Goal: Feedback & Contribution: Answer question/provide support

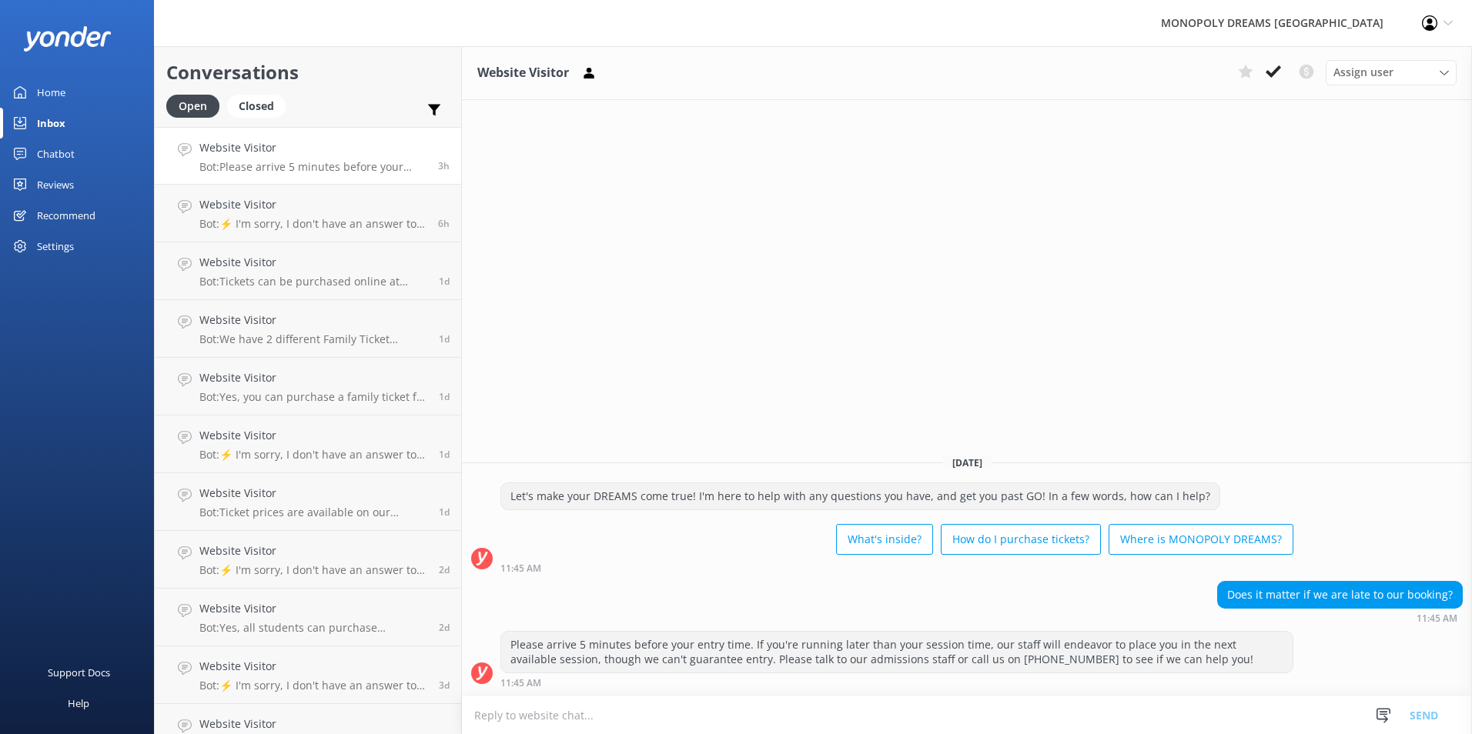
click at [65, 79] on div "Home" at bounding box center [51, 92] width 28 height 31
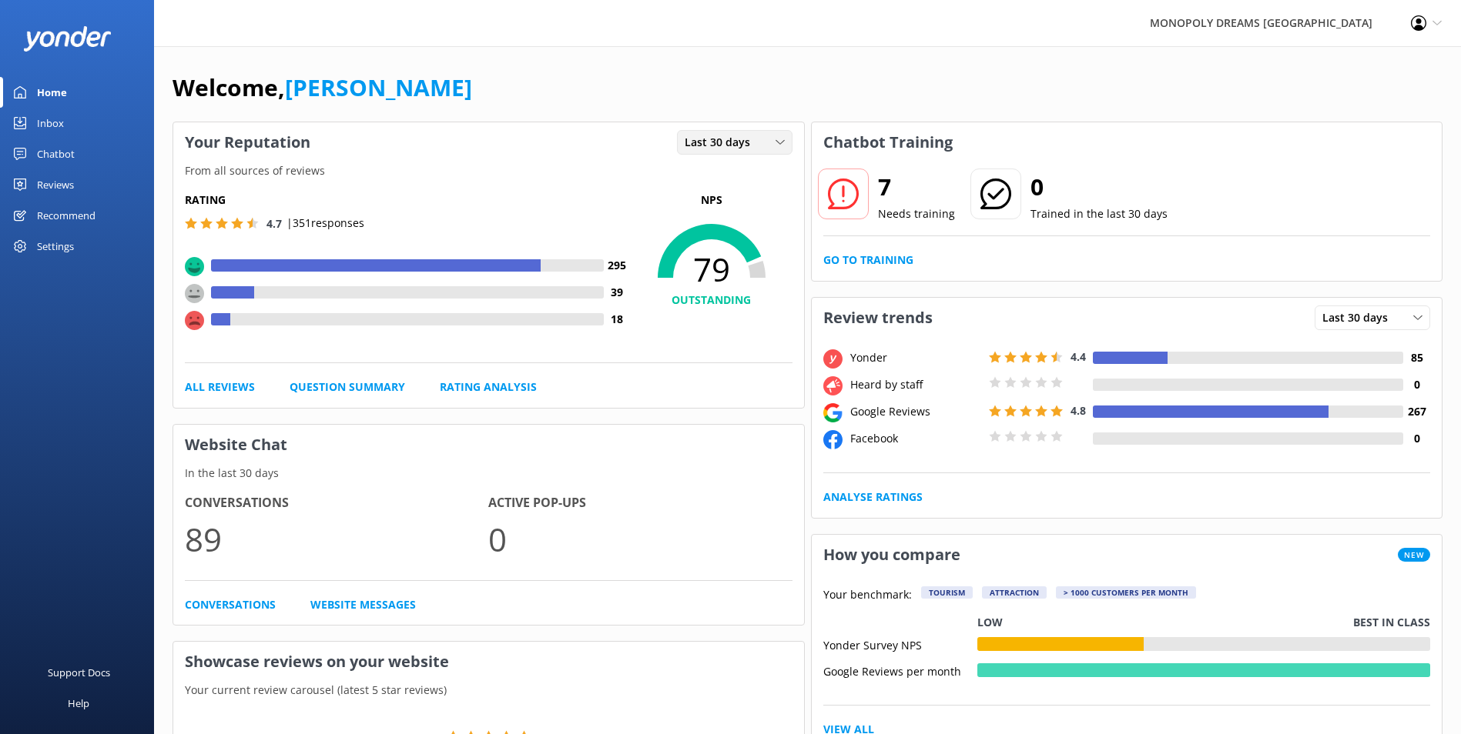
click at [775, 146] on icon at bounding box center [779, 142] width 9 height 9
click at [760, 176] on link "Last 7 days" at bounding box center [746, 174] width 137 height 31
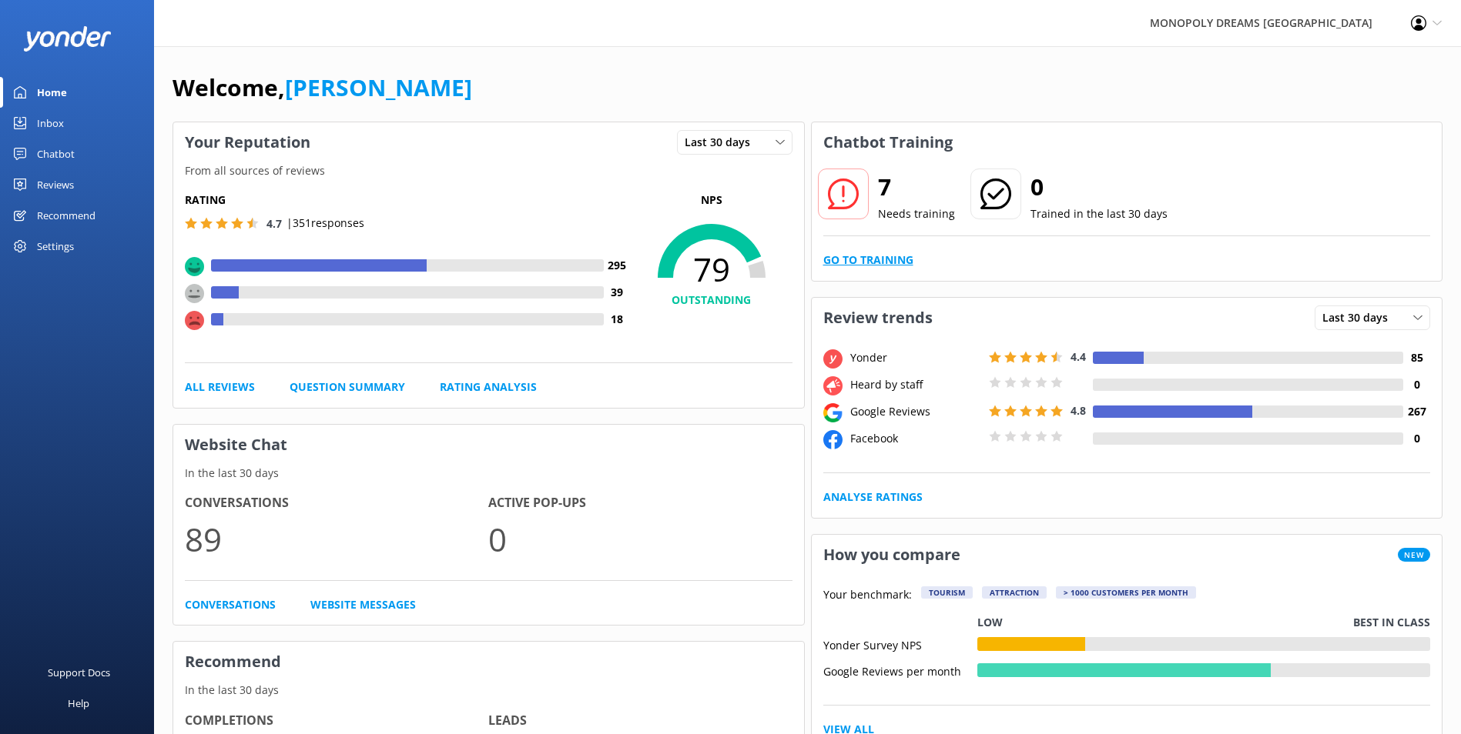
click at [878, 258] on link "Go to Training" at bounding box center [868, 260] width 90 height 17
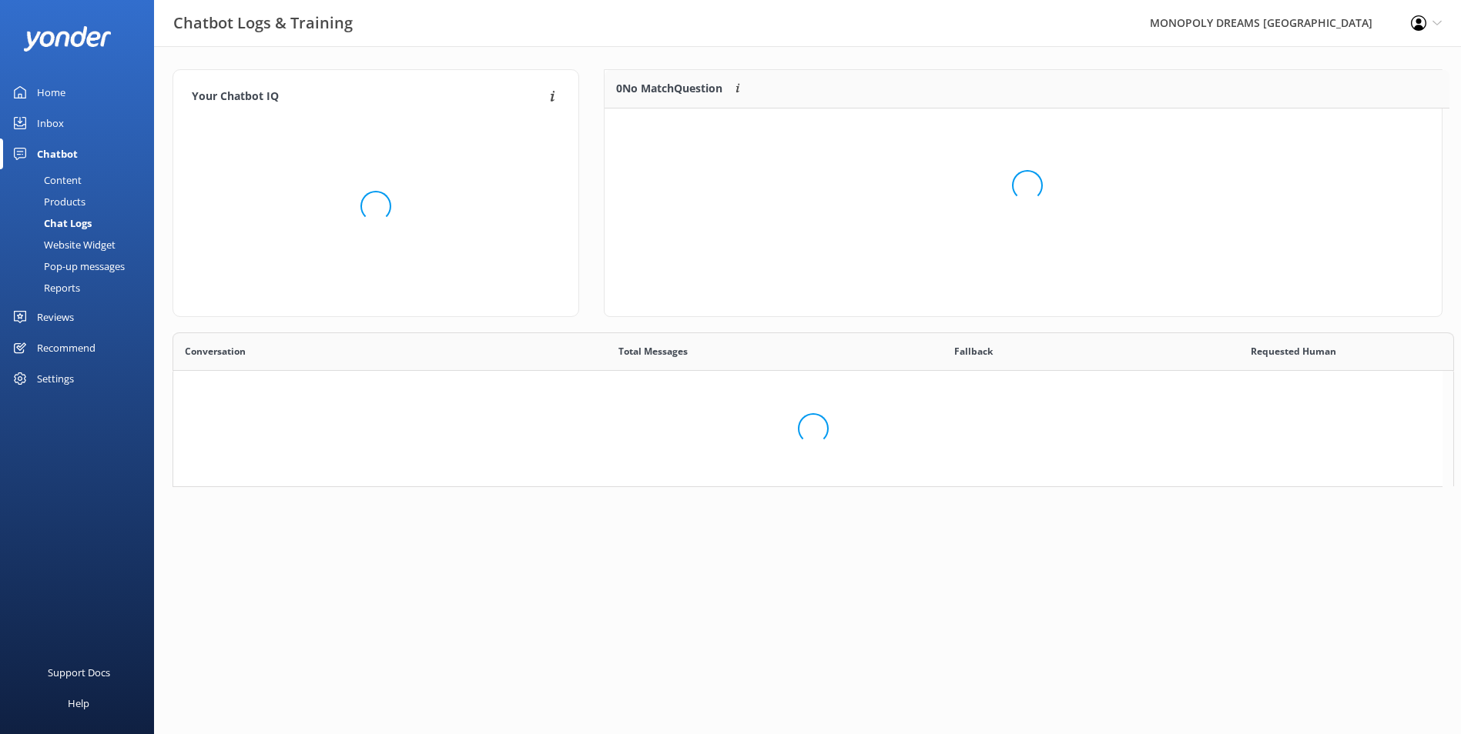
scroll to position [528, 1256]
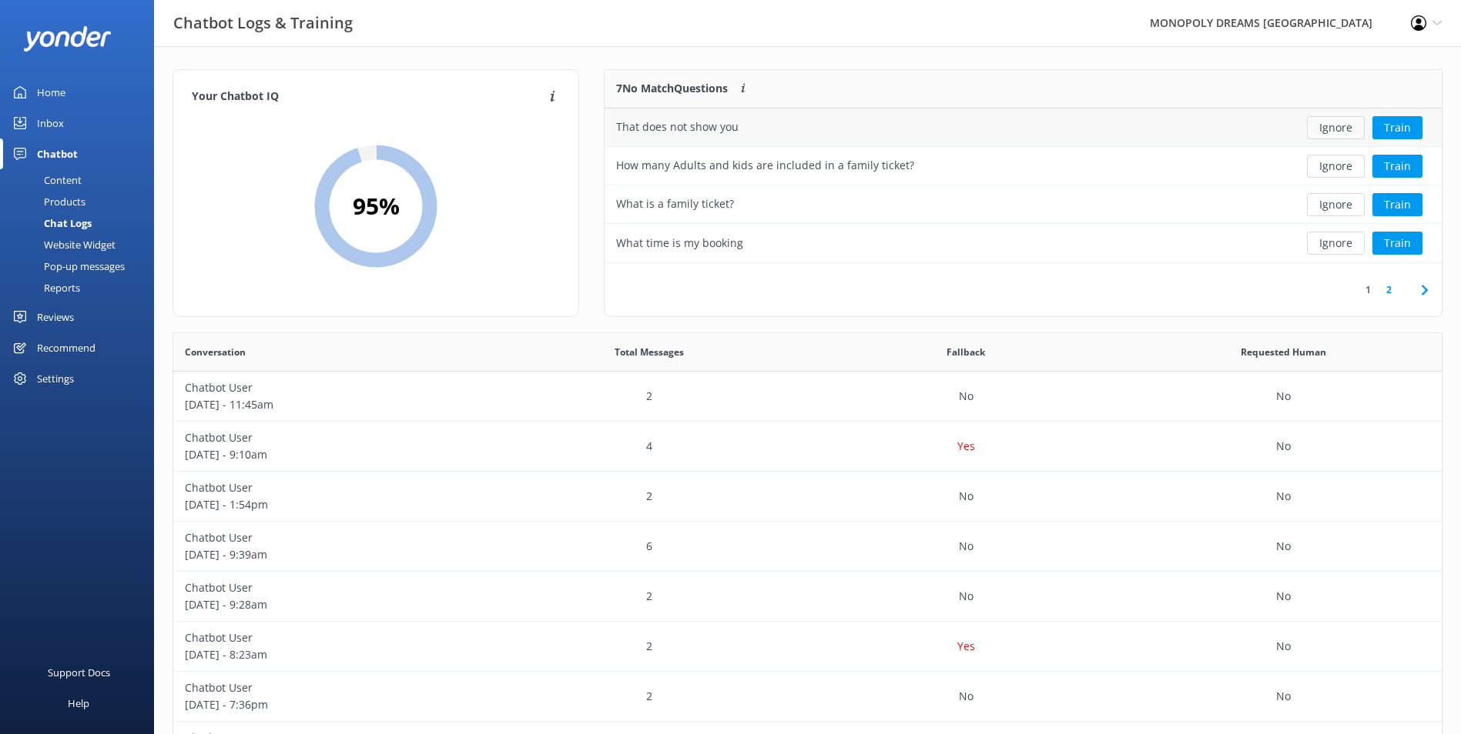
click at [1340, 132] on button "Ignore" at bounding box center [1336, 127] width 58 height 23
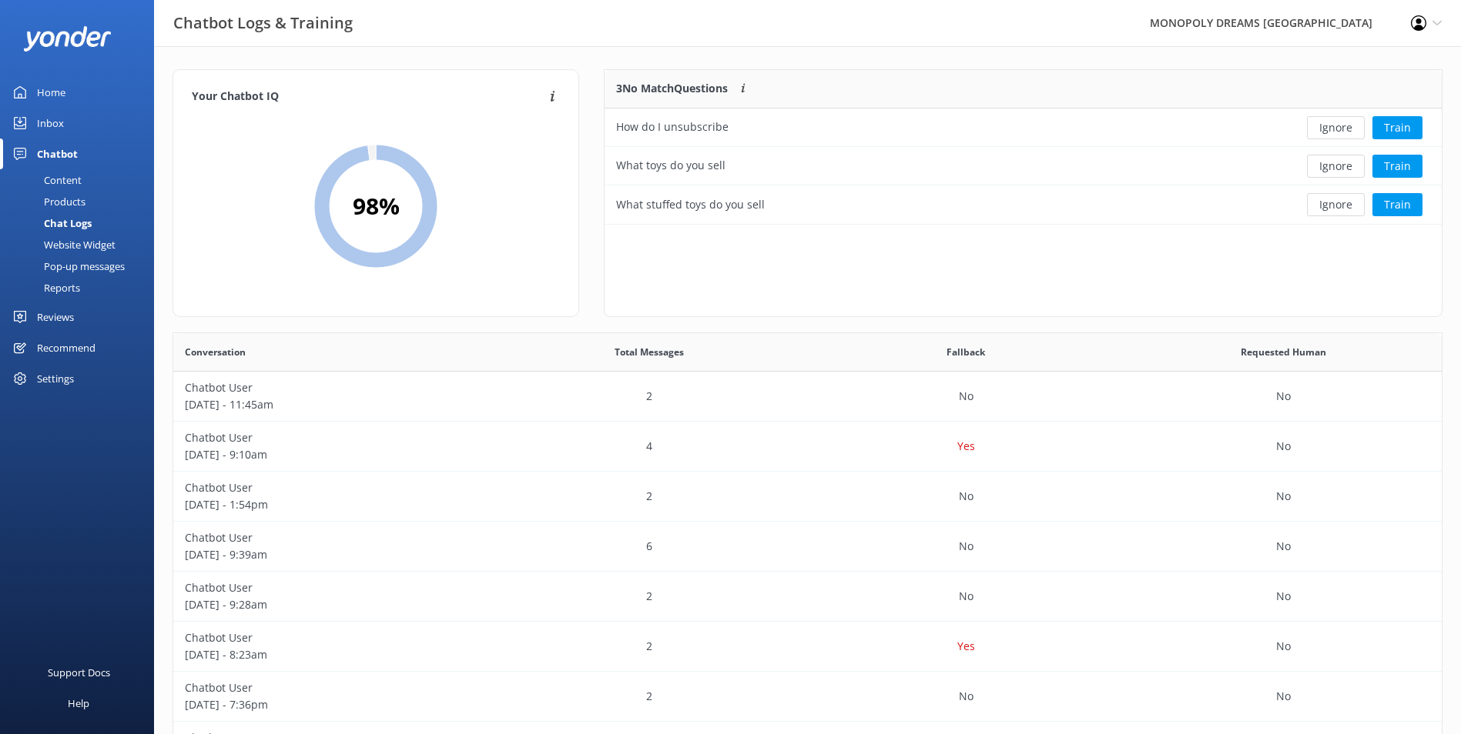
click at [1340, 132] on button "Ignore" at bounding box center [1336, 127] width 58 height 23
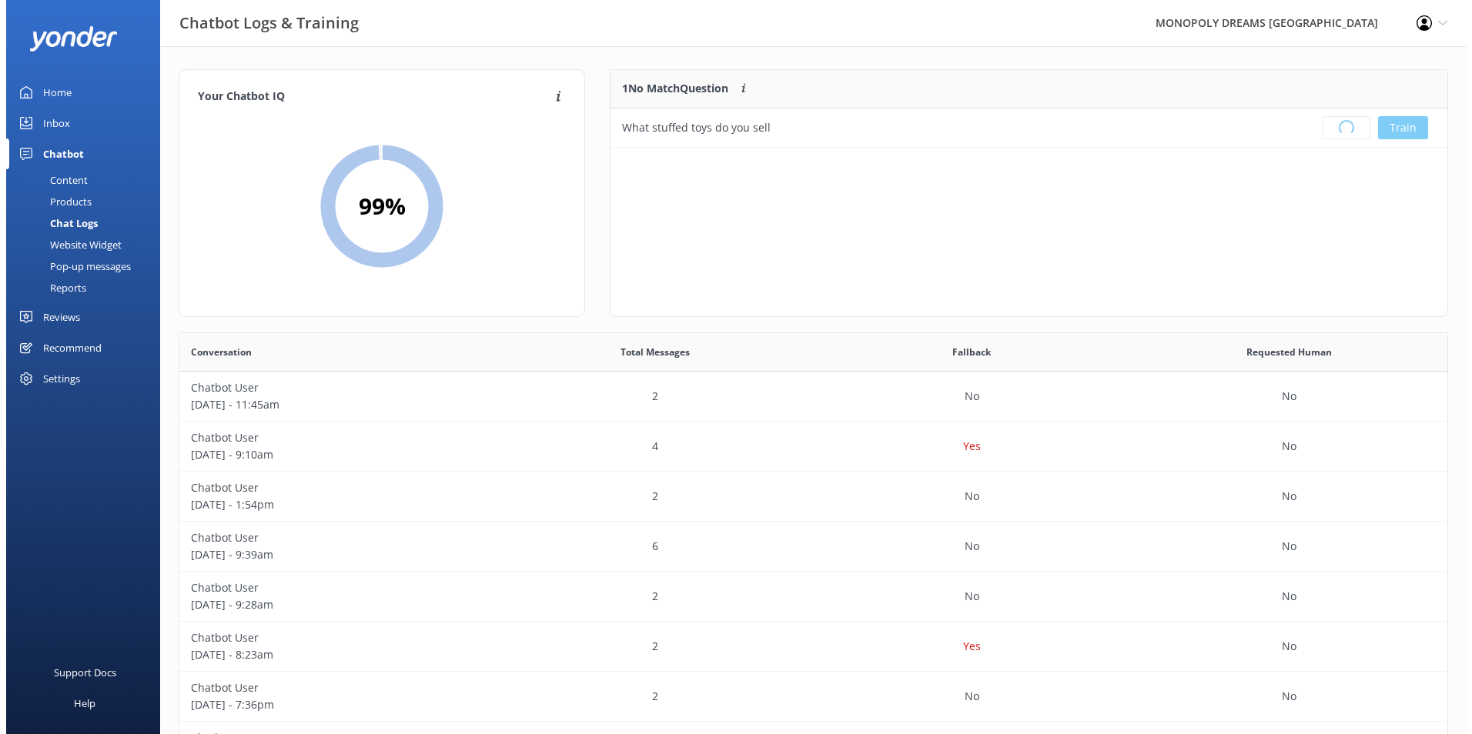
scroll to position [181, 825]
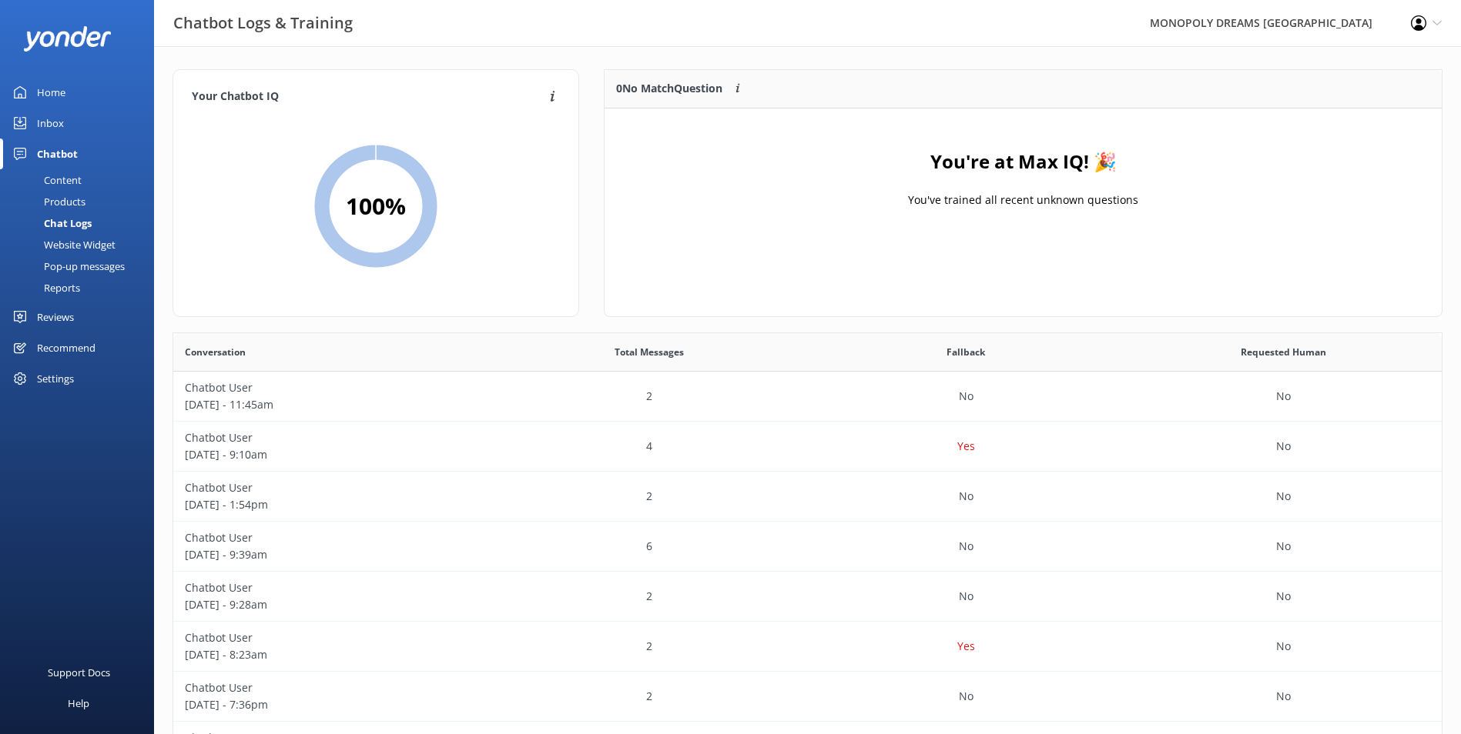
click at [59, 124] on div "Inbox" at bounding box center [50, 123] width 27 height 31
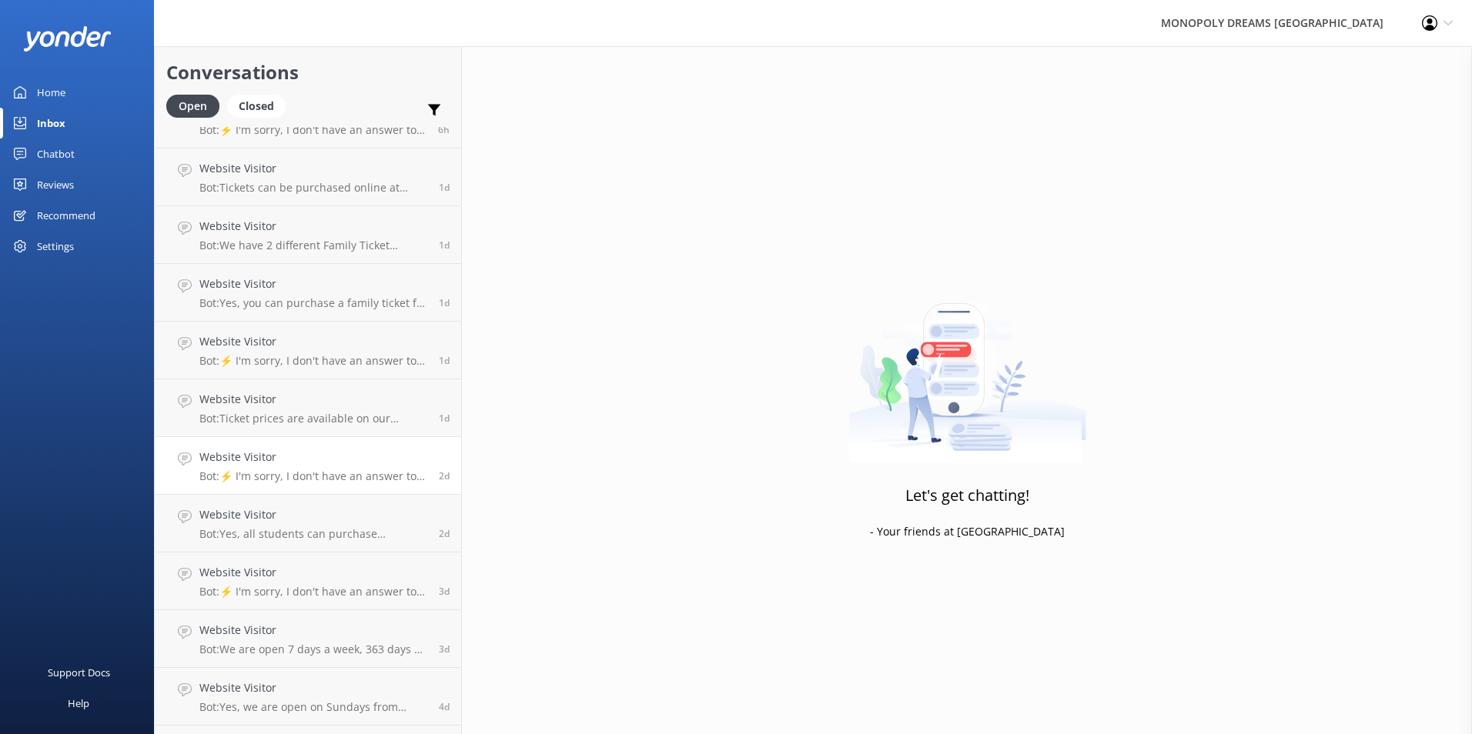
scroll to position [201, 0]
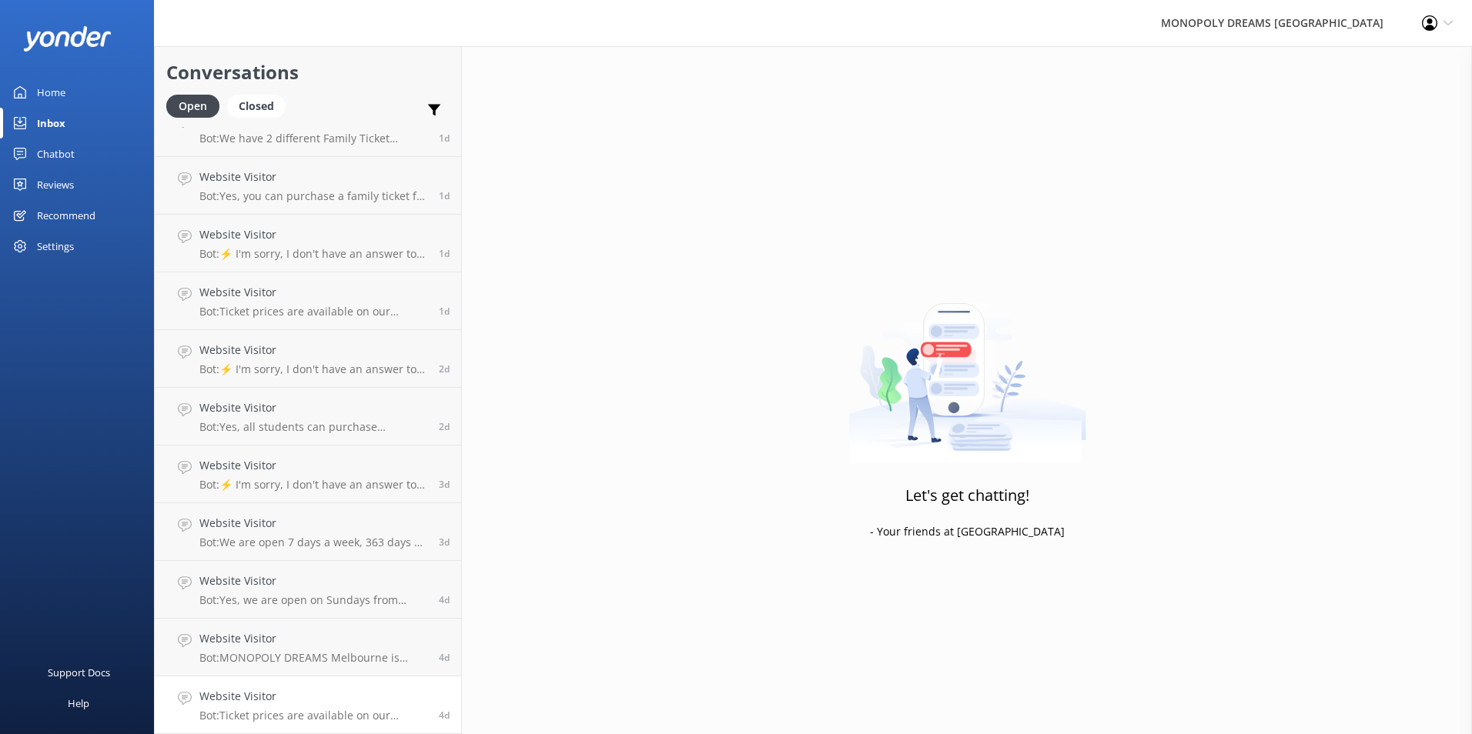
click at [298, 694] on h4 "Website Visitor" at bounding box center [313, 696] width 228 height 17
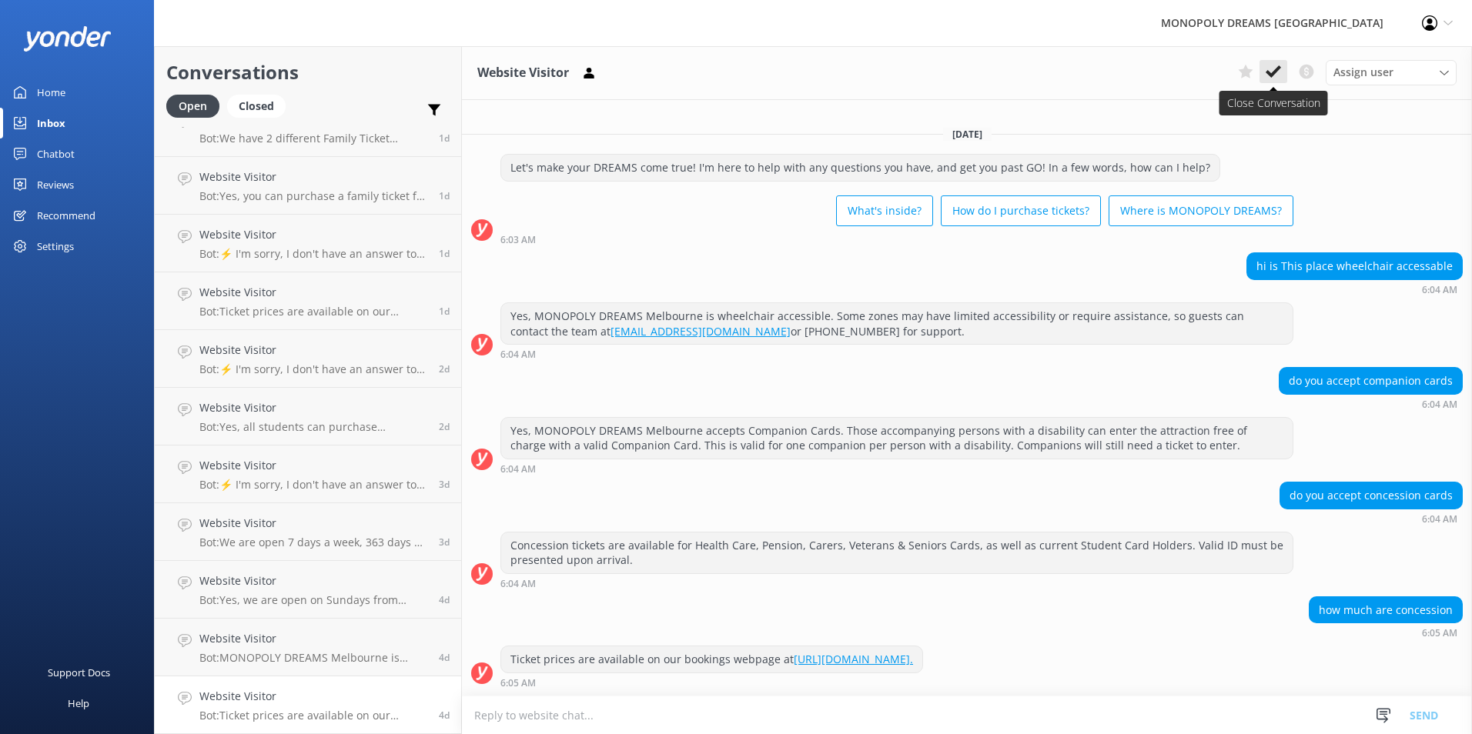
click at [1280, 79] on button at bounding box center [1274, 71] width 28 height 23
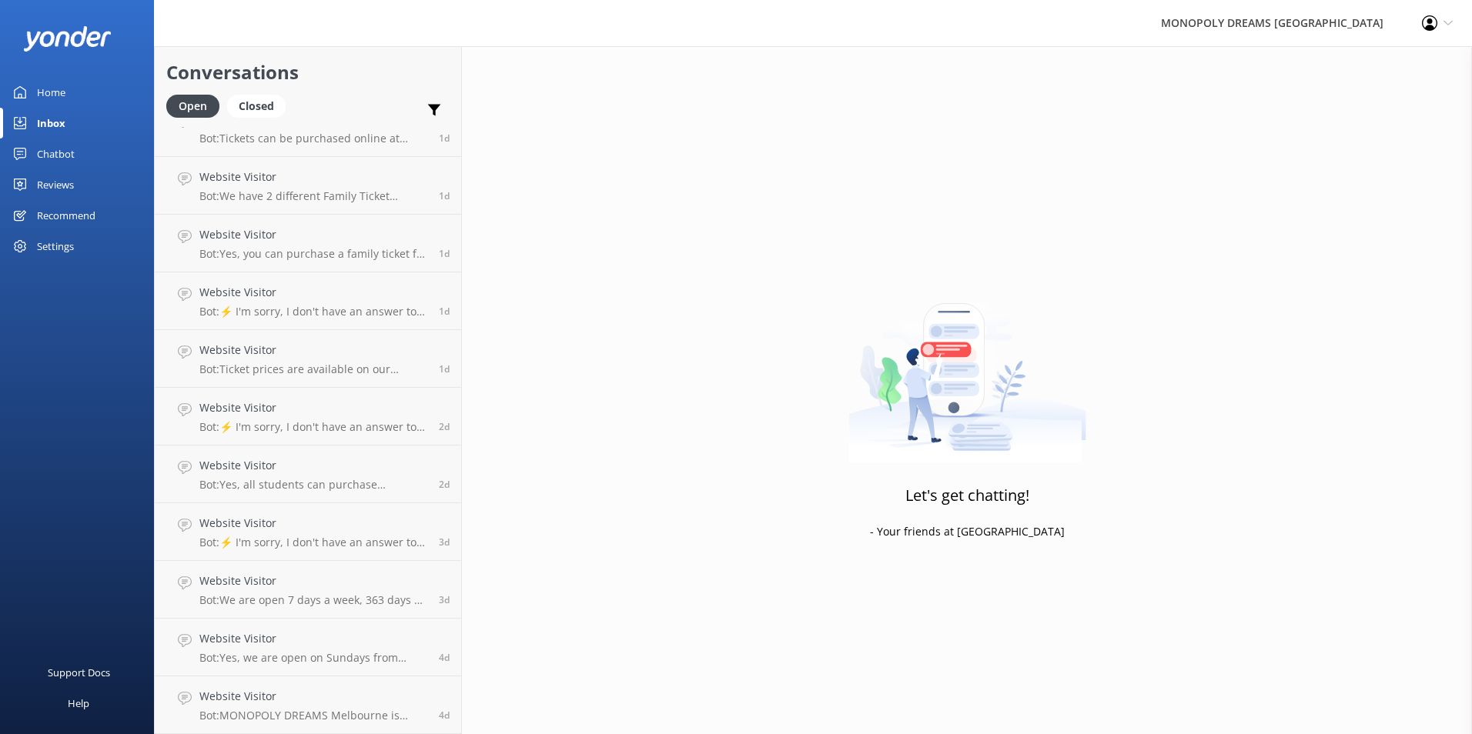
scroll to position [143, 0]
click at [363, 706] on div "Website Visitor Bot: MONOPOLY DREAMS Melbourne is located on the Lower Ground F…" at bounding box center [313, 705] width 228 height 34
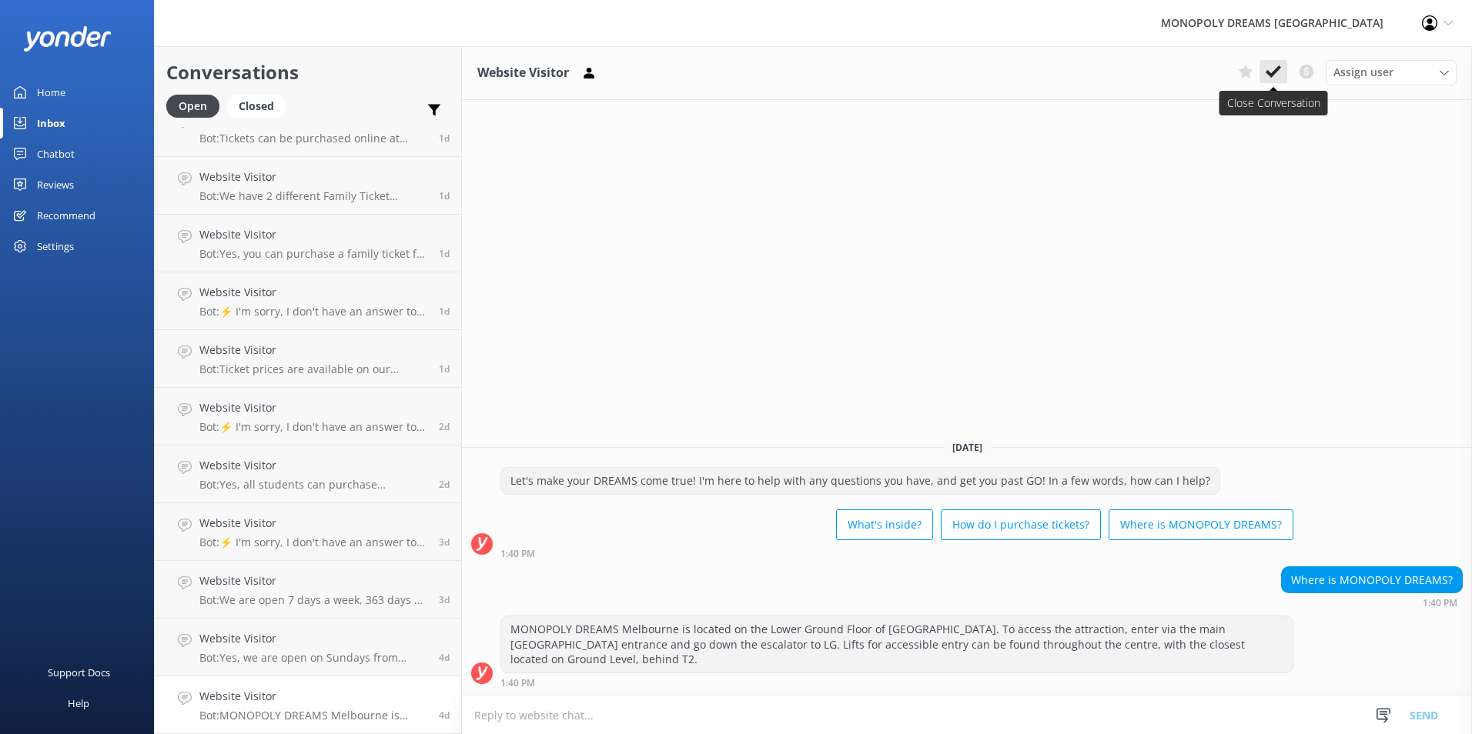
click at [1270, 73] on use at bounding box center [1273, 71] width 15 height 12
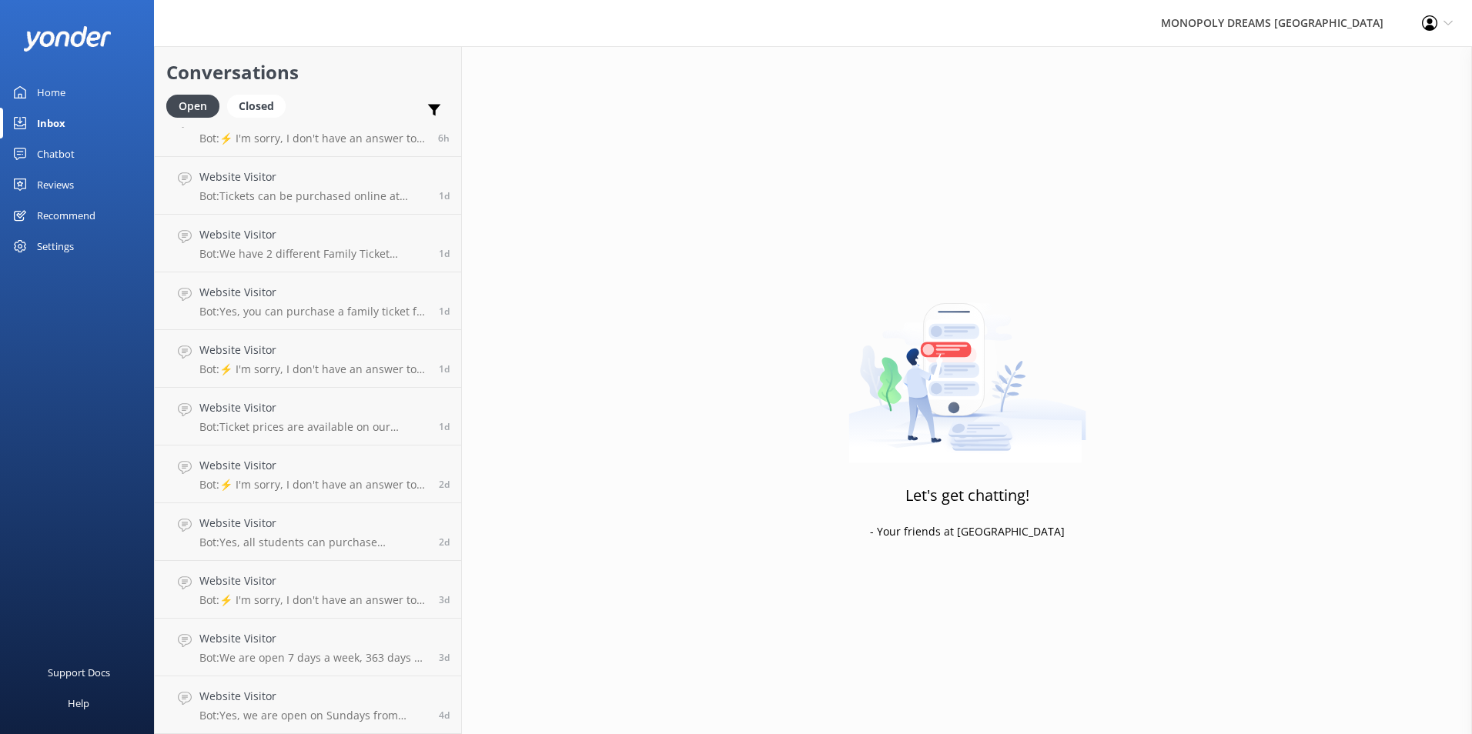
scroll to position [85, 0]
click at [395, 689] on h4 "Website Visitor" at bounding box center [313, 696] width 228 height 17
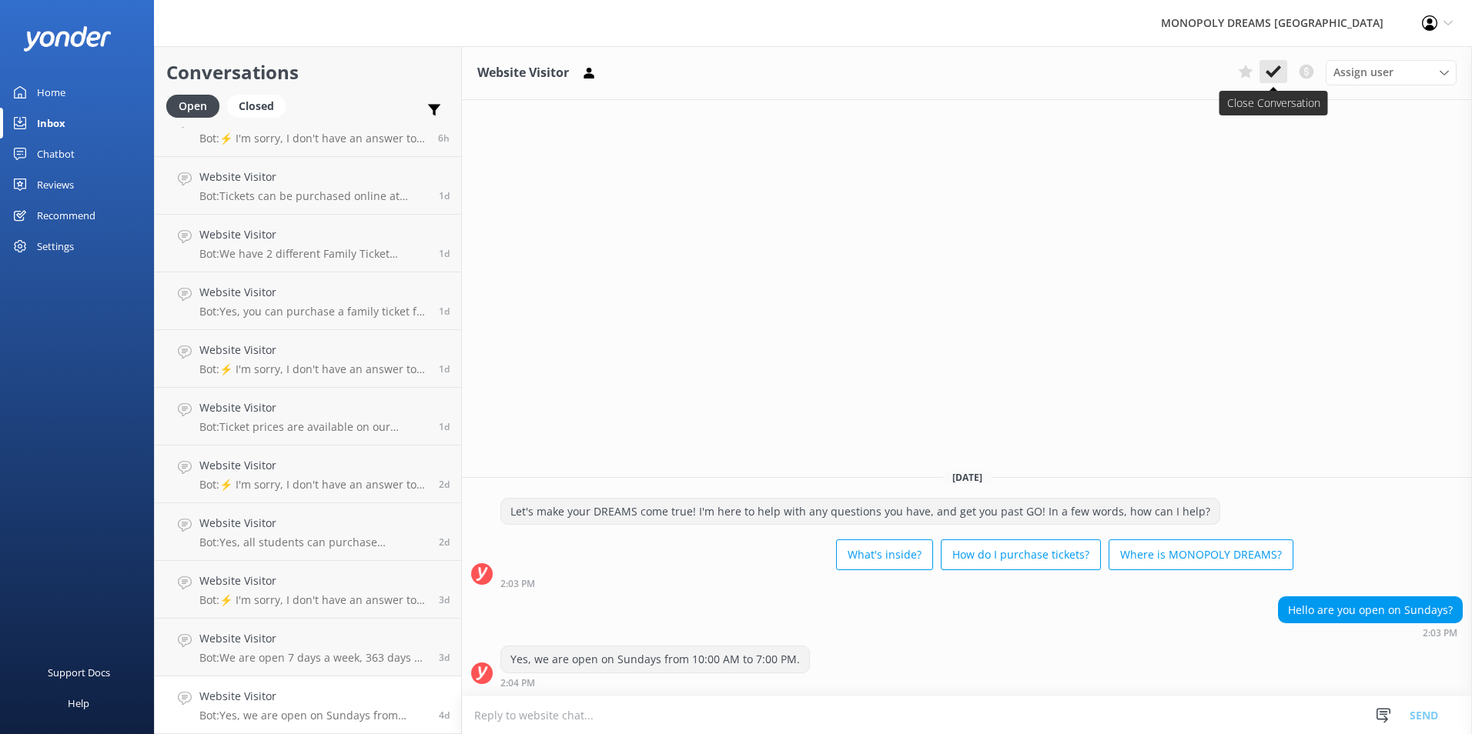
click at [1266, 75] on icon at bounding box center [1273, 71] width 15 height 15
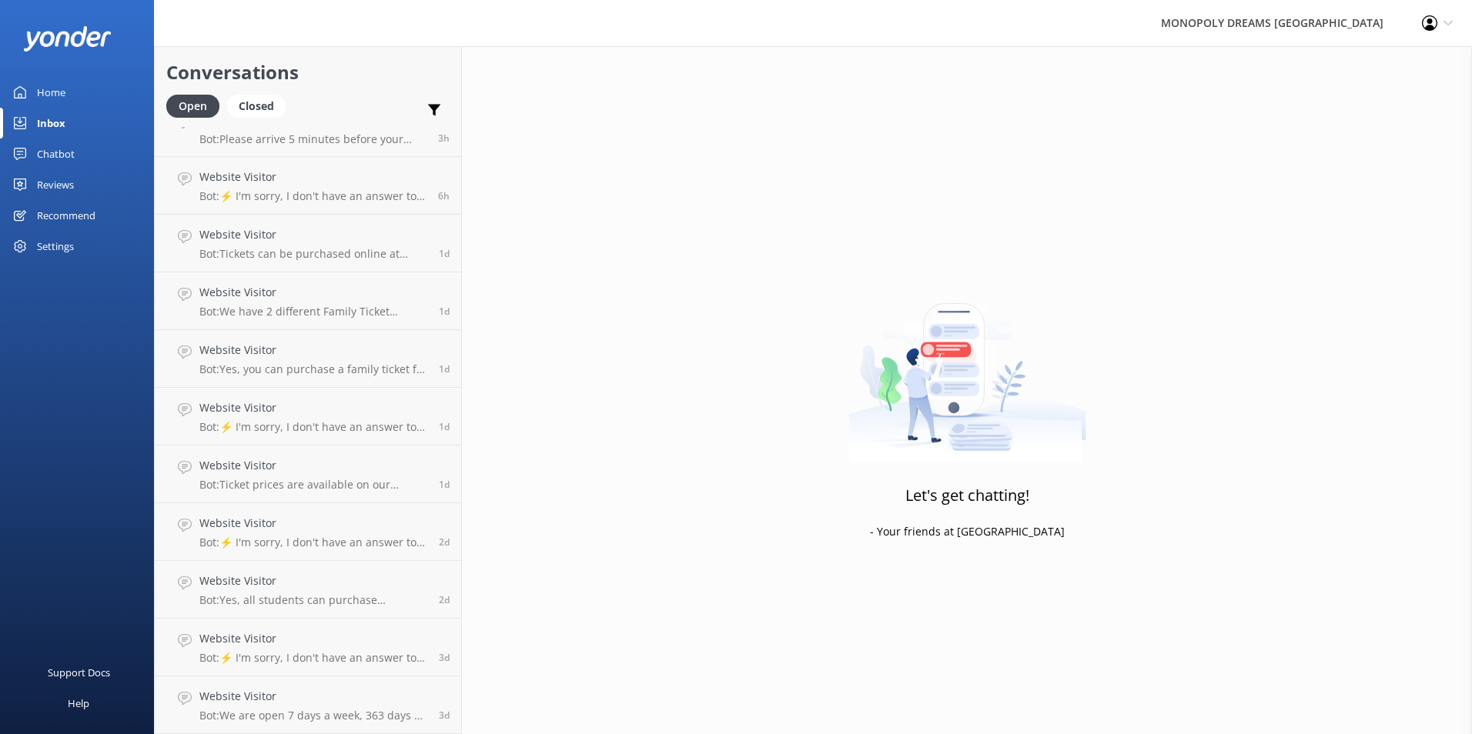
scroll to position [28, 0]
click at [373, 687] on link "Website Visitor Bot: We are open 7 days a week, 363 days a year, except on Chri…" at bounding box center [308, 706] width 306 height 58
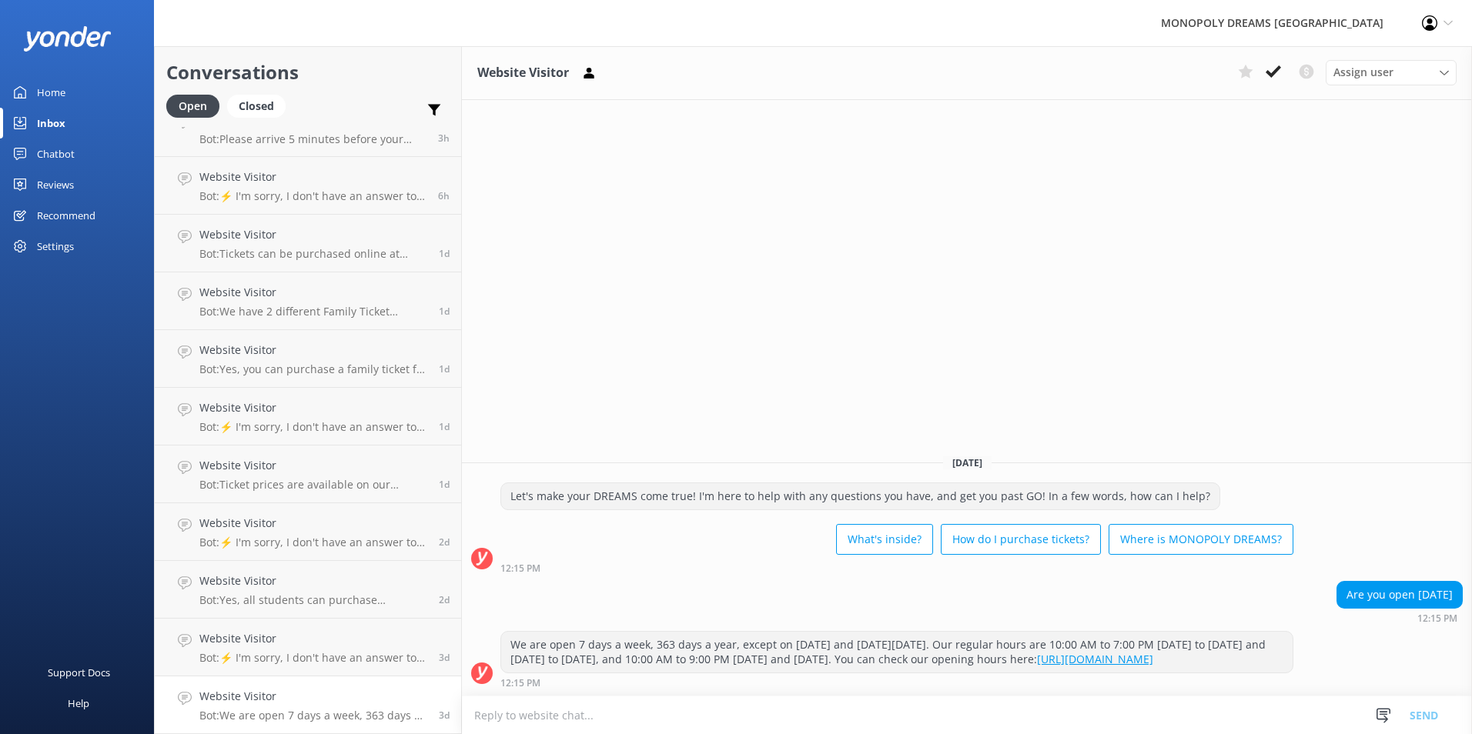
click at [1037, 664] on link "https://monopolydreams.com.au/opening-hours/" at bounding box center [1095, 659] width 116 height 15
click at [308, 651] on p "Bot: ⚡ I'm sorry, I don't have an answer to your question. Could you please try…" at bounding box center [313, 658] width 228 height 14
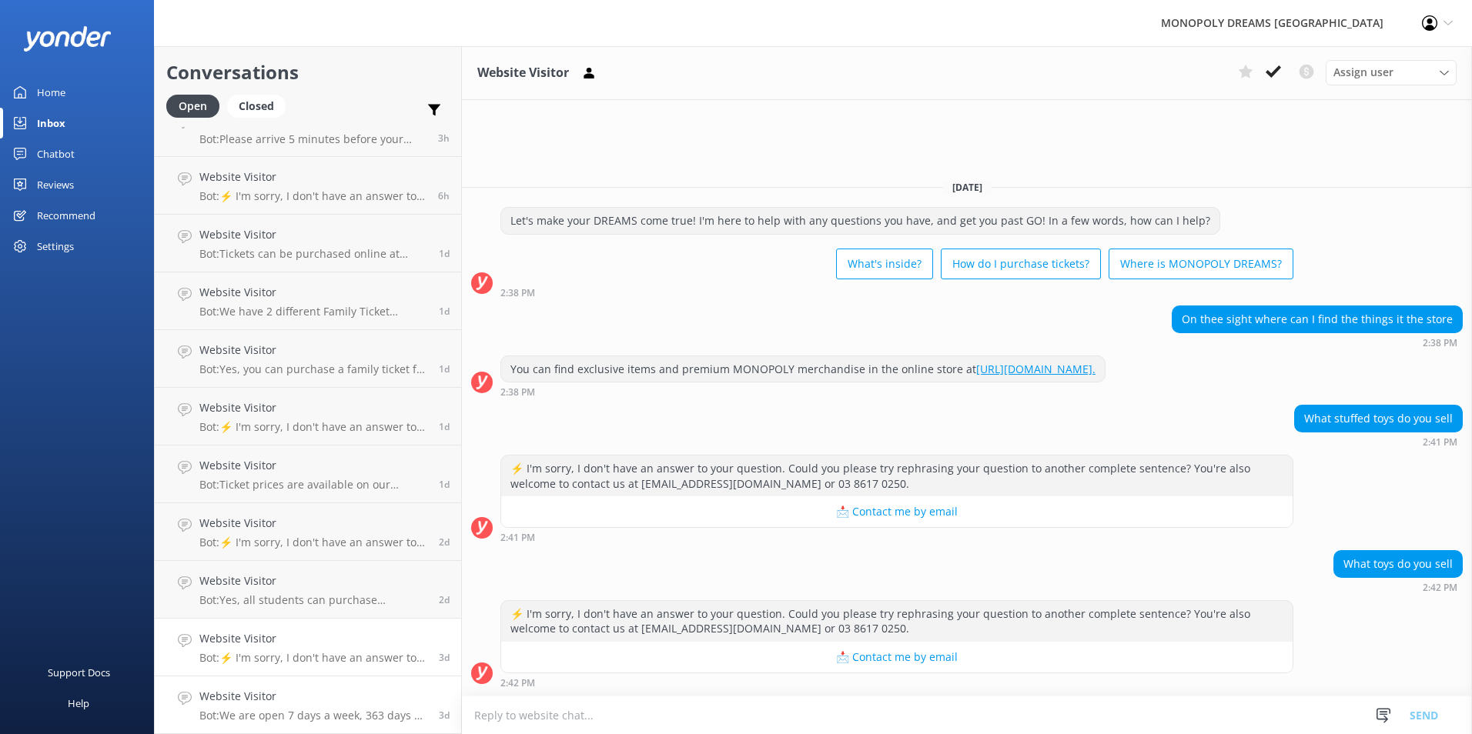
click at [404, 722] on p "Bot: We are open 7 days a week, 363 days a year, except on Christmas Day and Go…" at bounding box center [313, 716] width 228 height 14
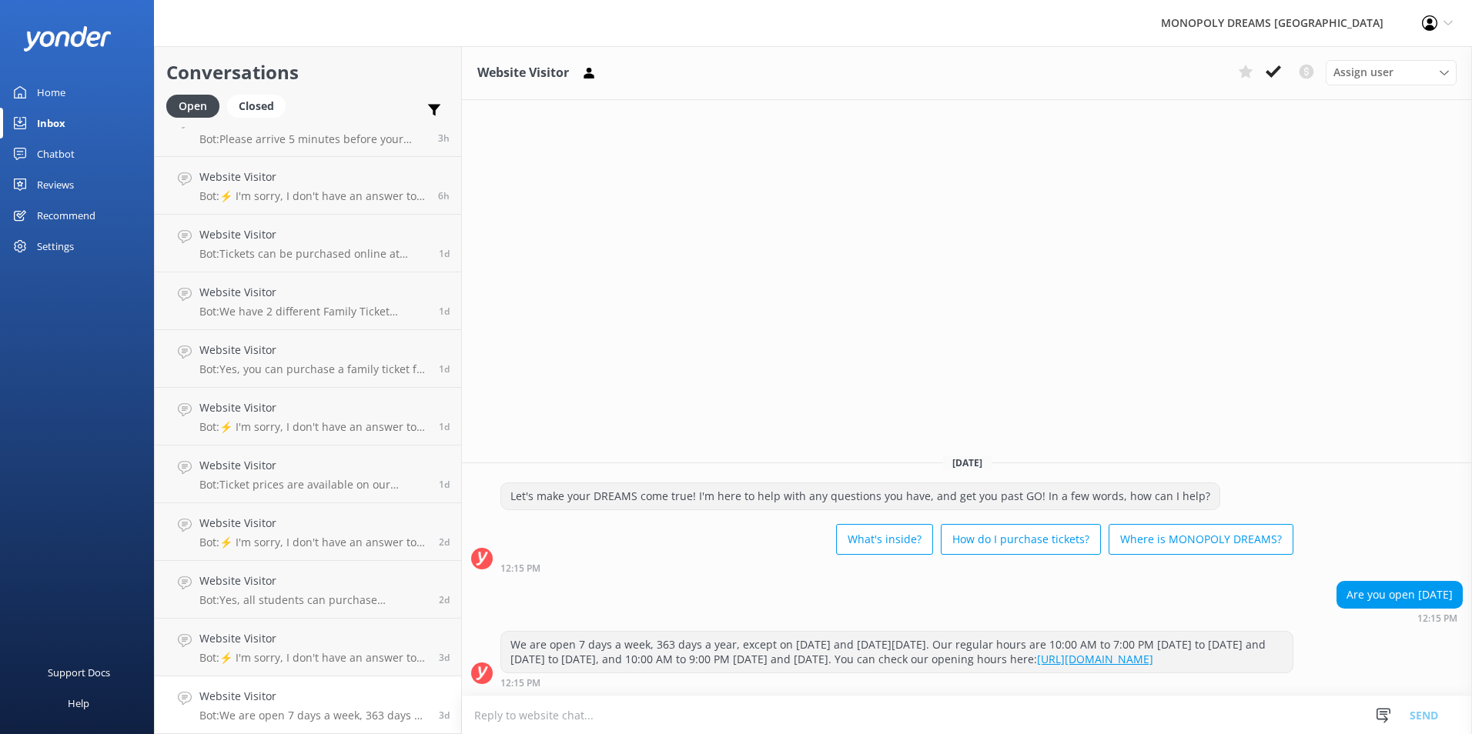
click at [48, 152] on div "Chatbot" at bounding box center [56, 154] width 38 height 31
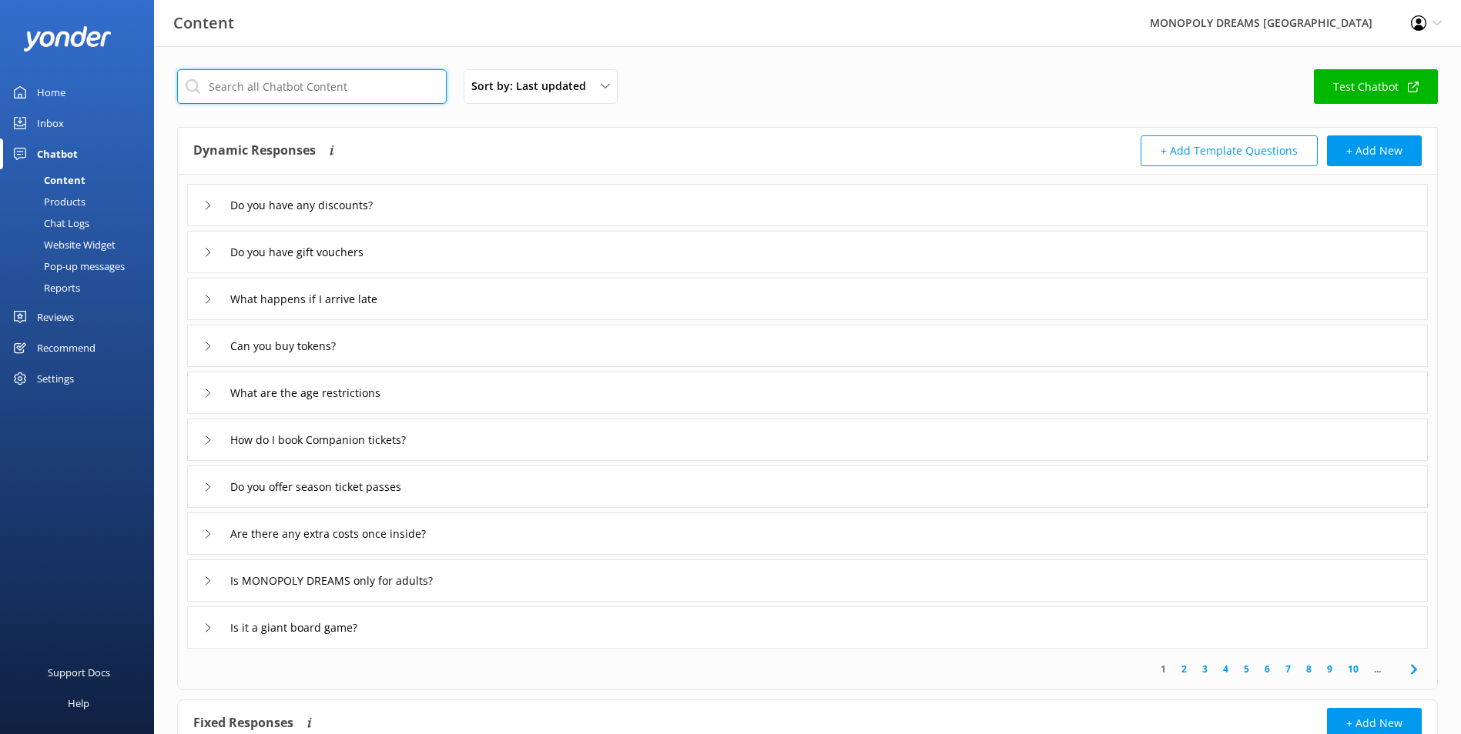
click at [364, 92] on input "text" at bounding box center [311, 86] width 269 height 35
type input "open"
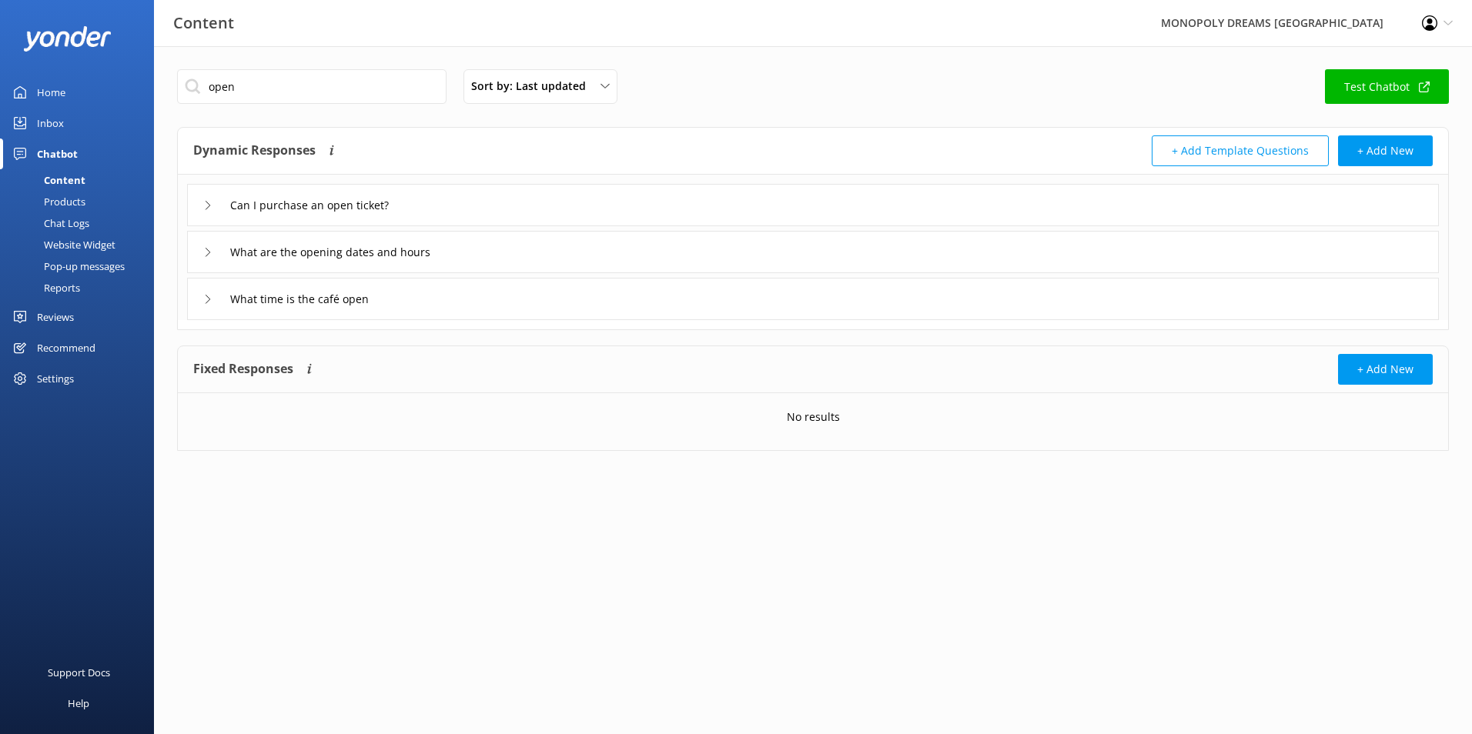
click at [460, 239] on div "What are the opening dates and hours" at bounding box center [813, 252] width 1252 height 42
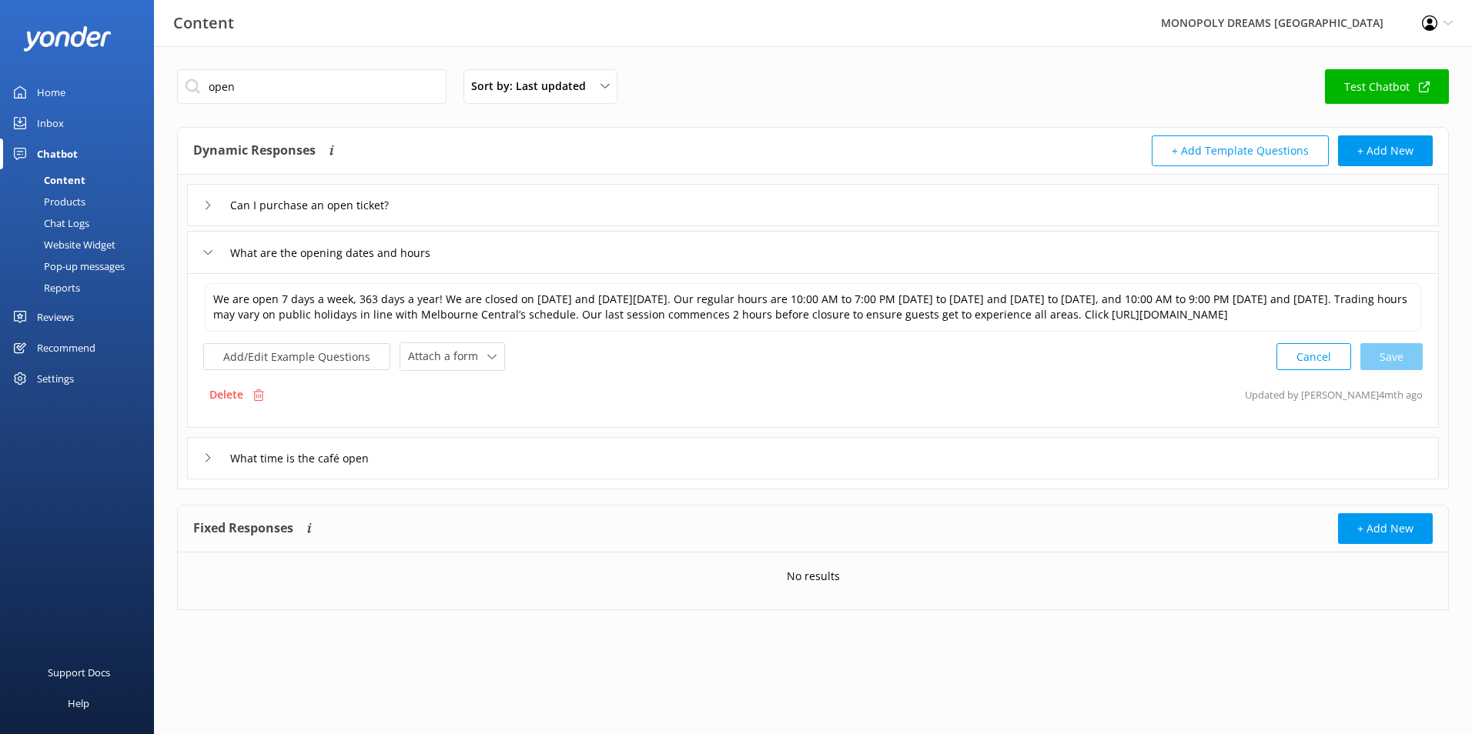
click at [495, 453] on div "What time is the café open" at bounding box center [813, 458] width 1252 height 42
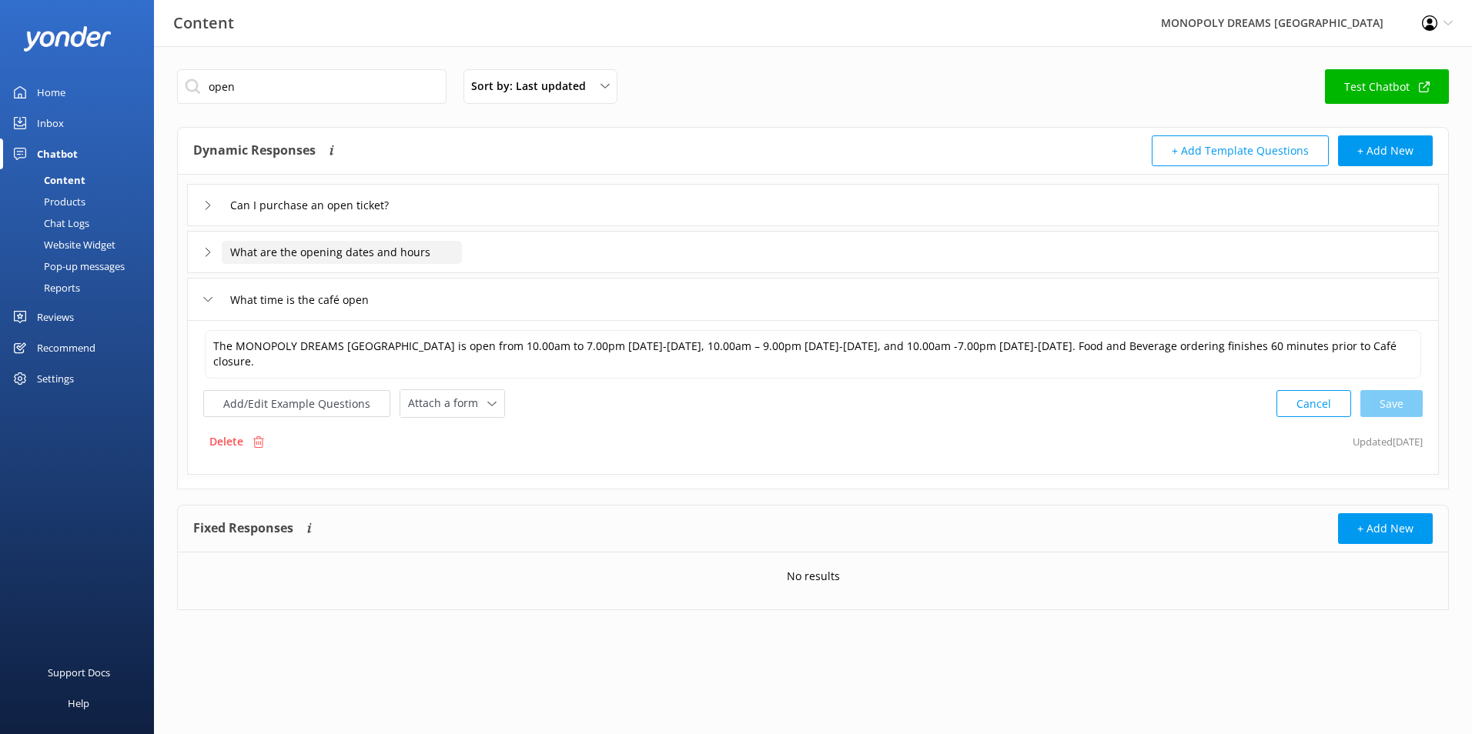
click at [457, 243] on input "What are the opening dates and hours" at bounding box center [342, 252] width 240 height 23
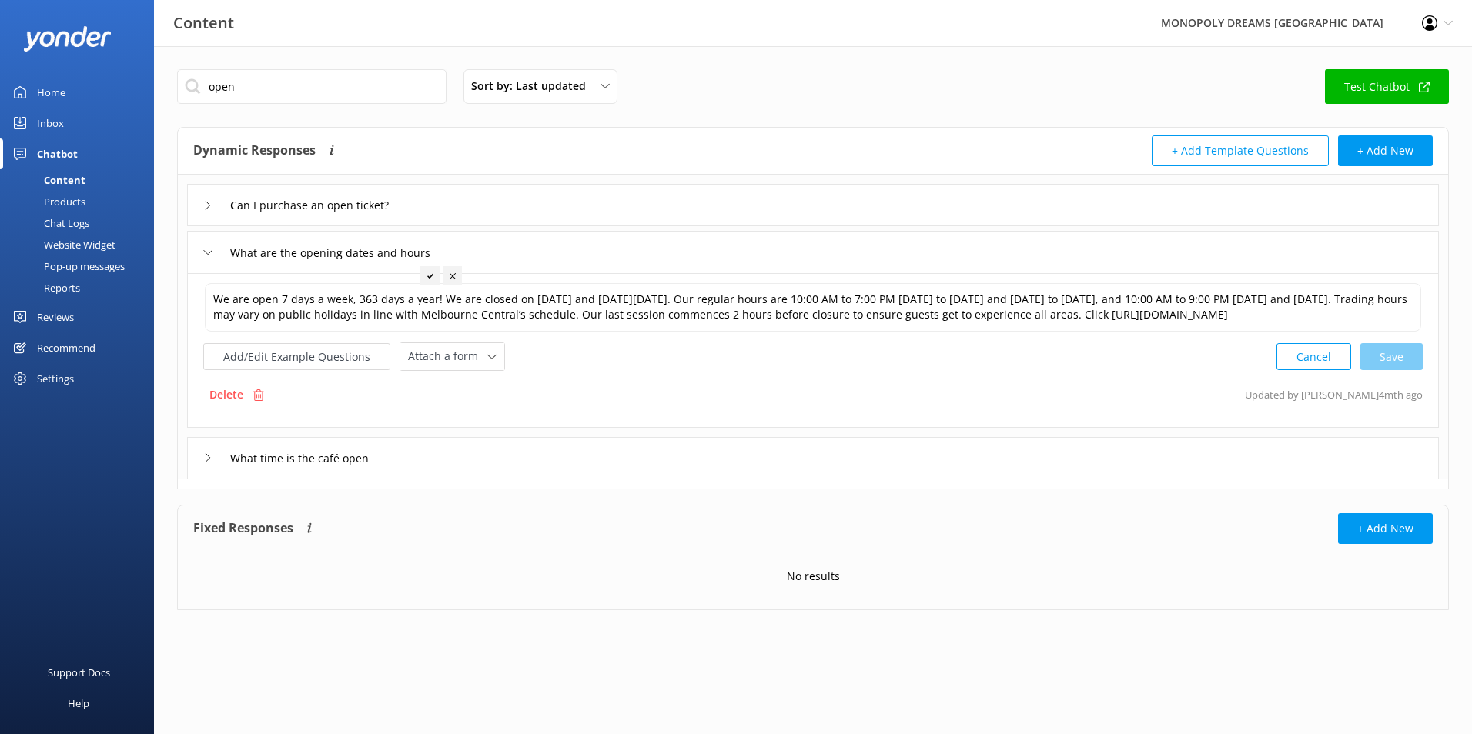
click at [591, 241] on div "What are the opening dates and hours" at bounding box center [813, 252] width 1252 height 42
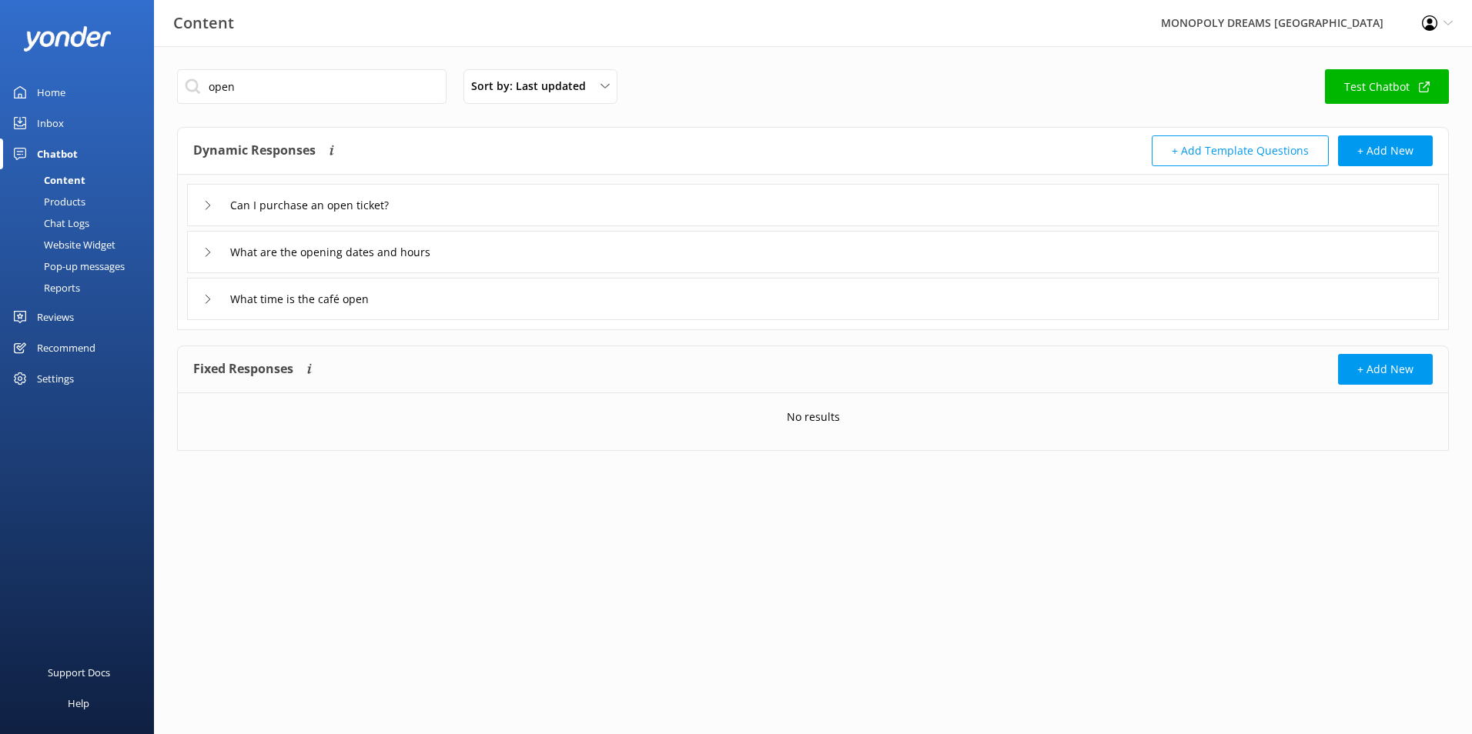
click at [591, 241] on div "What are the opening dates and hours" at bounding box center [813, 252] width 1252 height 42
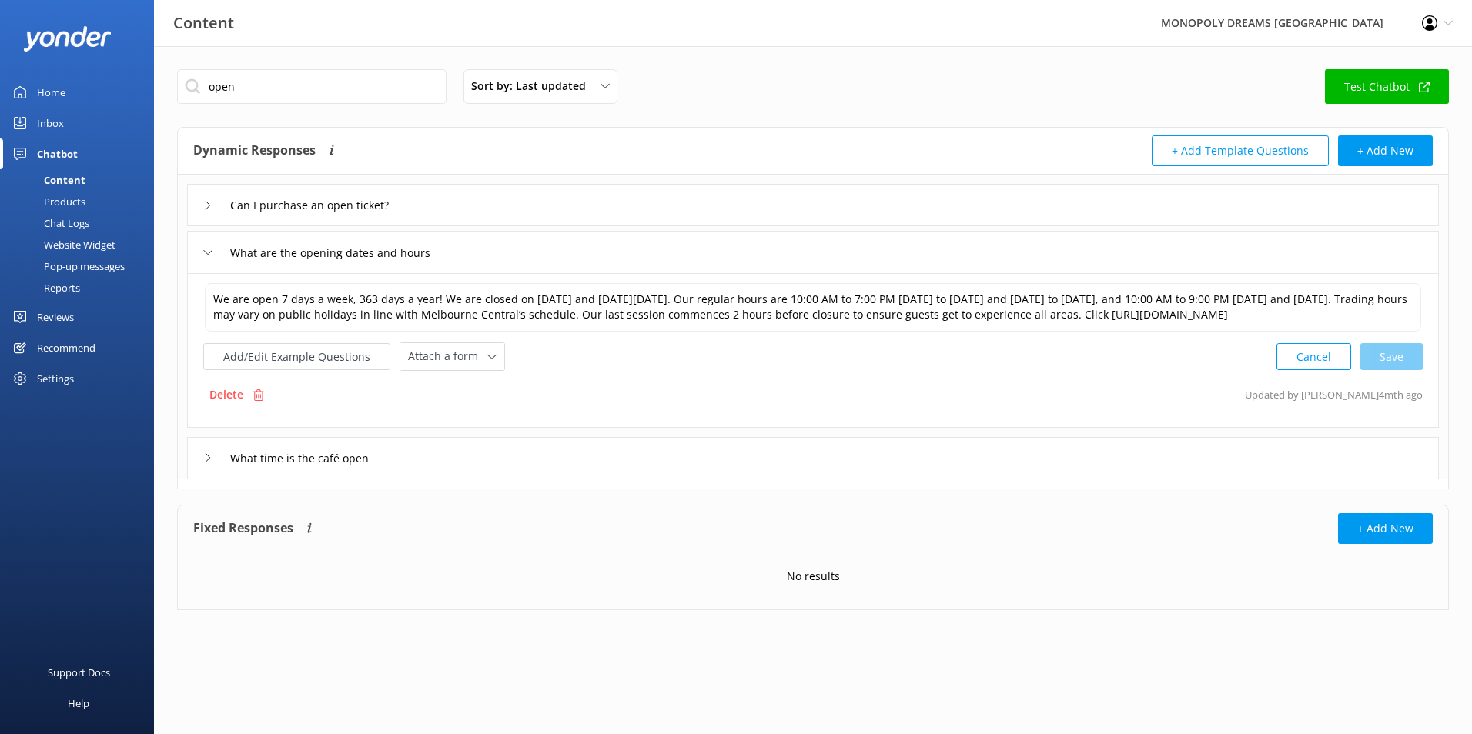
click at [39, 124] on div "Inbox" at bounding box center [50, 123] width 27 height 31
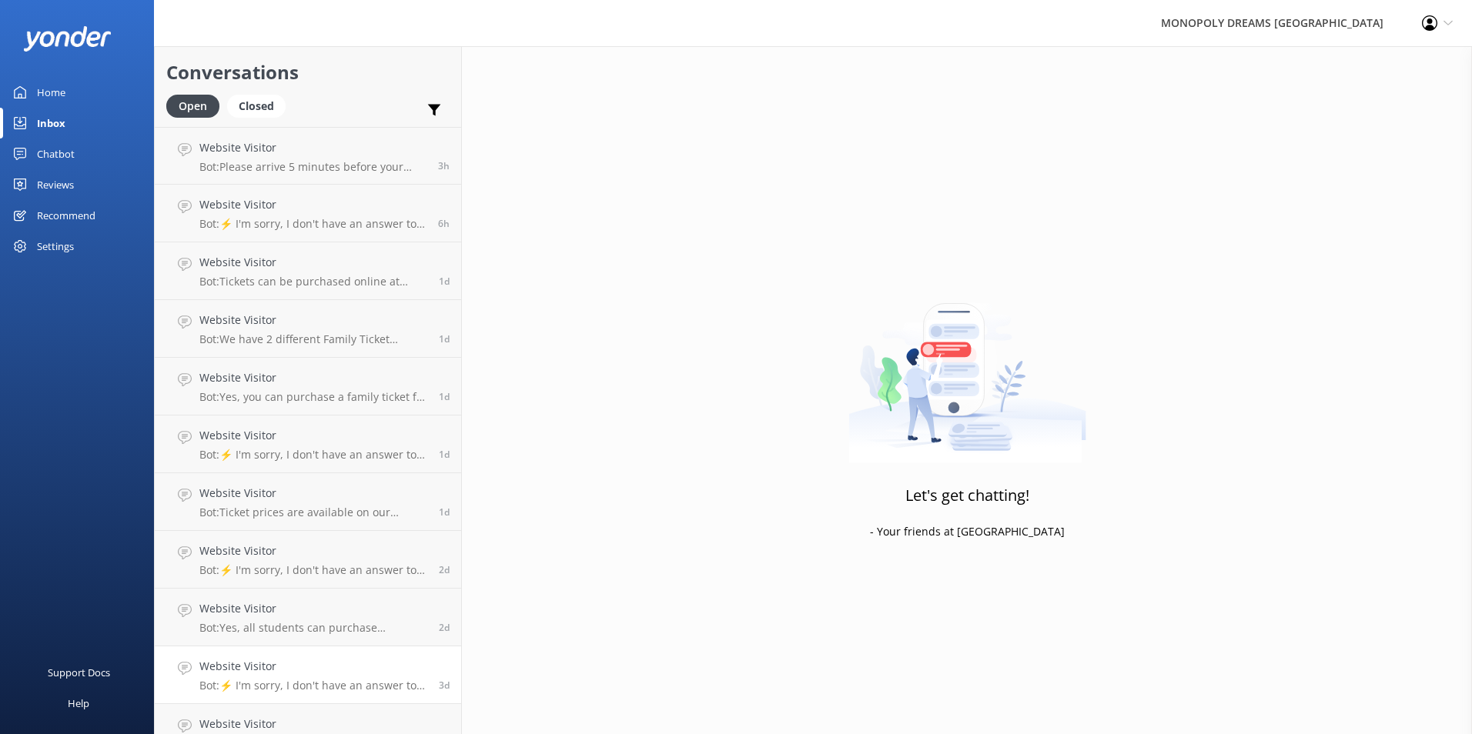
click at [336, 684] on p "Bot: ⚡ I'm sorry, I don't have an answer to your question. Could you please try…" at bounding box center [313, 686] width 228 height 14
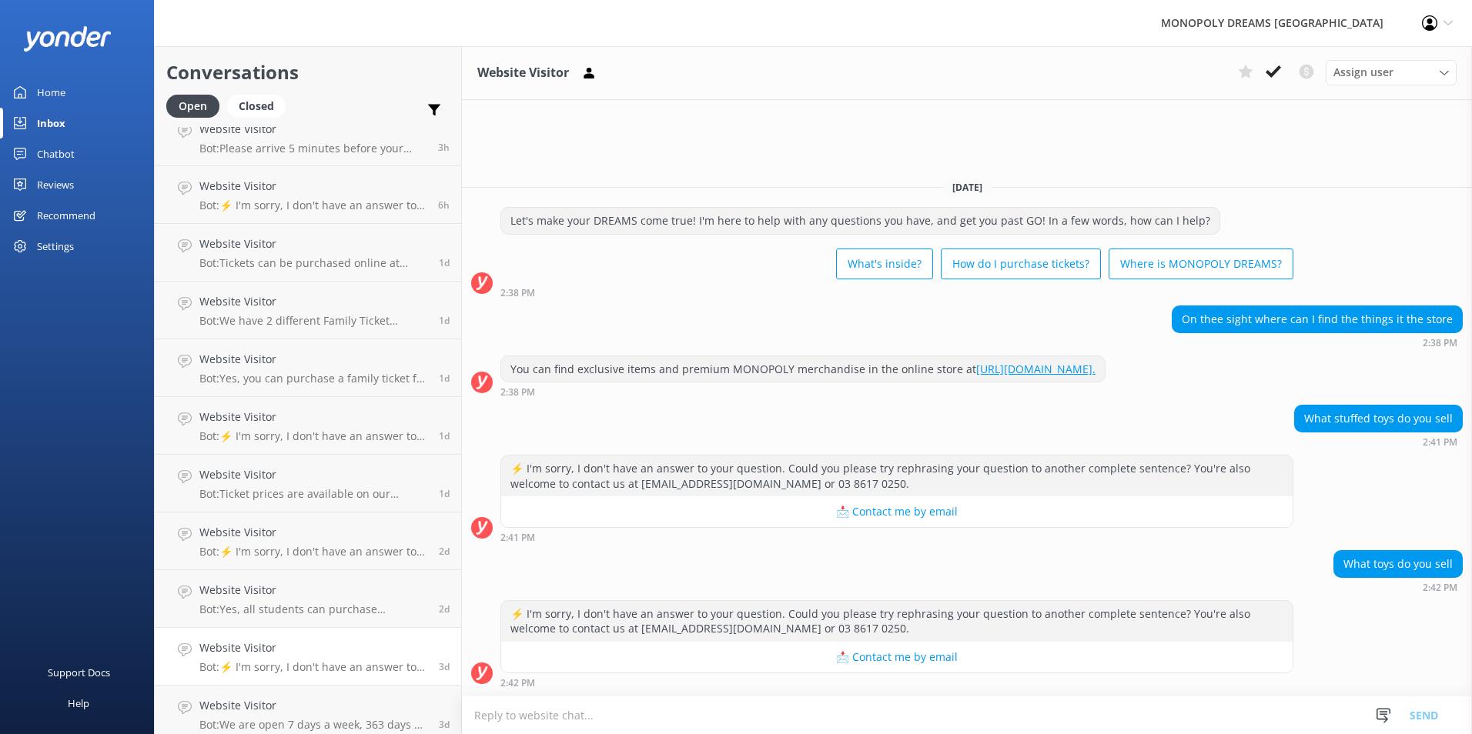
scroll to position [28, 0]
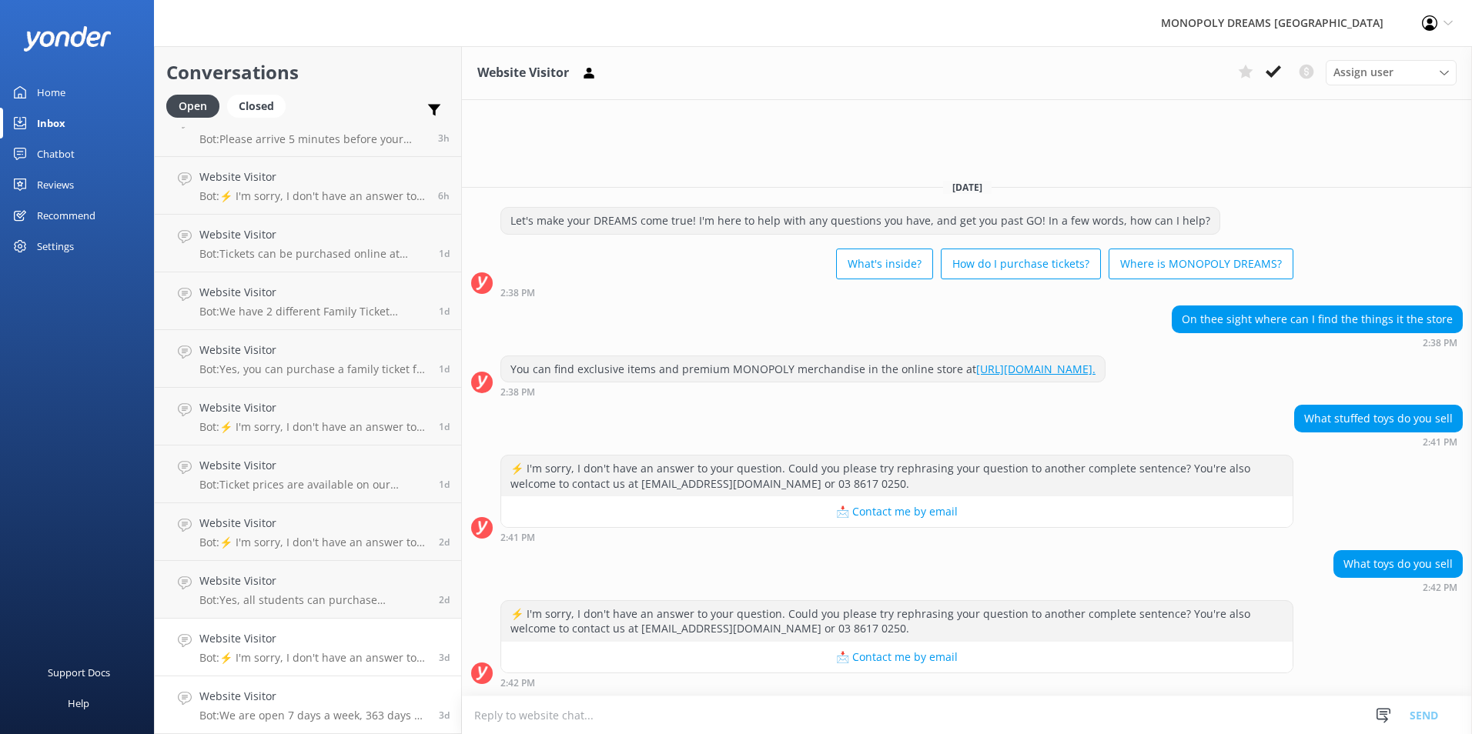
click at [329, 707] on div "Website Visitor Bot: We are open 7 days a week, 363 days a year, except on Chri…" at bounding box center [313, 705] width 228 height 34
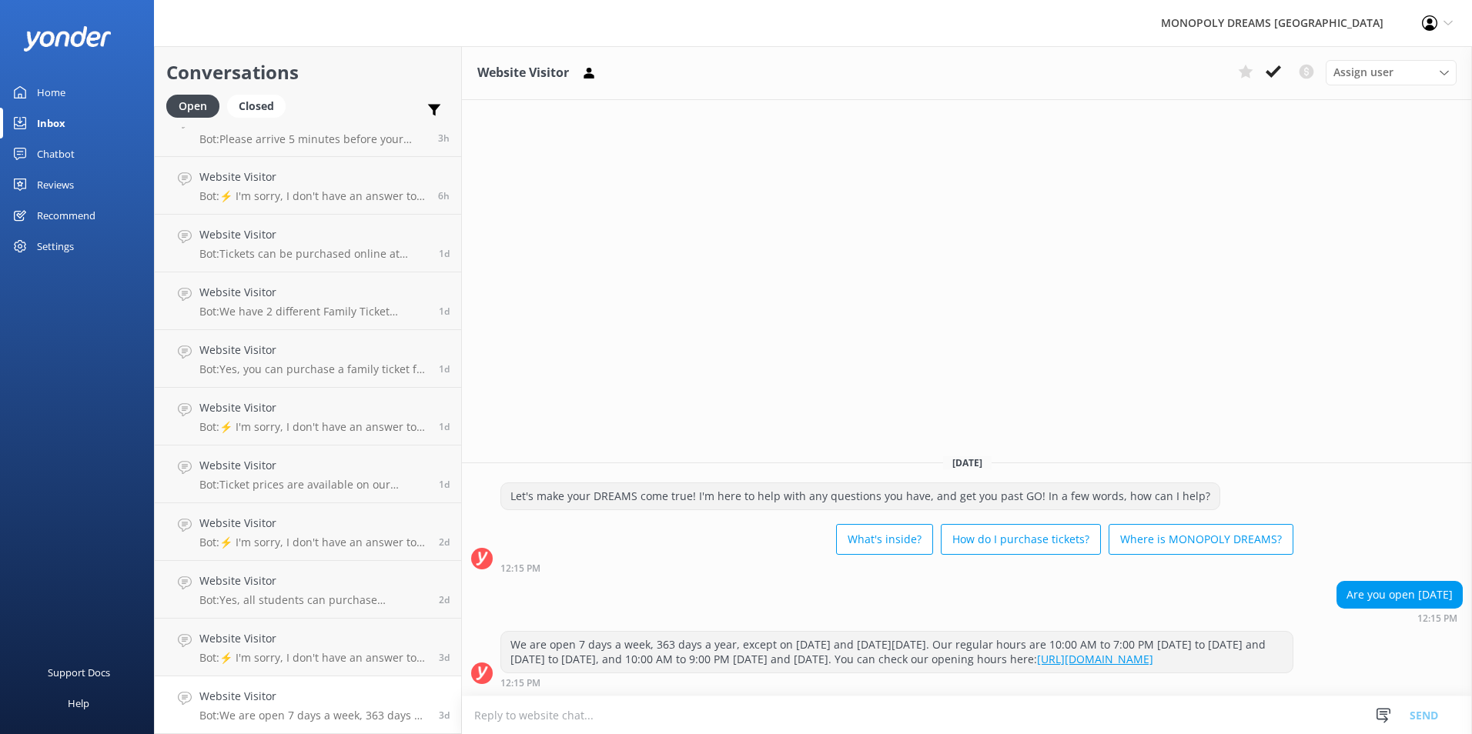
click at [49, 142] on div "Chatbot" at bounding box center [56, 154] width 38 height 31
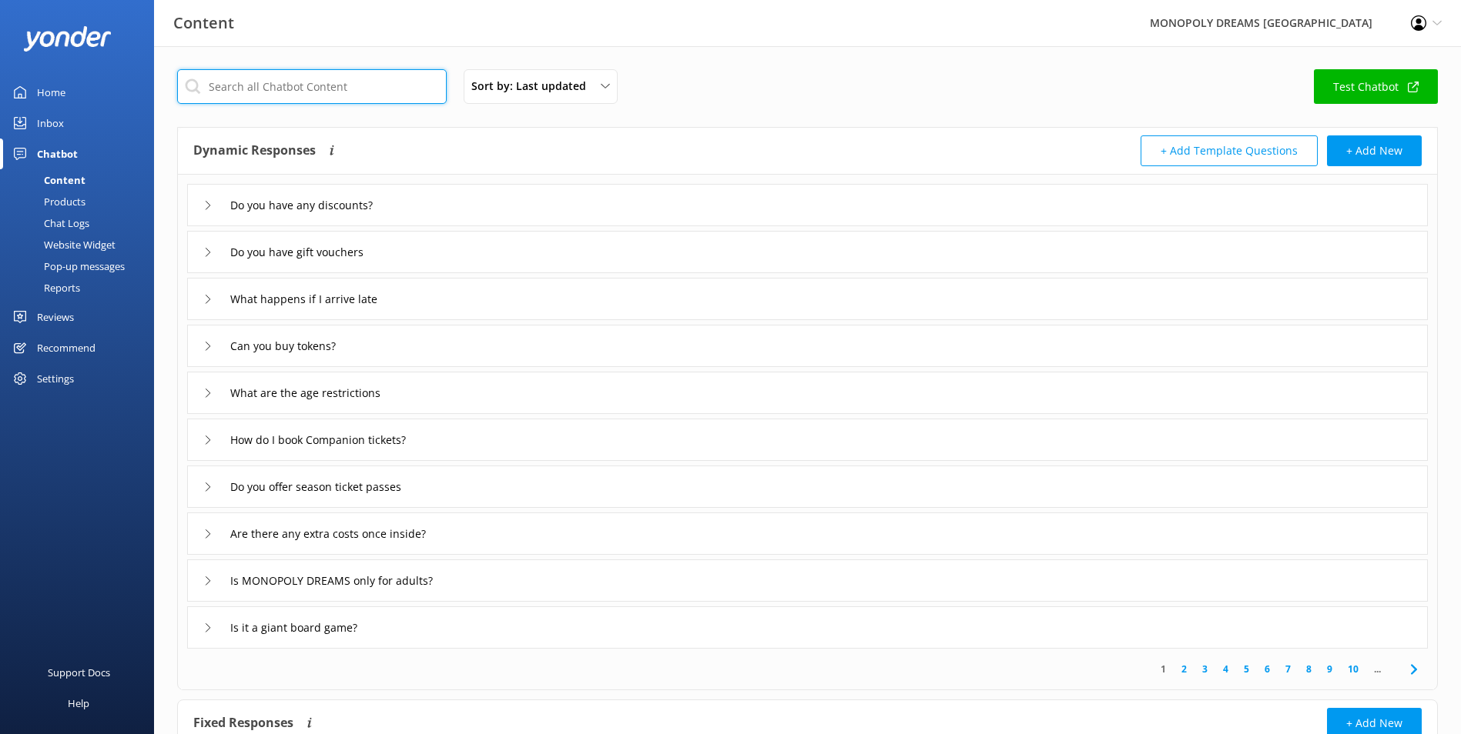
click at [318, 89] on input "text" at bounding box center [311, 86] width 269 height 35
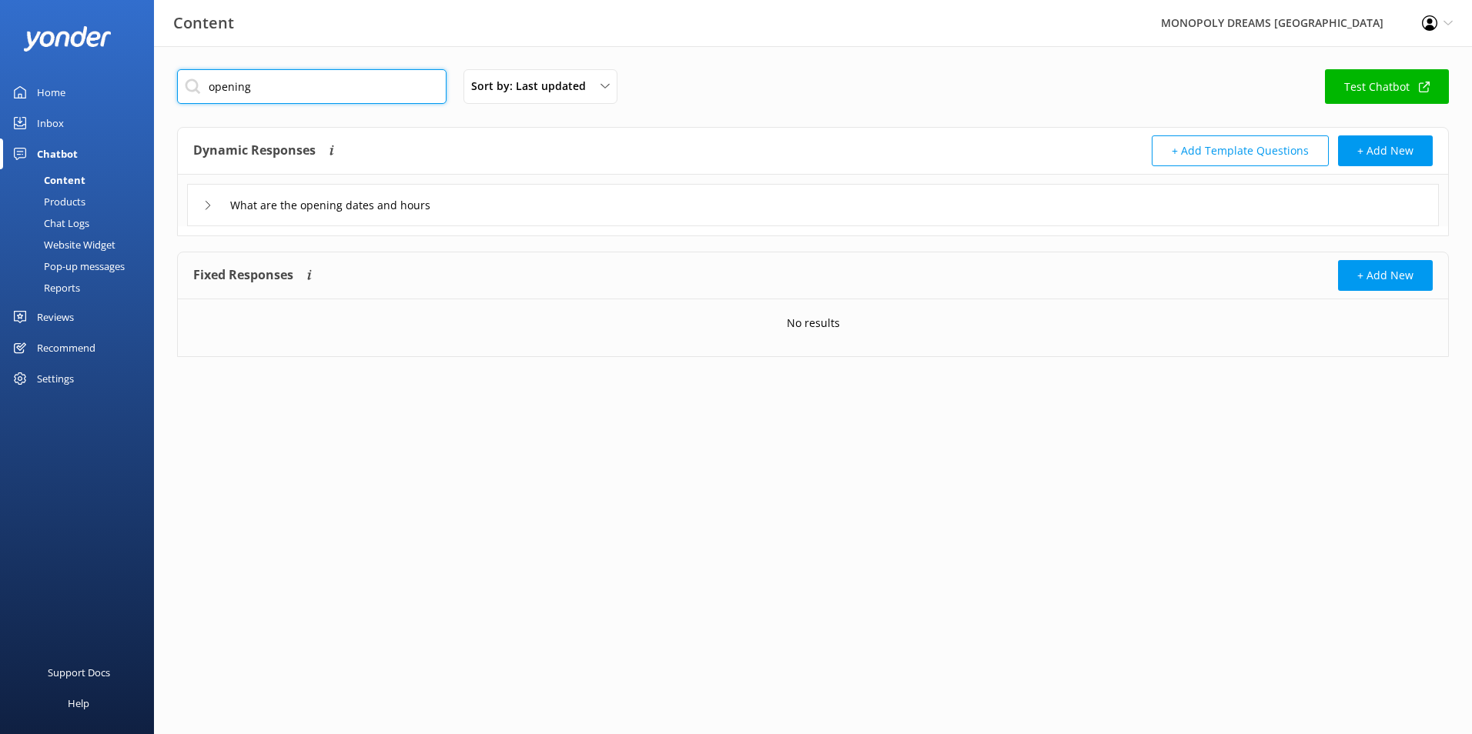
type input "opening"
click at [504, 203] on div "What are the opening dates and hours" at bounding box center [813, 205] width 1252 height 42
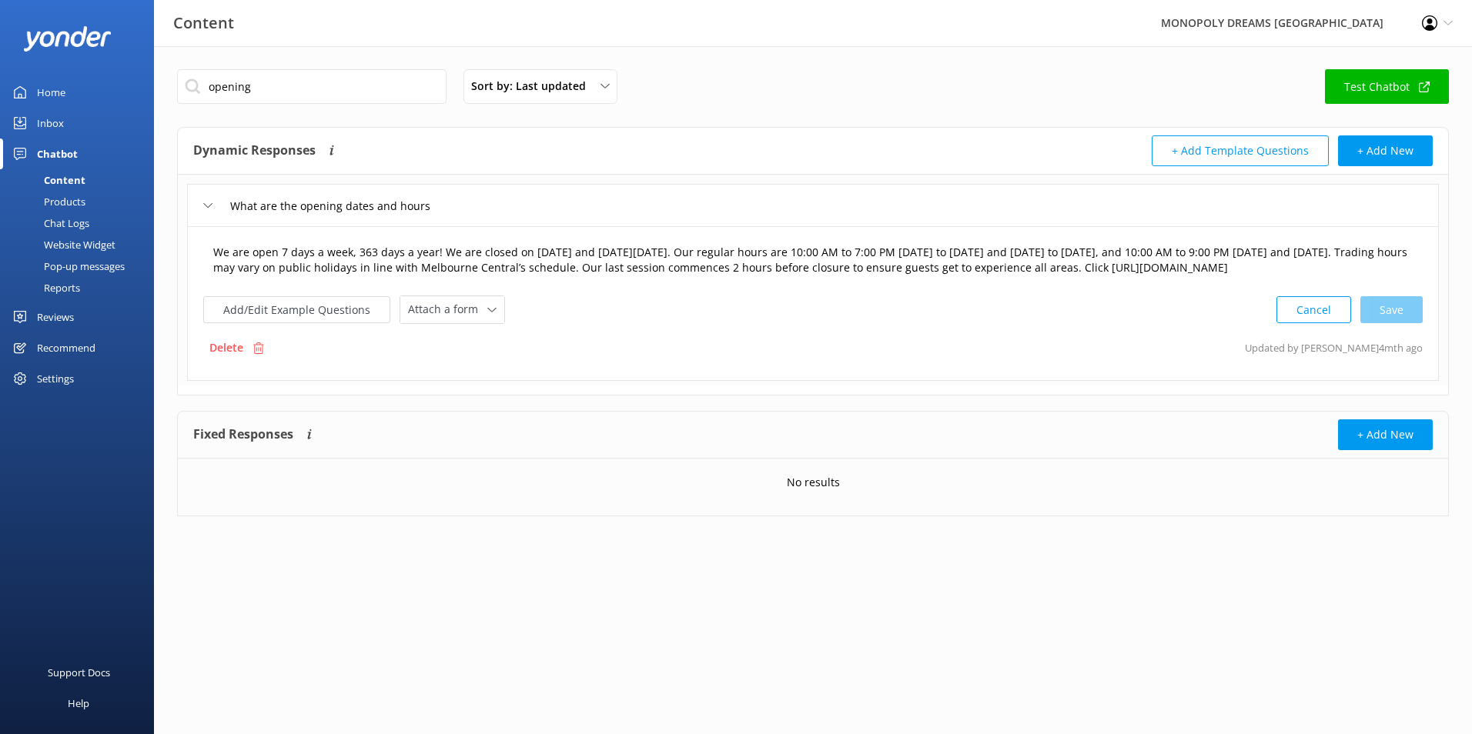
click at [1388, 263] on textarea "We are open 7 days a week, 363 days a year! We are closed on Christmas Day and …" at bounding box center [813, 260] width 1216 height 49
drag, startPoint x: 323, startPoint y: 85, endPoint x: 0, endPoint y: 50, distance: 324.4
click at [0, 50] on html "Content MONOPOLY DREAMS Melbourne Profile Settings Logout Home Inbox Chatbot Co…" at bounding box center [736, 367] width 1472 height 734
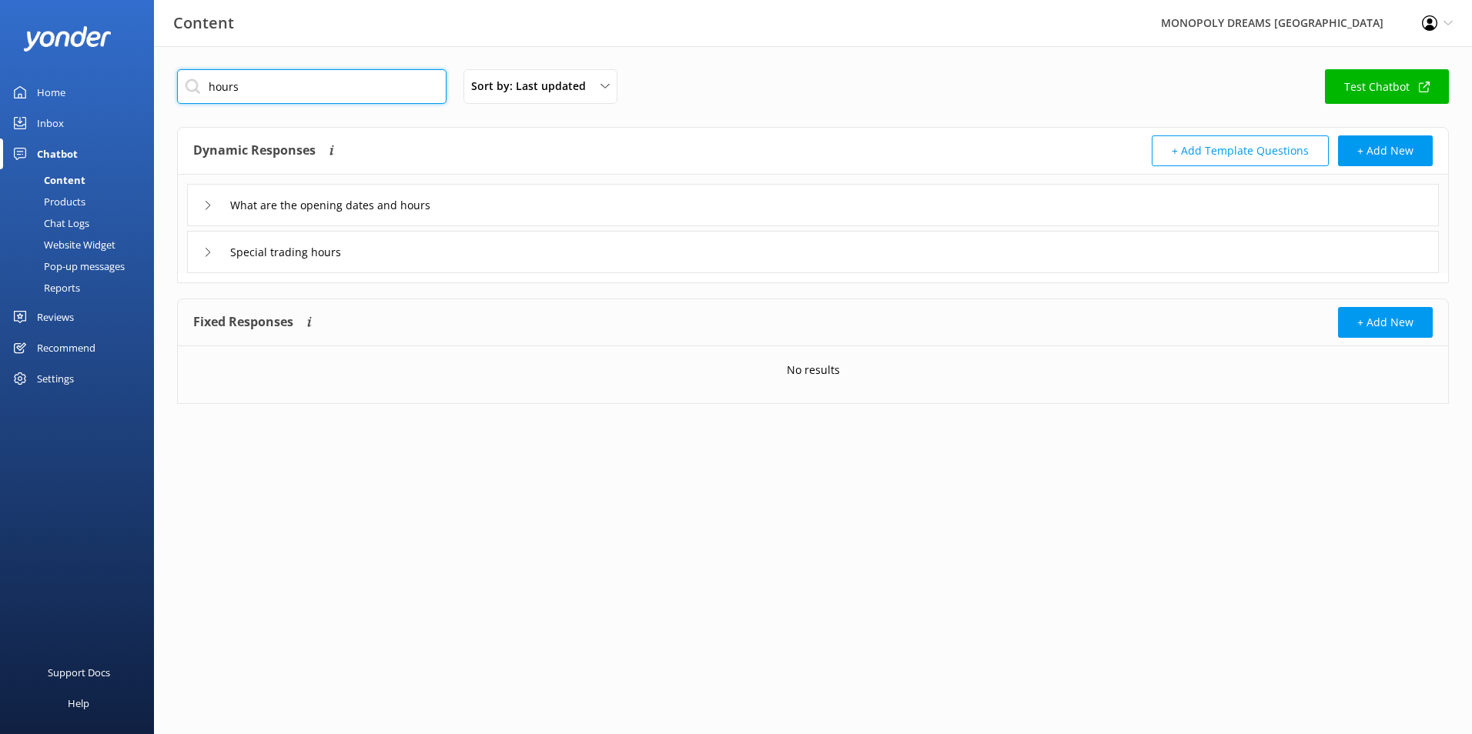
type input "hours"
click at [463, 246] on div "Special trading hours" at bounding box center [813, 252] width 1252 height 42
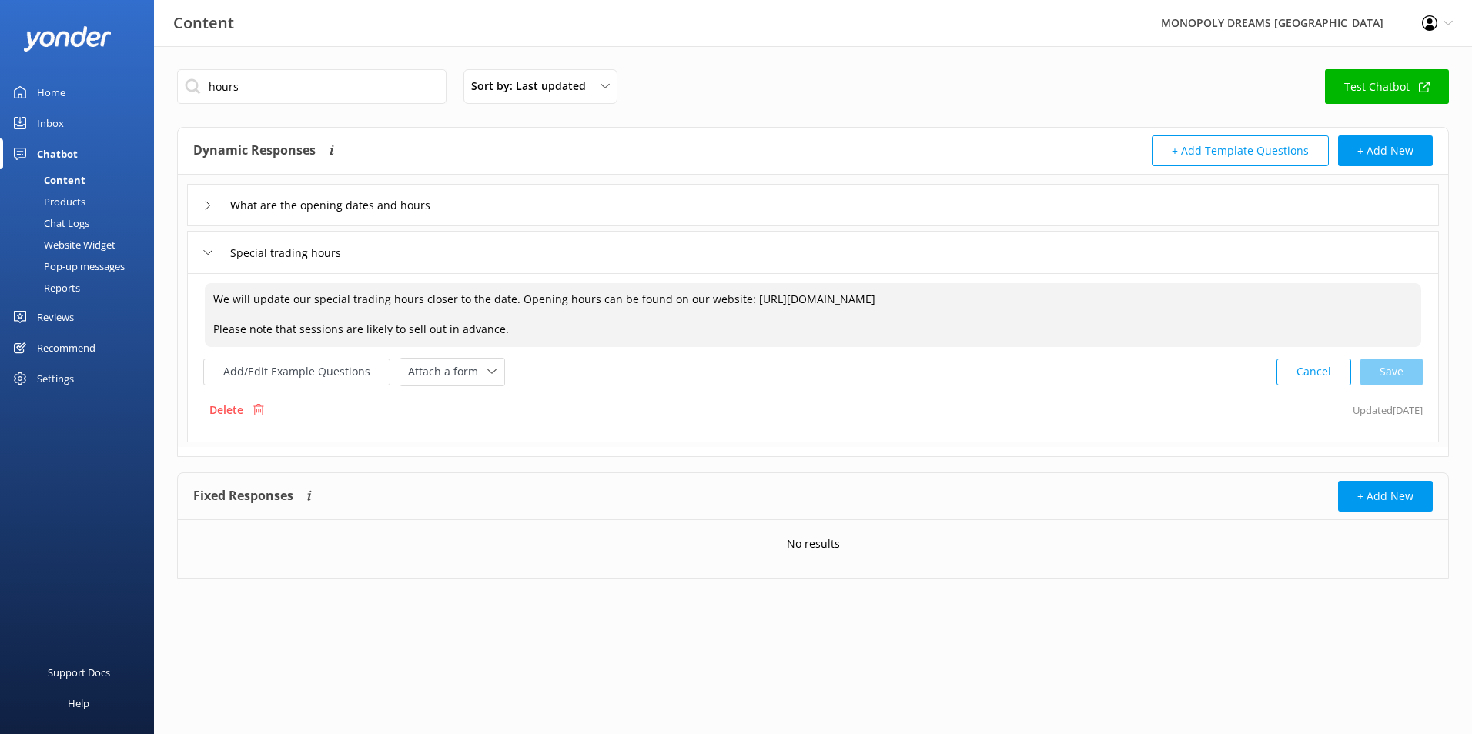
click at [1006, 291] on textarea "We will update our special trading hours closer to the date. Opening hours can …" at bounding box center [813, 315] width 1216 height 64
drag, startPoint x: 1012, startPoint y: 291, endPoint x: 739, endPoint y: 299, distance: 273.4
click at [739, 299] on textarea "We will update our special trading hours closer to the date. Opening hours can …" at bounding box center [813, 315] width 1216 height 64
paste textarea "plan-your-visit"
click at [1387, 375] on div "Cancel Loading.." at bounding box center [1350, 370] width 146 height 28
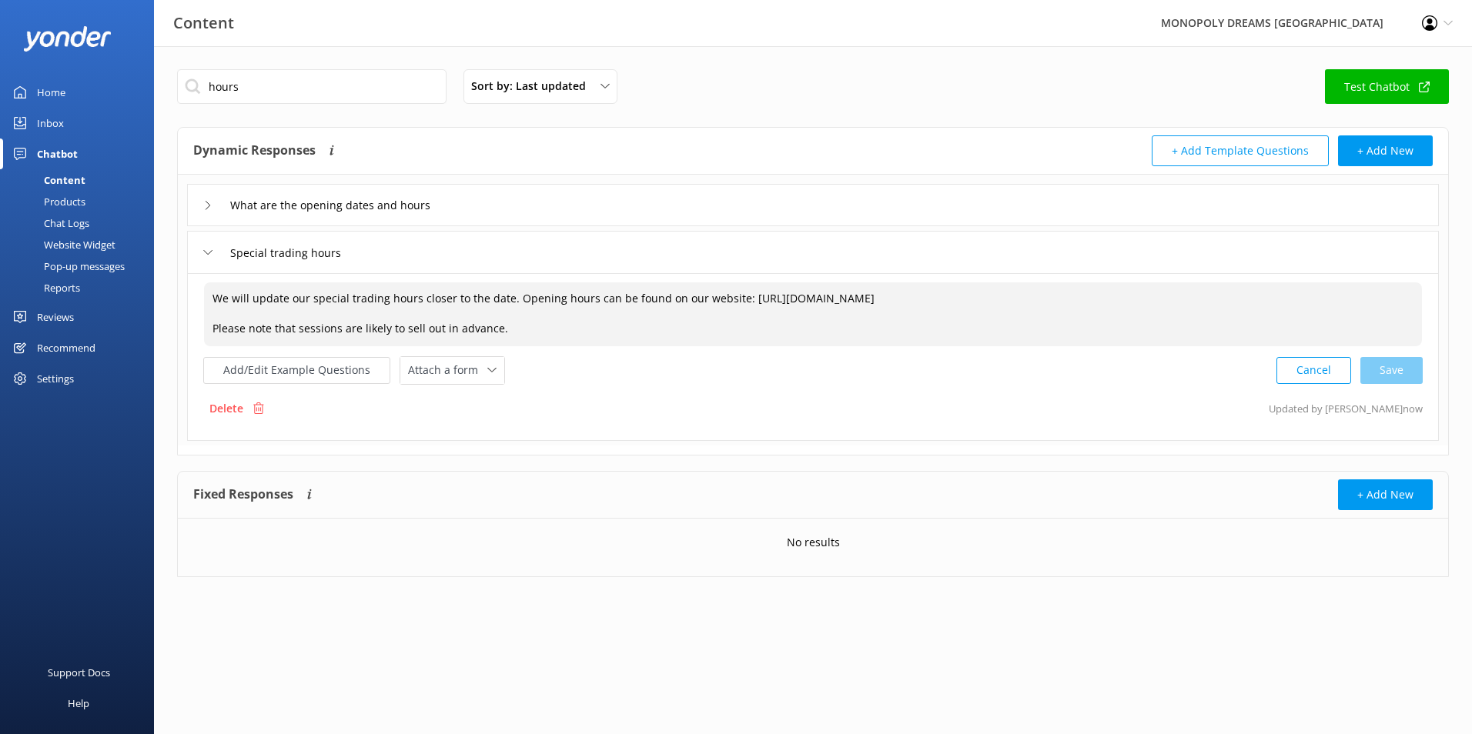
type textarea "We will update our special trading hours closer to the date. Opening hours can …"
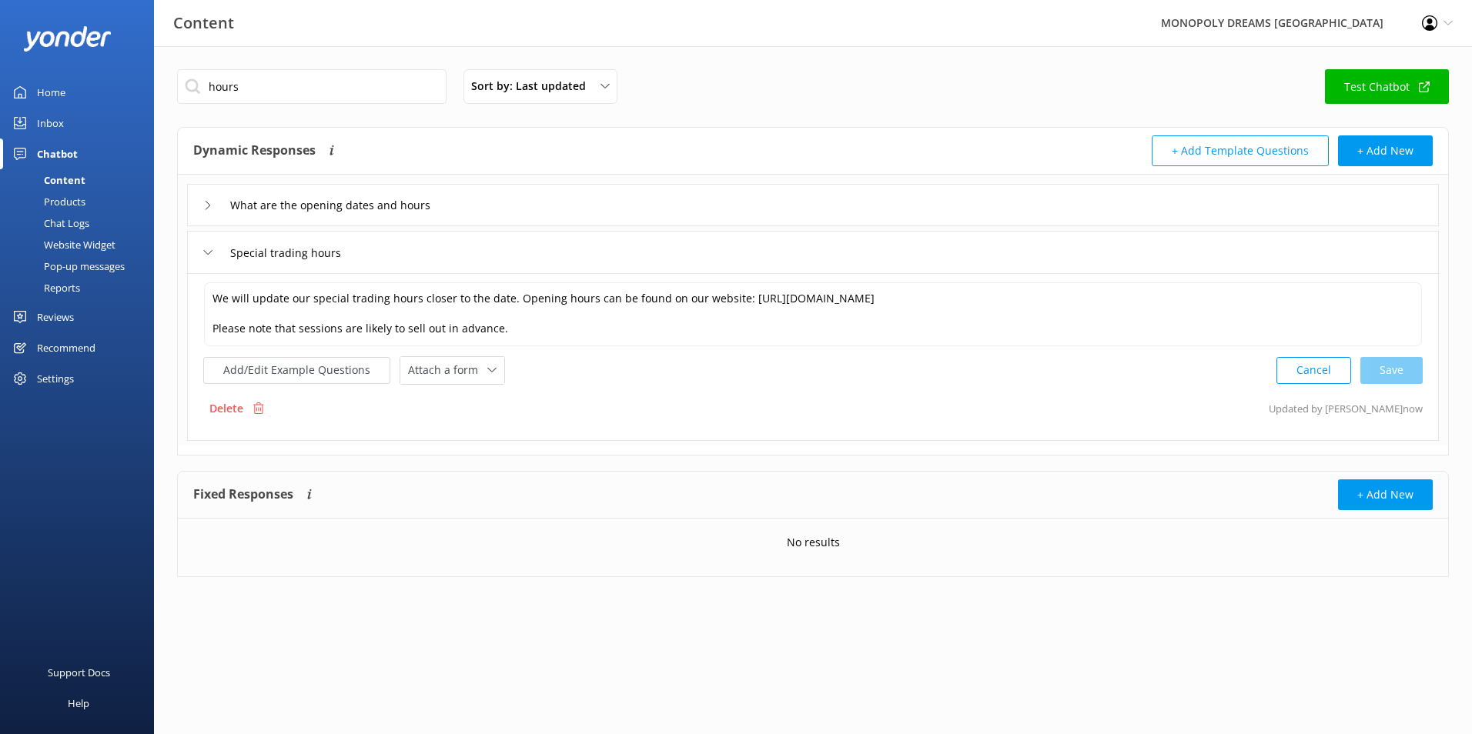
click at [63, 121] on div "Inbox" at bounding box center [50, 123] width 27 height 31
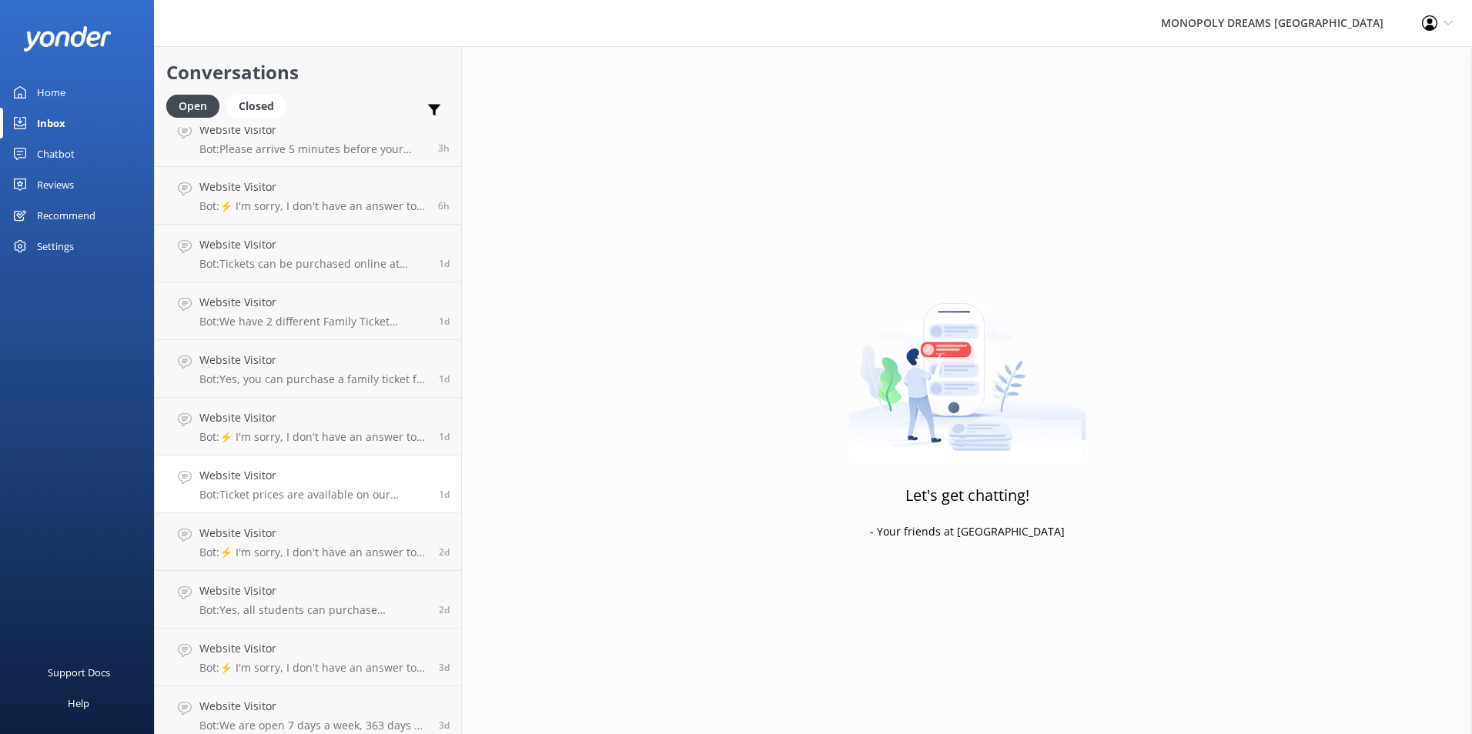
scroll to position [28, 0]
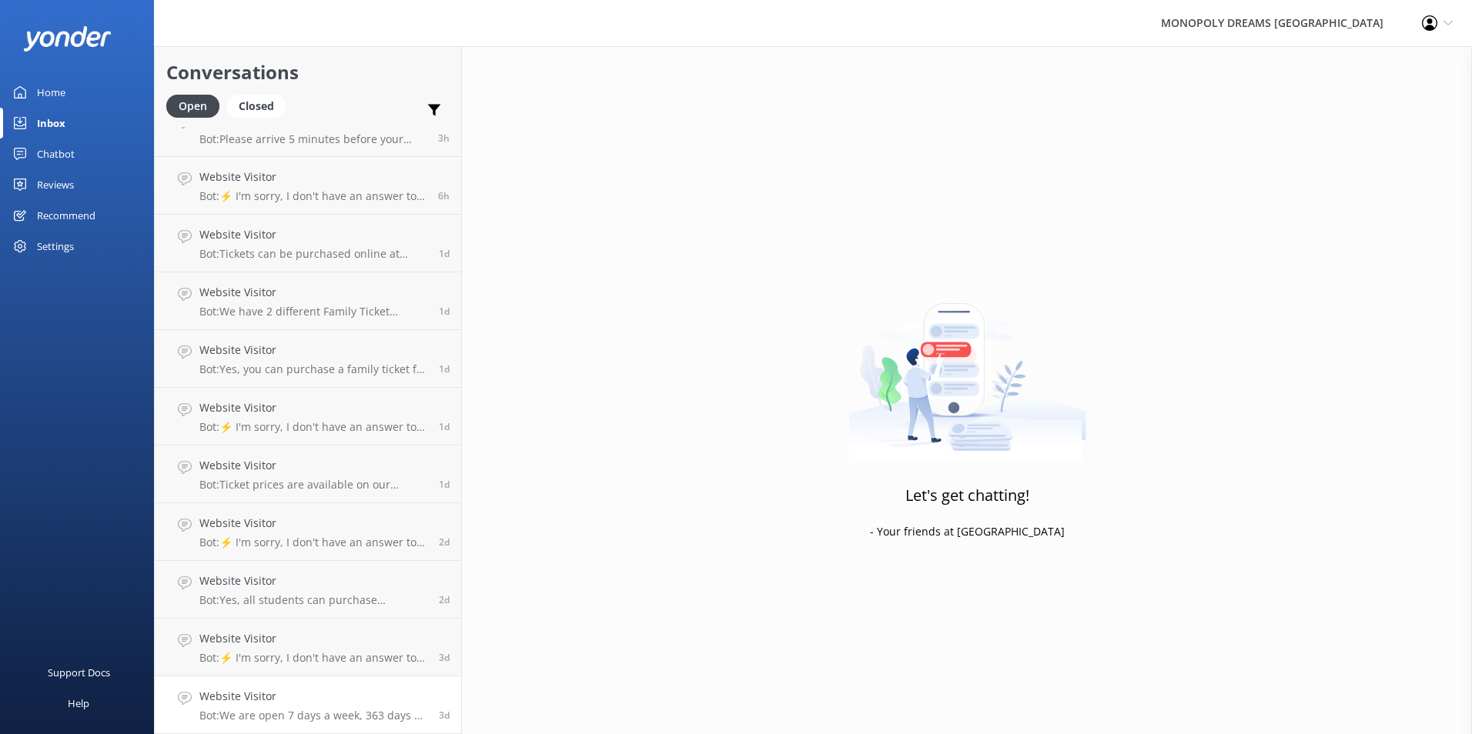
click at [353, 677] on link "Website Visitor Bot: We are open 7 days a week, 363 days a year, except on Chri…" at bounding box center [308, 706] width 306 height 58
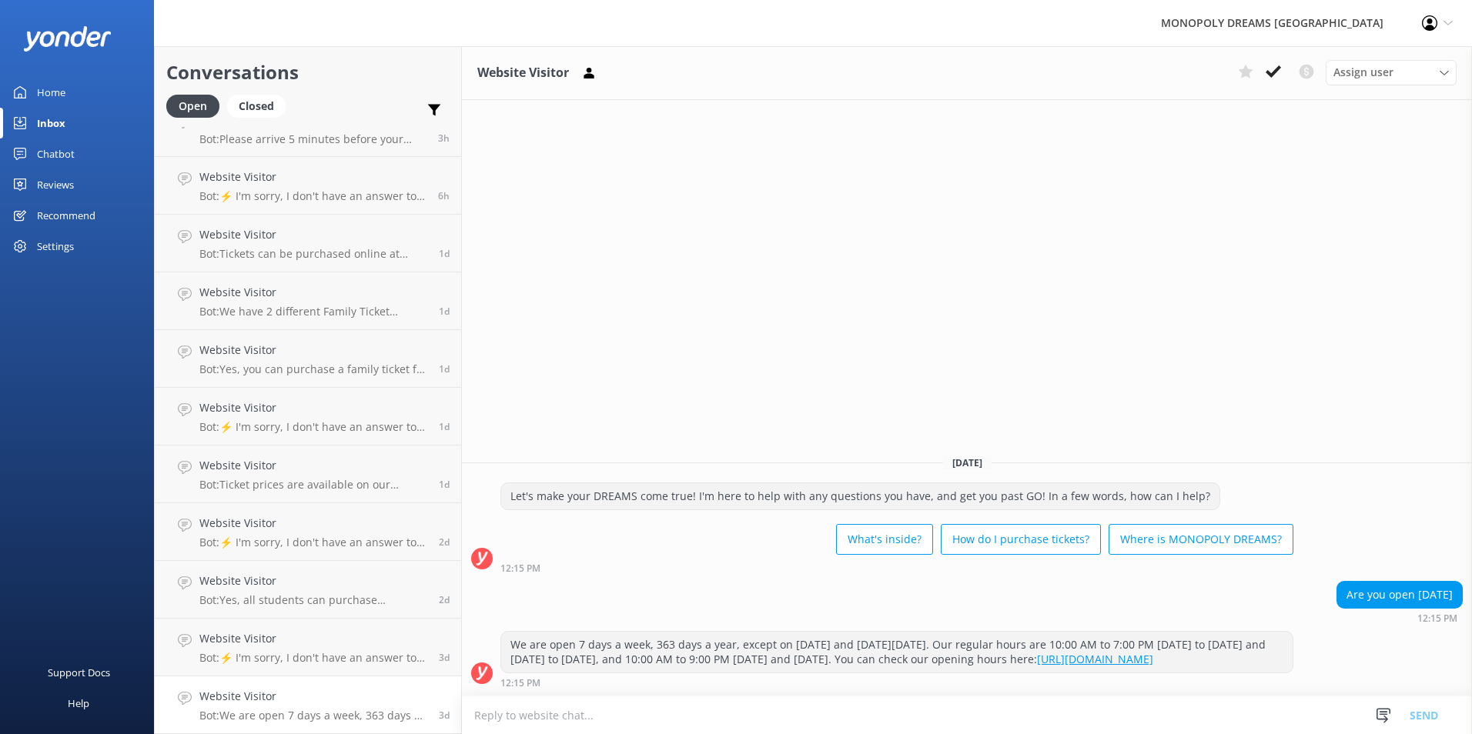
click at [1037, 660] on link "https://monopolydreams.com.au/opening-hours/" at bounding box center [1095, 659] width 116 height 15
click at [1263, 72] on button at bounding box center [1274, 71] width 28 height 23
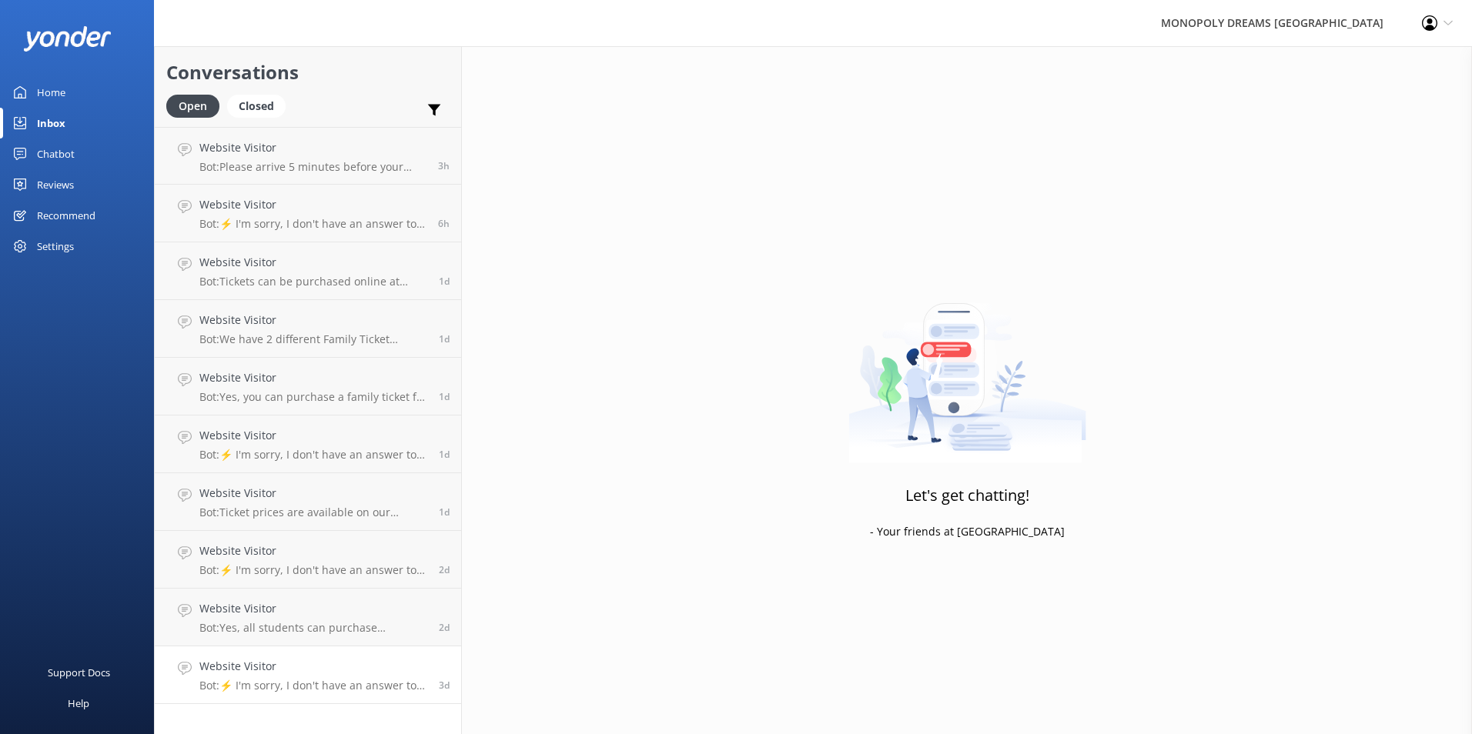
click at [336, 670] on h4 "Website Visitor" at bounding box center [313, 666] width 228 height 17
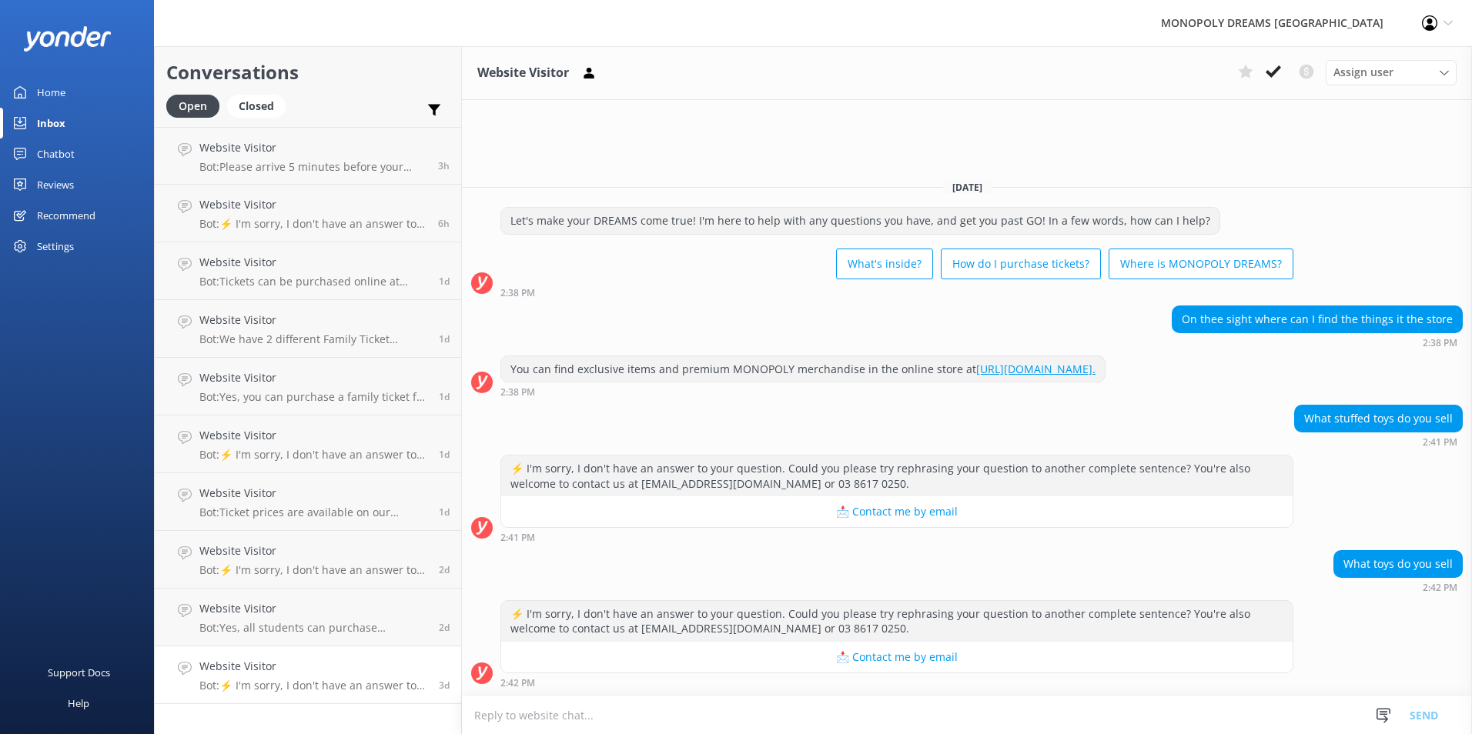
click at [1050, 372] on link "https://shop.monopolydreams.com.au/." at bounding box center [1035, 369] width 119 height 15
click at [1036, 376] on div "You can find exclusive items and premium MONOPOLY merchandise in the online sto…" at bounding box center [803, 369] width 604 height 26
click at [1046, 371] on link "https://shop.monopolydreams.com.au/." at bounding box center [1035, 369] width 119 height 15
click at [1277, 66] on icon at bounding box center [1273, 71] width 15 height 15
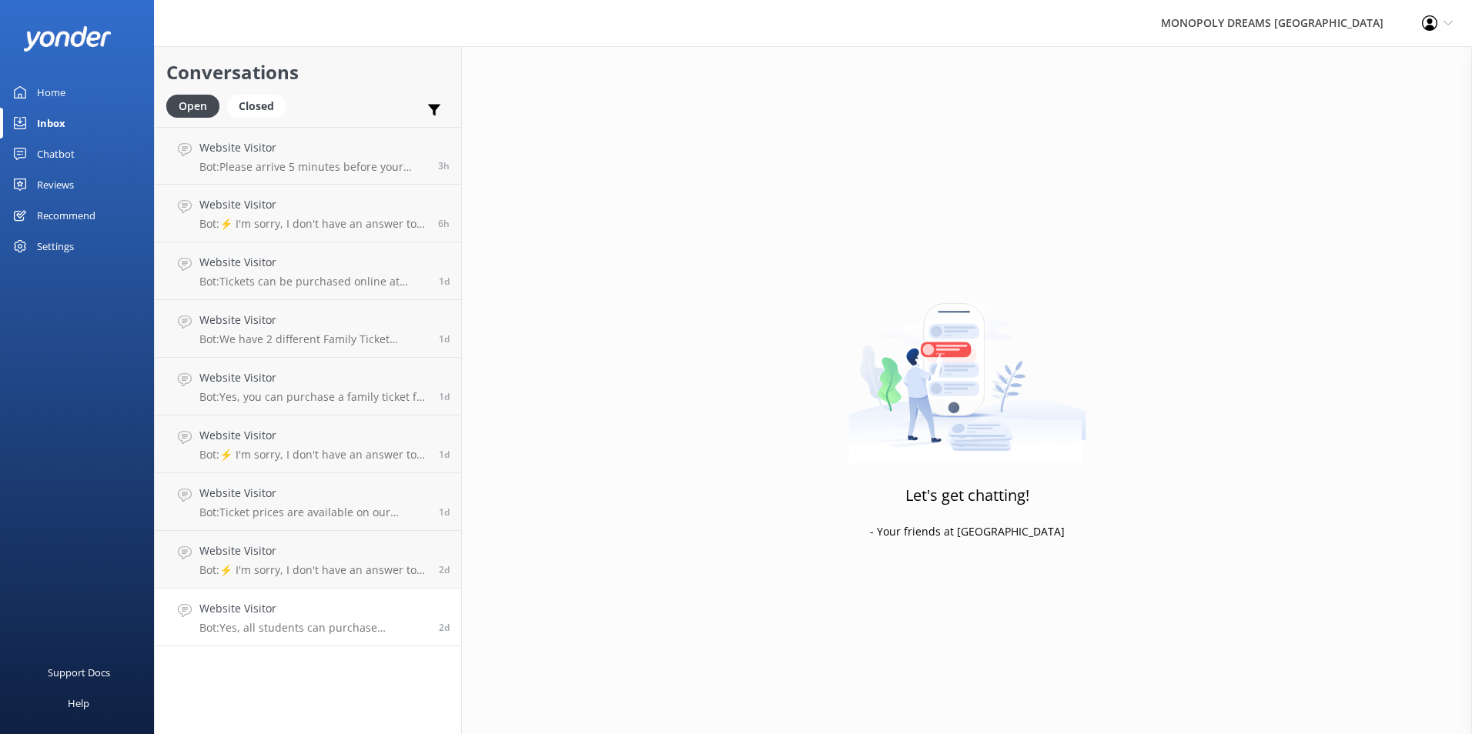
click at [363, 601] on h4 "Website Visitor" at bounding box center [313, 609] width 228 height 17
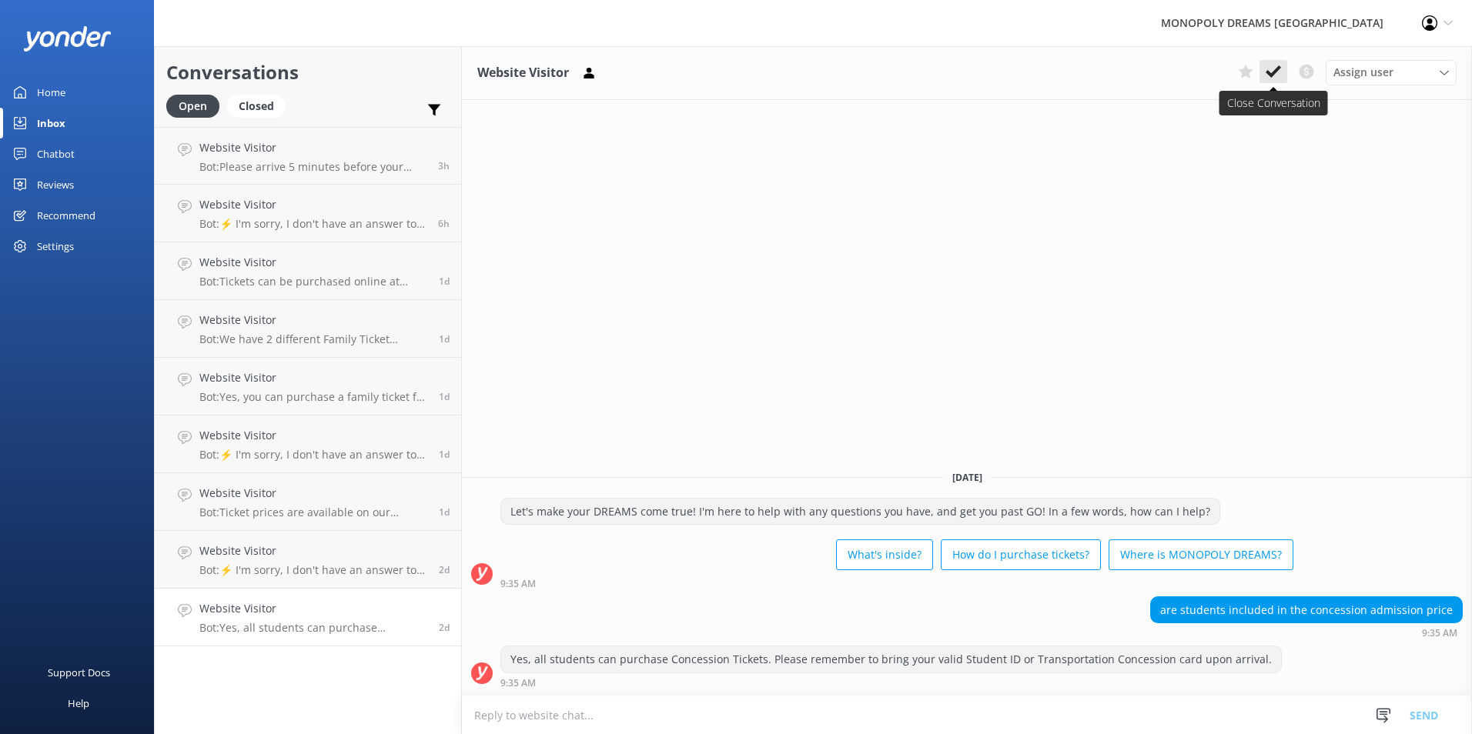
click at [1272, 69] on icon at bounding box center [1273, 71] width 15 height 15
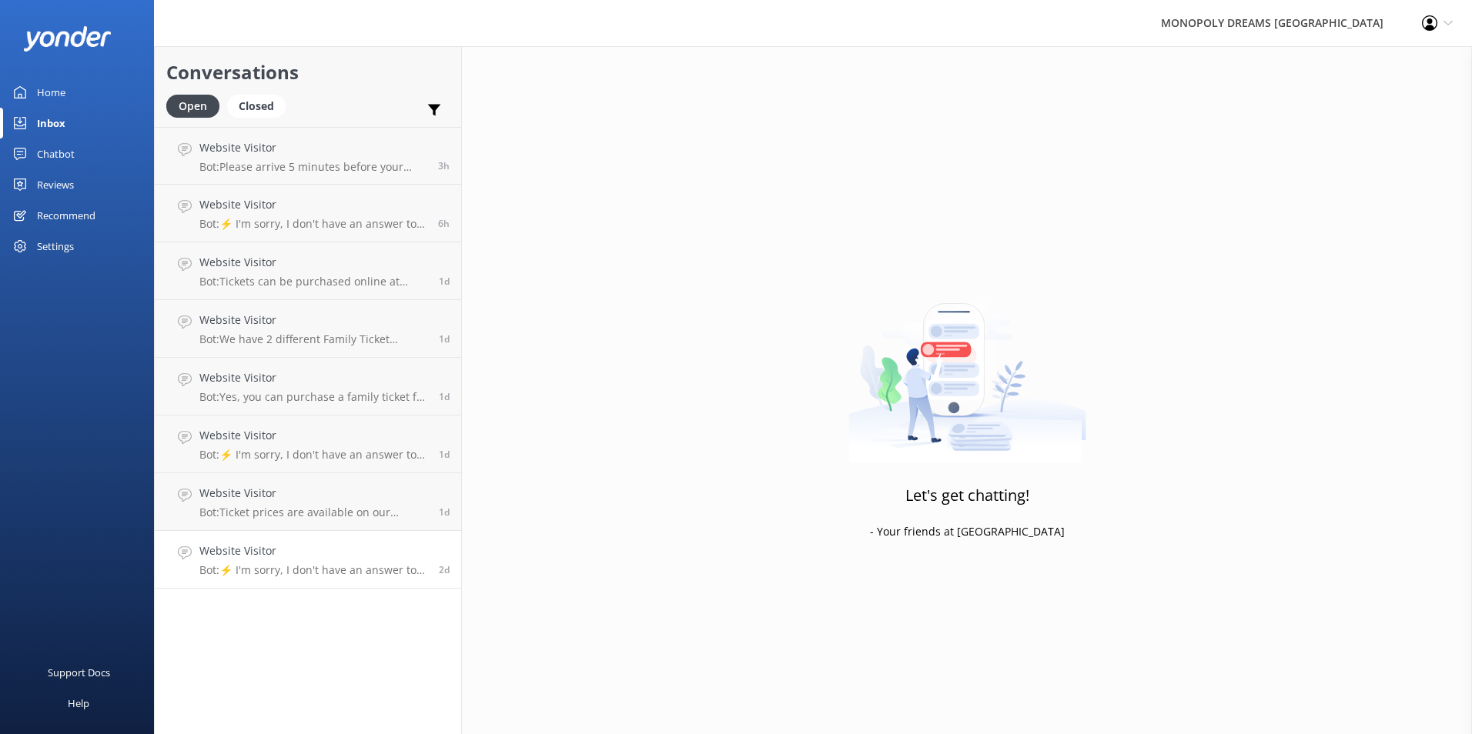
click at [307, 565] on p "Bot: ⚡ I'm sorry, I don't have an answer to your question. Could you please try…" at bounding box center [313, 571] width 228 height 14
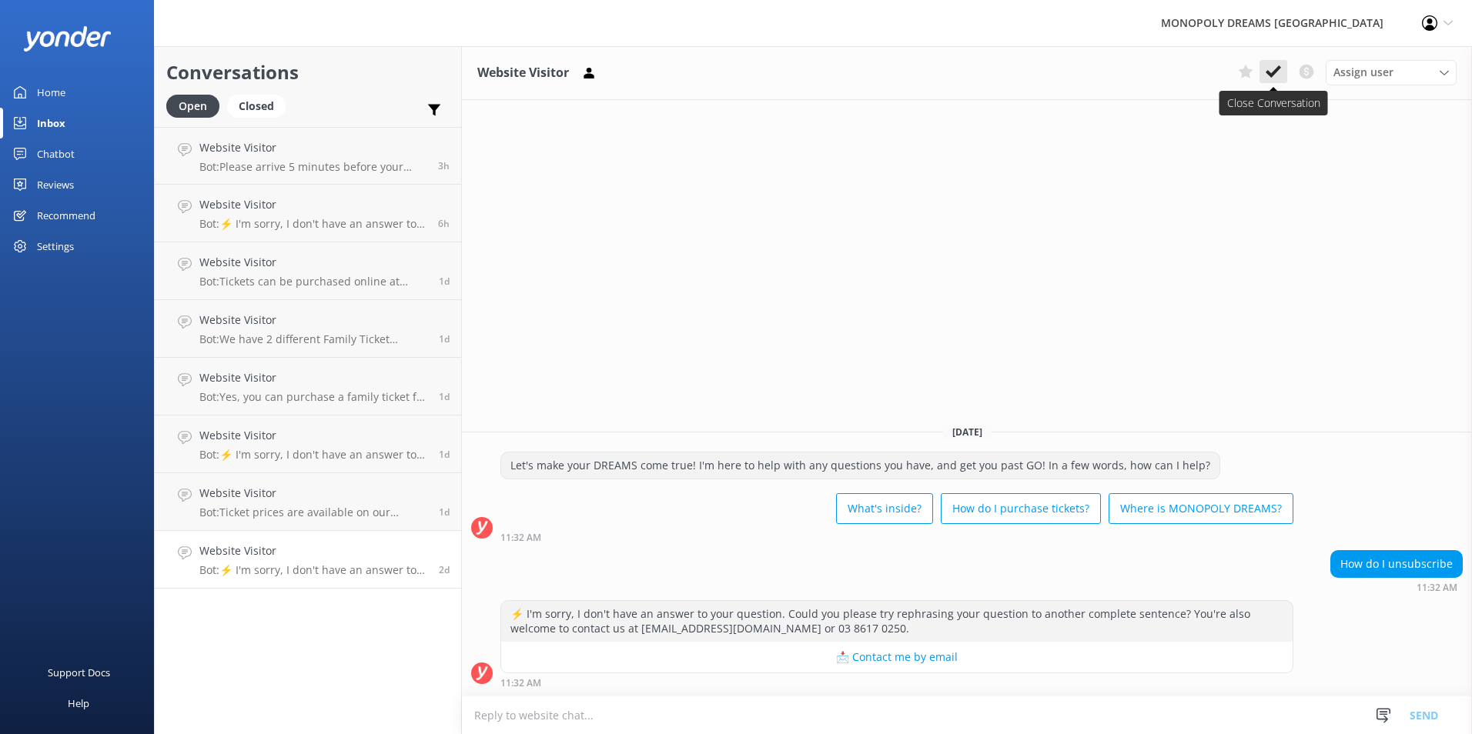
click at [1267, 72] on icon at bounding box center [1273, 71] width 15 height 15
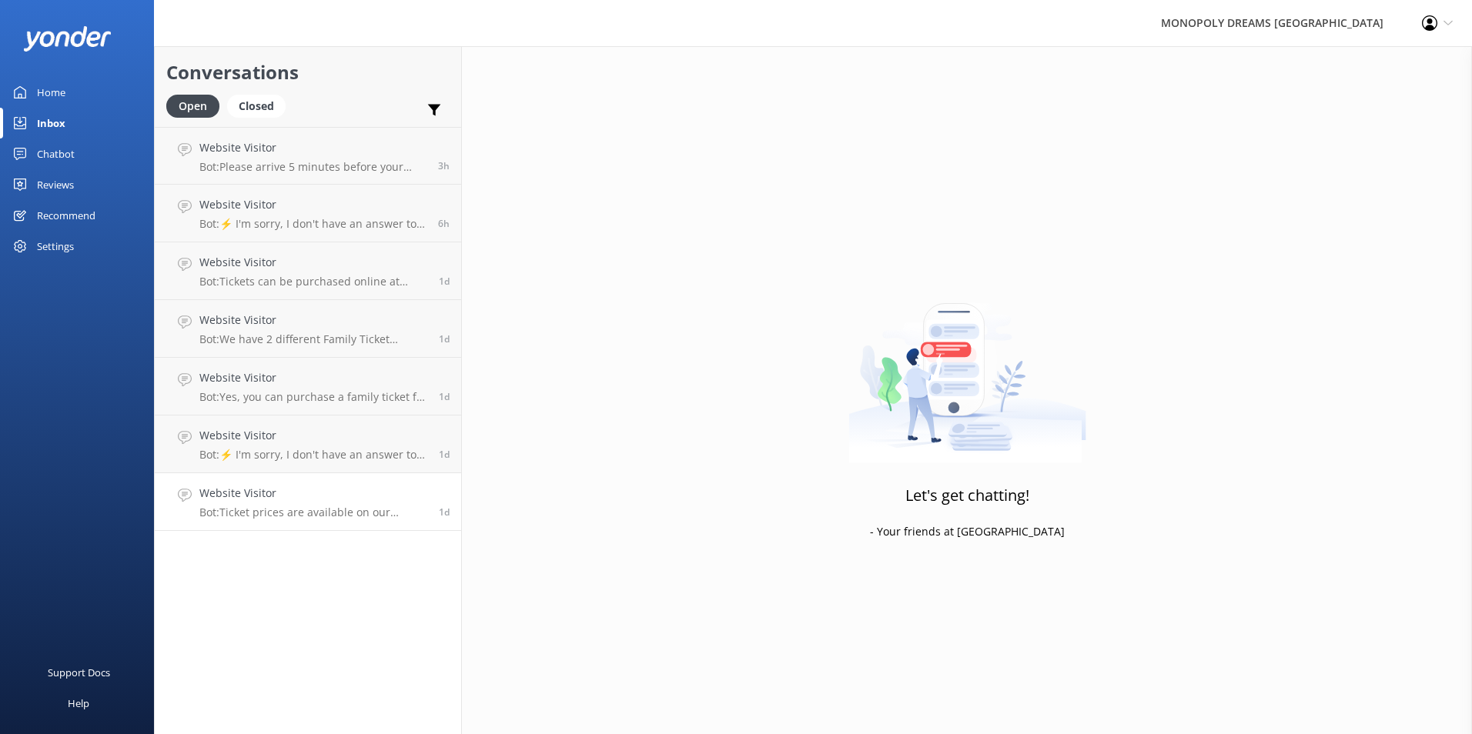
click at [381, 515] on p "Bot: Ticket prices are available on our bookings webpage at https://bookings.mo…" at bounding box center [313, 513] width 228 height 14
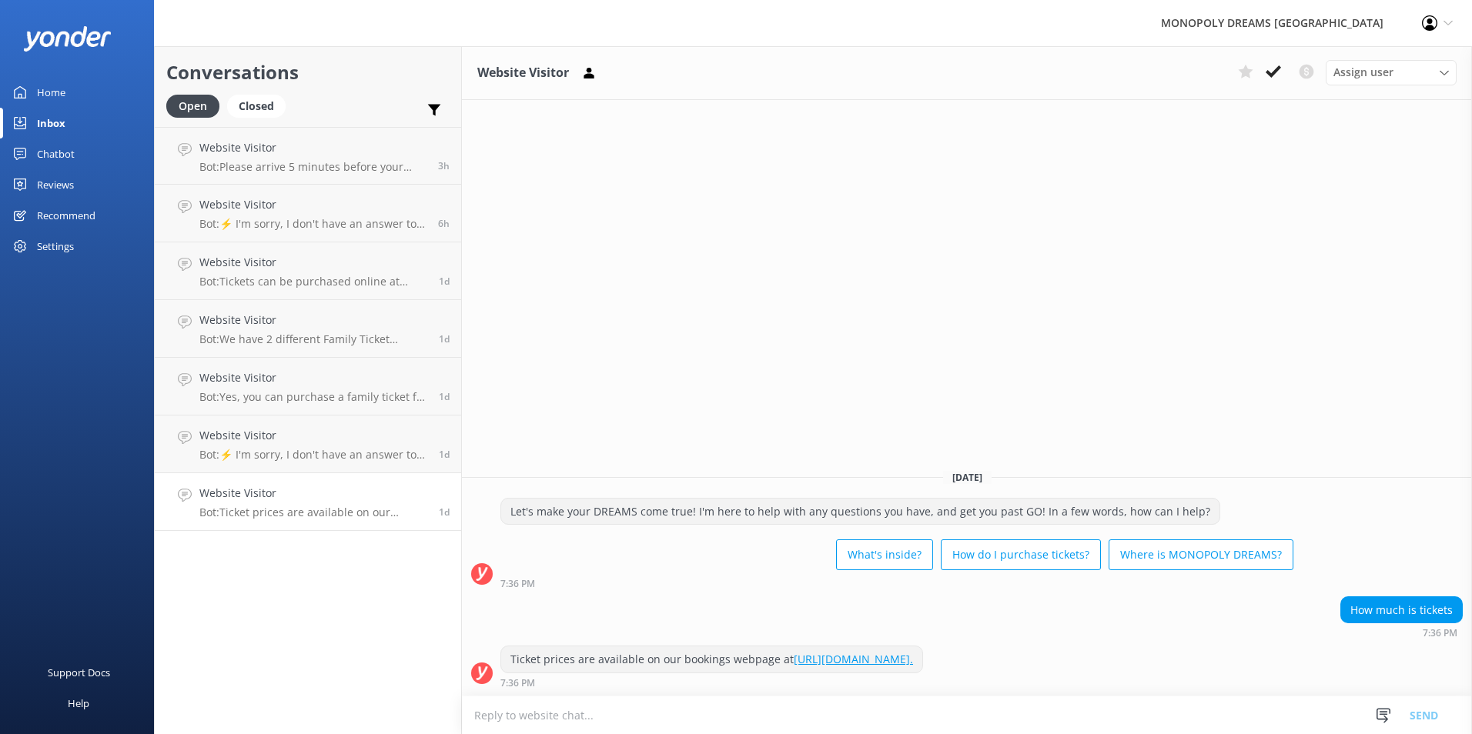
click at [885, 655] on link "https://bookings.monopolydreams.com.au/." at bounding box center [853, 659] width 119 height 15
click at [1278, 69] on use at bounding box center [1273, 71] width 15 height 12
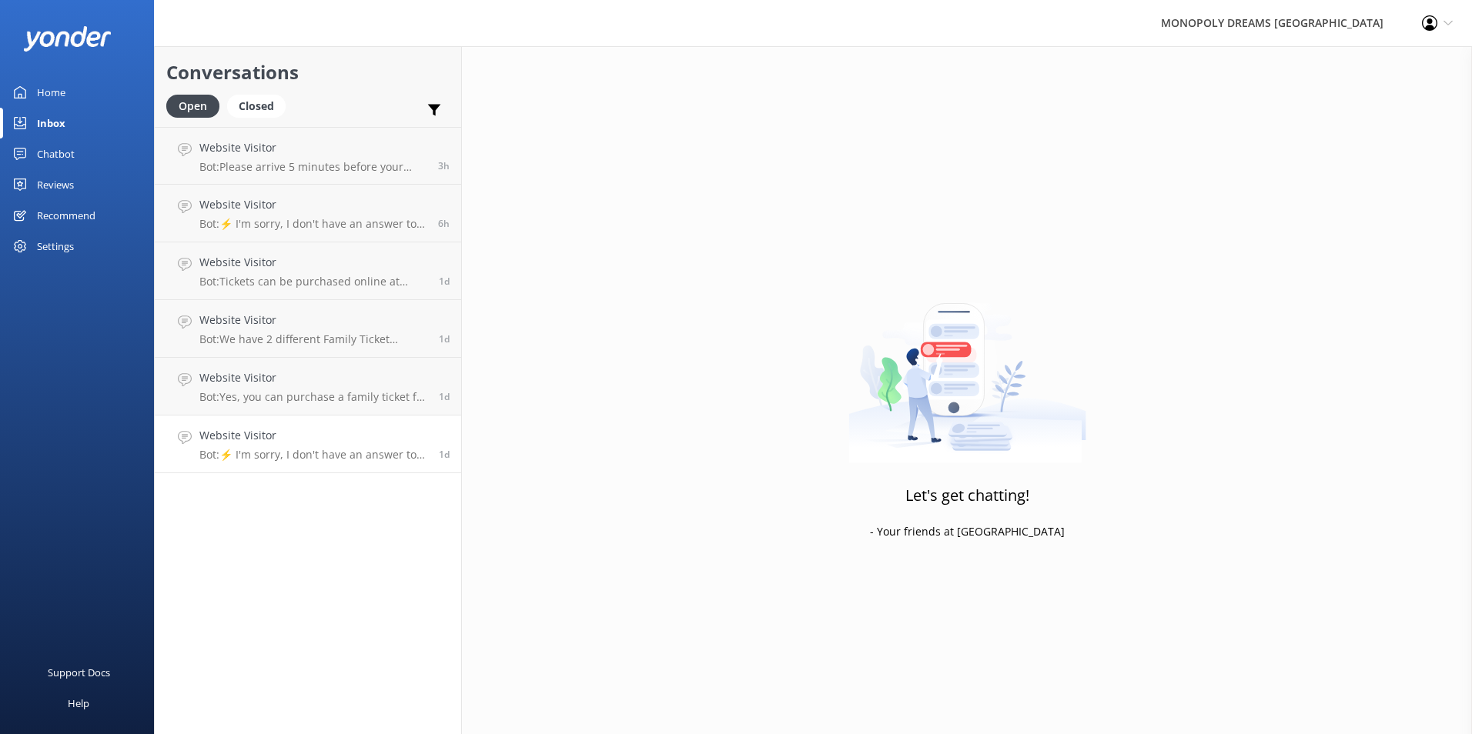
click at [418, 443] on h4 "Website Visitor" at bounding box center [313, 435] width 228 height 17
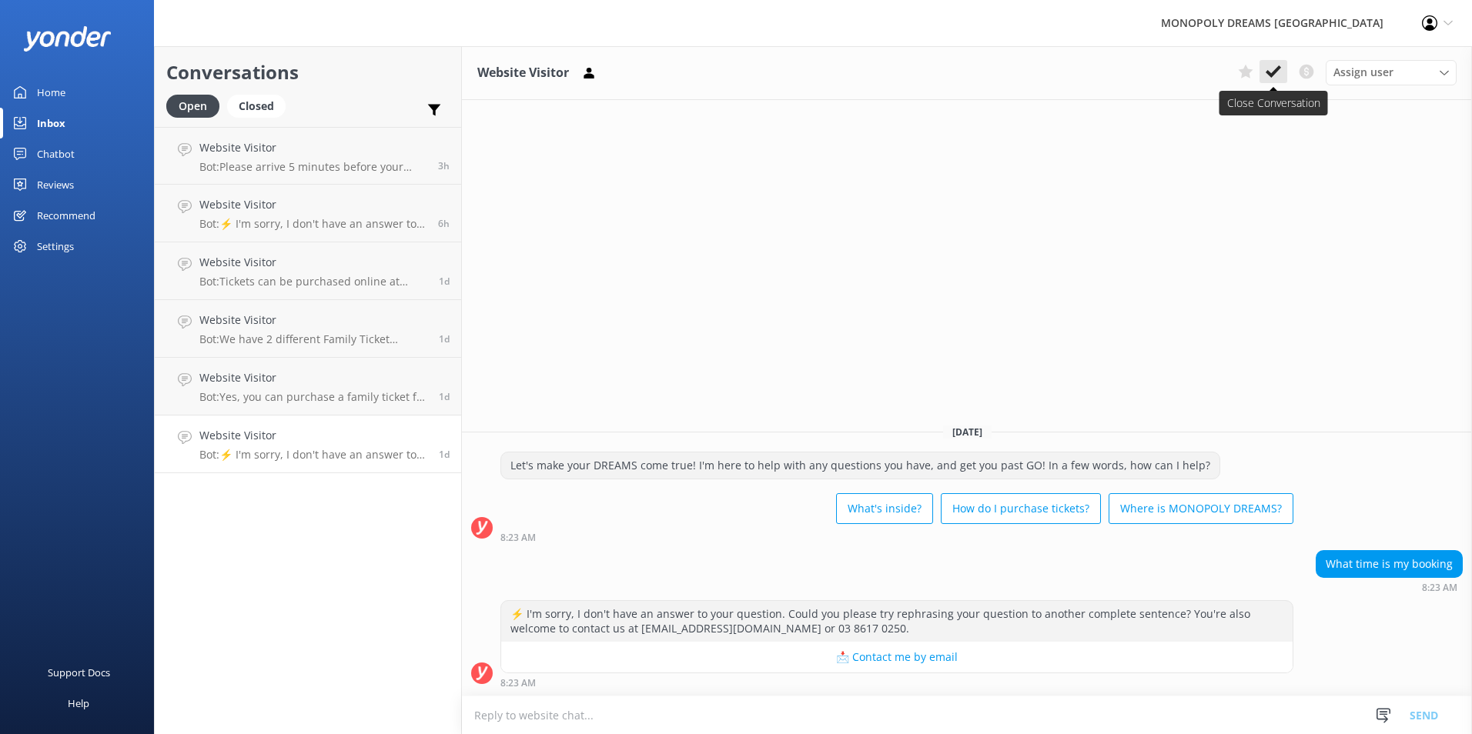
click at [1273, 75] on use at bounding box center [1273, 71] width 15 height 12
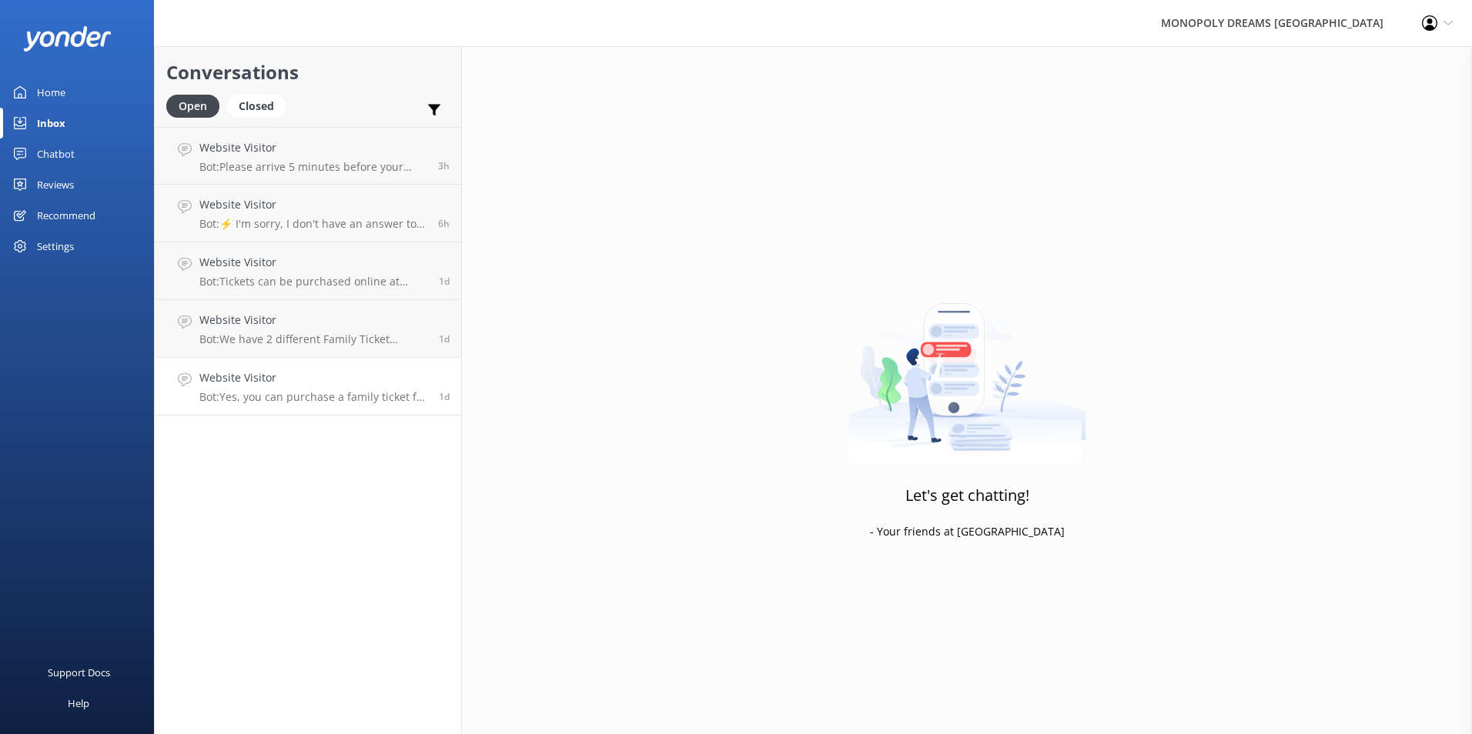
click at [332, 400] on p "Bot: Yes, you can purchase a family ticket for your family of 5. You can find t…" at bounding box center [313, 397] width 228 height 14
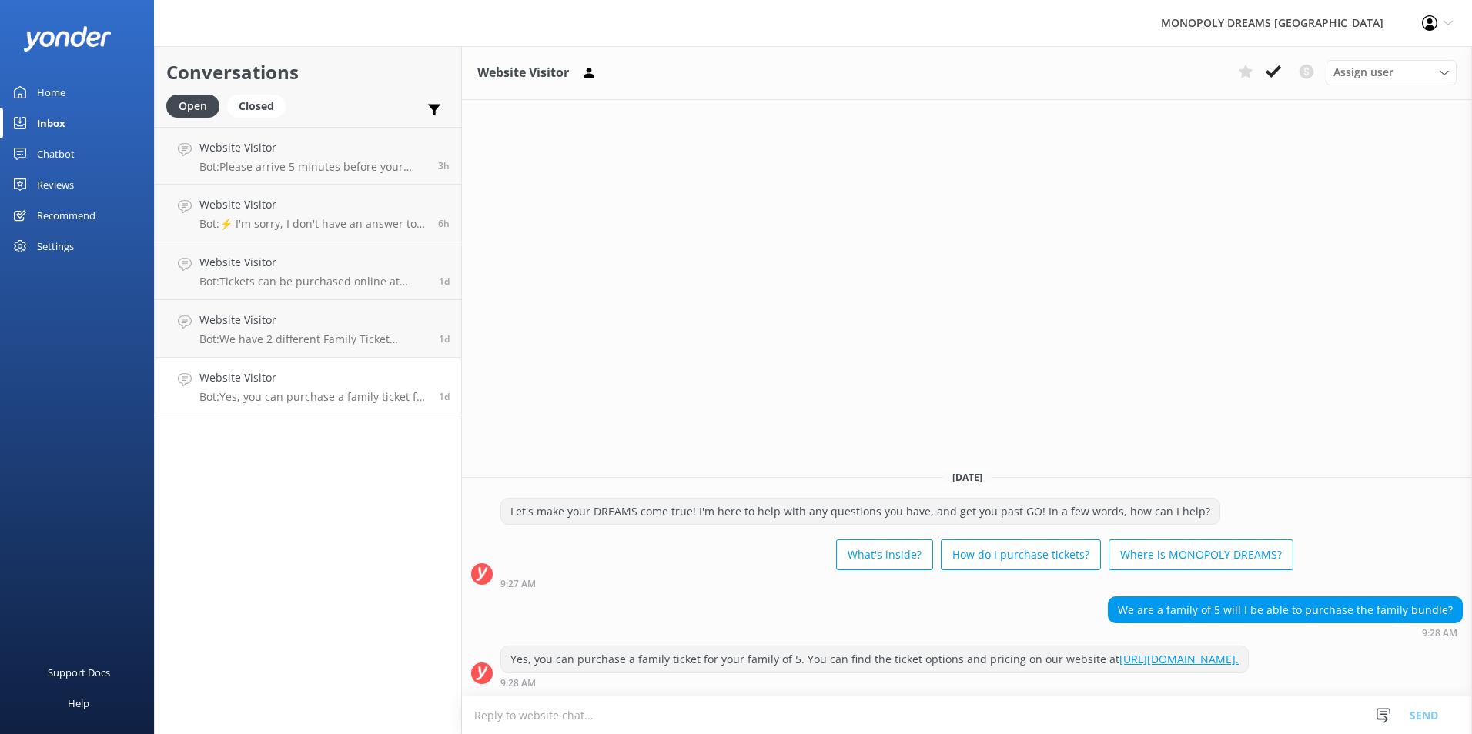
click at [1119, 660] on link "https://secure.monopolydreams.com.au/BookingProduct/Availability/?&parentcatego…" at bounding box center [1178, 659] width 119 height 15
click at [1260, 62] on button at bounding box center [1274, 71] width 28 height 23
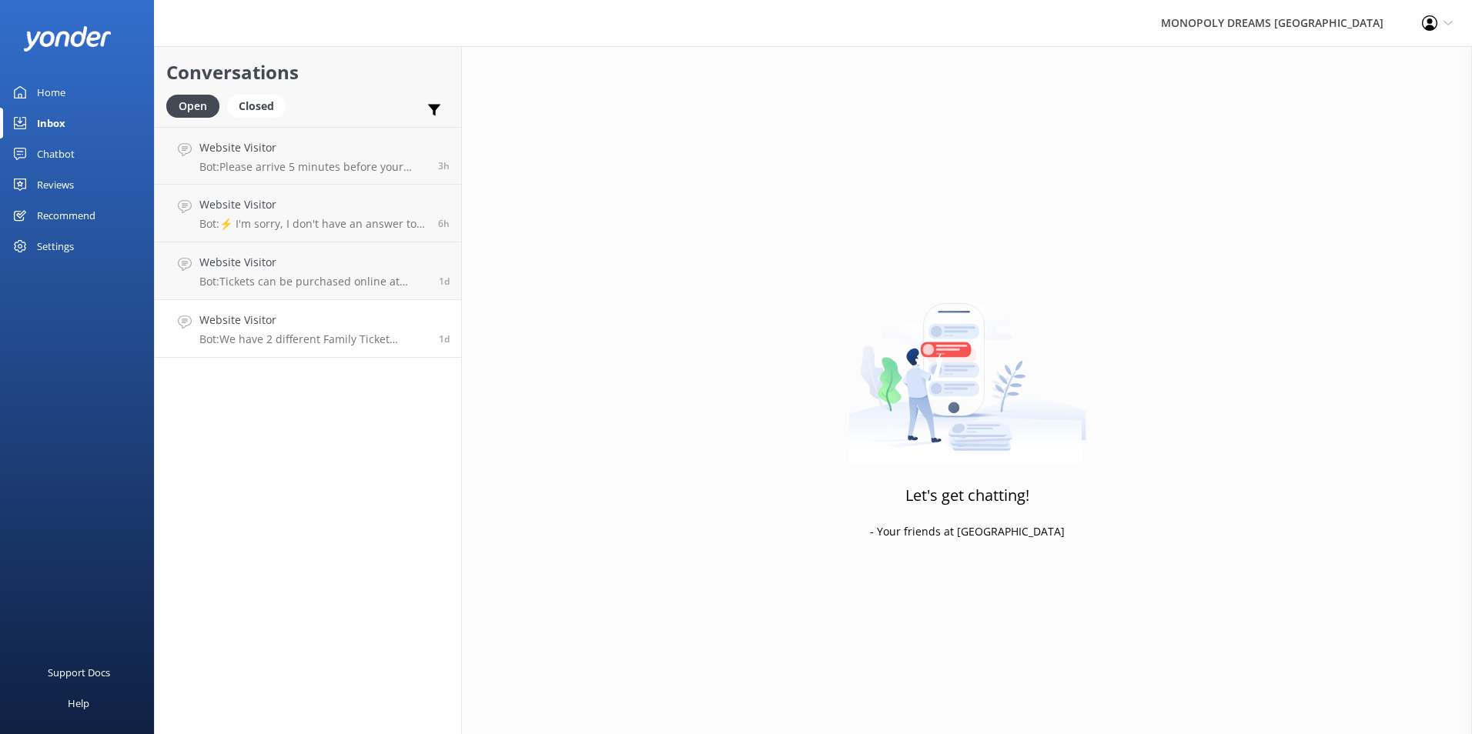
click at [398, 331] on div "Website Visitor Bot: We have 2 different Family Ticket options available for pu…" at bounding box center [313, 329] width 228 height 34
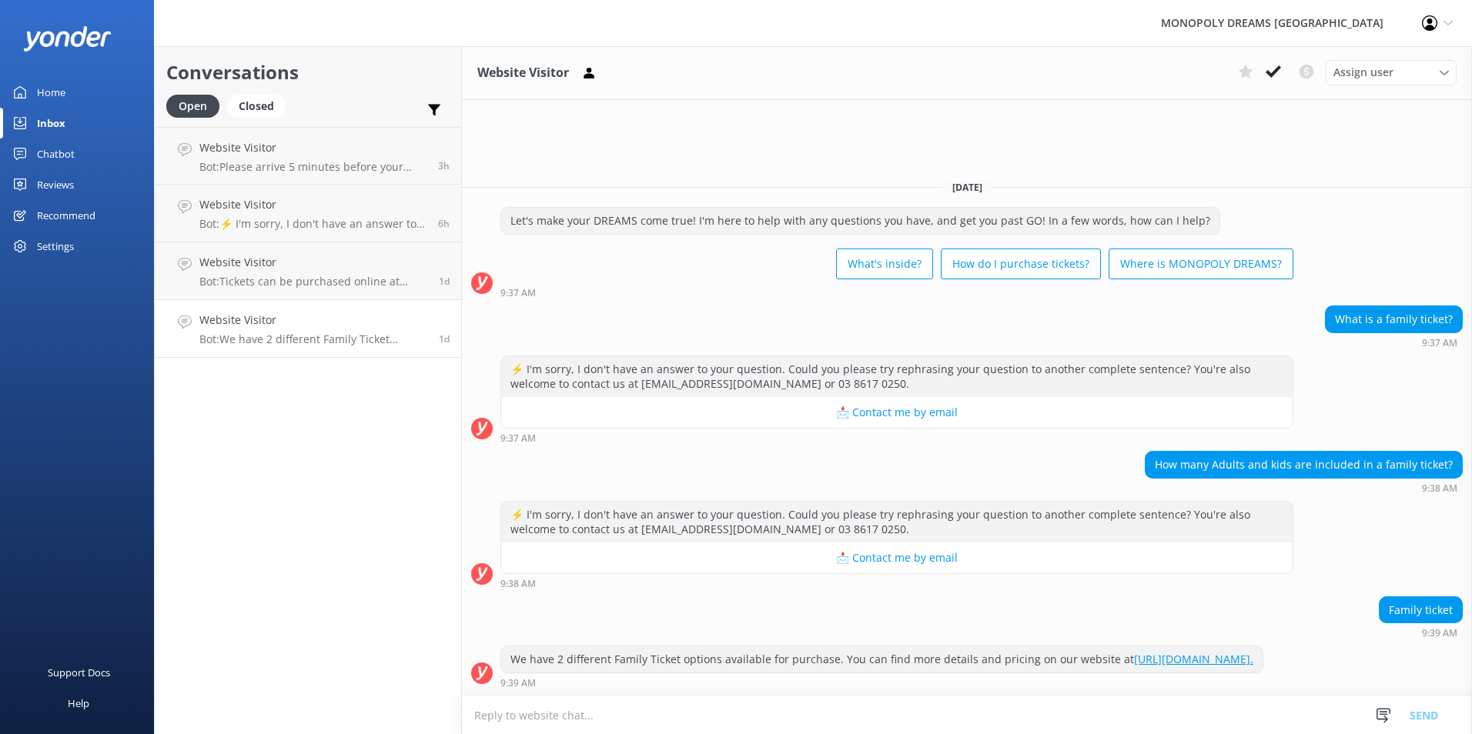
click at [57, 156] on div "Chatbot" at bounding box center [56, 154] width 38 height 31
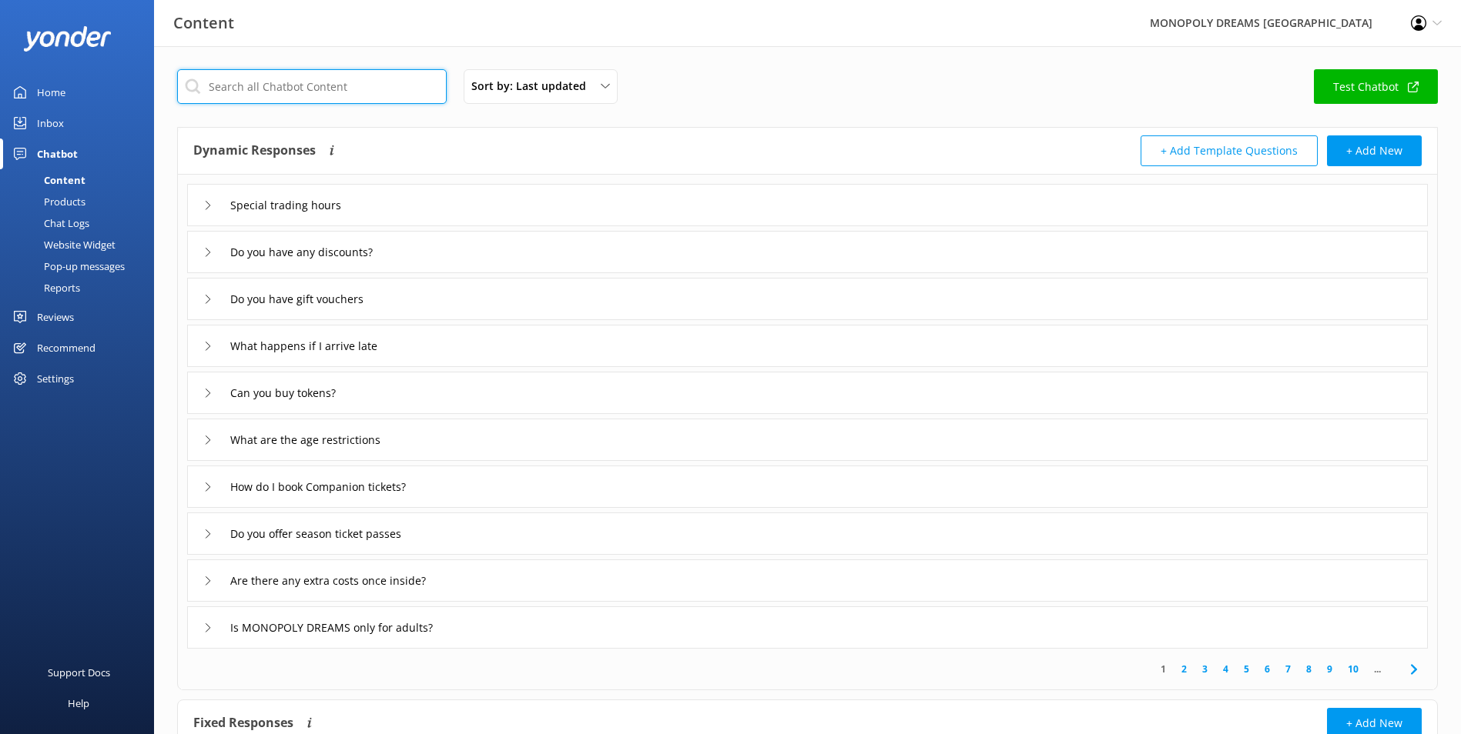
click at [376, 93] on input "text" at bounding box center [311, 86] width 269 height 35
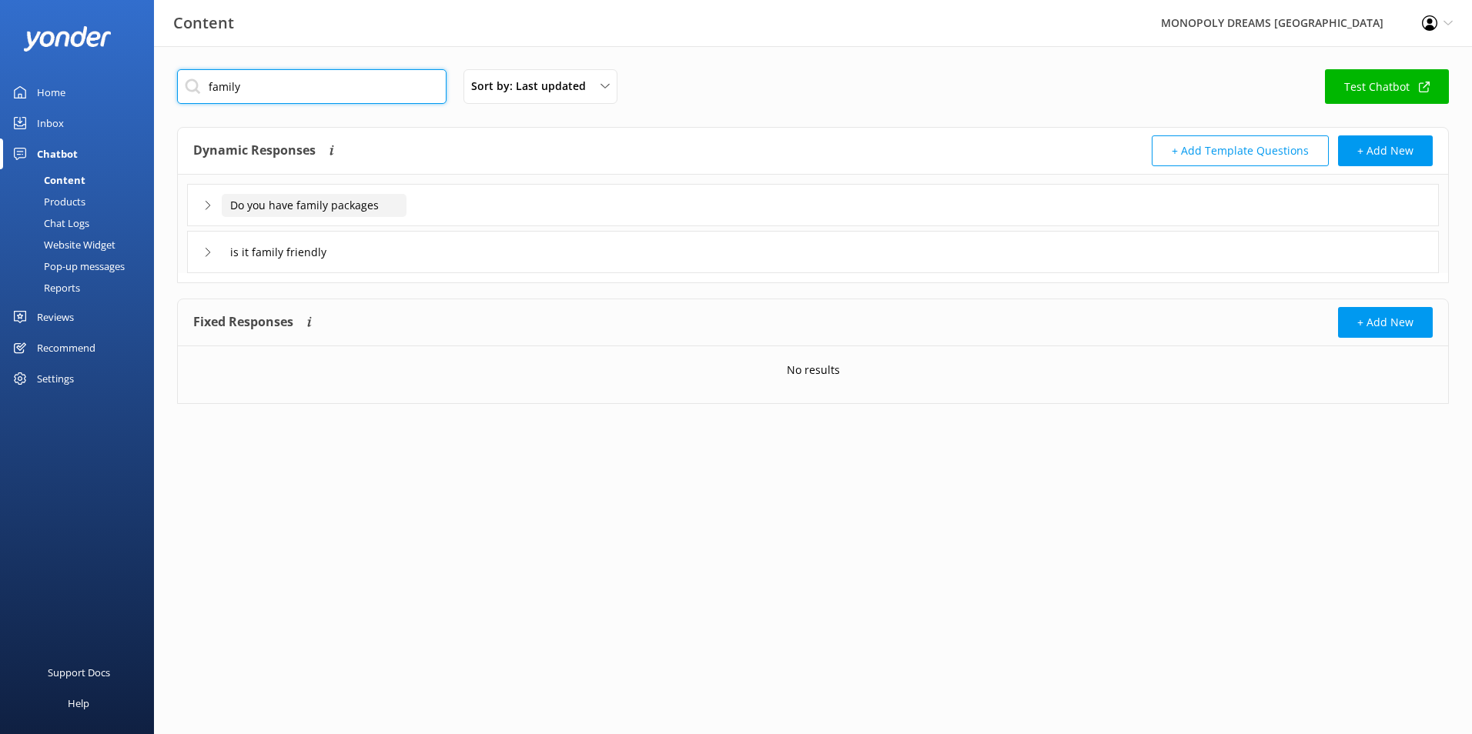
type input "family"
click at [386, 199] on input "Do you have family packages" at bounding box center [314, 205] width 185 height 23
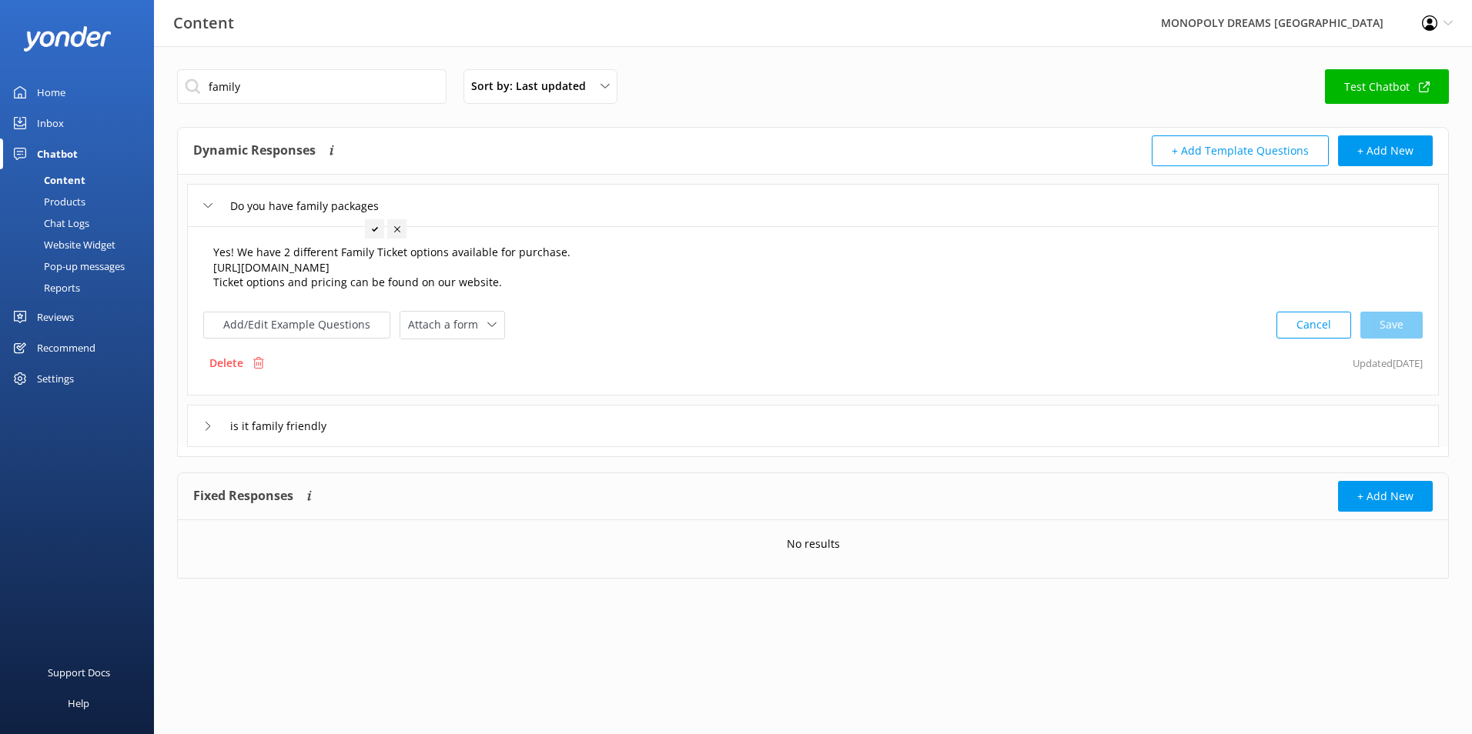
click at [606, 268] on textarea "Yes! We have 2 different Family Ticket options available for purchase. https://…" at bounding box center [813, 268] width 1216 height 64
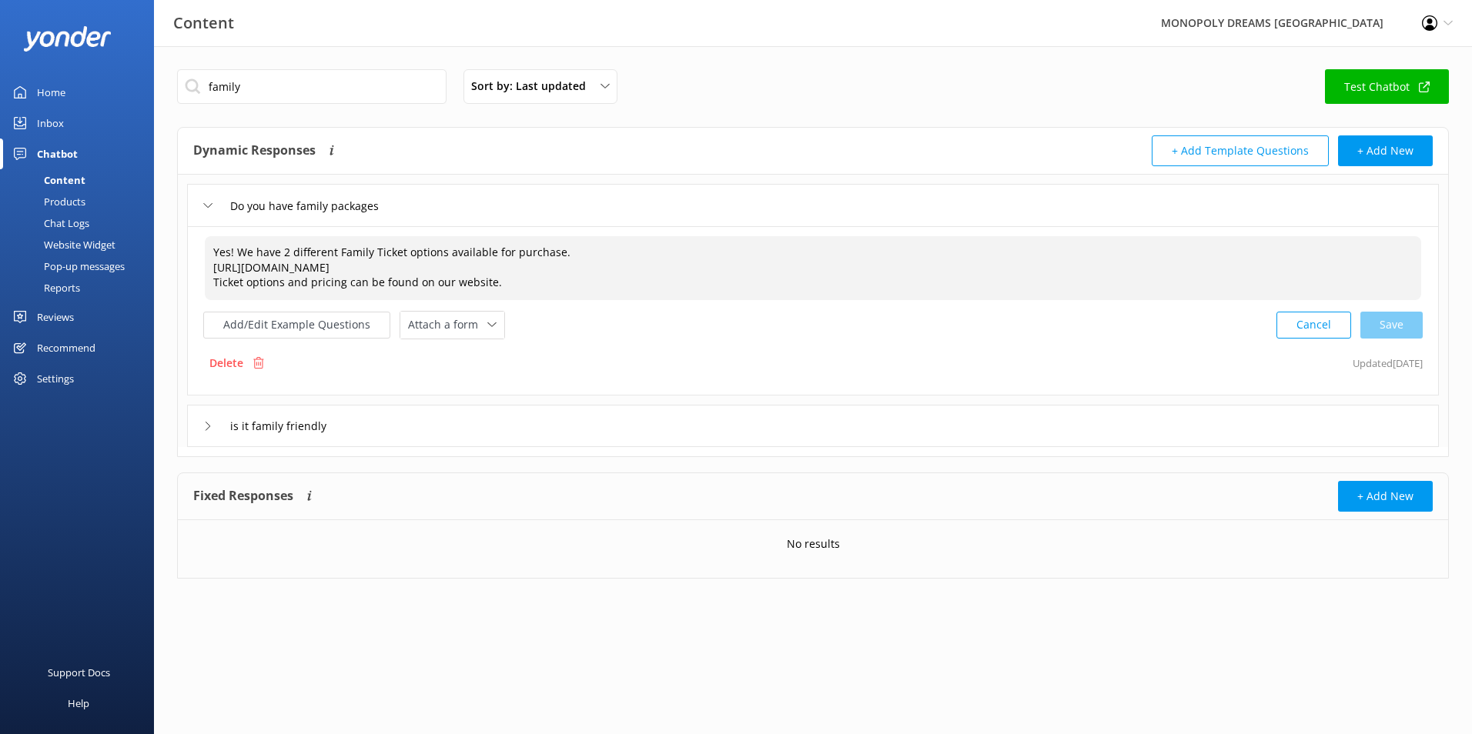
click at [565, 290] on textarea "Yes! We have 2 different Family Ticket options available for purchase. https://…" at bounding box center [813, 268] width 1216 height 64
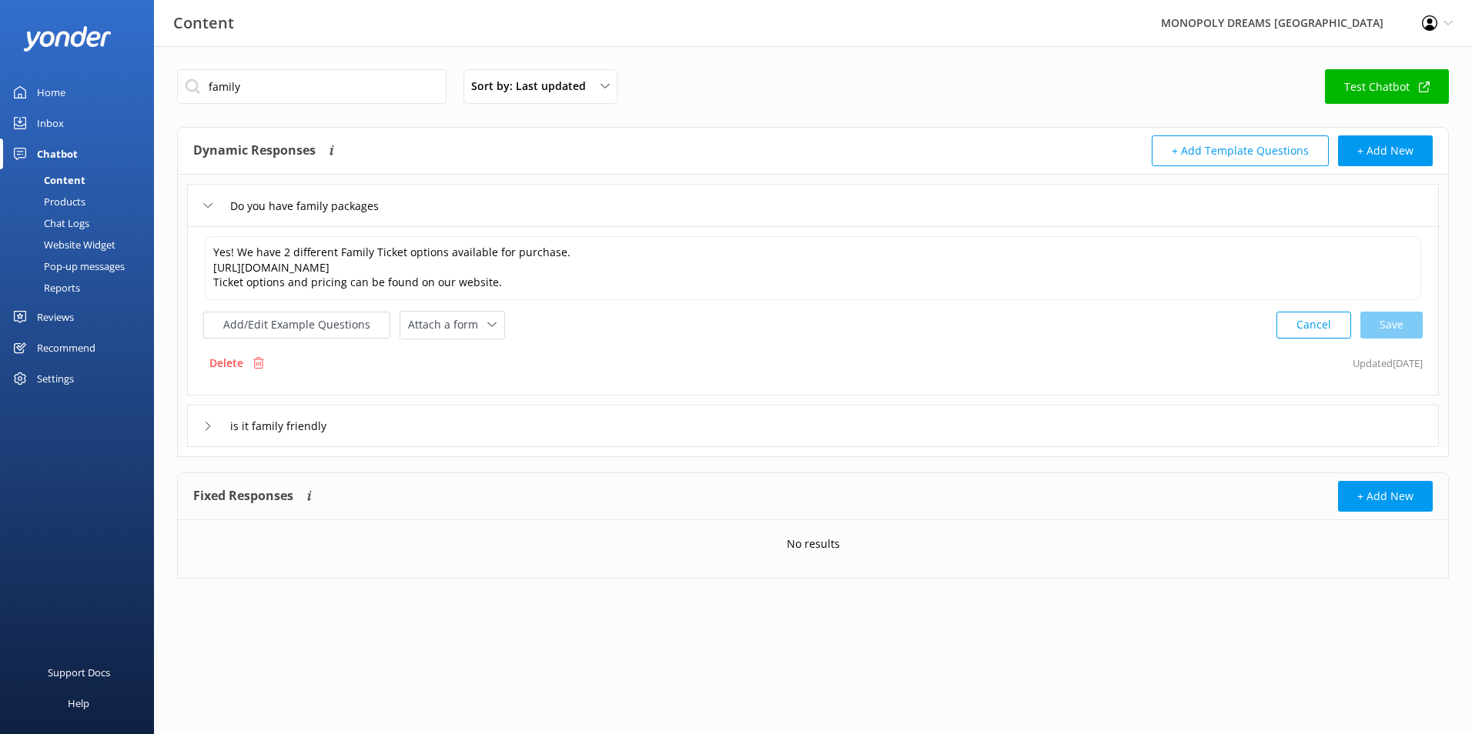
click at [60, 120] on div "Inbox" at bounding box center [50, 123] width 27 height 31
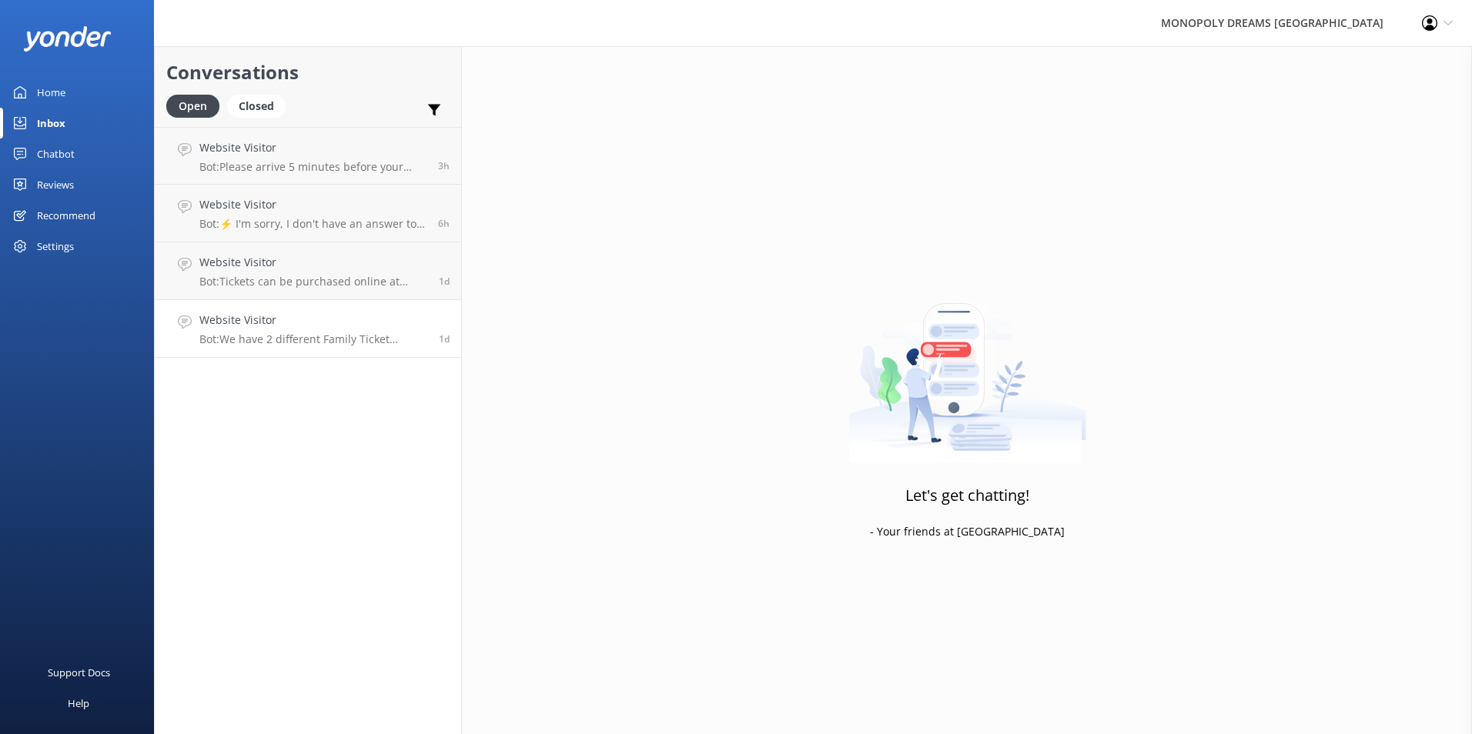
click at [301, 322] on h4 "Website Visitor" at bounding box center [313, 320] width 228 height 17
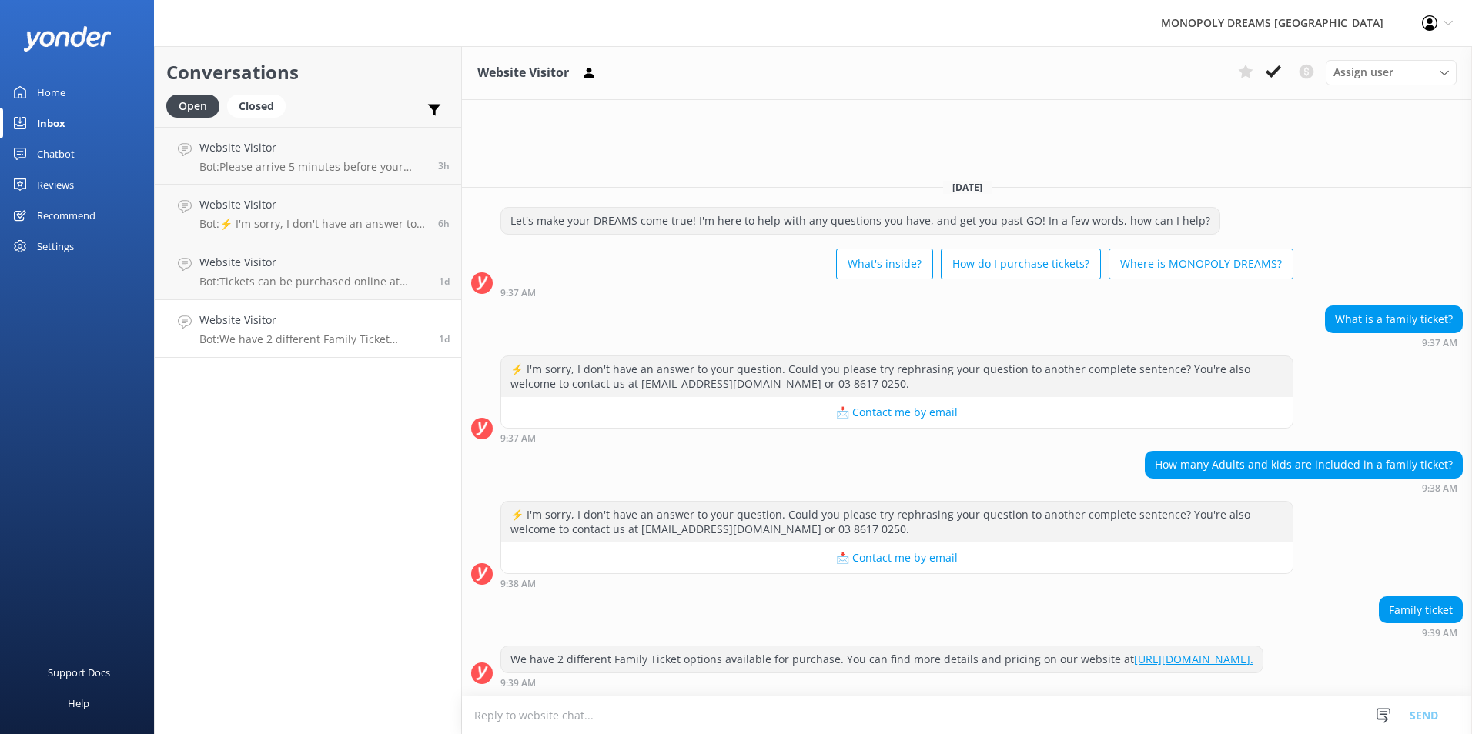
click at [76, 144] on link "Chatbot" at bounding box center [77, 154] width 154 height 31
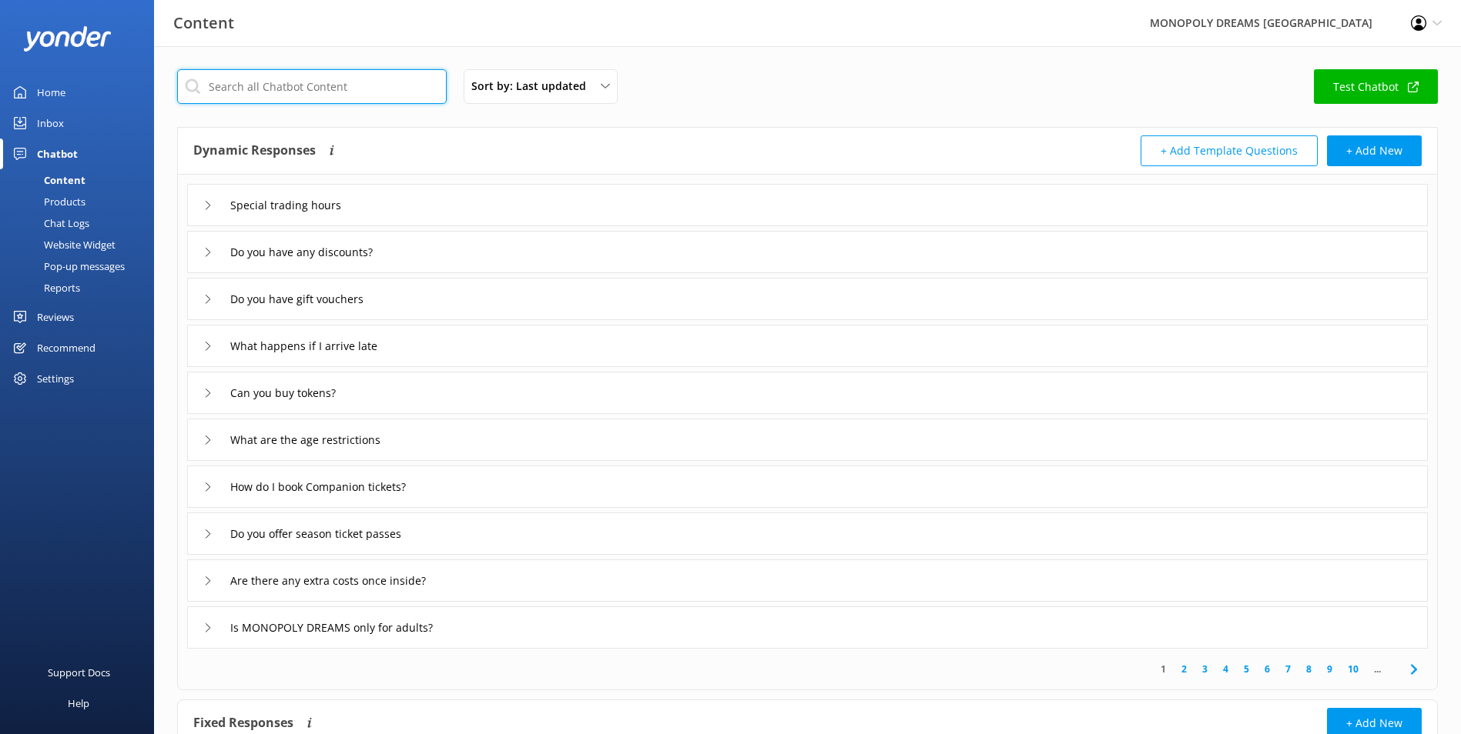
click at [320, 90] on input "text" at bounding box center [311, 86] width 269 height 35
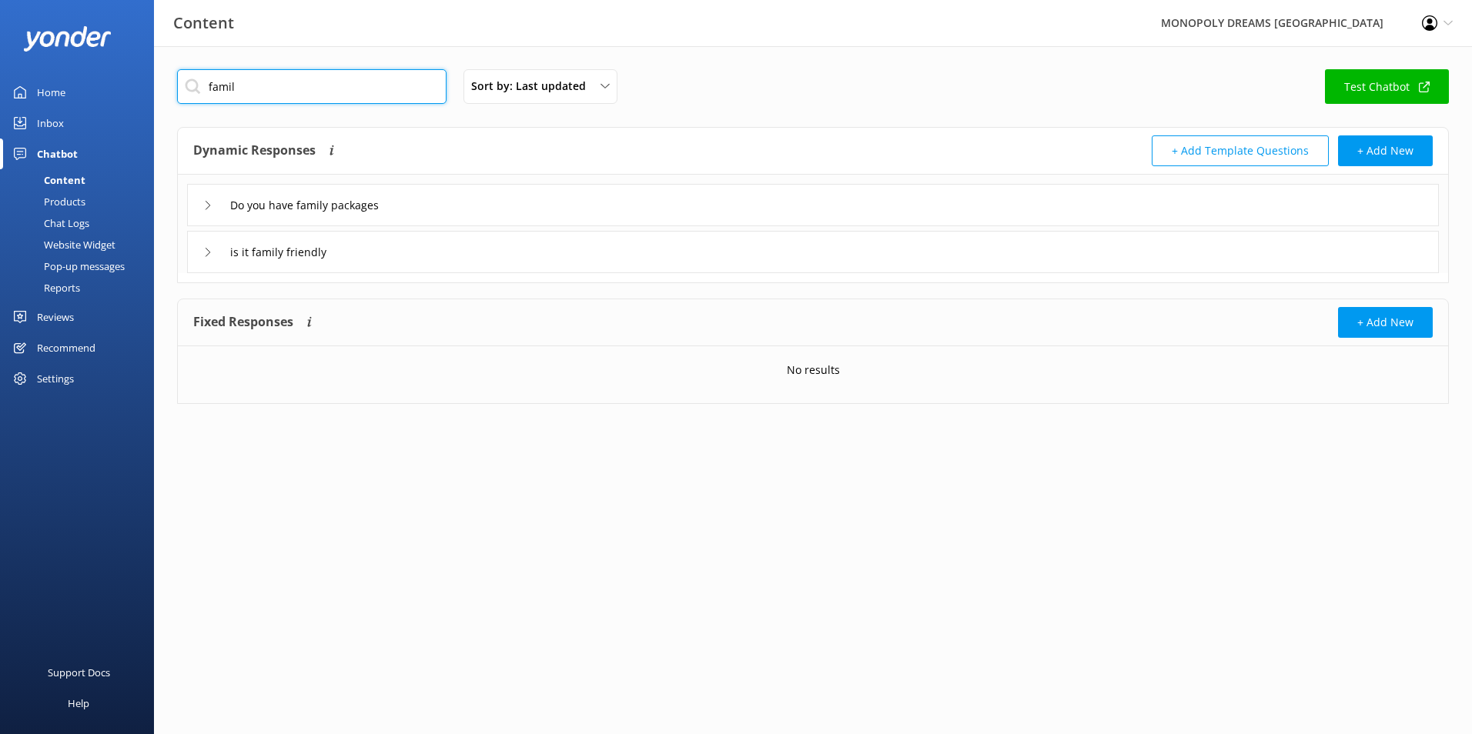
type input "famil"
click at [486, 202] on div "Do you have family packages" at bounding box center [813, 205] width 1252 height 42
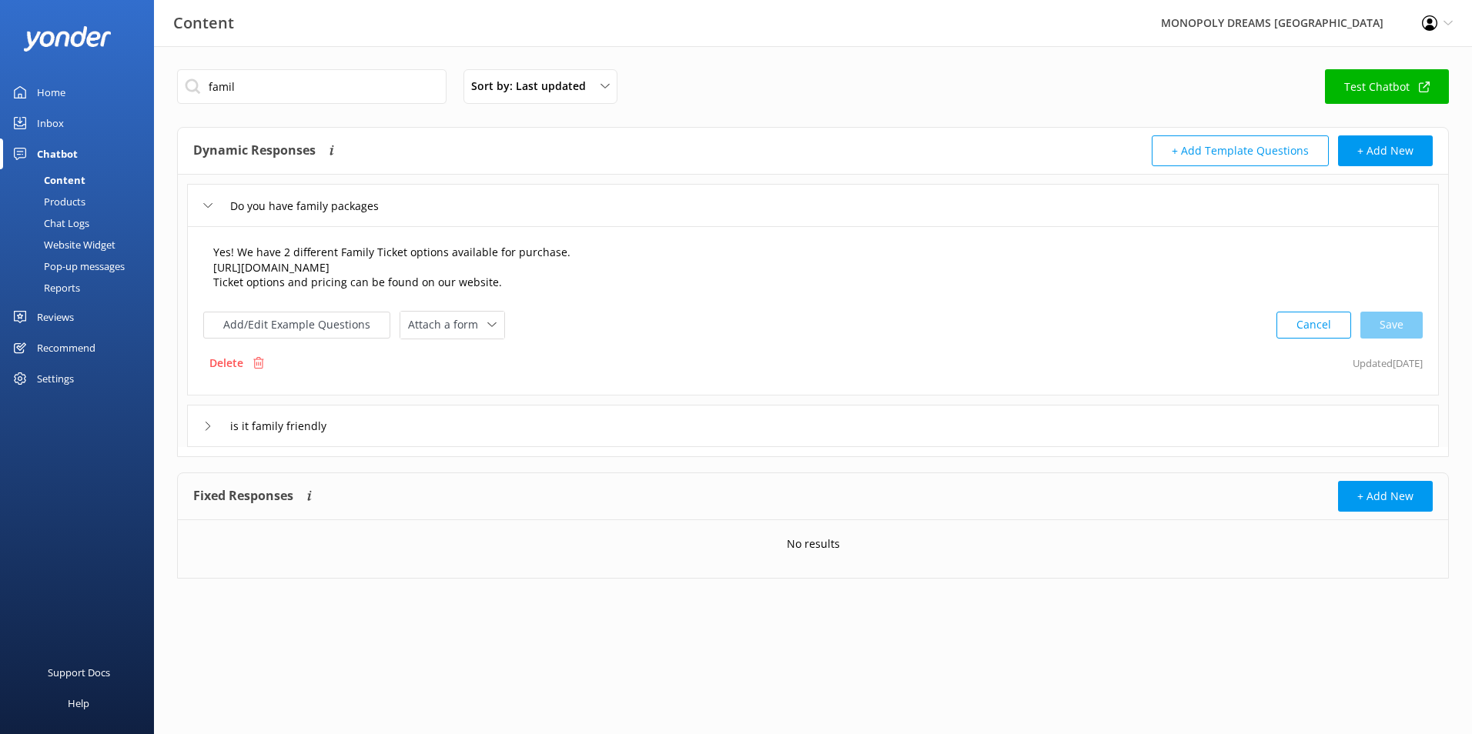
click at [560, 249] on textarea "Yes! We have 2 different Family Ticket options available for purchase. https://…" at bounding box center [813, 268] width 1216 height 64
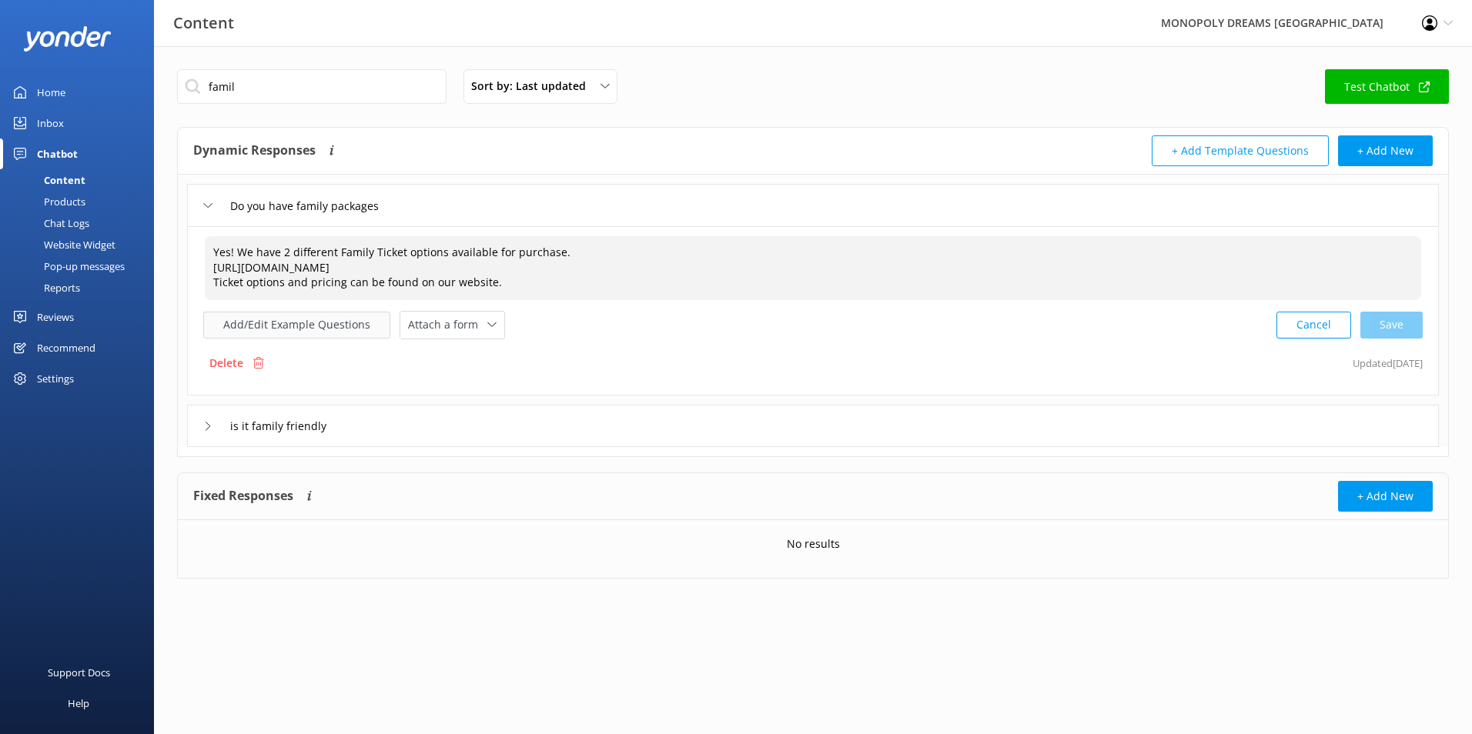
click at [369, 320] on button "Add/Edit Example Questions" at bounding box center [296, 325] width 187 height 27
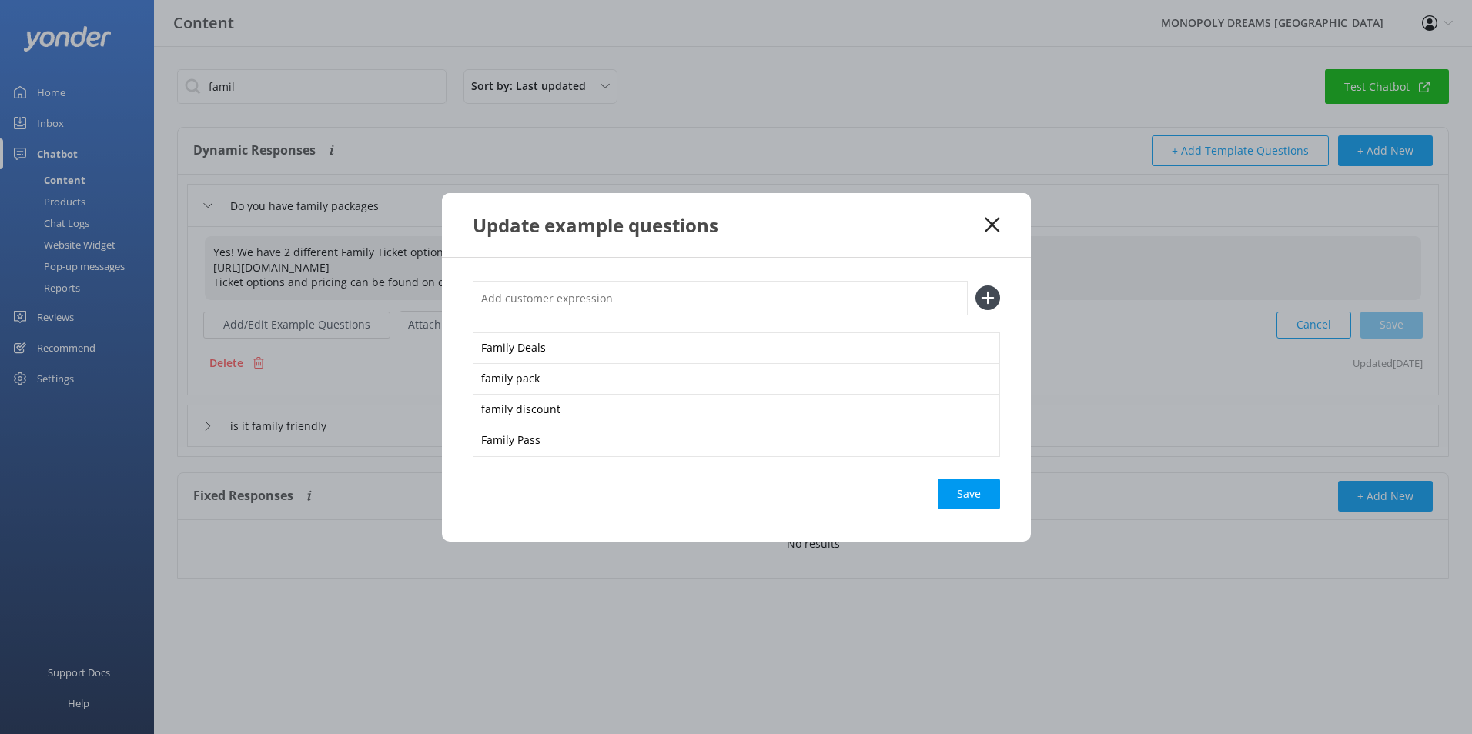
click at [597, 304] on input "text" at bounding box center [720, 298] width 495 height 35
type input "F"
type input "d"
type input "family ticket"
click at [964, 487] on div "Loading.." at bounding box center [970, 494] width 62 height 31
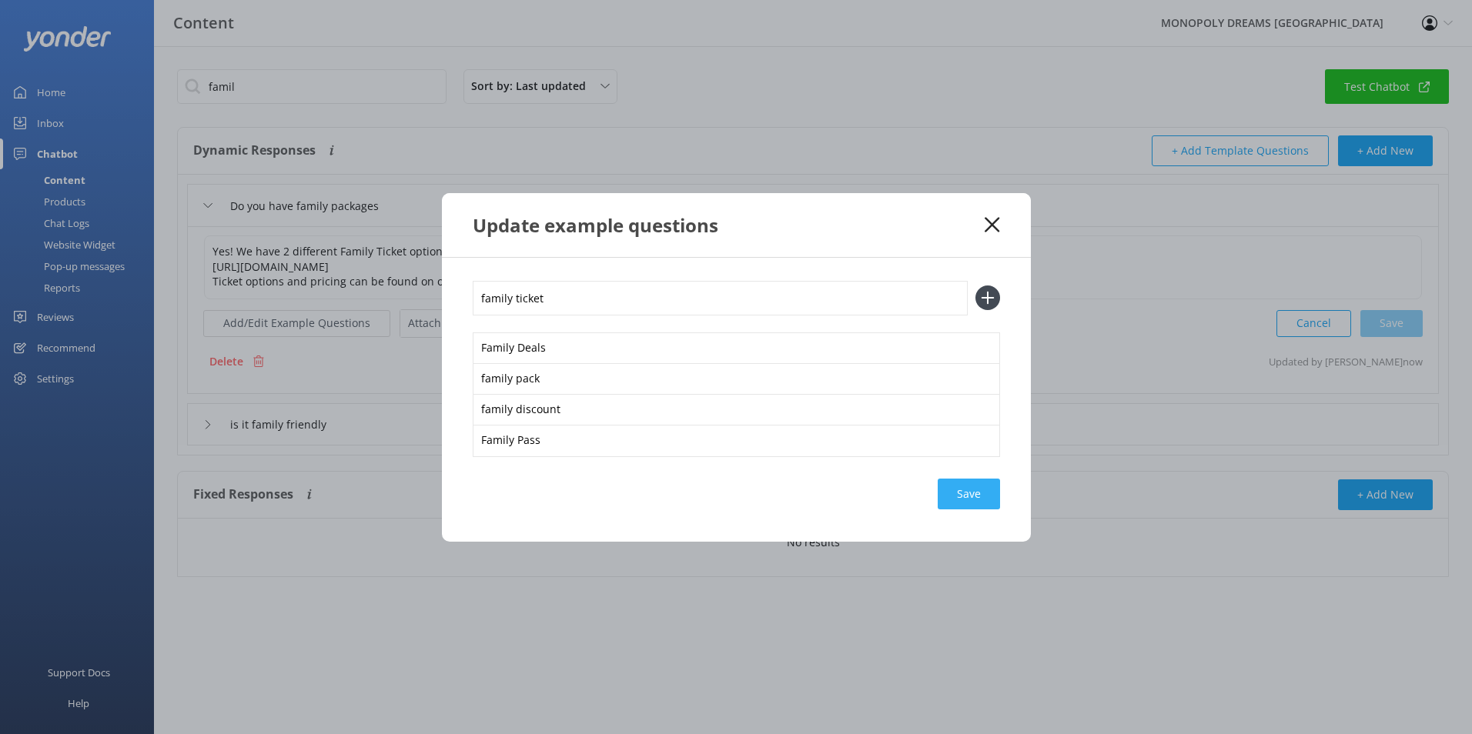
click at [967, 497] on div "Save" at bounding box center [969, 494] width 62 height 31
click at [992, 294] on icon at bounding box center [987, 298] width 25 height 25
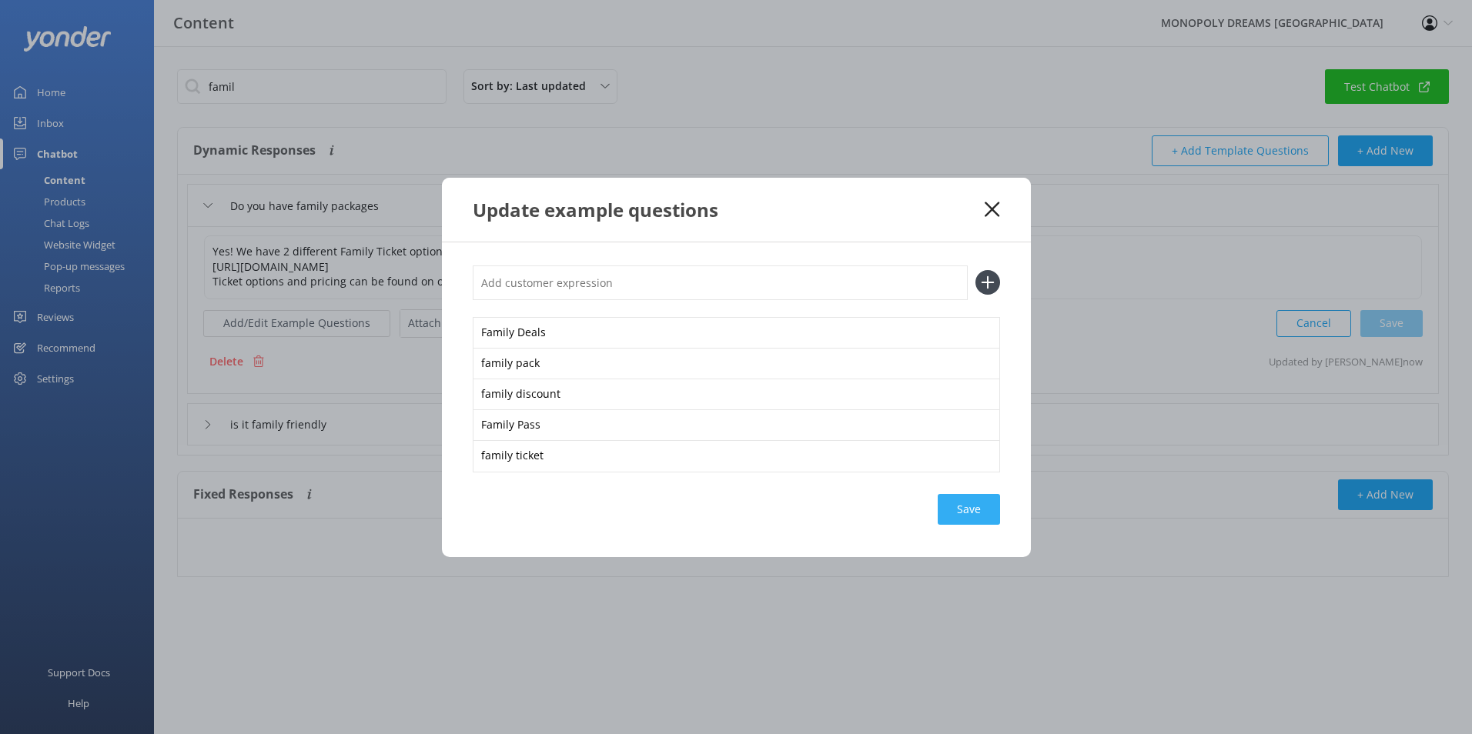
click at [962, 503] on div "Save" at bounding box center [969, 509] width 62 height 31
click at [994, 209] on use at bounding box center [992, 209] width 15 height 15
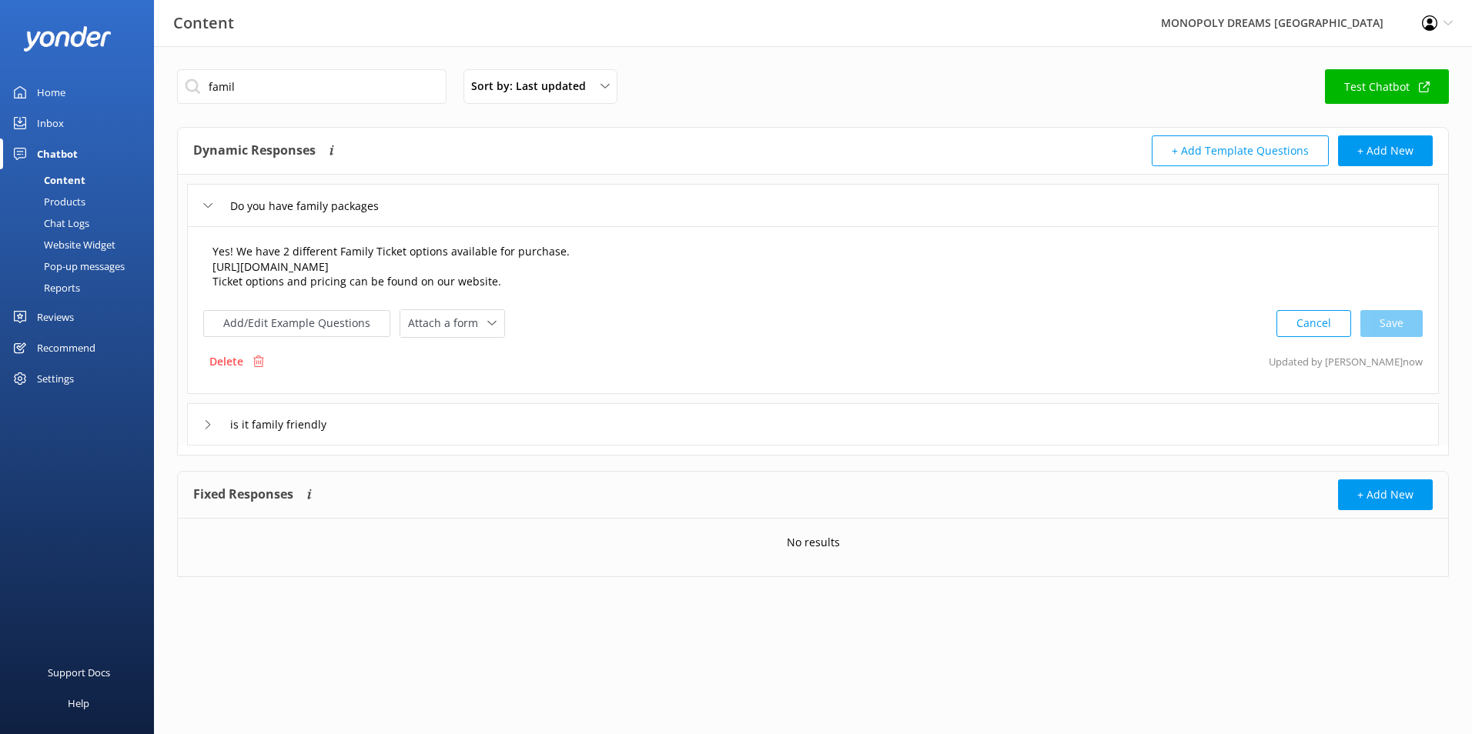
click at [600, 248] on textarea "Yes! We have 2 different Family Ticket options available for purchase. https://…" at bounding box center [813, 268] width 1218 height 64
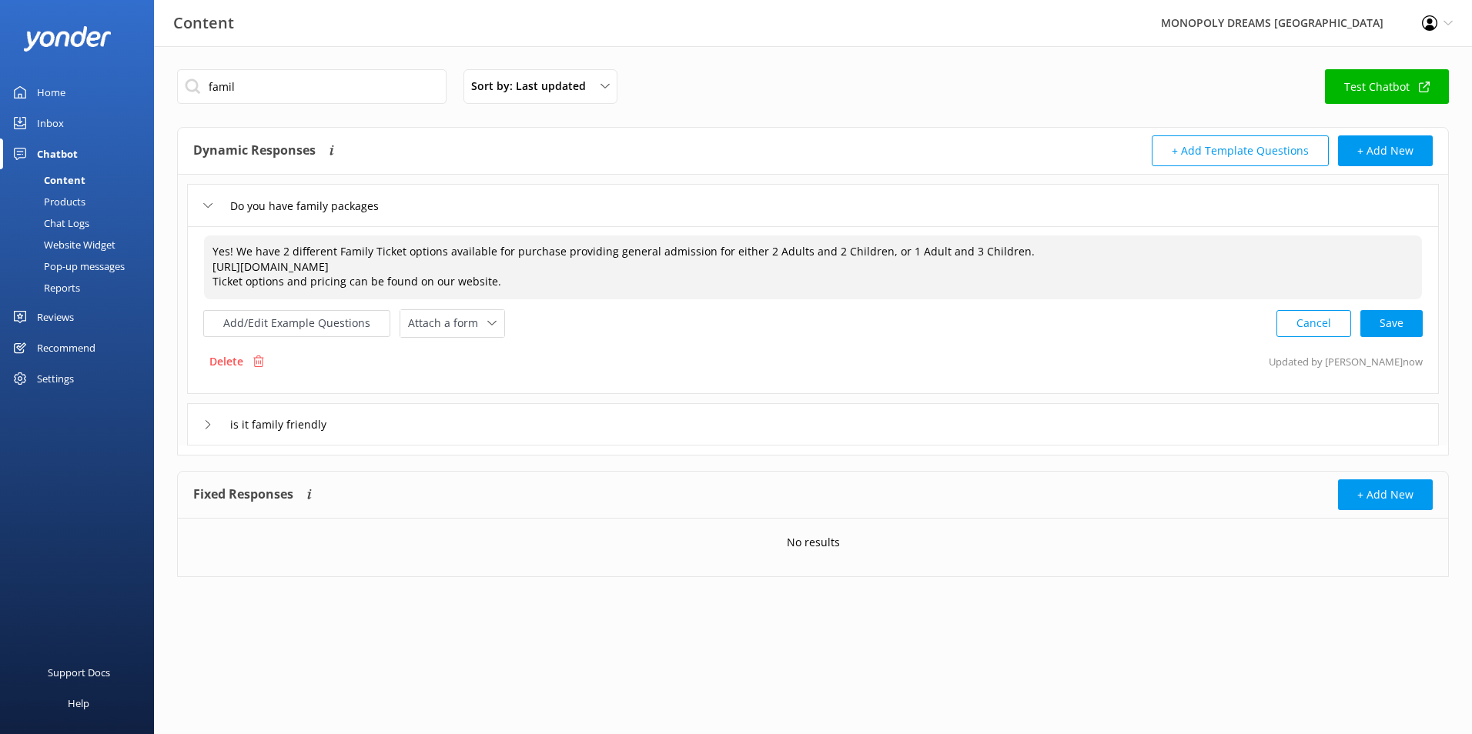
click at [614, 253] on textarea "Yes! We have 2 different Family Ticket options available for purchase providing…" at bounding box center [813, 268] width 1218 height 64
click at [805, 269] on textarea "Yes! We have 2 different Family Ticket options available for purchase providing…" at bounding box center [813, 268] width 1218 height 64
click at [1418, 320] on div "Cancel Loading.." at bounding box center [1350, 324] width 146 height 28
type textarea "Yes! We have 2 different Family Ticket options available for purchase providing…"
click at [1400, 78] on link "Test Chatbot" at bounding box center [1387, 86] width 124 height 35
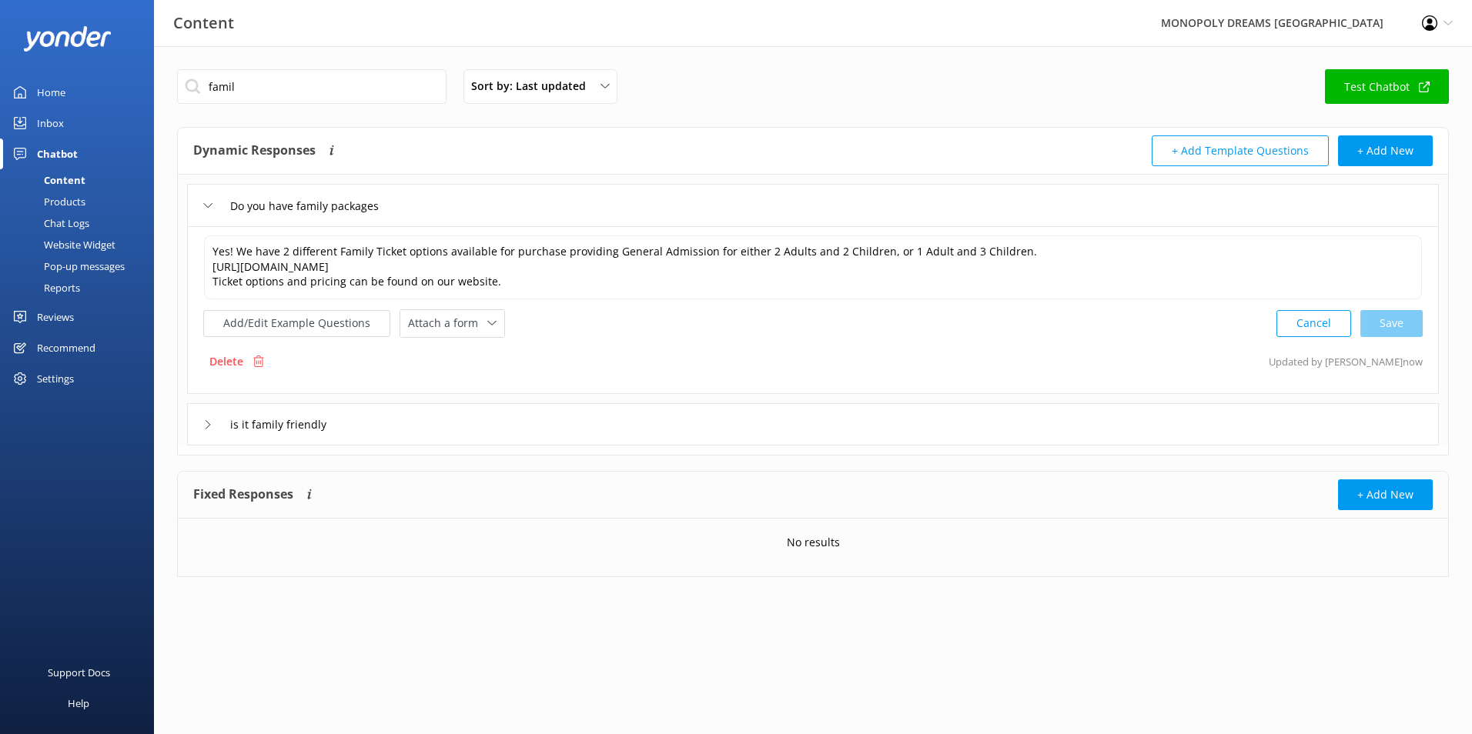
click at [53, 115] on div "Inbox" at bounding box center [50, 123] width 27 height 31
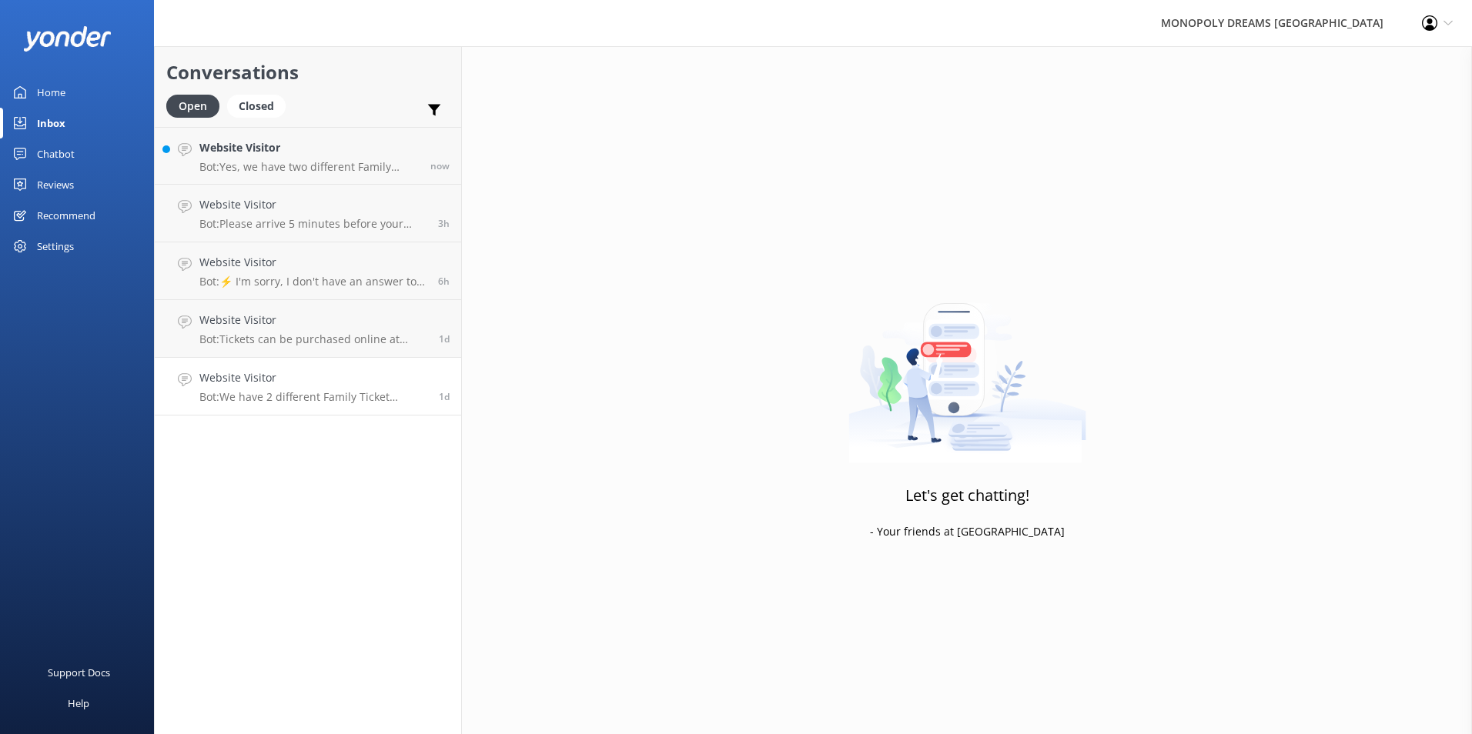
click at [350, 415] on link "Website Visitor Bot: We have 2 different Family Ticket options available for pu…" at bounding box center [308, 387] width 306 height 58
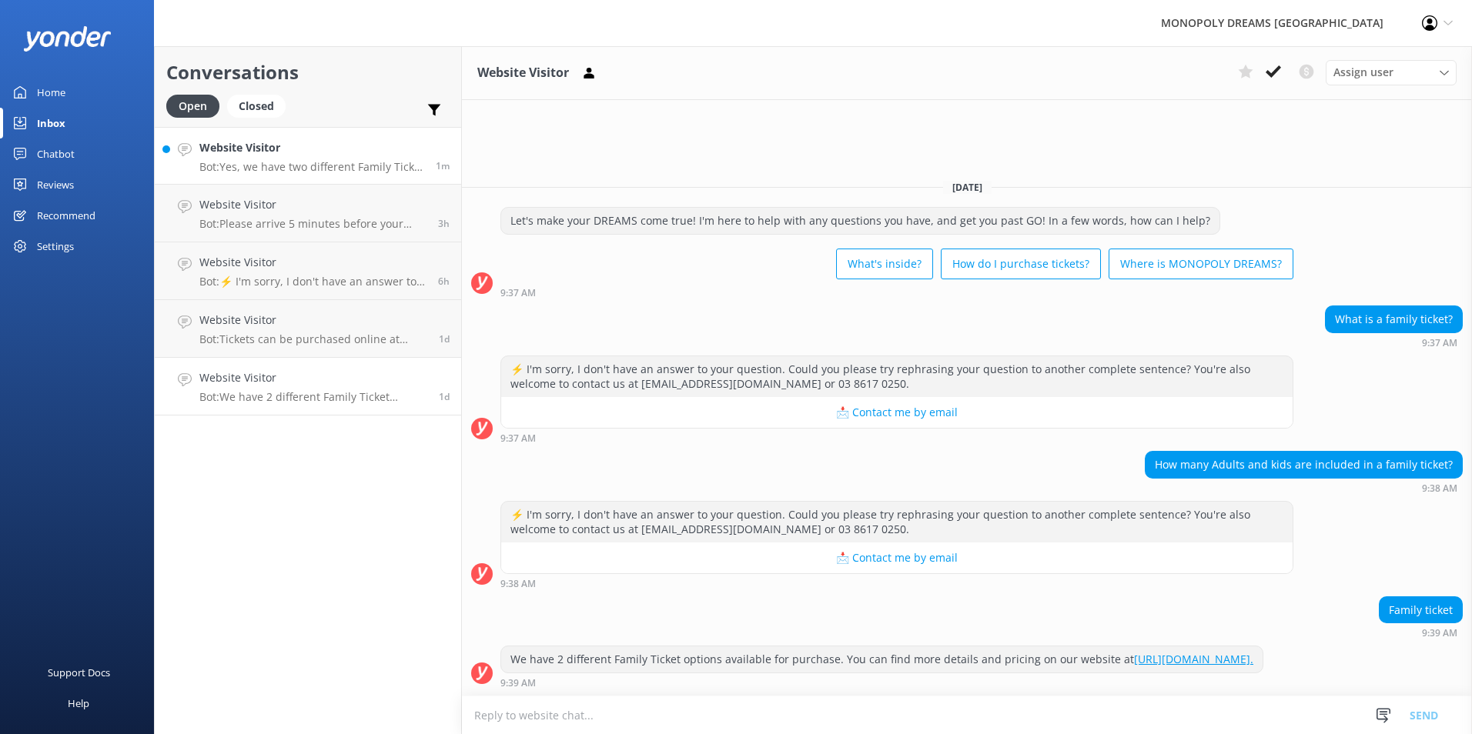
click at [341, 152] on h4 "Website Visitor" at bounding box center [311, 147] width 225 height 17
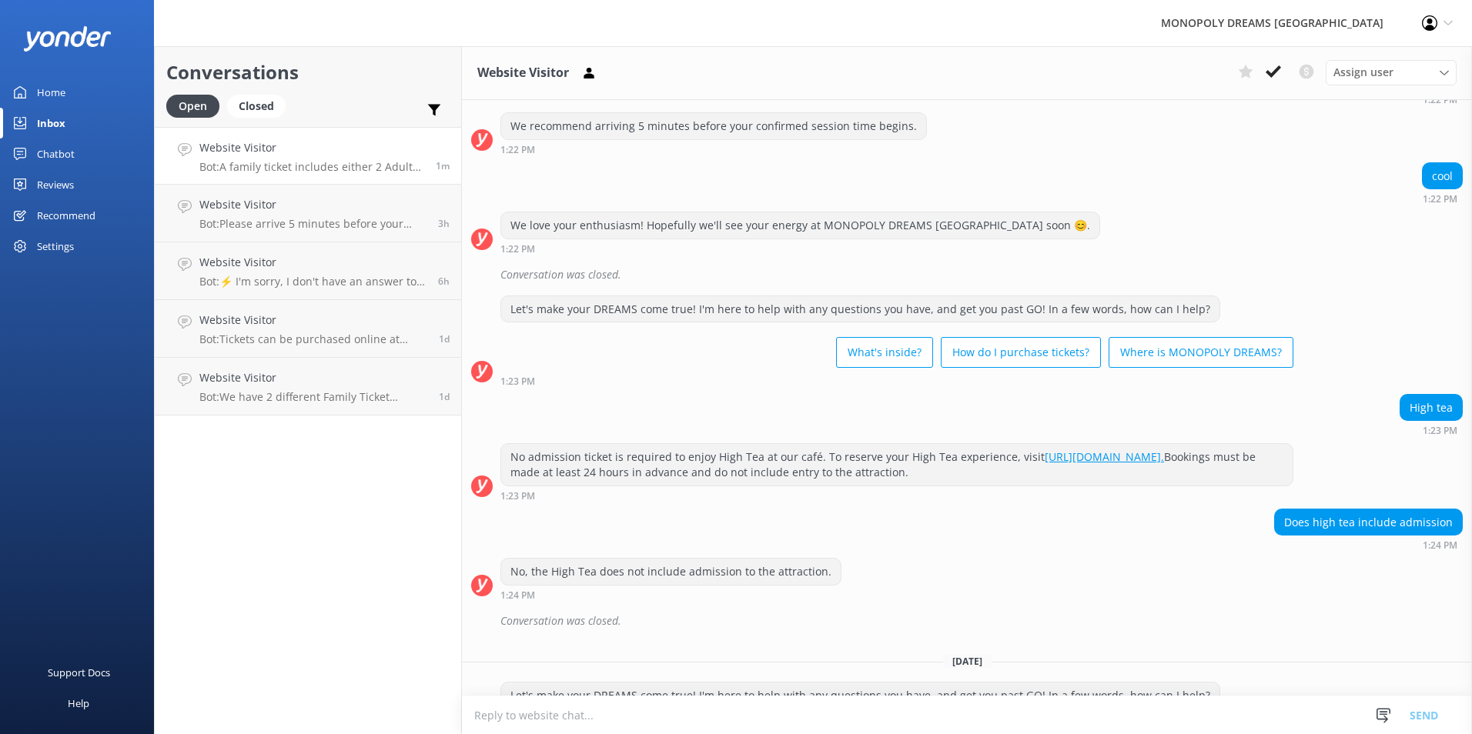
scroll to position [1617, 0]
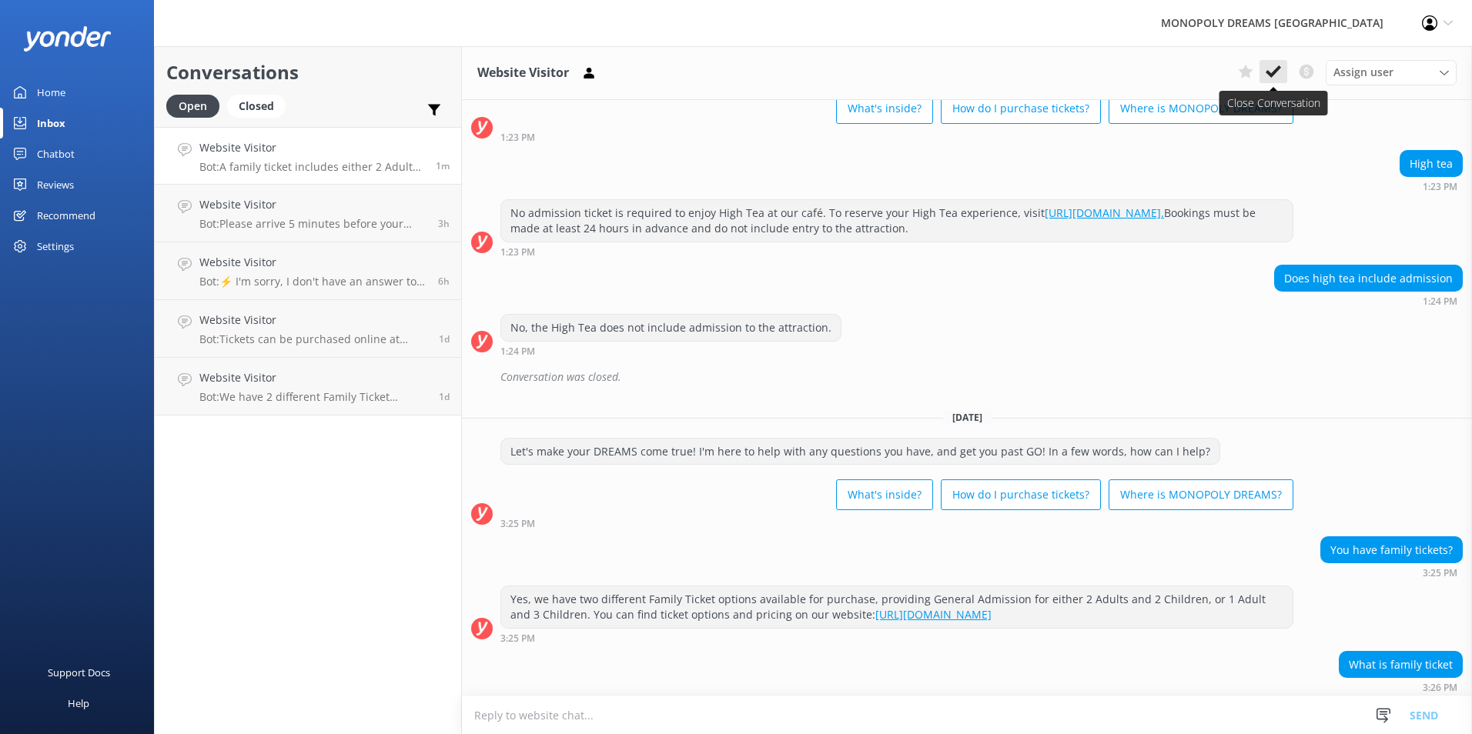
click at [1277, 67] on icon at bounding box center [1273, 71] width 15 height 15
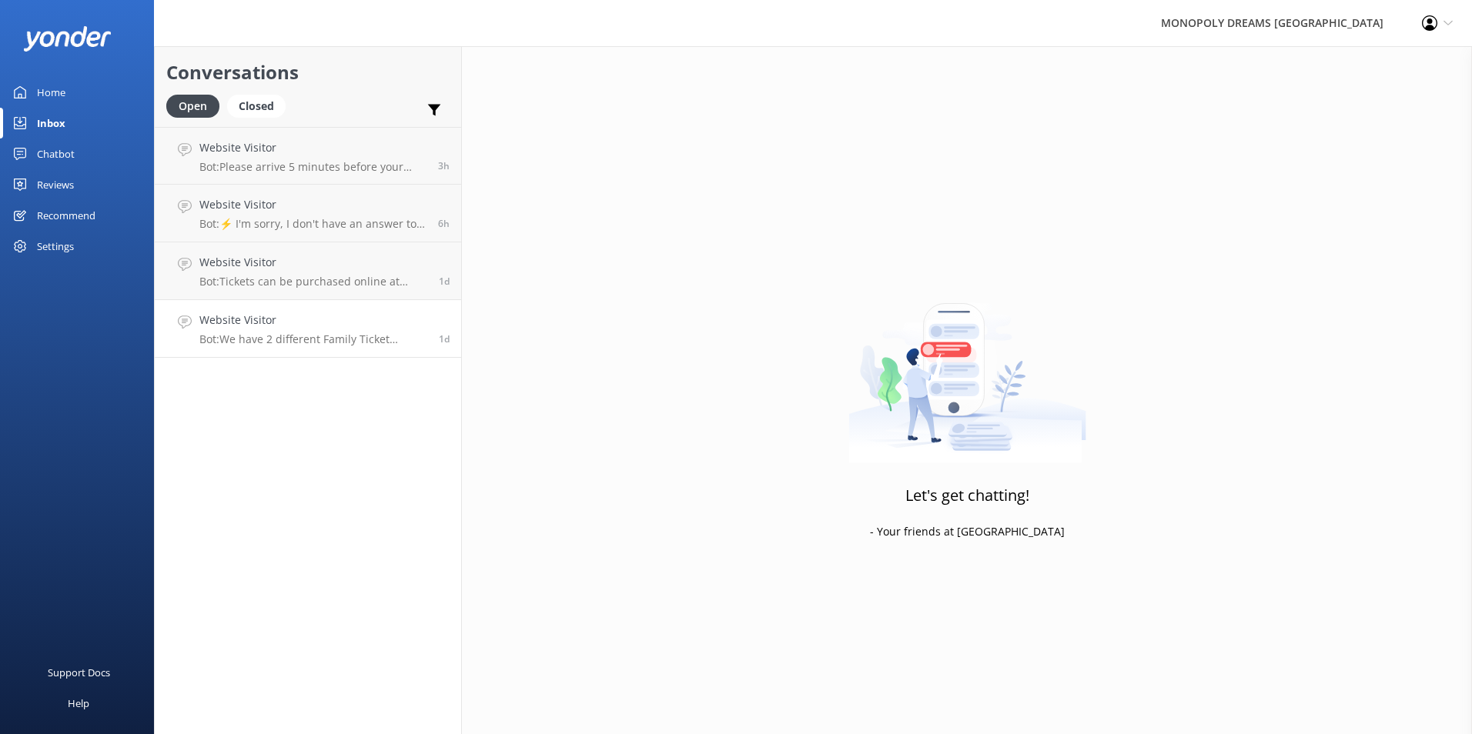
click at [375, 312] on h4 "Website Visitor" at bounding box center [313, 320] width 228 height 17
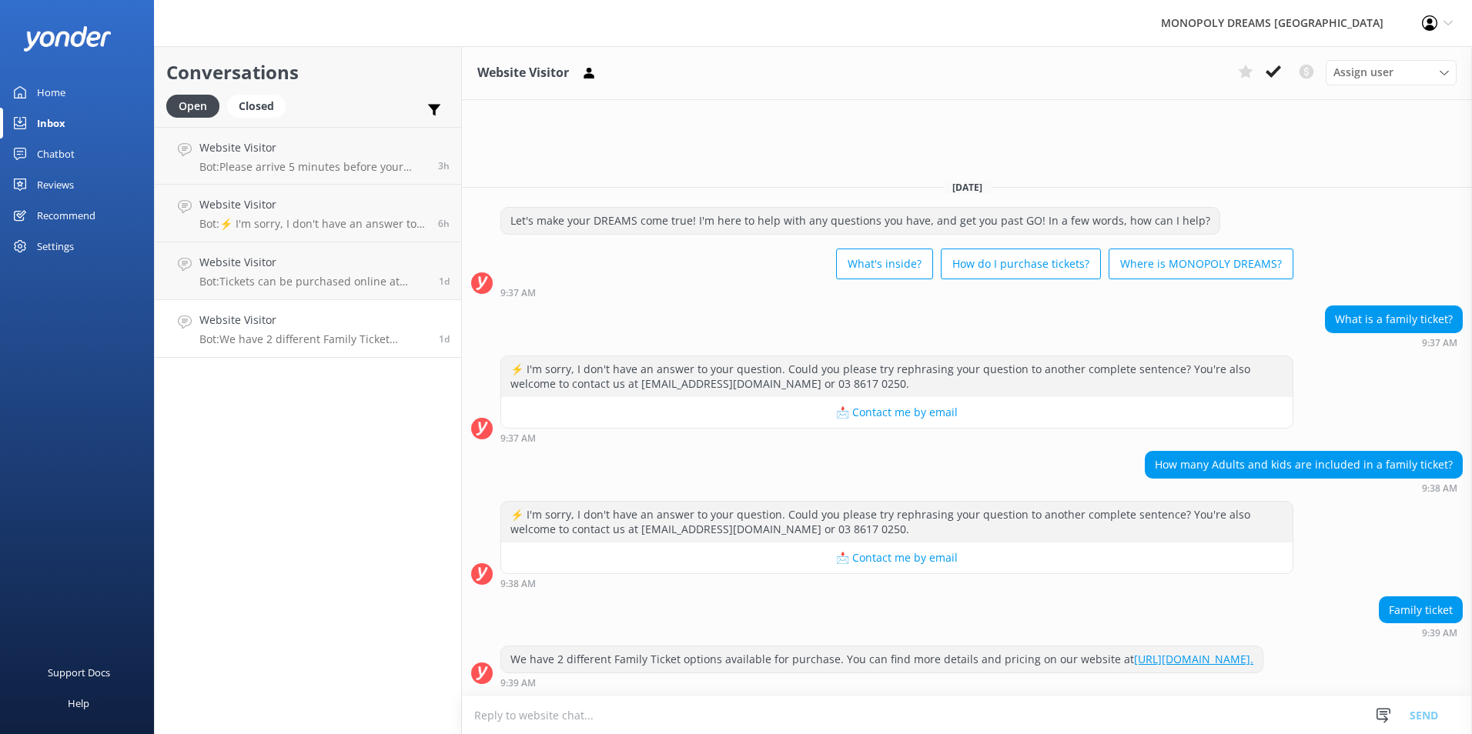
click at [1290, 63] on div "Assign user Adriana Tomaras Sophie Webber Carl Pontisso Yolanda Camila Derek Ch…" at bounding box center [1344, 72] width 225 height 25
click at [1280, 77] on icon at bounding box center [1273, 71] width 15 height 15
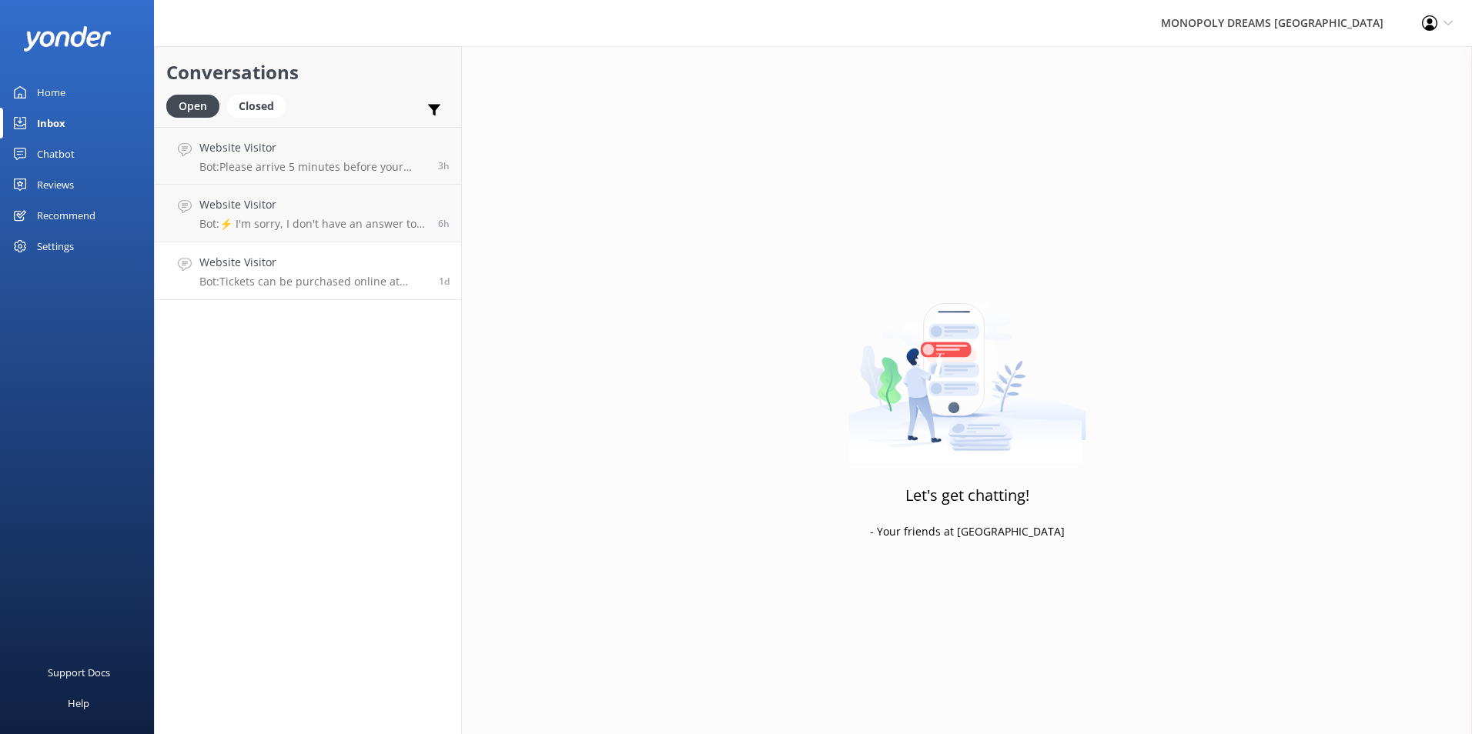
click at [346, 287] on p "Bot: Tickets can be purchased online at https://secure.monopolydreams.com.au/Bo…" at bounding box center [313, 282] width 228 height 14
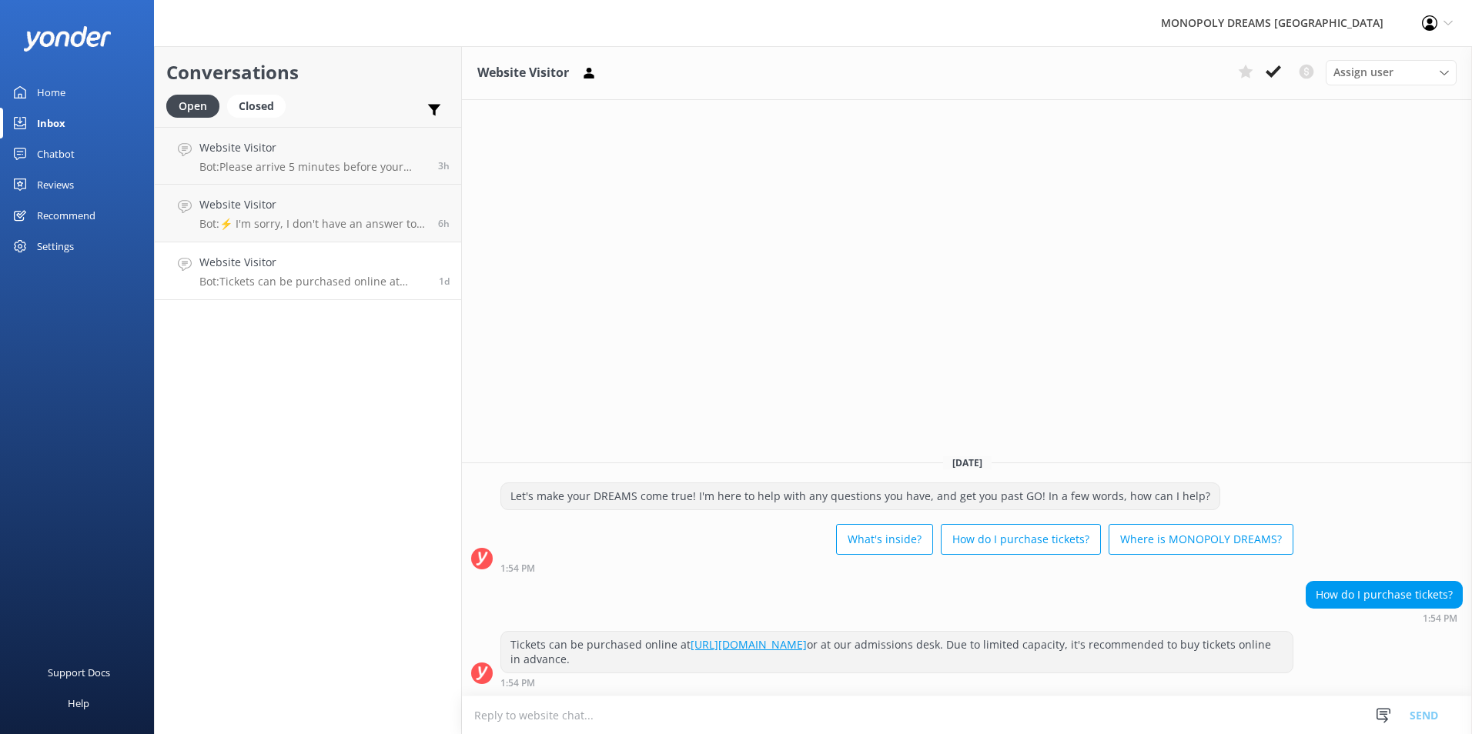
click at [49, 89] on div "Home" at bounding box center [51, 92] width 28 height 31
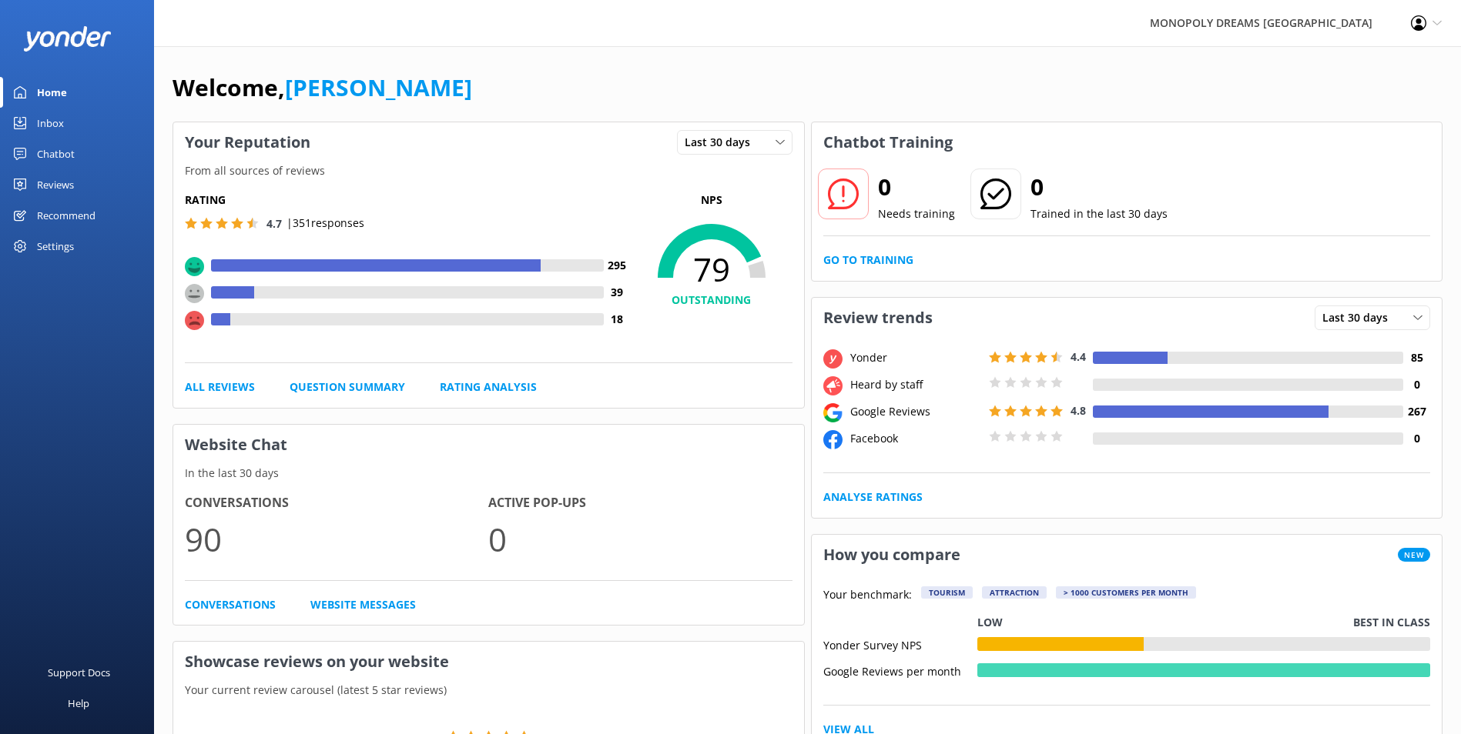
click at [42, 139] on div "Chatbot" at bounding box center [56, 154] width 38 height 31
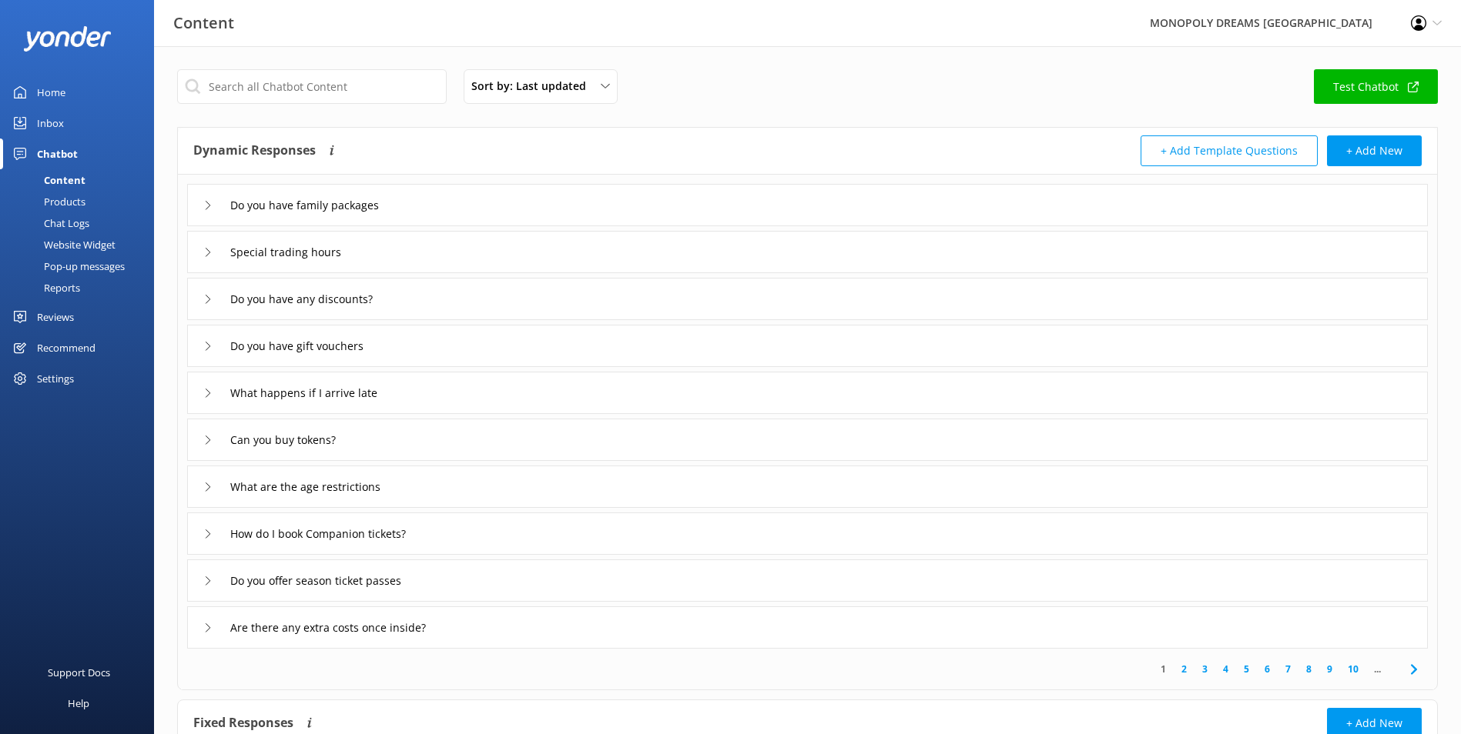
click at [1380, 108] on div "Sort by: Last updated Title (A-Z) Last updated Test Chatbot" at bounding box center [807, 91] width 1260 height 44
click at [1377, 89] on link "Test Chatbot" at bounding box center [1375, 86] width 124 height 35
click at [42, 119] on div "Inbox" at bounding box center [50, 123] width 27 height 31
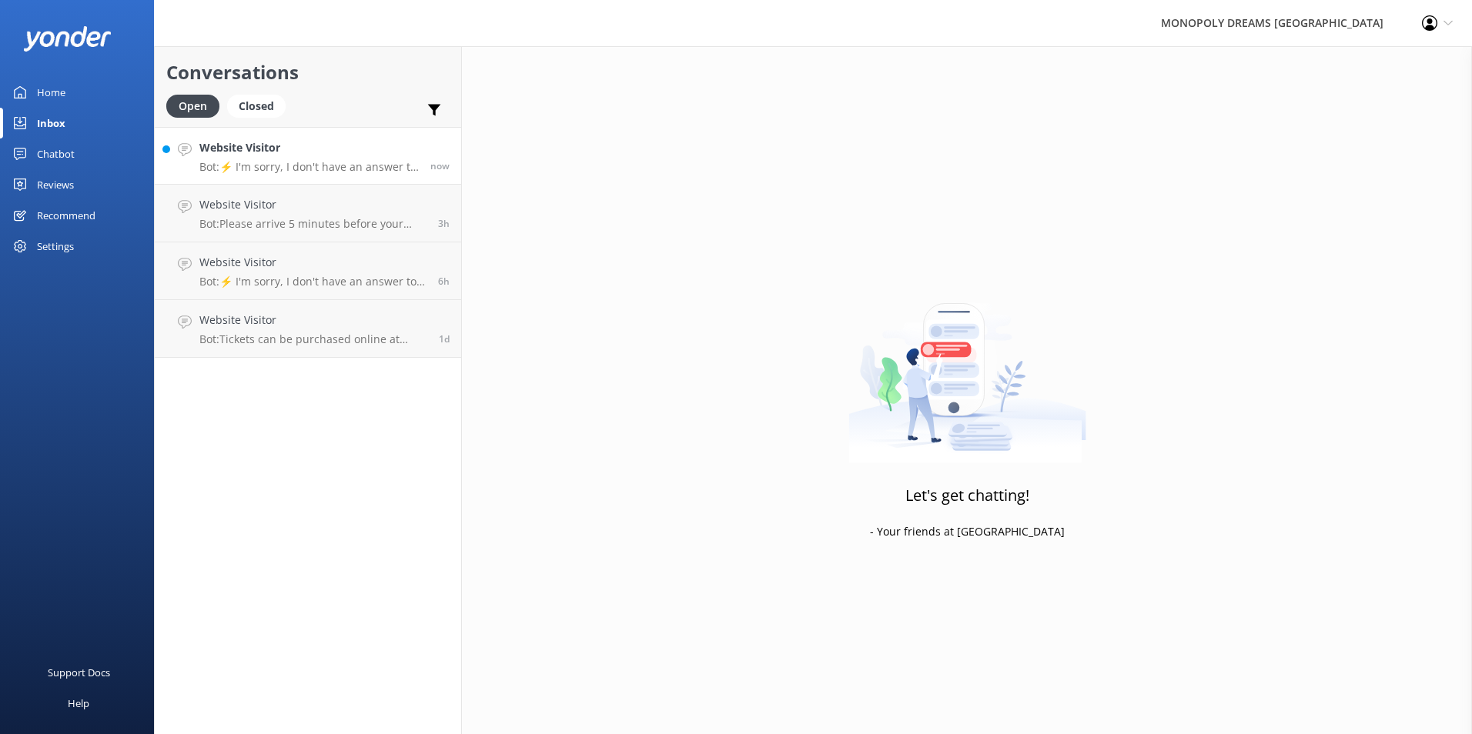
click at [338, 176] on link "Website Visitor Bot: ⚡ I'm sorry, I don't have an answer to your question. Coul…" at bounding box center [308, 156] width 306 height 58
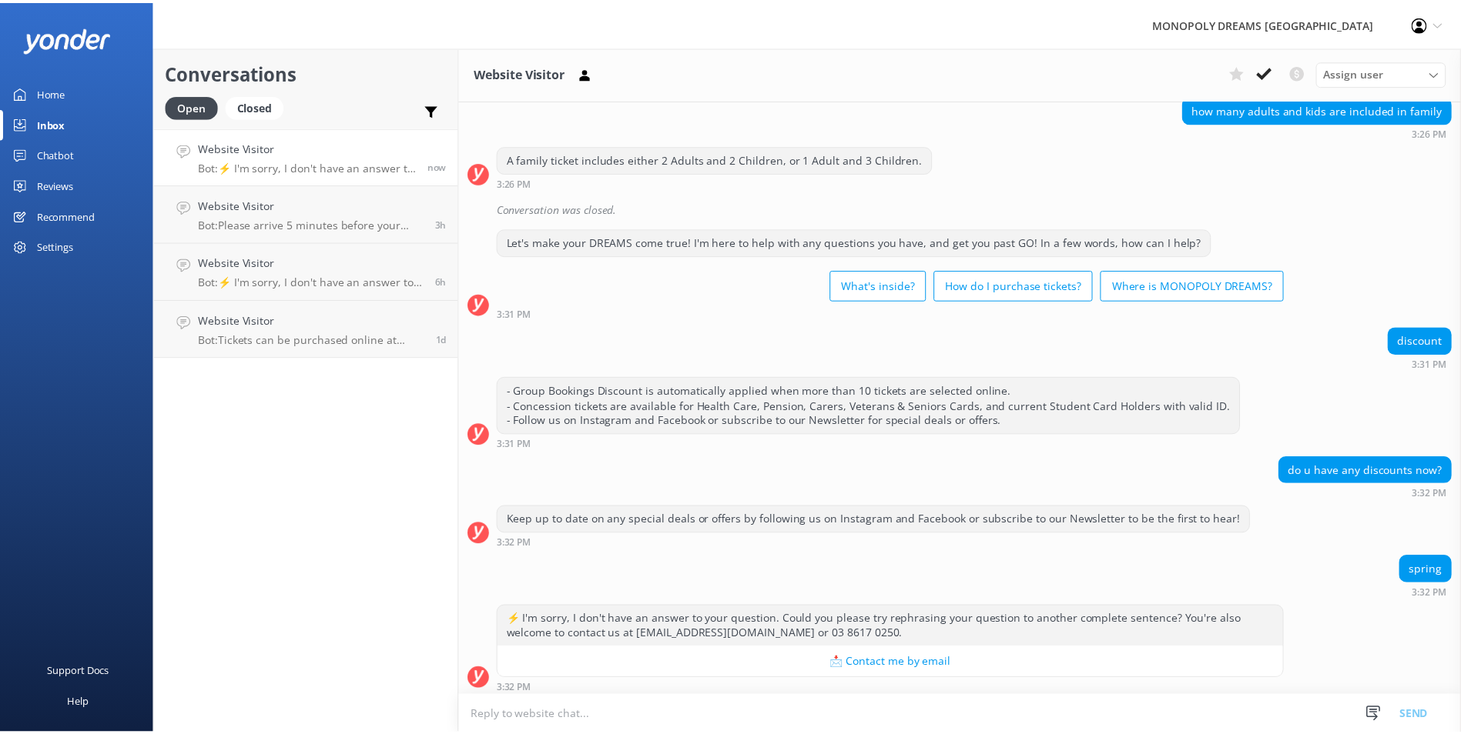
scroll to position [2353, 0]
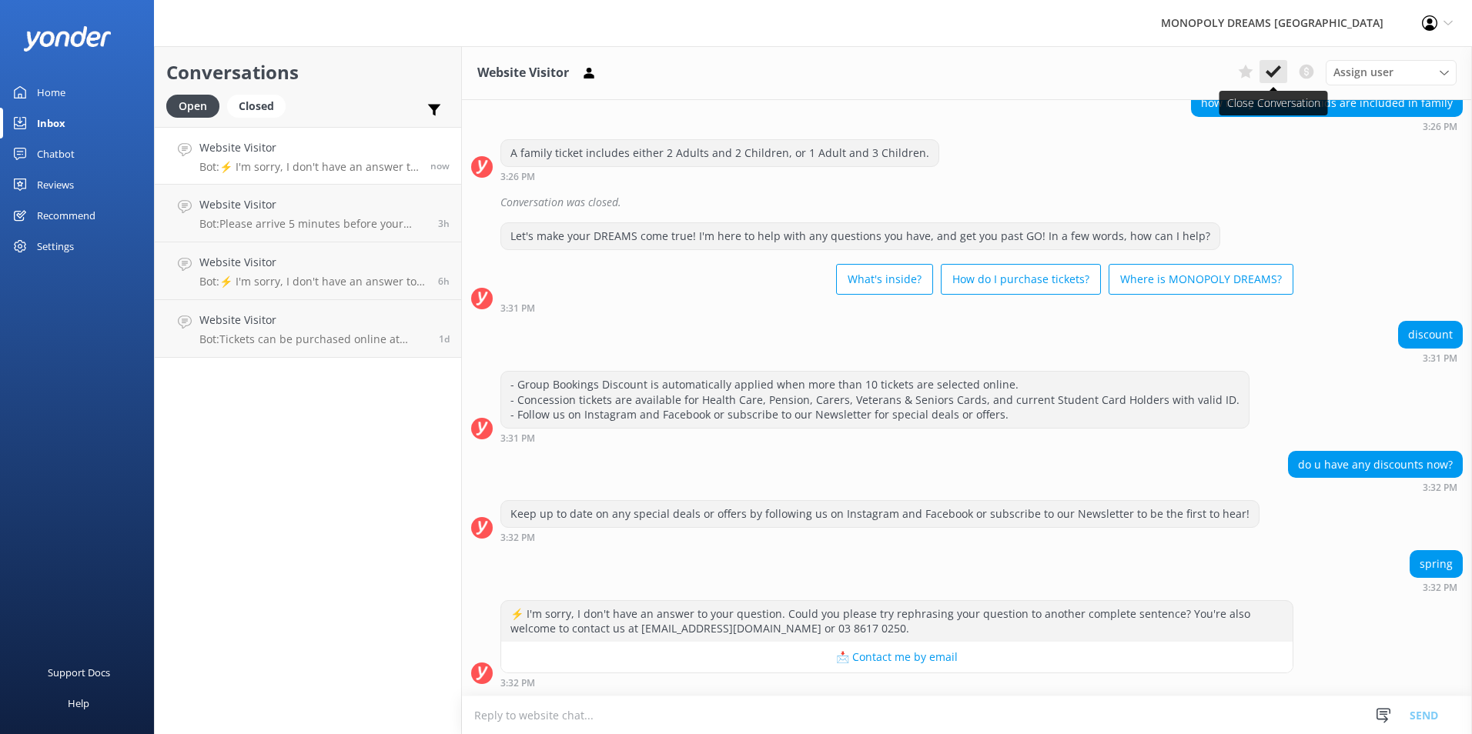
click at [1270, 65] on icon at bounding box center [1273, 71] width 15 height 15
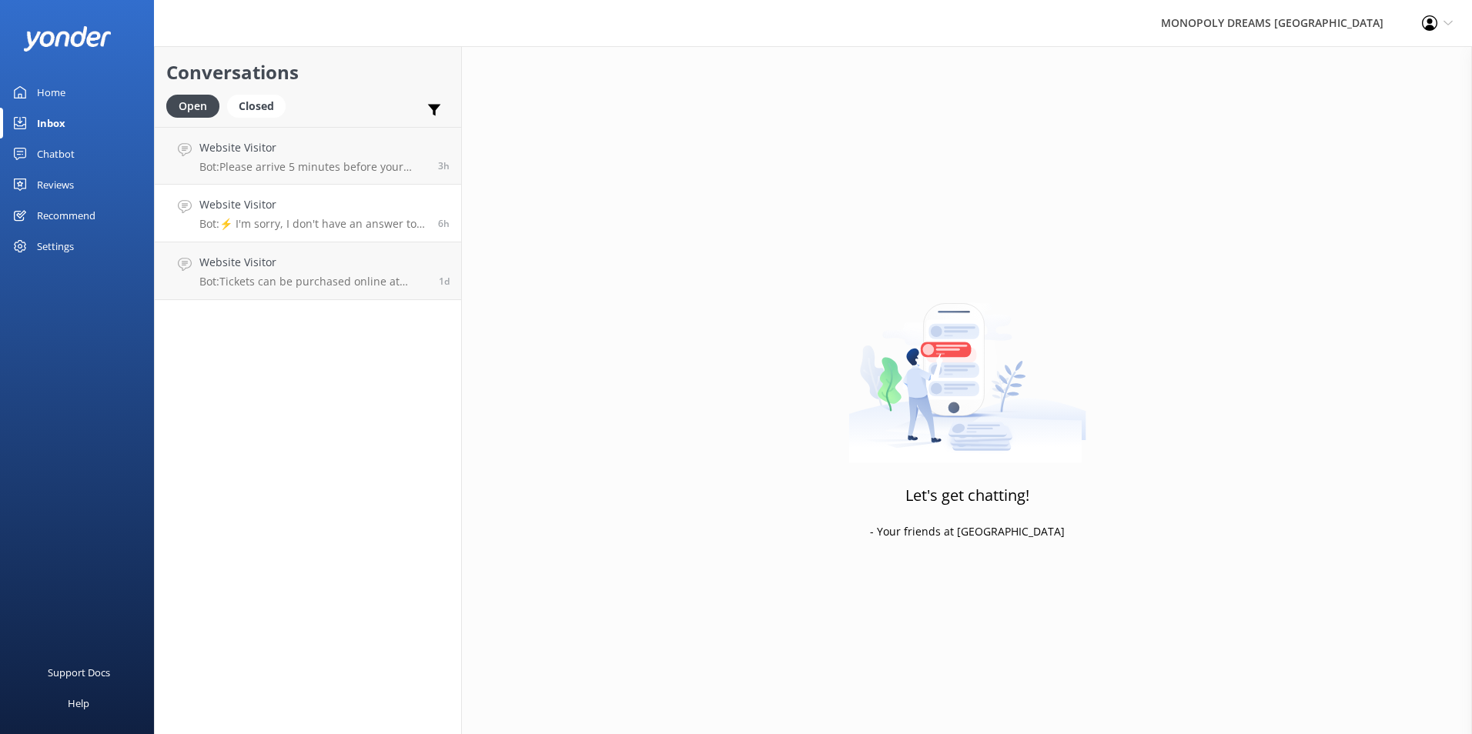
click at [300, 196] on h4 "Website Visitor" at bounding box center [312, 204] width 227 height 17
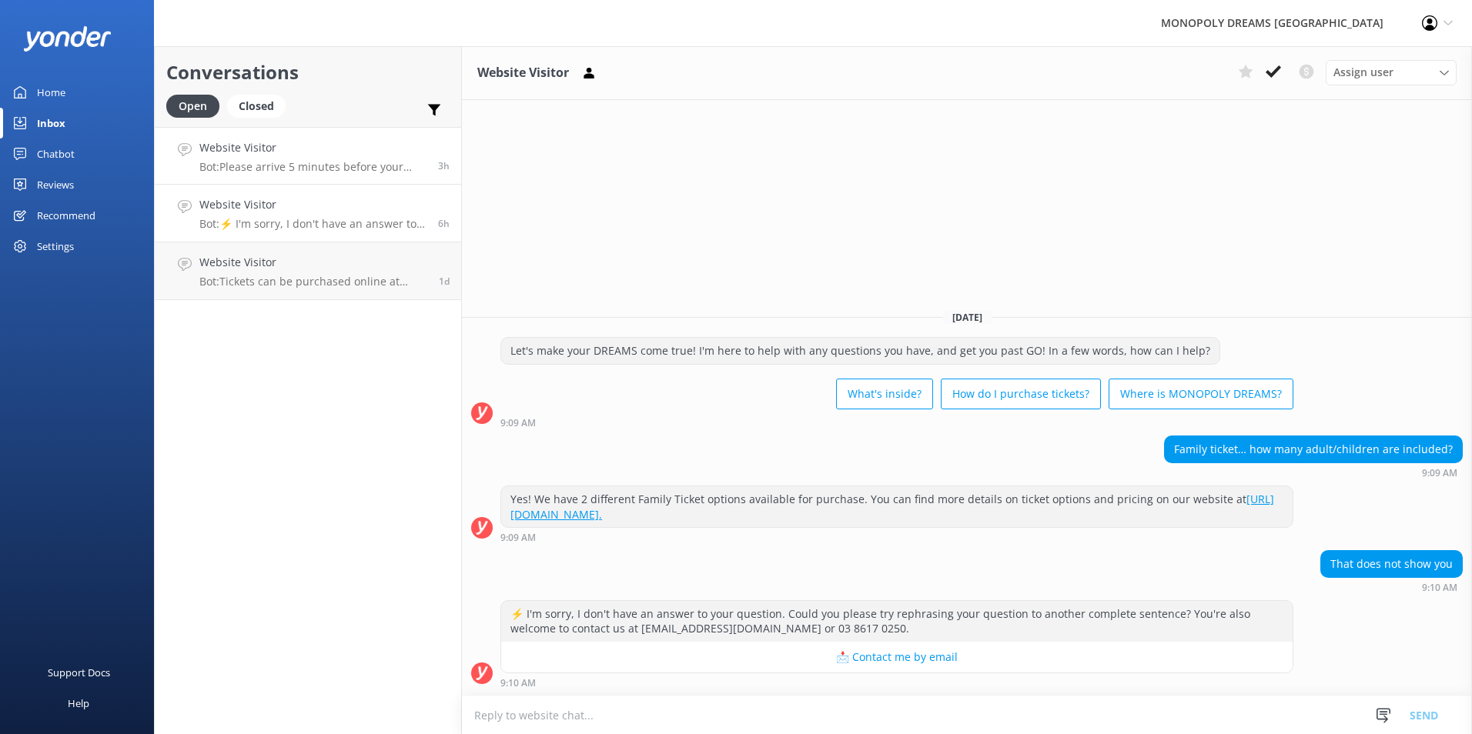
click at [365, 159] on div "Website Visitor Bot: Please arrive 5 minutes before your entry time. If you're …" at bounding box center [312, 155] width 227 height 33
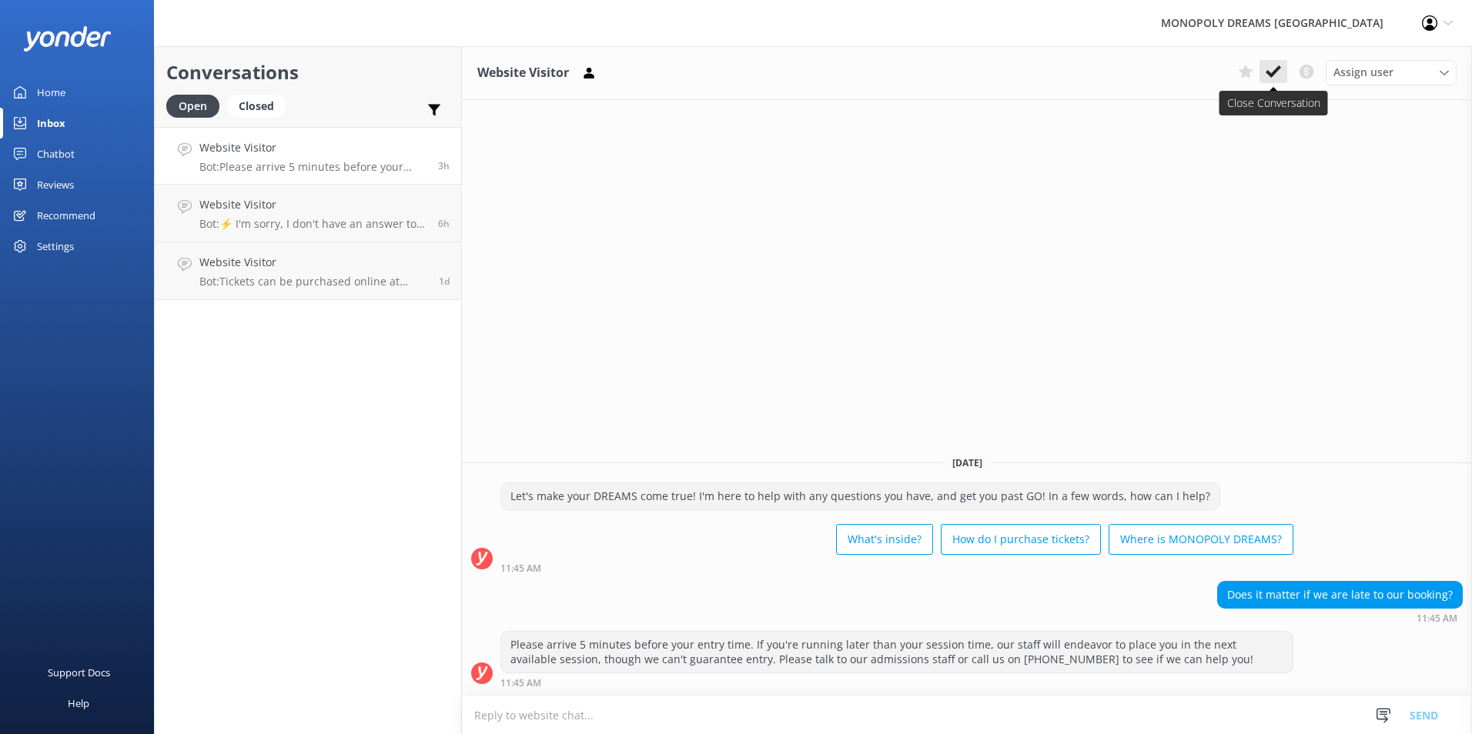
click at [1273, 75] on use at bounding box center [1273, 71] width 15 height 12
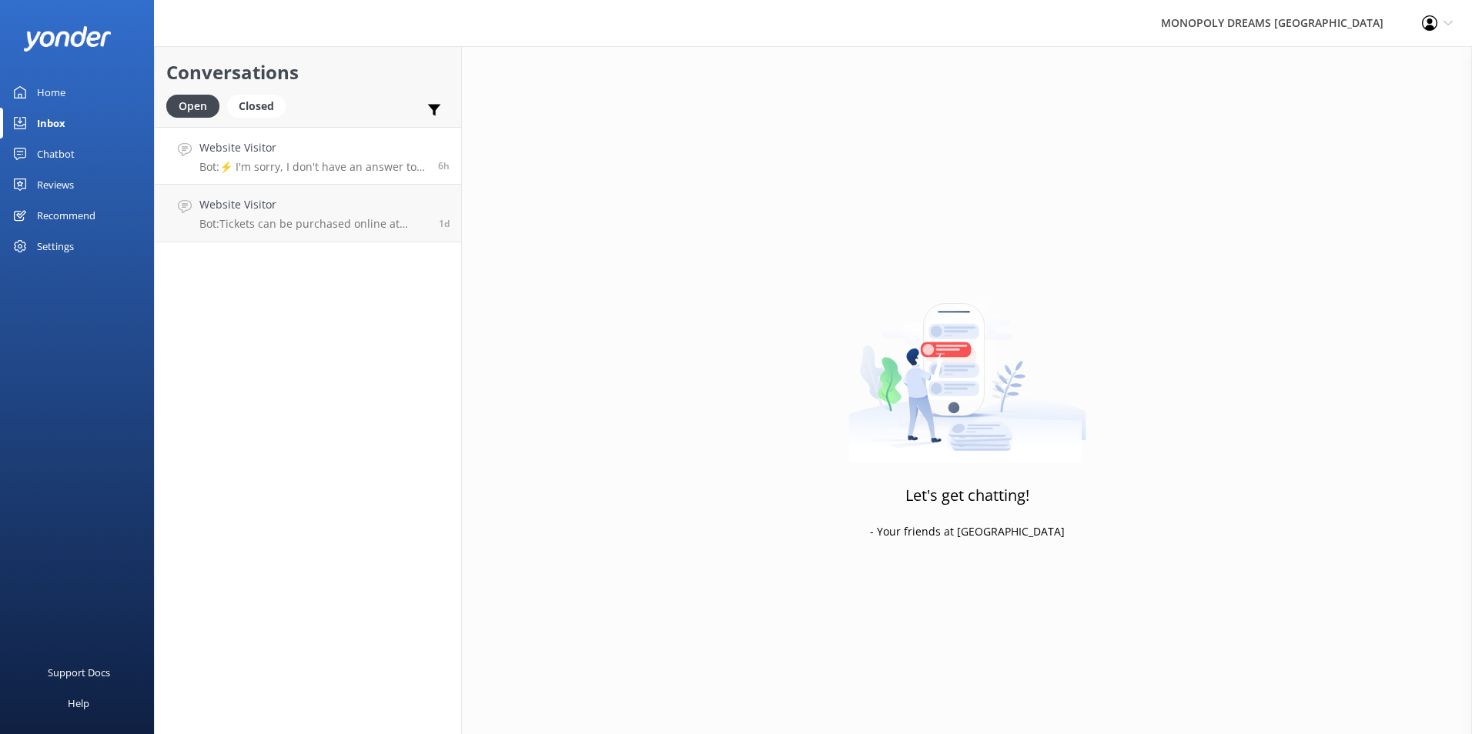
click at [353, 149] on h4 "Website Visitor" at bounding box center [312, 147] width 227 height 17
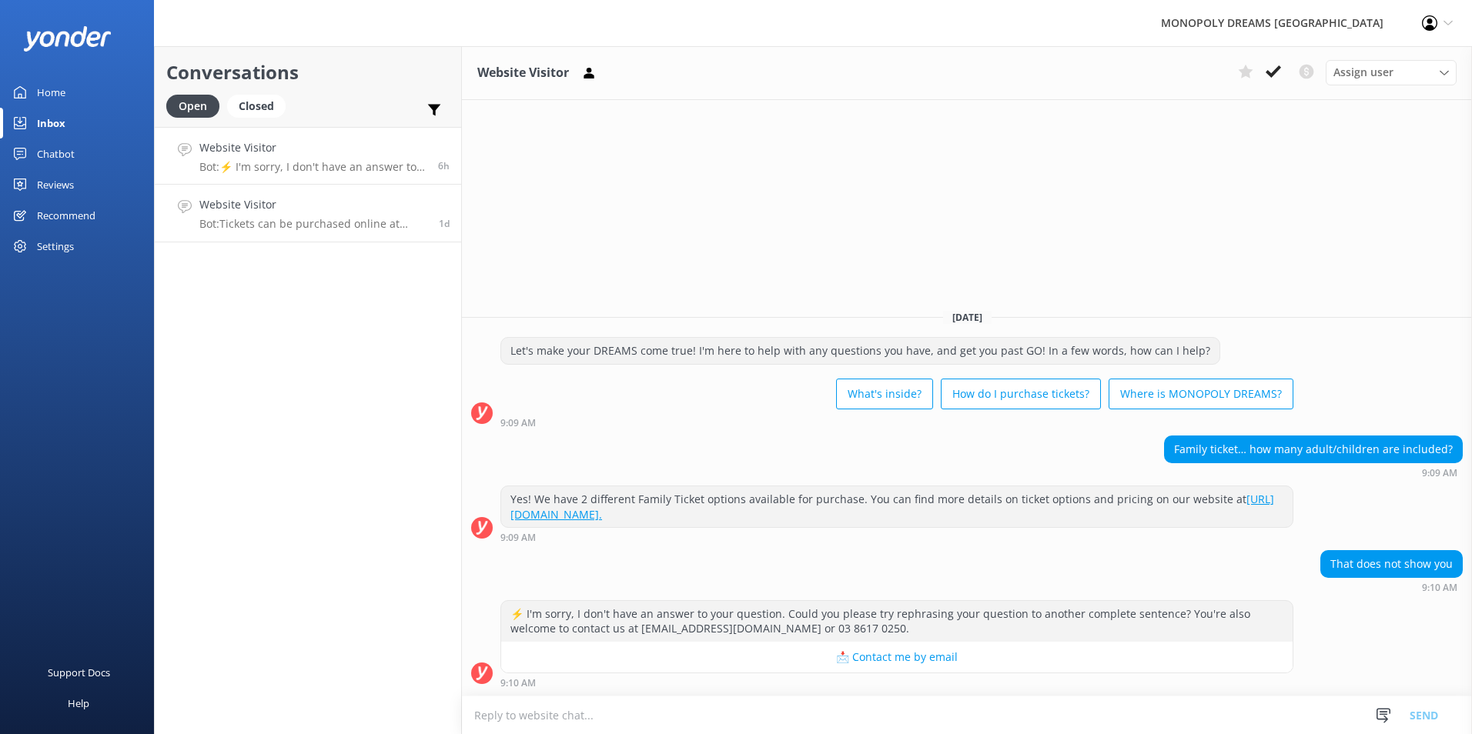
click at [360, 219] on p "Bot: Tickets can be purchased online at https://secure.monopolydreams.com.au/Bo…" at bounding box center [313, 224] width 228 height 14
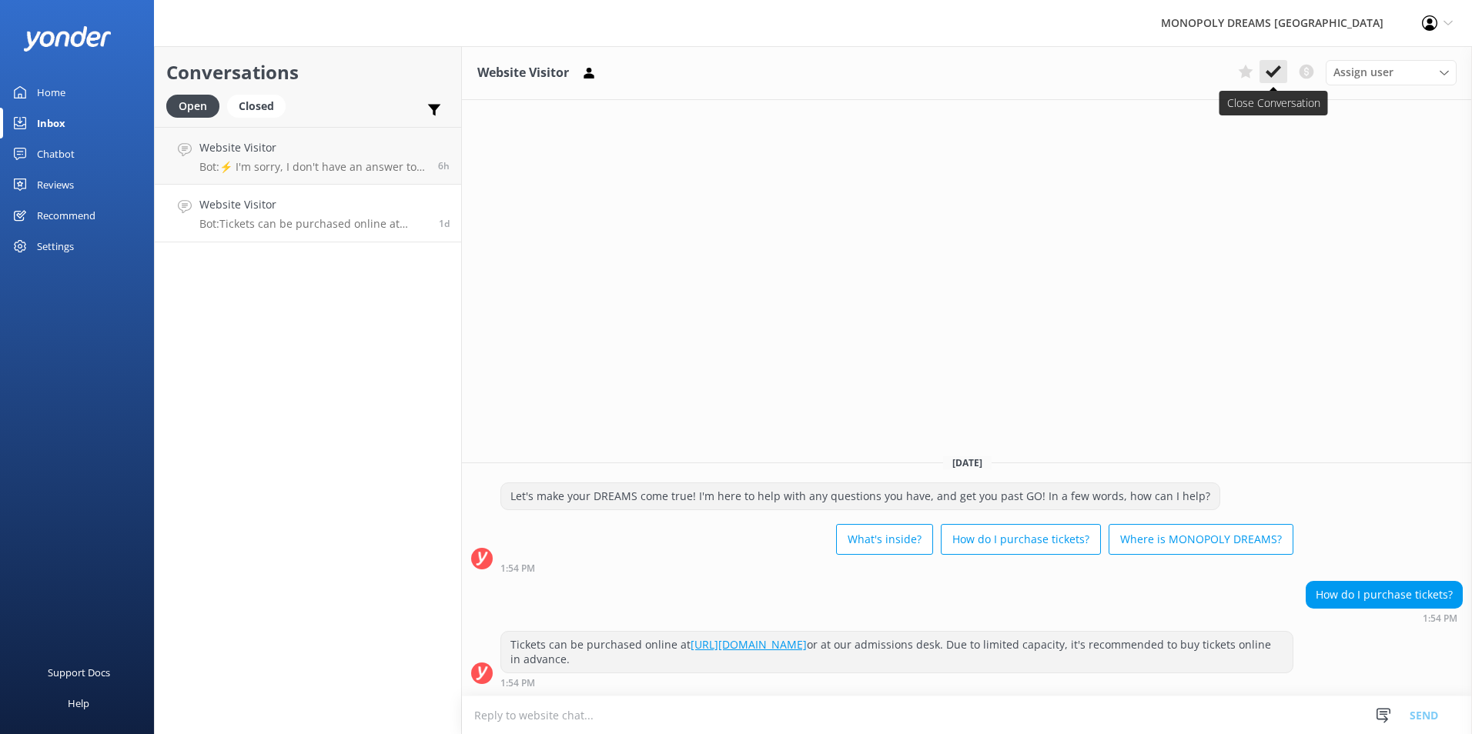
click at [1280, 65] on icon at bounding box center [1273, 71] width 15 height 15
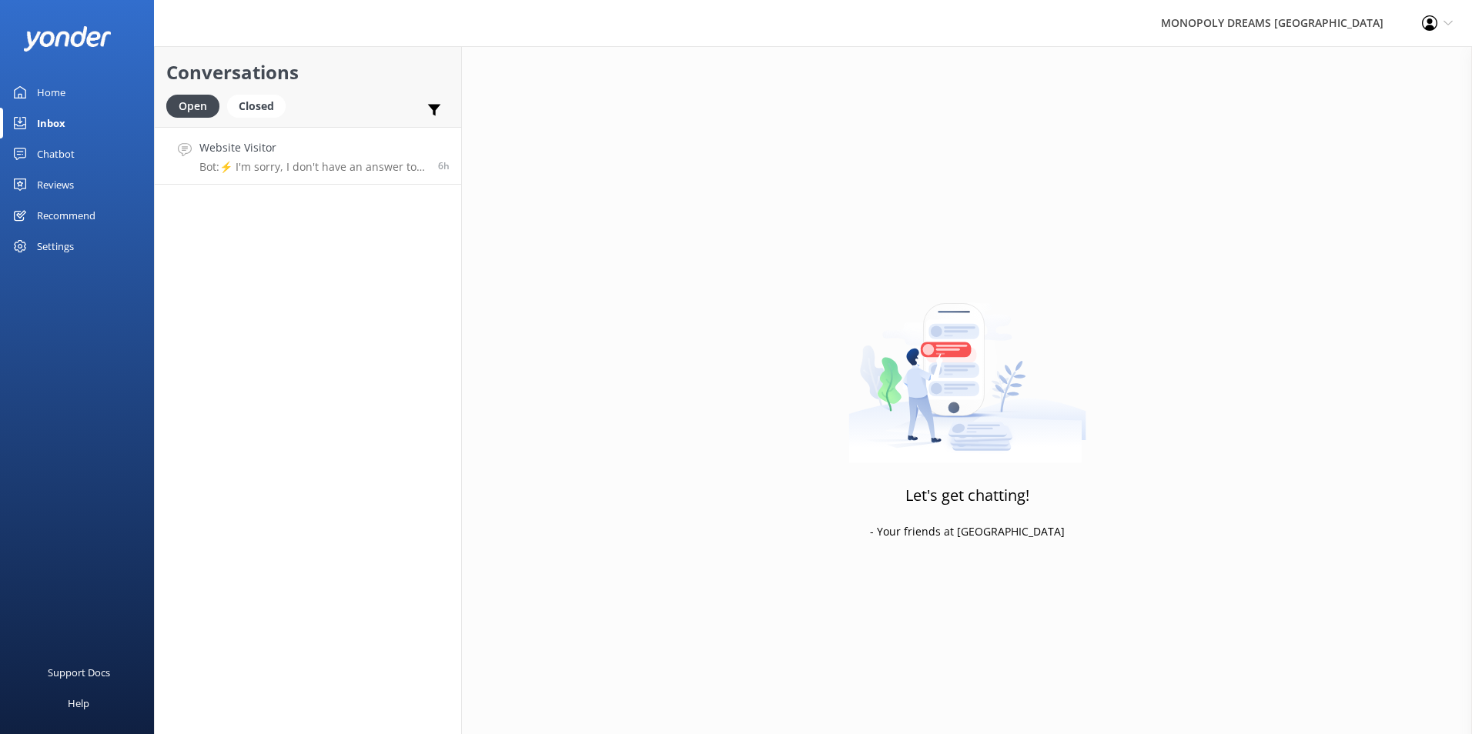
click at [371, 174] on link "Website Visitor Bot: ⚡ I'm sorry, I don't have an answer to your question. Coul…" at bounding box center [308, 156] width 306 height 58
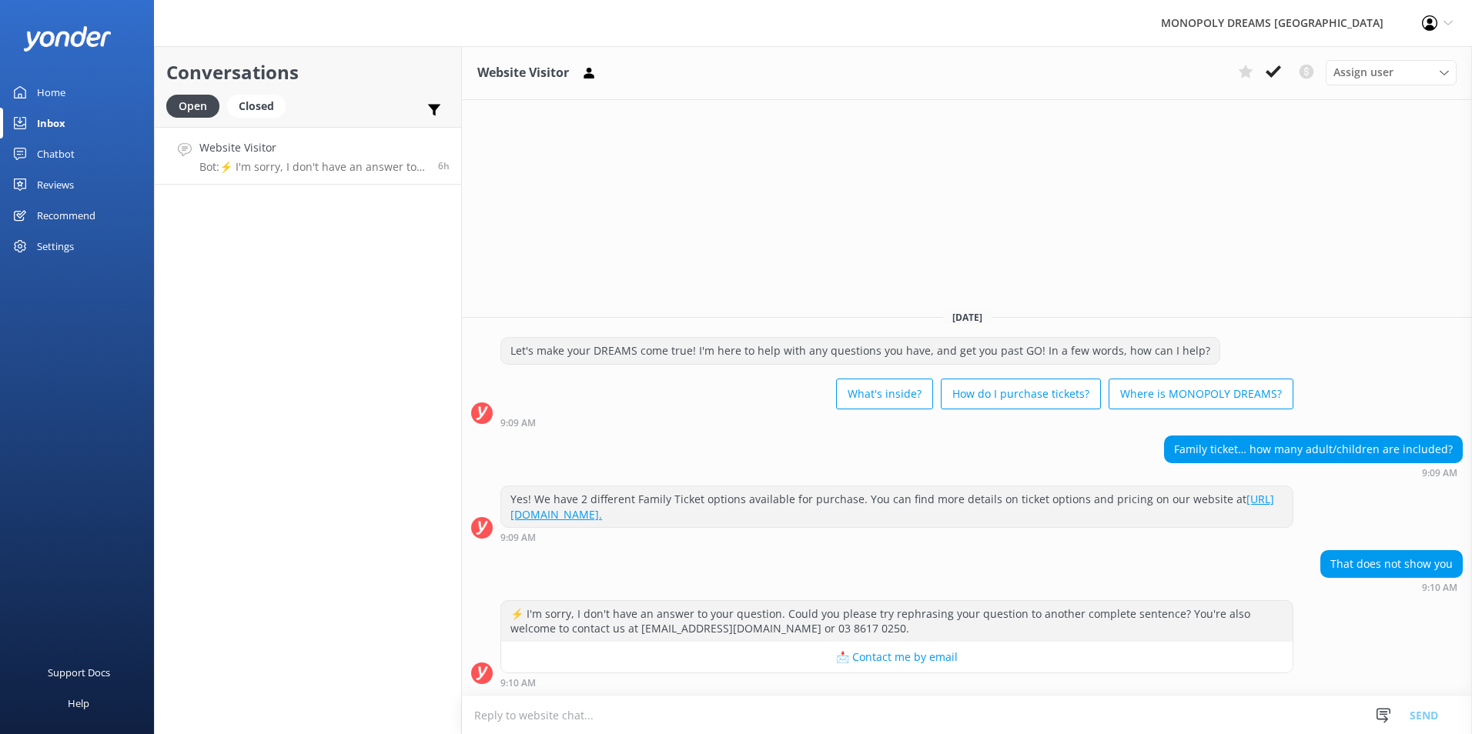
click at [924, 511] on link "https://secure.monopolydreams.com.au/BookingProduct/Availability/?&parentcatego…" at bounding box center [892, 507] width 764 height 30
click at [867, 519] on link "https://secure.monopolydreams.com.au/BookingProduct/Availability/?&parentcatego…" at bounding box center [892, 507] width 764 height 30
click at [822, 512] on link "https://secure.monopolydreams.com.au/BookingProduct/Availability/?&parentcatego…" at bounding box center [892, 507] width 764 height 30
click at [314, 142] on h4 "Website Visitor" at bounding box center [312, 147] width 227 height 17
click at [1272, 65] on icon at bounding box center [1273, 71] width 15 height 15
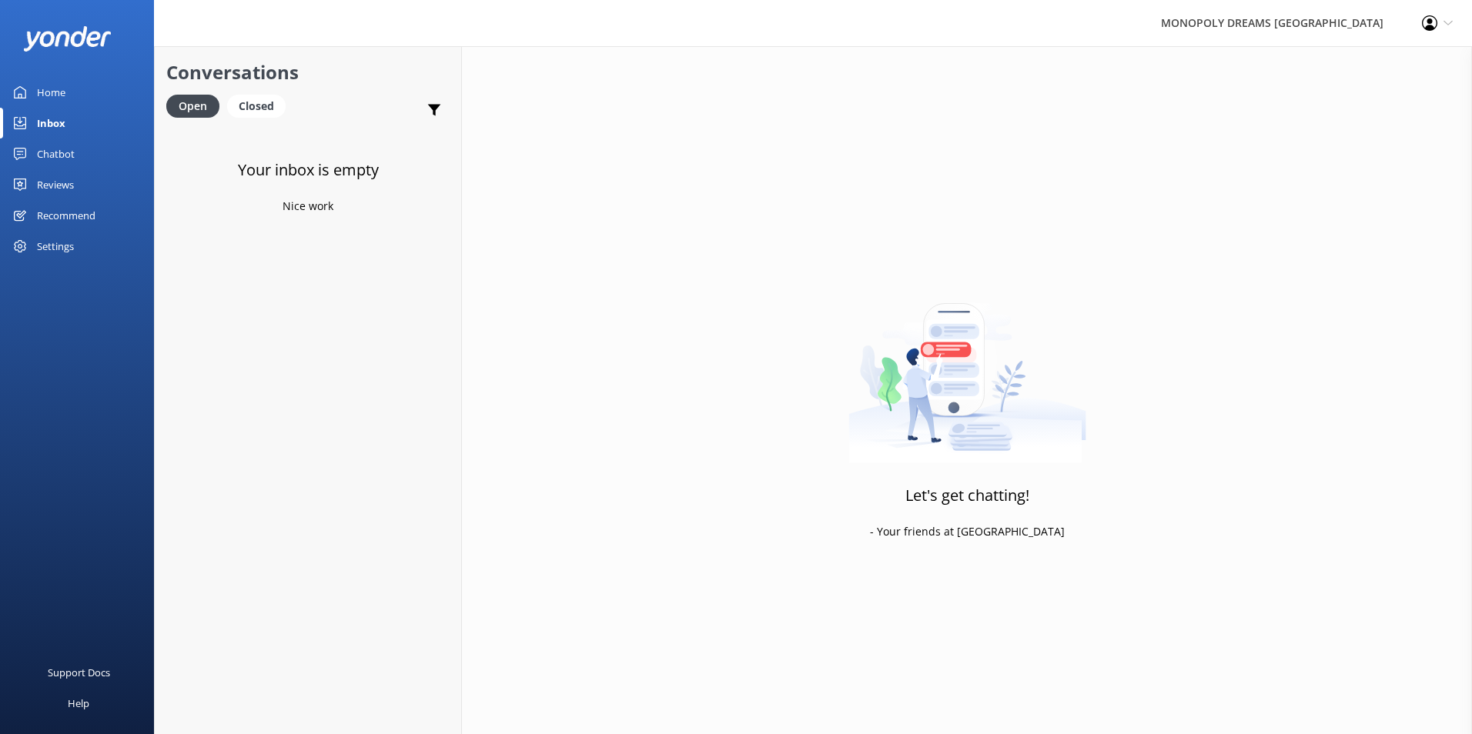
click at [72, 148] on div "Chatbot" at bounding box center [56, 154] width 38 height 31
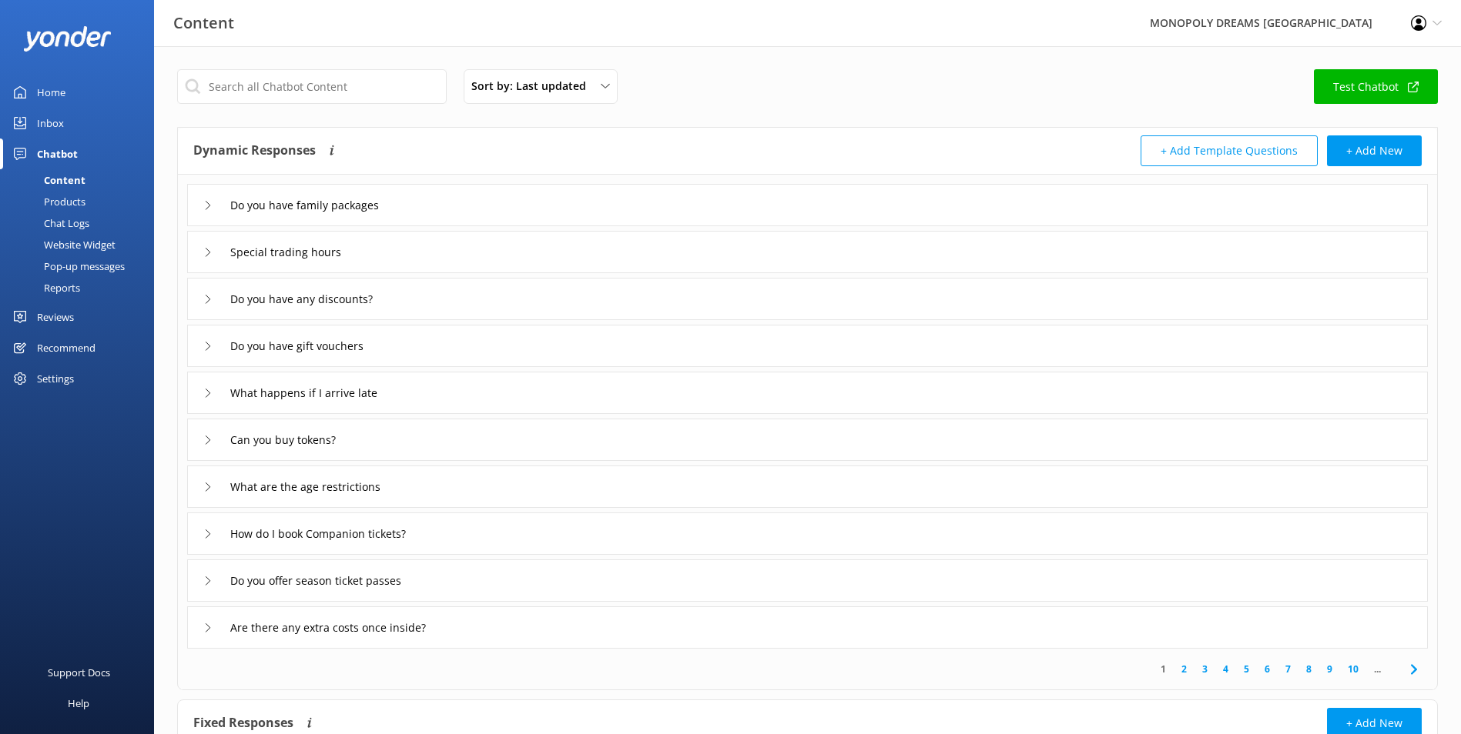
scroll to position [121, 0]
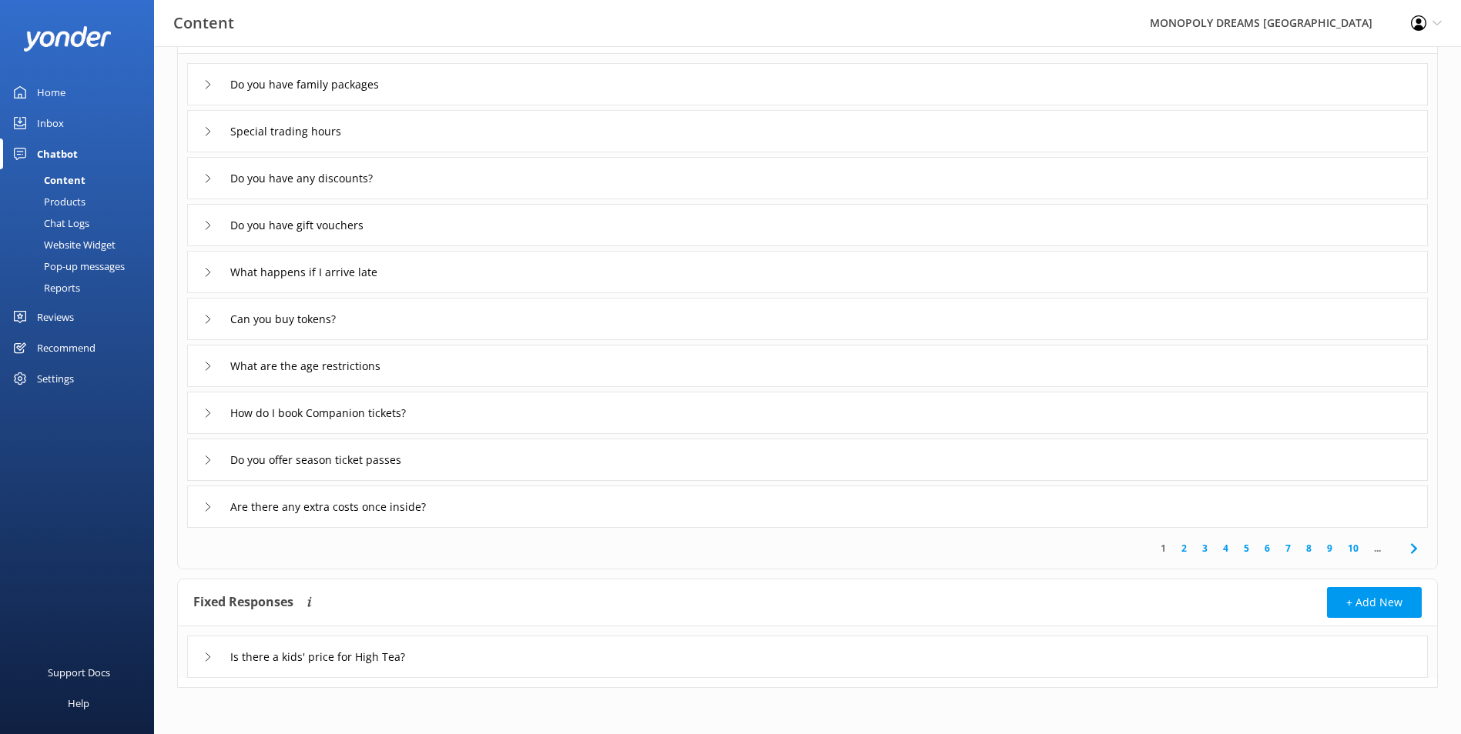
click at [458, 464] on div "Do you offer season ticket passes" at bounding box center [807, 460] width 1240 height 42
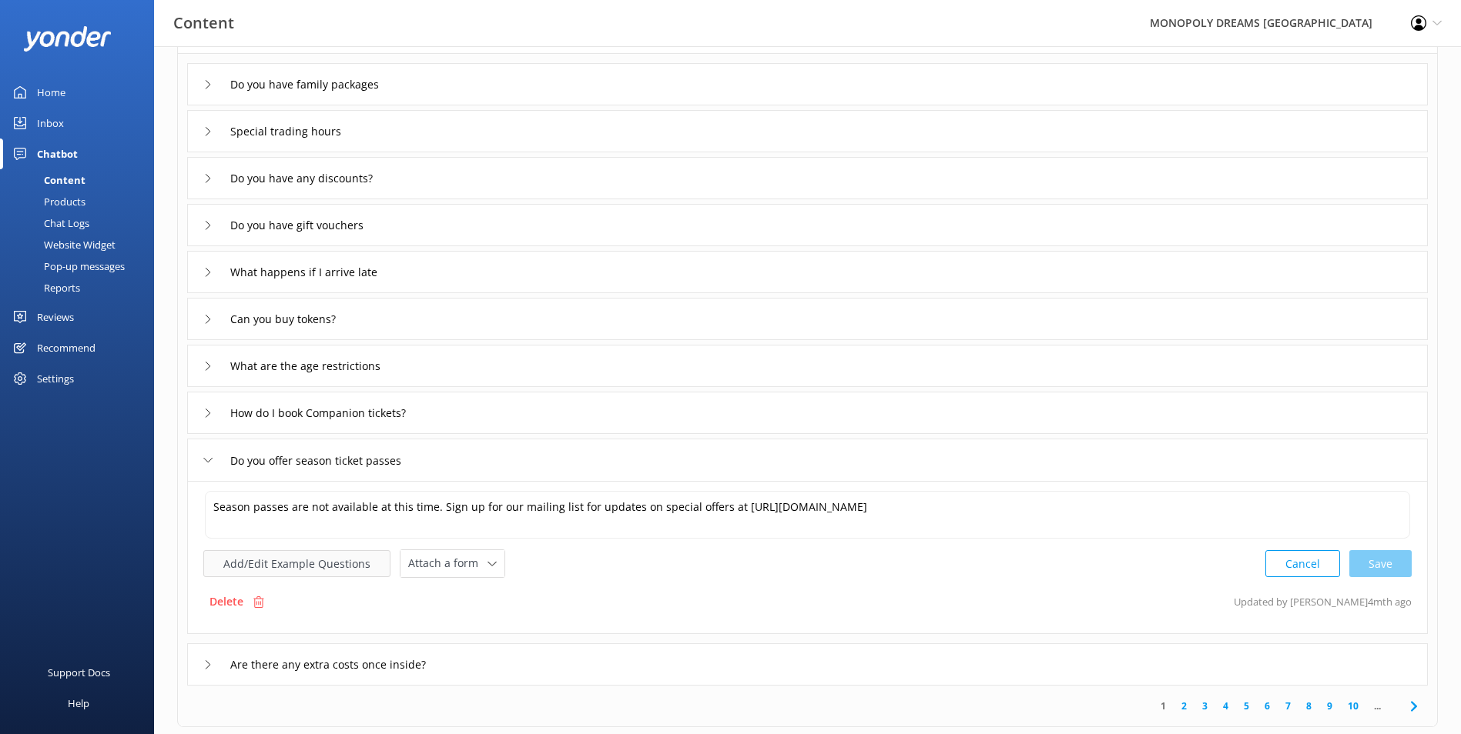
click at [329, 573] on button "Add/Edit Example Questions" at bounding box center [296, 563] width 187 height 27
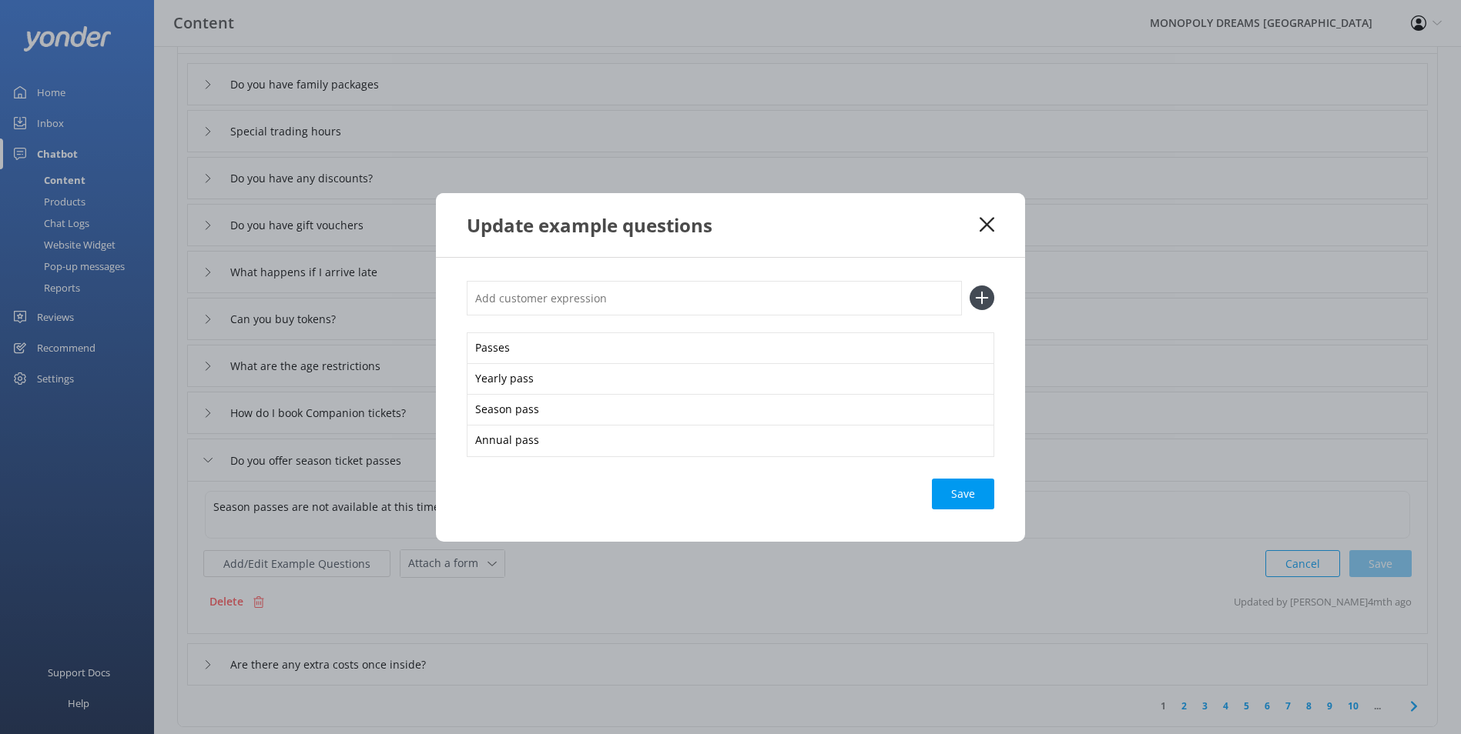
click at [988, 223] on use at bounding box center [986, 224] width 15 height 15
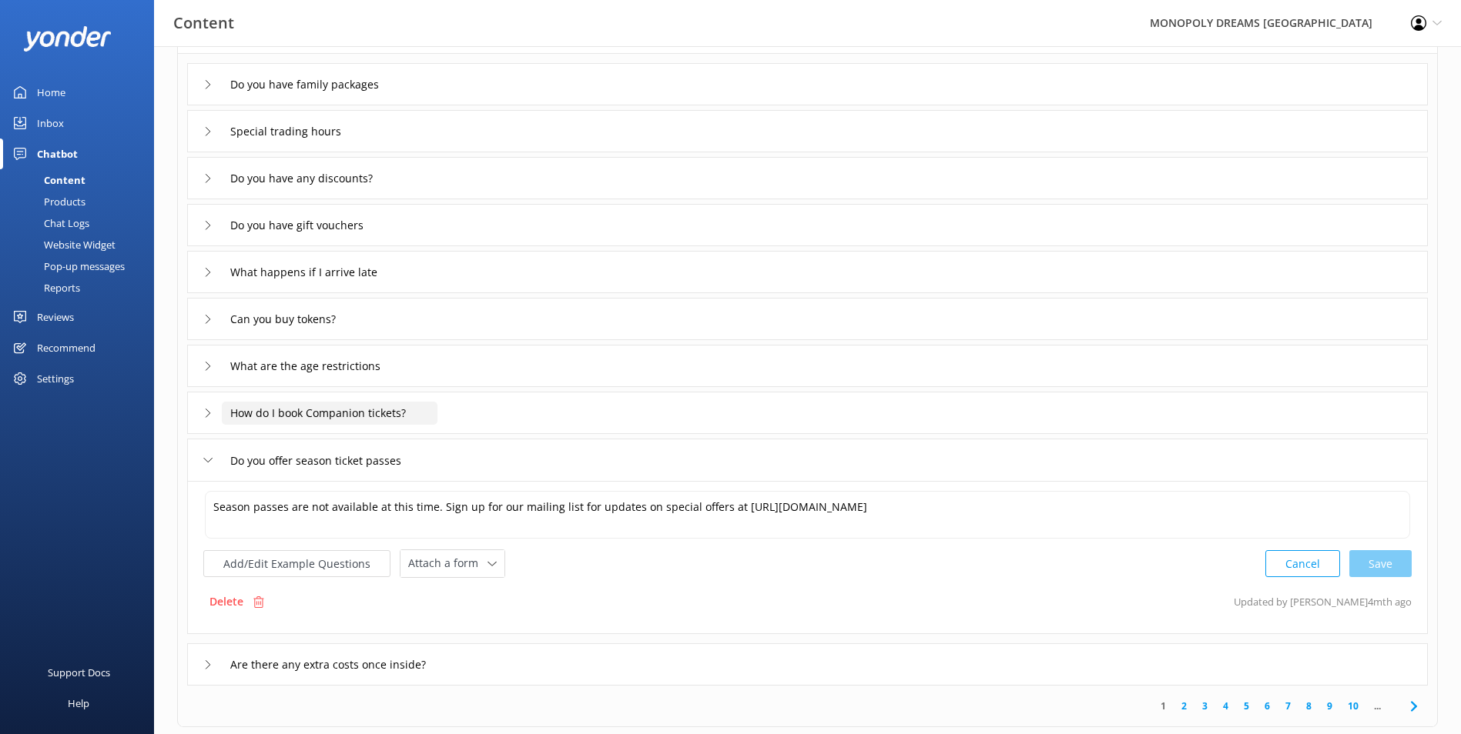
click at [433, 404] on input "How do I book Companion tickets?" at bounding box center [330, 413] width 216 height 23
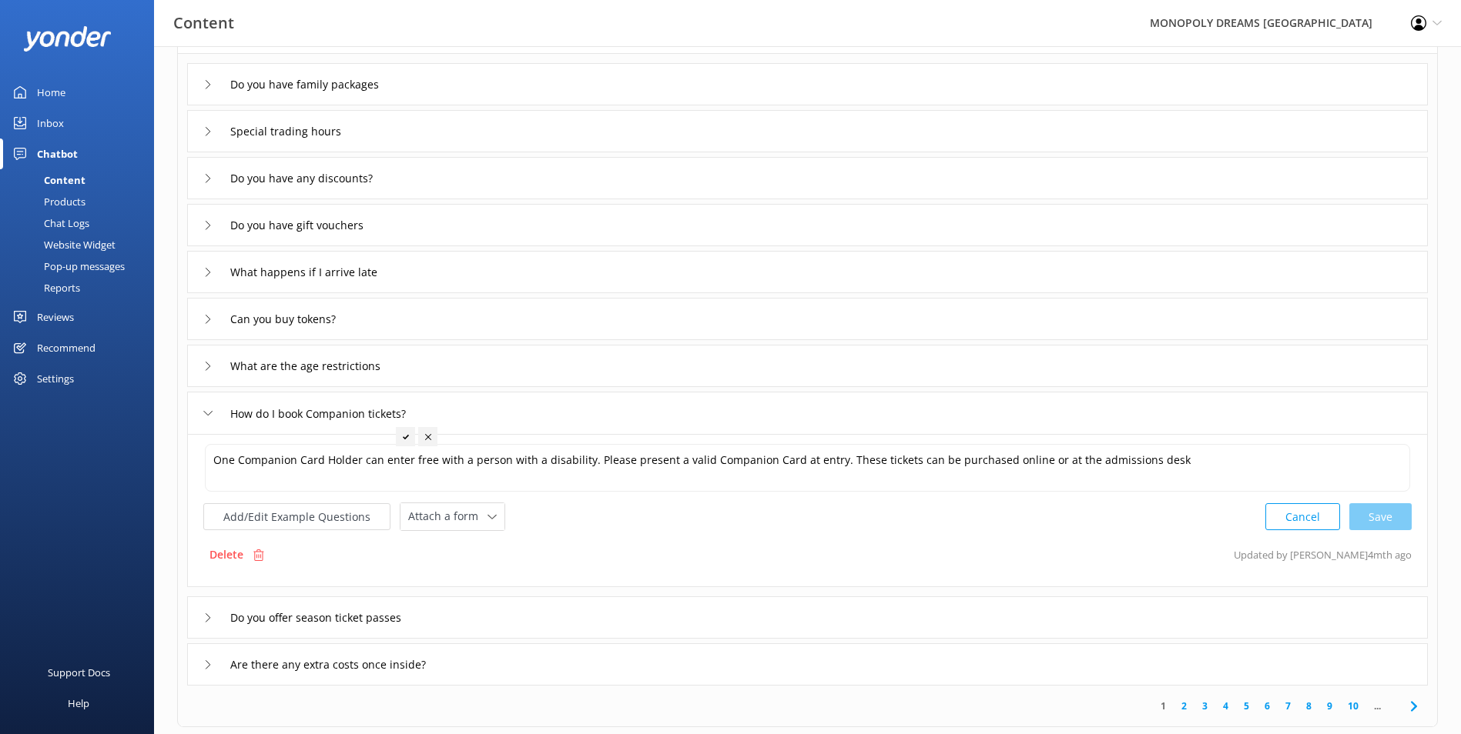
click at [200, 410] on div "How do I book Companion tickets?" at bounding box center [807, 413] width 1240 height 42
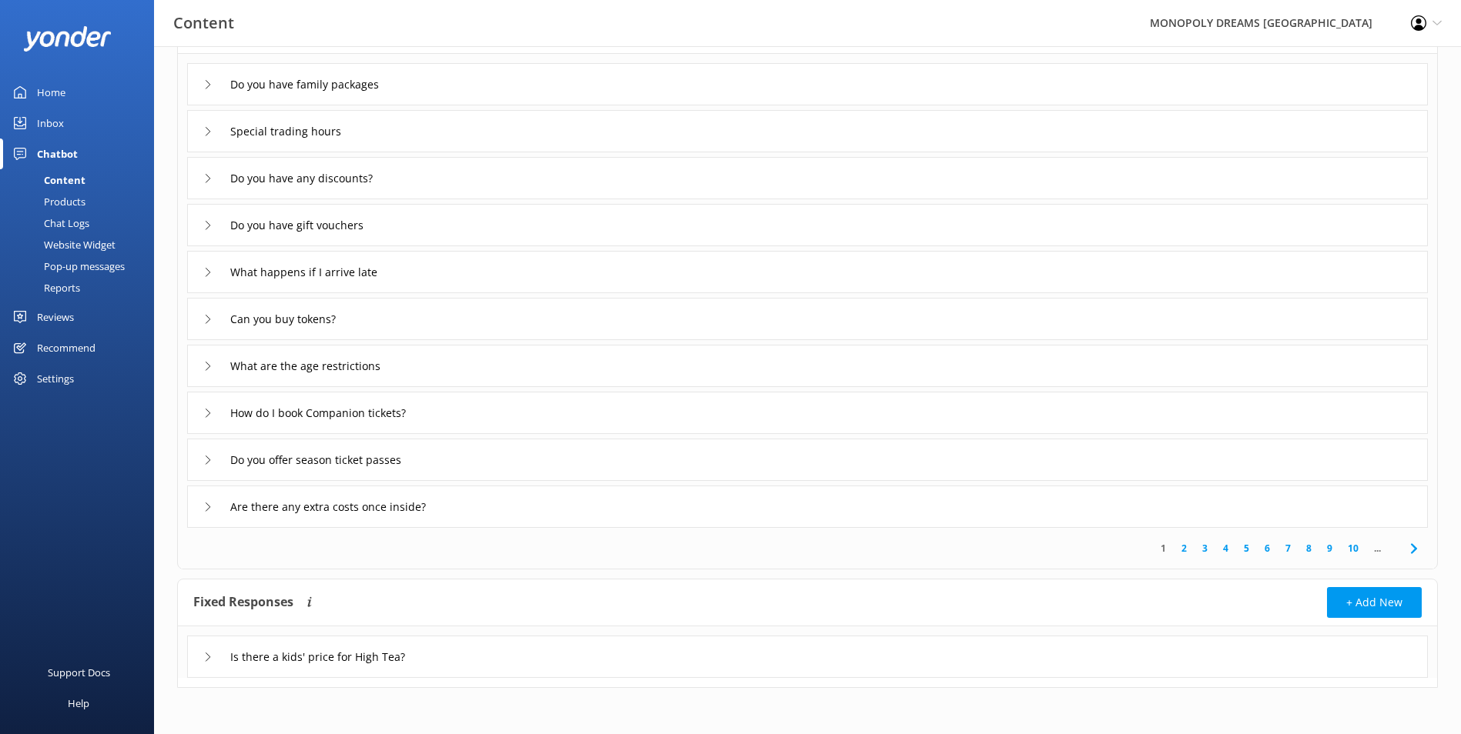
click at [571, 380] on div "What are the age restrictions" at bounding box center [807, 366] width 1240 height 42
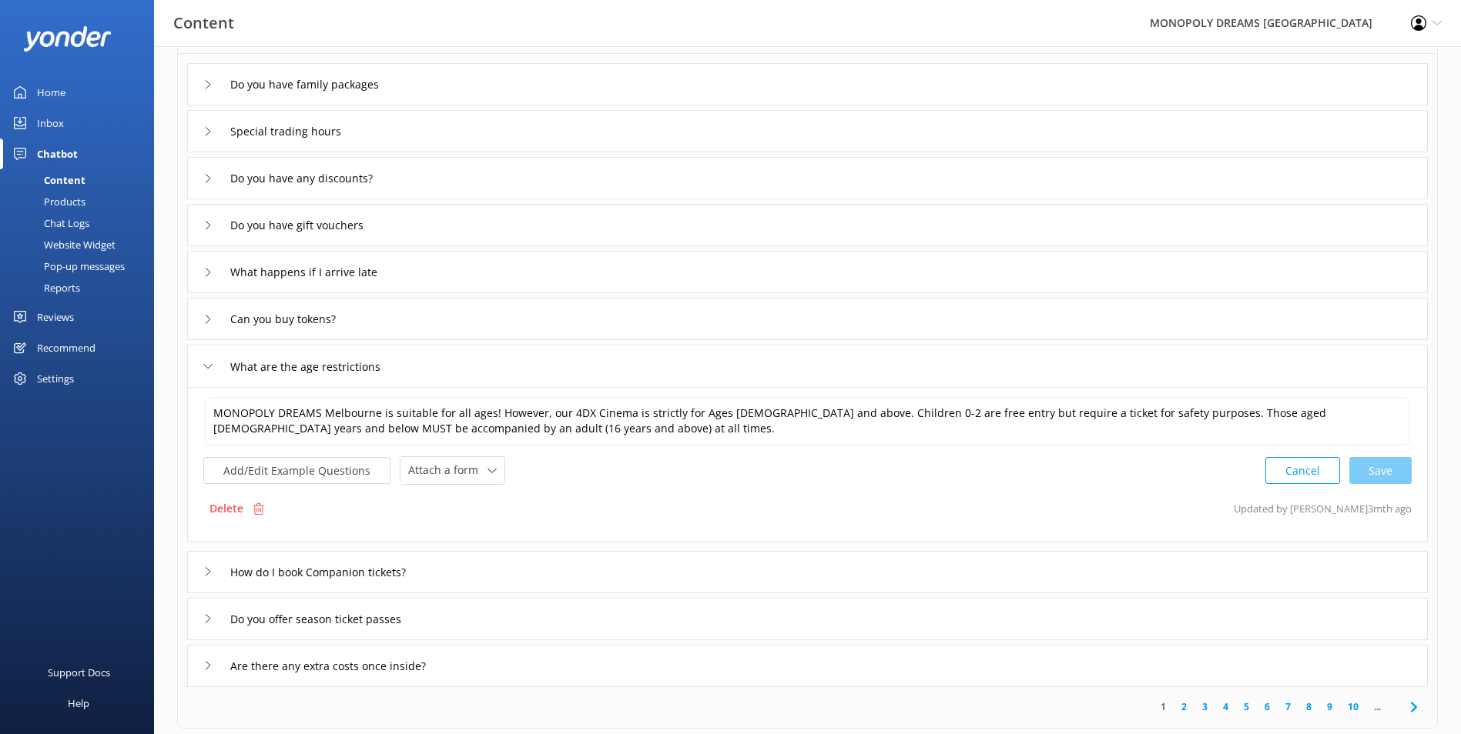
click at [474, 354] on div "What are the age restrictions" at bounding box center [807, 366] width 1240 height 42
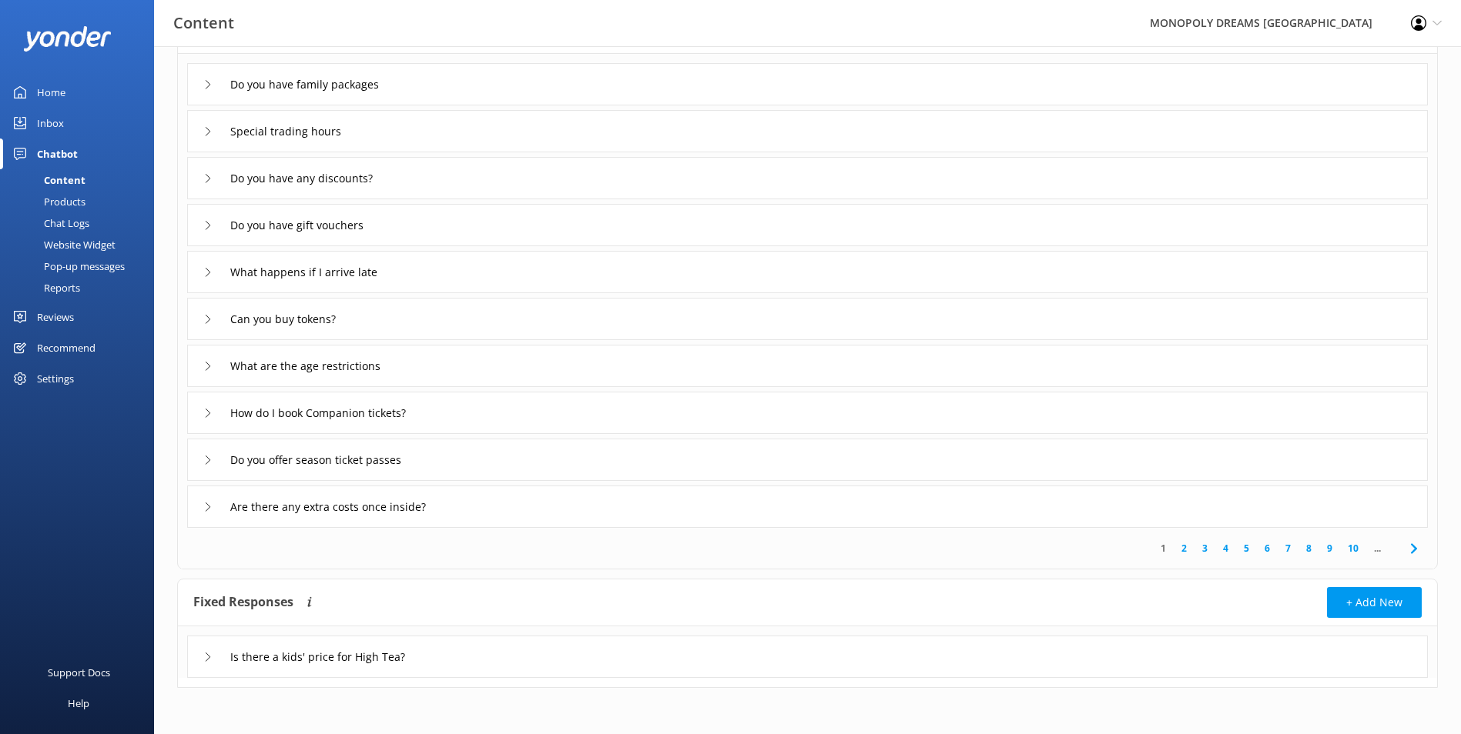
click at [509, 320] on div "Can you buy tokens?" at bounding box center [807, 319] width 1240 height 42
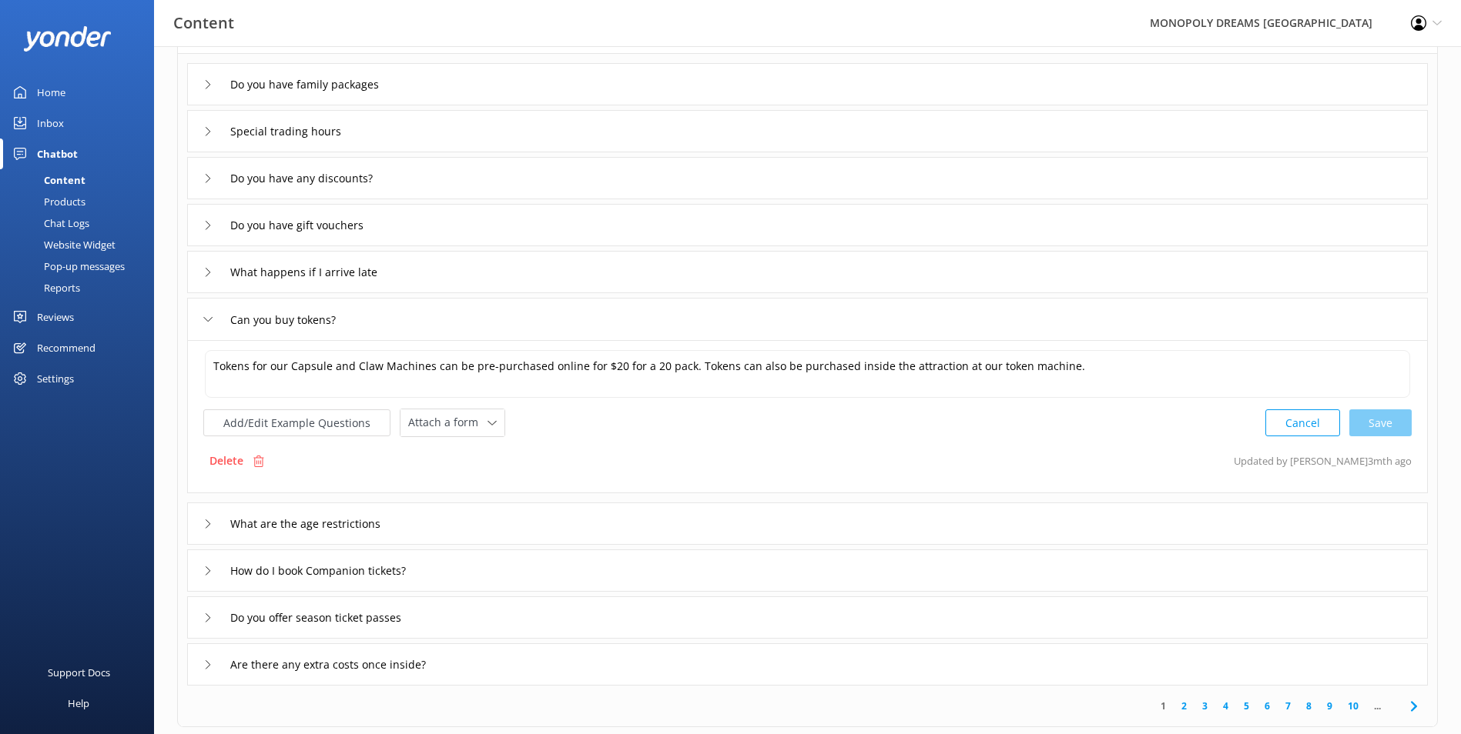
click at [540, 254] on div "What happens if I arrive late" at bounding box center [807, 272] width 1240 height 42
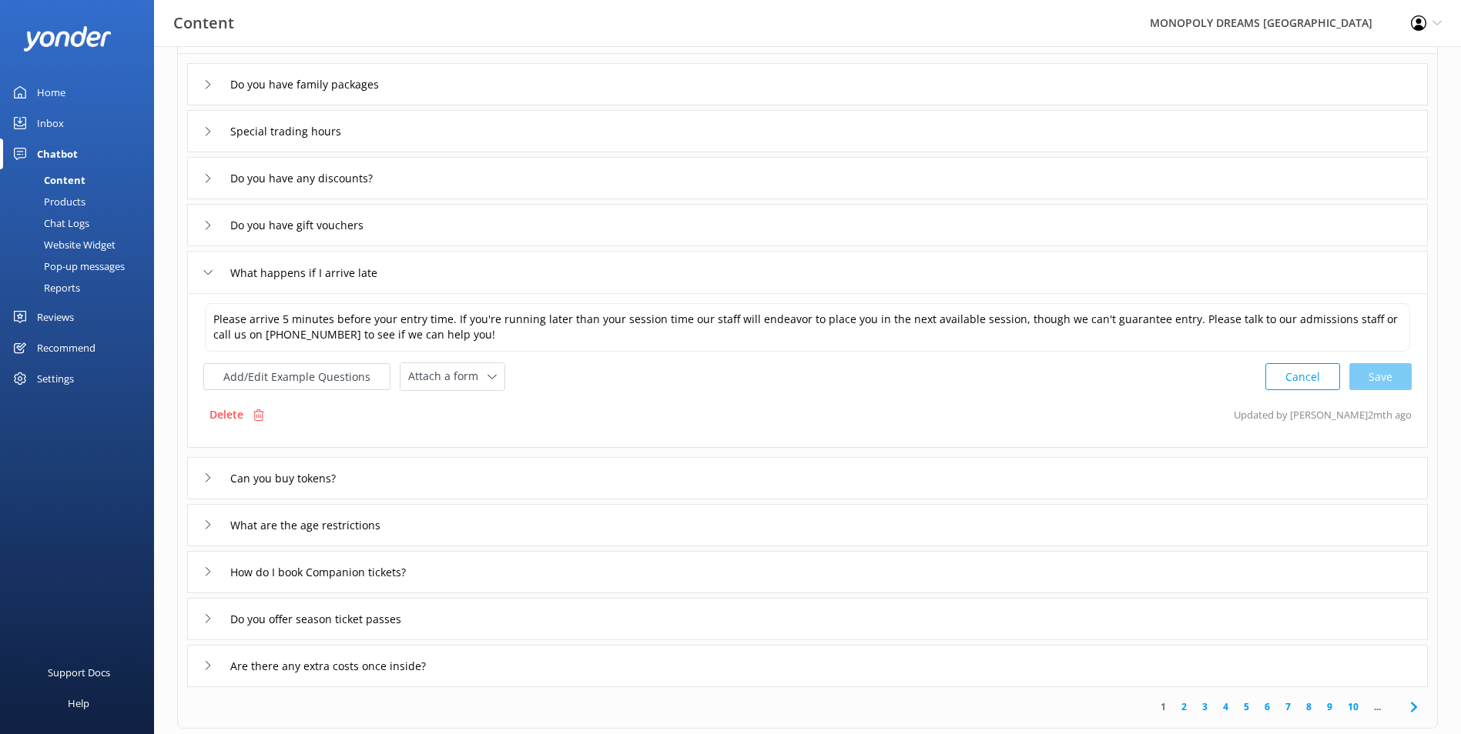
click at [511, 279] on div "What happens if I arrive late" at bounding box center [807, 272] width 1240 height 42
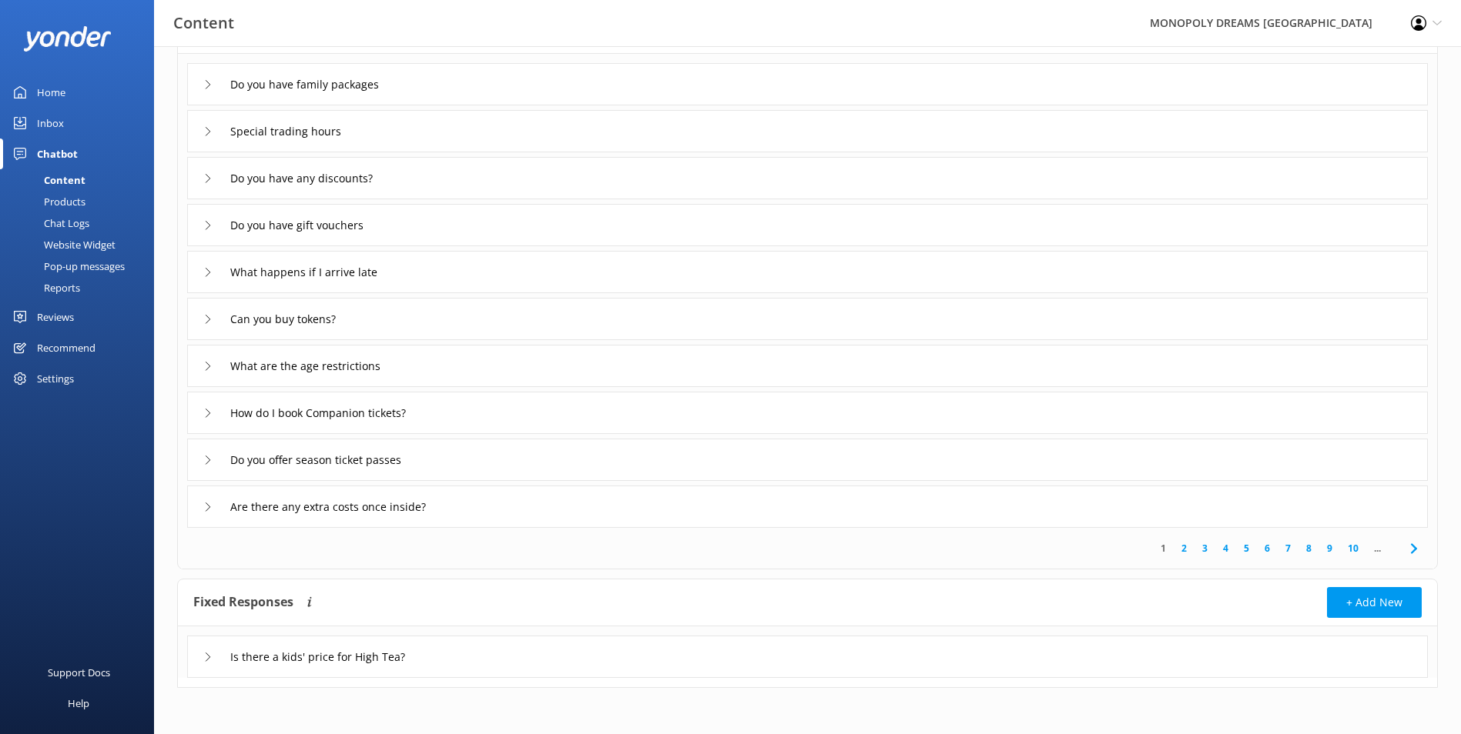
click at [572, 223] on div "Do you have gift vouchers" at bounding box center [807, 225] width 1240 height 42
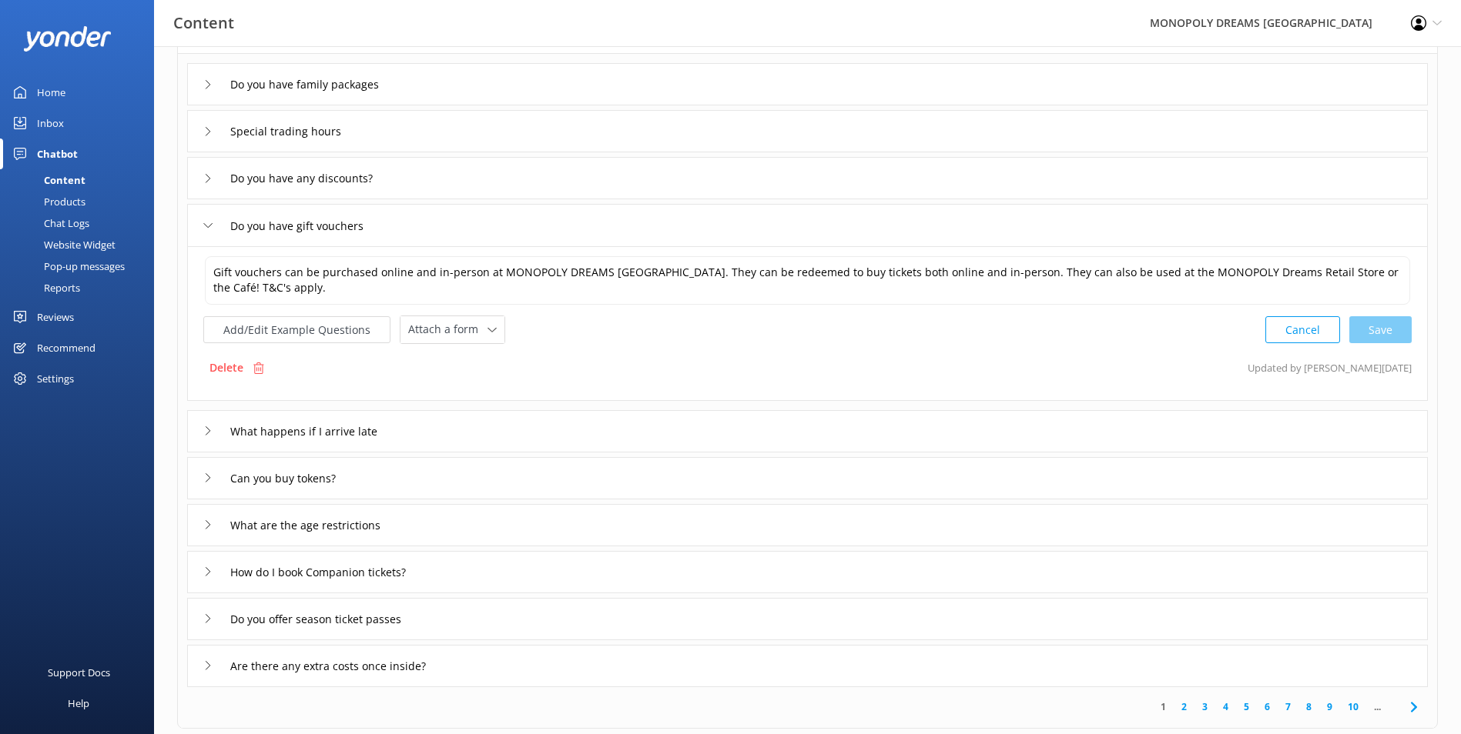
click at [521, 189] on div "Do you have any discounts?" at bounding box center [807, 178] width 1240 height 42
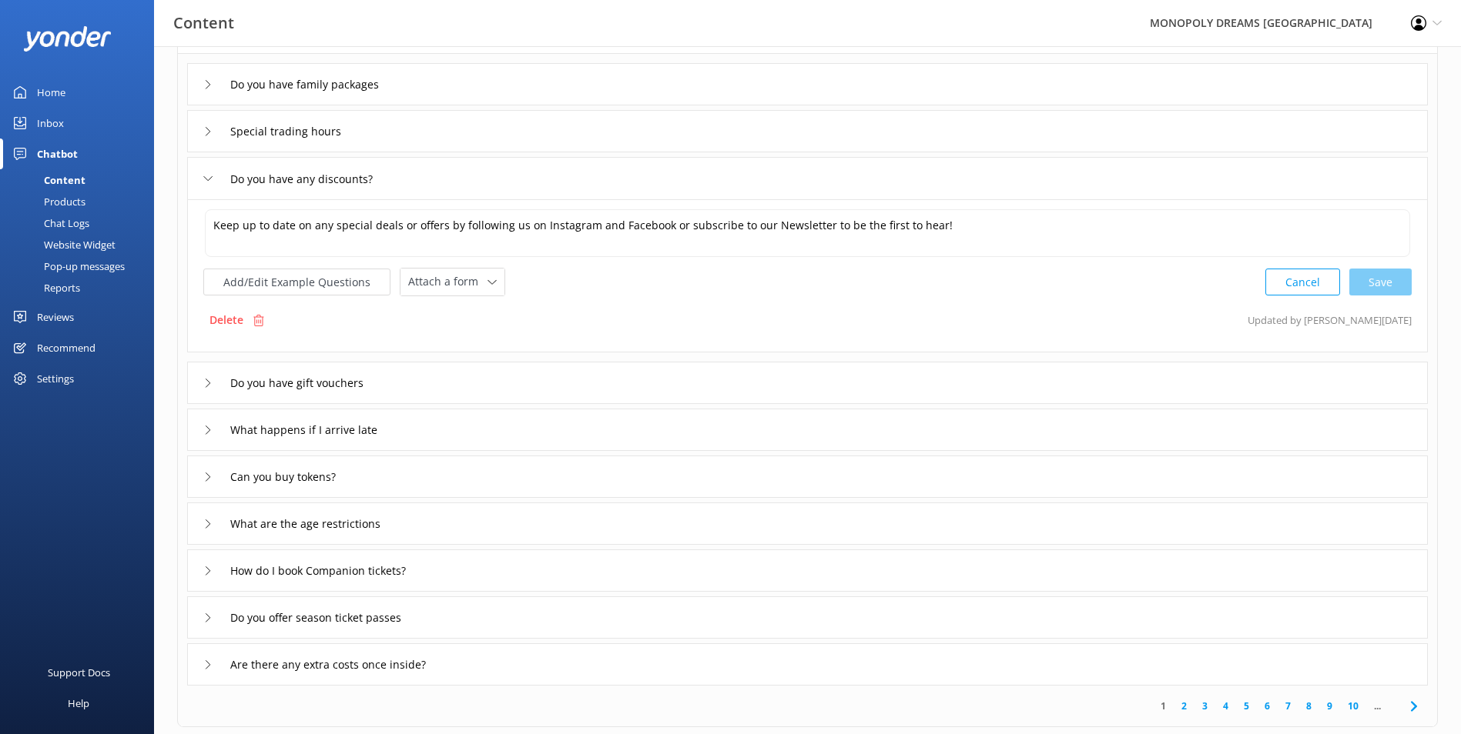
click at [596, 127] on div "Special trading hours" at bounding box center [807, 131] width 1240 height 42
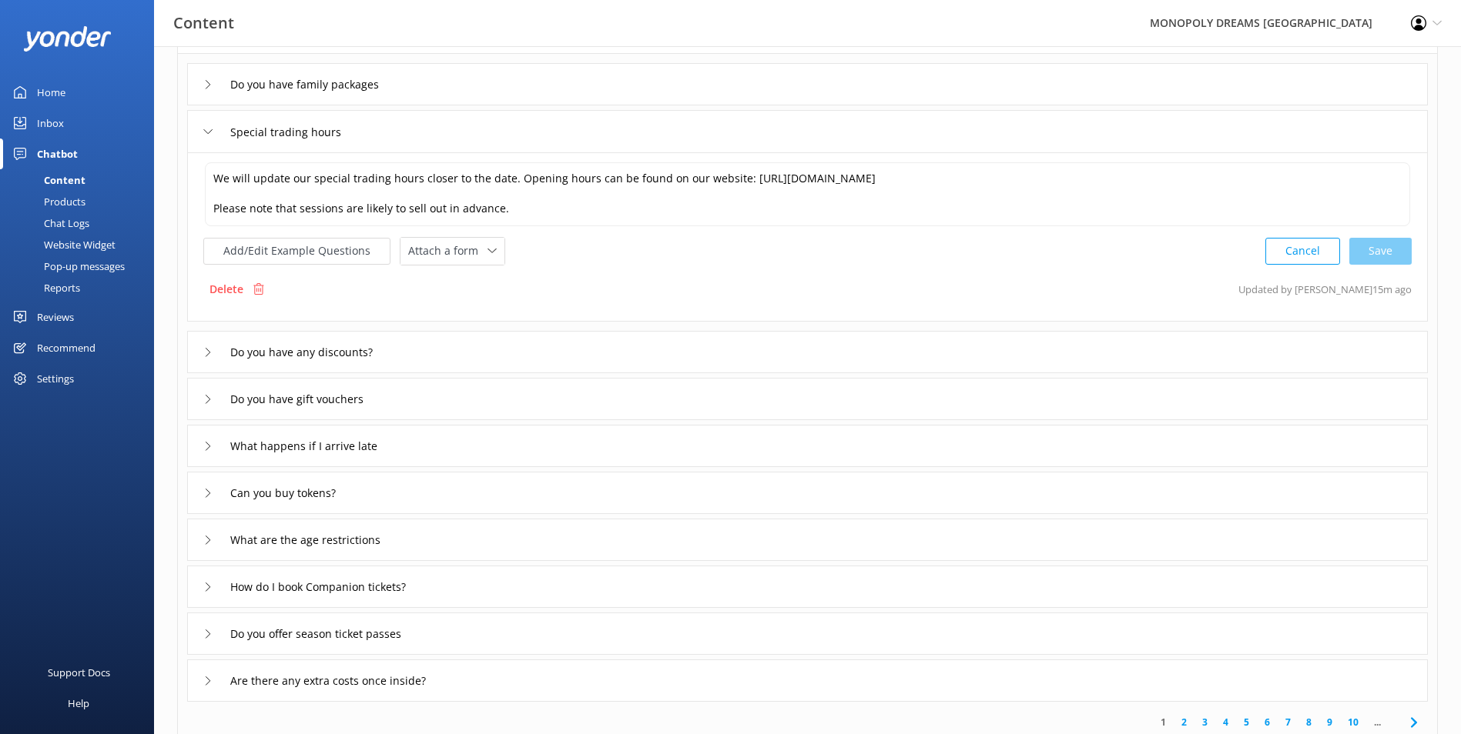
click at [646, 92] on div "Do you have family packages" at bounding box center [807, 84] width 1240 height 42
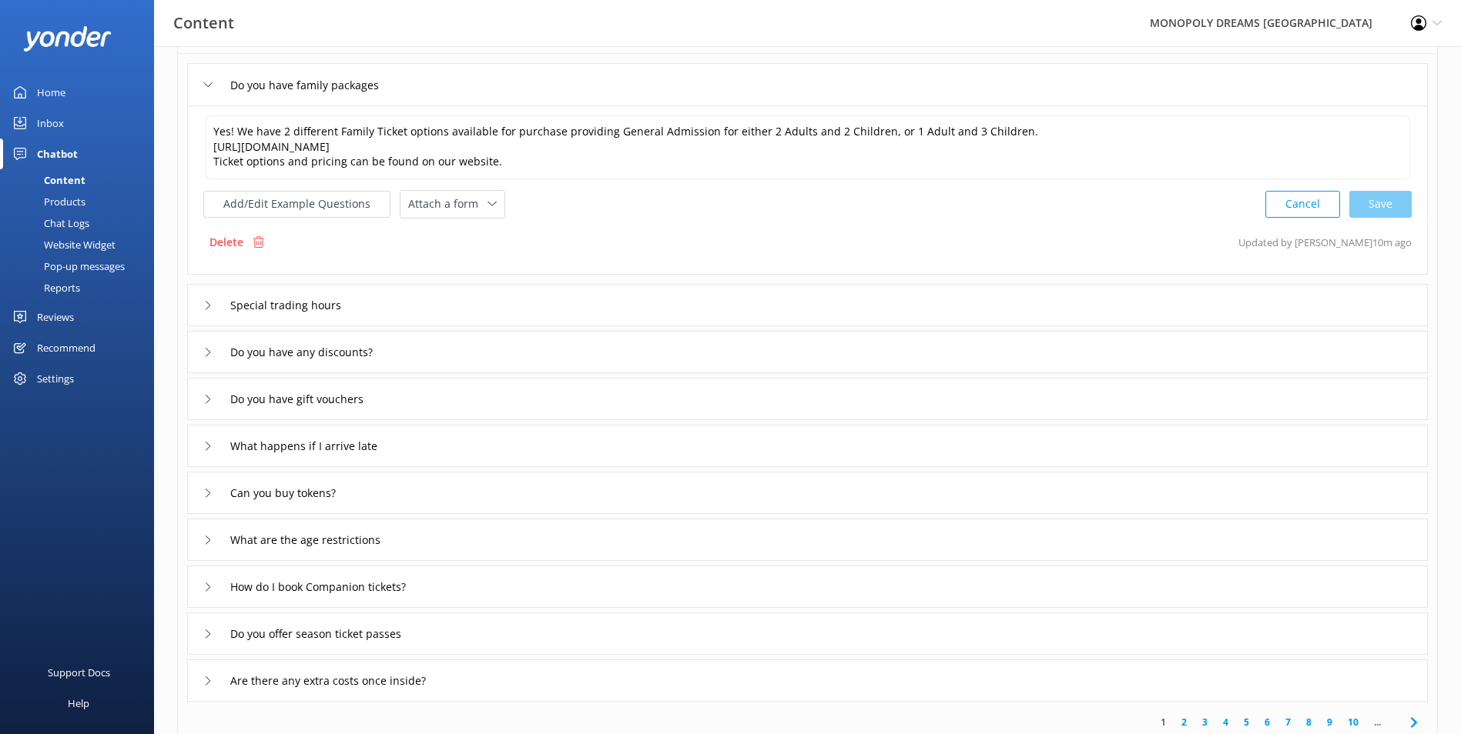
click at [625, 464] on div "What happens if I arrive late" at bounding box center [807, 446] width 1240 height 42
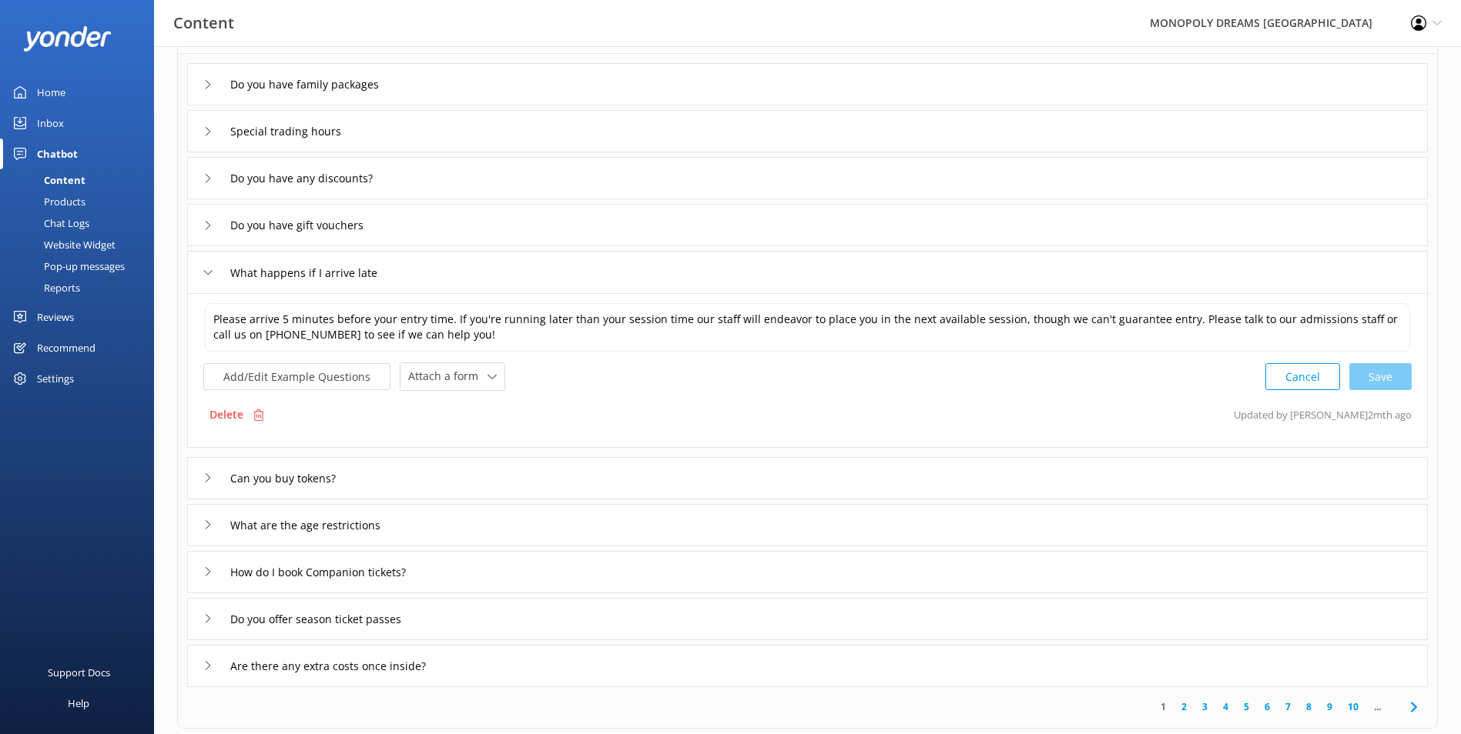
click at [576, 481] on div "Can you buy tokens?" at bounding box center [807, 478] width 1240 height 42
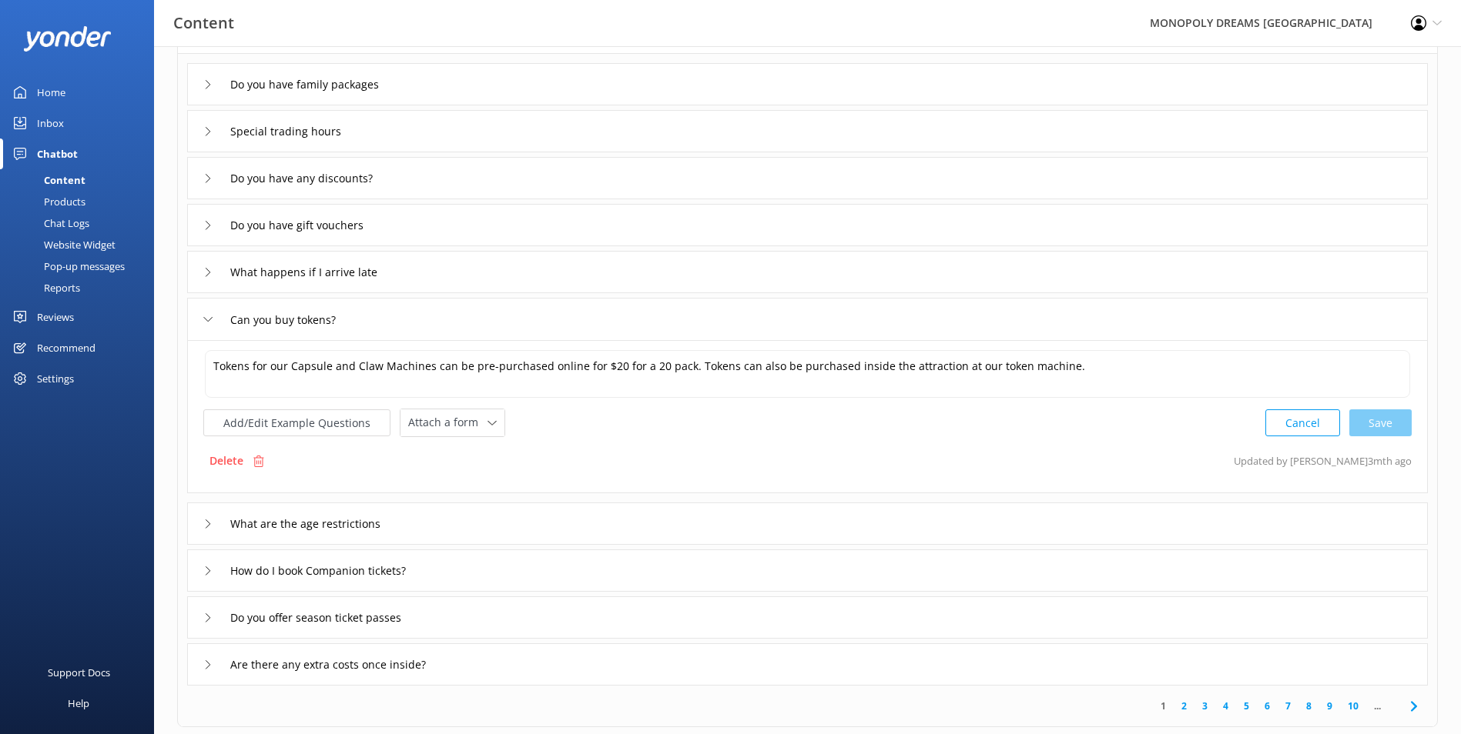
click at [571, 519] on div "What are the age restrictions" at bounding box center [807, 524] width 1240 height 42
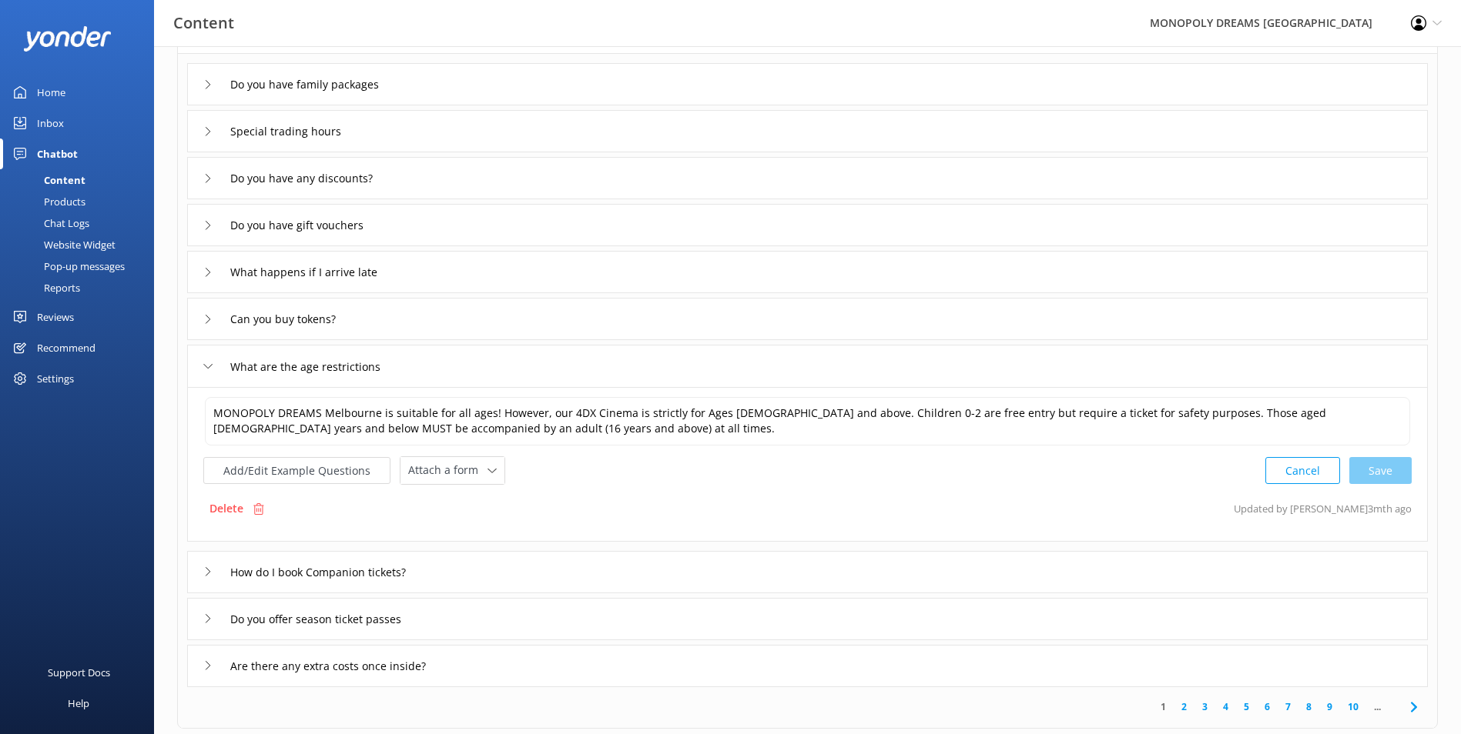
click at [535, 574] on div "How do I book Companion tickets?" at bounding box center [807, 572] width 1240 height 42
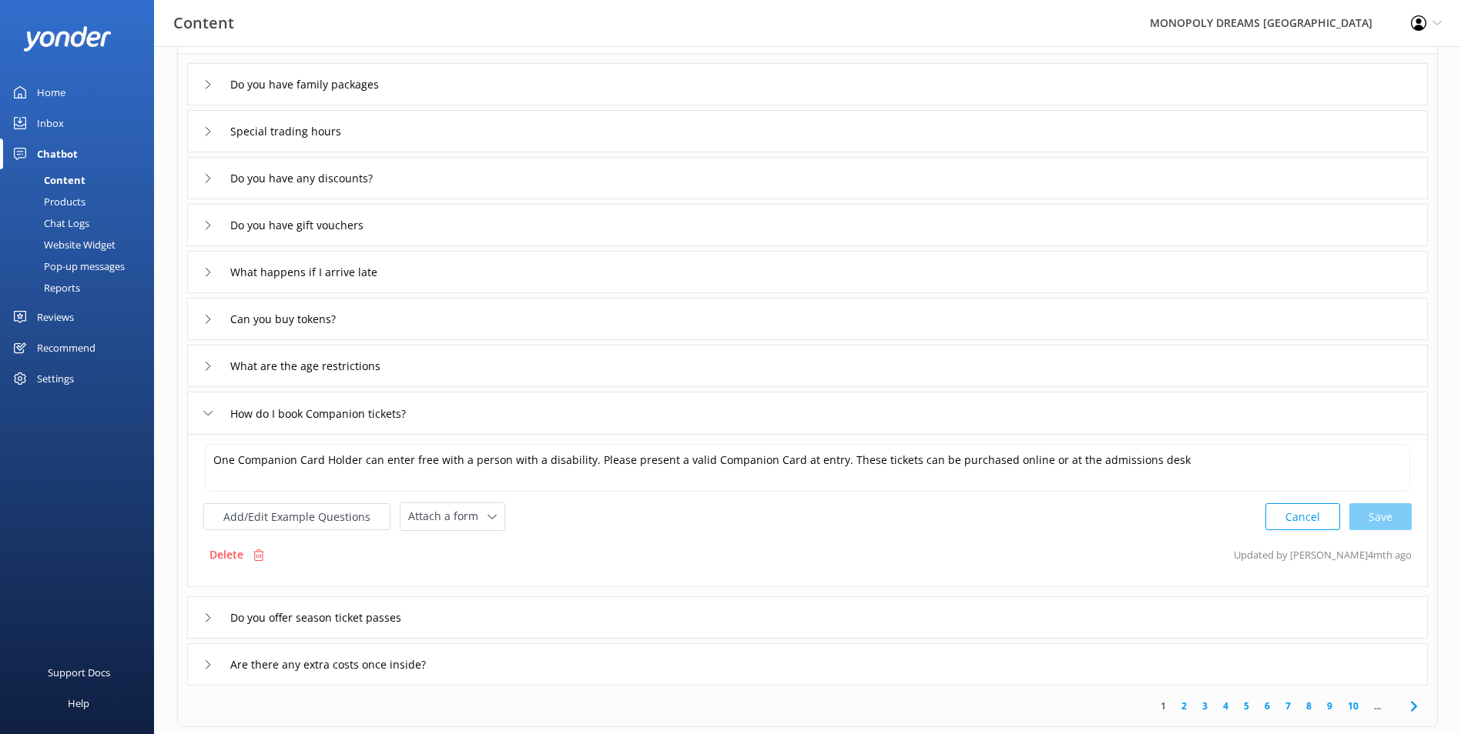
click at [527, 615] on div "Do you offer season ticket passes" at bounding box center [807, 618] width 1240 height 42
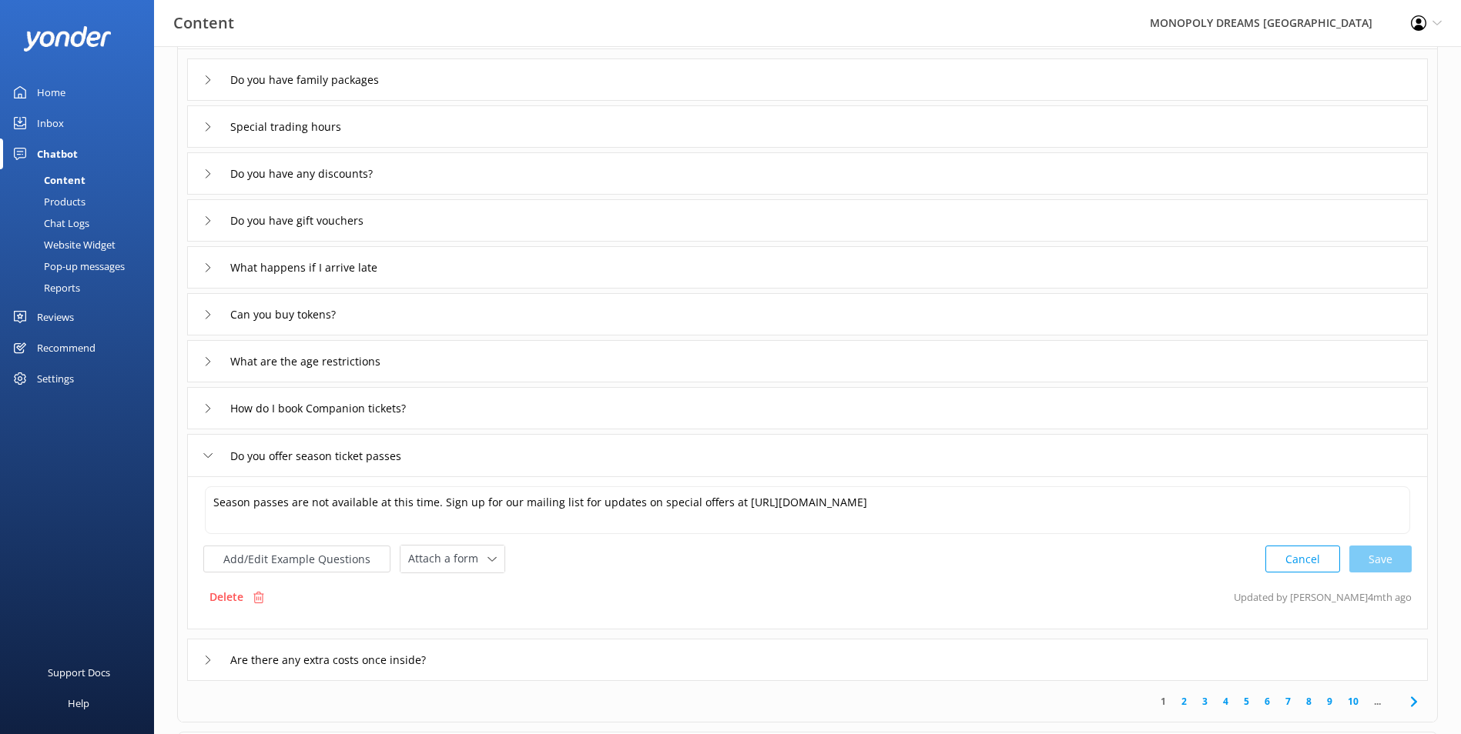
scroll to position [275, 0]
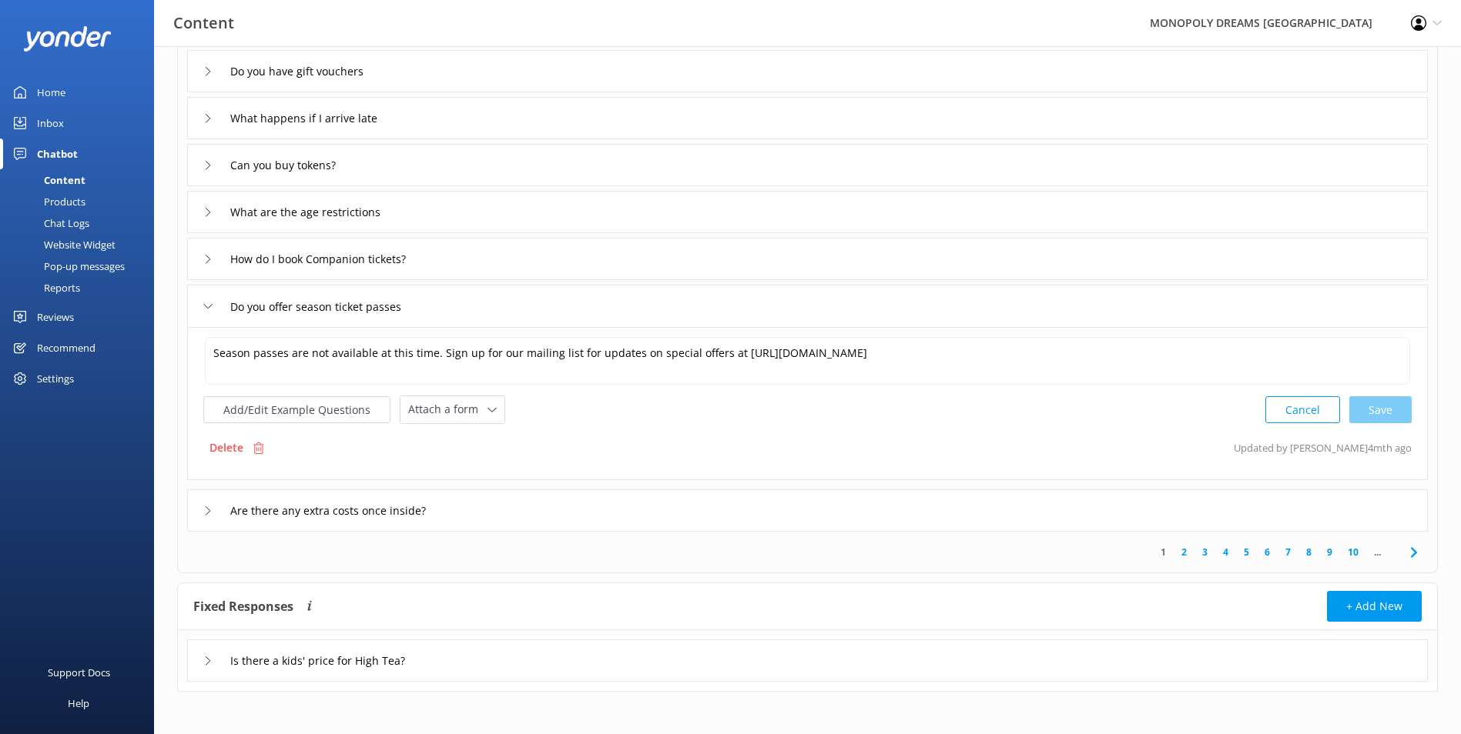
click at [542, 500] on div "Are there any extra costs once inside?" at bounding box center [807, 511] width 1240 height 42
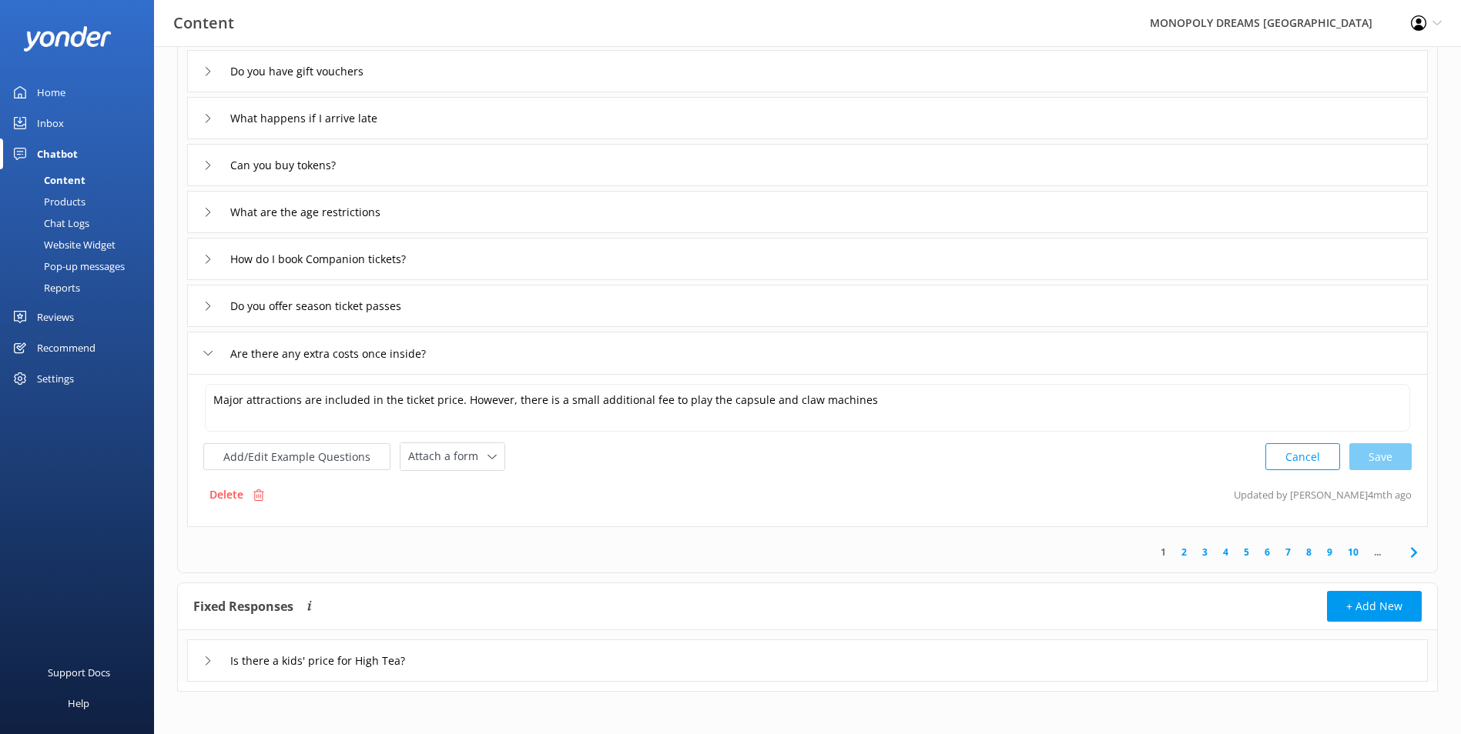
click at [1419, 550] on icon at bounding box center [1413, 553] width 18 height 18
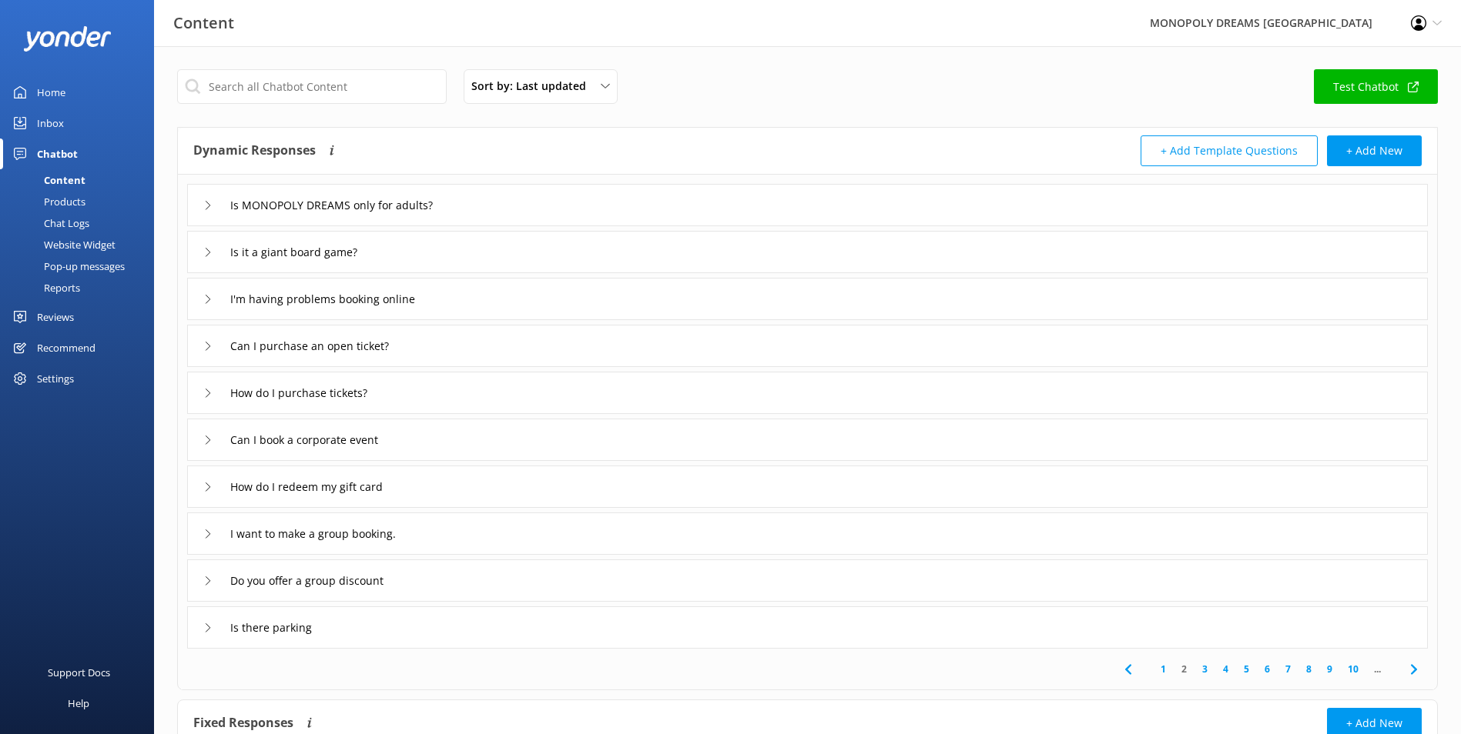
click at [1131, 671] on icon at bounding box center [1128, 670] width 18 height 18
click at [616, 635] on div "Are there any extra costs once inside?" at bounding box center [807, 628] width 1240 height 42
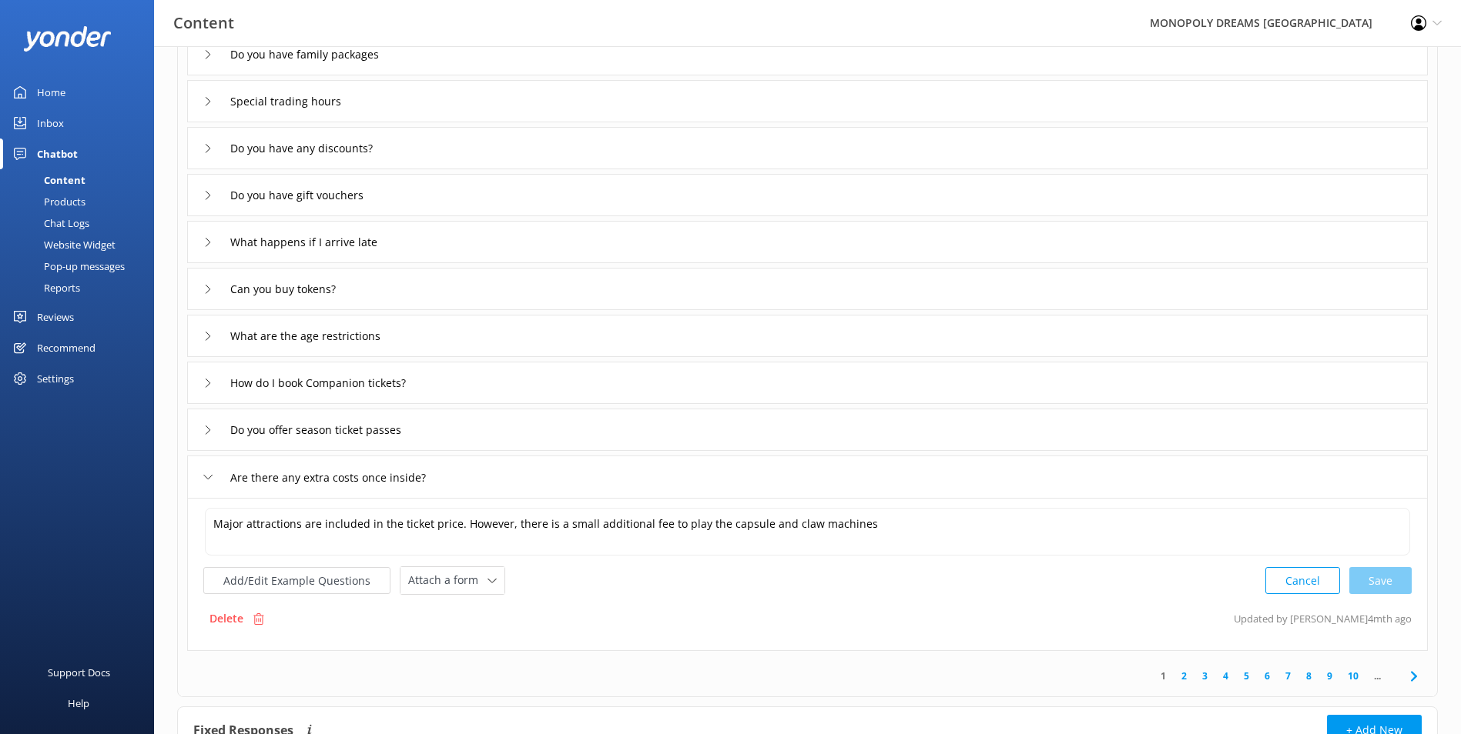
scroll to position [154, 0]
click at [1186, 669] on link "2" at bounding box center [1183, 673] width 21 height 15
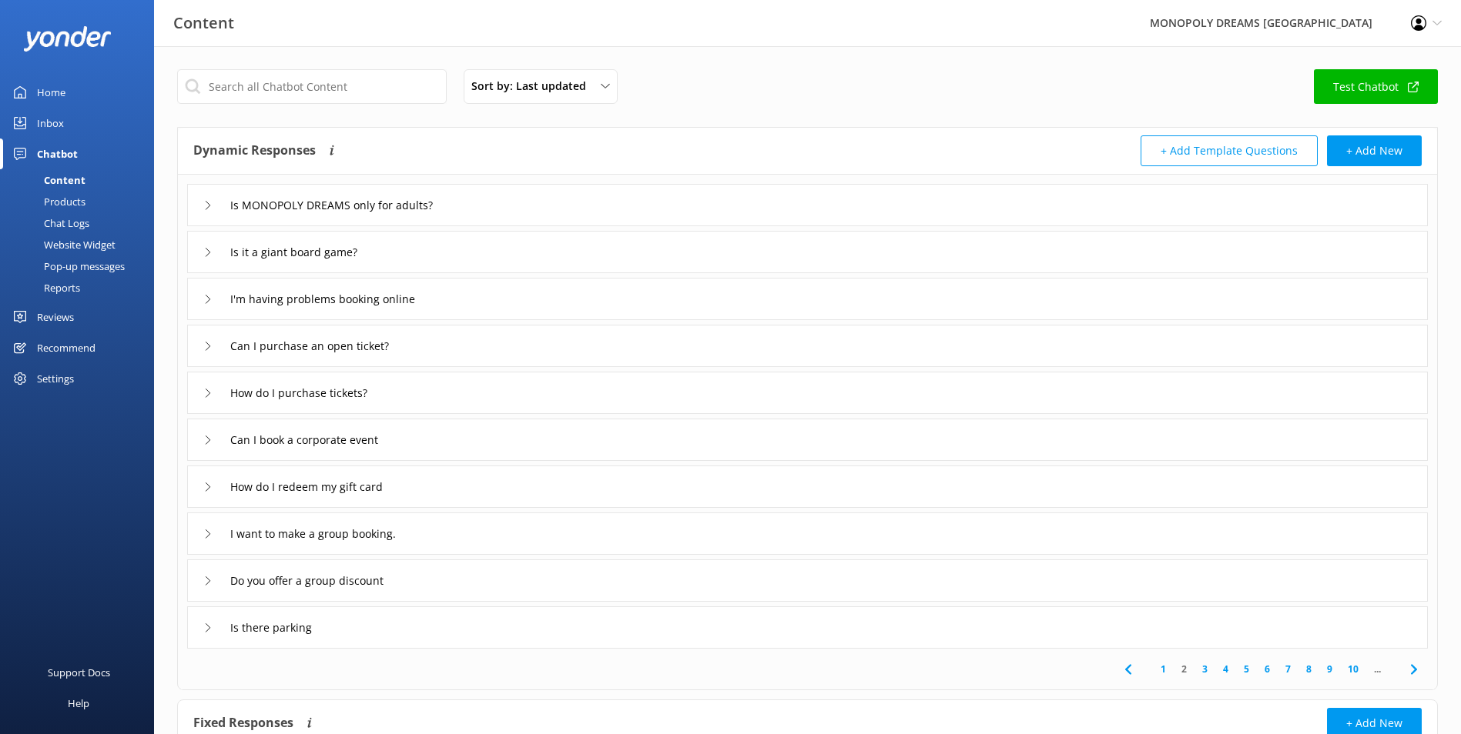
click at [716, 202] on div "Is MONOPOLY DREAMS only for adults?" at bounding box center [807, 205] width 1240 height 42
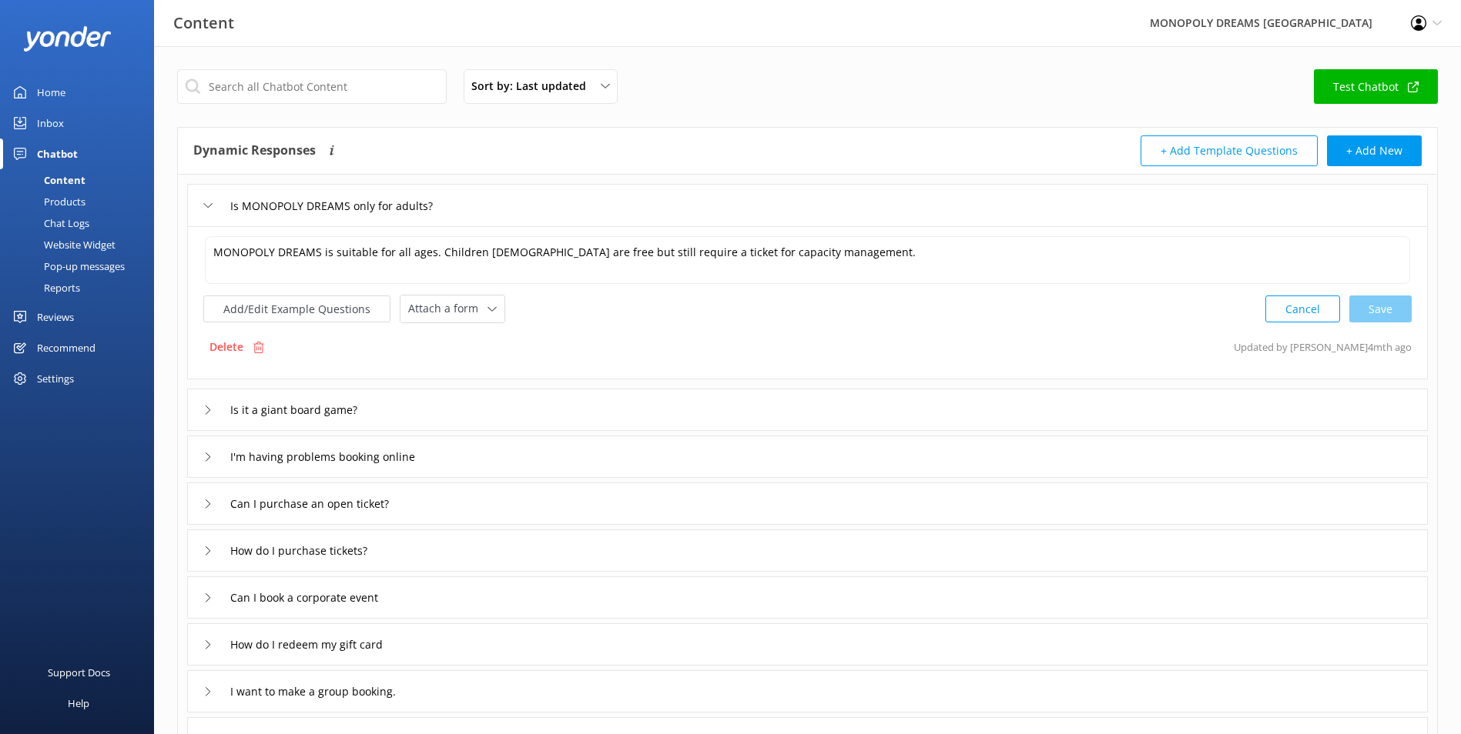
click at [636, 426] on div "Is it a giant board game?" at bounding box center [807, 410] width 1240 height 42
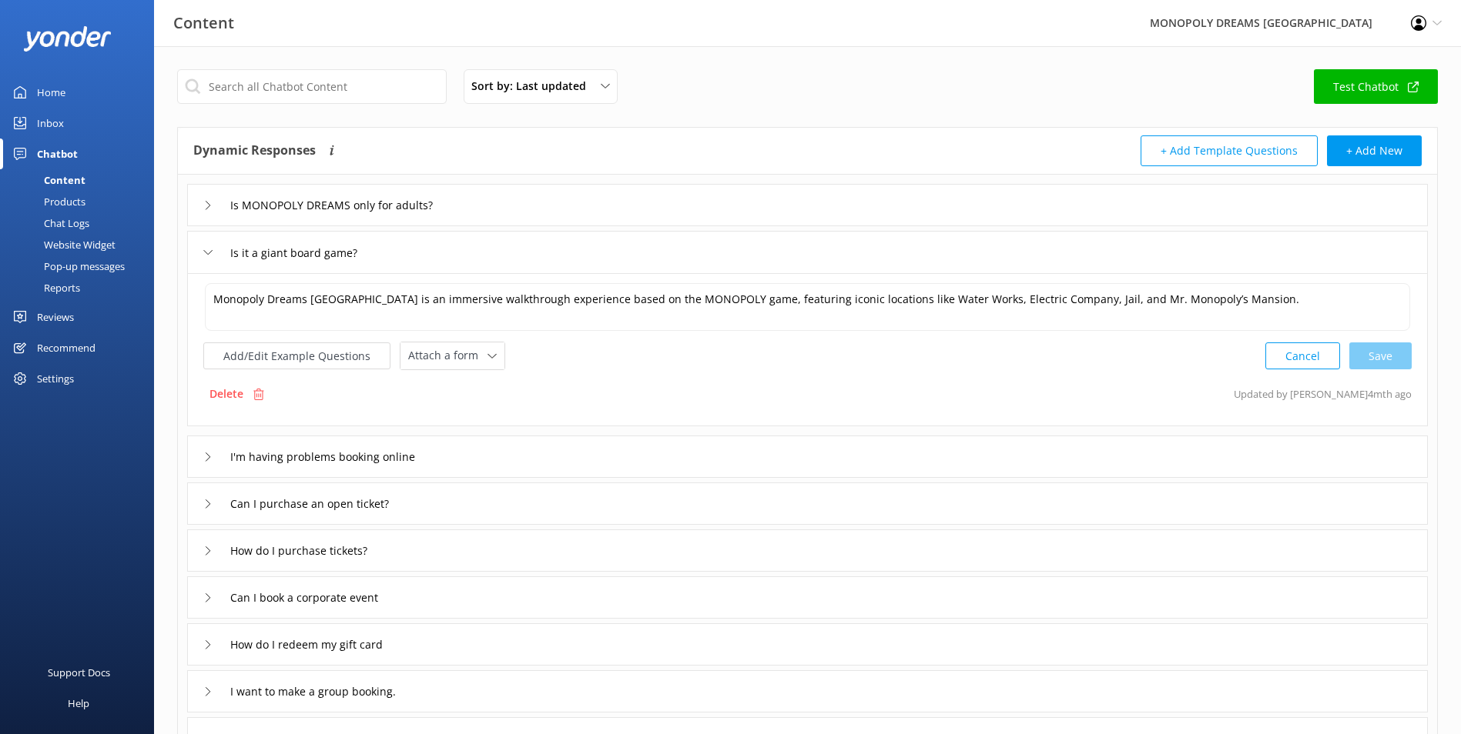
click at [623, 443] on div "I'm having problems booking online" at bounding box center [807, 457] width 1240 height 42
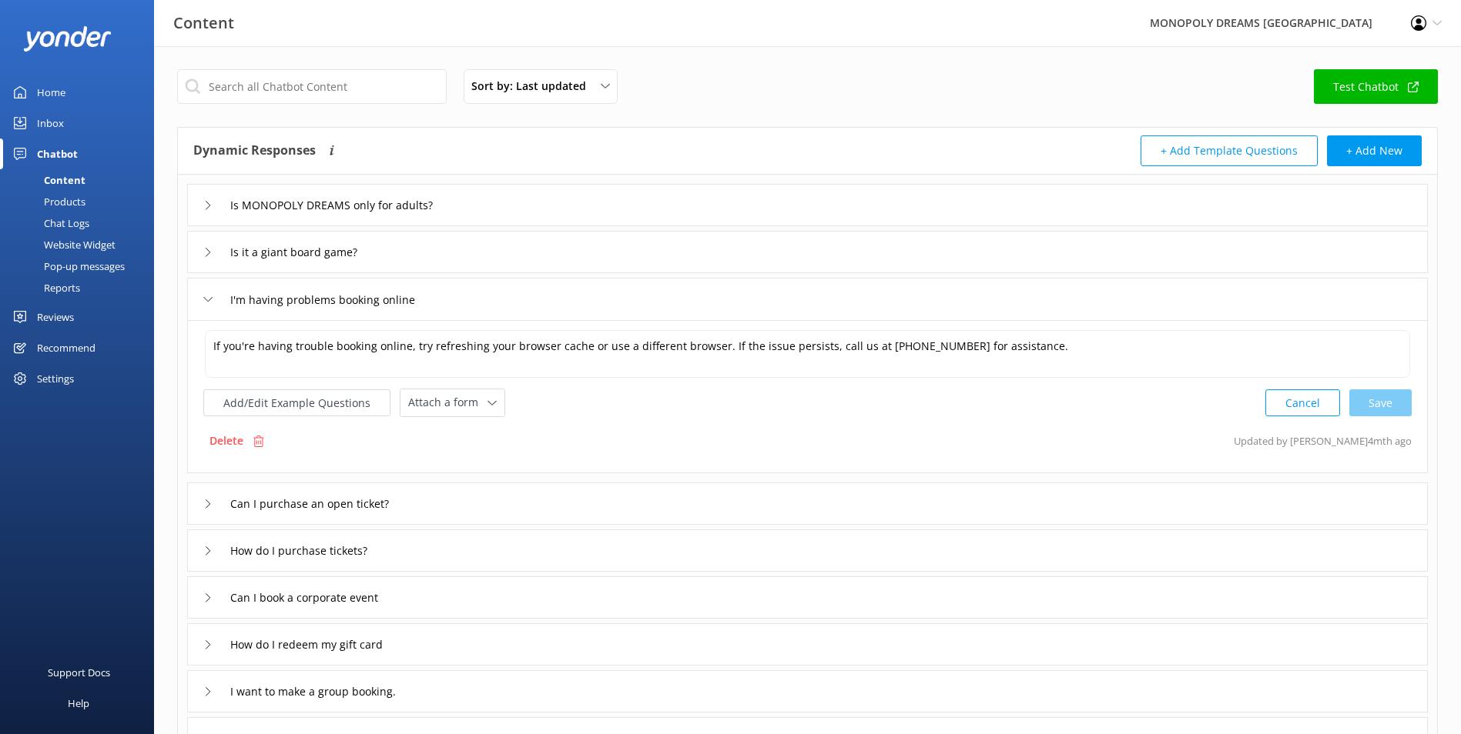
click at [618, 489] on div "Can I purchase an open ticket?" at bounding box center [807, 504] width 1240 height 42
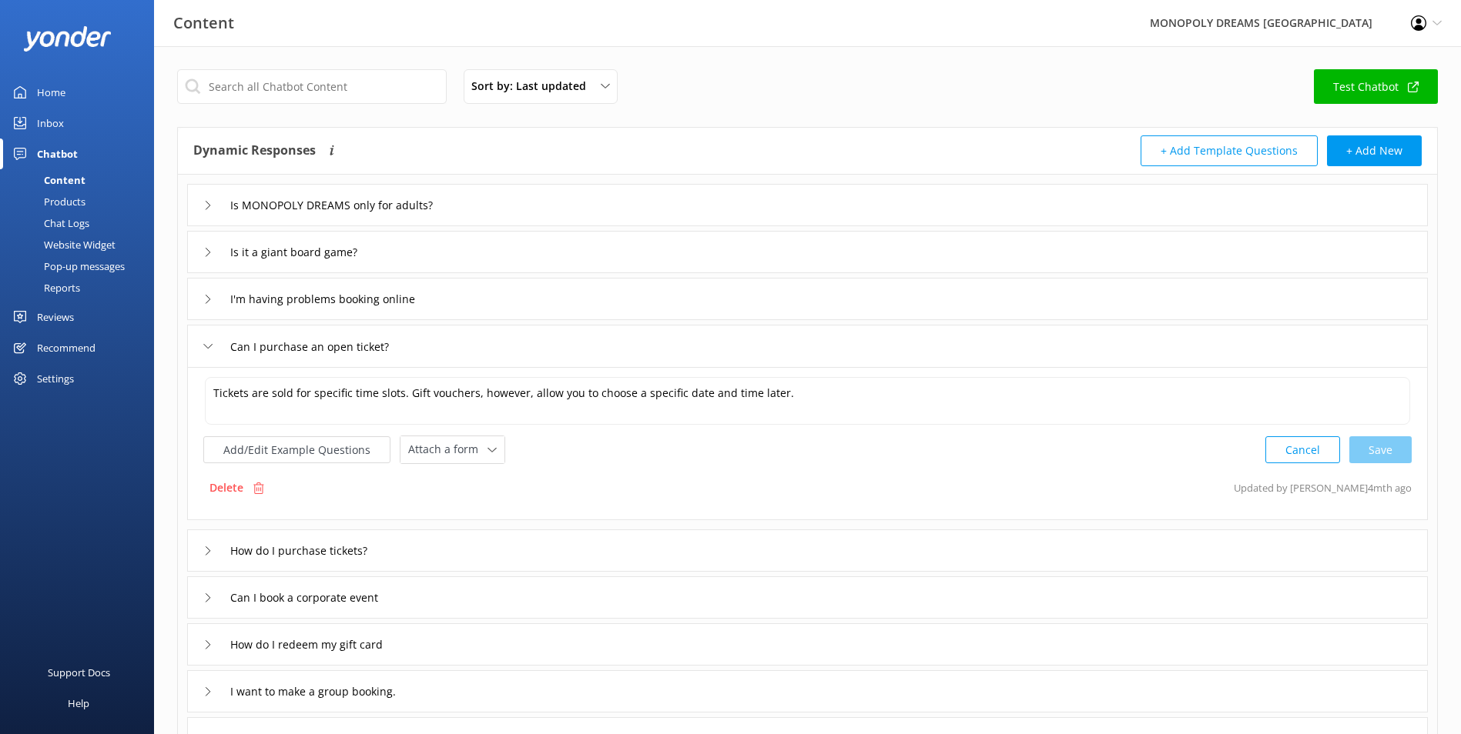
click at [602, 547] on div "How do I purchase tickets?" at bounding box center [807, 551] width 1240 height 42
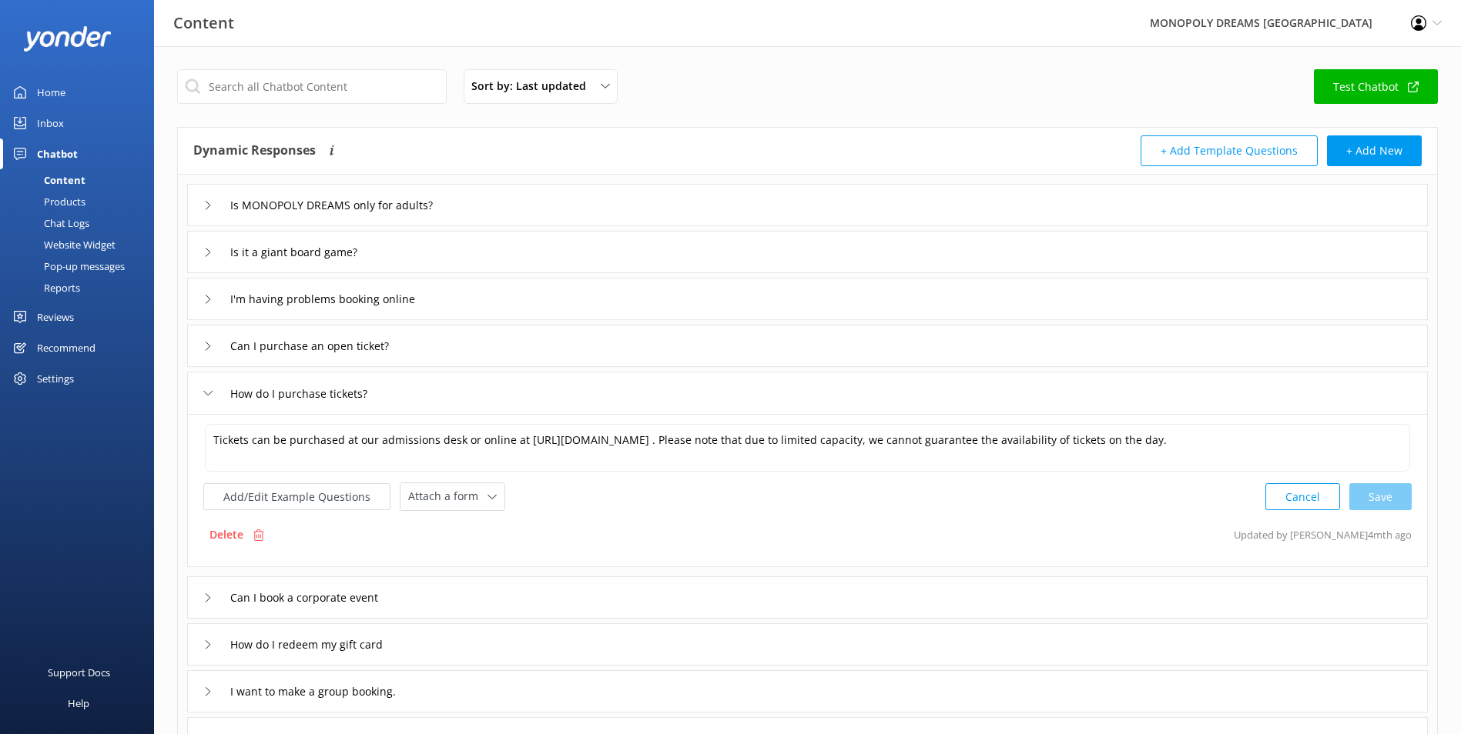
click at [574, 599] on div "Can I book a corporate event" at bounding box center [807, 598] width 1240 height 42
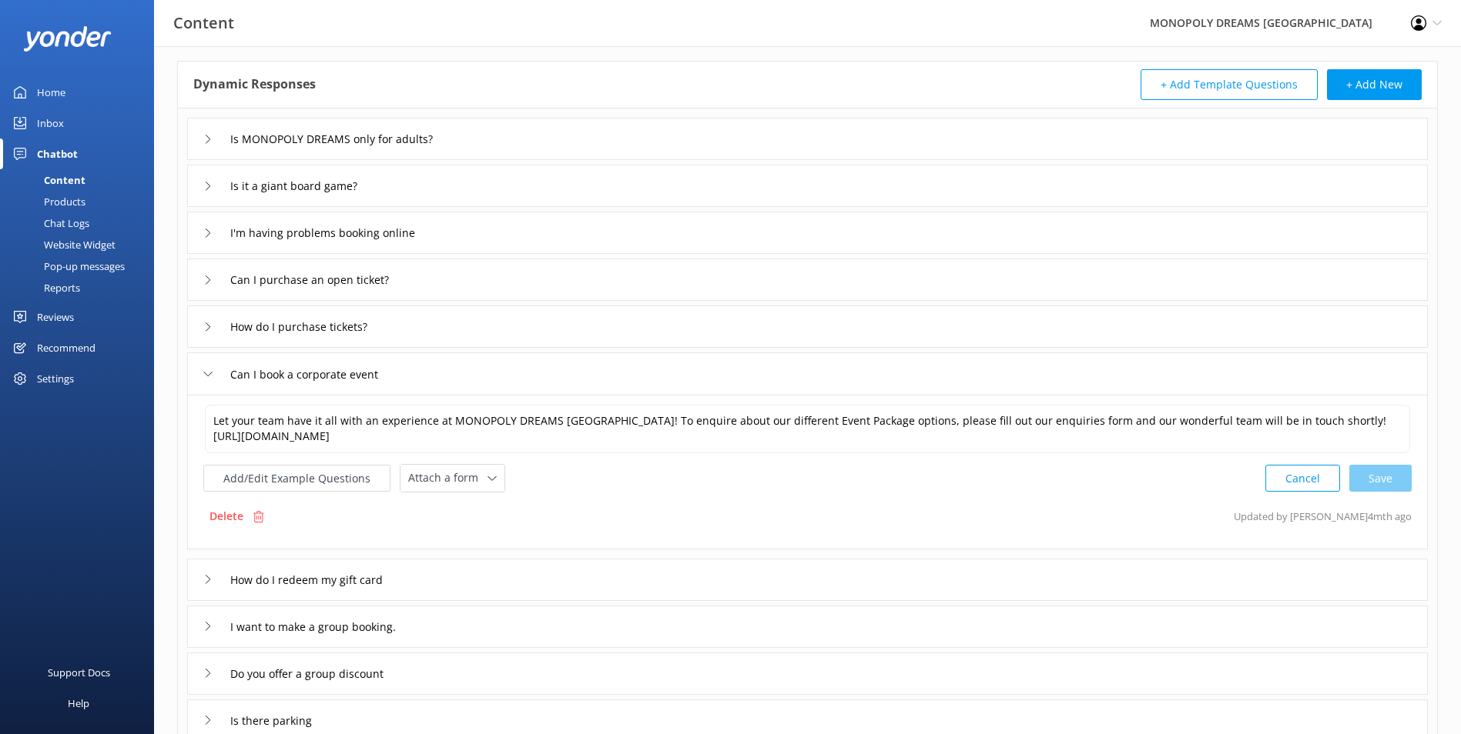
scroll to position [154, 0]
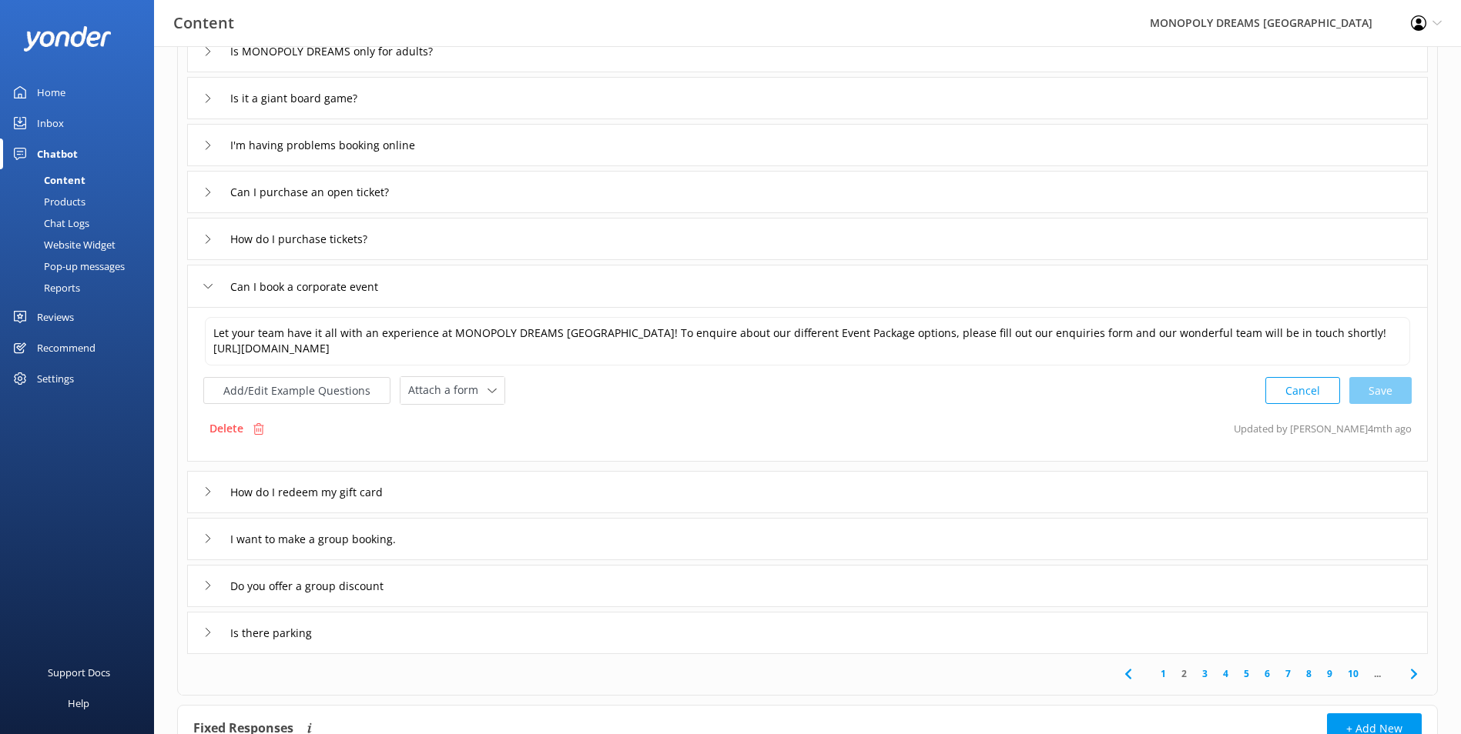
click at [536, 479] on div "How do I redeem my gift card" at bounding box center [807, 492] width 1240 height 42
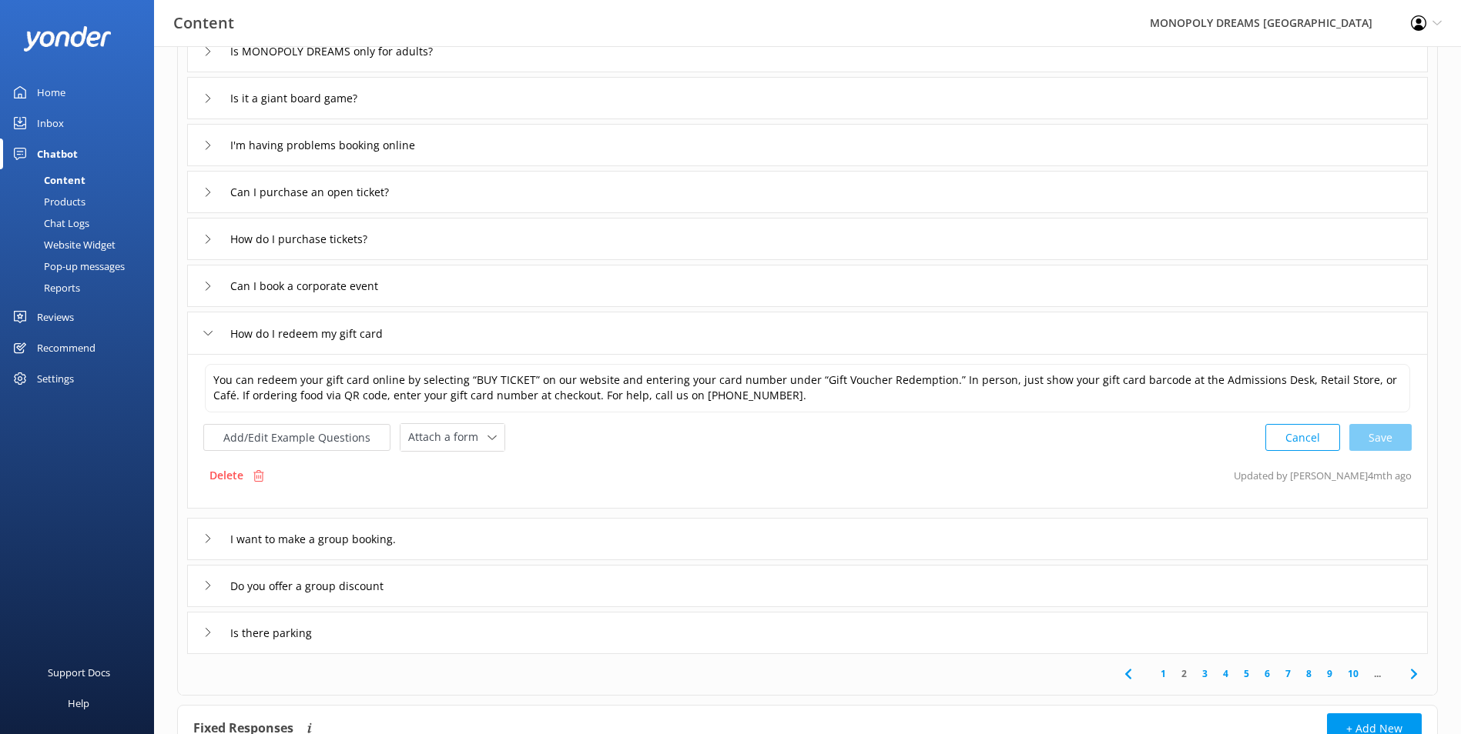
click at [430, 287] on div "Can I book a corporate event" at bounding box center [807, 286] width 1240 height 42
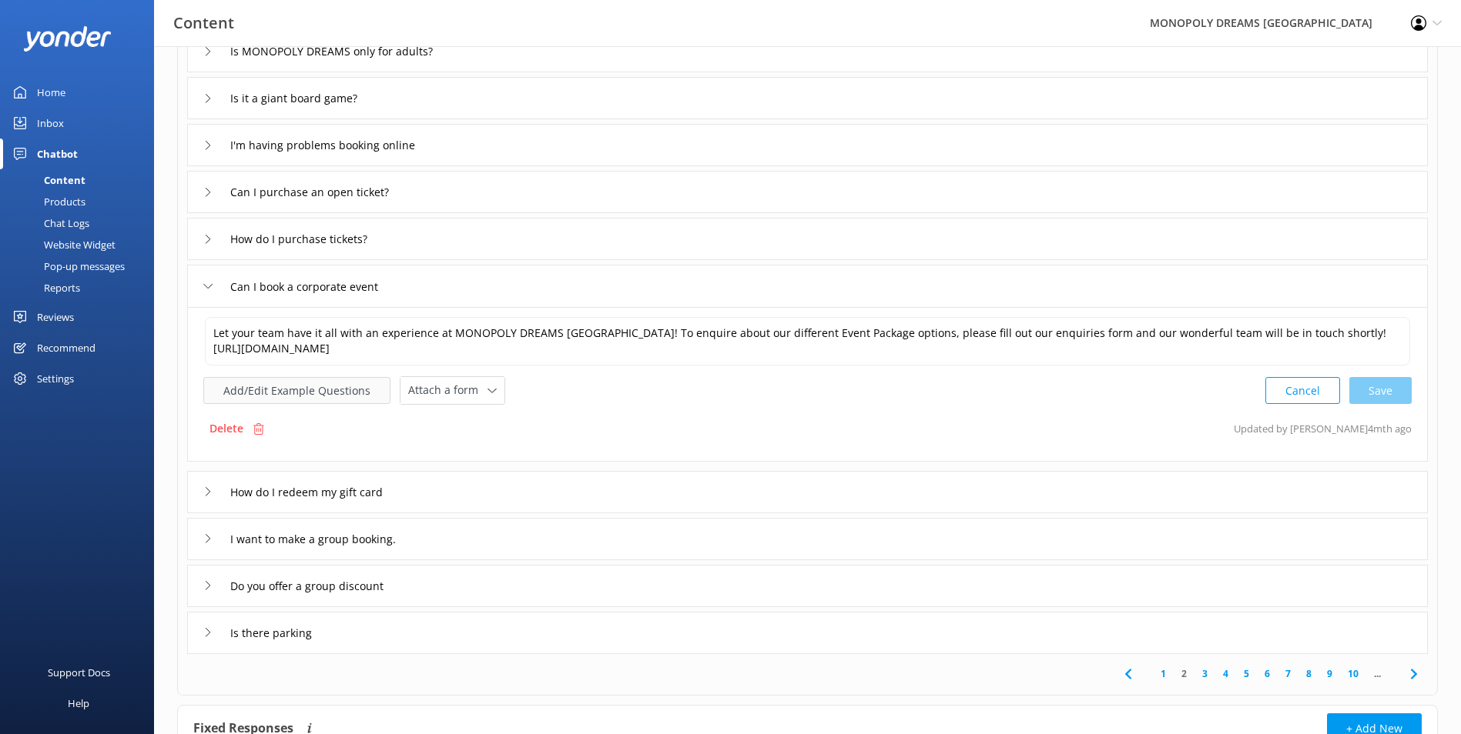
click at [300, 401] on button "Add/Edit Example Questions" at bounding box center [296, 390] width 187 height 27
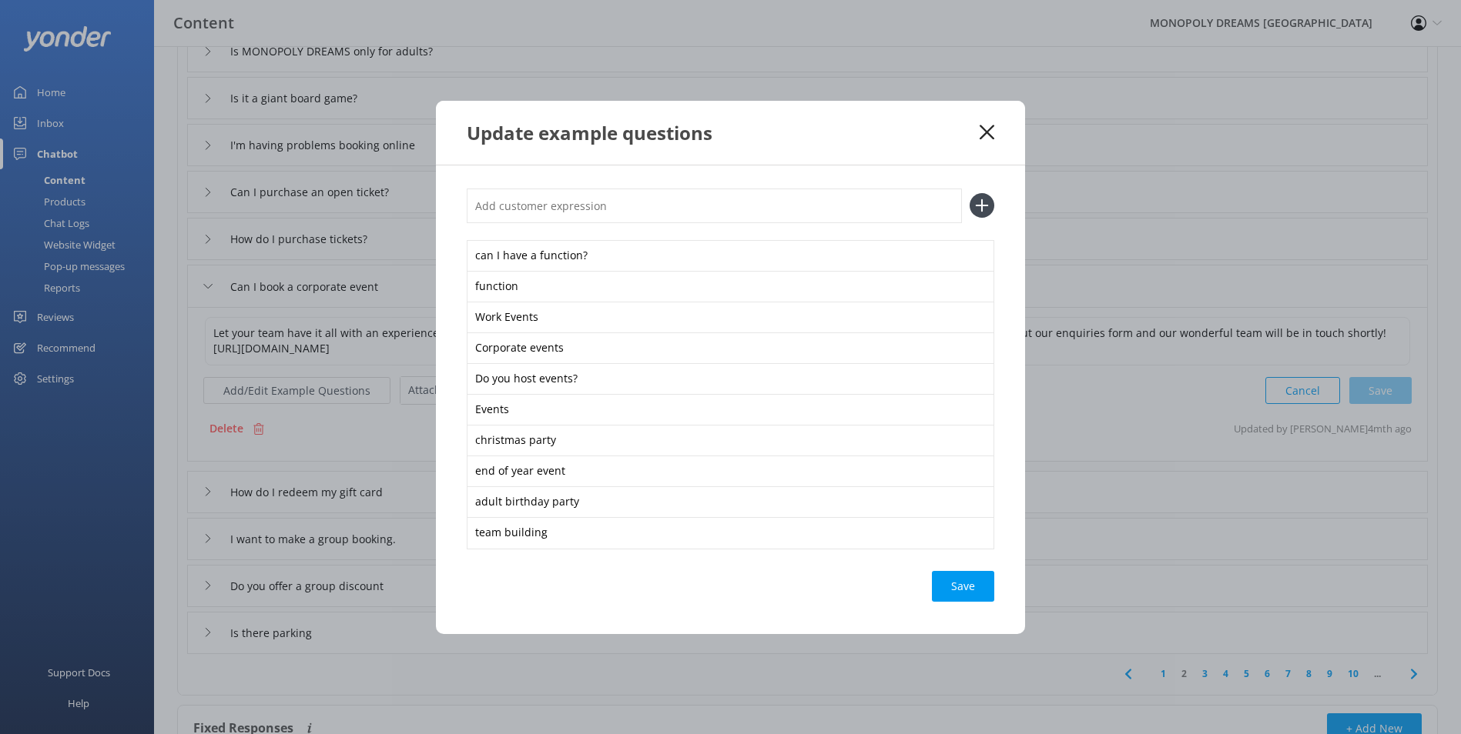
click at [994, 127] on div "Update example questions" at bounding box center [730, 133] width 589 height 64
click at [989, 133] on icon at bounding box center [986, 132] width 15 height 15
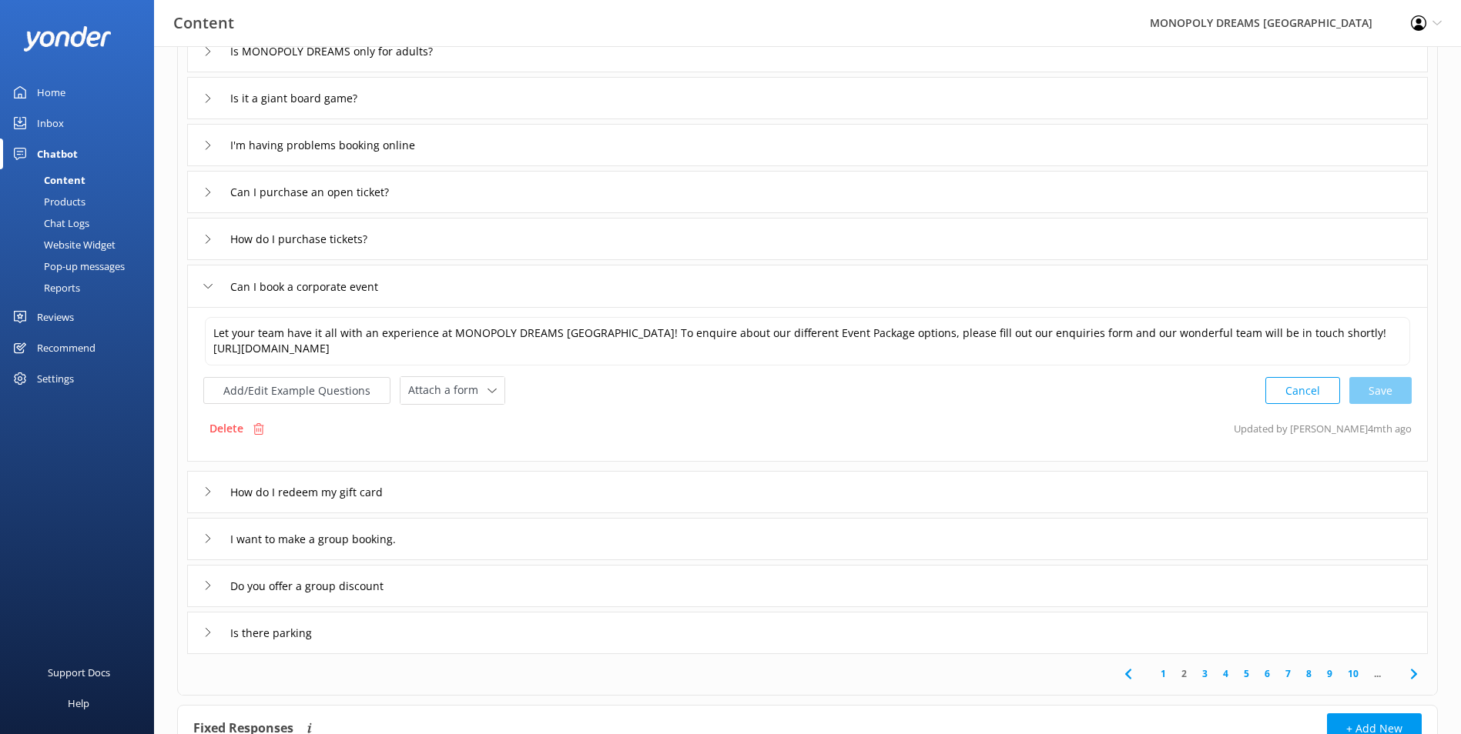
click at [821, 479] on div "How do I redeem my gift card" at bounding box center [807, 492] width 1240 height 42
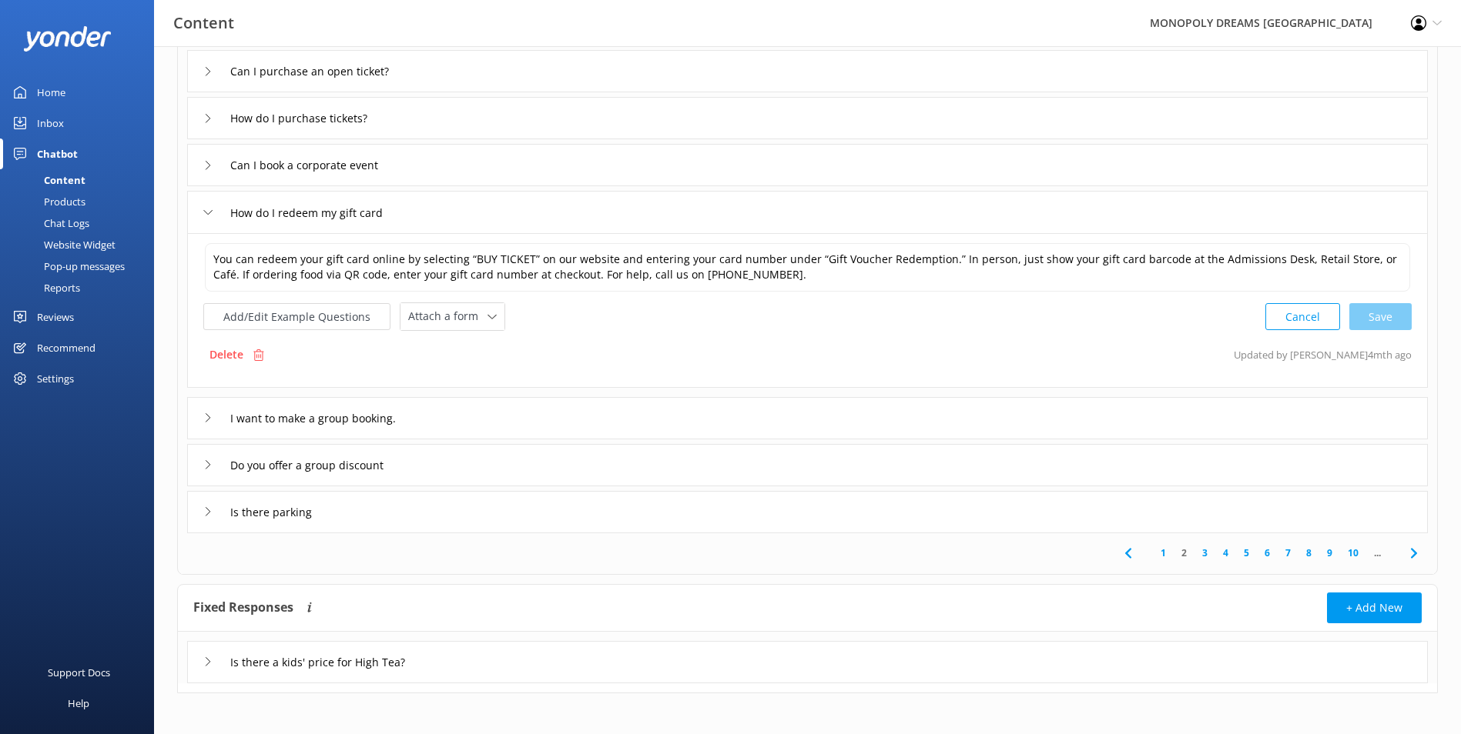
scroll to position [280, 0]
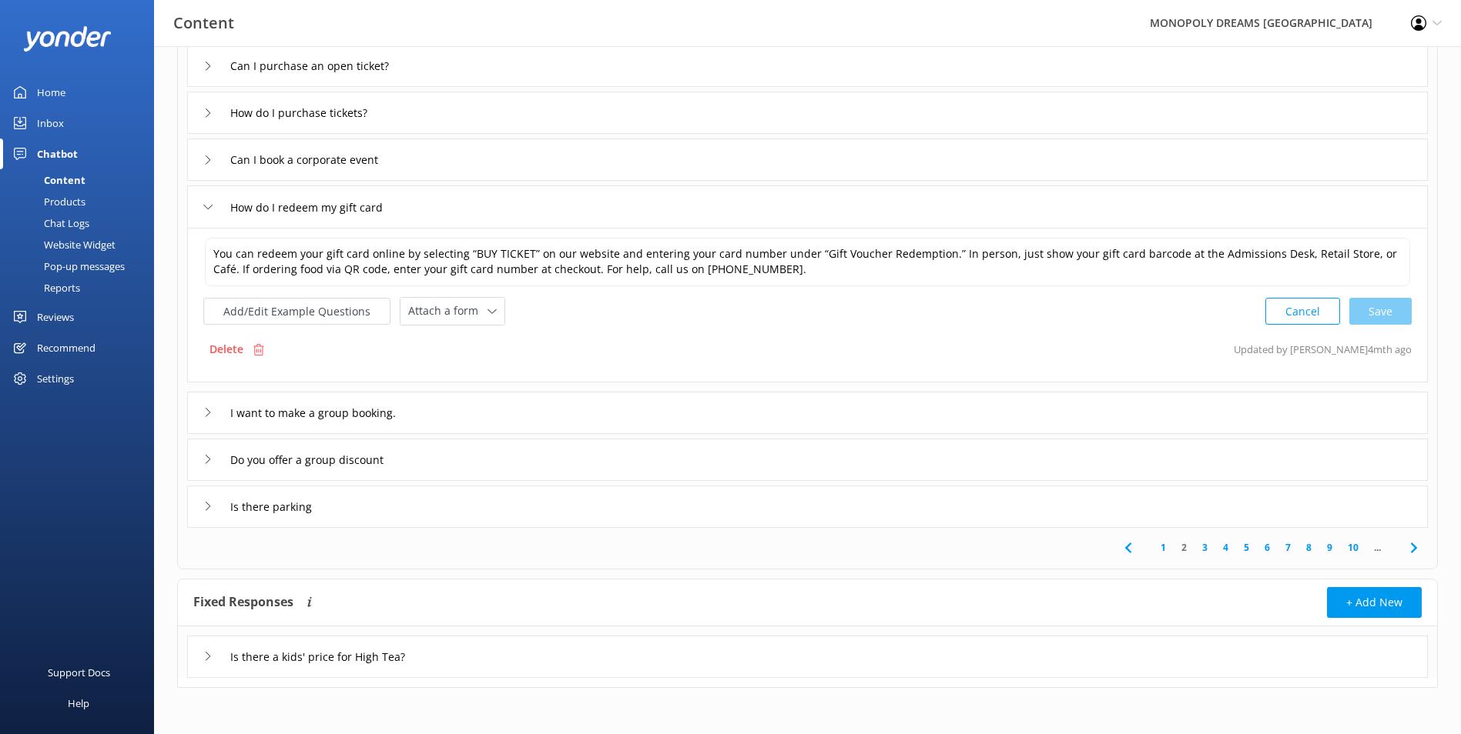
click at [454, 512] on div "Is there parking" at bounding box center [807, 507] width 1240 height 42
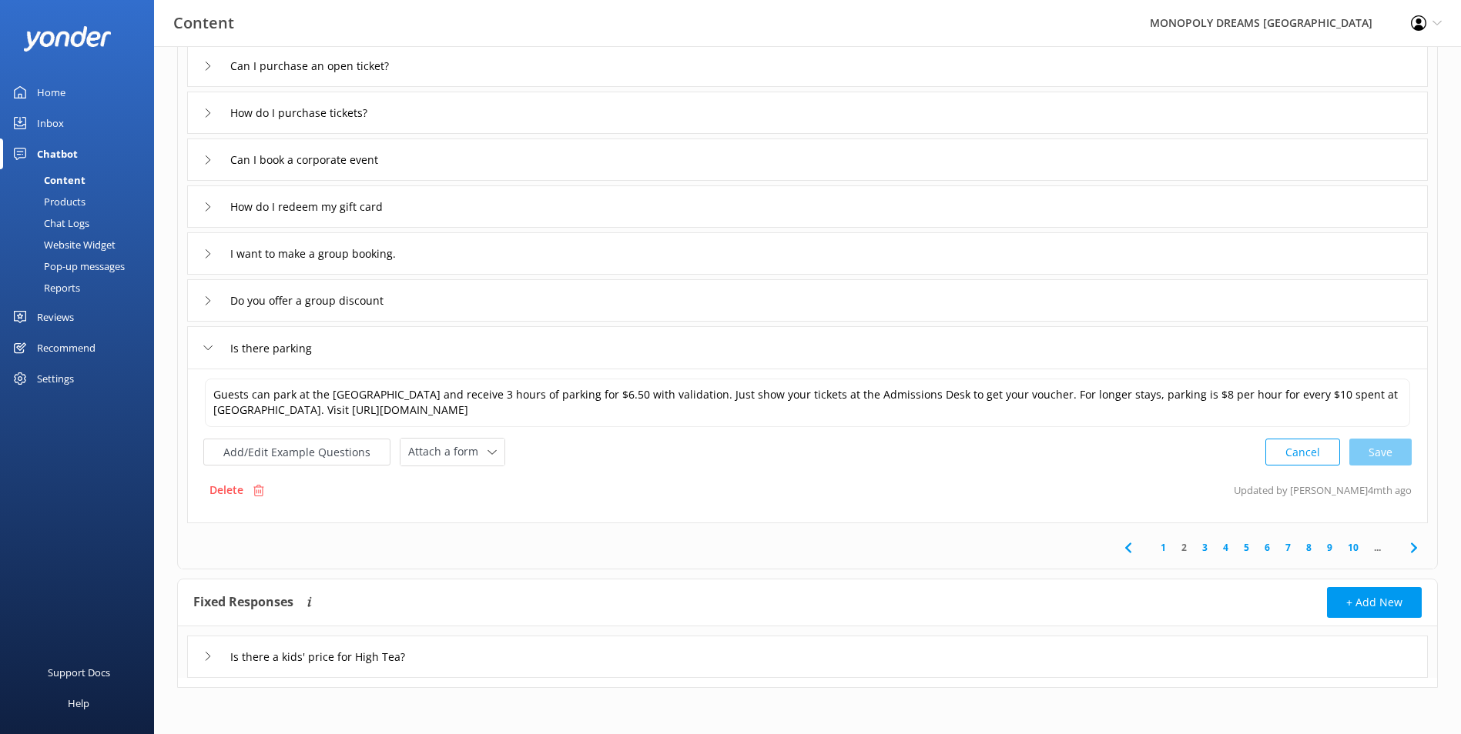
click at [1197, 545] on link "3" at bounding box center [1204, 547] width 21 height 15
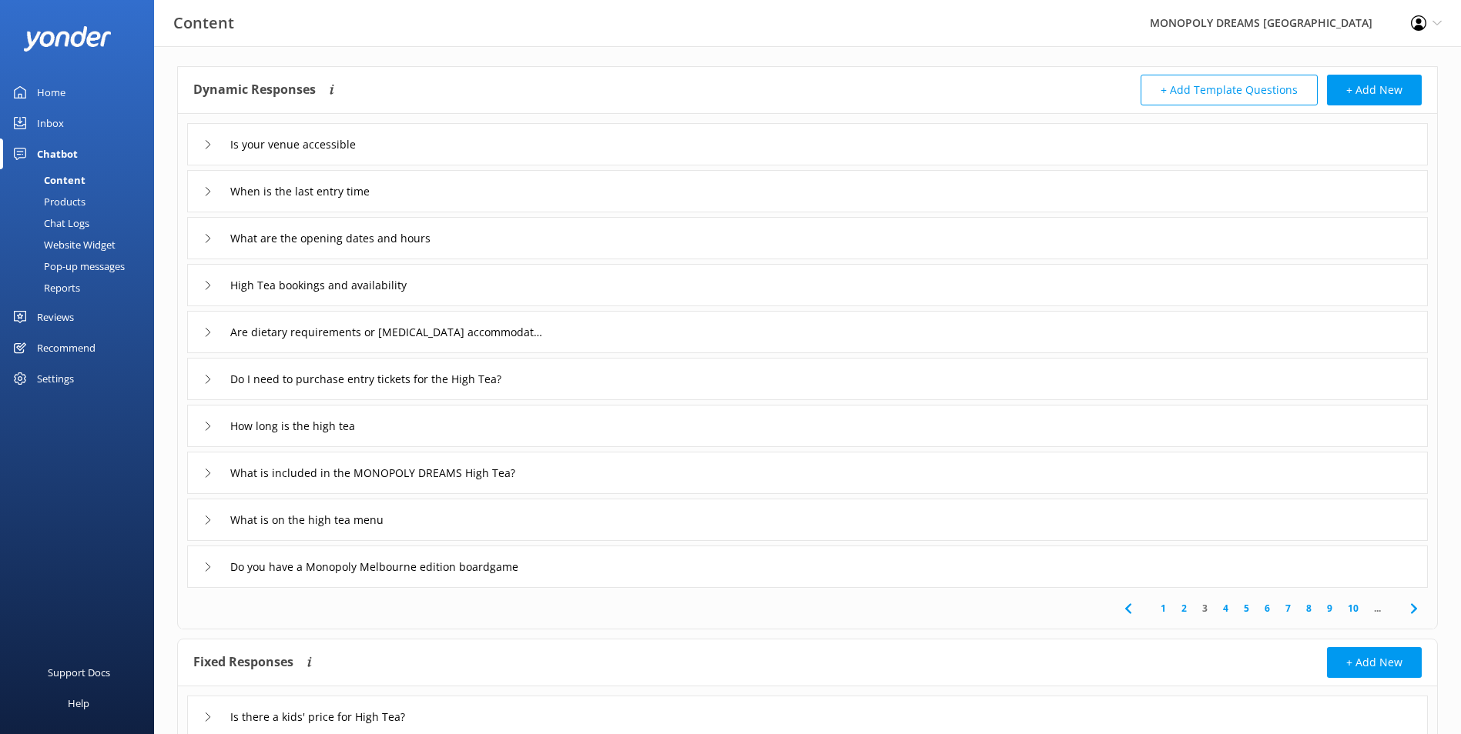
scroll to position [121, 0]
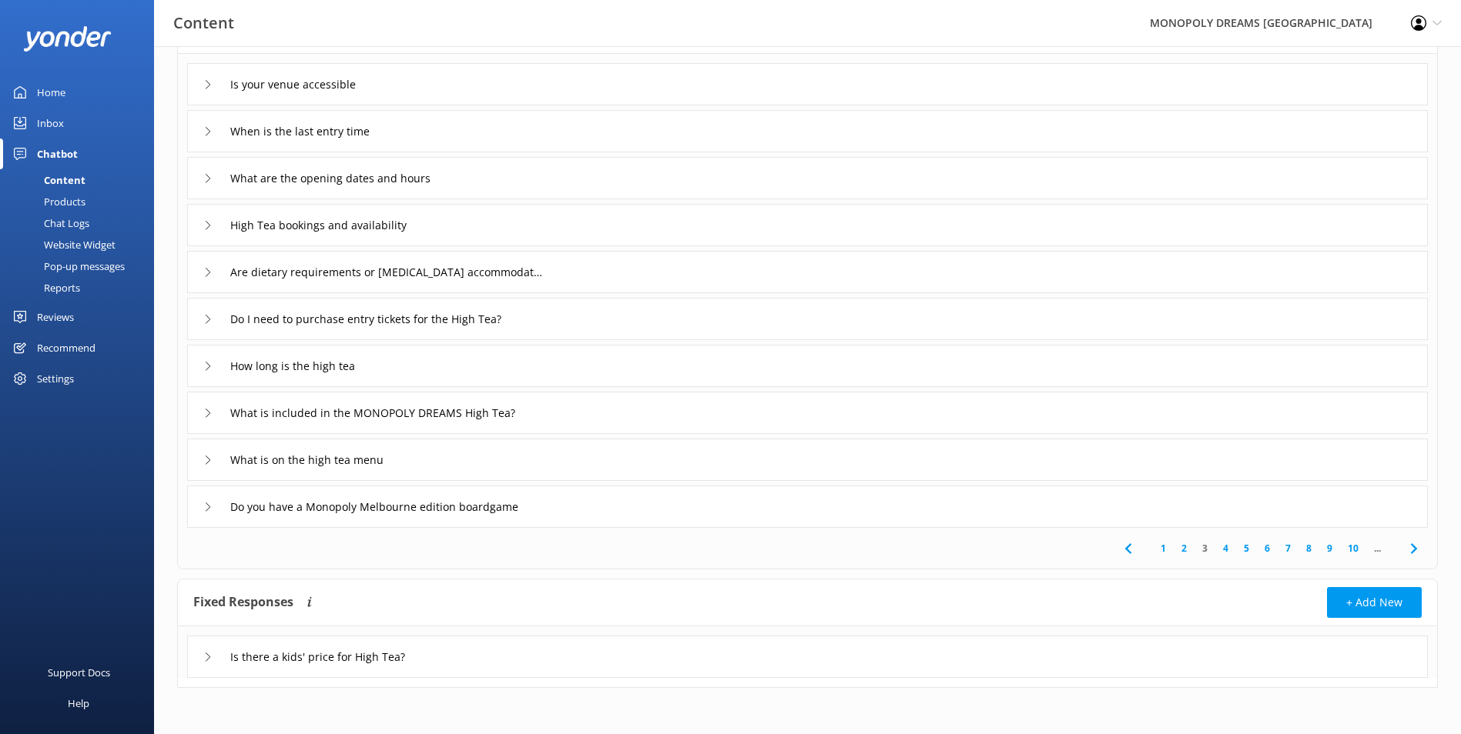
click at [517, 658] on div "Is there a kids' price for High Tea?" at bounding box center [807, 657] width 1240 height 42
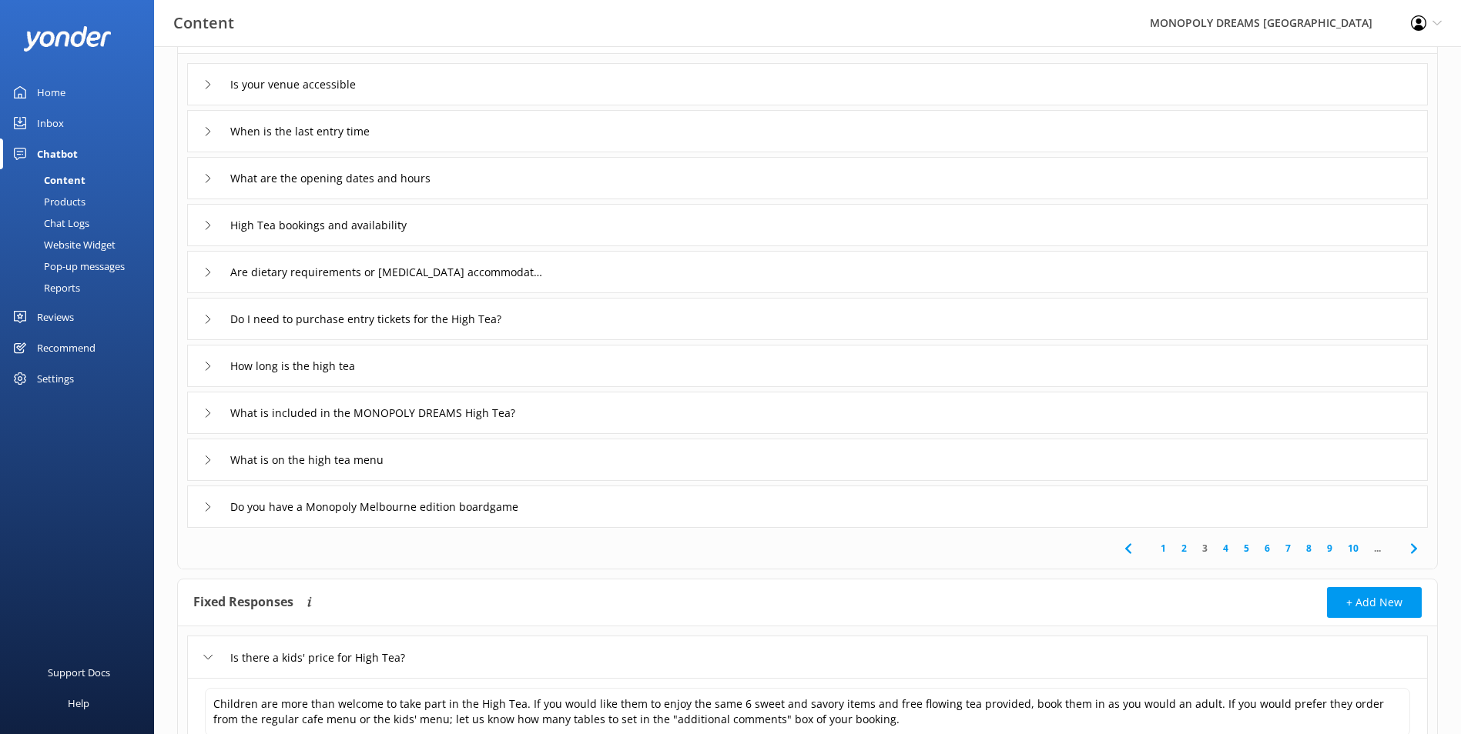
scroll to position [198, 0]
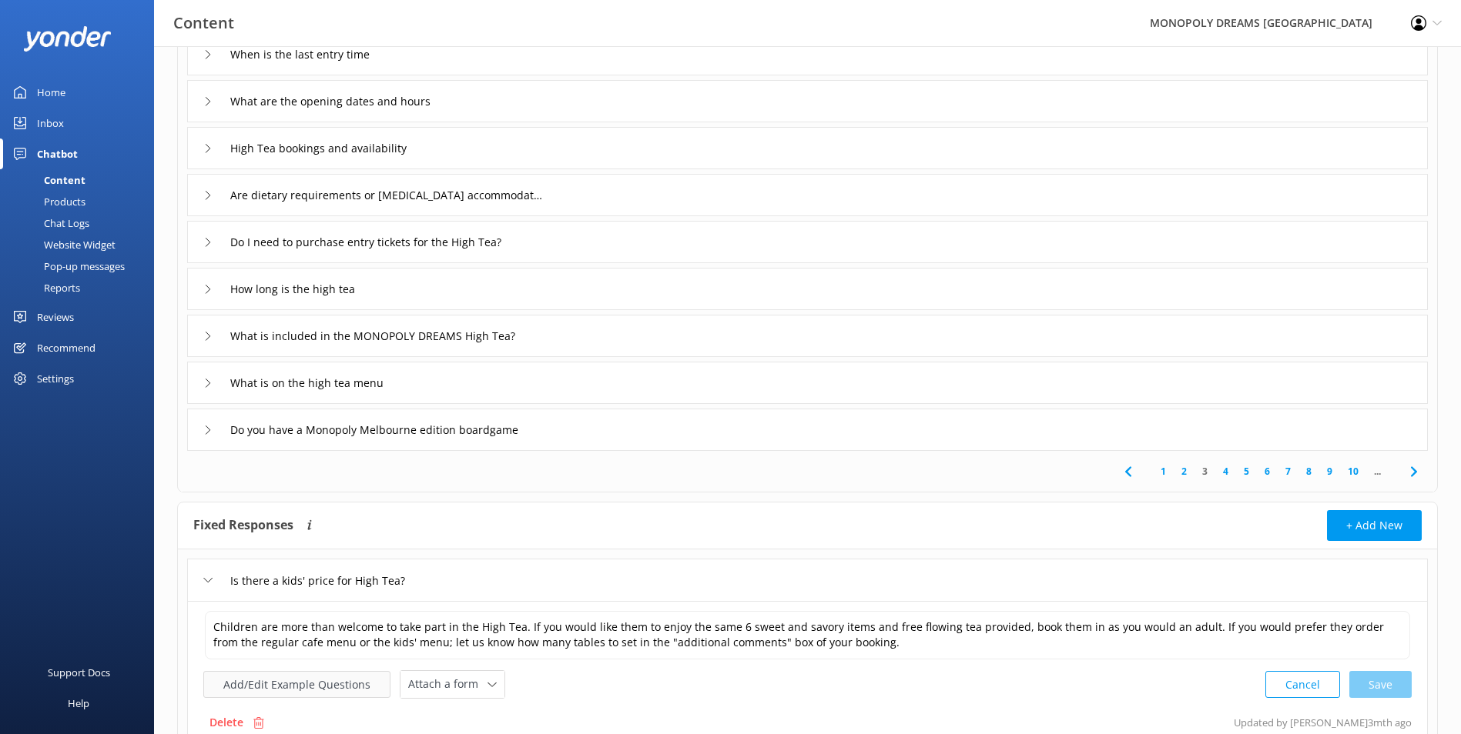
click at [364, 683] on button "Add/Edit Example Questions" at bounding box center [296, 684] width 187 height 27
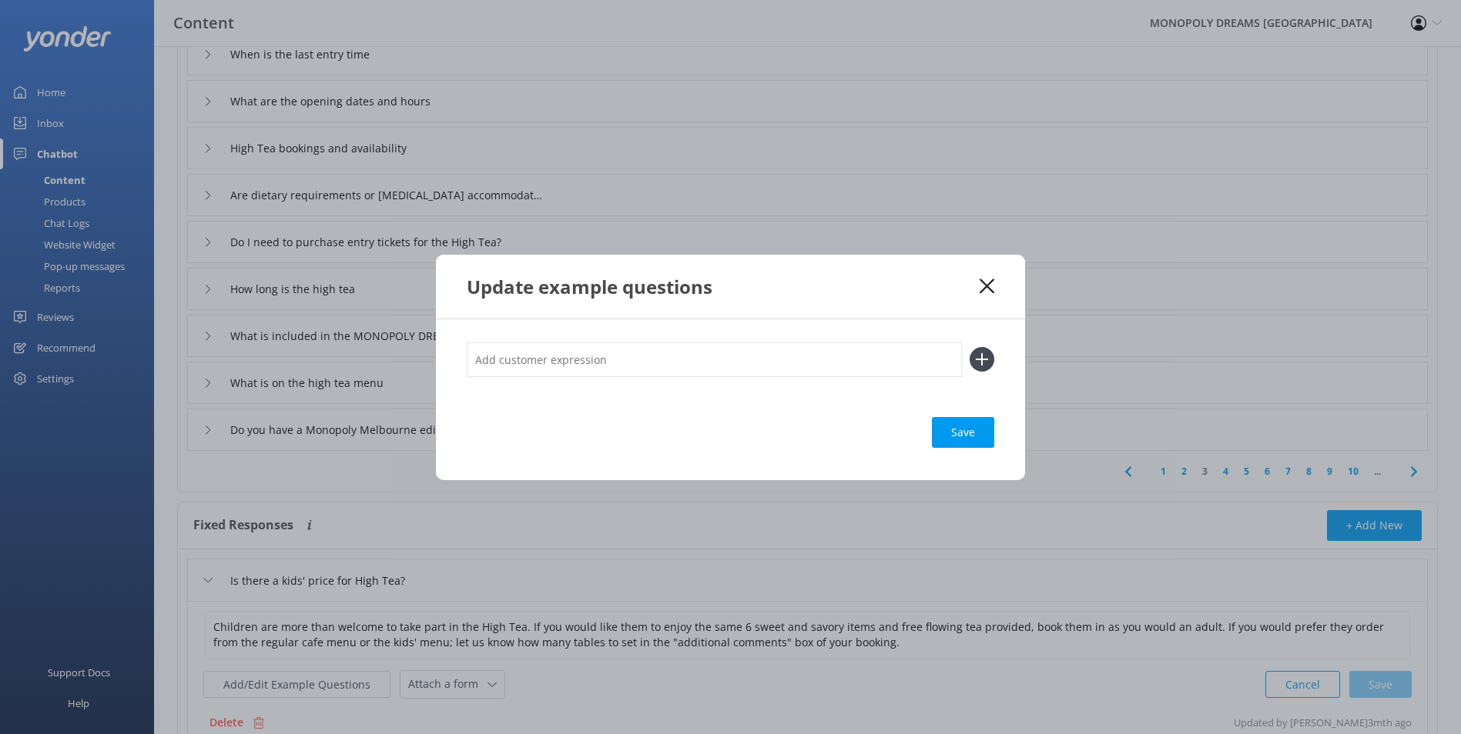
click at [647, 350] on input "text" at bounding box center [714, 360] width 495 height 35
type input "High tea children"
click at [995, 363] on div "High tea children Save" at bounding box center [730, 400] width 589 height 161
click at [989, 356] on icon at bounding box center [981, 359] width 25 height 25
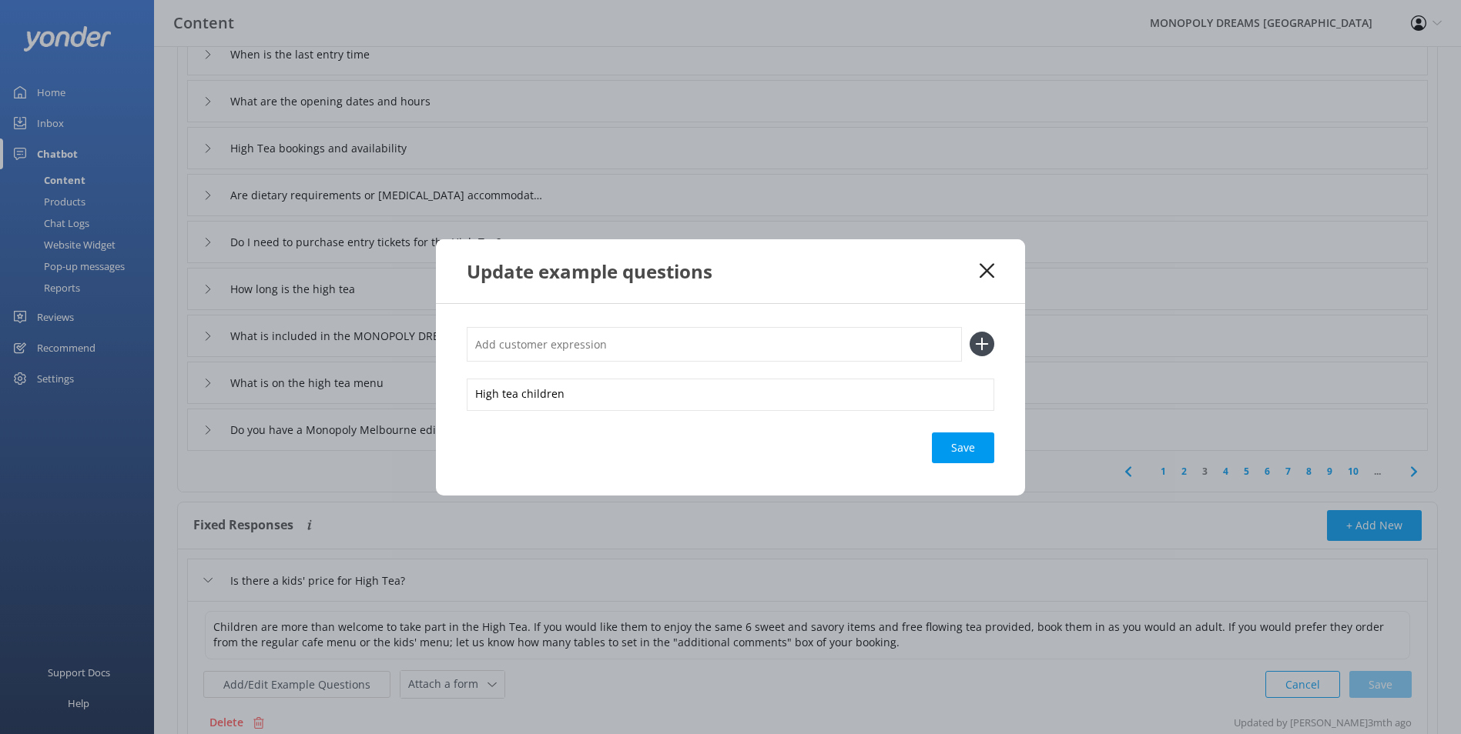
click at [771, 340] on input "text" at bounding box center [714, 344] width 495 height 35
type input "High tea for kids"
click at [972, 453] on div "Save" at bounding box center [963, 448] width 62 height 31
click at [985, 349] on icon at bounding box center [981, 344] width 25 height 25
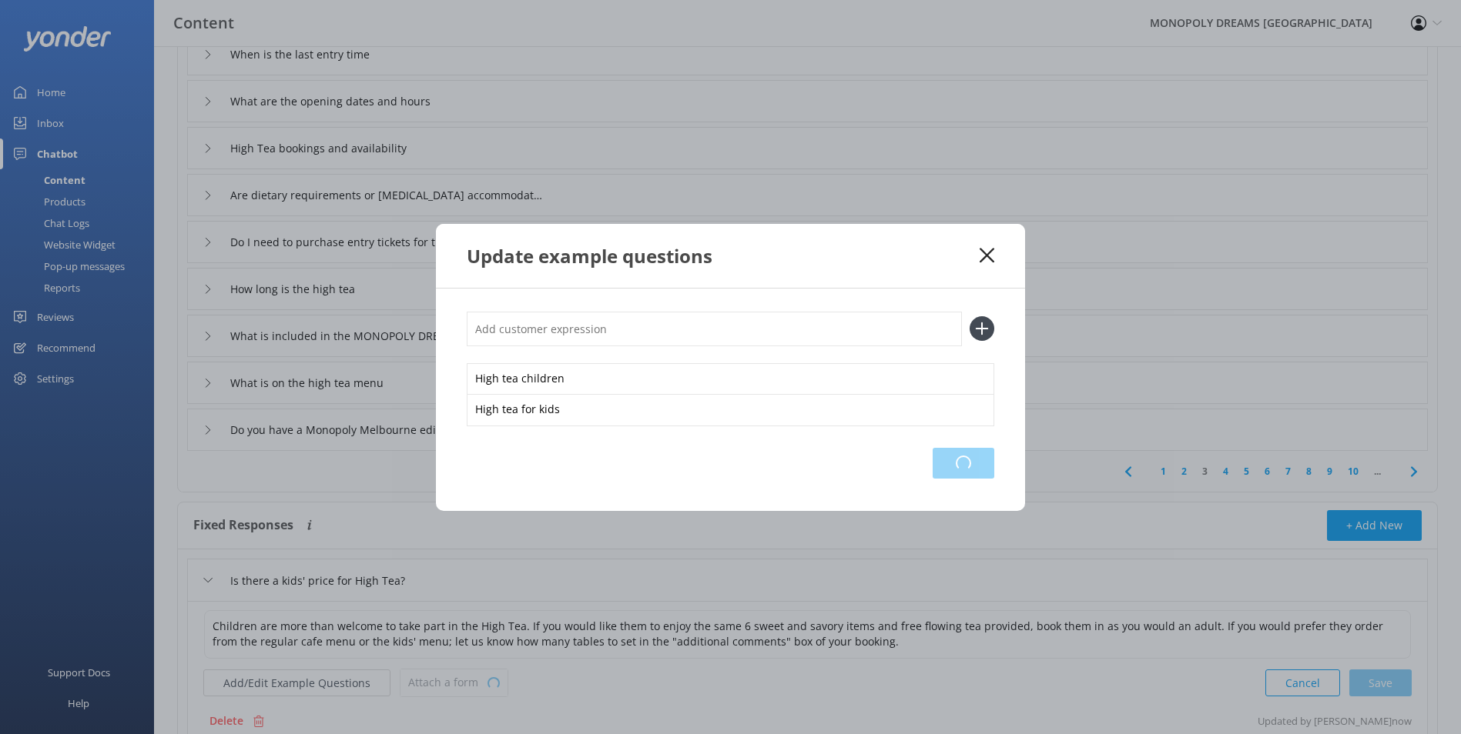
click at [959, 458] on div "Loading.." at bounding box center [963, 463] width 62 height 31
click at [990, 264] on div "Update example questions" at bounding box center [730, 256] width 589 height 64
click at [989, 256] on icon at bounding box center [986, 255] width 15 height 15
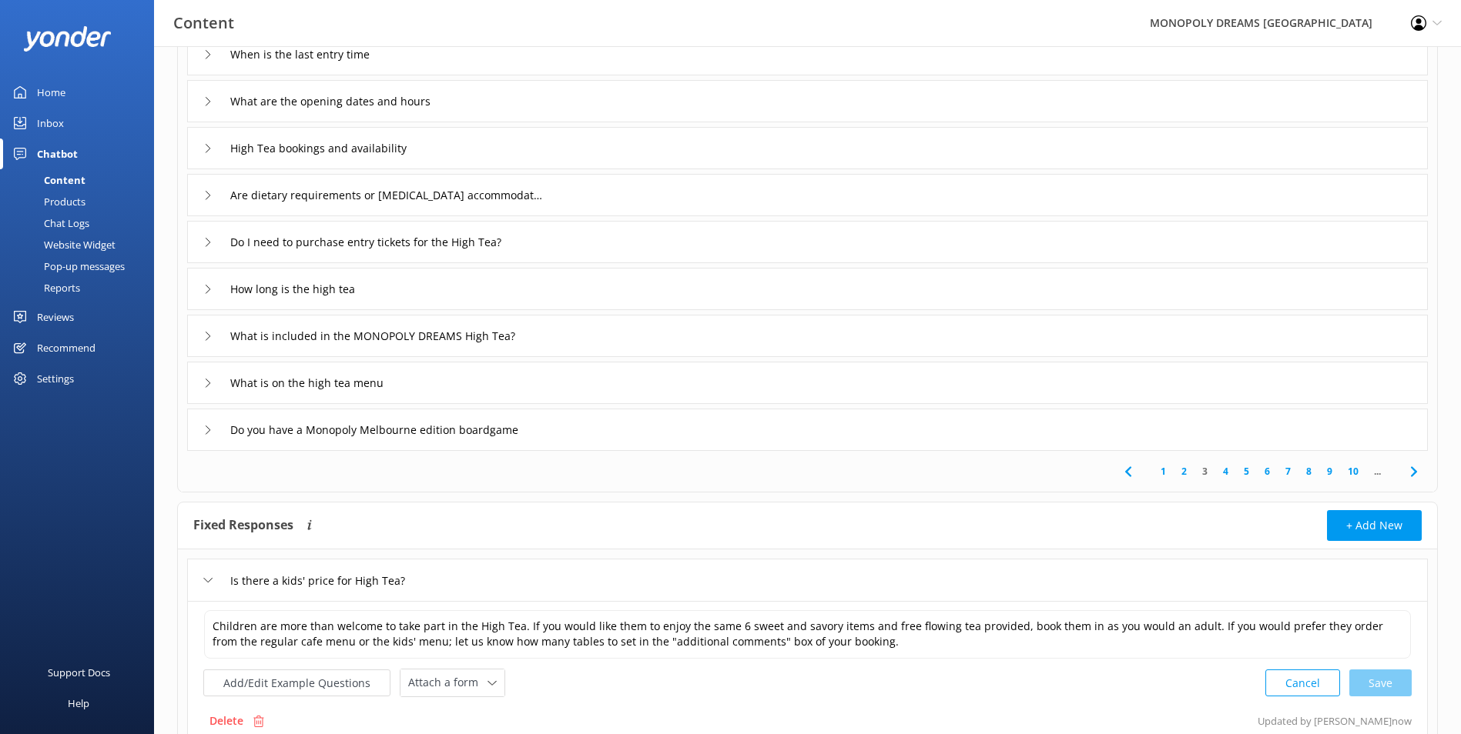
click at [1410, 466] on icon at bounding box center [1413, 472] width 18 height 18
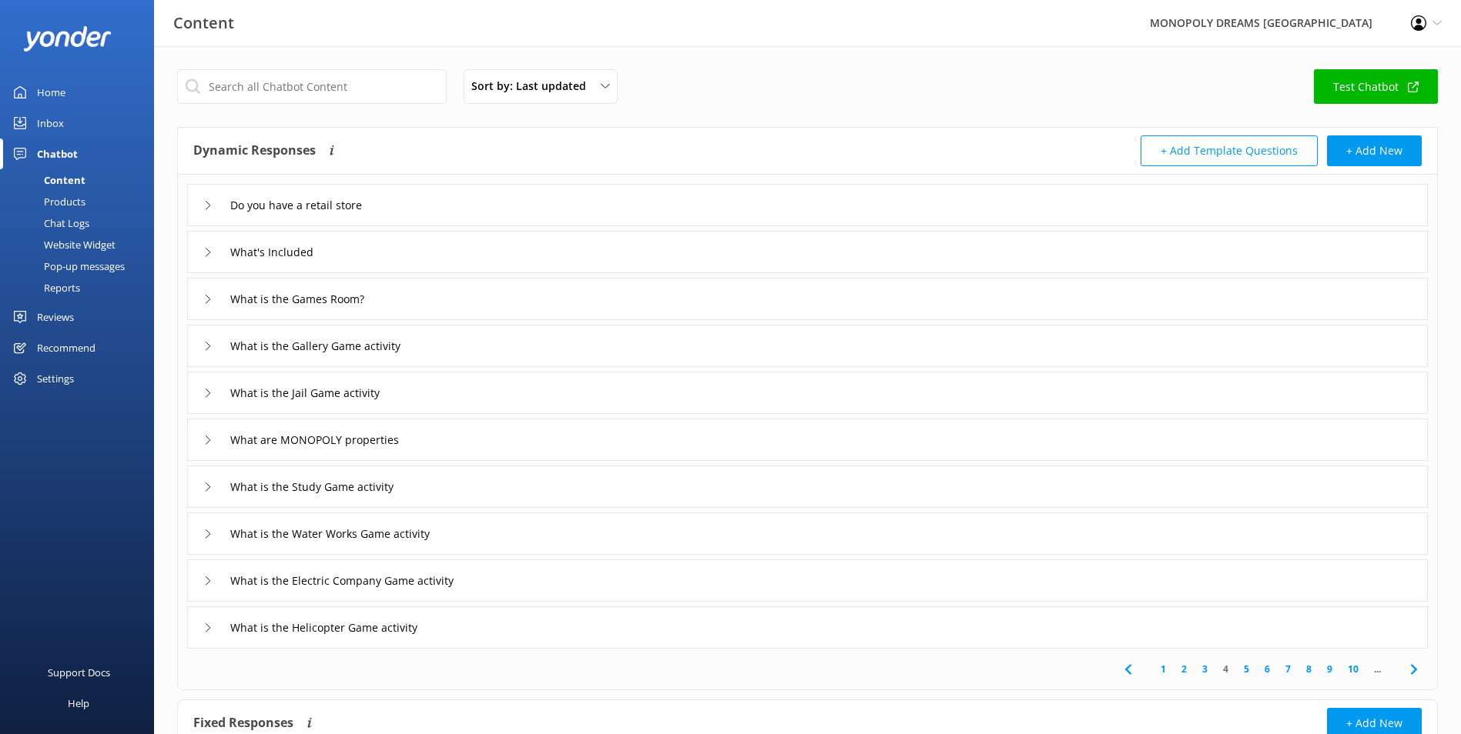
click at [538, 208] on div "Do you have a retail store" at bounding box center [807, 205] width 1240 height 42
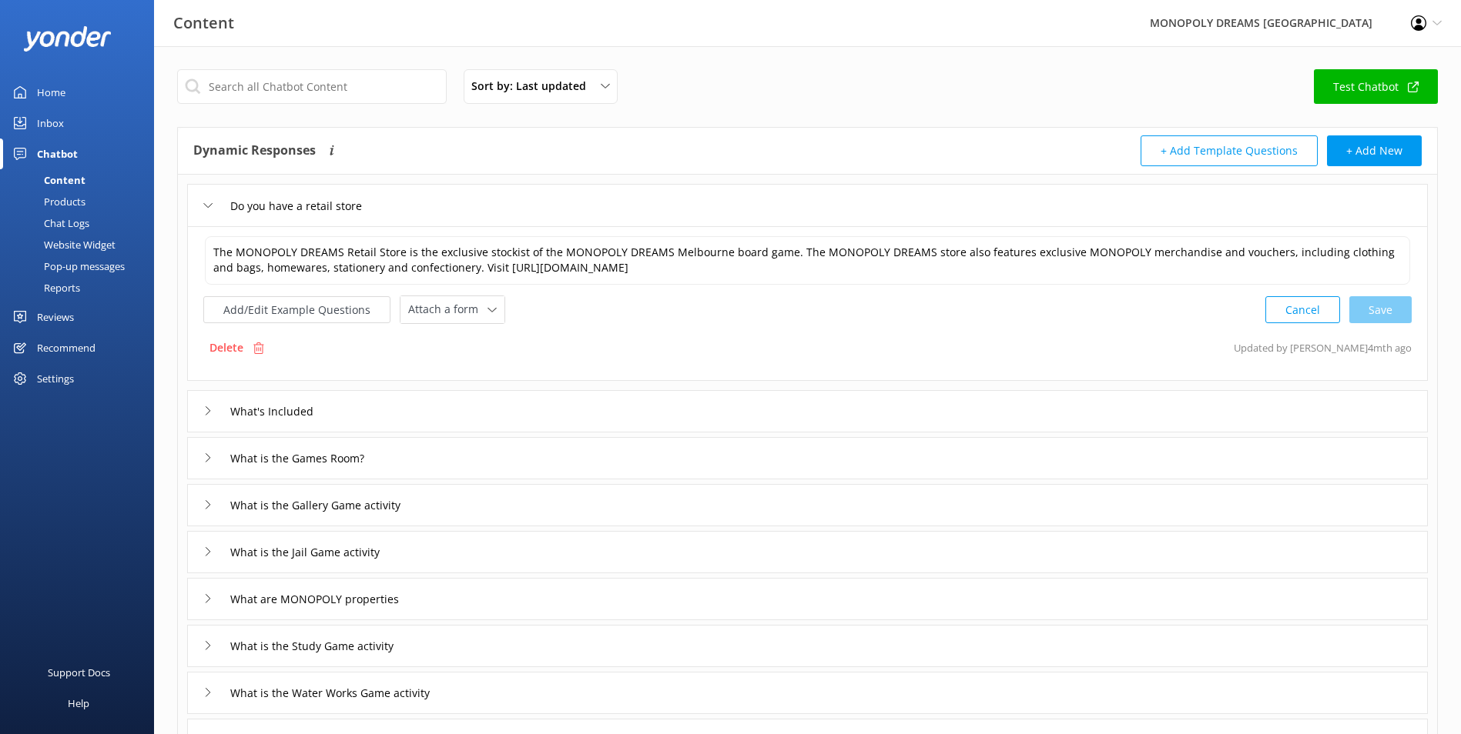
click at [665, 406] on div "What's Included" at bounding box center [807, 411] width 1240 height 42
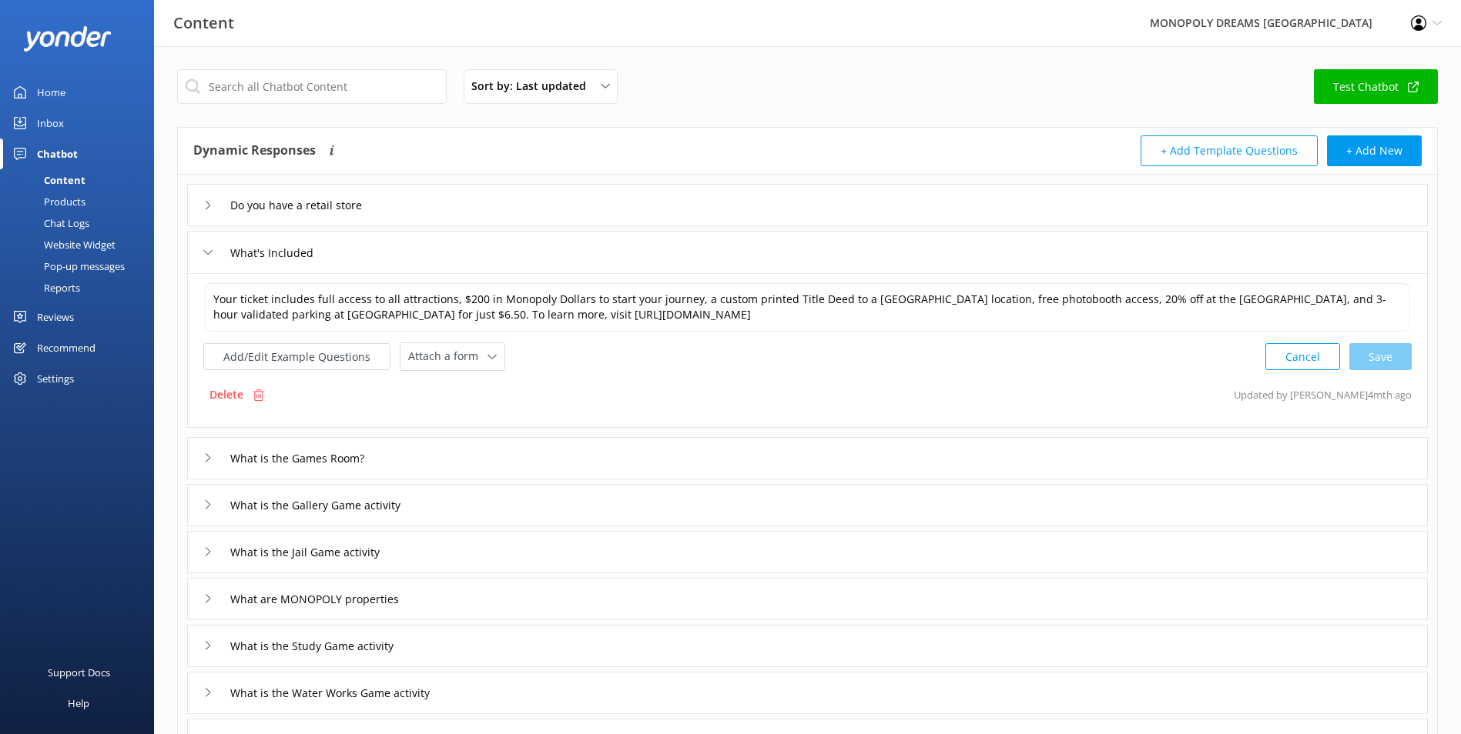
click at [671, 463] on div "What is the Games Room?" at bounding box center [807, 458] width 1240 height 42
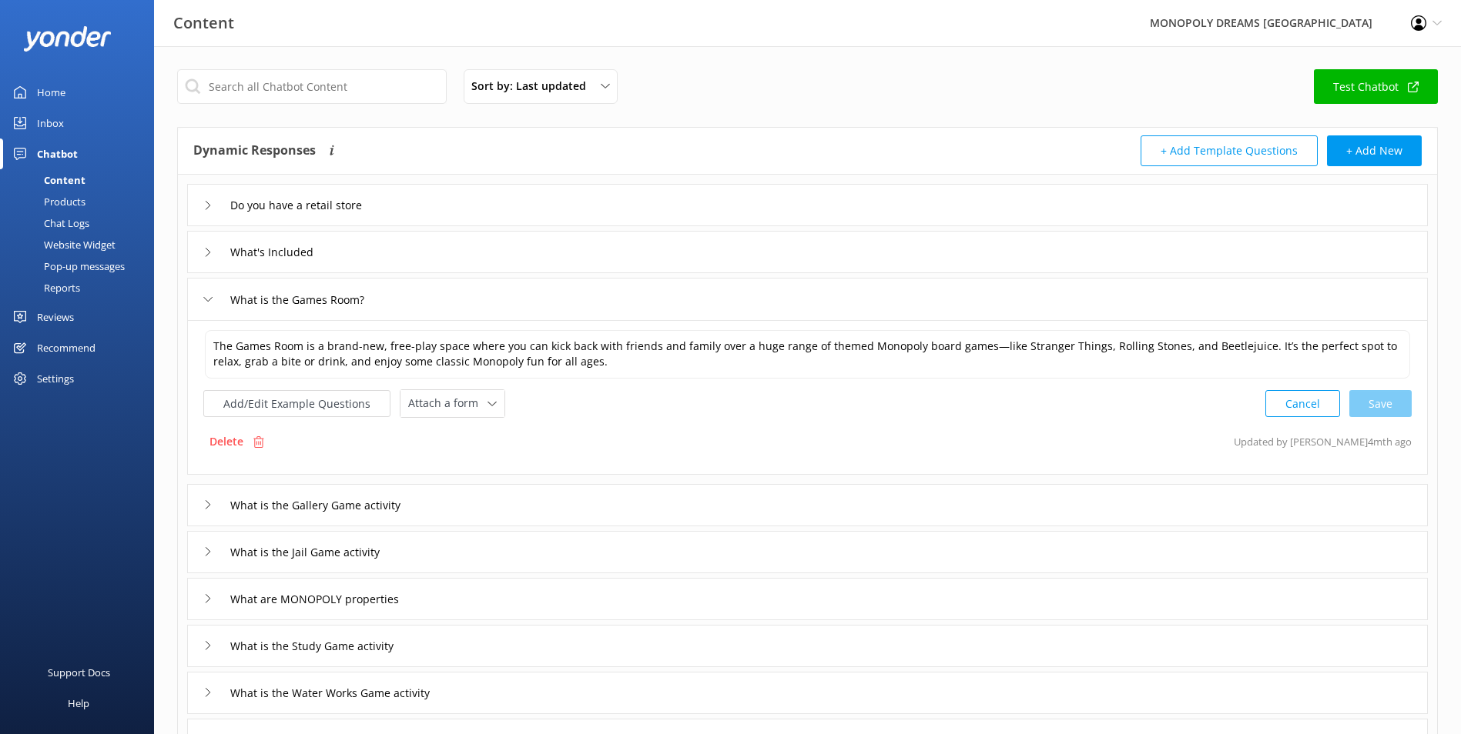
click at [627, 504] on div "What is the Gallery Game activity" at bounding box center [807, 505] width 1240 height 42
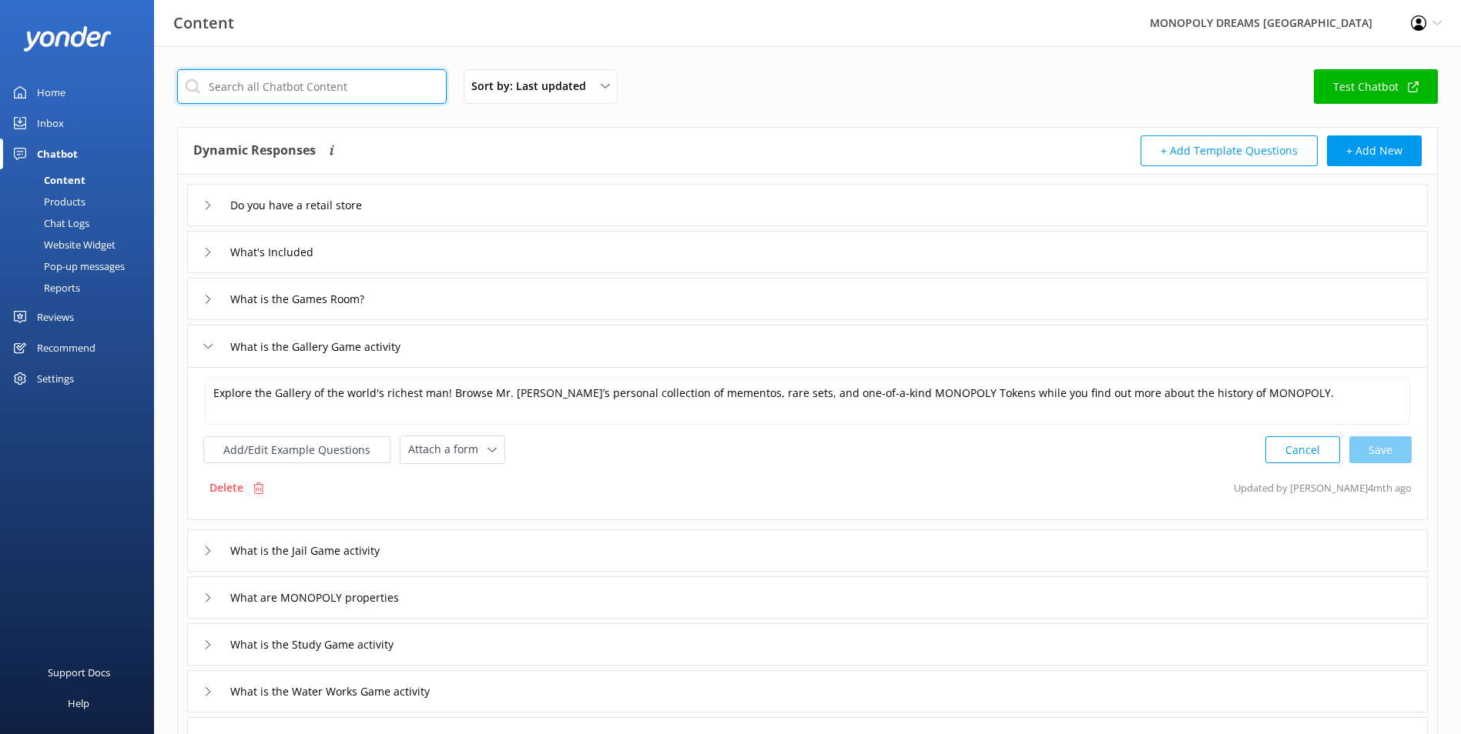
click at [335, 69] on input "text" at bounding box center [311, 86] width 269 height 35
click at [720, 92] on div "Sort by: Last updated Title (A-Z) Last updated Test Chatbot" at bounding box center [807, 91] width 1260 height 44
click at [467, 572] on div "Do you have a retail store What's Included What is the Games Room? What is the …" at bounding box center [807, 491] width 1259 height 632
click at [467, 567] on div "What is the Jail Game activity" at bounding box center [807, 551] width 1240 height 42
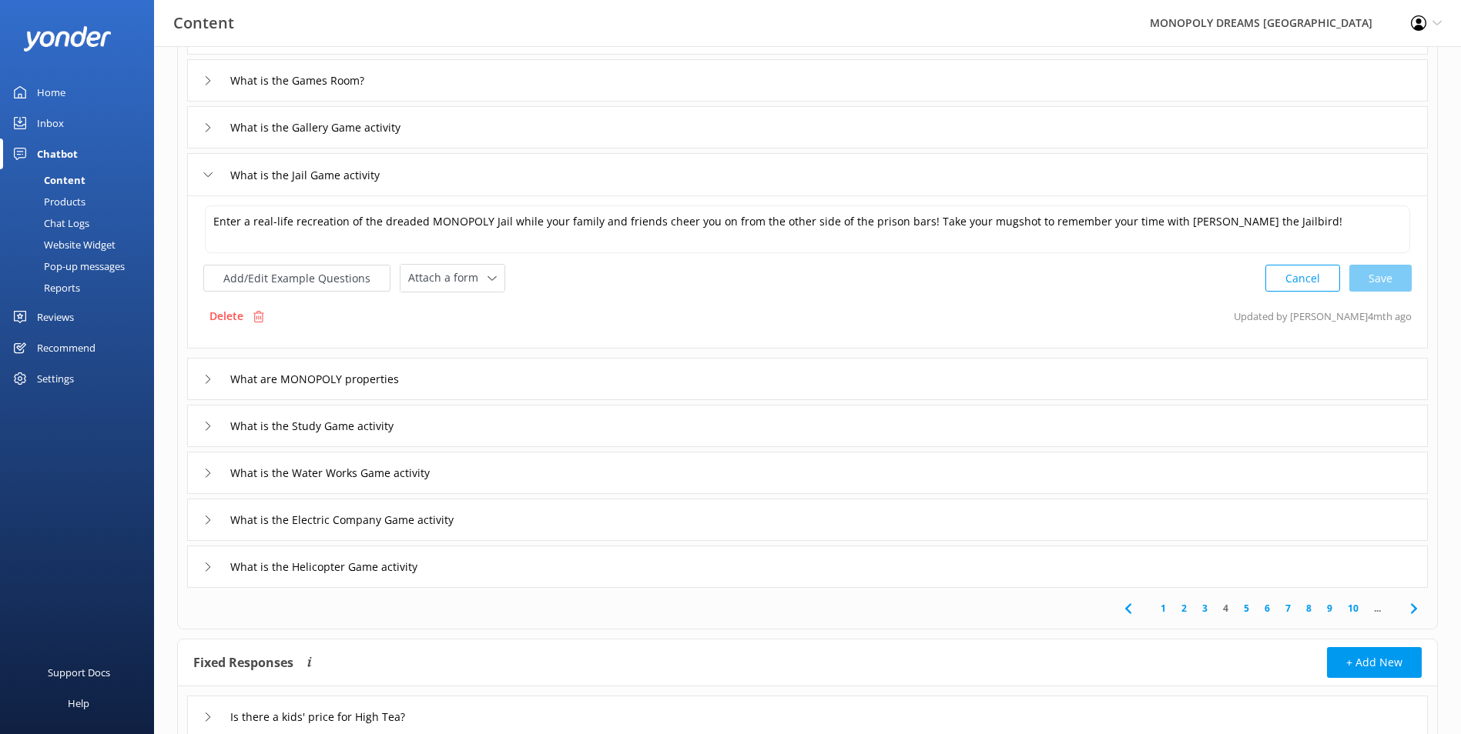
scroll to position [231, 0]
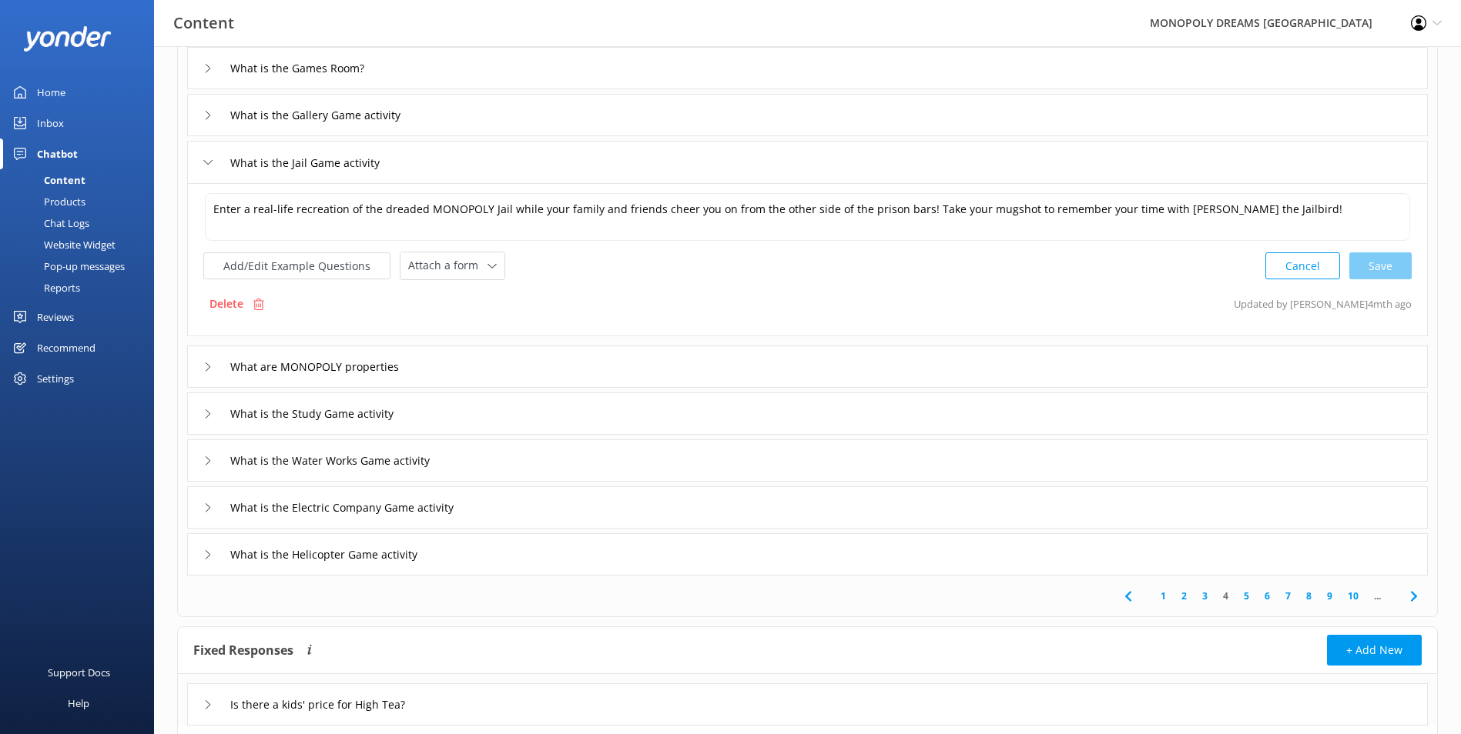
click at [594, 371] on div "What are MONOPOLY properties" at bounding box center [807, 367] width 1240 height 42
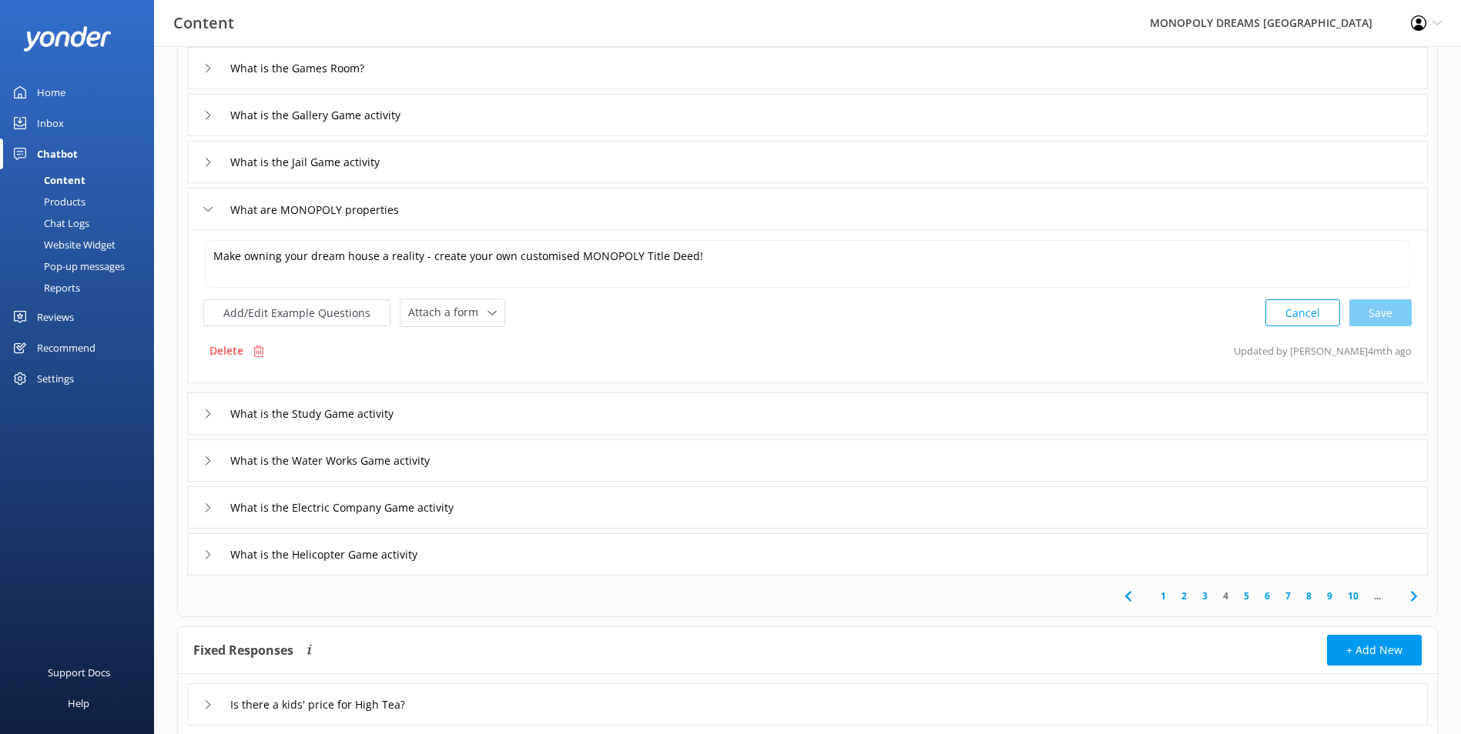
click at [657, 422] on div "What is the Study Game activity" at bounding box center [807, 414] width 1240 height 42
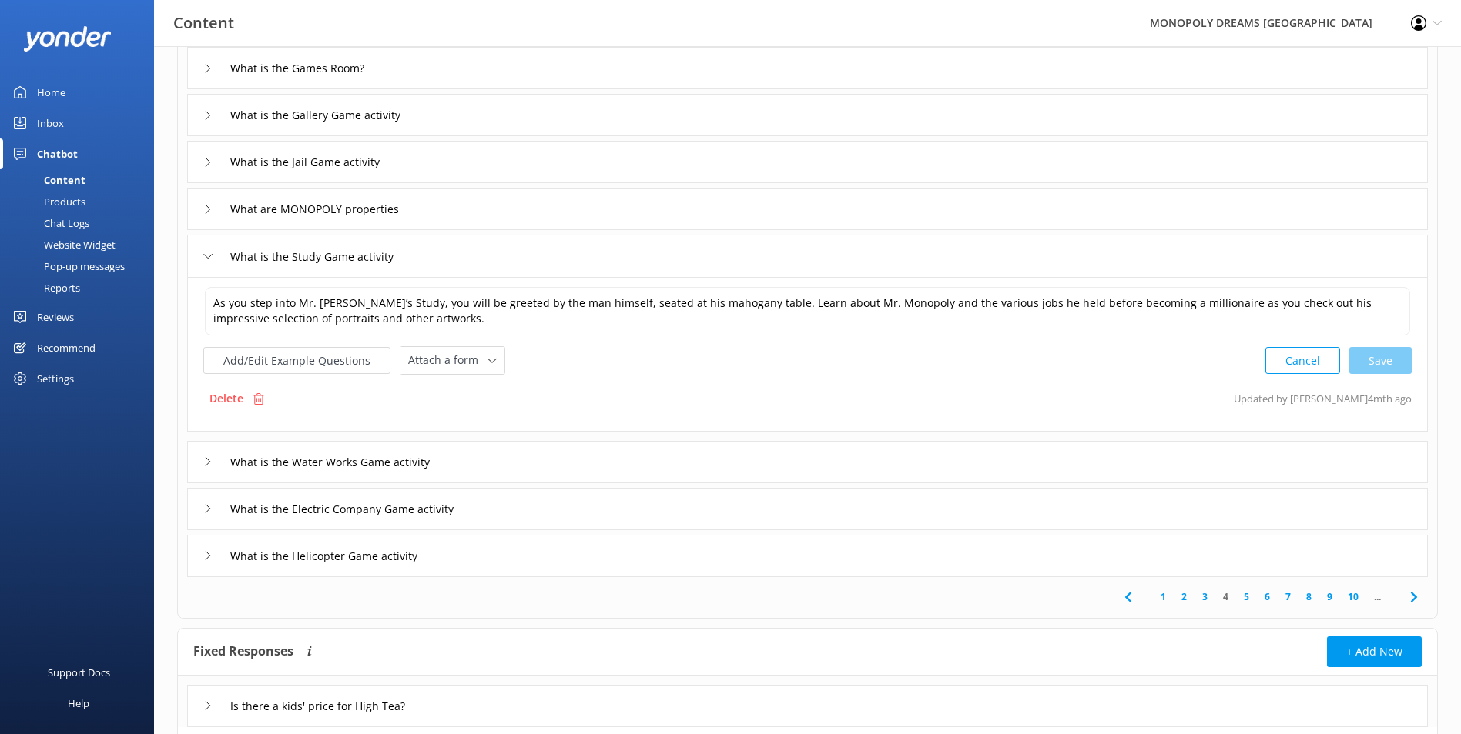
click at [1290, 550] on div "What is the Helicopter Game activity" at bounding box center [807, 556] width 1240 height 42
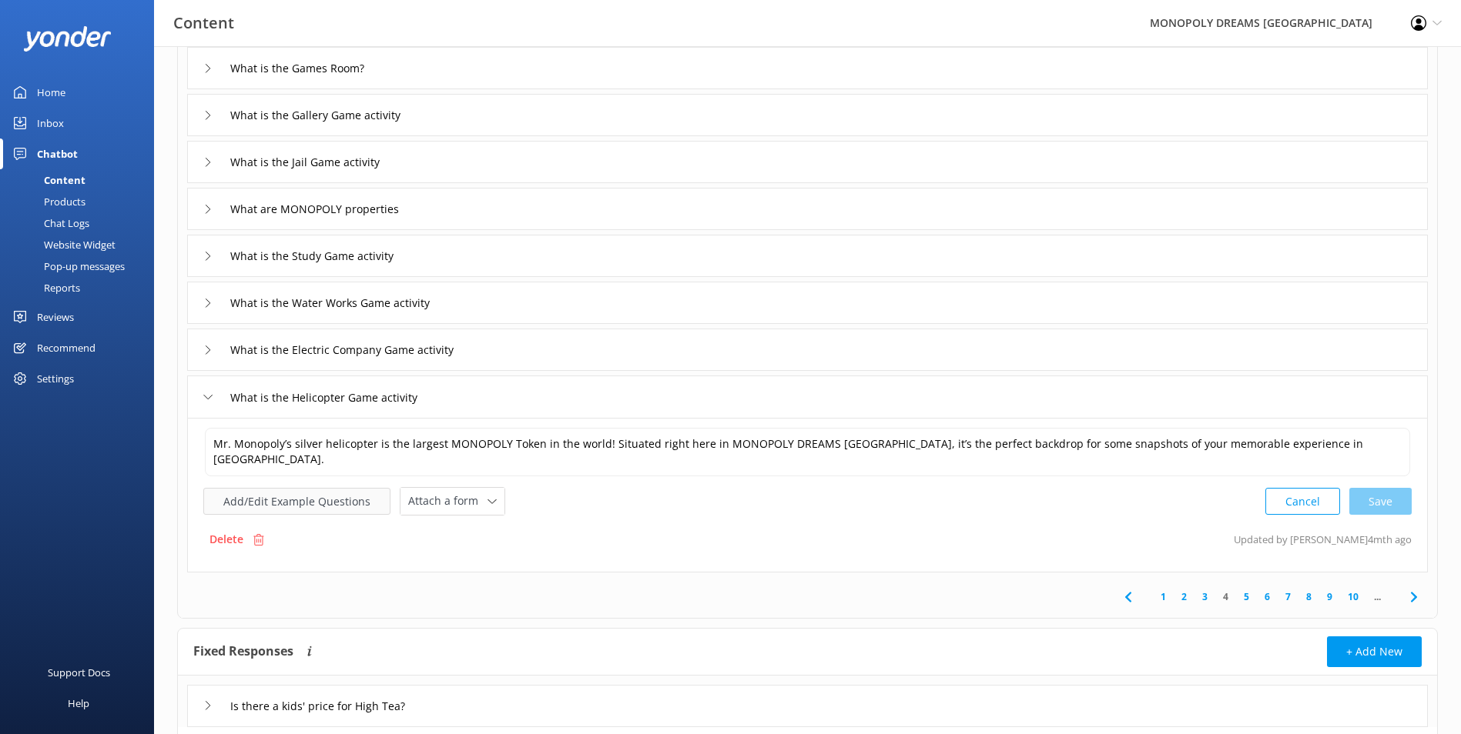
click at [209, 497] on button "Add/Edit Example Questions" at bounding box center [296, 501] width 187 height 27
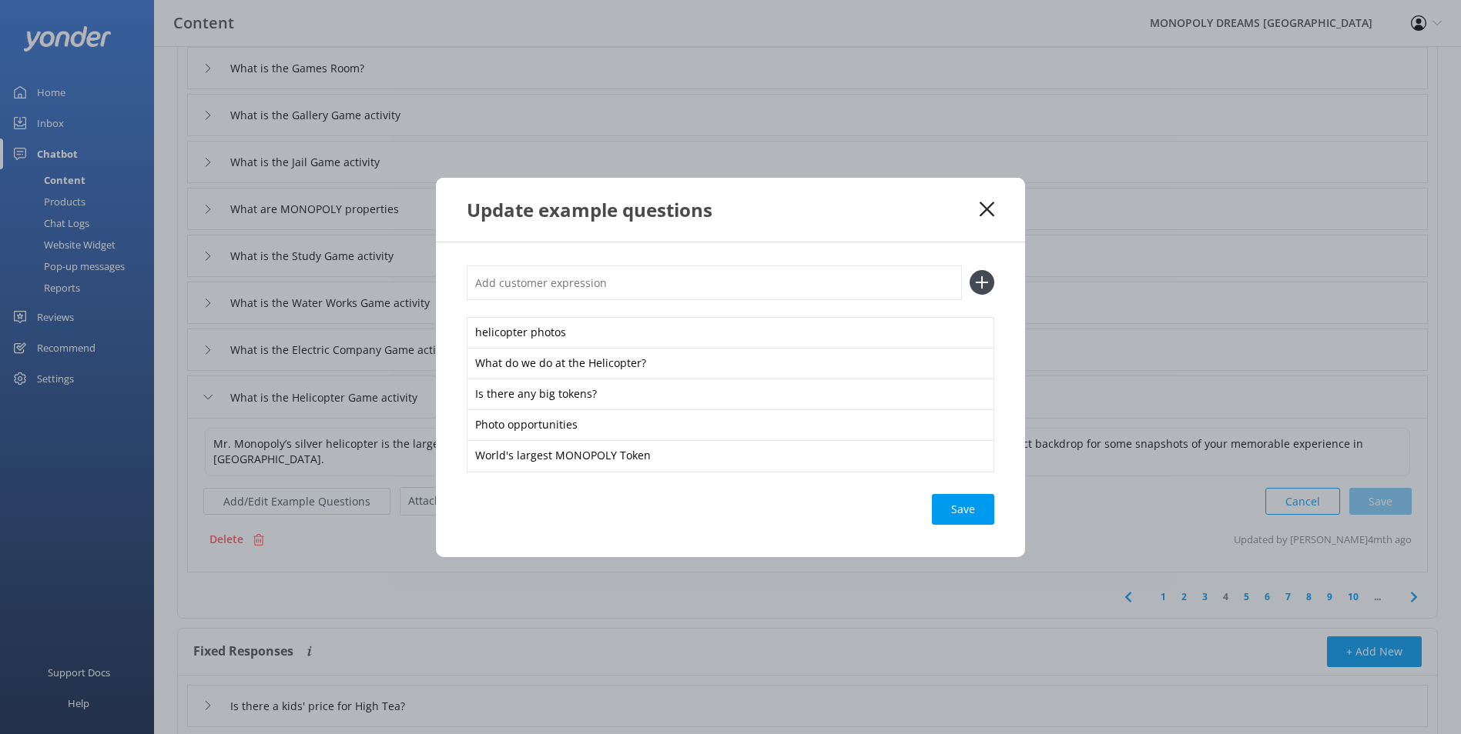
click at [996, 208] on div "Update example questions" at bounding box center [730, 210] width 589 height 64
click at [974, 229] on div "Update example questions" at bounding box center [730, 210] width 589 height 64
click at [979, 215] on icon at bounding box center [986, 209] width 15 height 15
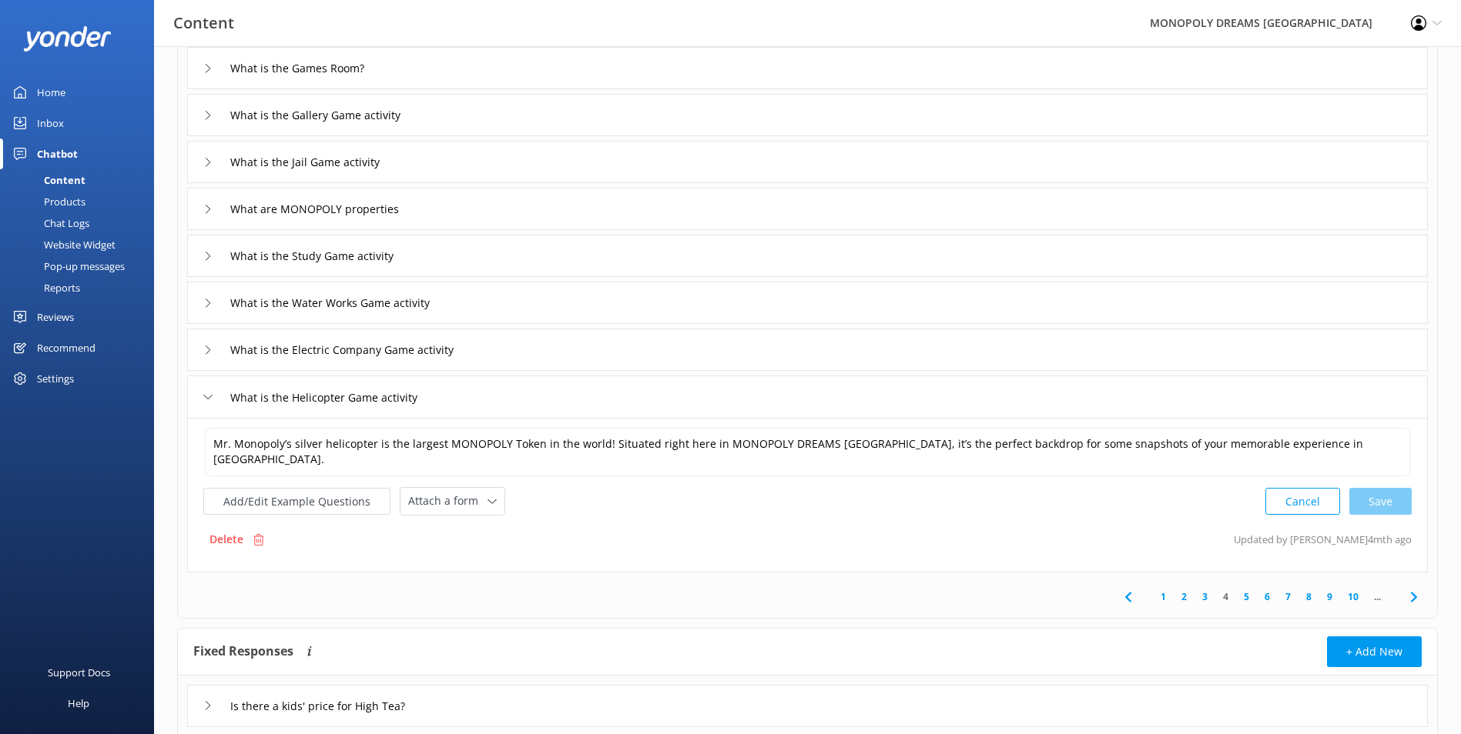
click at [1421, 588] on icon at bounding box center [1413, 597] width 18 height 18
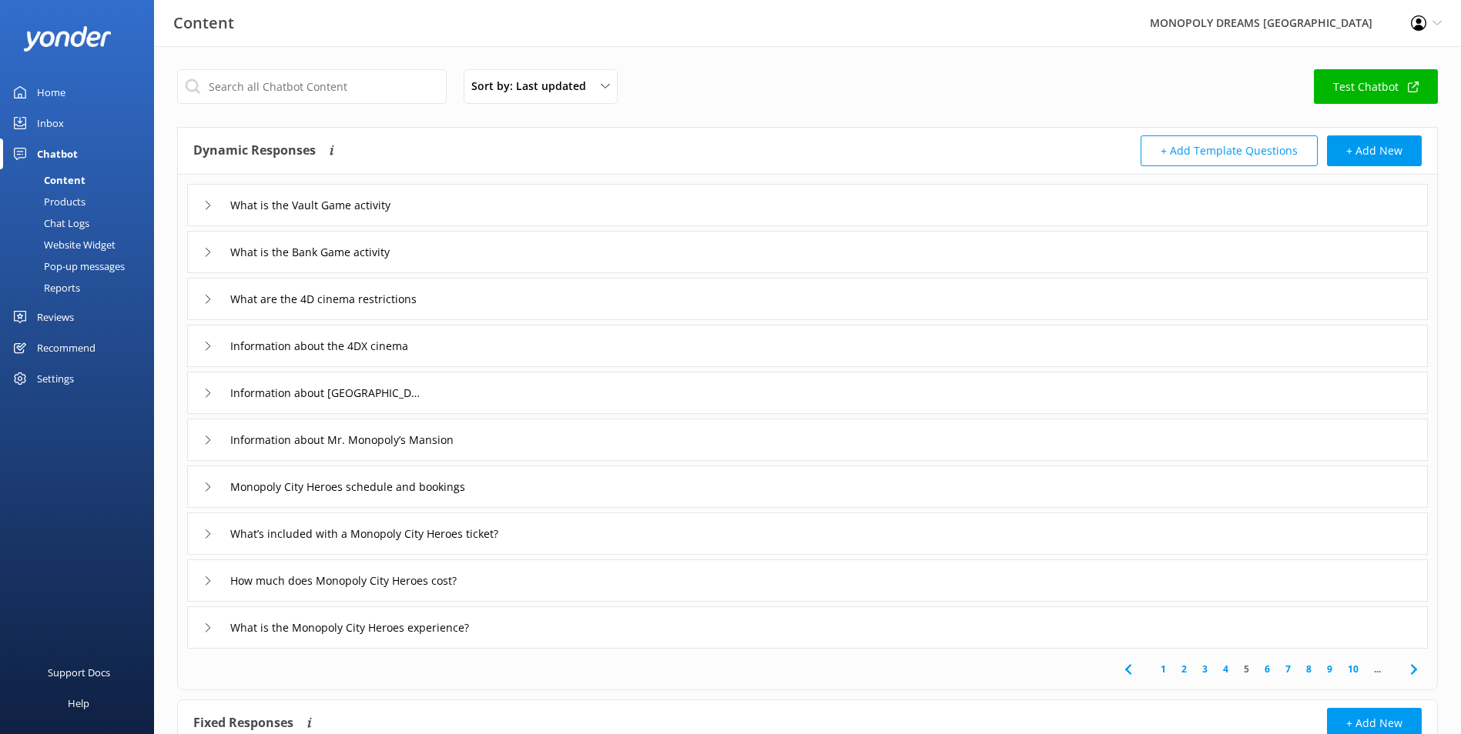
click at [612, 581] on div "How much does Monopoly City Heroes cost?" at bounding box center [807, 581] width 1240 height 42
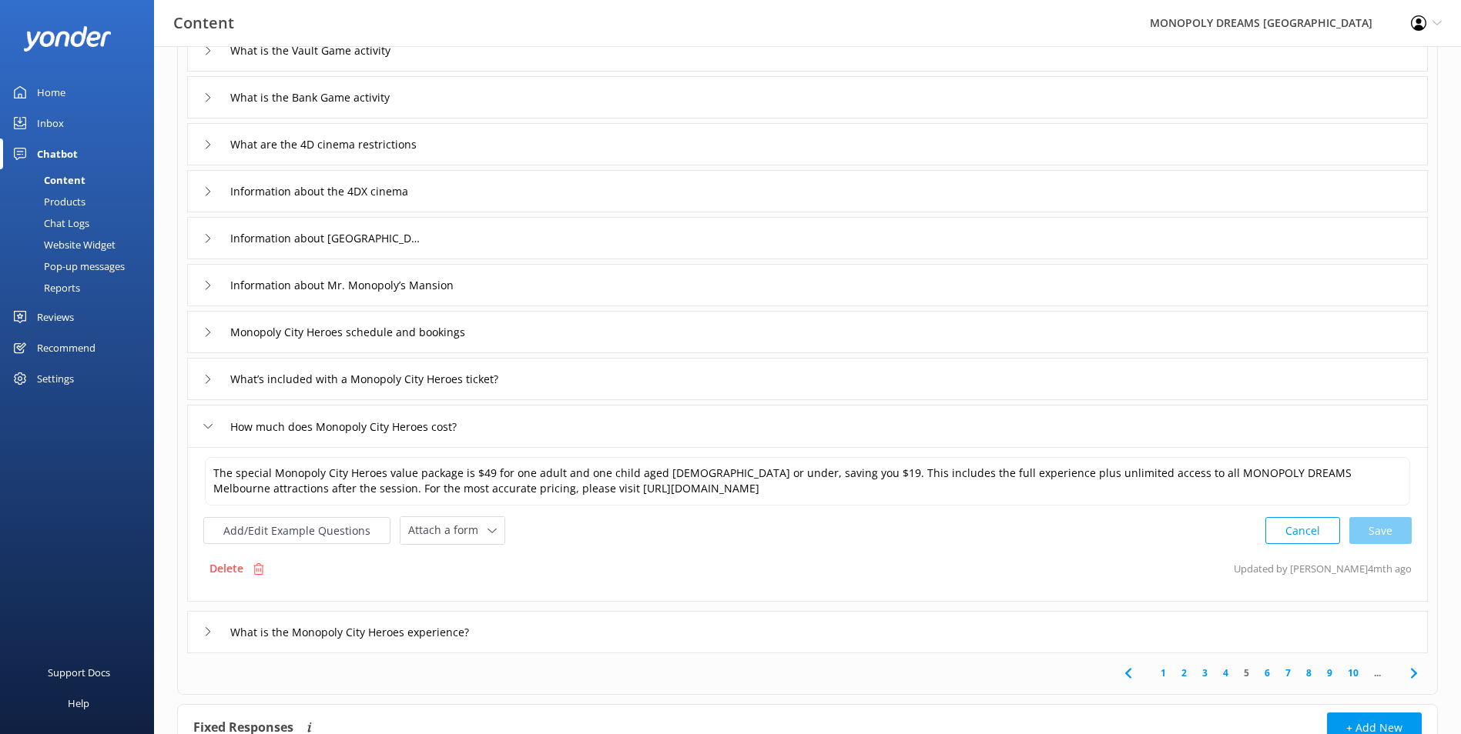
scroll to position [231, 0]
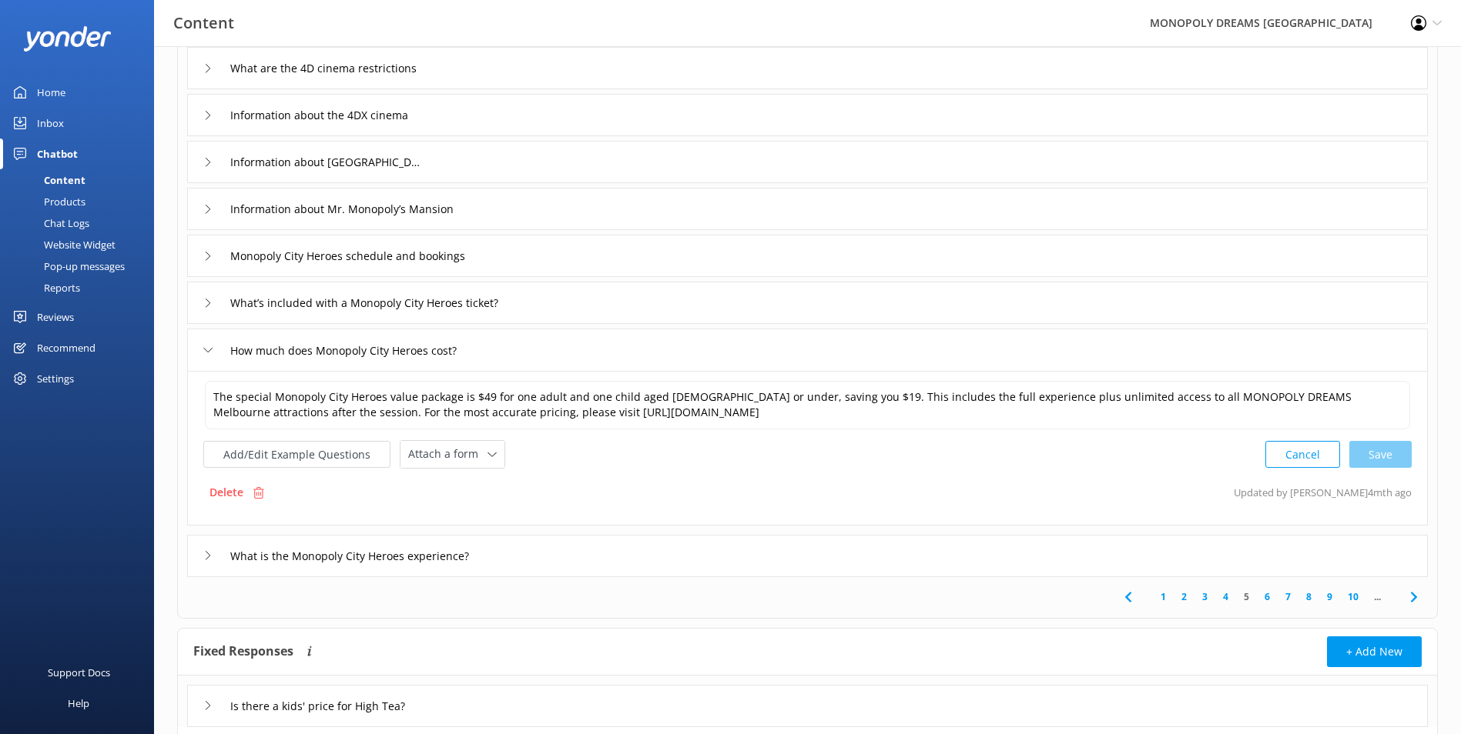
click at [729, 318] on div "What’s included with a Monopoly City Heroes ticket?" at bounding box center [807, 303] width 1240 height 42
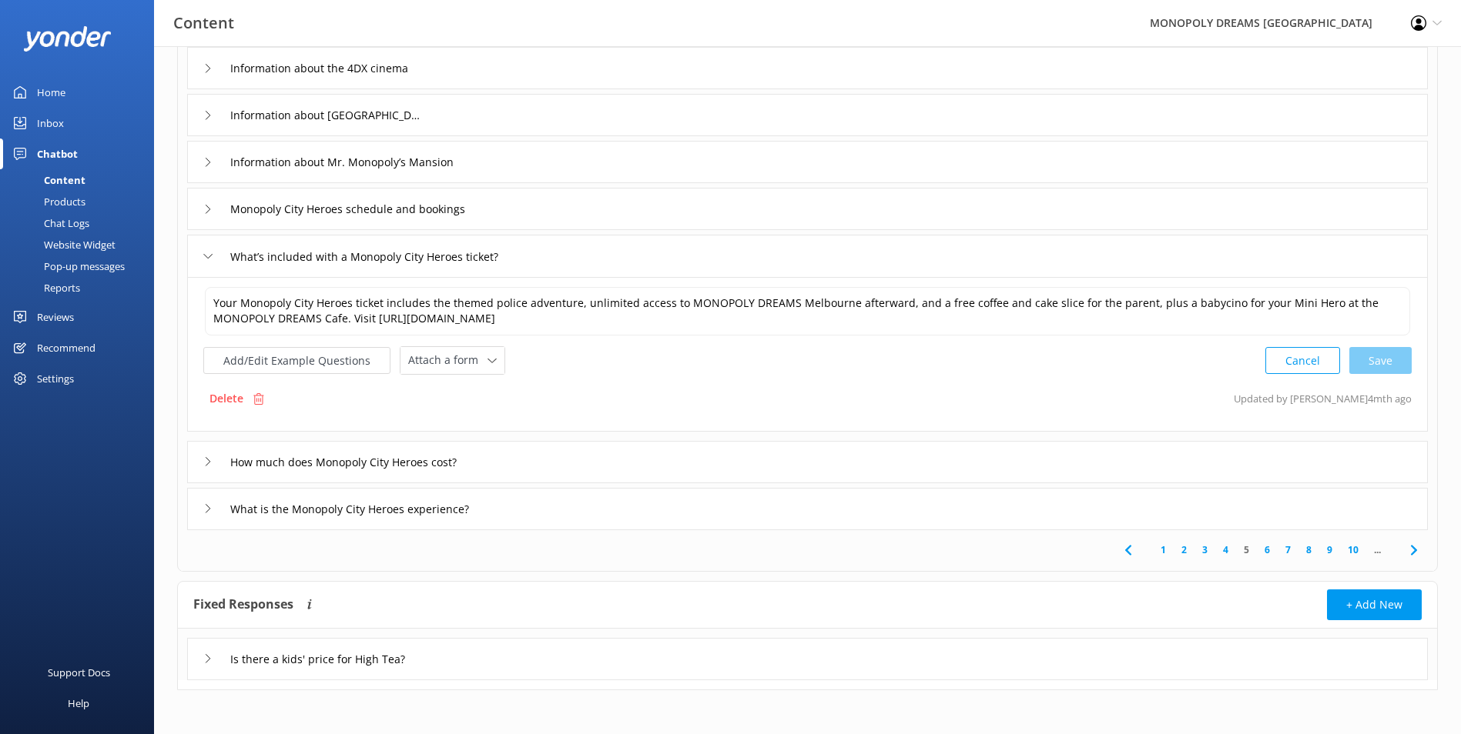
scroll to position [280, 0]
click at [1269, 550] on link "6" at bounding box center [1266, 547] width 21 height 15
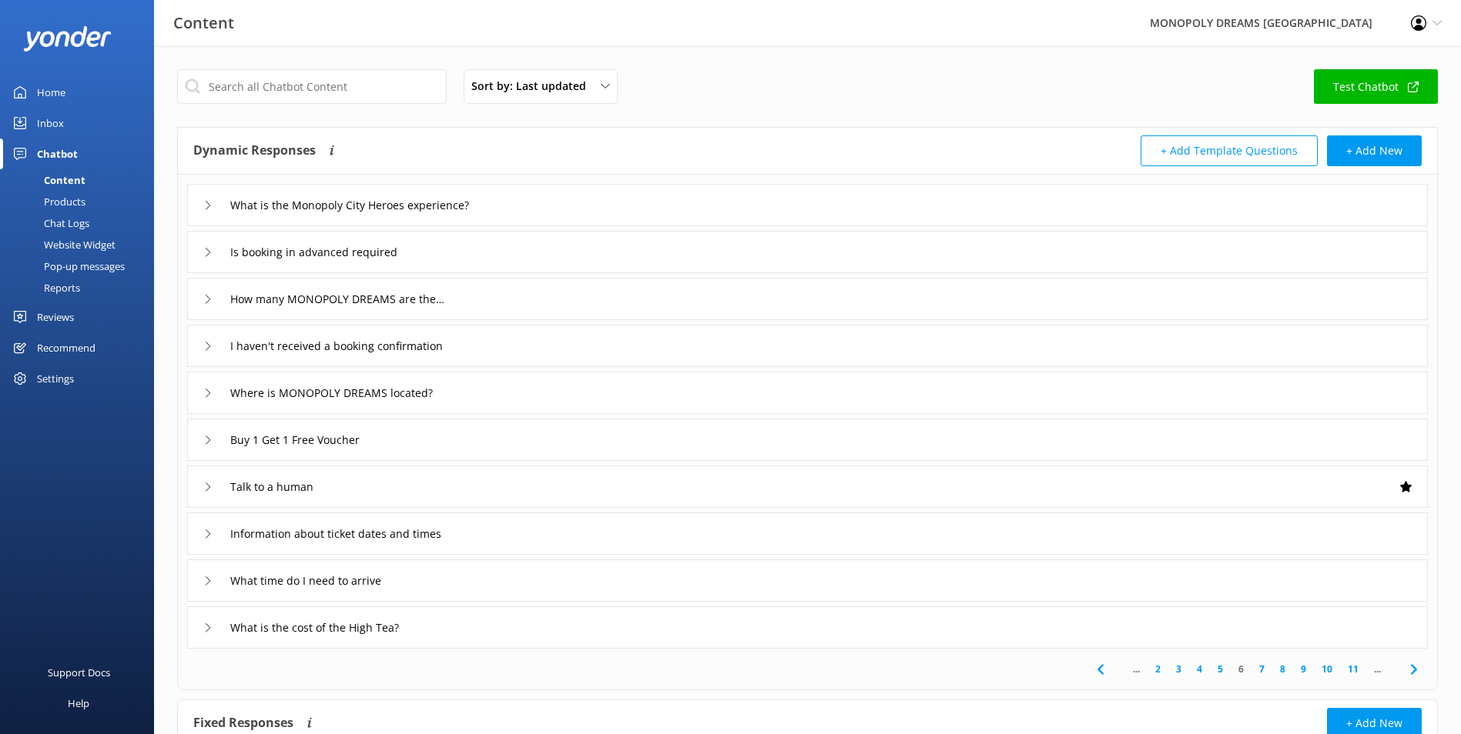
click at [598, 189] on div "What is the Monopoly City Heroes experience?" at bounding box center [807, 205] width 1240 height 42
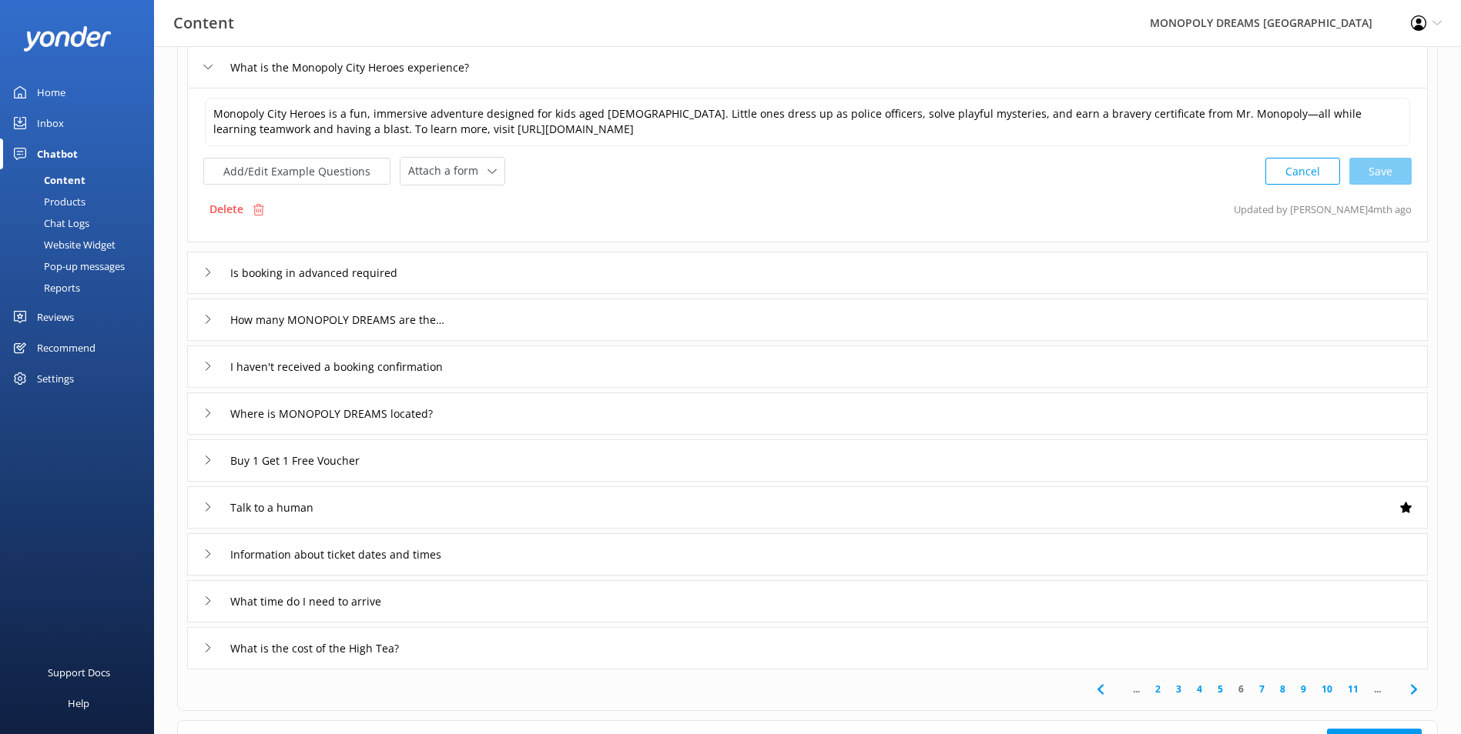
scroll to position [154, 0]
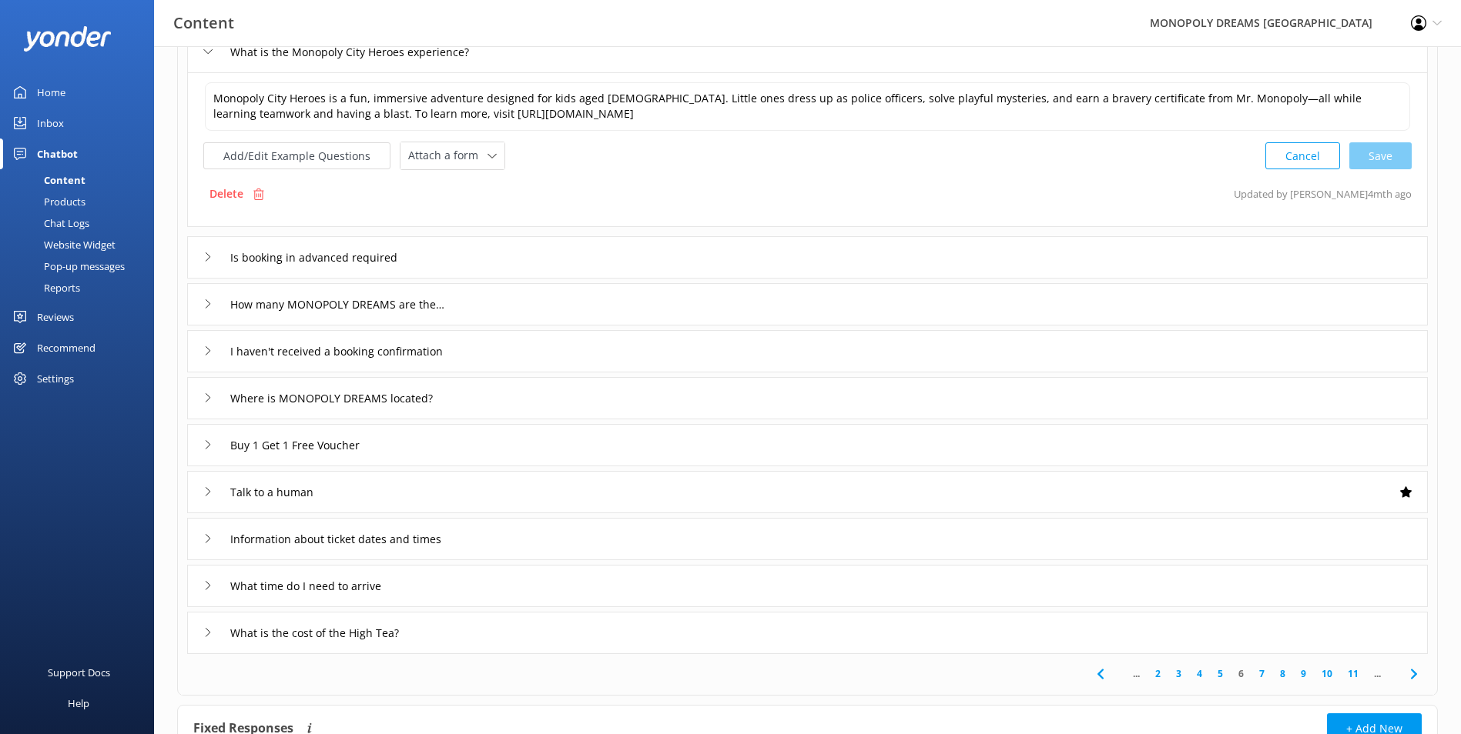
click at [591, 314] on div "How many MONOPOLY DREAMS are there?" at bounding box center [807, 304] width 1240 height 42
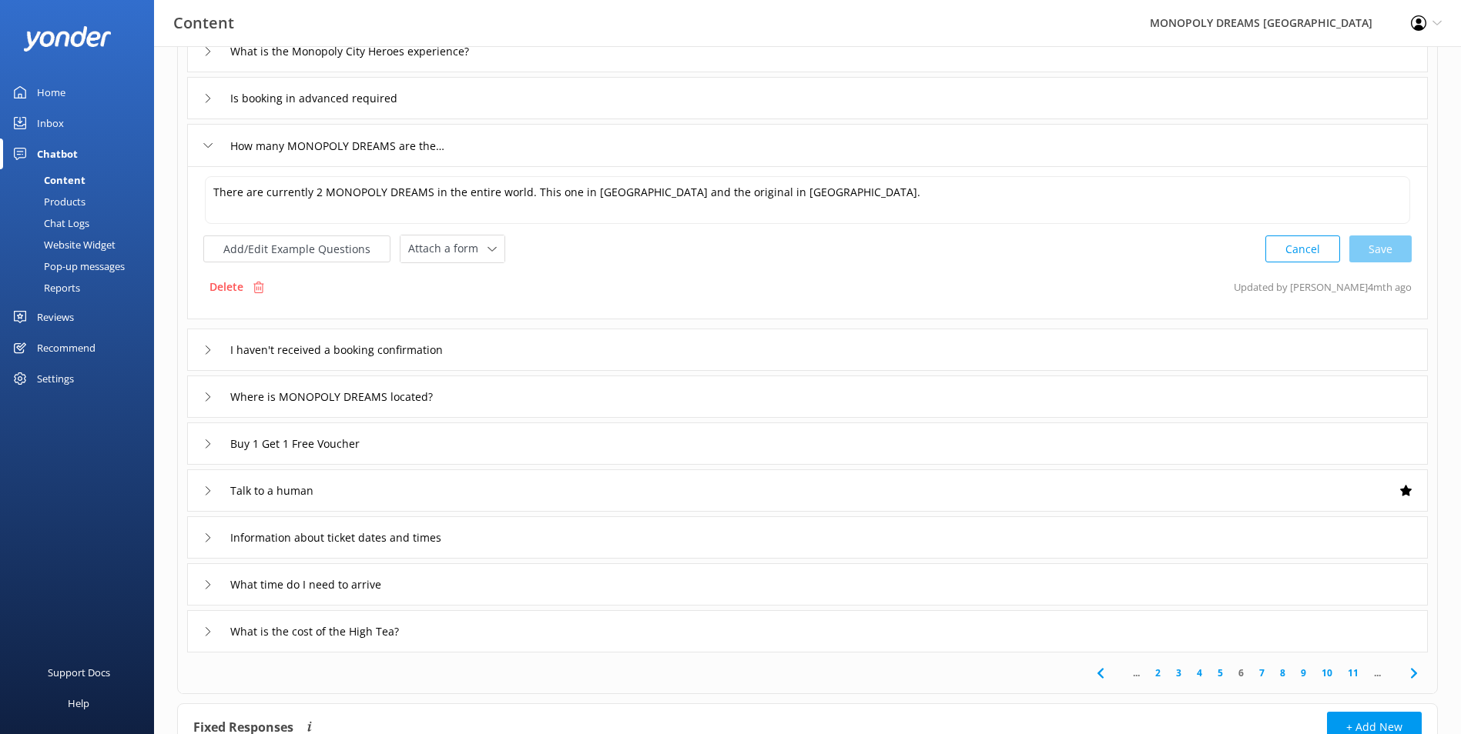
click at [619, 525] on div "Information about ticket dates and times" at bounding box center [807, 538] width 1240 height 42
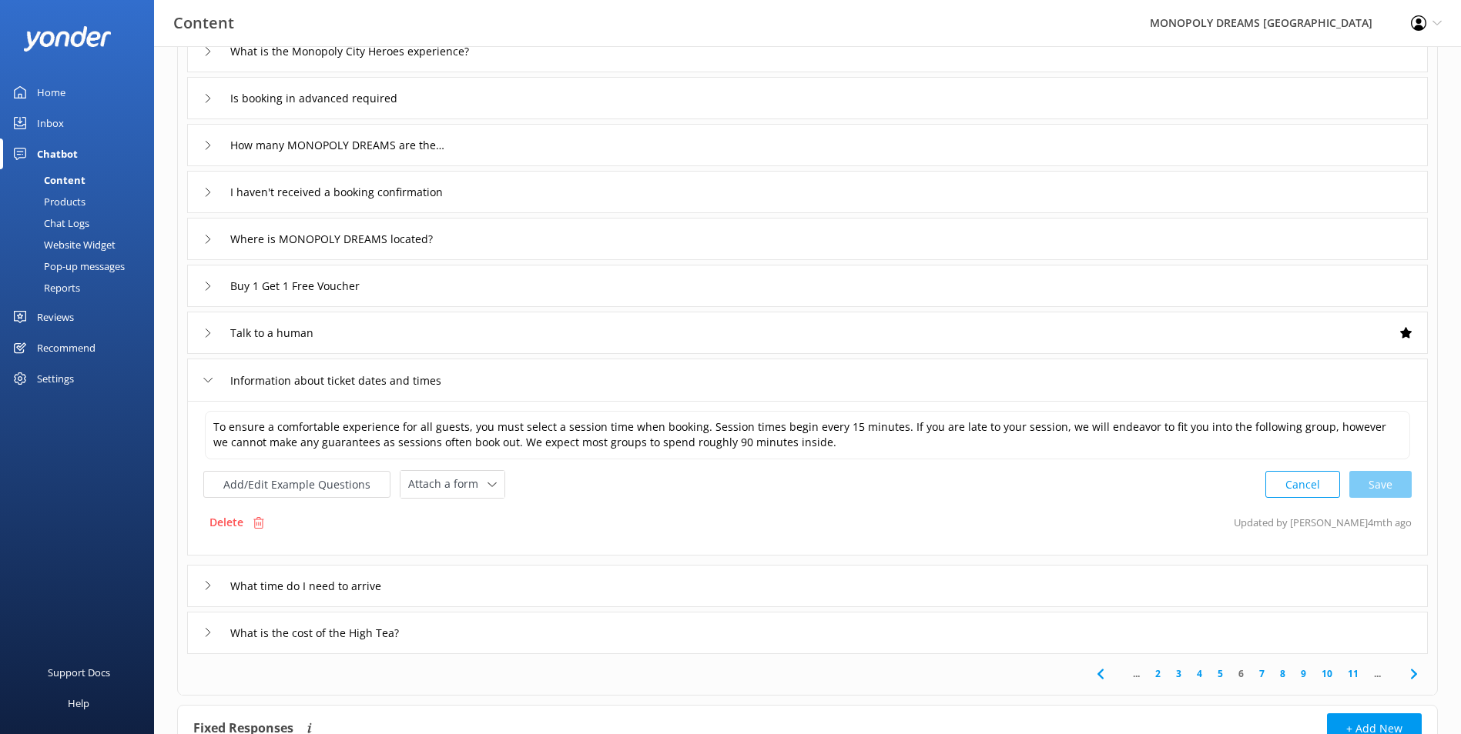
click at [743, 592] on div "What time do I need to arrive" at bounding box center [807, 586] width 1240 height 42
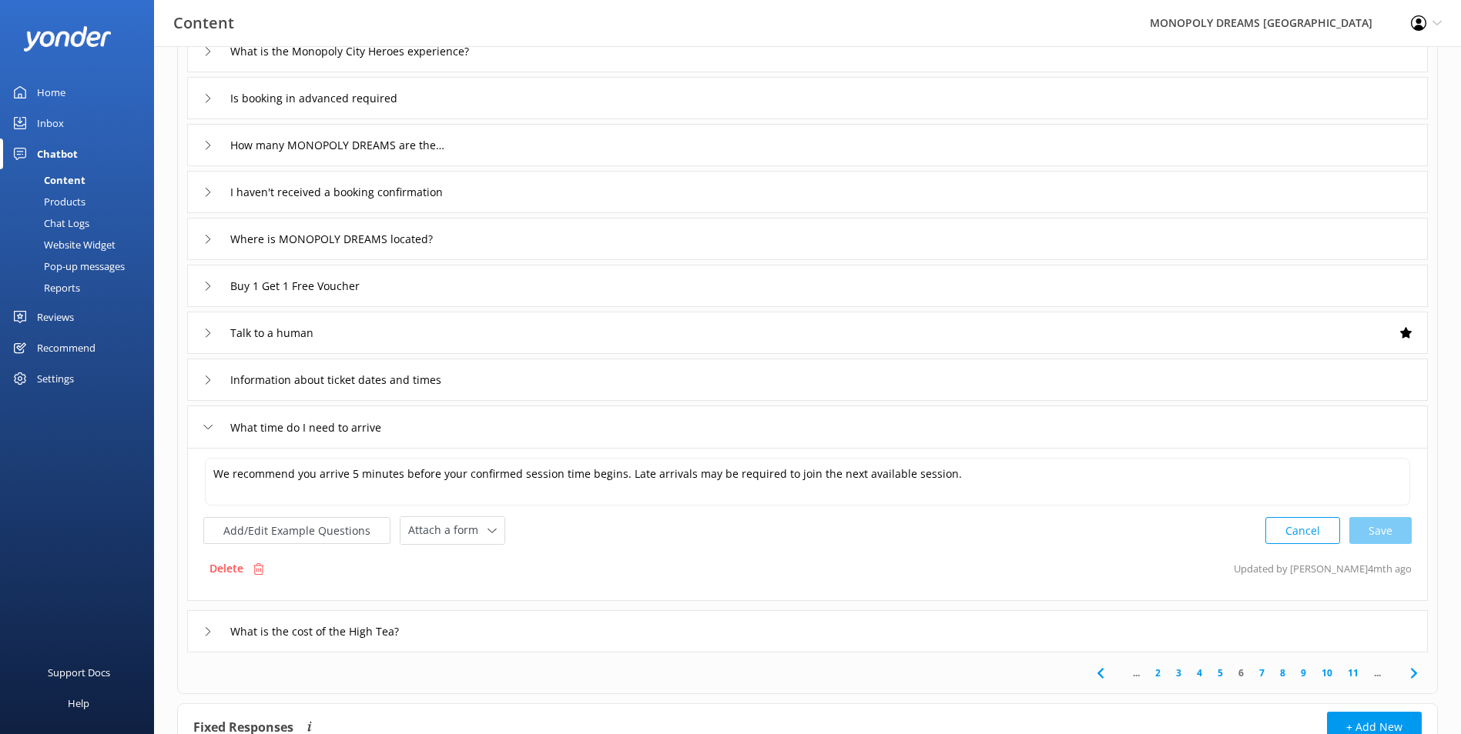
click at [721, 622] on div "What is the cost of the High Tea?" at bounding box center [807, 632] width 1240 height 42
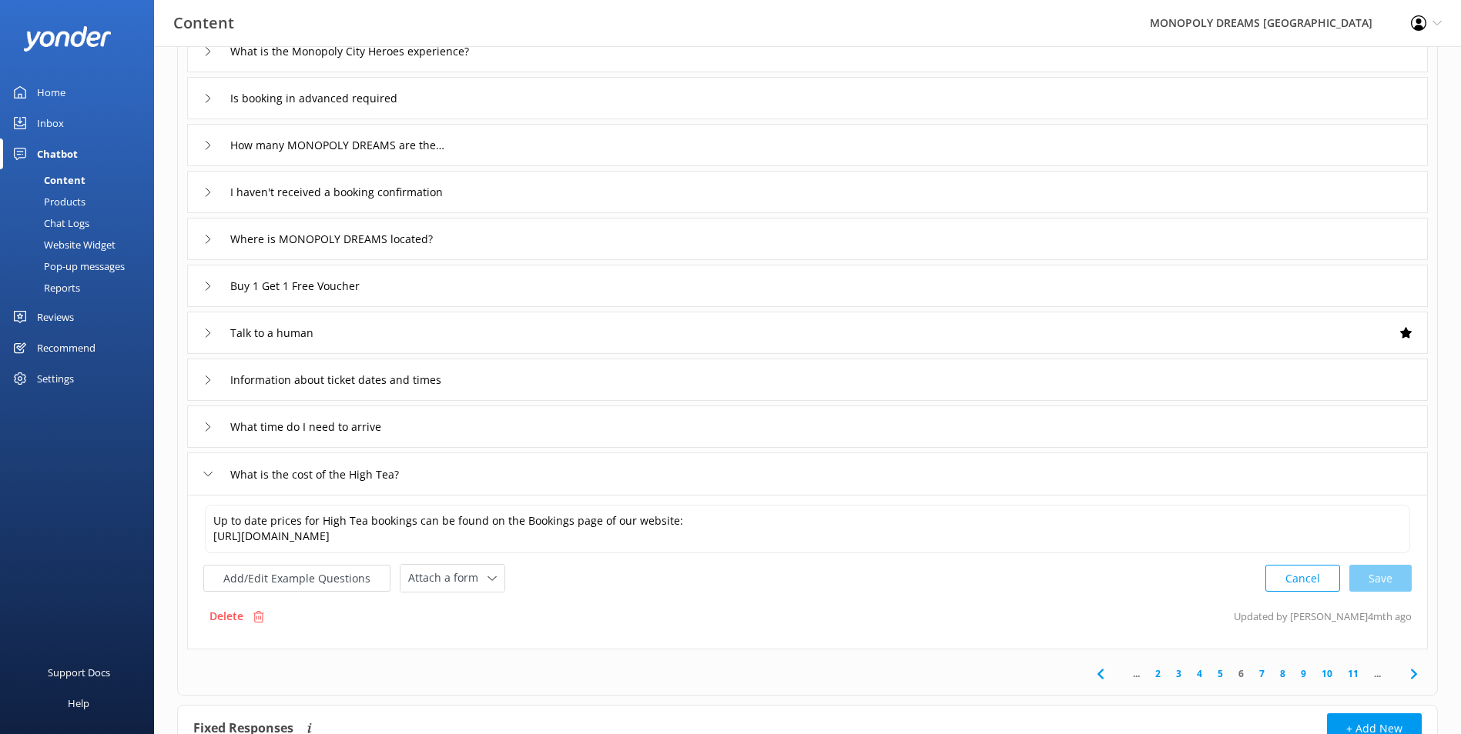
click at [1407, 672] on icon at bounding box center [1413, 674] width 18 height 18
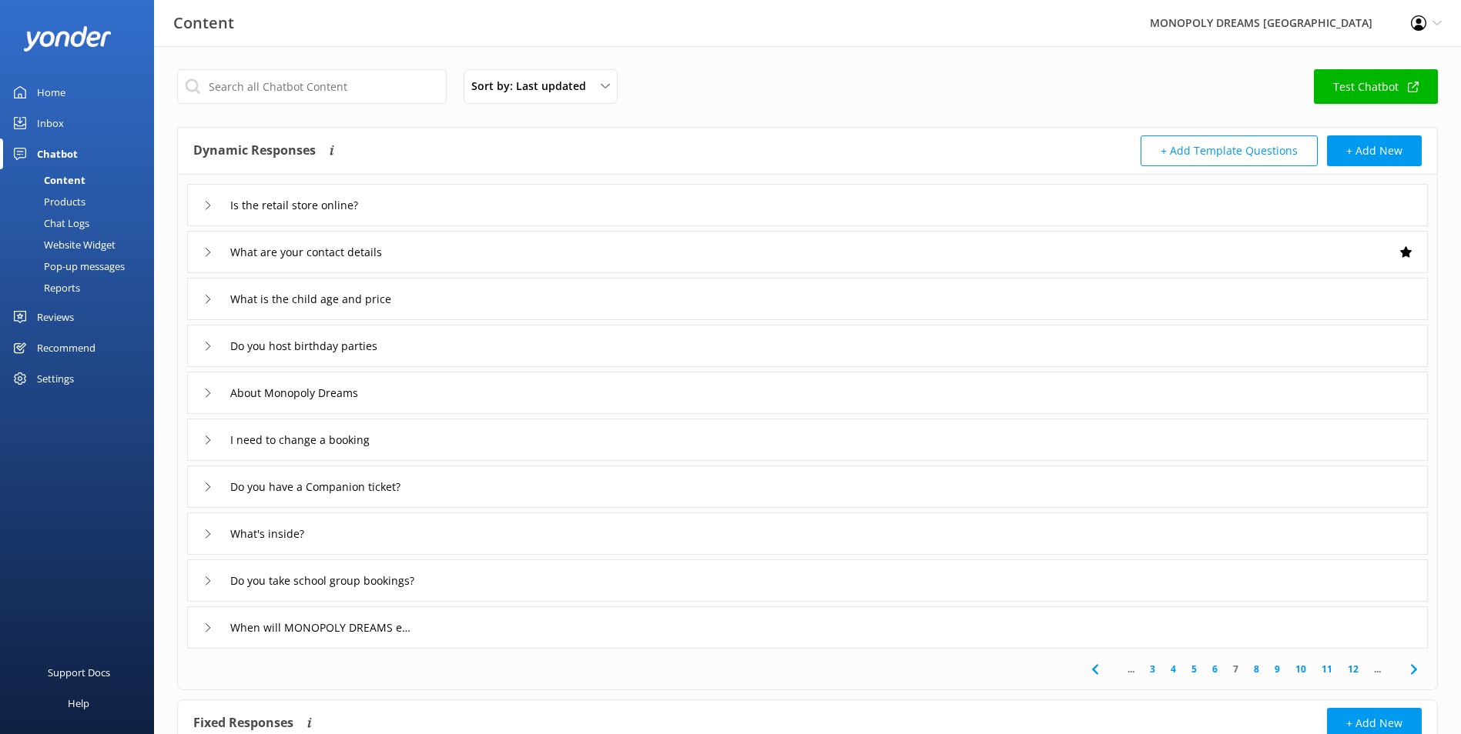
click at [619, 219] on div "Is the retail store online?" at bounding box center [807, 205] width 1240 height 42
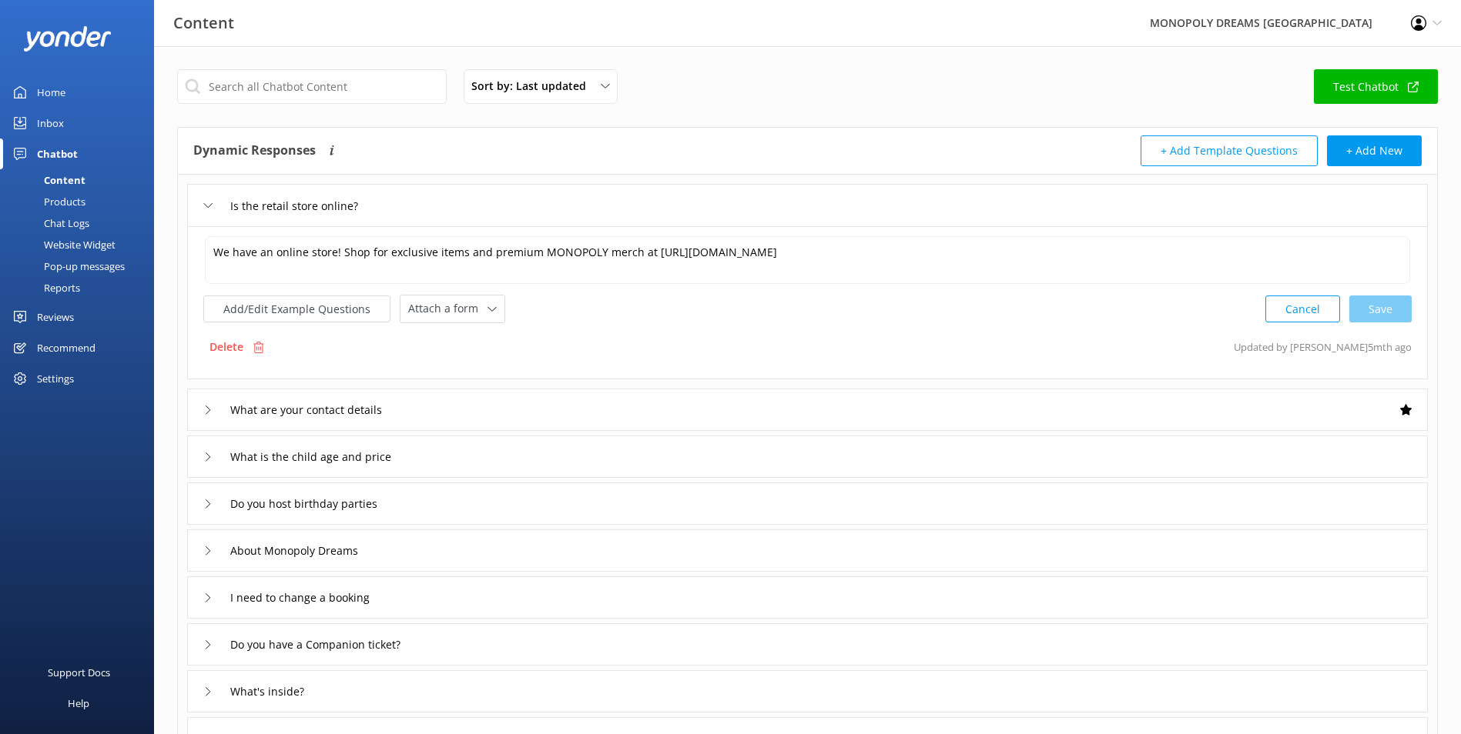
click at [661, 390] on div "What are your contact details" at bounding box center [807, 410] width 1240 height 42
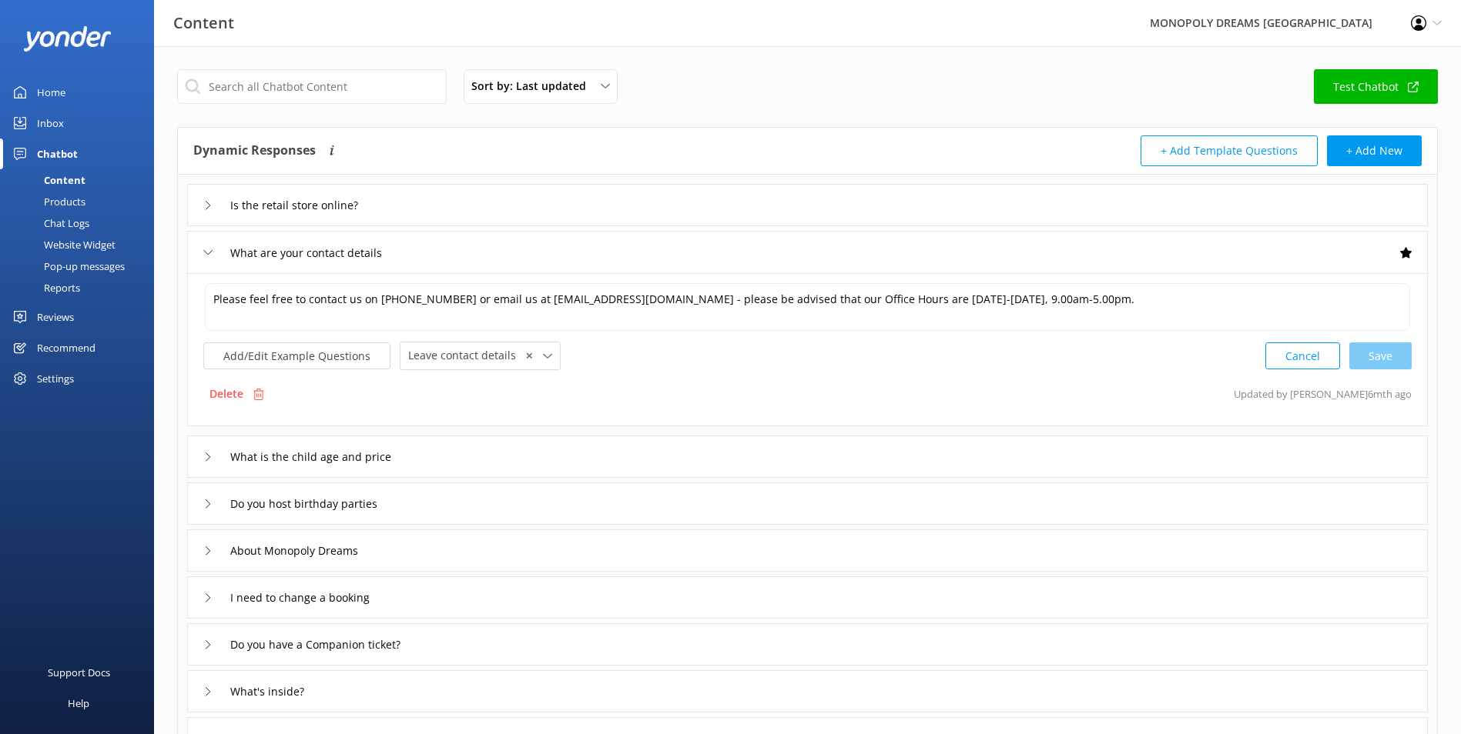
click at [577, 546] on div "About Monopoly Dreams" at bounding box center [807, 551] width 1240 height 42
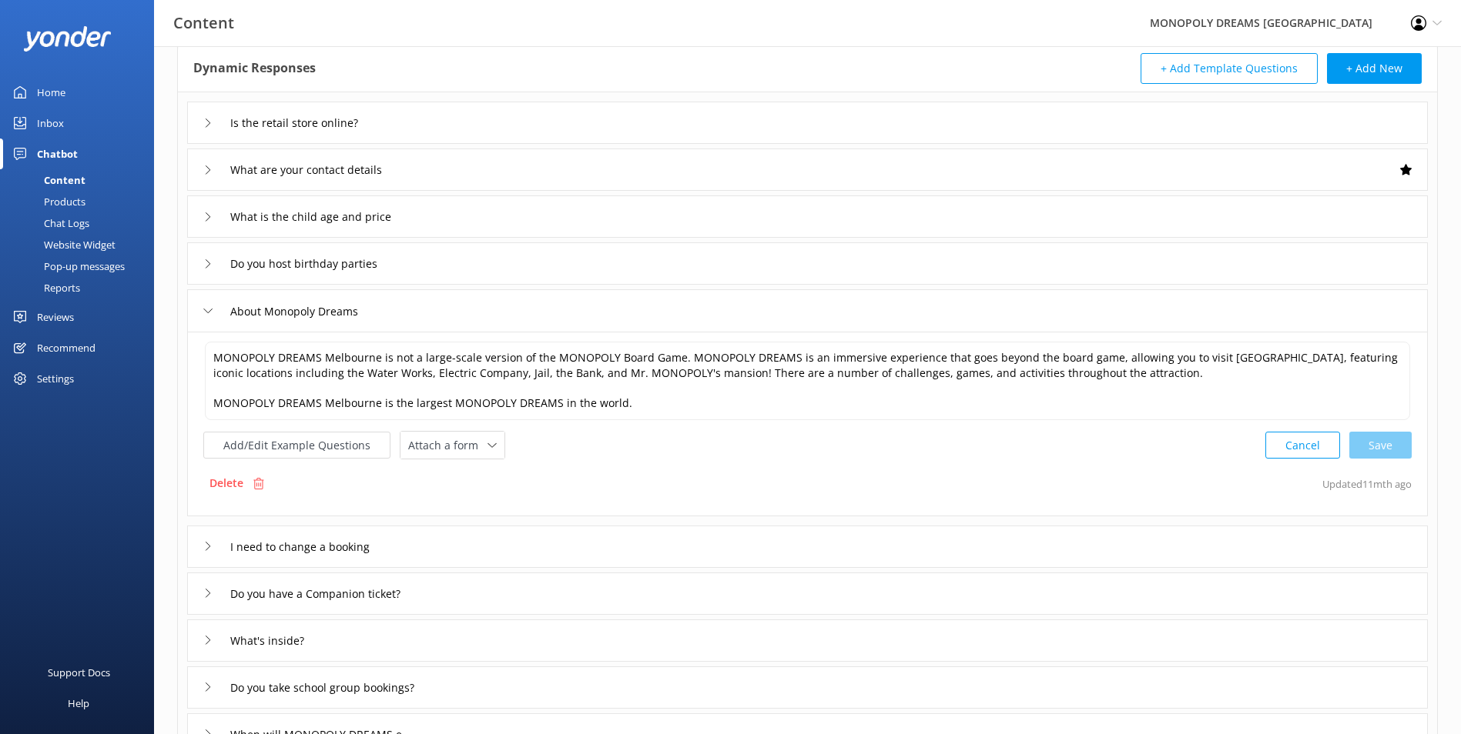
scroll to position [231, 0]
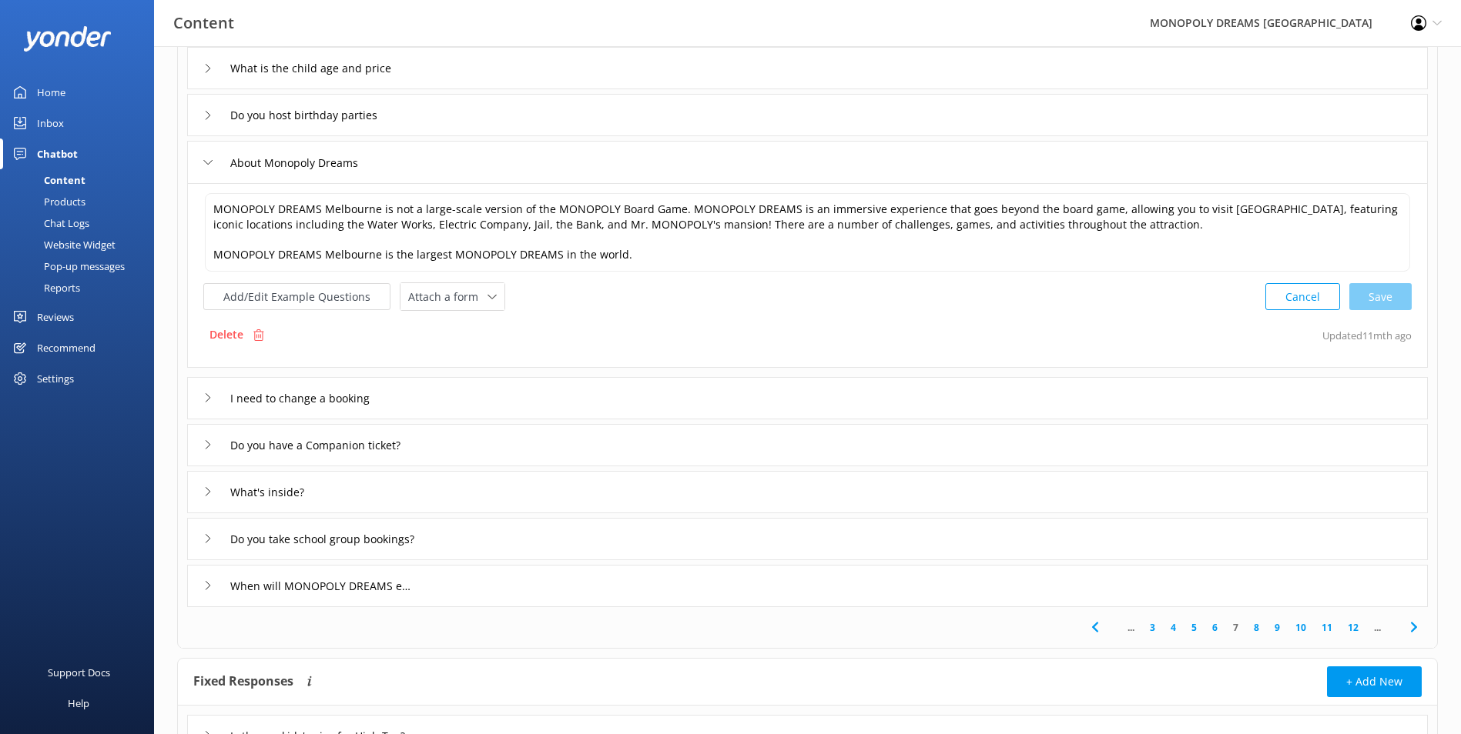
click at [641, 558] on div "Do you take school group bookings?" at bounding box center [807, 539] width 1240 height 42
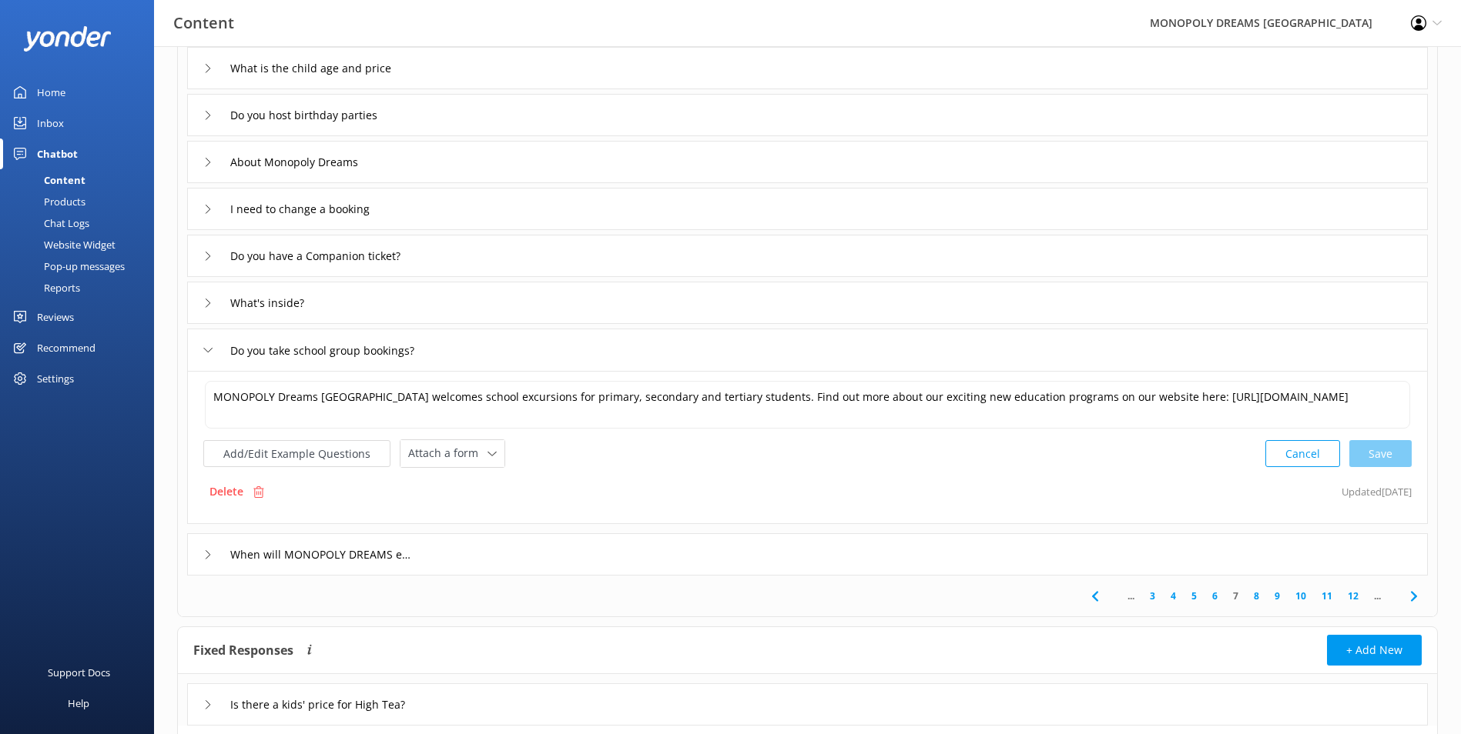
click at [1418, 597] on icon at bounding box center [1413, 596] width 18 height 18
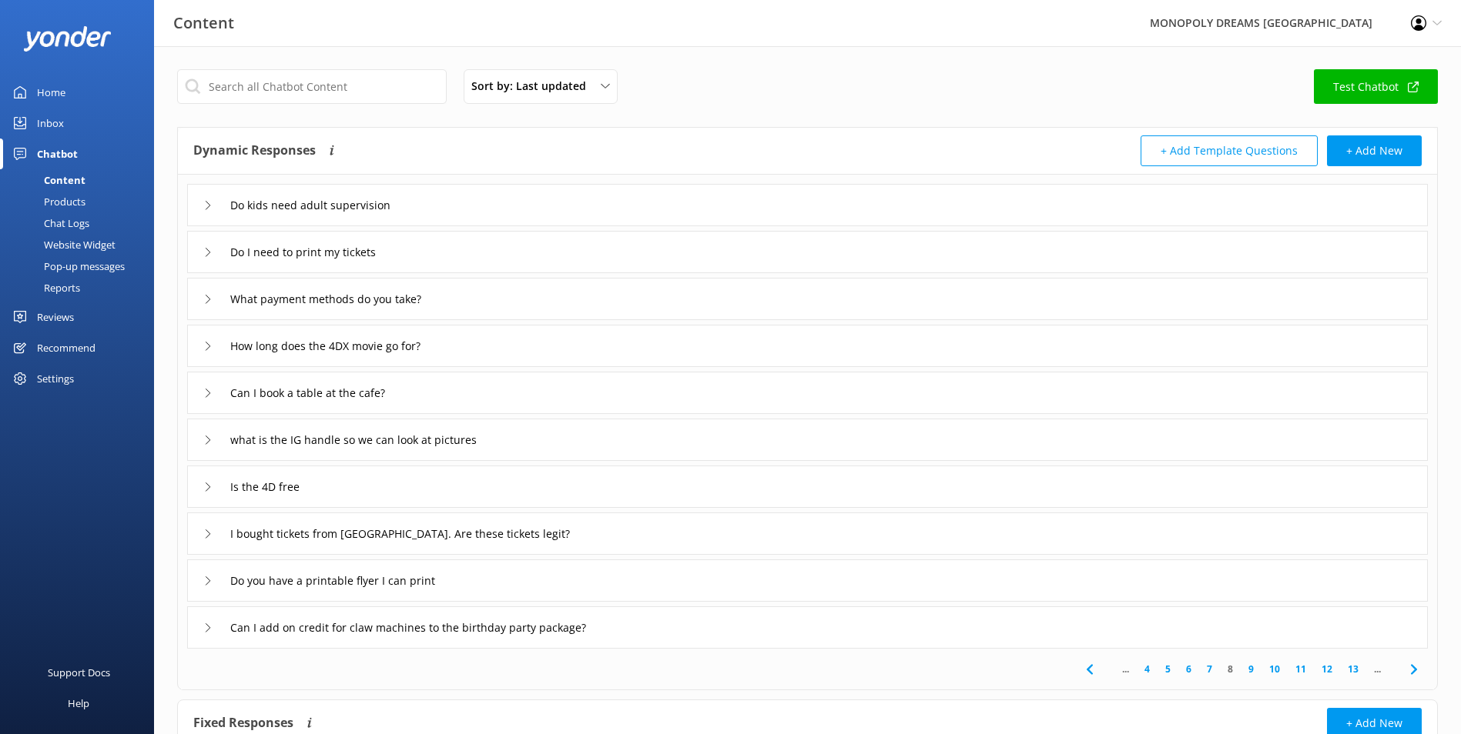
click at [1081, 674] on icon at bounding box center [1089, 670] width 18 height 18
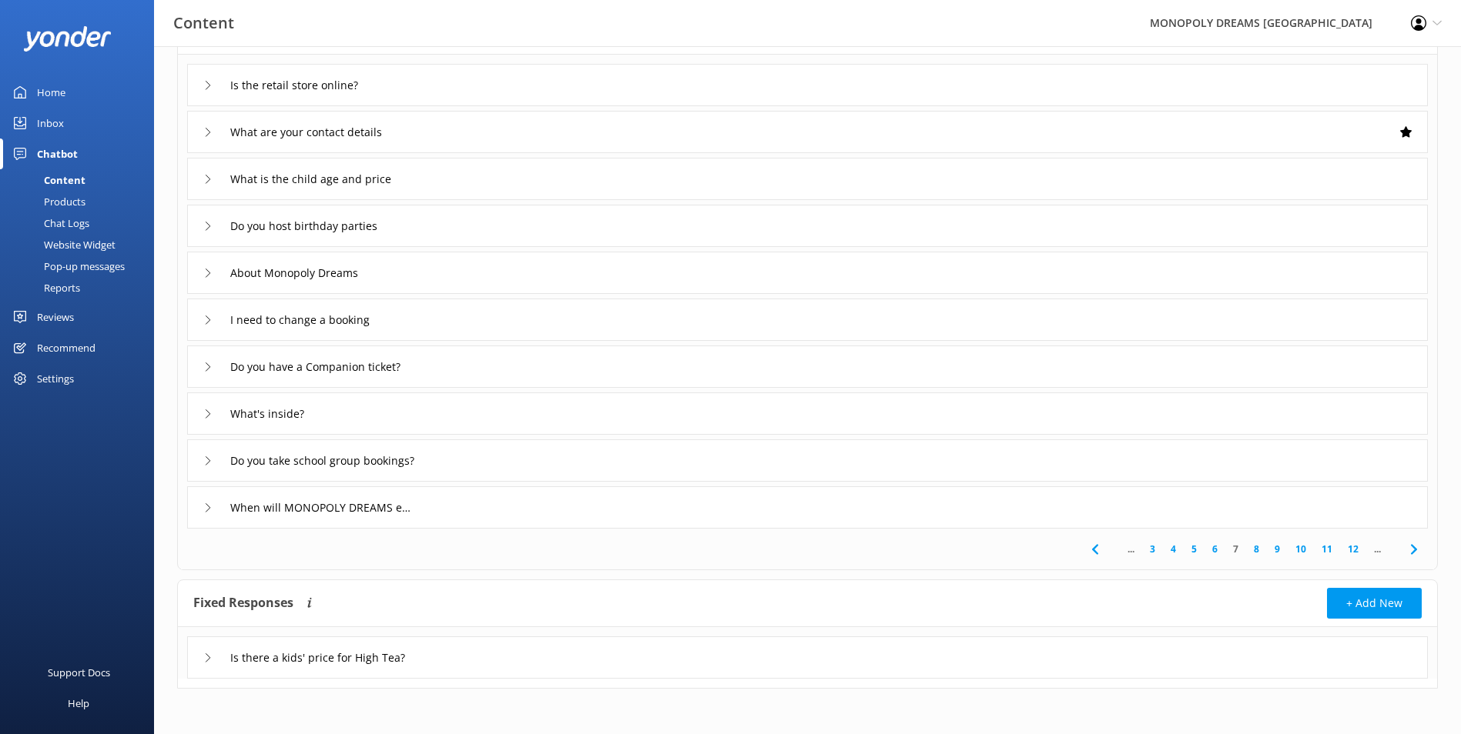
scroll to position [121, 0]
click at [457, 504] on div "When will MONOPOLY DREAMS end?" at bounding box center [807, 507] width 1240 height 42
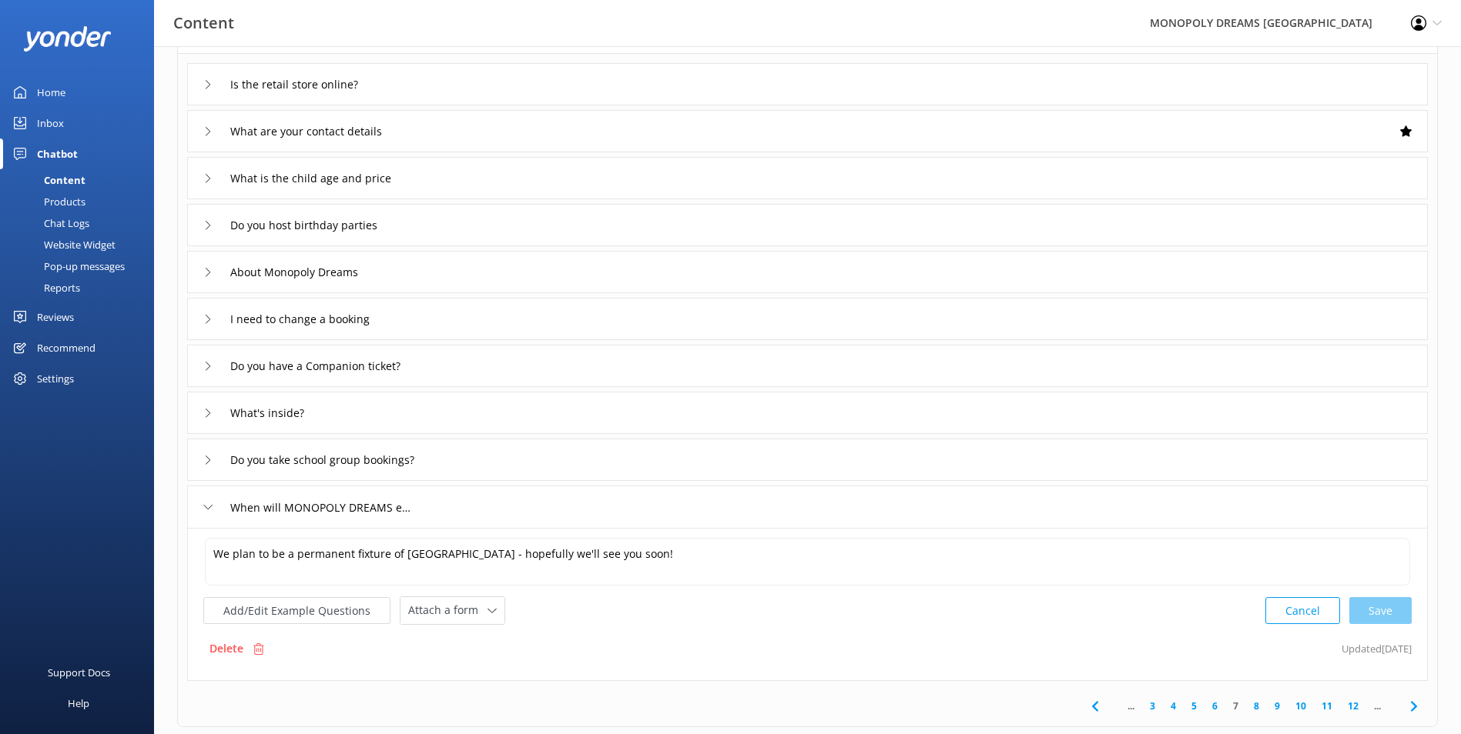
click at [1414, 706] on use at bounding box center [1413, 706] width 6 height 10
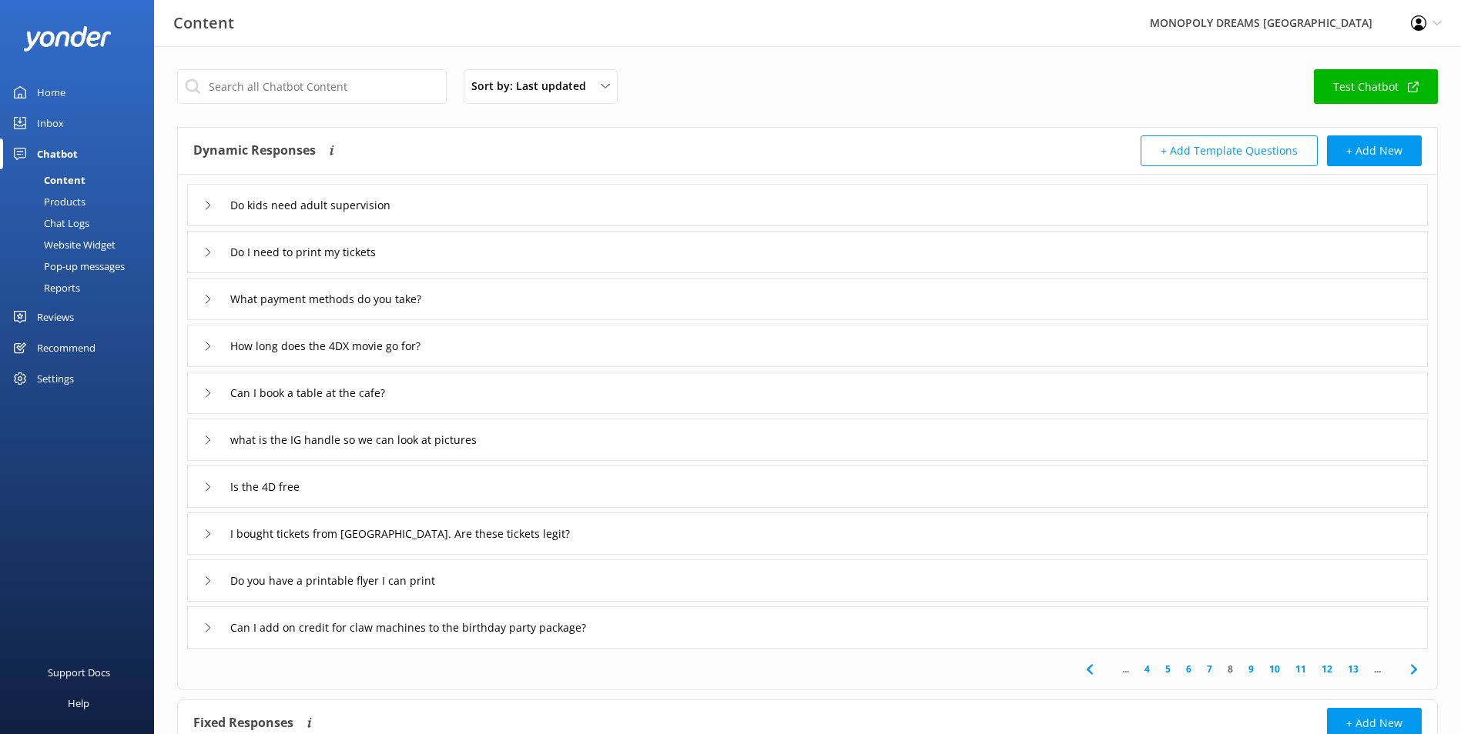
click at [1073, 668] on span at bounding box center [1089, 669] width 35 height 35
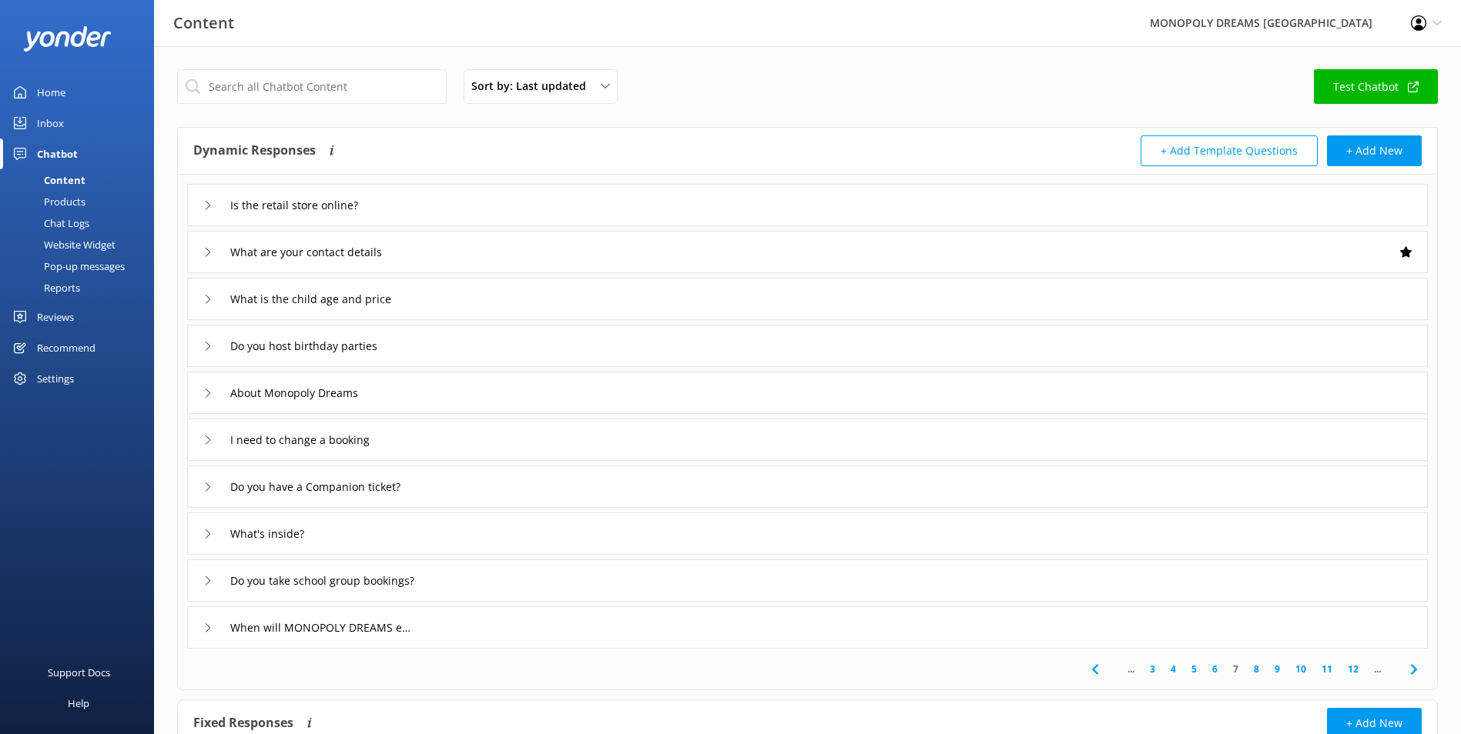
click at [537, 630] on div "When will MONOPOLY DREAMS end?" at bounding box center [807, 628] width 1240 height 42
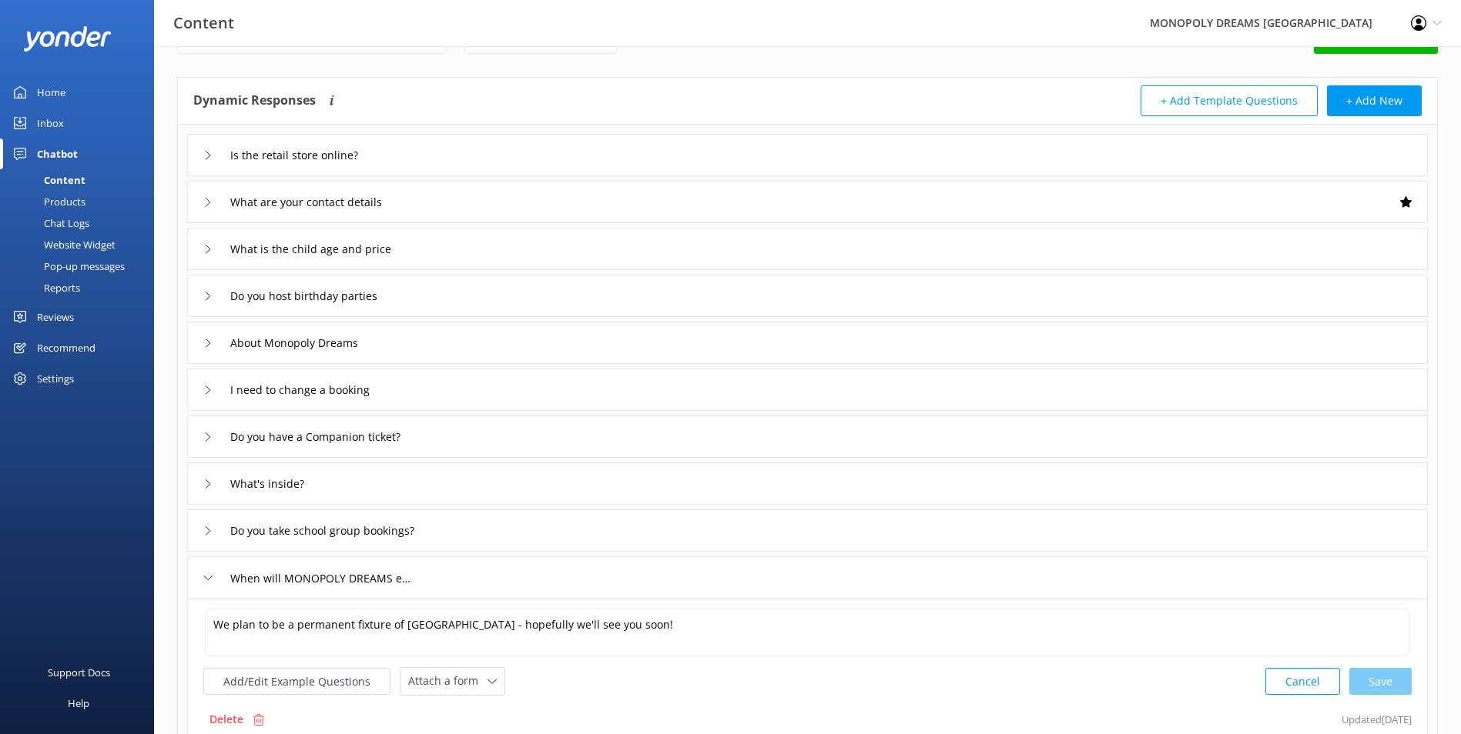
scroll to position [77, 0]
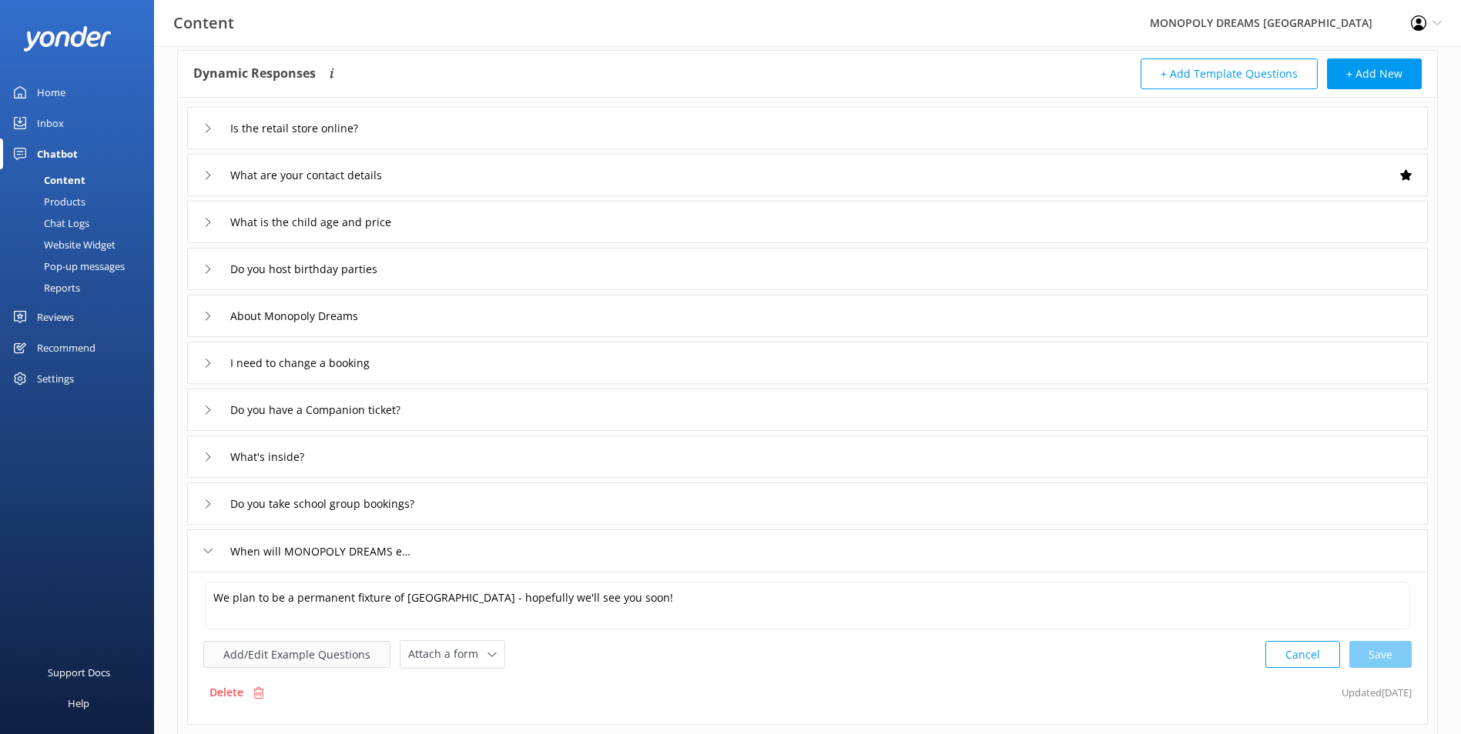
click at [325, 651] on button "Add/Edit Example Questions" at bounding box center [296, 654] width 187 height 27
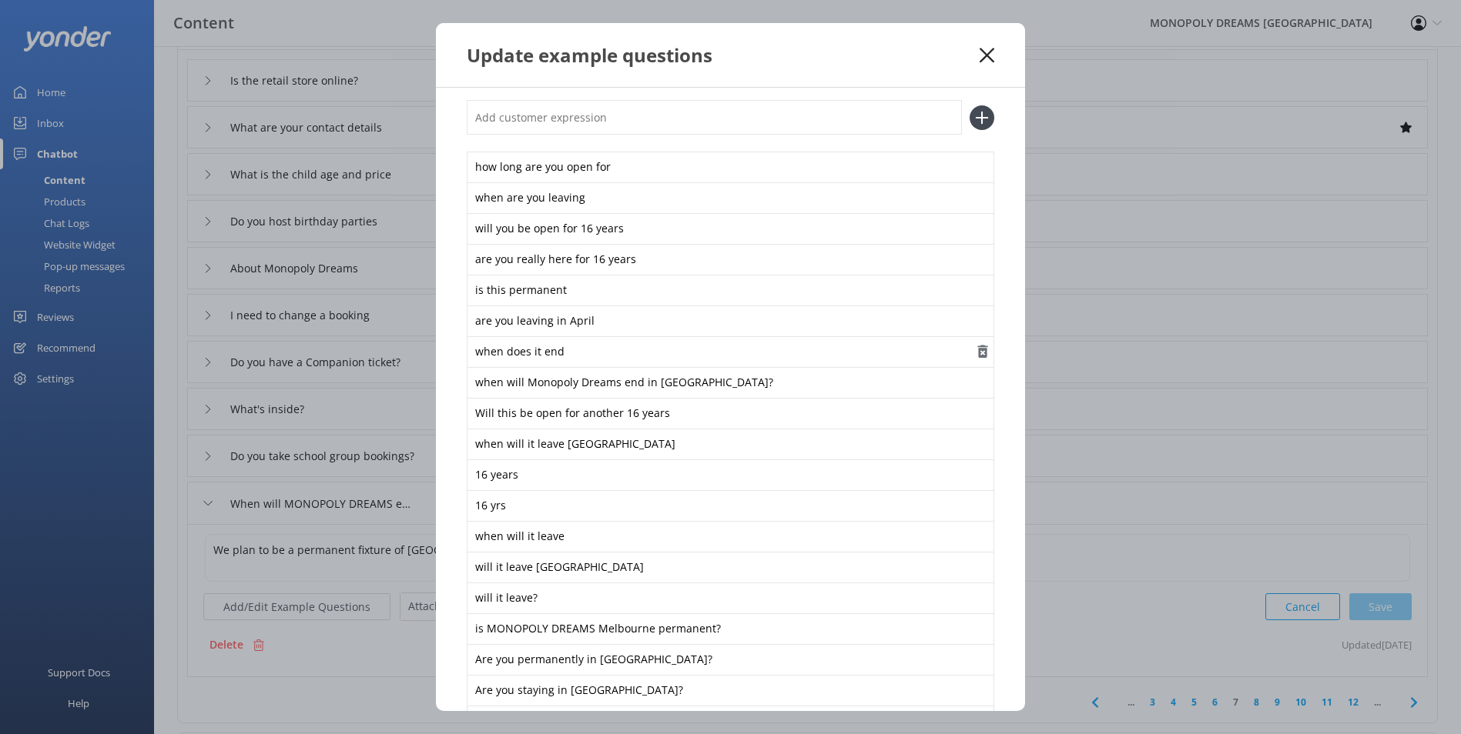
scroll to position [0, 0]
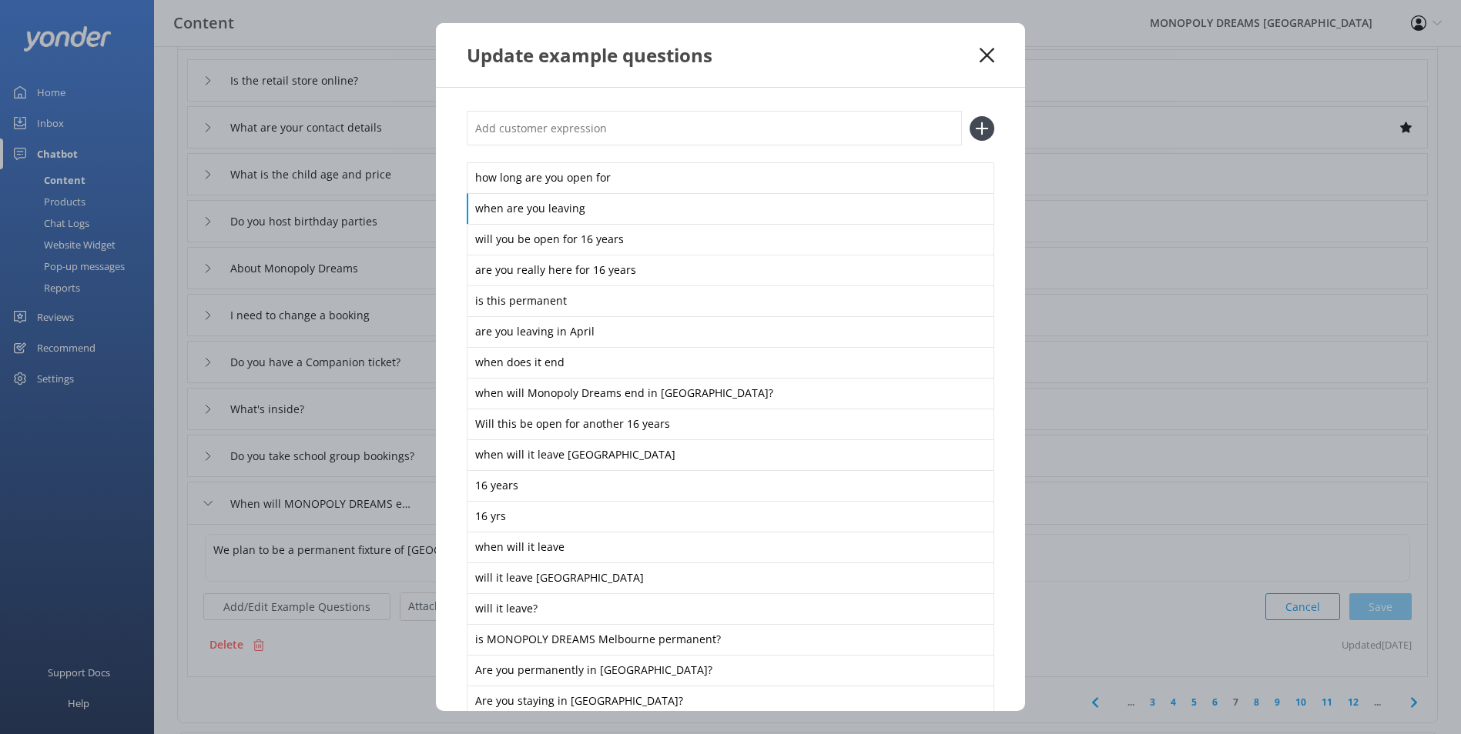
click at [1318, 213] on div "Update example questions how long are you open for when are you leaving will yo…" at bounding box center [730, 367] width 1461 height 734
click at [997, 52] on div "Update example questions" at bounding box center [730, 55] width 589 height 64
click at [995, 52] on div "Update example questions" at bounding box center [730, 55] width 589 height 64
click at [989, 55] on icon at bounding box center [986, 55] width 15 height 15
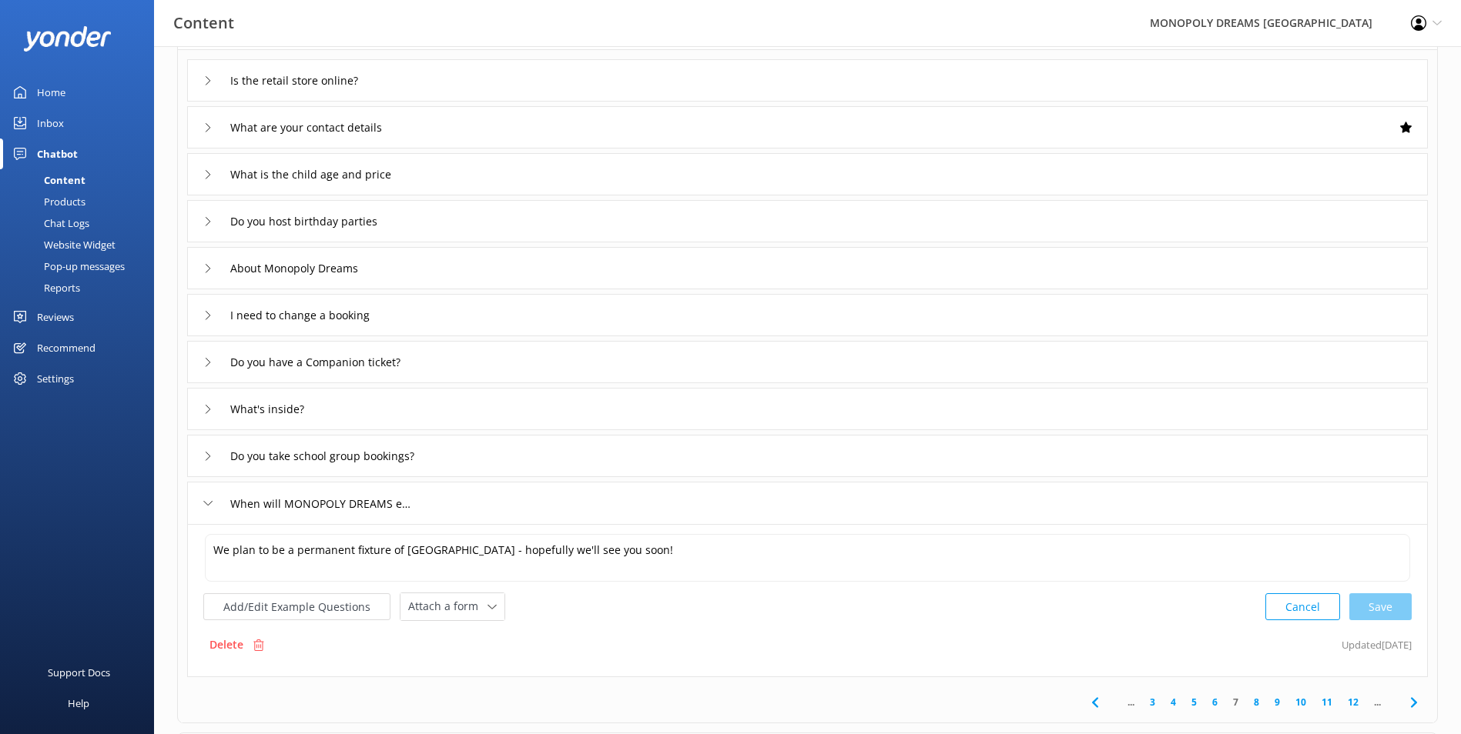
click at [1408, 707] on icon at bounding box center [1413, 703] width 18 height 18
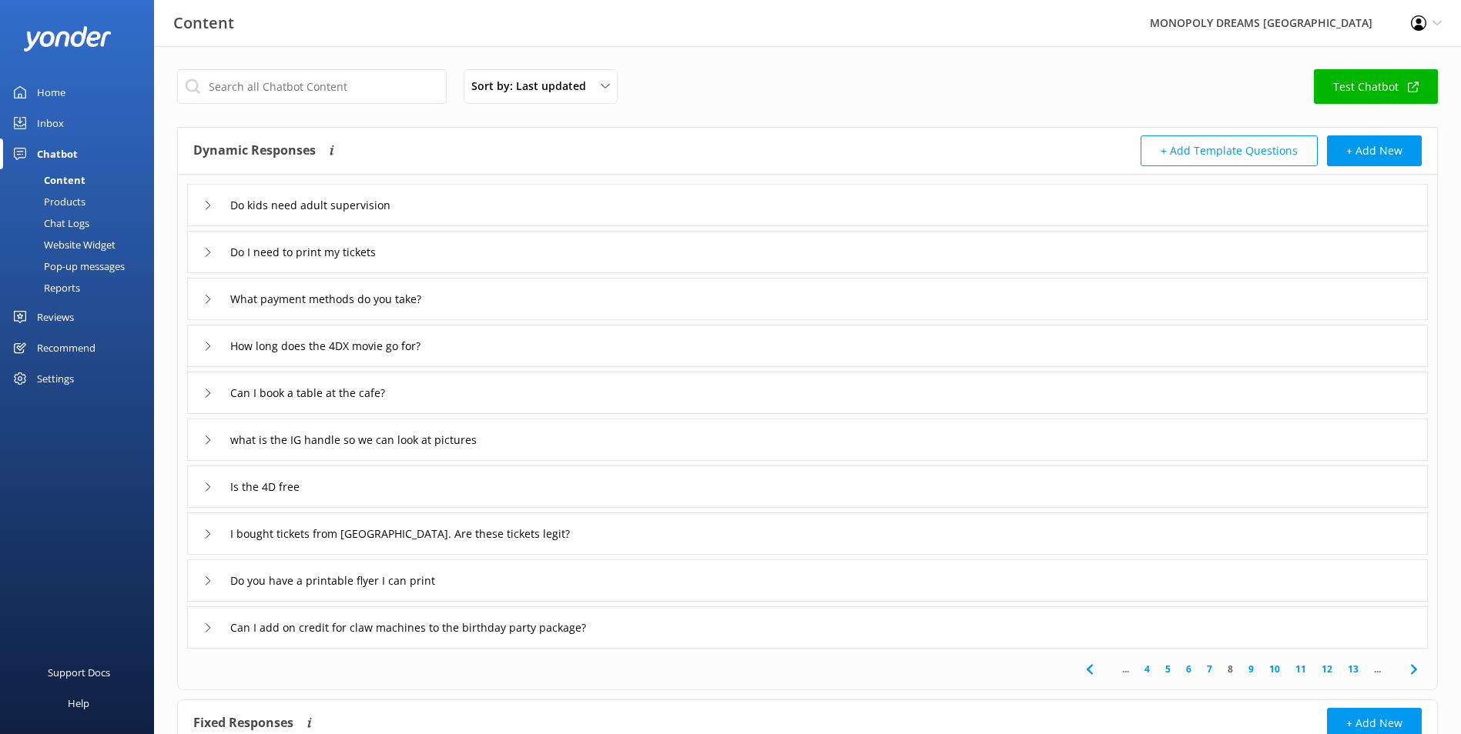
click at [675, 350] on div "How long does the 4DX movie go for?" at bounding box center [807, 346] width 1240 height 42
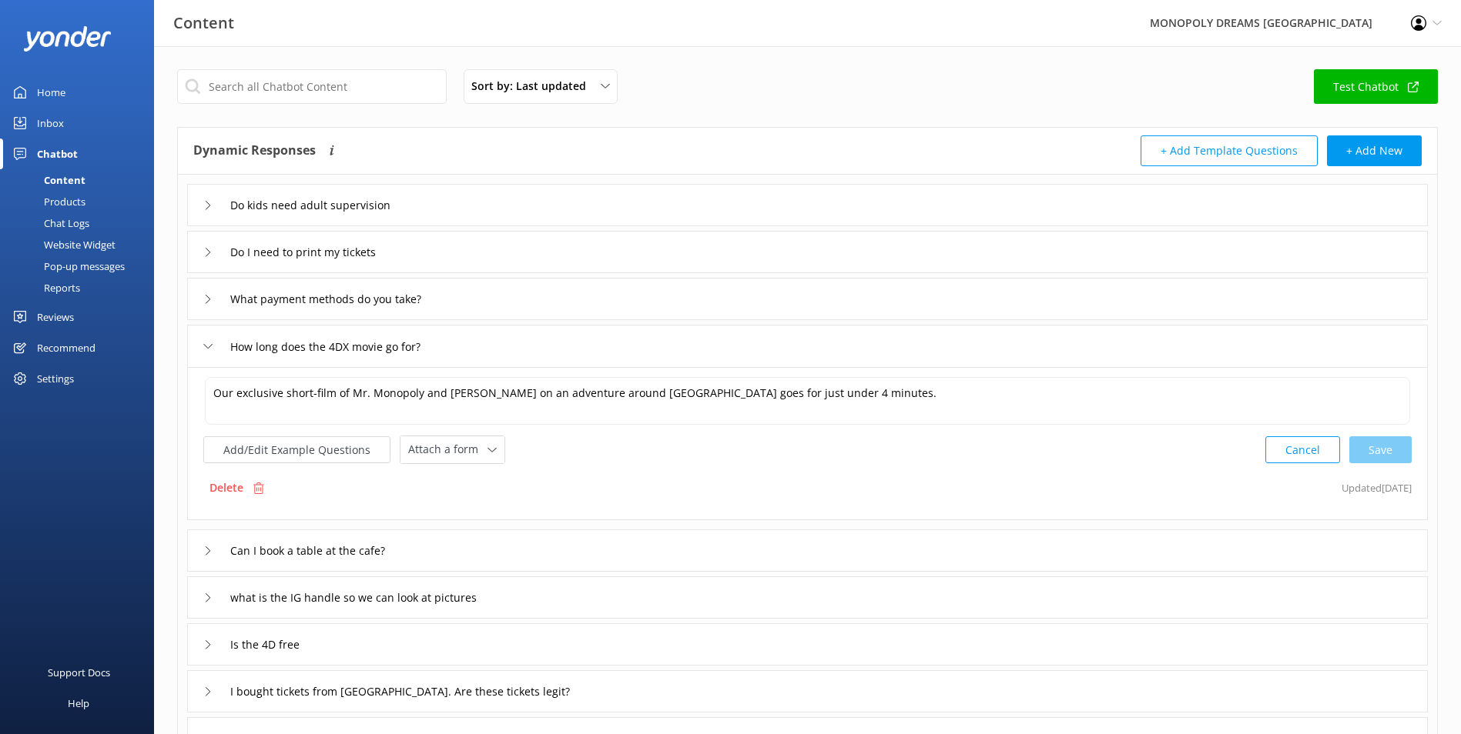
click at [755, 293] on div "What payment methods do you take?" at bounding box center [807, 299] width 1240 height 42
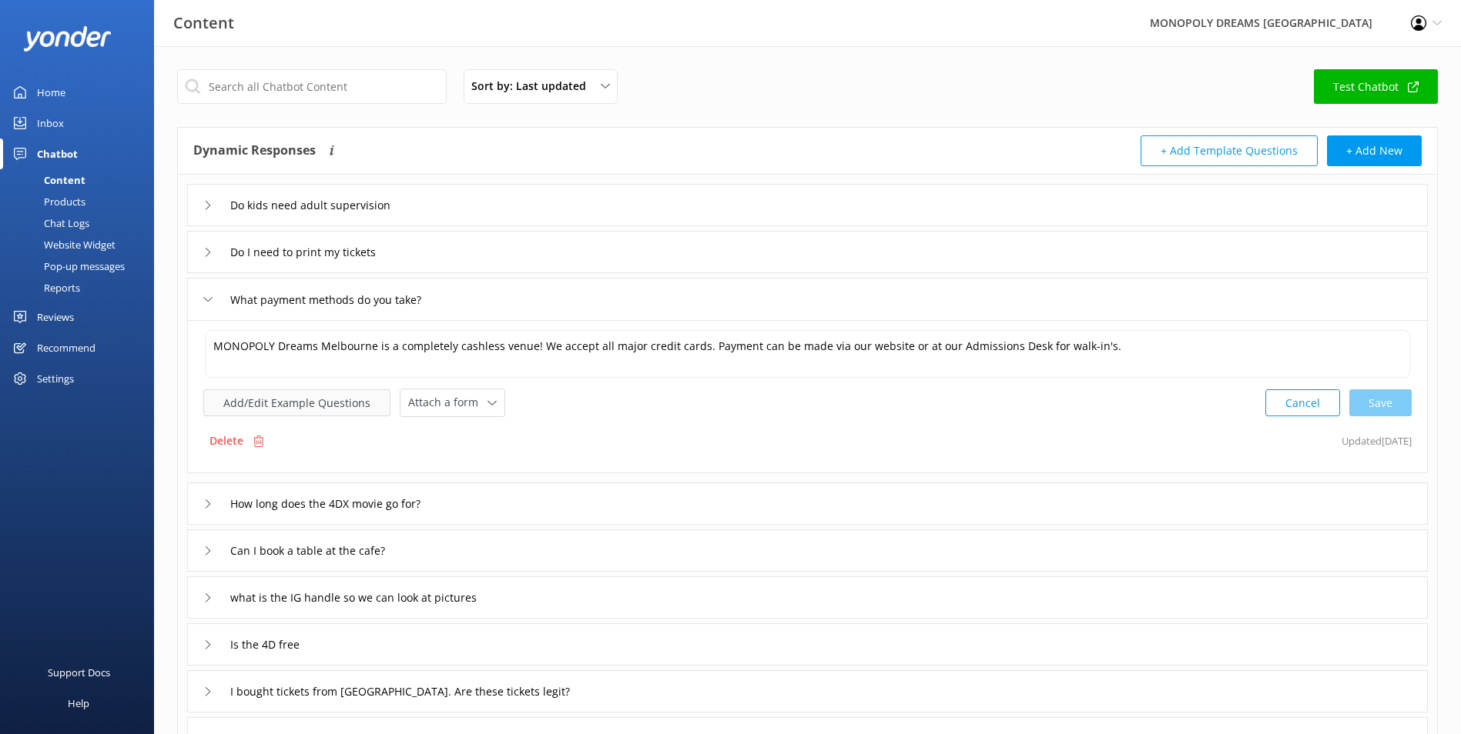
click at [351, 403] on button "Add/Edit Example Questions" at bounding box center [296, 403] width 187 height 27
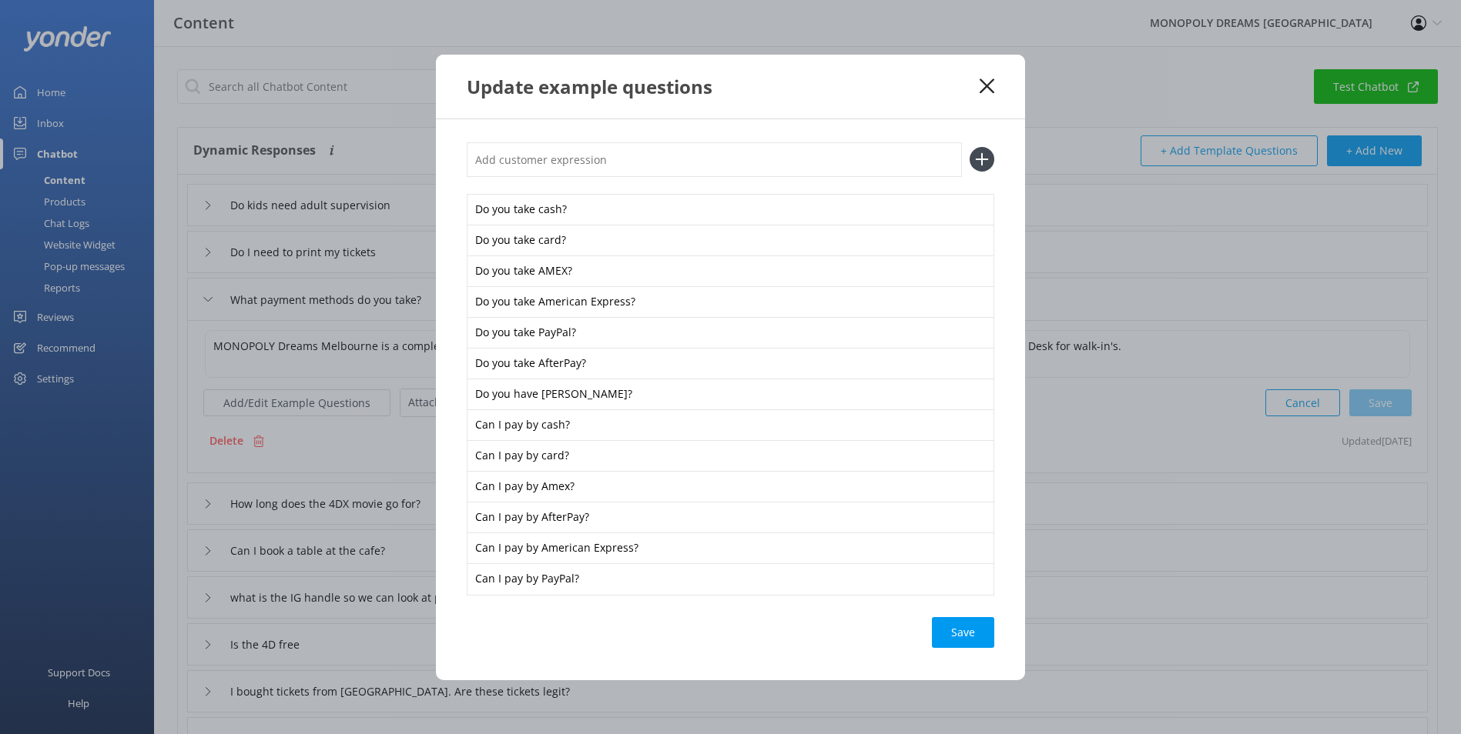
click at [986, 91] on icon at bounding box center [986, 86] width 15 height 15
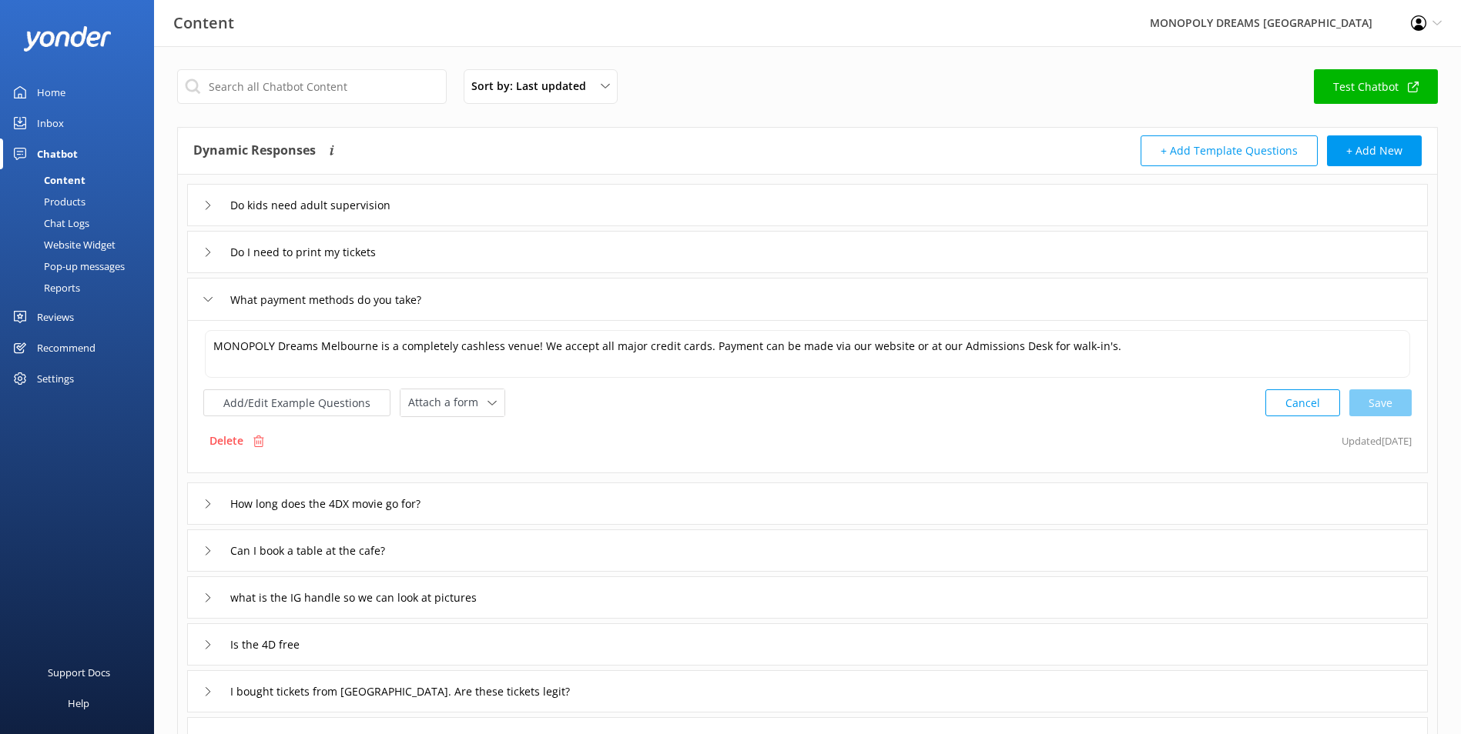
click at [602, 244] on div "Do I need to print my tickets" at bounding box center [807, 252] width 1240 height 42
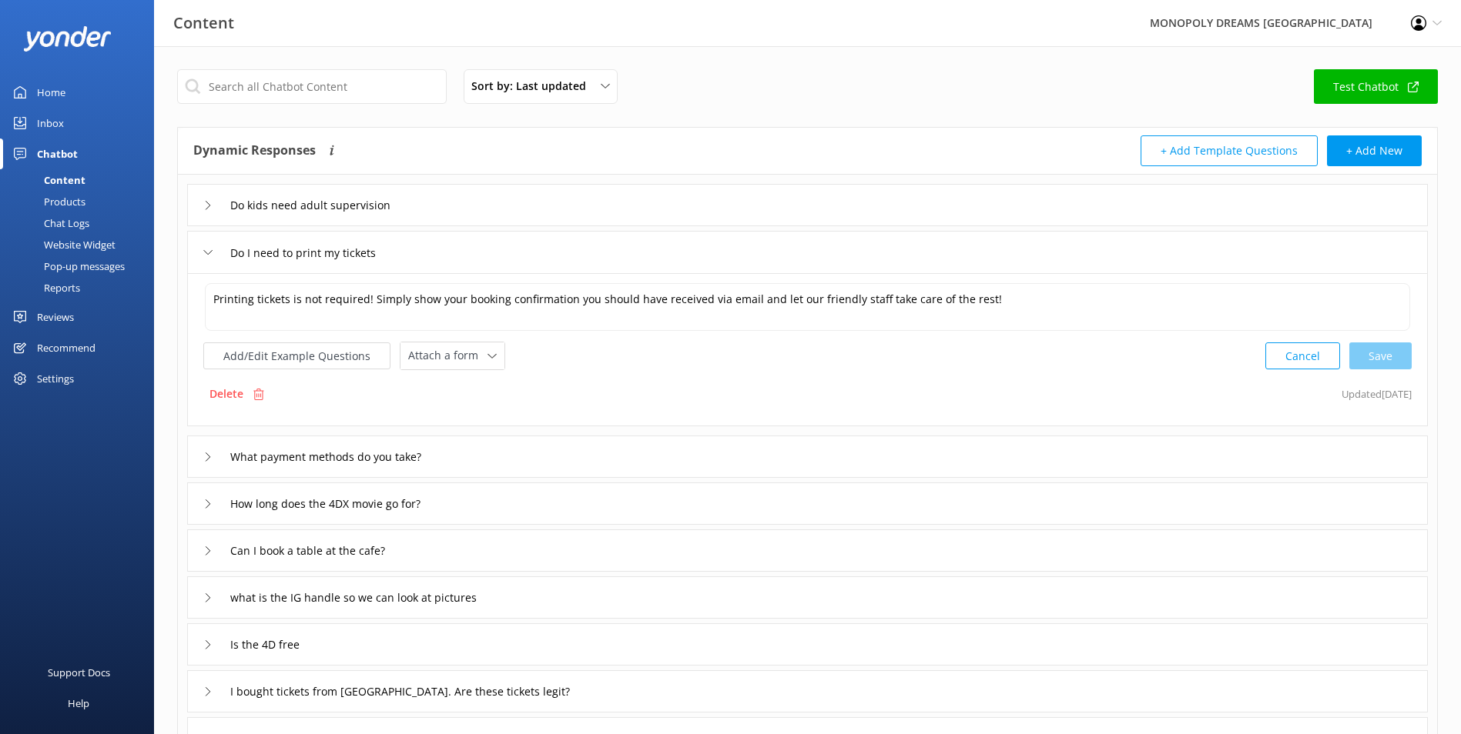
click at [622, 651] on div "Is the 4D free" at bounding box center [807, 645] width 1240 height 42
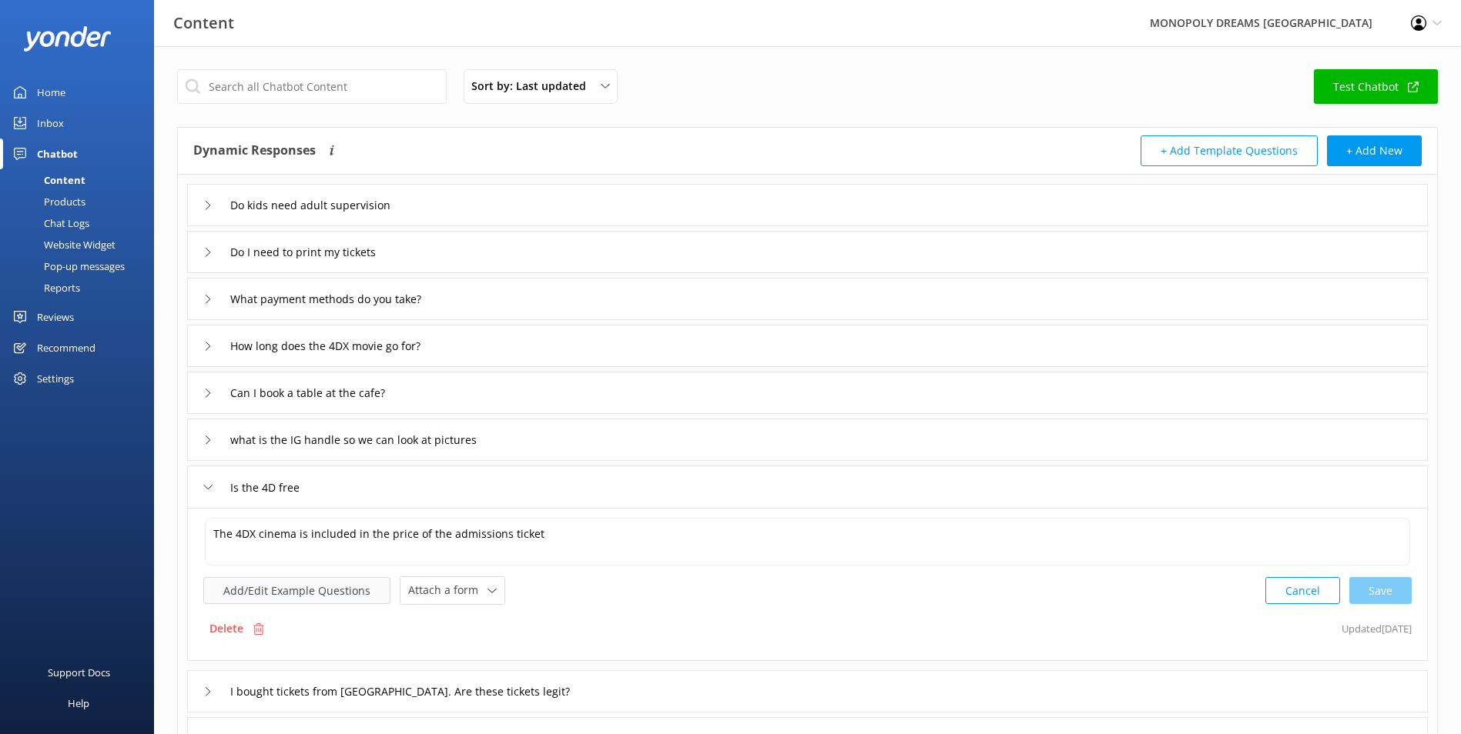
click at [378, 594] on button "Add/Edit Example Questions" at bounding box center [296, 590] width 187 height 27
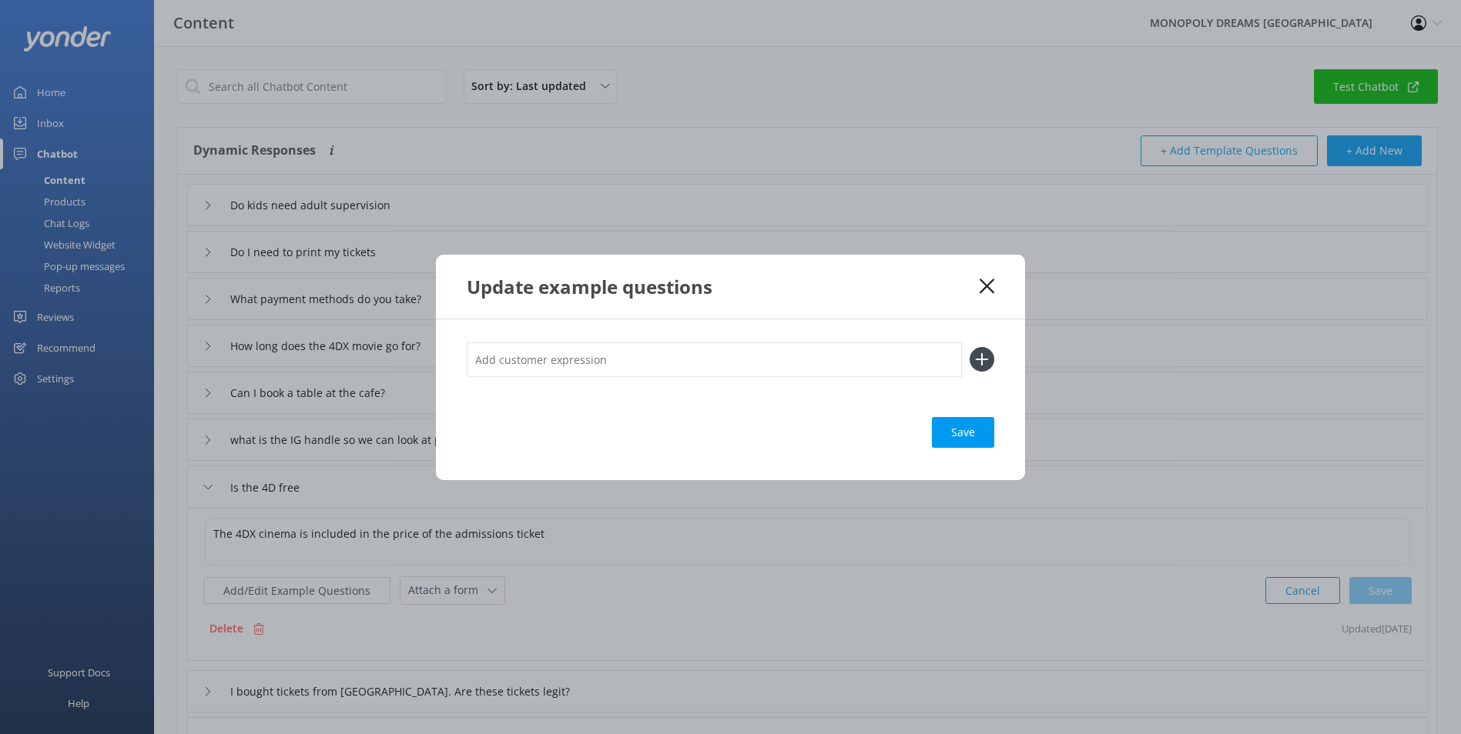
click at [983, 283] on use at bounding box center [986, 286] width 15 height 15
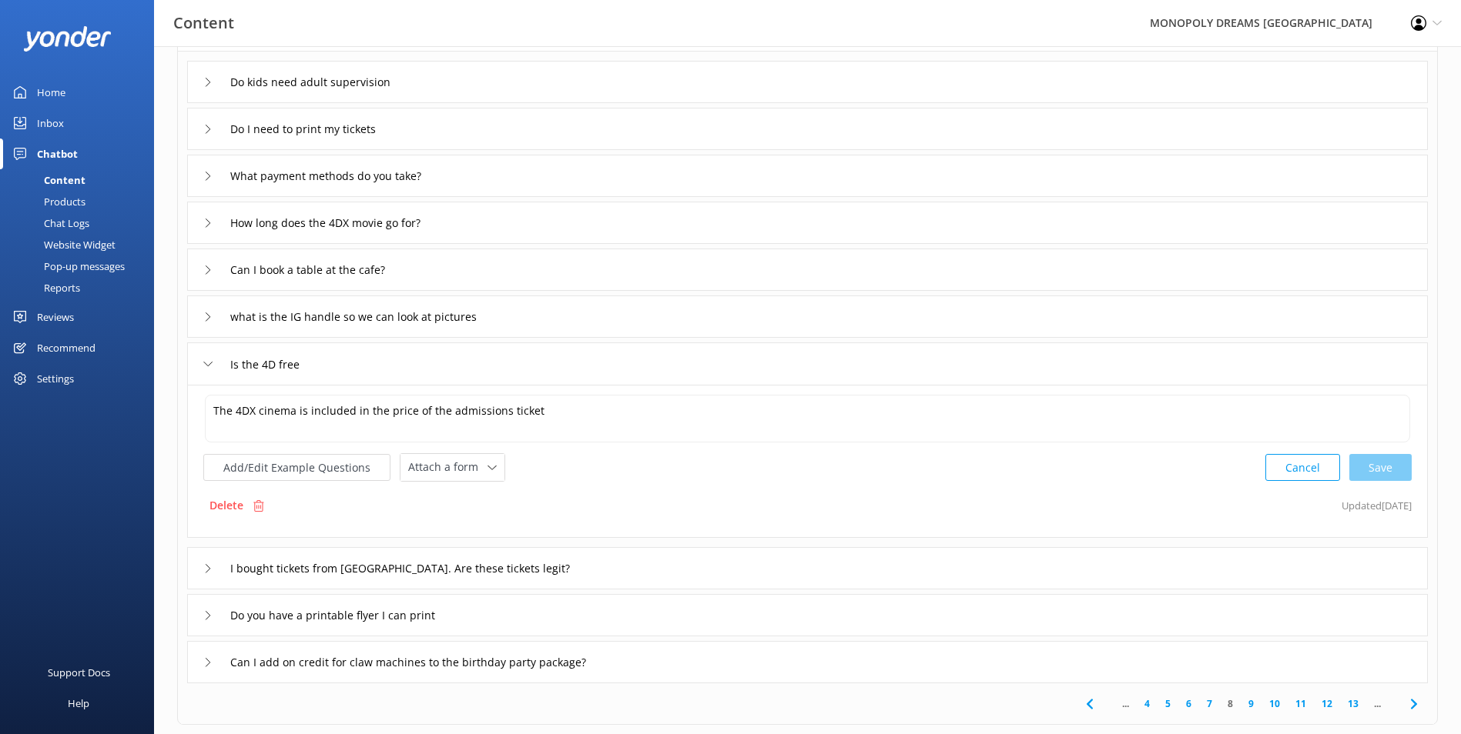
scroll to position [154, 0]
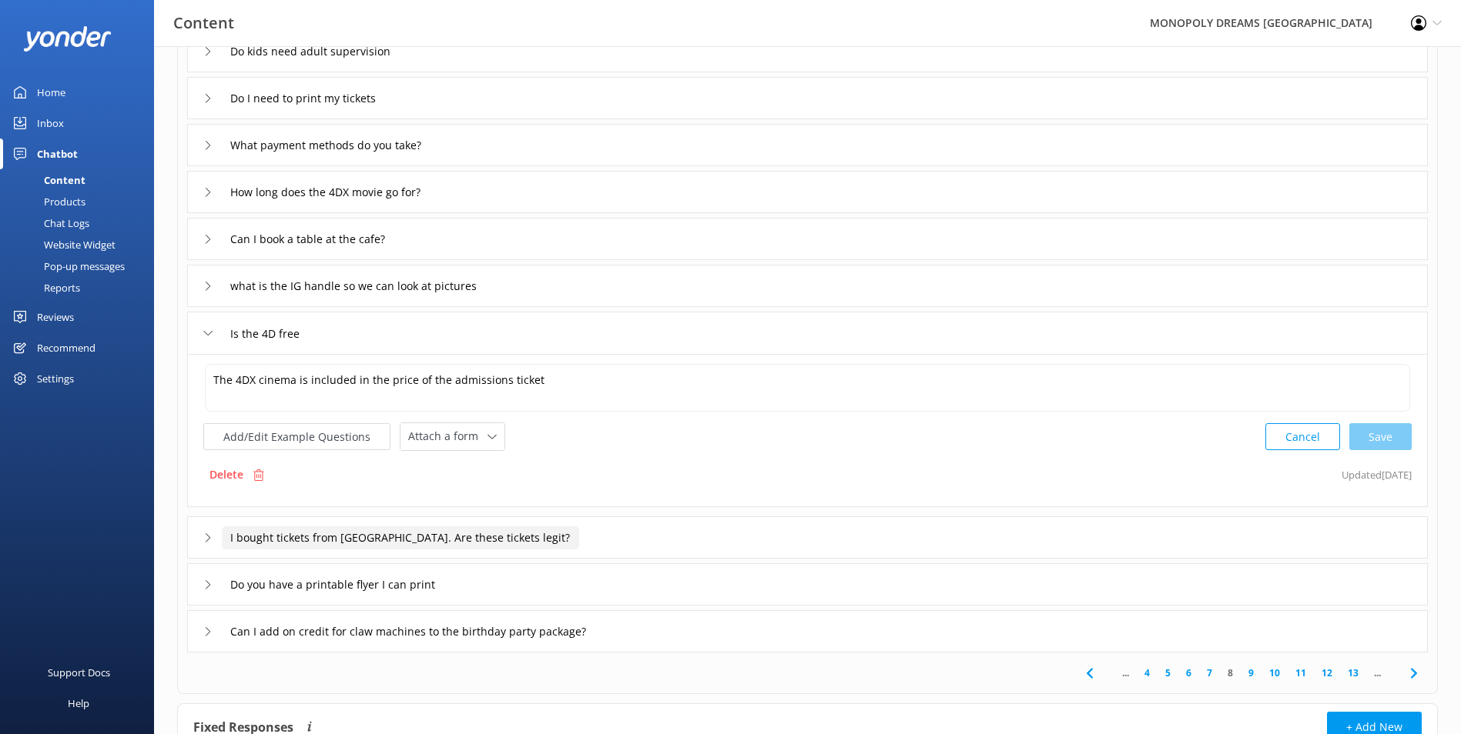
click at [547, 535] on input "I bought tickets from Headout. Are these tickets legit?" at bounding box center [400, 538] width 357 height 23
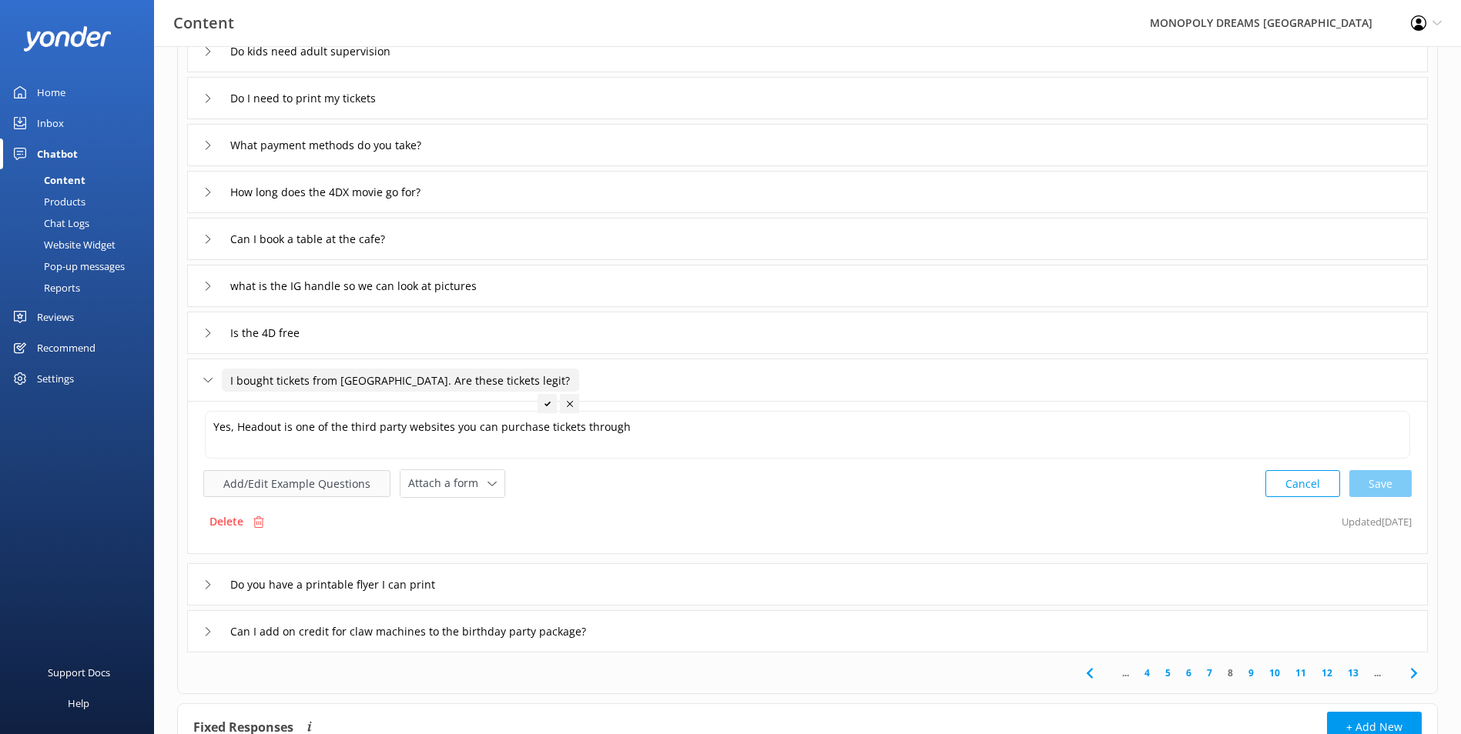
click at [349, 485] on button "Add/Edit Example Questions" at bounding box center [296, 483] width 187 height 27
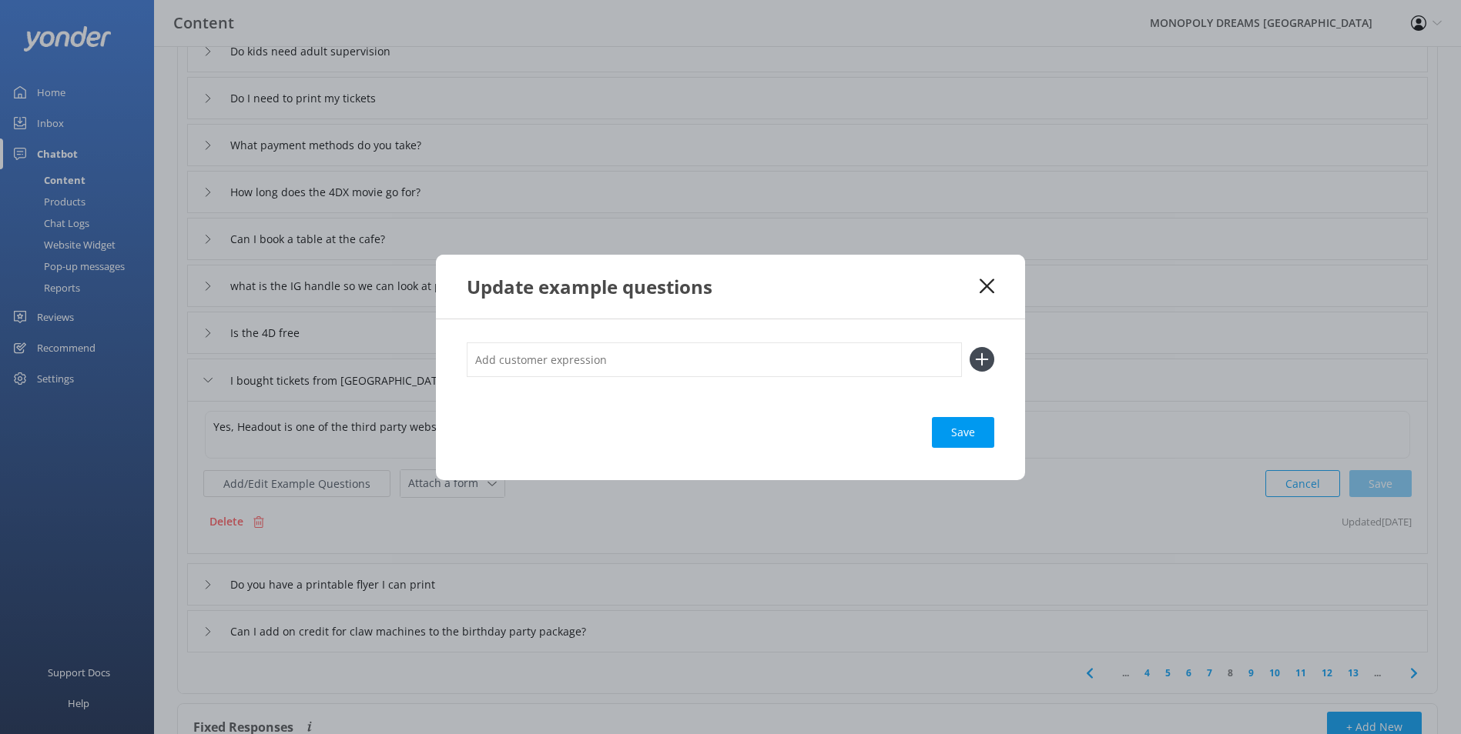
click at [982, 282] on use at bounding box center [986, 286] width 15 height 15
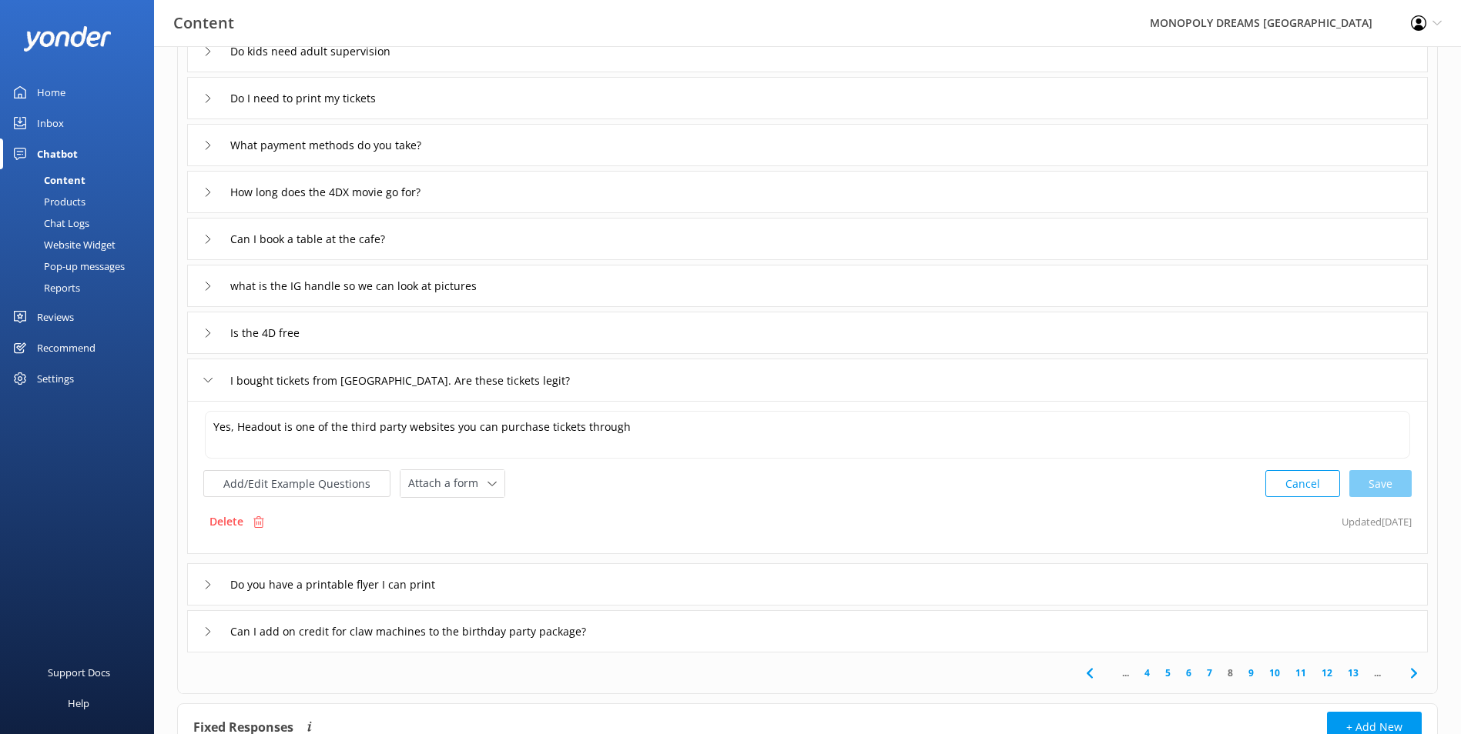
click at [1286, 474] on button "Cancel" at bounding box center [1302, 483] width 75 height 27
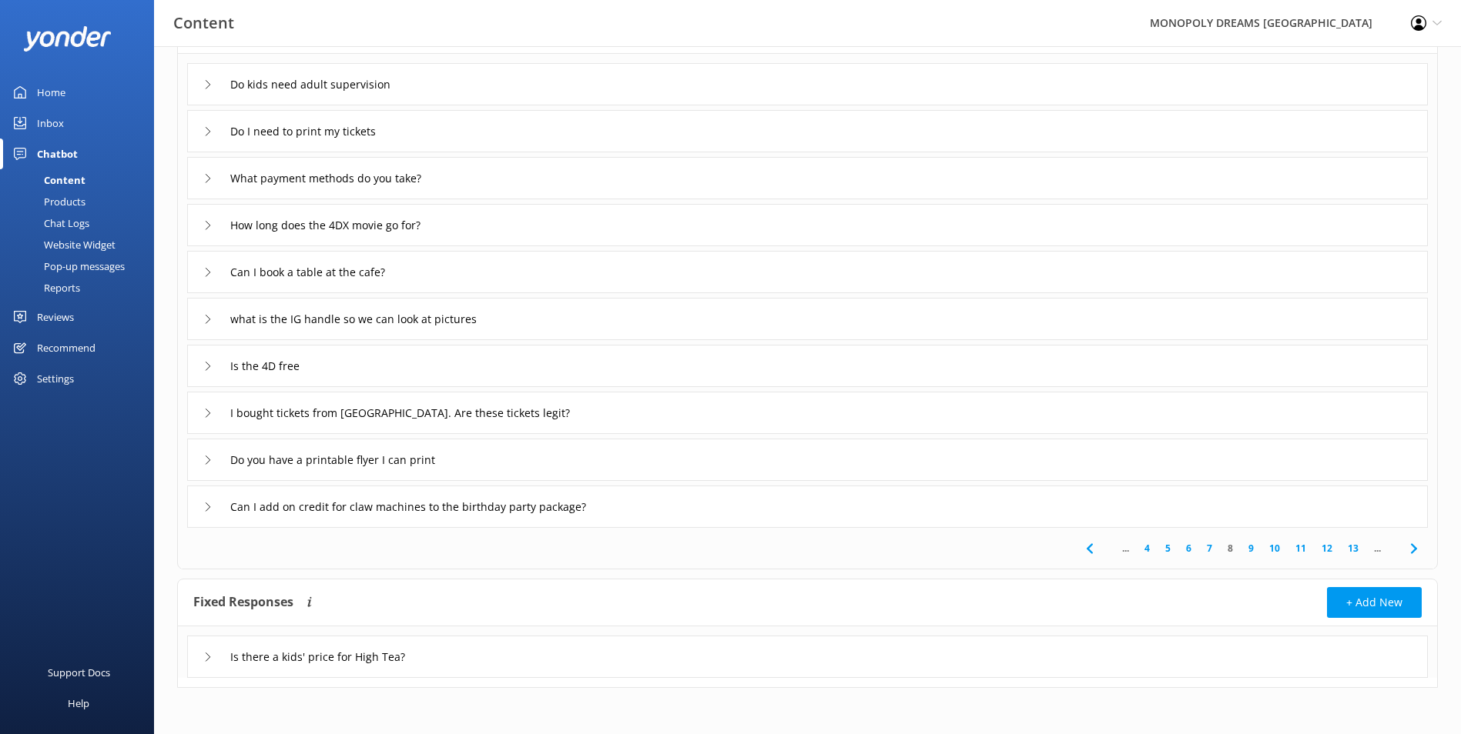
click at [581, 469] on div "Do you have a printable flyer I can print" at bounding box center [807, 460] width 1240 height 42
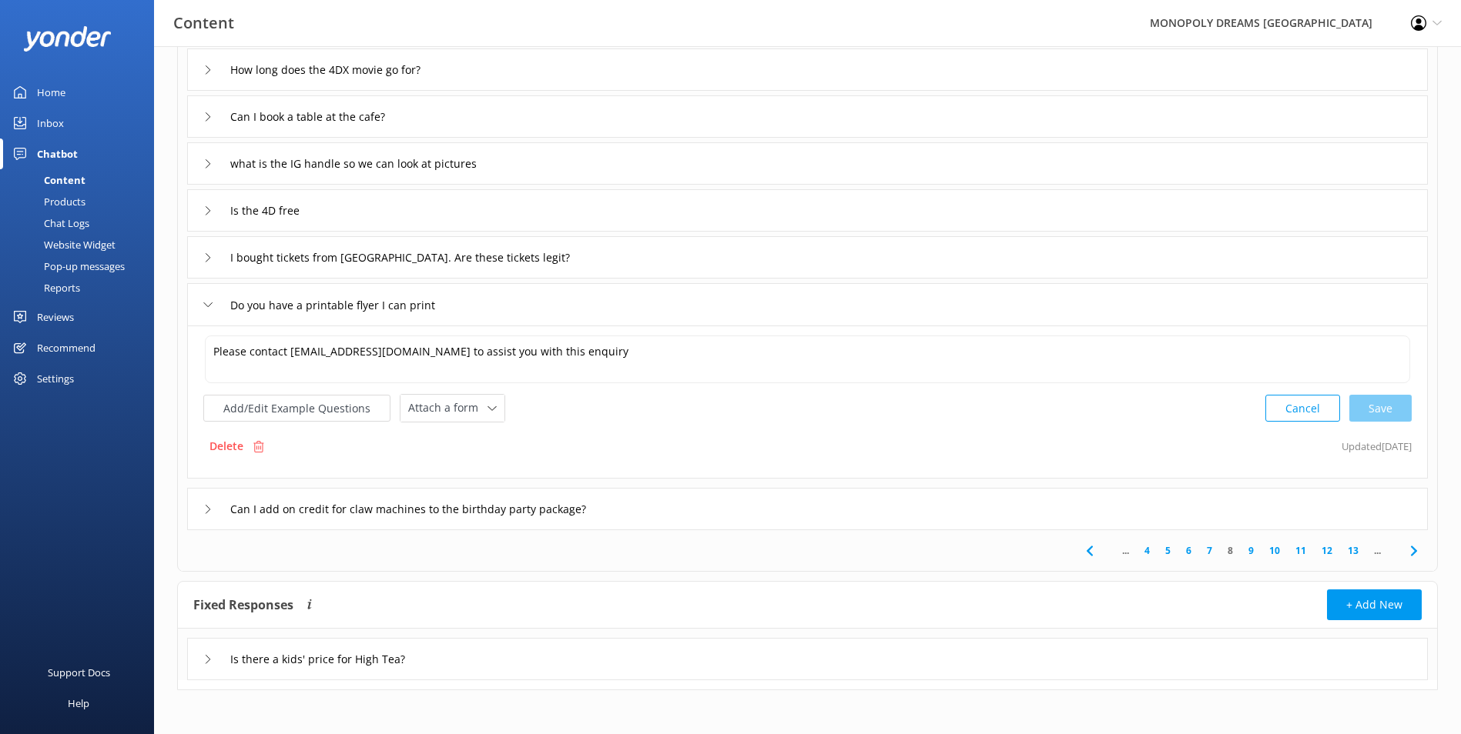
scroll to position [279, 0]
click at [359, 413] on button "Add/Edit Example Questions" at bounding box center [296, 406] width 187 height 27
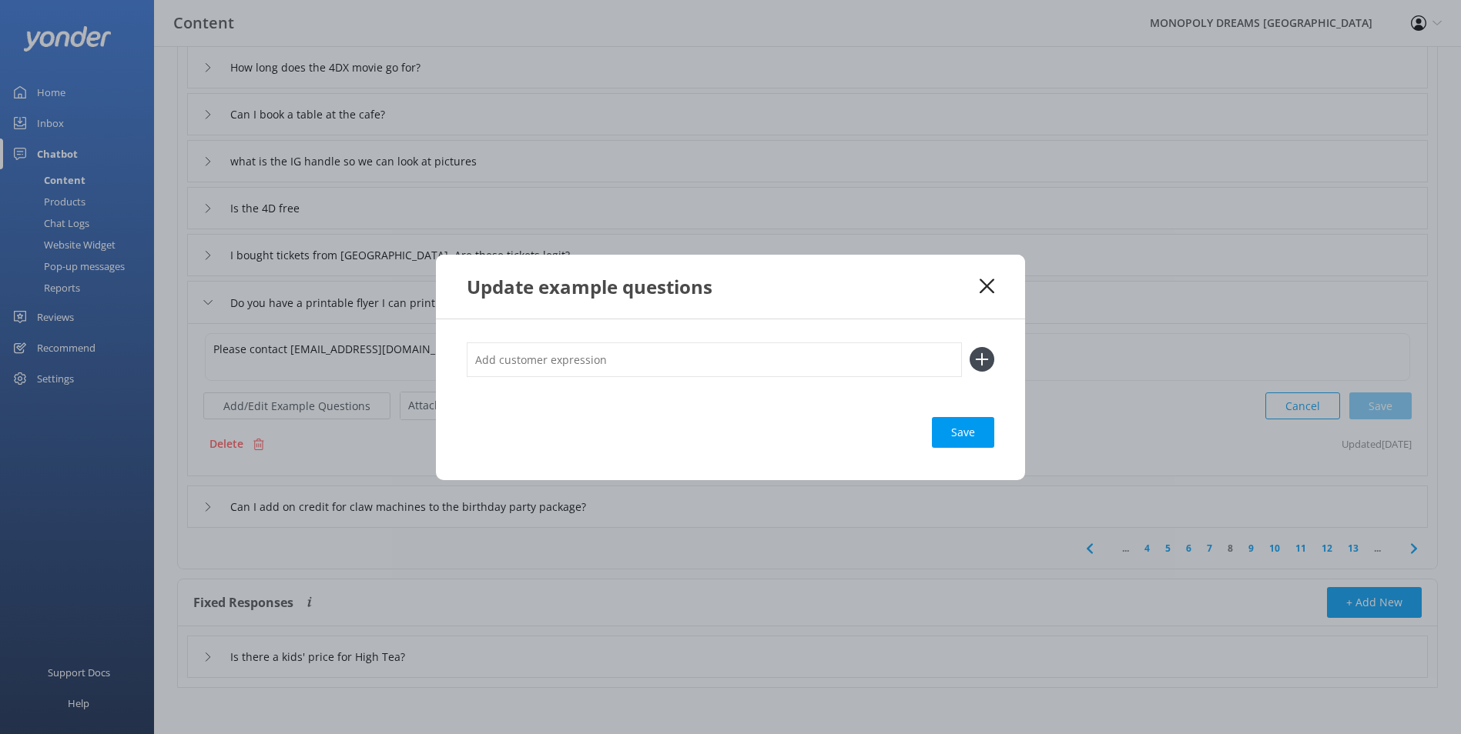
click at [1194, 304] on div "Update example questions Save" at bounding box center [730, 367] width 1461 height 734
click at [983, 298] on div "Update example questions" at bounding box center [730, 287] width 589 height 64
click at [980, 291] on icon at bounding box center [986, 286] width 15 height 15
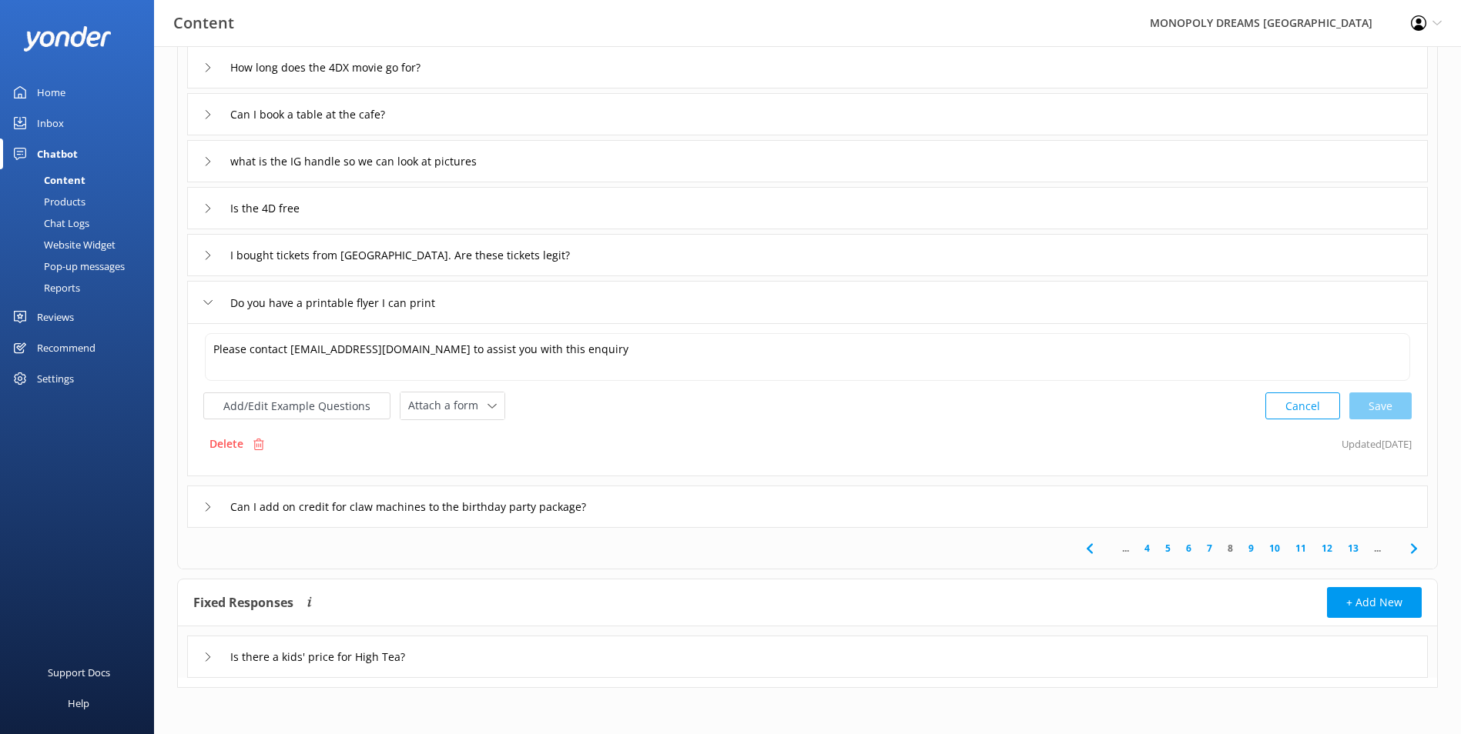
click at [970, 500] on div "Can I add on credit for claw machines to the birthday party package?" at bounding box center [807, 507] width 1240 height 42
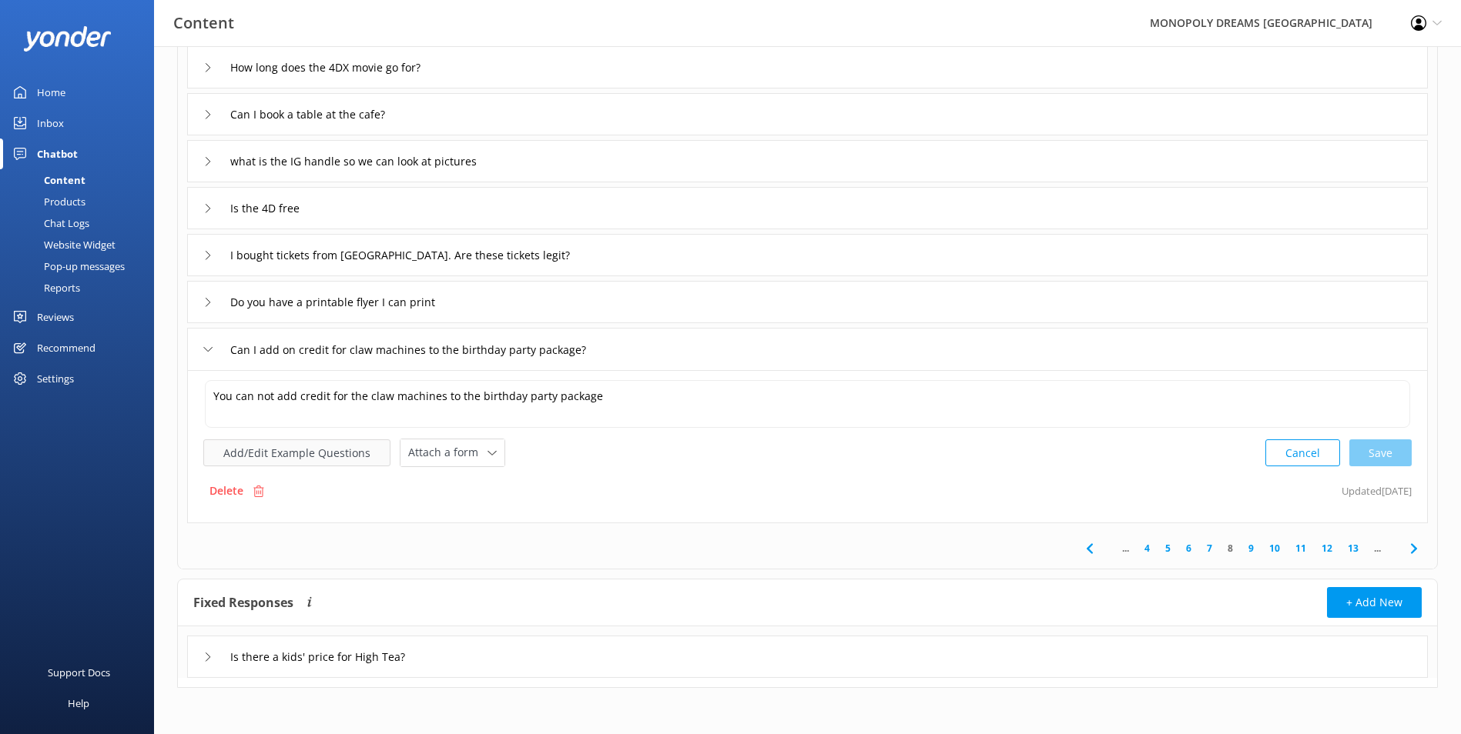
click at [341, 447] on button "Add/Edit Example Questions" at bounding box center [296, 453] width 187 height 27
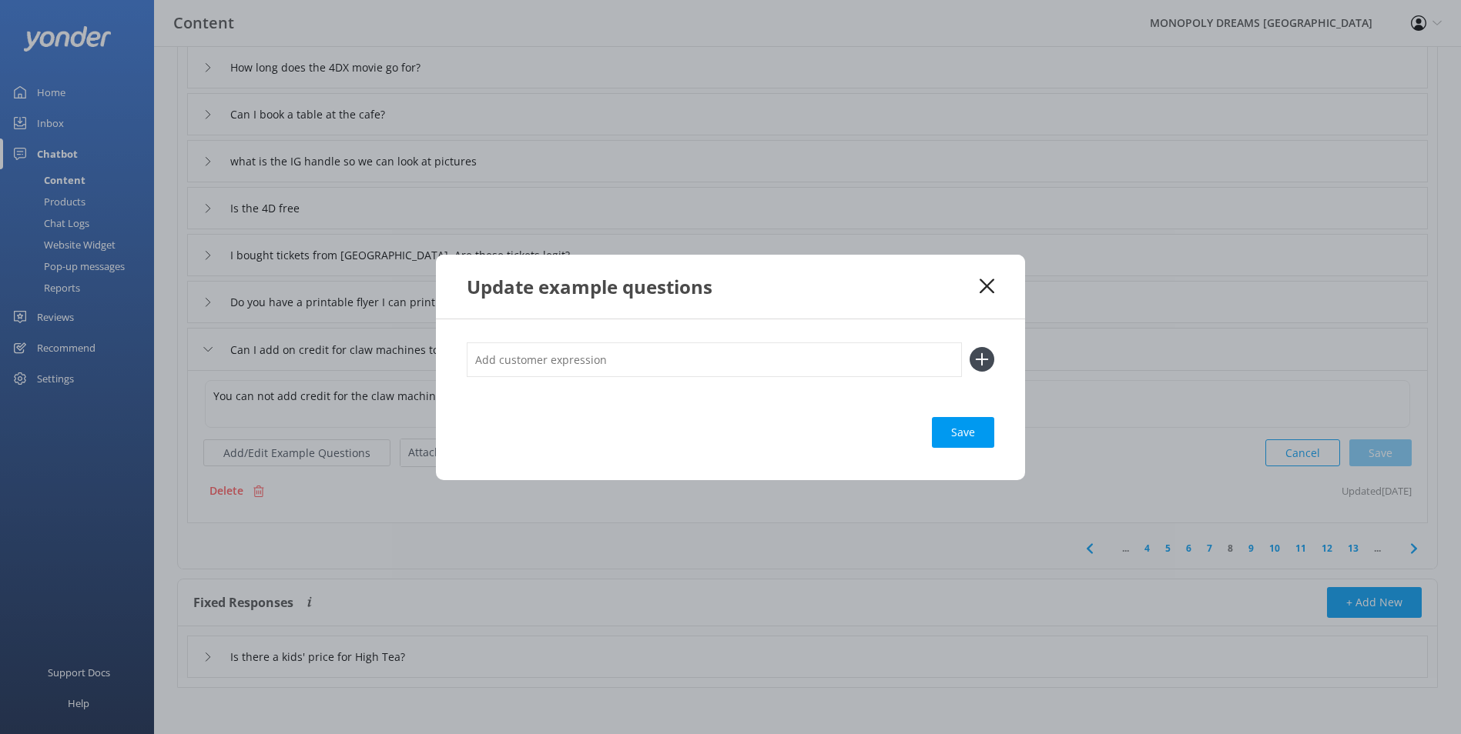
click at [990, 292] on icon at bounding box center [986, 286] width 15 height 15
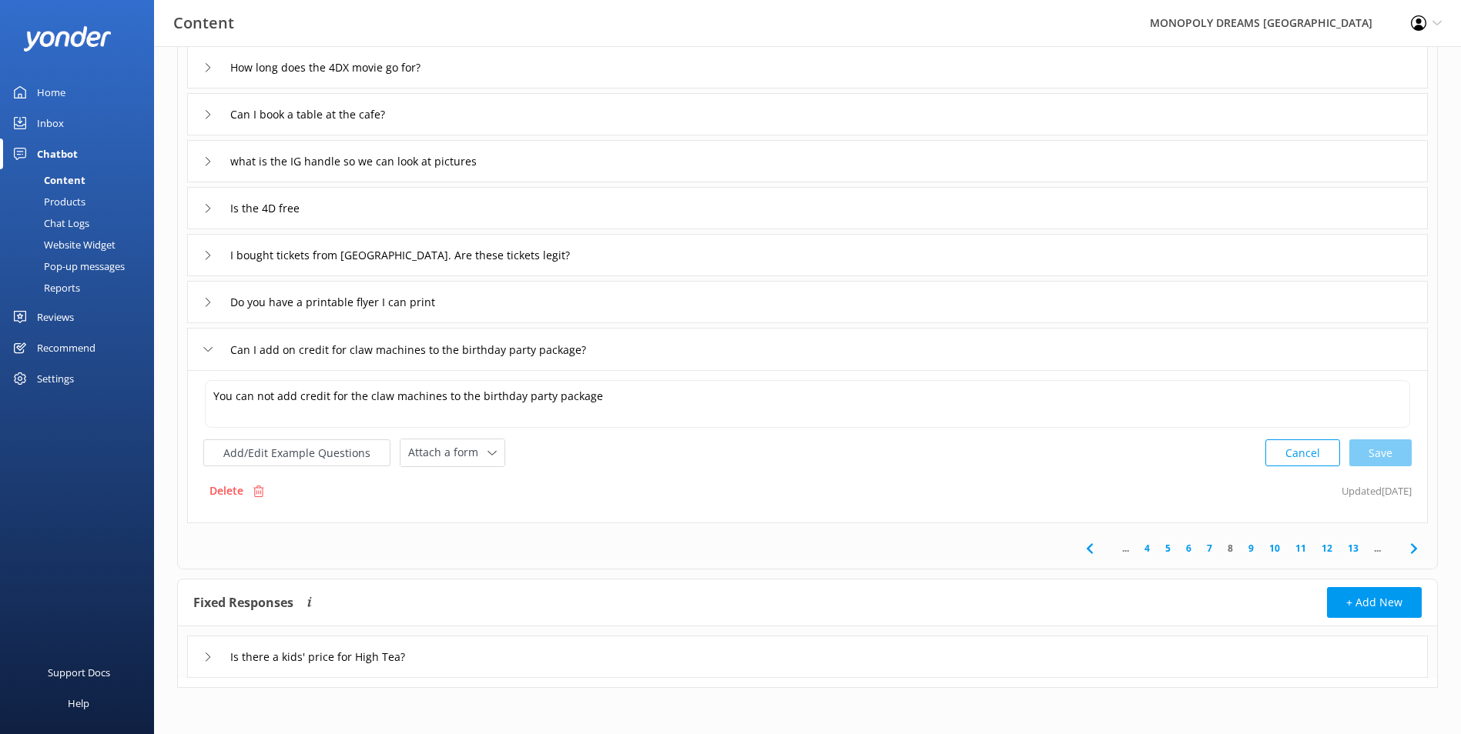
click at [1412, 550] on icon at bounding box center [1413, 549] width 18 height 18
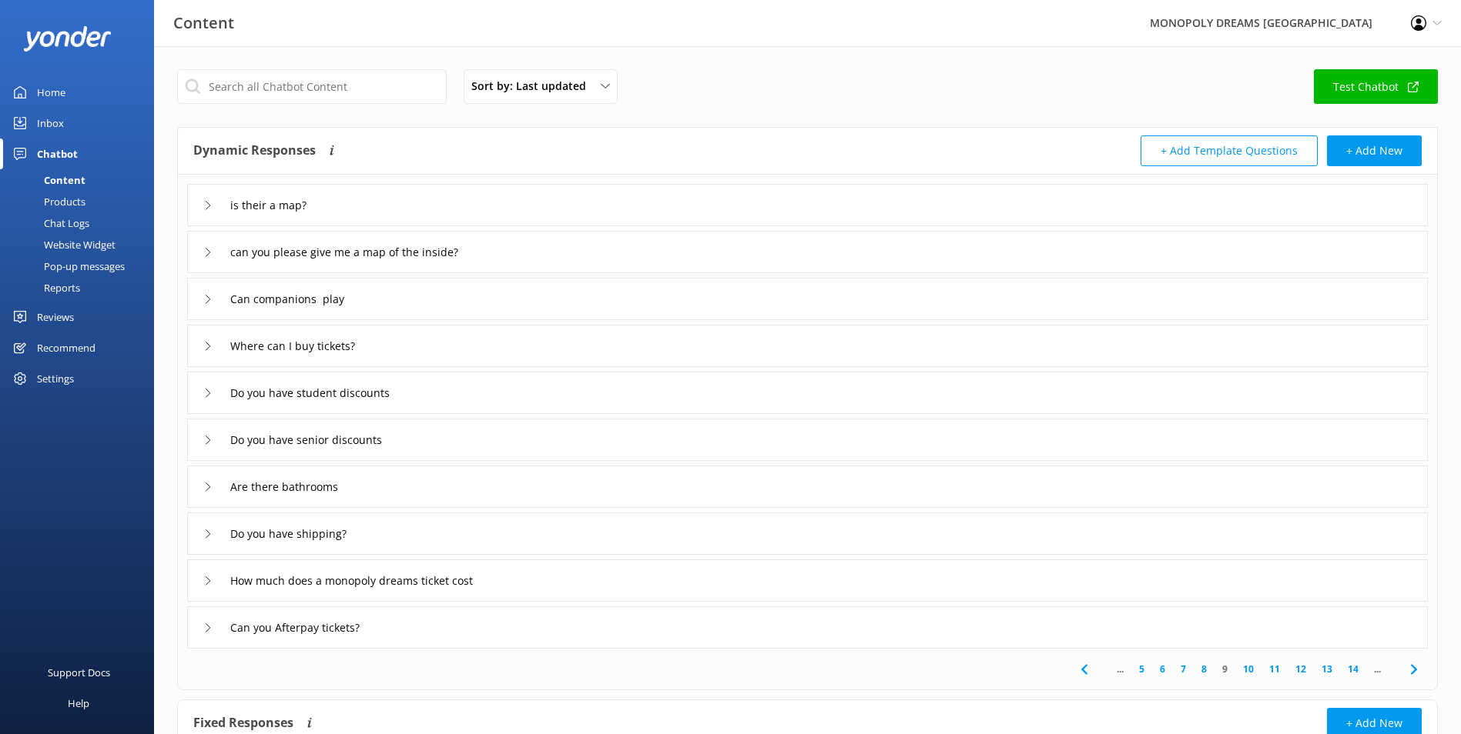
click at [567, 192] on div "is their a map?" at bounding box center [807, 205] width 1240 height 42
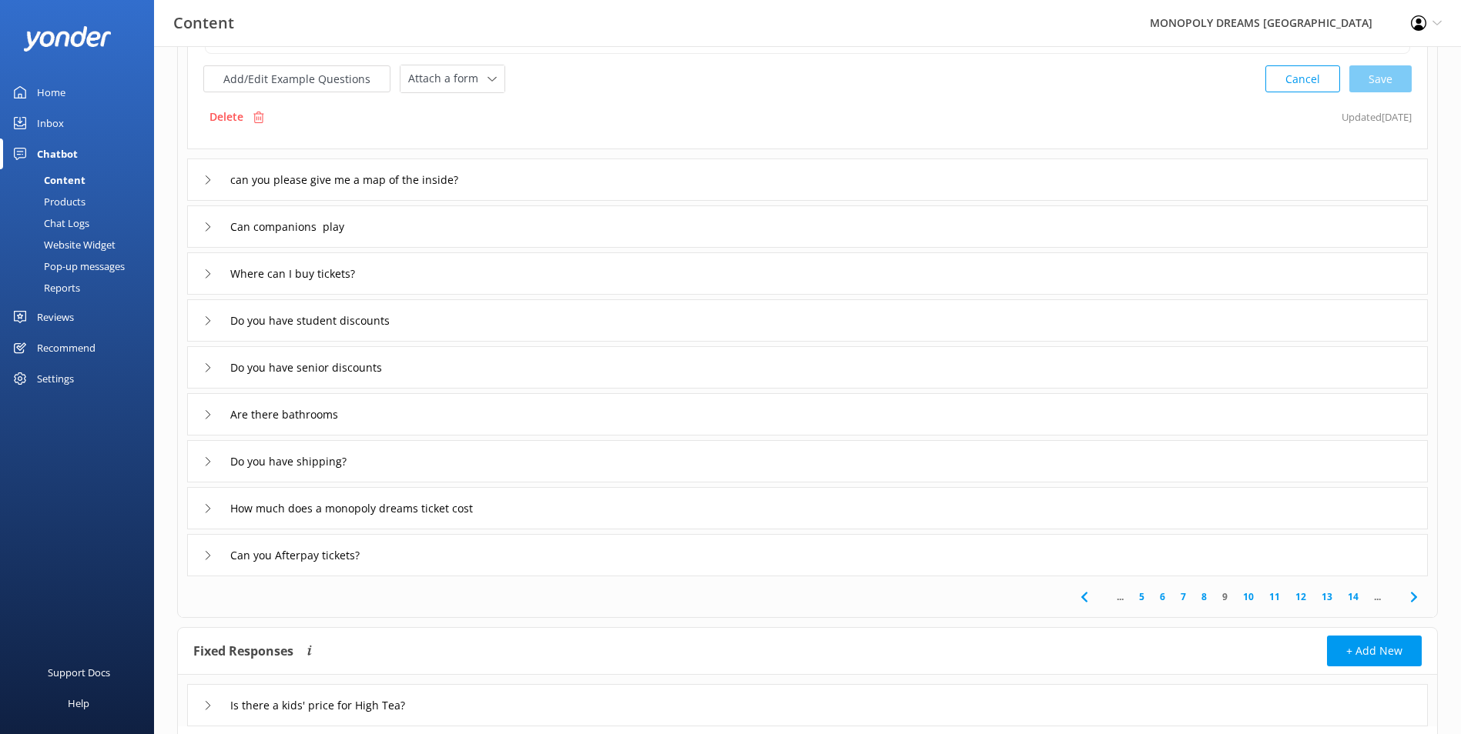
scroll to position [231, 0]
click at [684, 546] on div "Can you Afterpay tickets?" at bounding box center [807, 555] width 1240 height 42
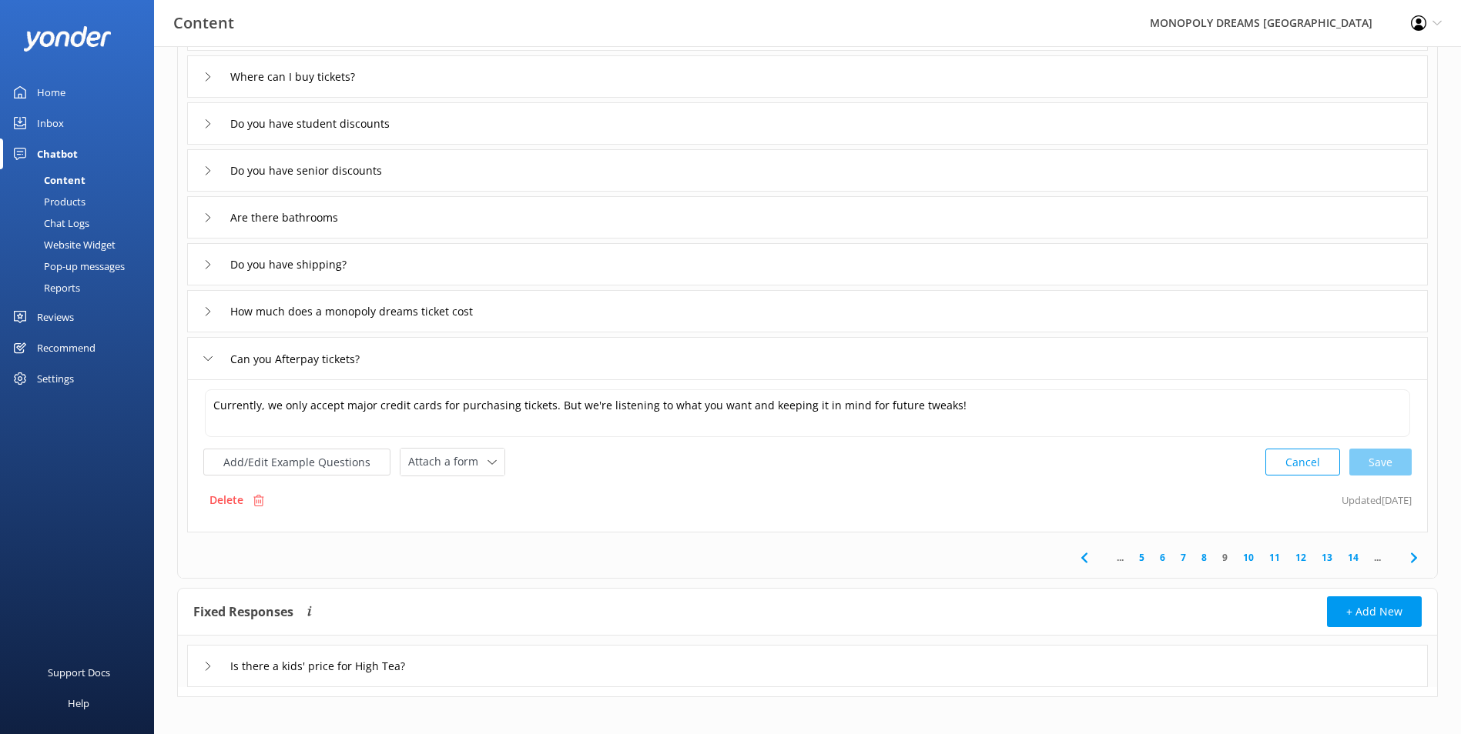
scroll to position [279, 0]
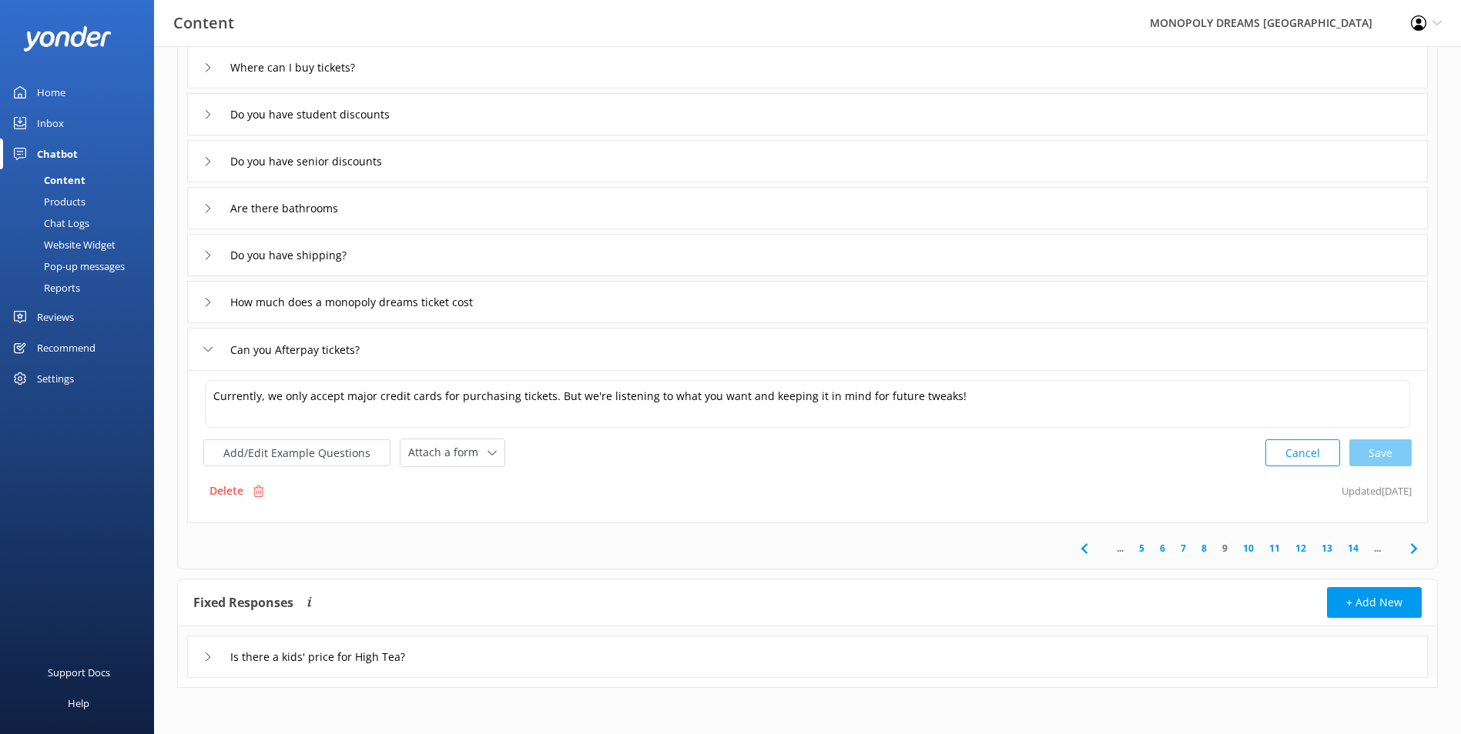
click at [1245, 548] on link "10" at bounding box center [1248, 548] width 26 height 15
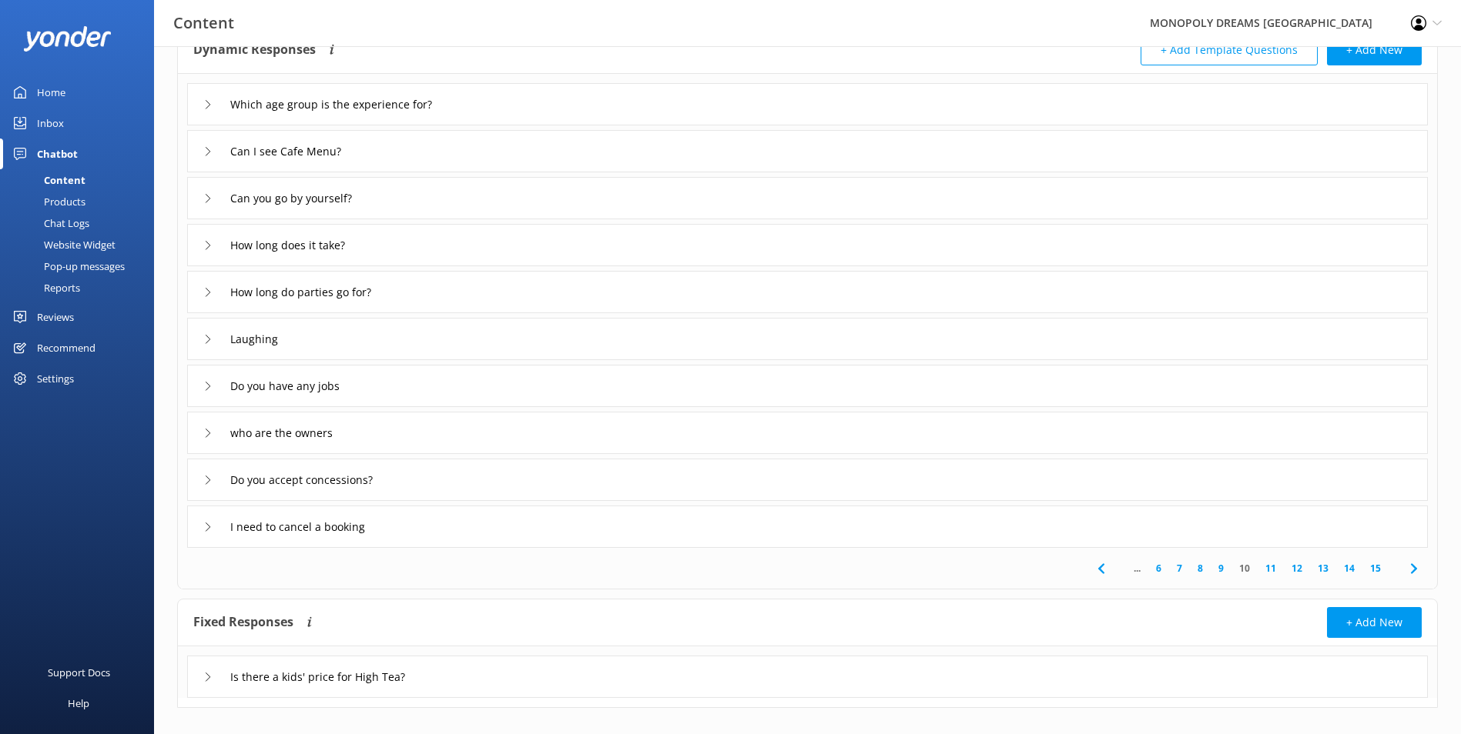
scroll to position [121, 0]
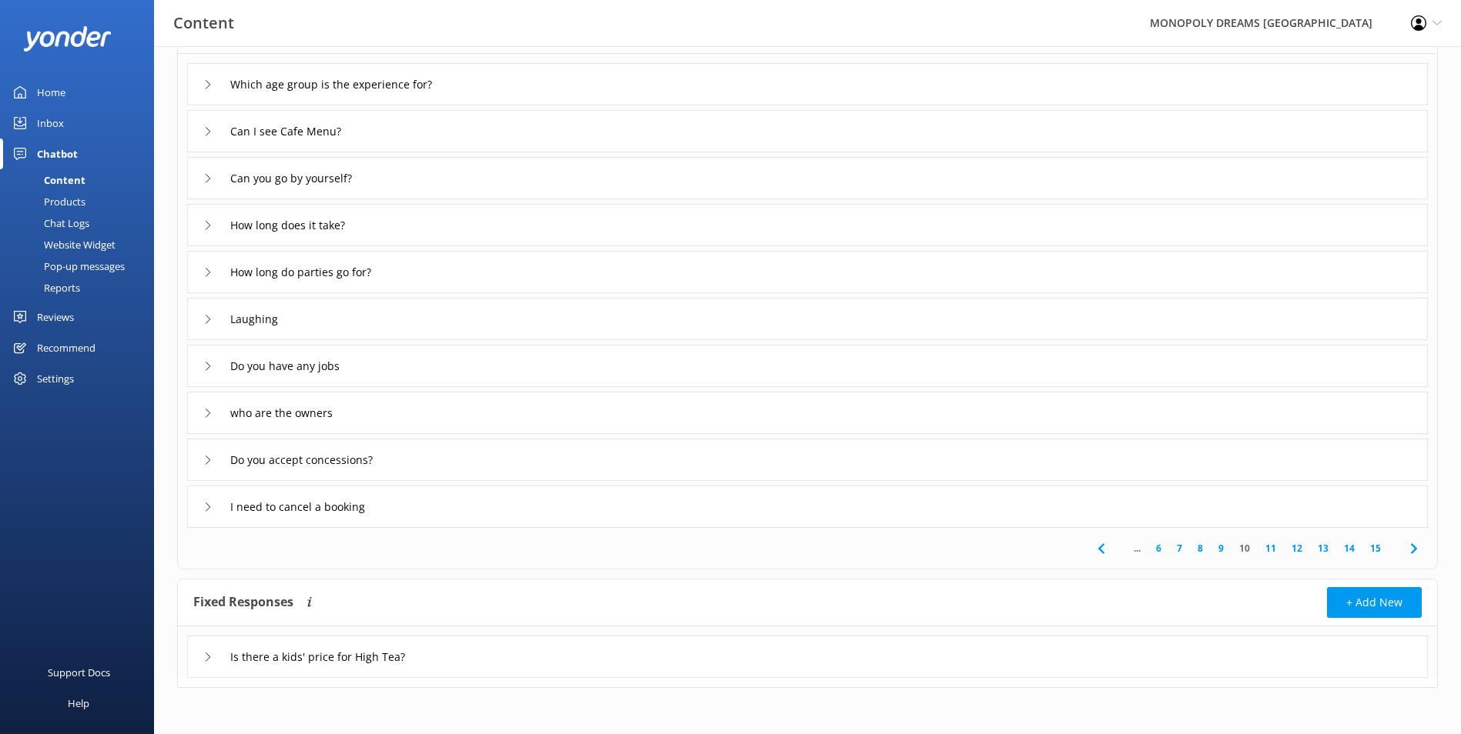
click at [562, 509] on div "I need to cancel a booking" at bounding box center [807, 507] width 1240 height 42
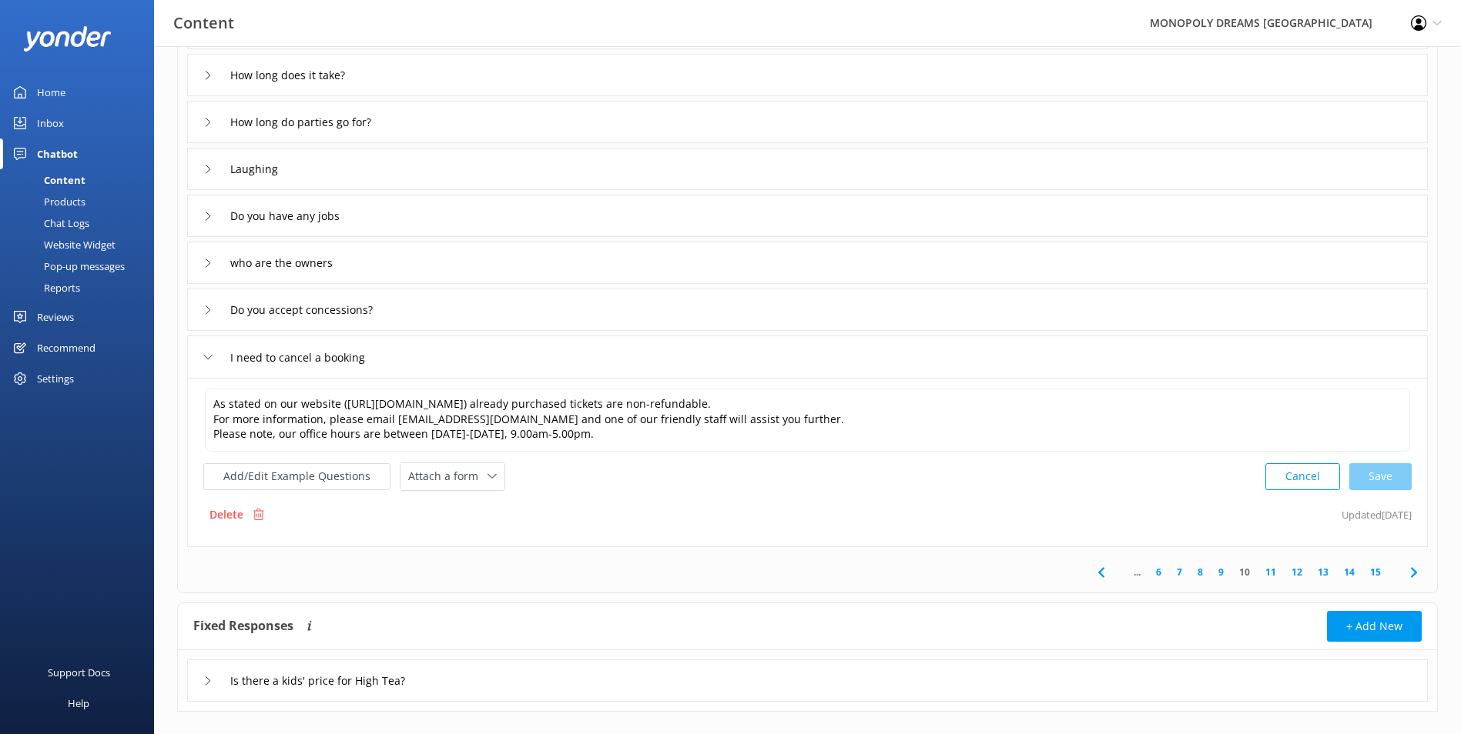
scroll to position [275, 0]
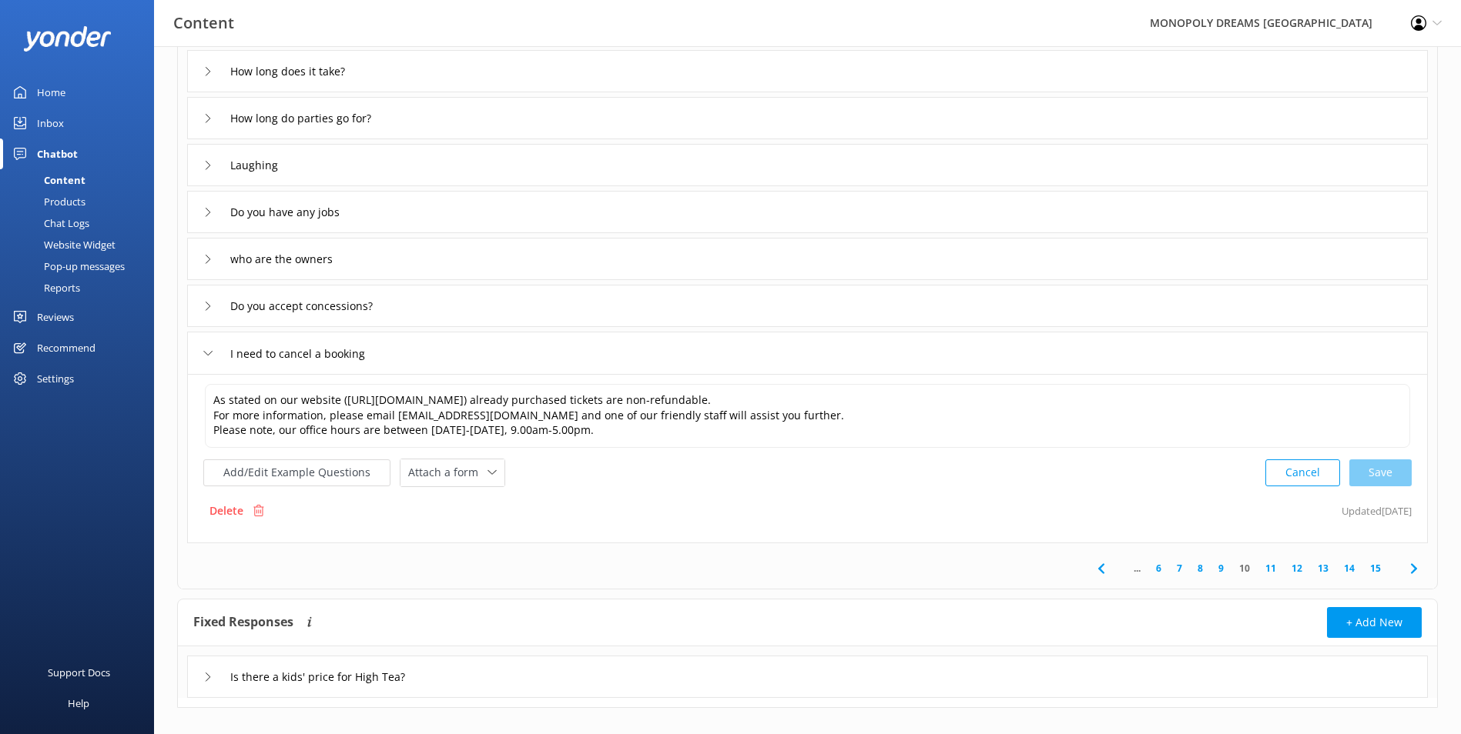
click at [1279, 569] on link "11" at bounding box center [1270, 568] width 26 height 15
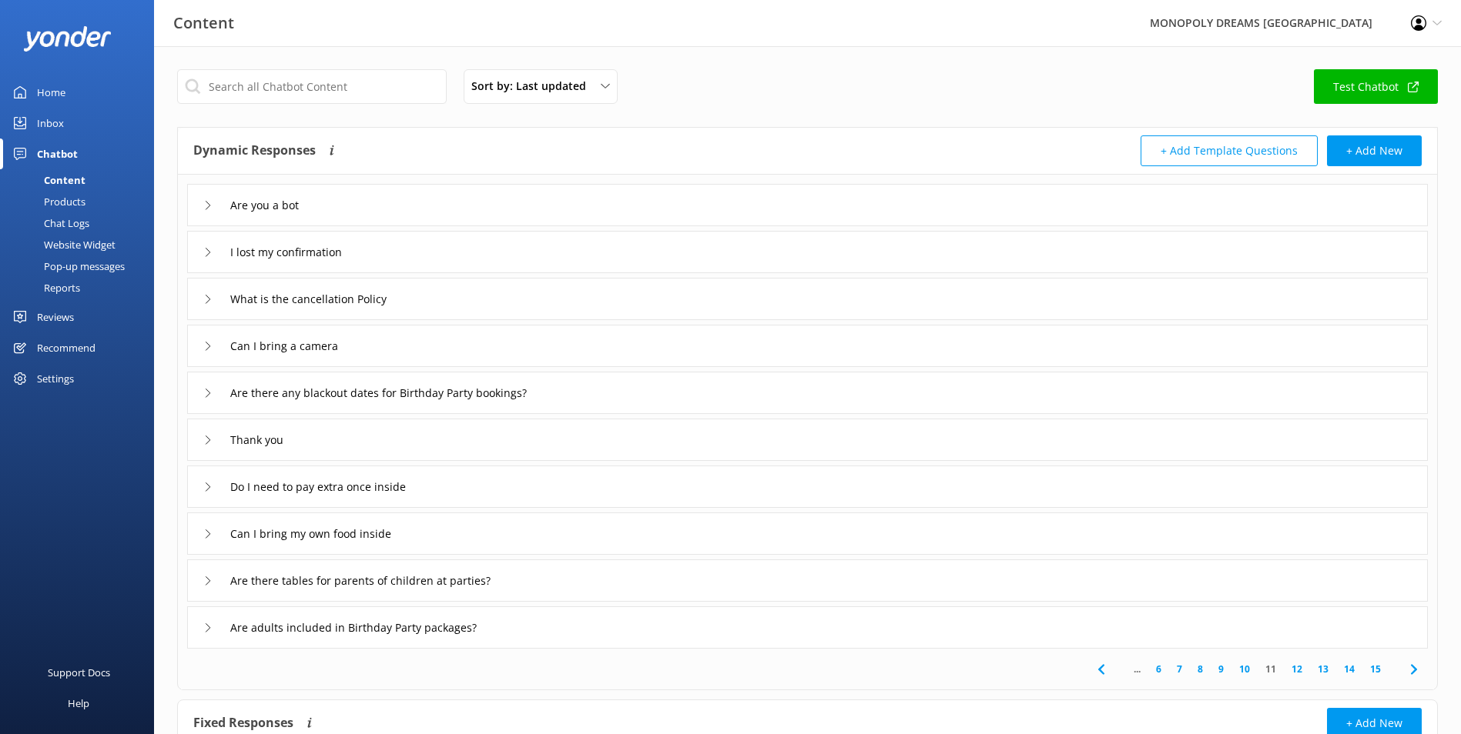
click at [574, 498] on div "Do I need to pay extra once inside" at bounding box center [807, 487] width 1240 height 42
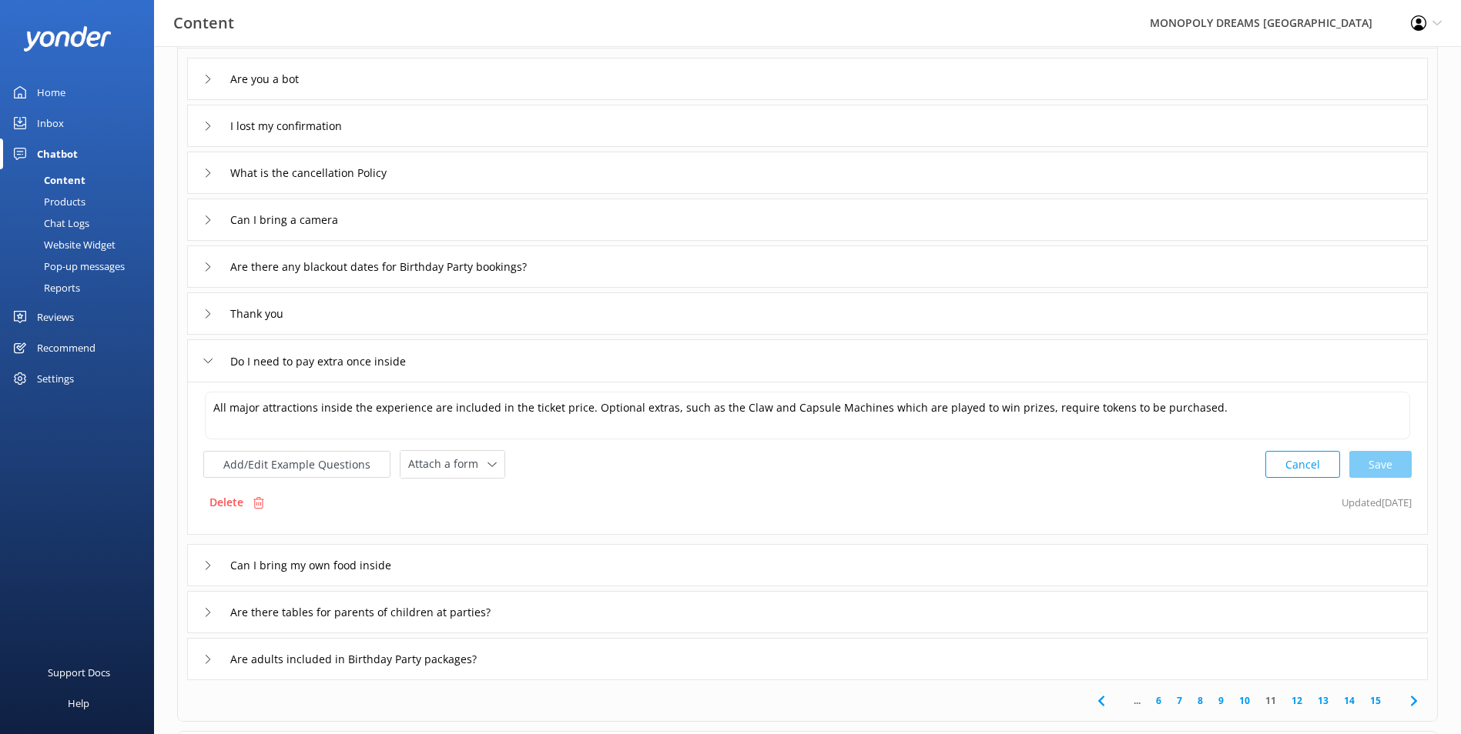
scroll to position [279, 0]
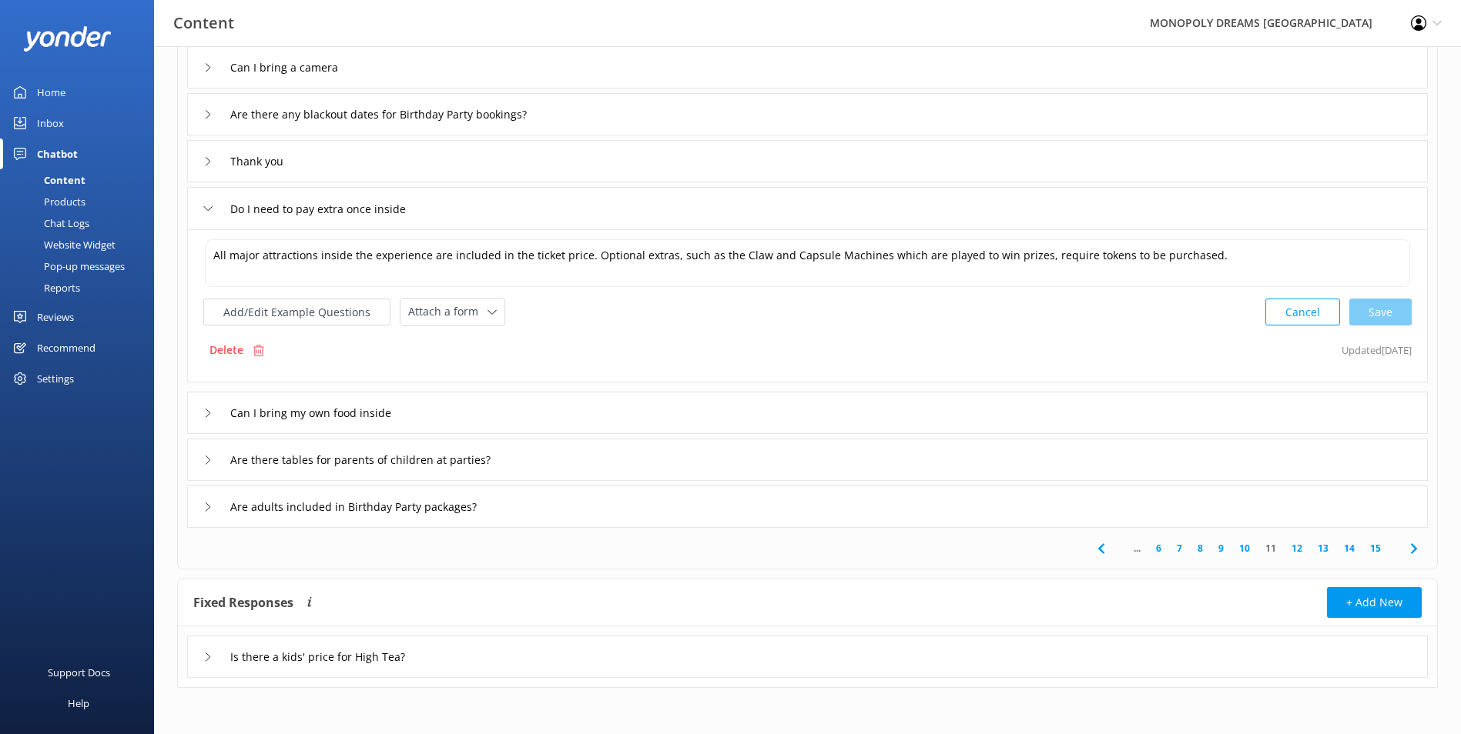
click at [1382, 544] on link "15" at bounding box center [1375, 548] width 26 height 15
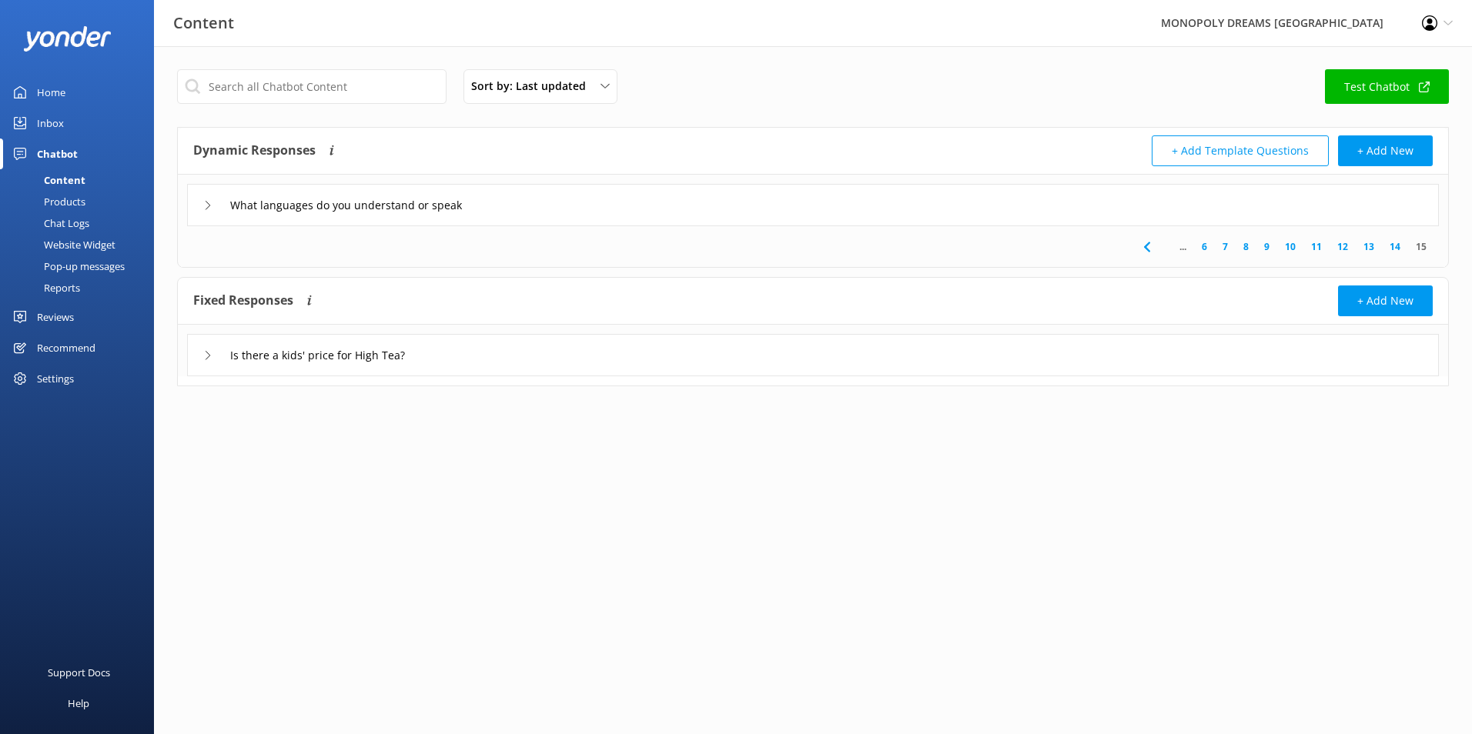
click at [1056, 203] on div "What languages do you understand or speak" at bounding box center [813, 205] width 1252 height 42
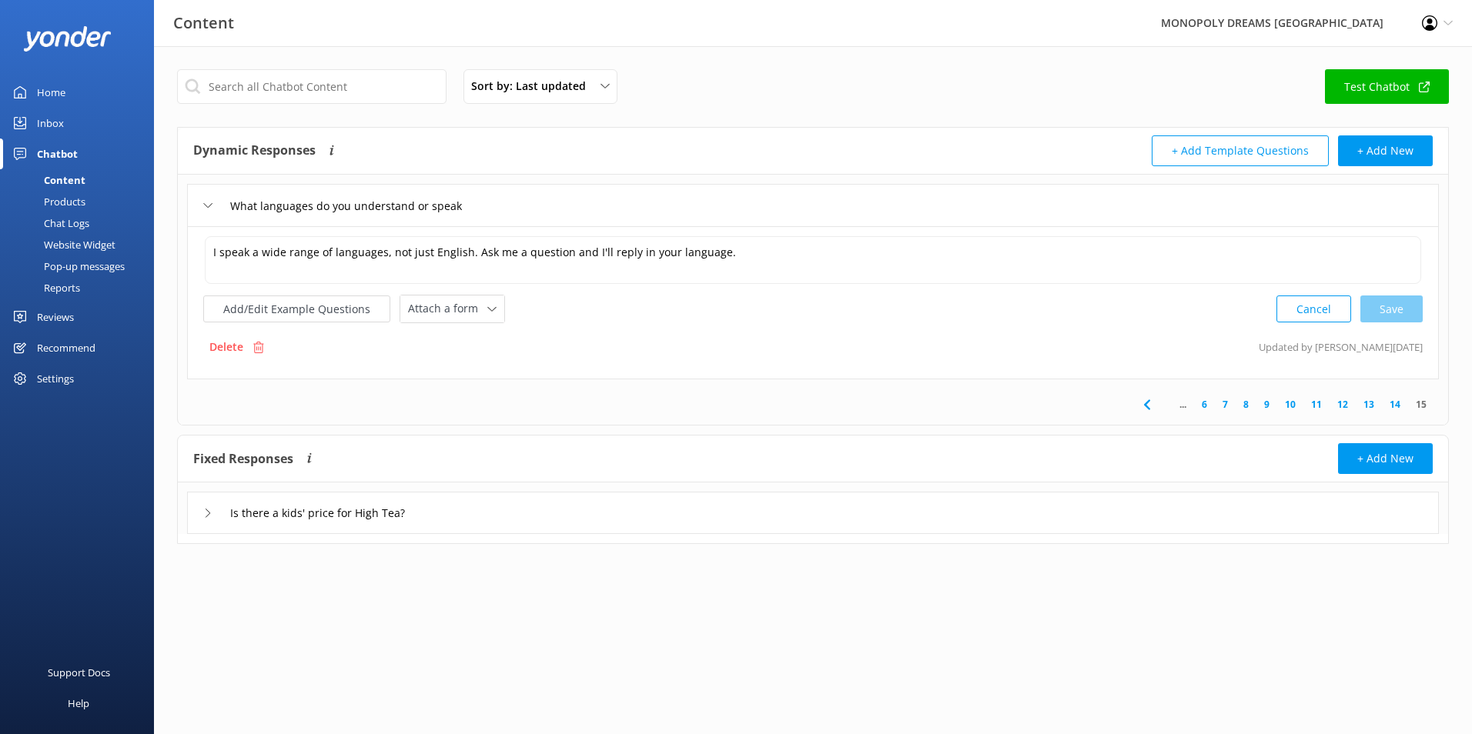
click at [1398, 412] on link "14" at bounding box center [1395, 404] width 26 height 15
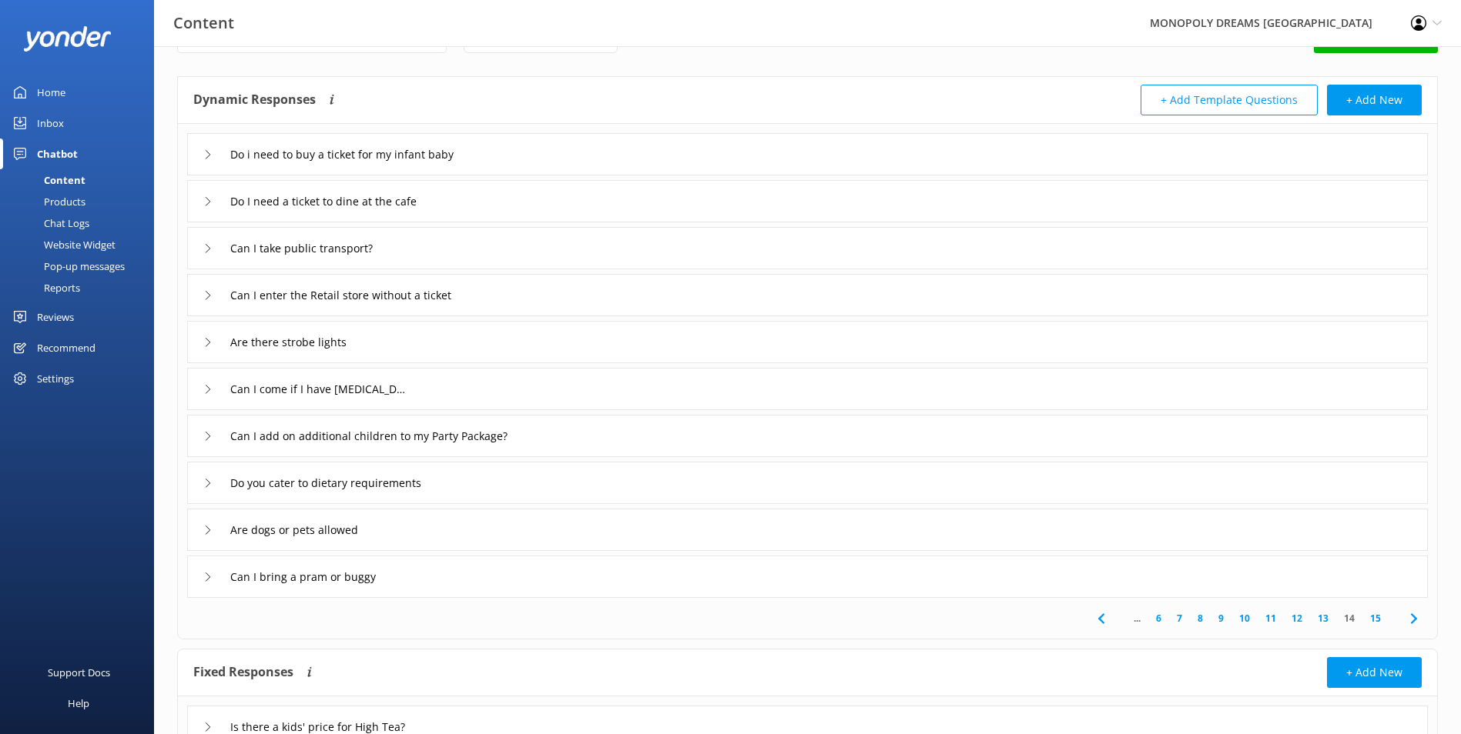
scroll to position [77, 0]
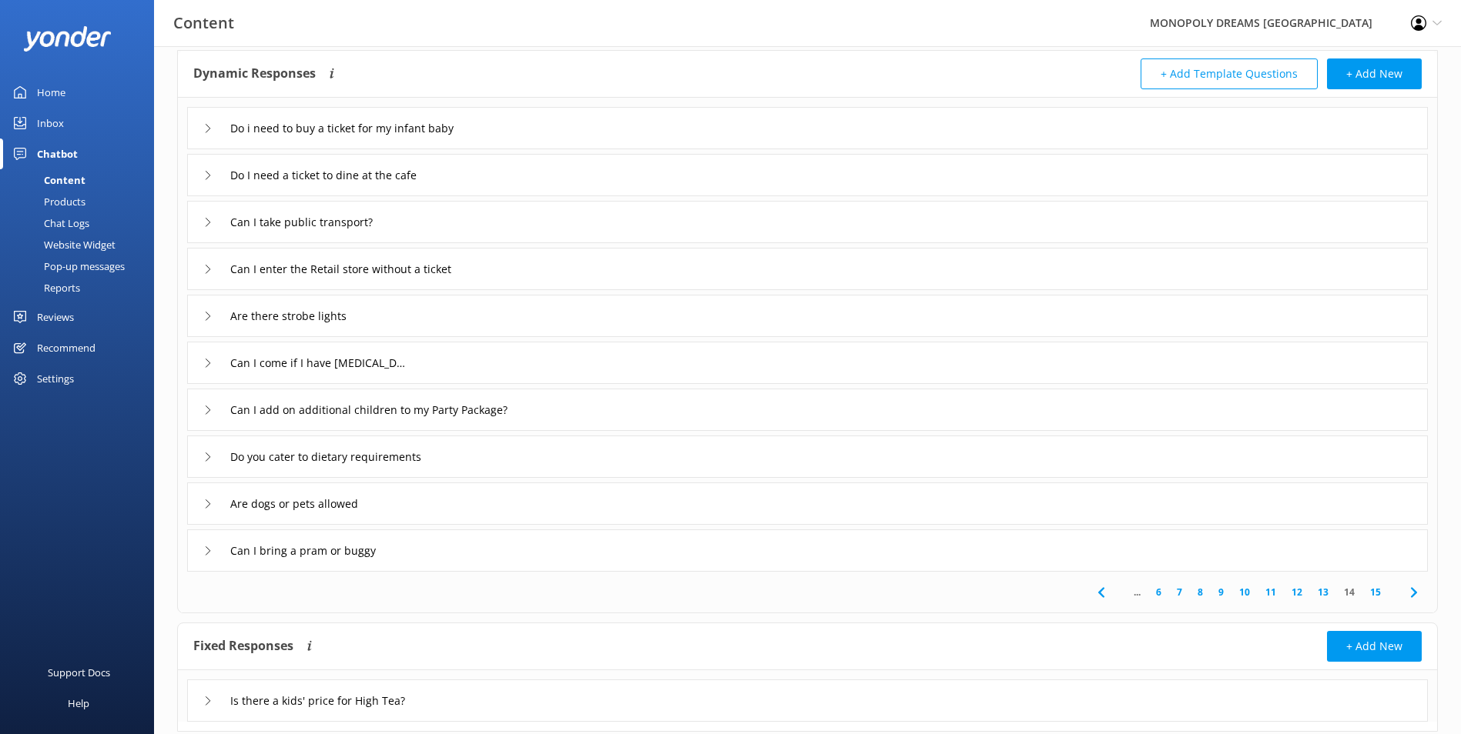
click at [1324, 600] on link "13" at bounding box center [1323, 592] width 26 height 15
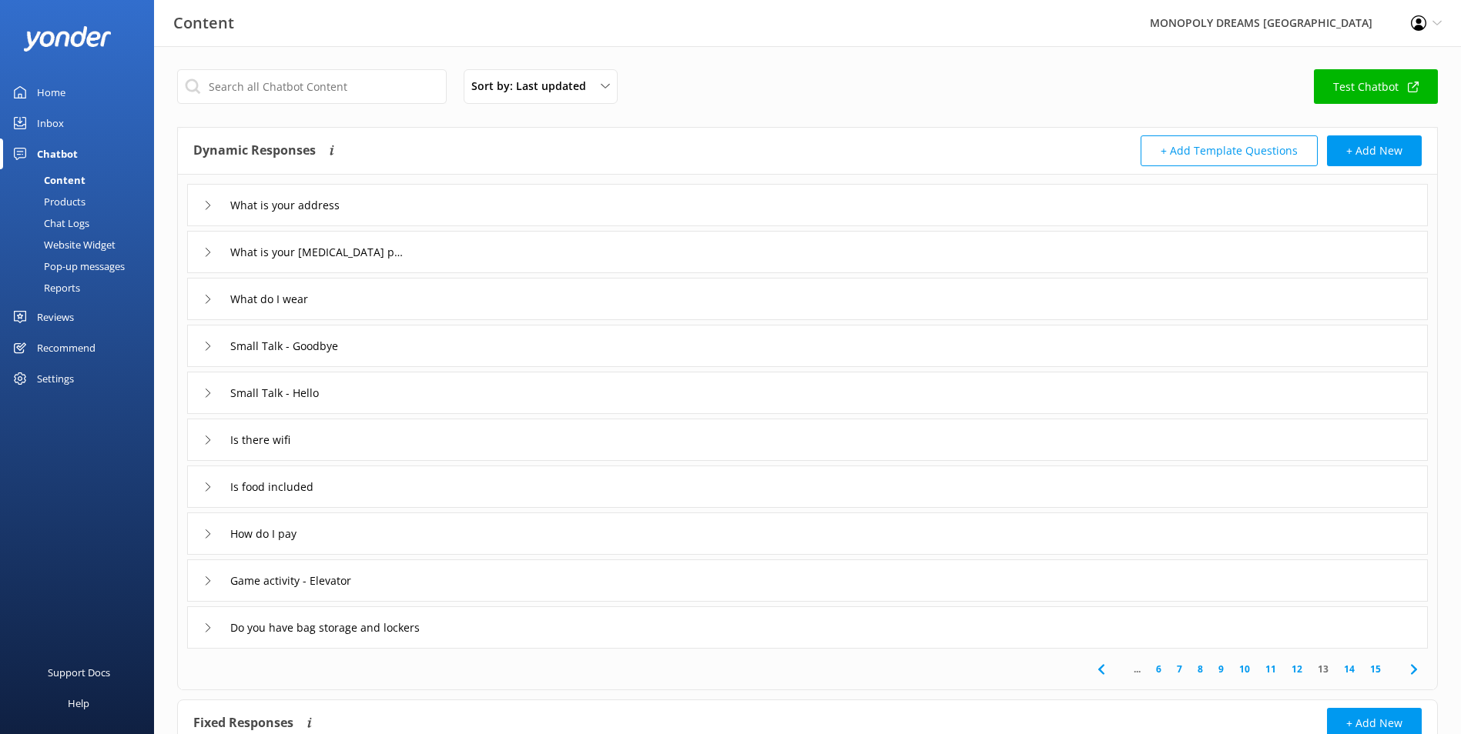
click at [452, 247] on div "What is your COVID-19 policy" at bounding box center [807, 252] width 1240 height 42
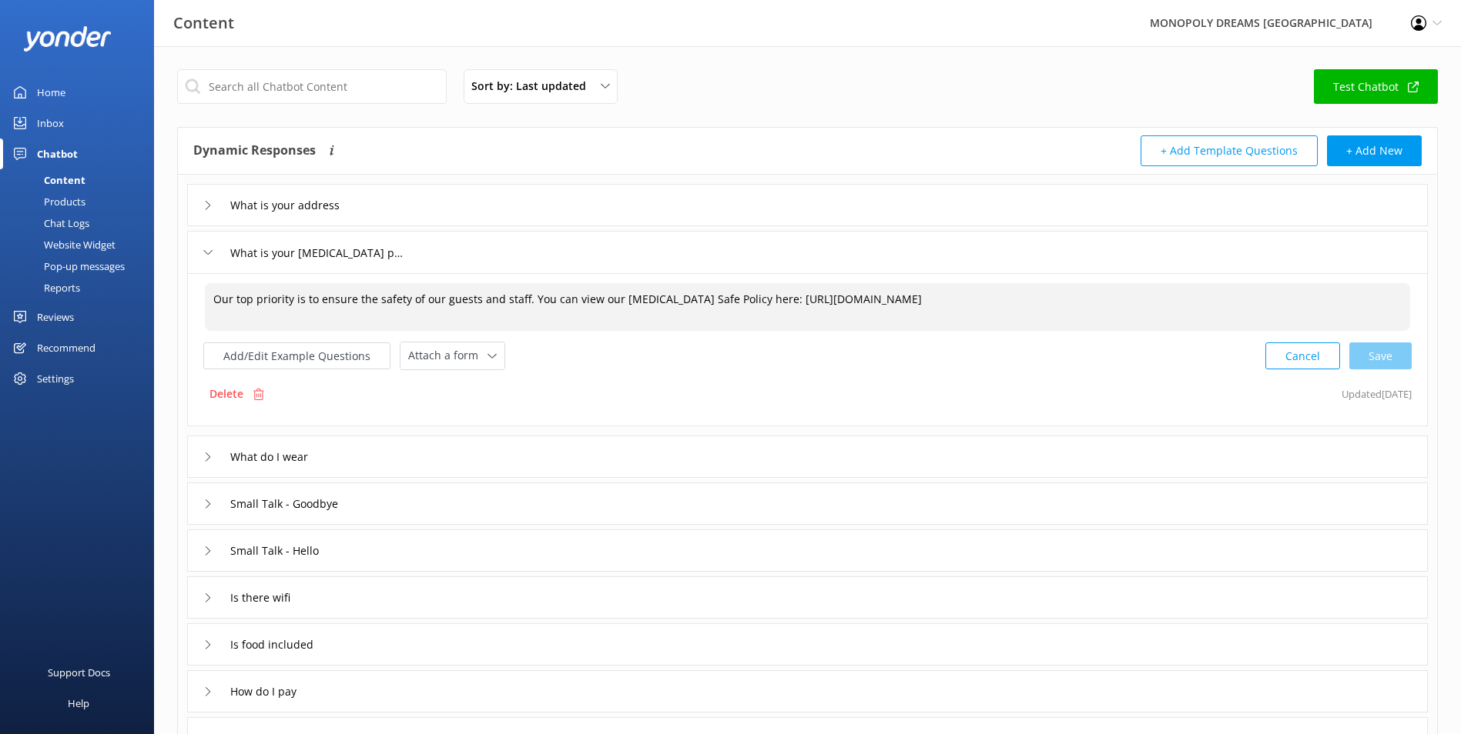
drag, startPoint x: 981, startPoint y: 298, endPoint x: 733, endPoint y: 306, distance: 248.1
click at [733, 306] on textarea "Our top priority is to ensure the safety of our guests and staff. You can view …" at bounding box center [807, 307] width 1205 height 48
click at [979, 366] on div "Add/Edit Example Questions Attach a form Leave contact details Check availabili…" at bounding box center [807, 356] width 1208 height 28
click at [1281, 354] on button "Cancel" at bounding box center [1302, 356] width 75 height 27
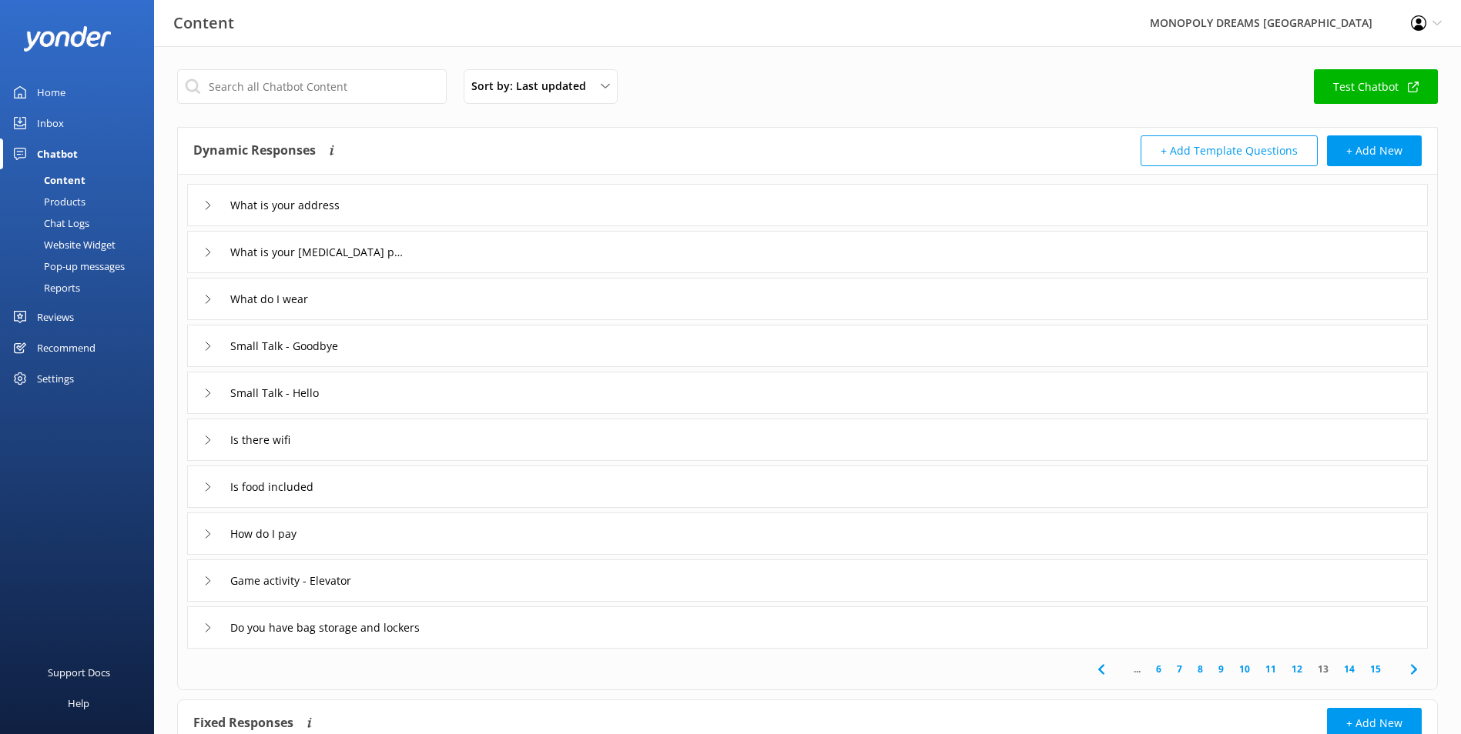
click at [404, 430] on div "Is there wifi" at bounding box center [807, 440] width 1240 height 42
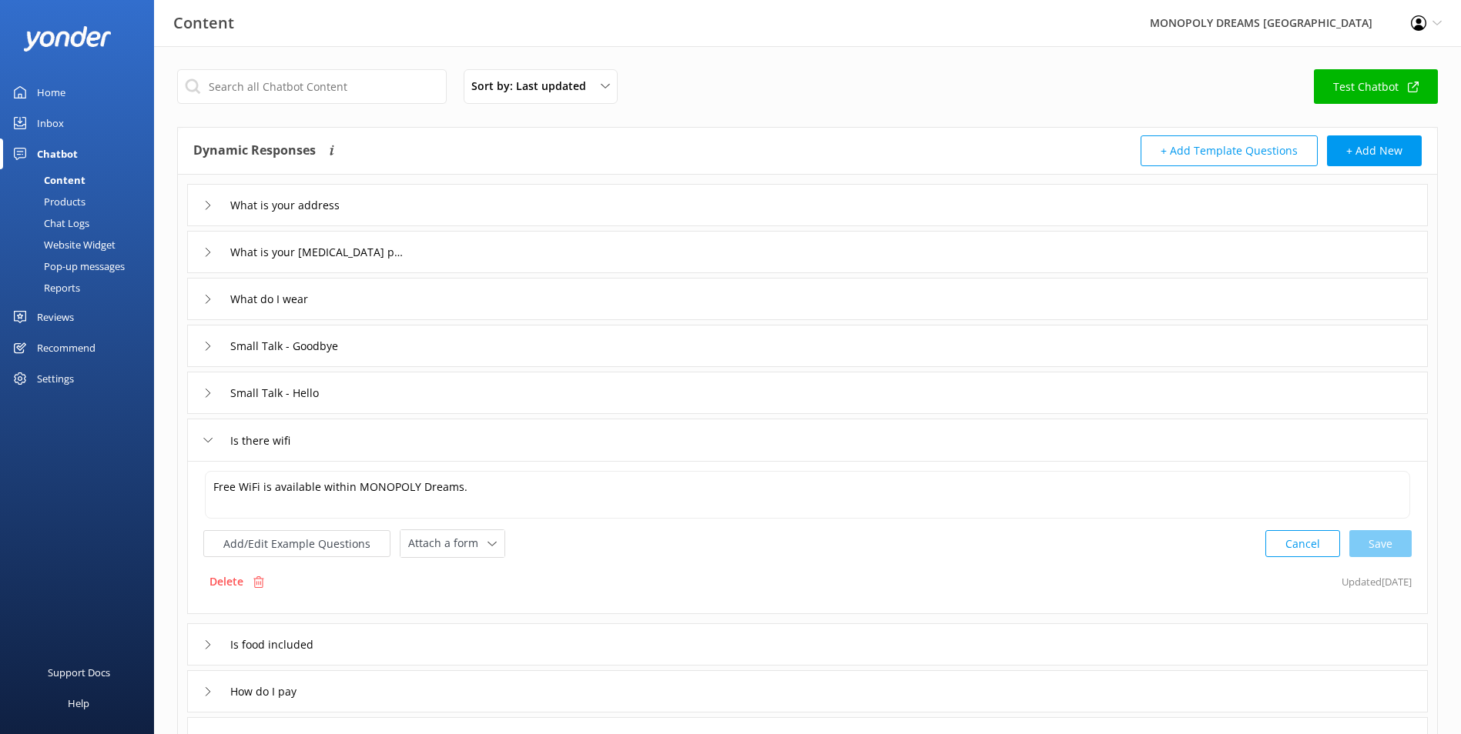
click at [384, 353] on div "Small Talk - Goodbye" at bounding box center [807, 346] width 1240 height 42
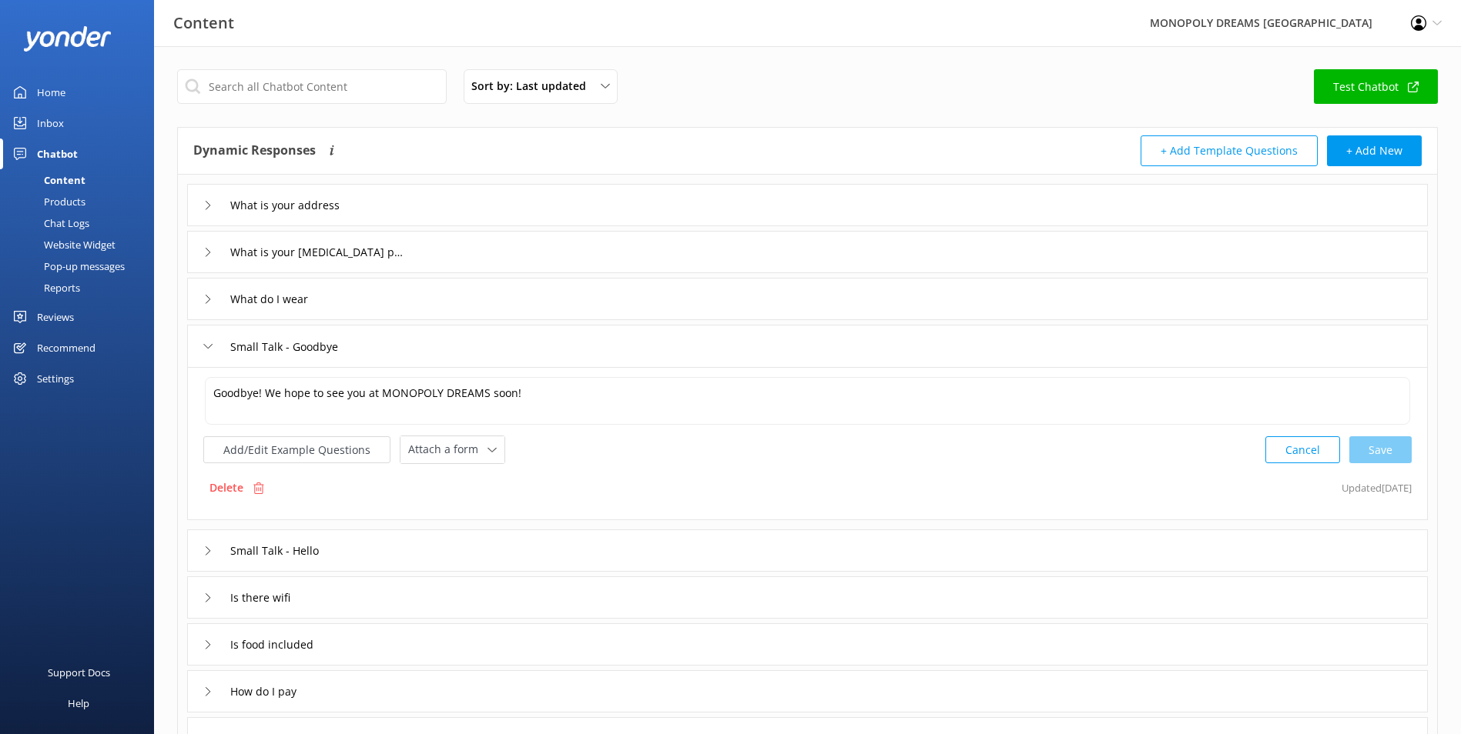
click at [397, 554] on div "Small Talk - Hello" at bounding box center [807, 551] width 1240 height 42
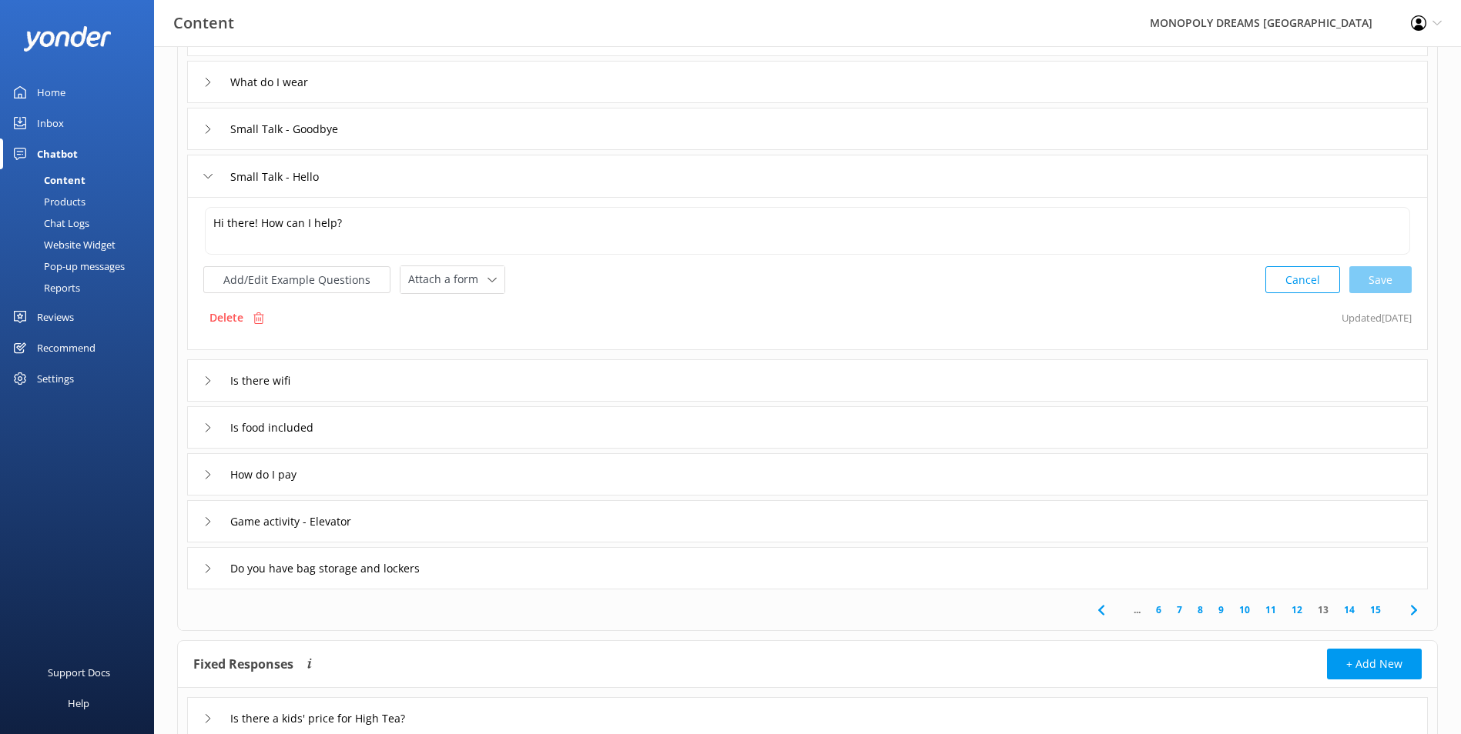
scroll to position [231, 0]
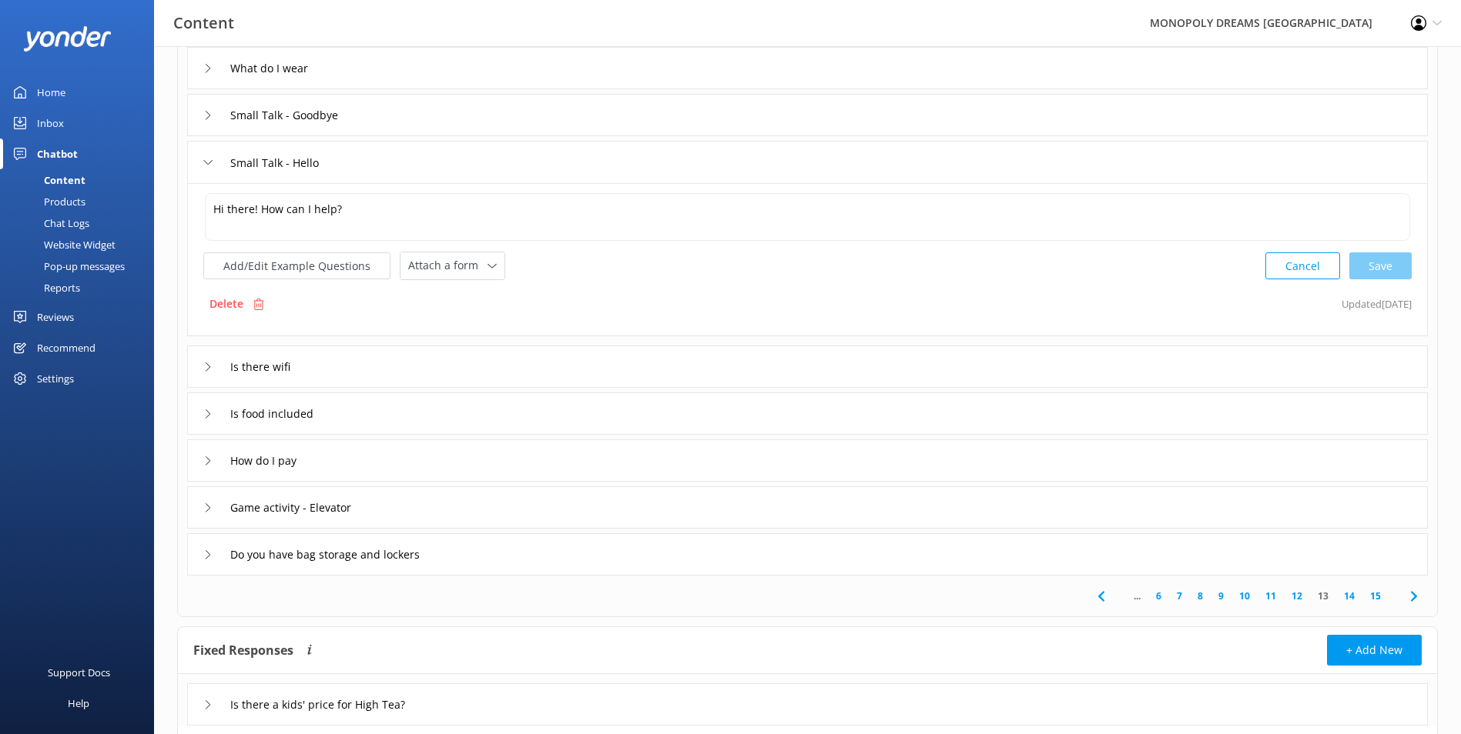
click at [482, 432] on div "Is food included" at bounding box center [807, 414] width 1240 height 42
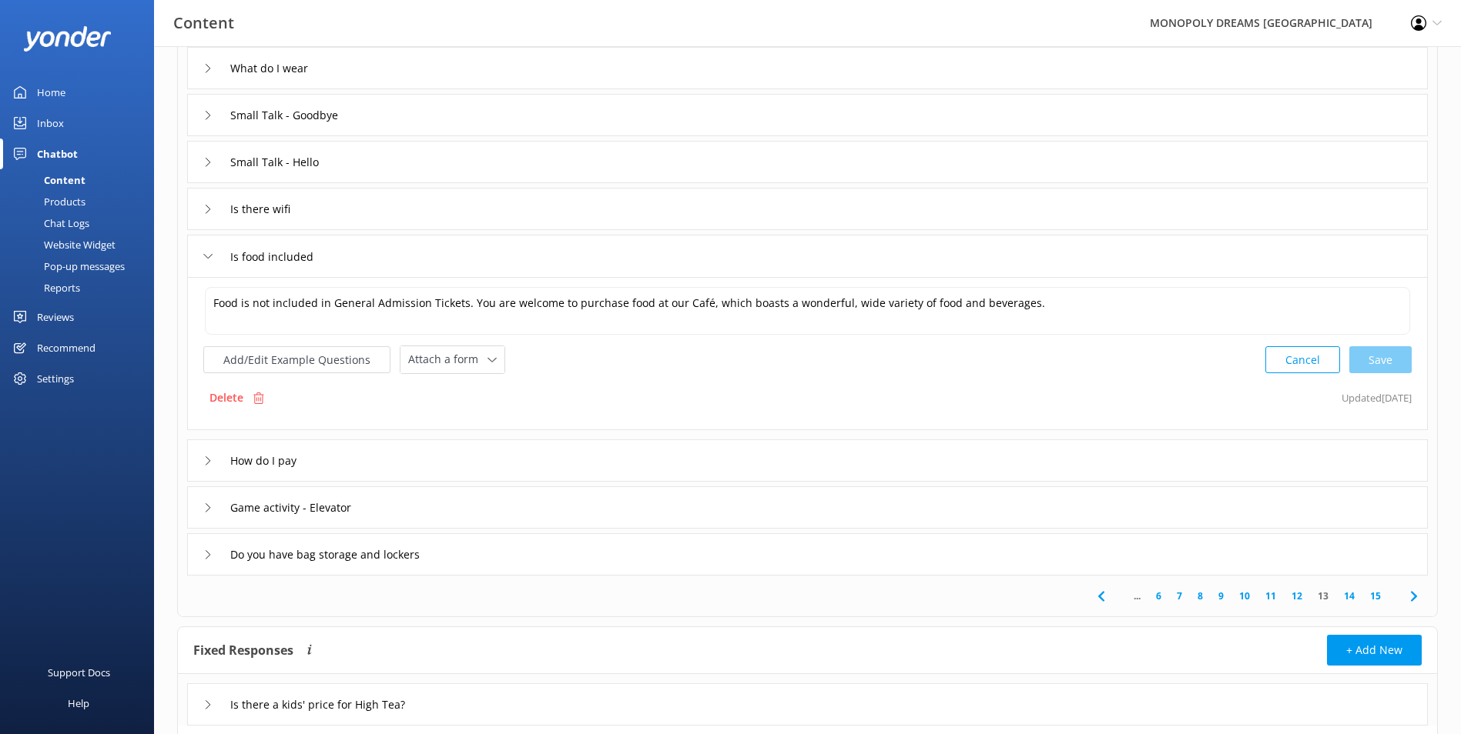
click at [480, 464] on div "How do I pay" at bounding box center [807, 461] width 1240 height 42
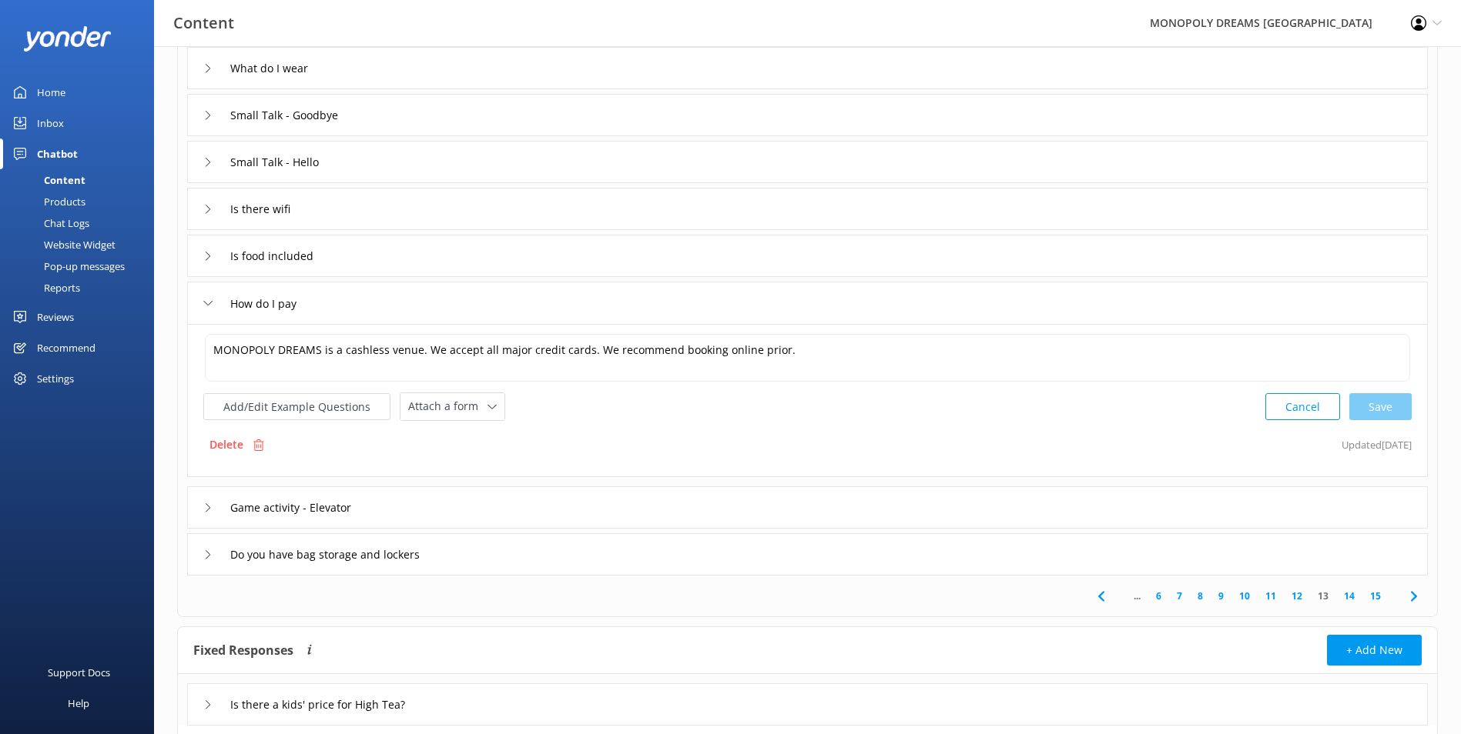
click at [1299, 594] on link "12" at bounding box center [1296, 596] width 26 height 15
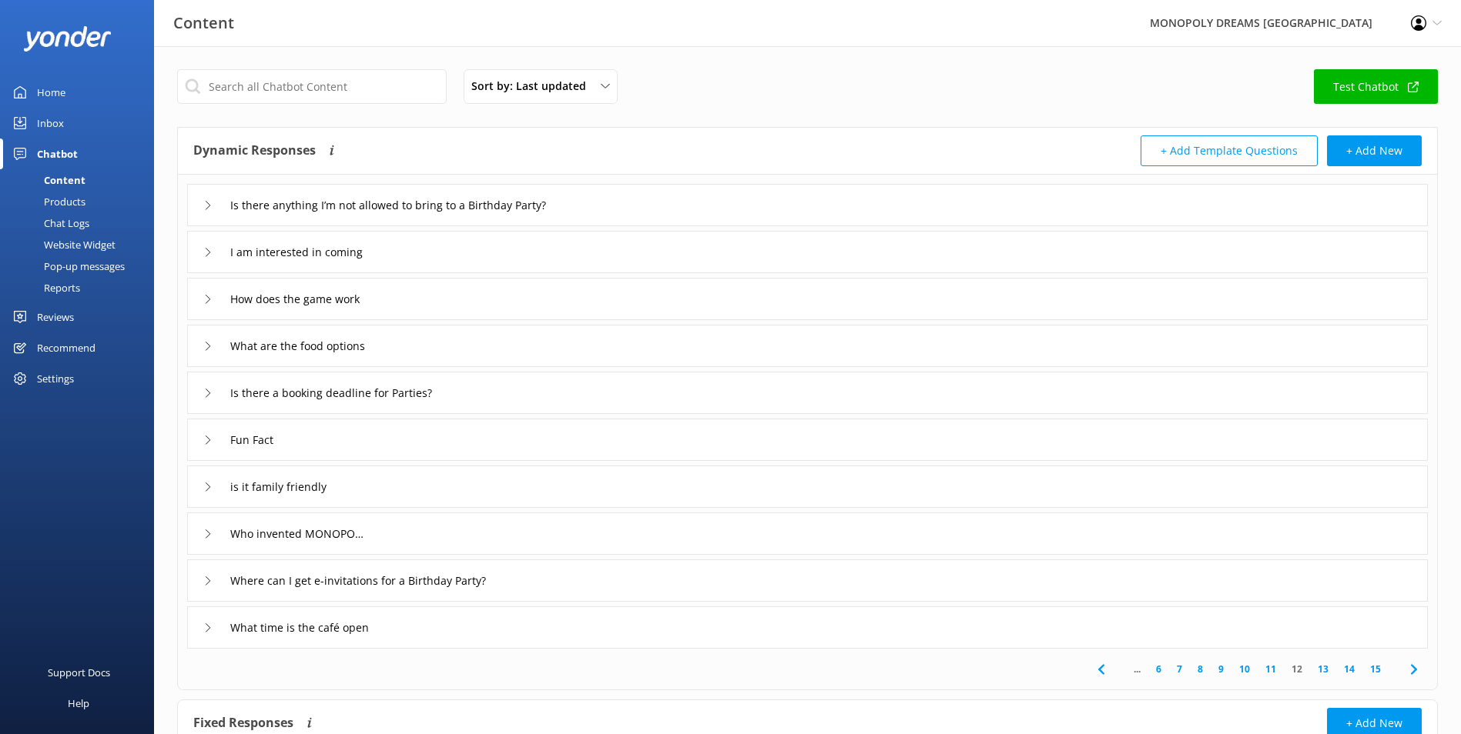
click at [498, 260] on div "I am interested in coming" at bounding box center [807, 252] width 1240 height 42
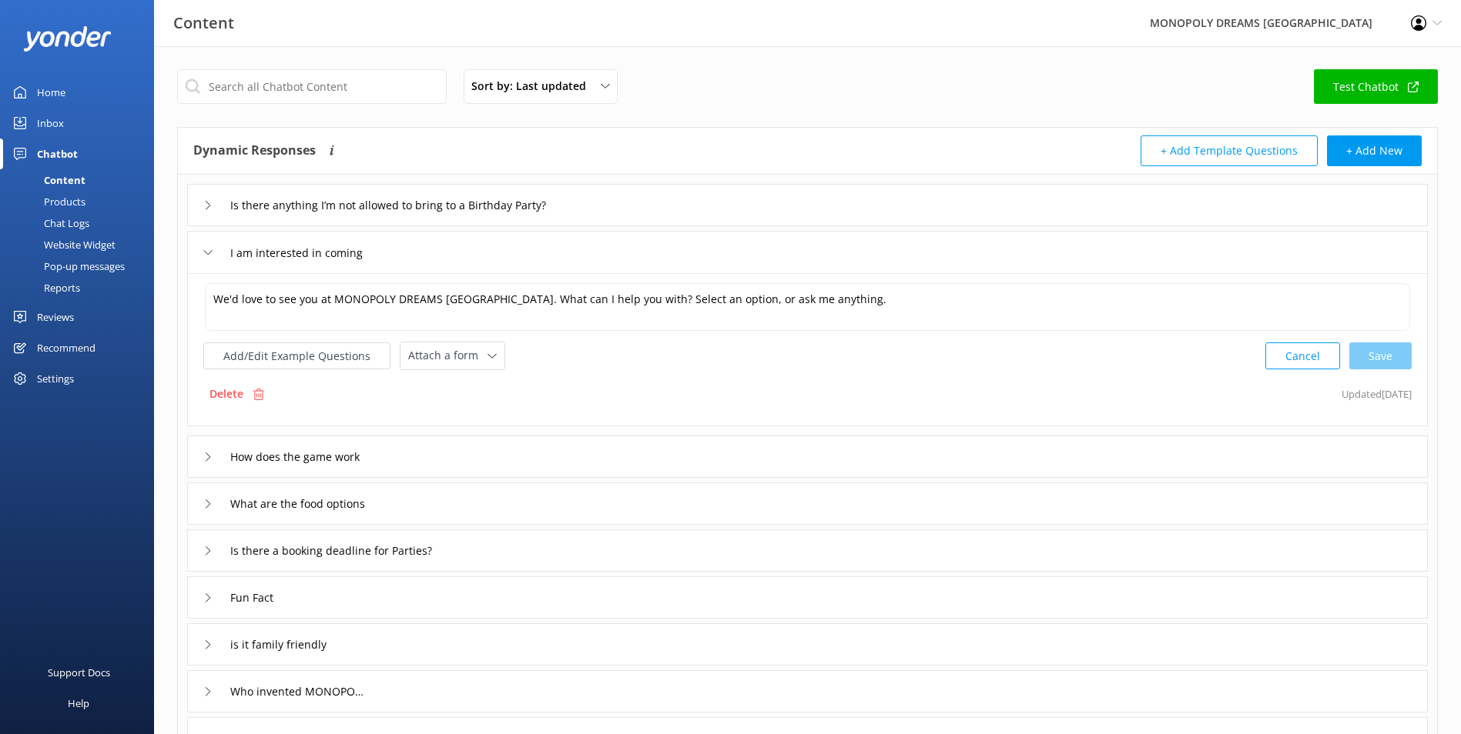
click at [647, 215] on div "Is there anything I’m not allowed to bring to a Birthday Party?" at bounding box center [807, 205] width 1240 height 42
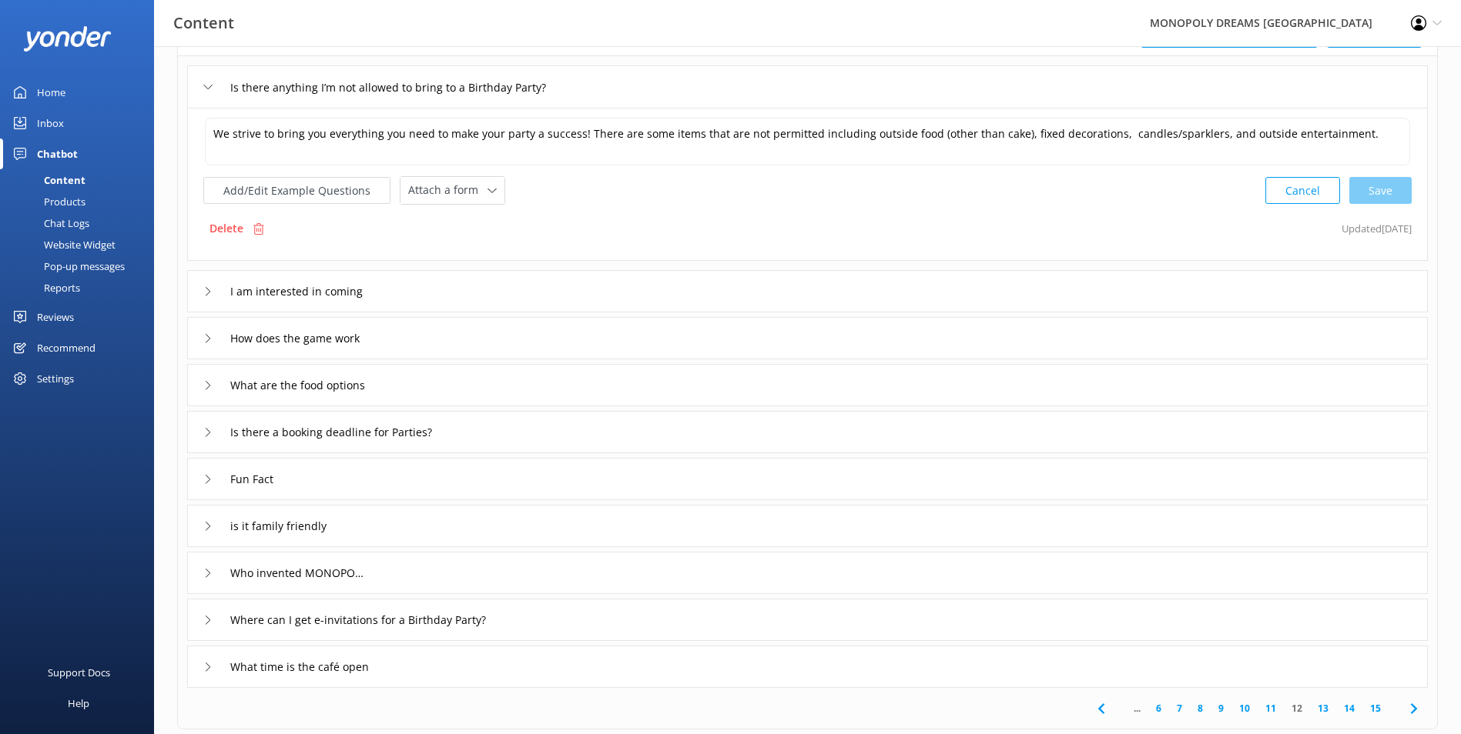
scroll to position [154, 0]
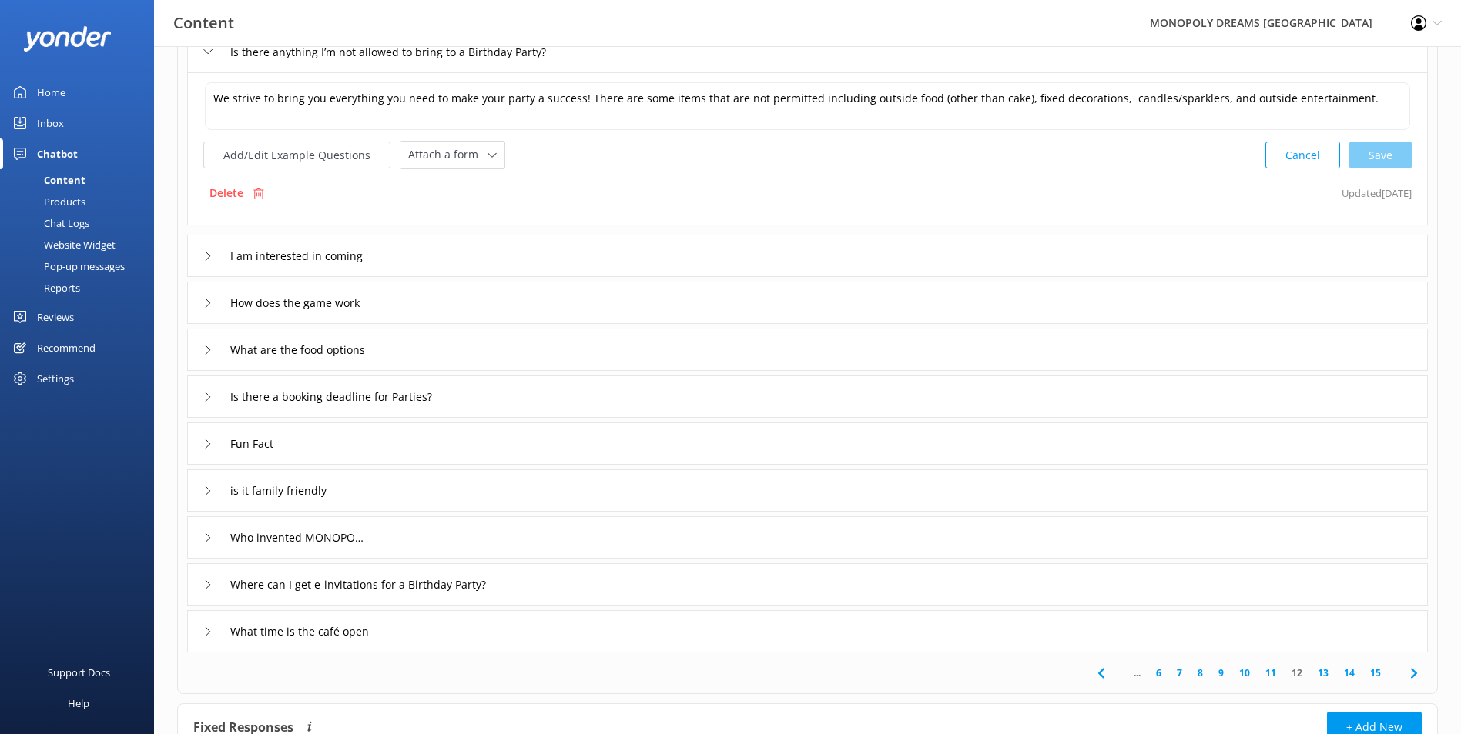
click at [512, 546] on div "Who invented MONOPOLY?" at bounding box center [807, 538] width 1240 height 42
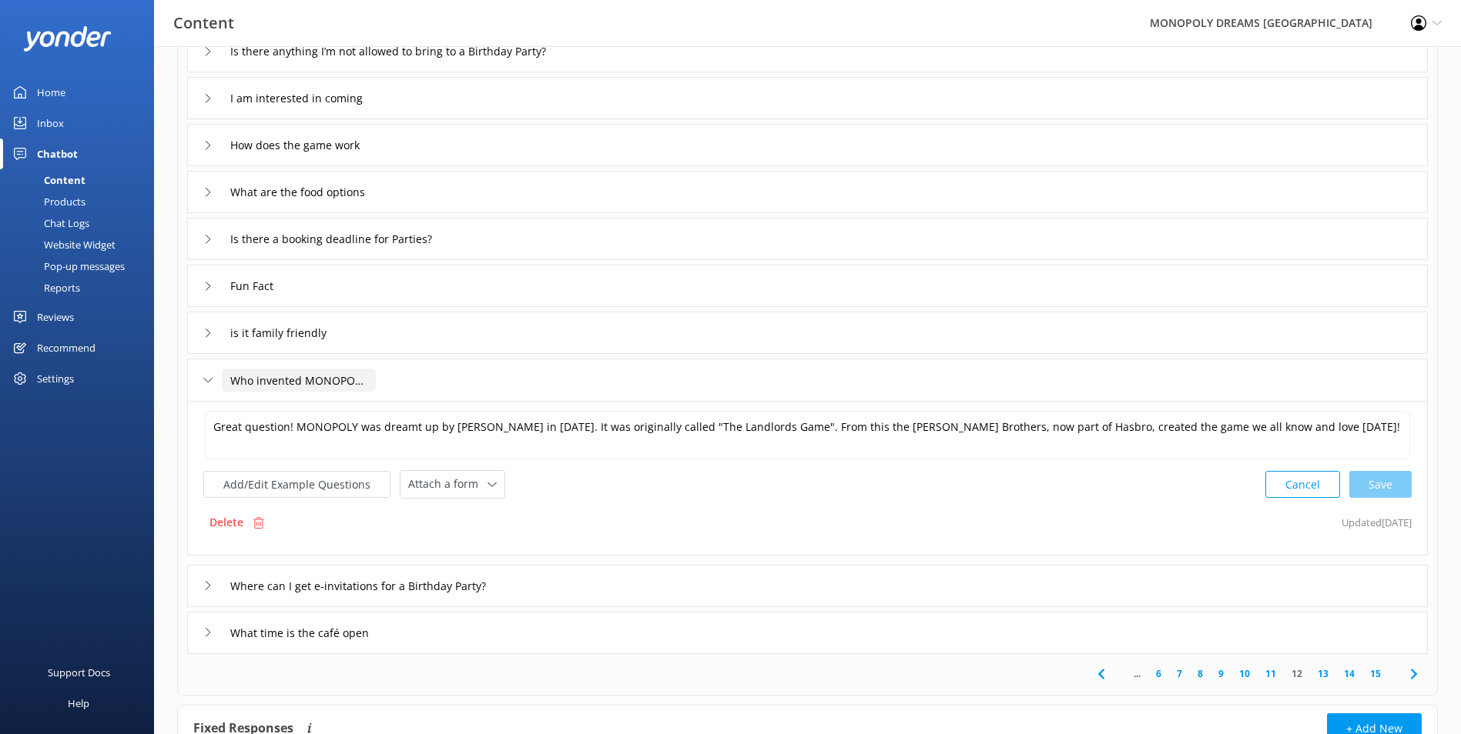
click at [360, 377] on input "Who invented MONOPOLY?" at bounding box center [299, 380] width 154 height 23
click at [424, 397] on div "Who invented MONOPOLY?" at bounding box center [807, 380] width 1240 height 42
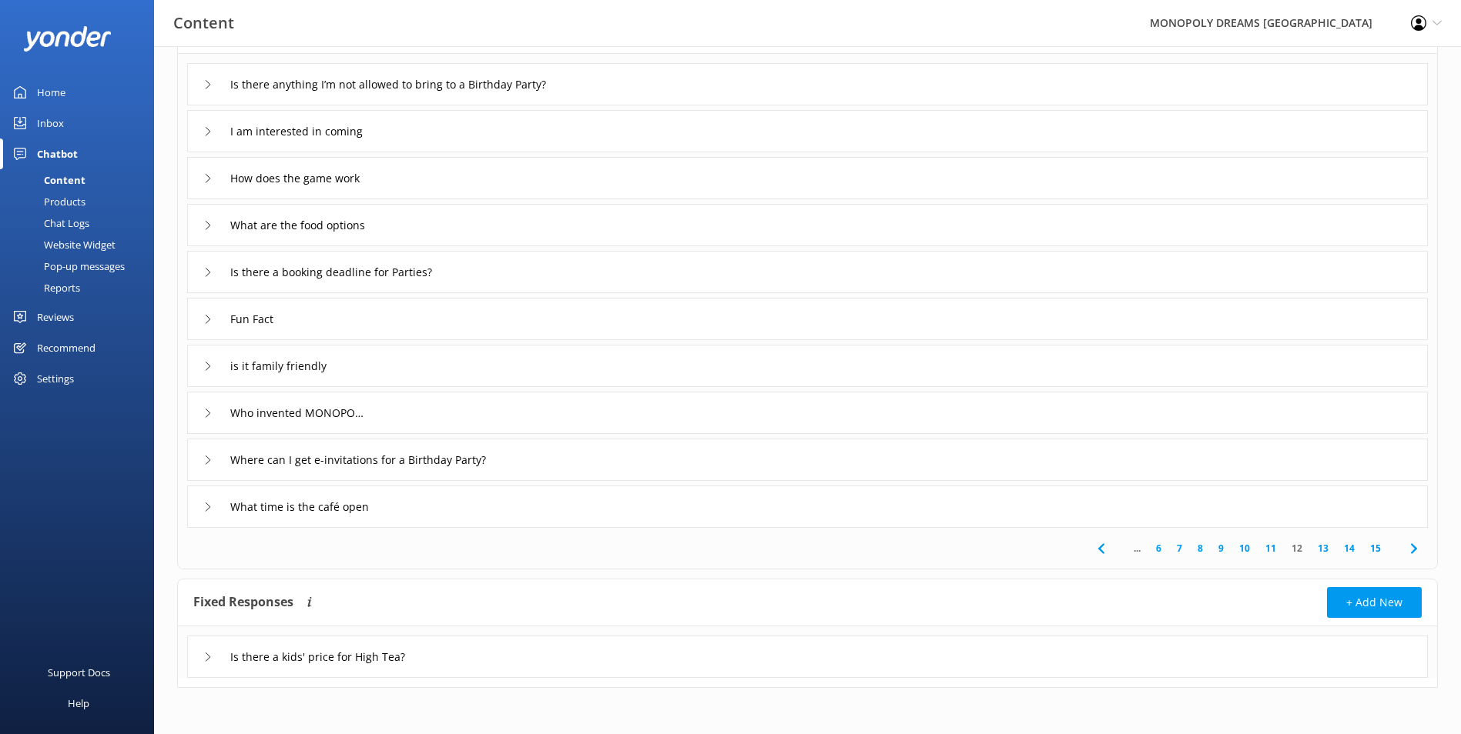
scroll to position [121, 0]
click at [362, 407] on input "Who invented MONOPOLY?" at bounding box center [299, 413] width 154 height 23
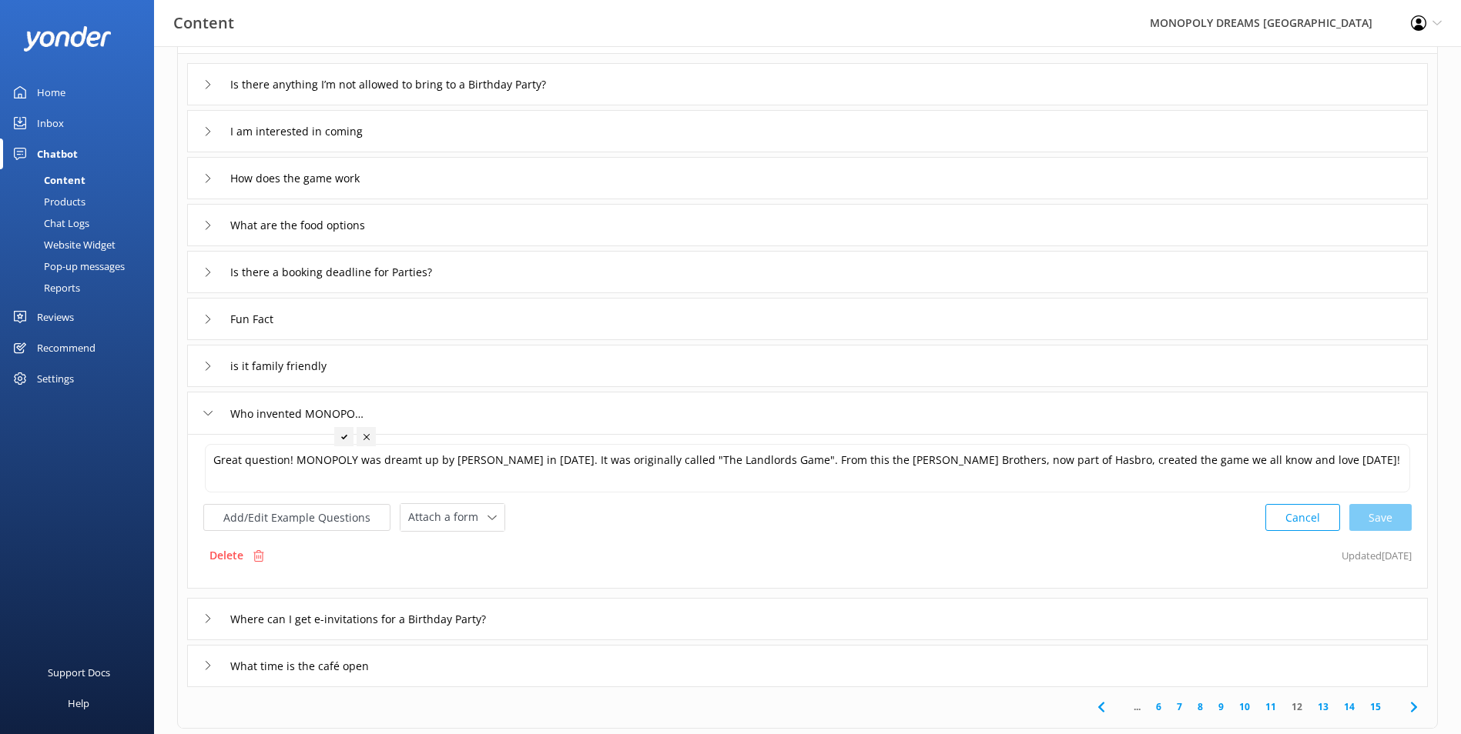
click at [343, 442] on div at bounding box center [343, 436] width 19 height 19
click at [368, 412] on input "Who invented MONOPOLY?" at bounding box center [299, 413] width 154 height 23
click at [360, 417] on input "Who invented MONOPOLY?" at bounding box center [299, 413] width 154 height 23
click at [719, 582] on div "Great question! MONOPOLY was dreamt up by Elizabeth Magie in 1903. It was origi…" at bounding box center [807, 511] width 1240 height 155
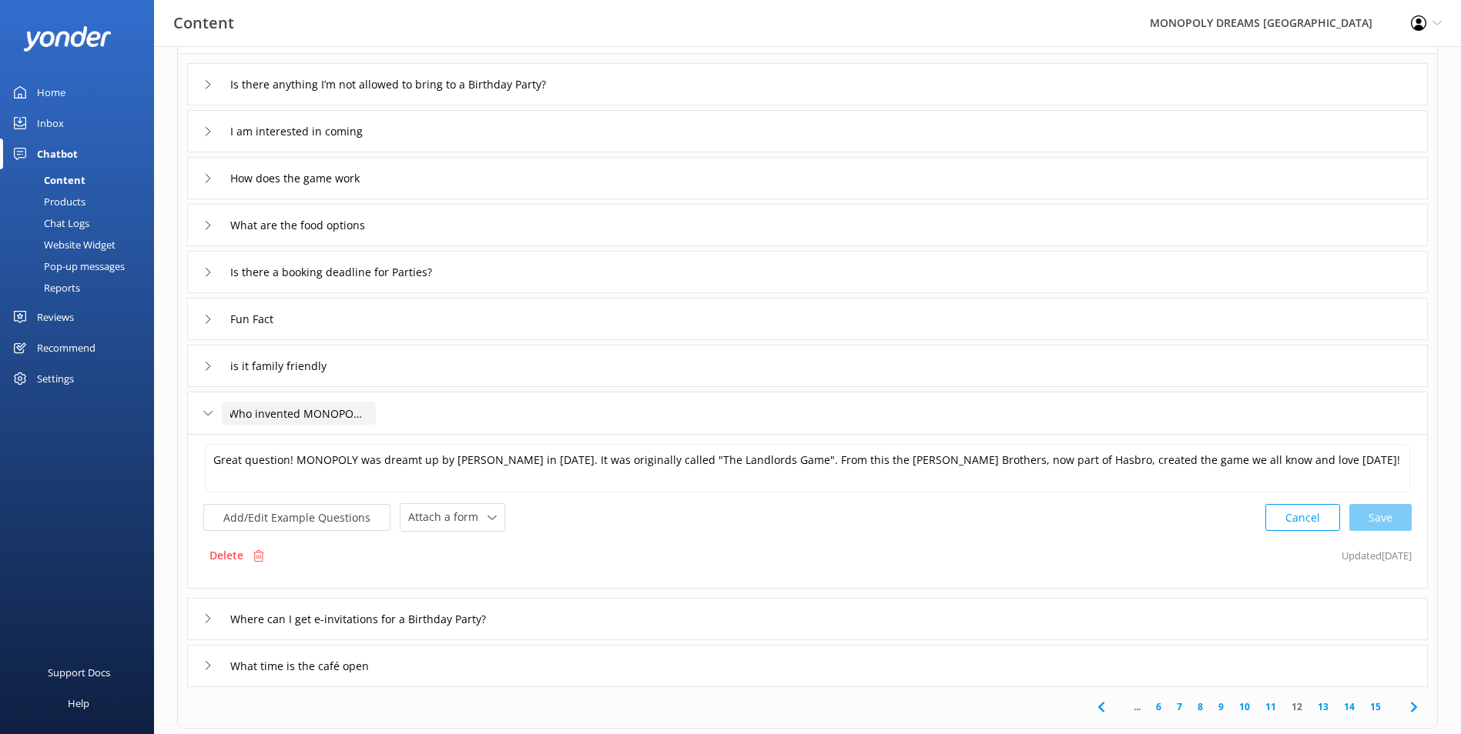
drag, startPoint x: 364, startPoint y: 420, endPoint x: 389, endPoint y: 419, distance: 24.7
click at [389, 419] on div "Who invented MONOPOLY?" at bounding box center [807, 413] width 1240 height 42
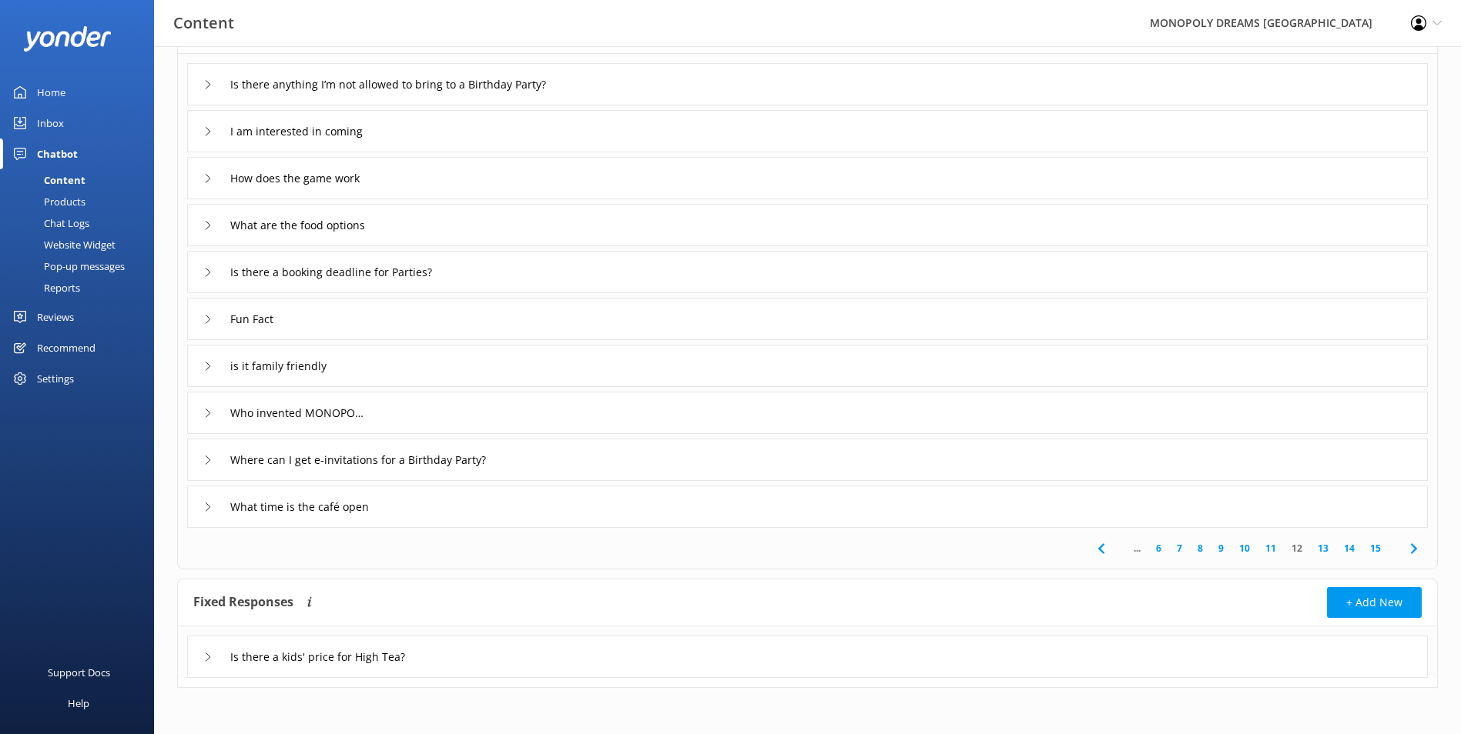
click at [544, 417] on div "Who invented MONOPOLY?" at bounding box center [807, 413] width 1240 height 42
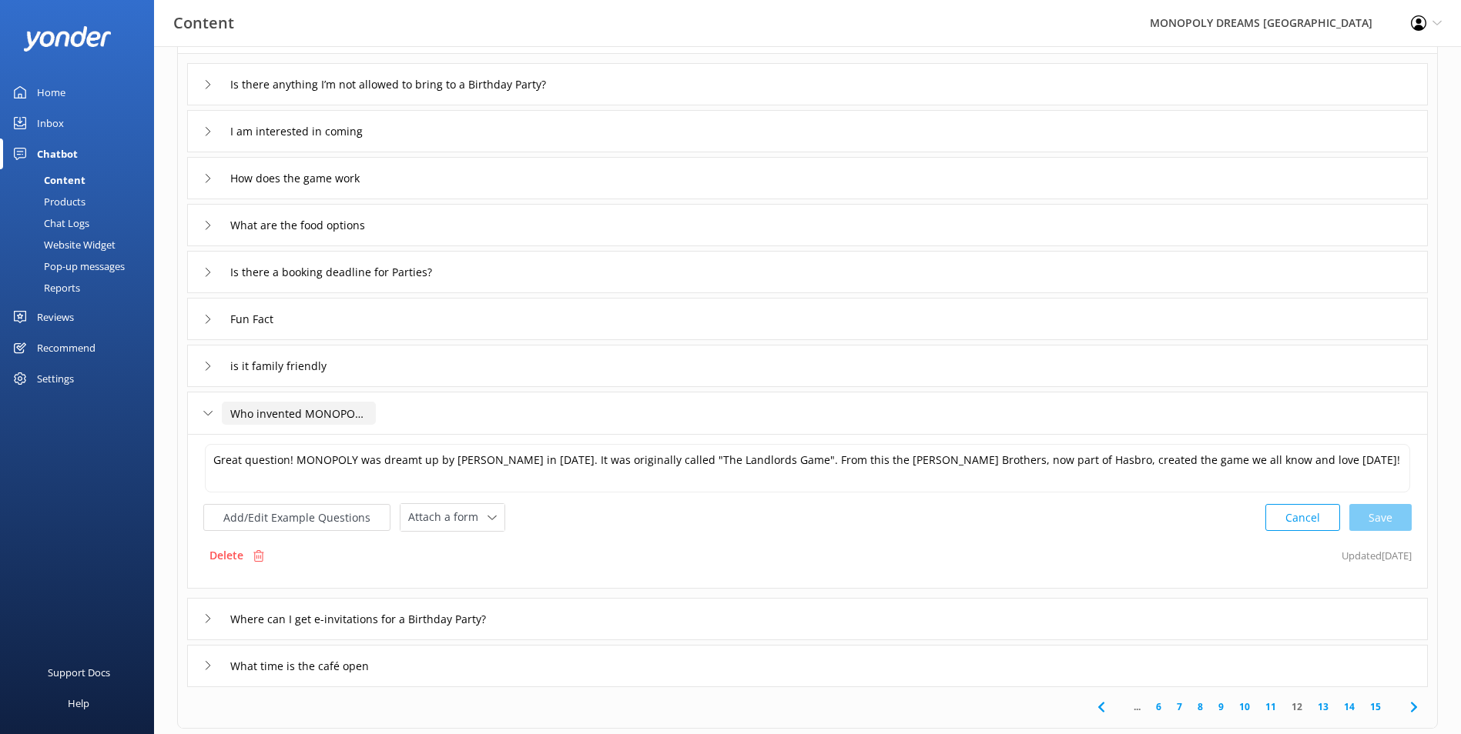
click at [361, 411] on input "Who invented MONOPOLY?" at bounding box center [299, 413] width 154 height 23
drag, startPoint x: 338, startPoint y: 415, endPoint x: 355, endPoint y: 407, distance: 18.6
click at [353, 410] on input "Who invented MONOPOLY?" at bounding box center [299, 413] width 154 height 23
click at [380, 357] on div "is it family friendly" at bounding box center [807, 366] width 1240 height 42
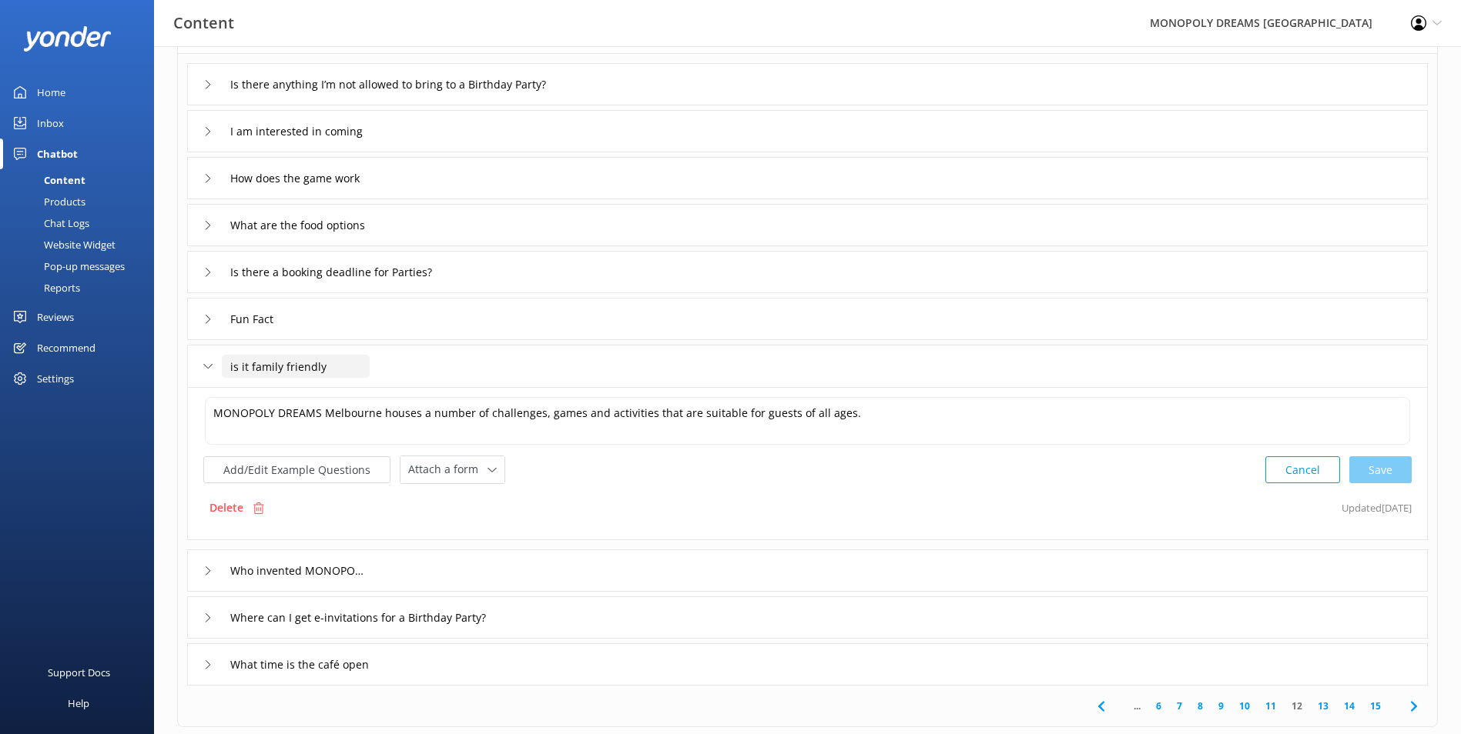
click at [303, 367] on input "is it family friendly" at bounding box center [296, 366] width 148 height 23
click at [550, 576] on div "Who invented MONOPOLY?" at bounding box center [807, 571] width 1240 height 42
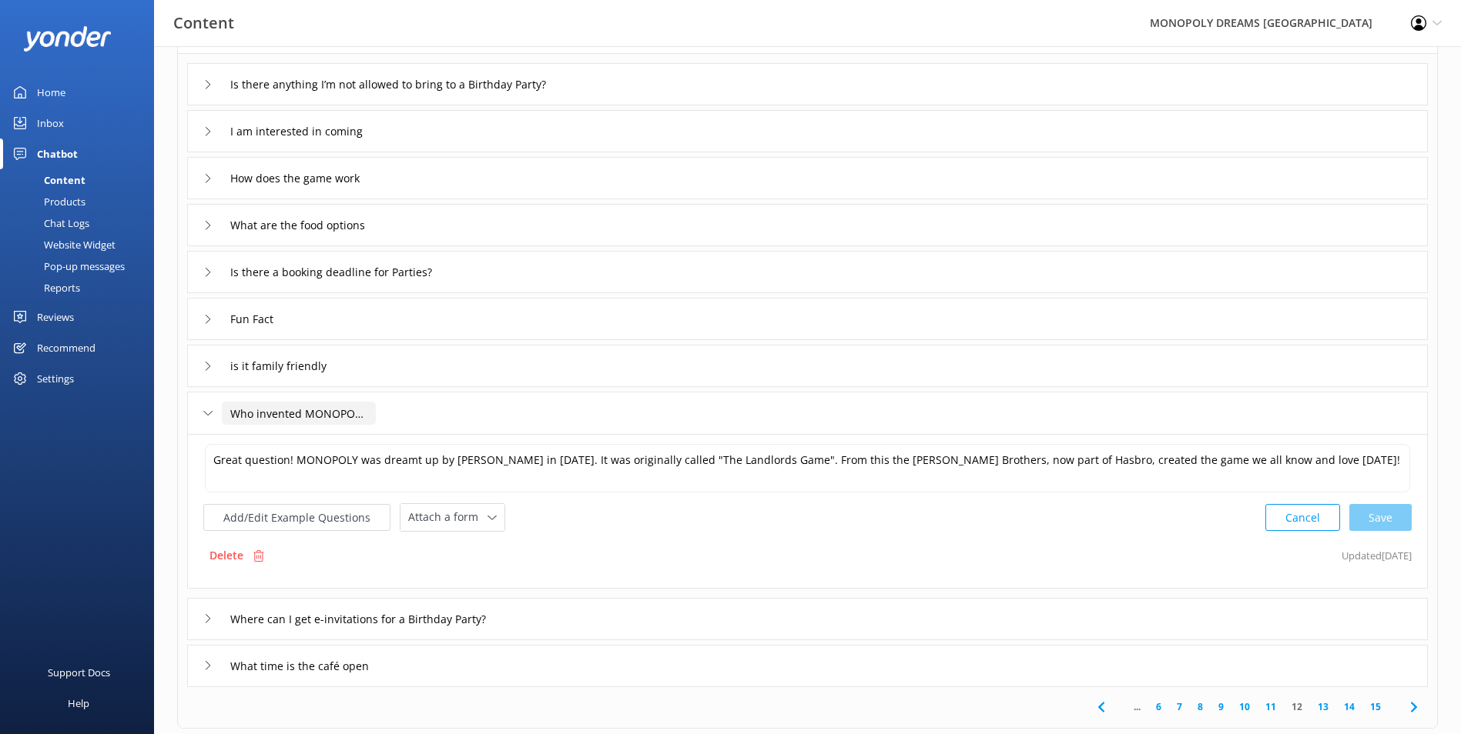
click at [371, 416] on input "Who invented MONOPOLY?" at bounding box center [299, 413] width 154 height 23
click at [363, 415] on input "Who invented MONOPOLY?" at bounding box center [299, 413] width 154 height 23
click at [370, 412] on input "Who invented MONOPOLY?" at bounding box center [299, 413] width 154 height 23
click at [367, 413] on input "Who invented MONOPOLY?" at bounding box center [299, 413] width 154 height 23
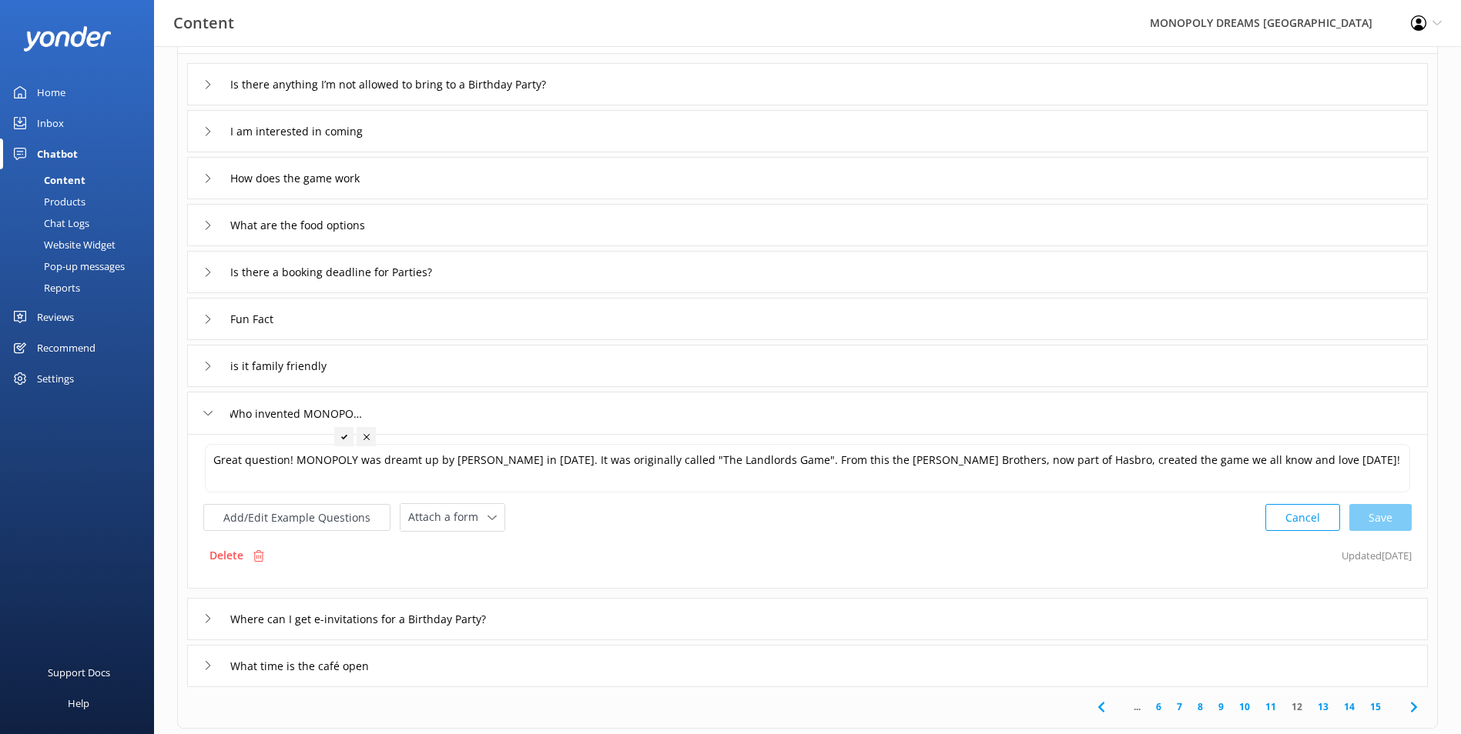
scroll to position [0, 0]
click at [344, 430] on div at bounding box center [343, 436] width 19 height 19
click at [540, 632] on div "Where can I get e-invitations for a Birthday Party?" at bounding box center [807, 619] width 1240 height 42
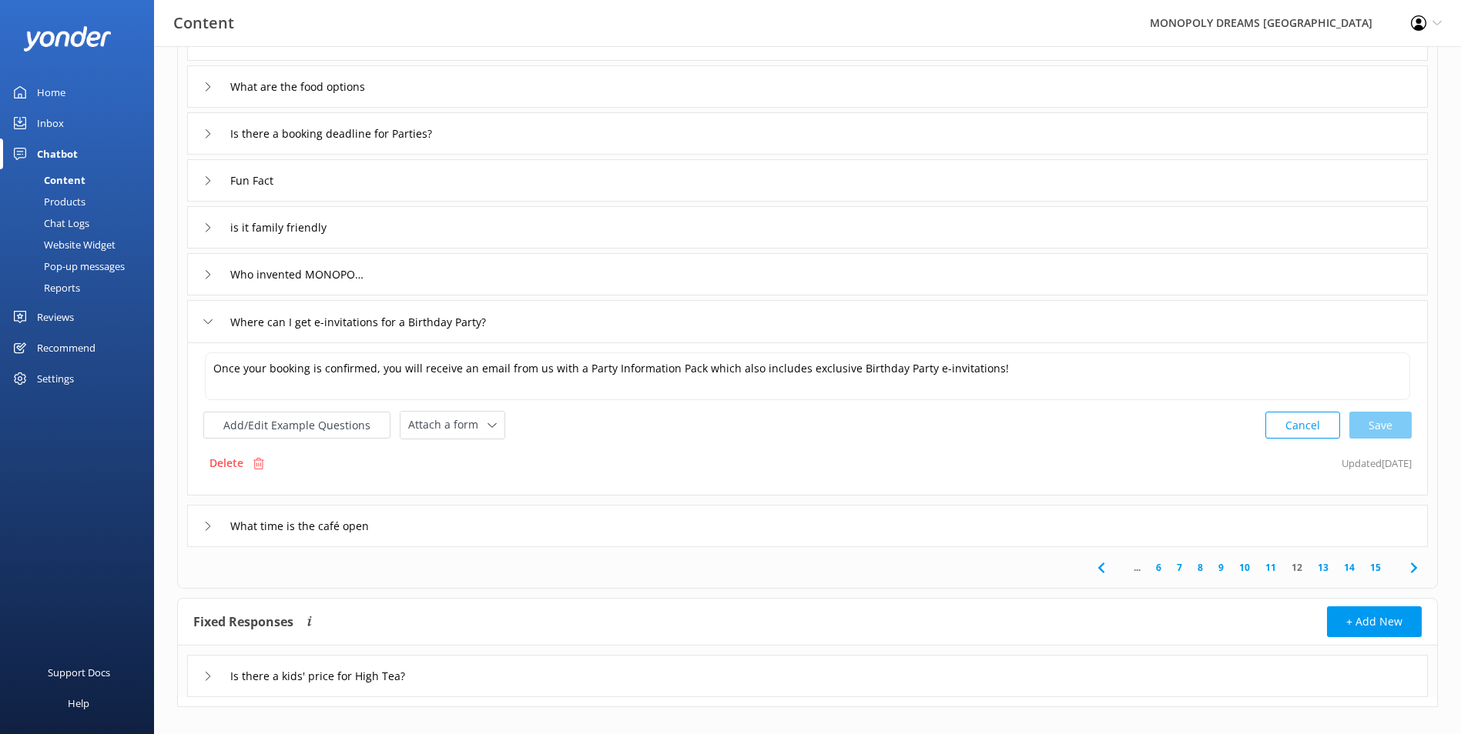
scroll to position [279, 0]
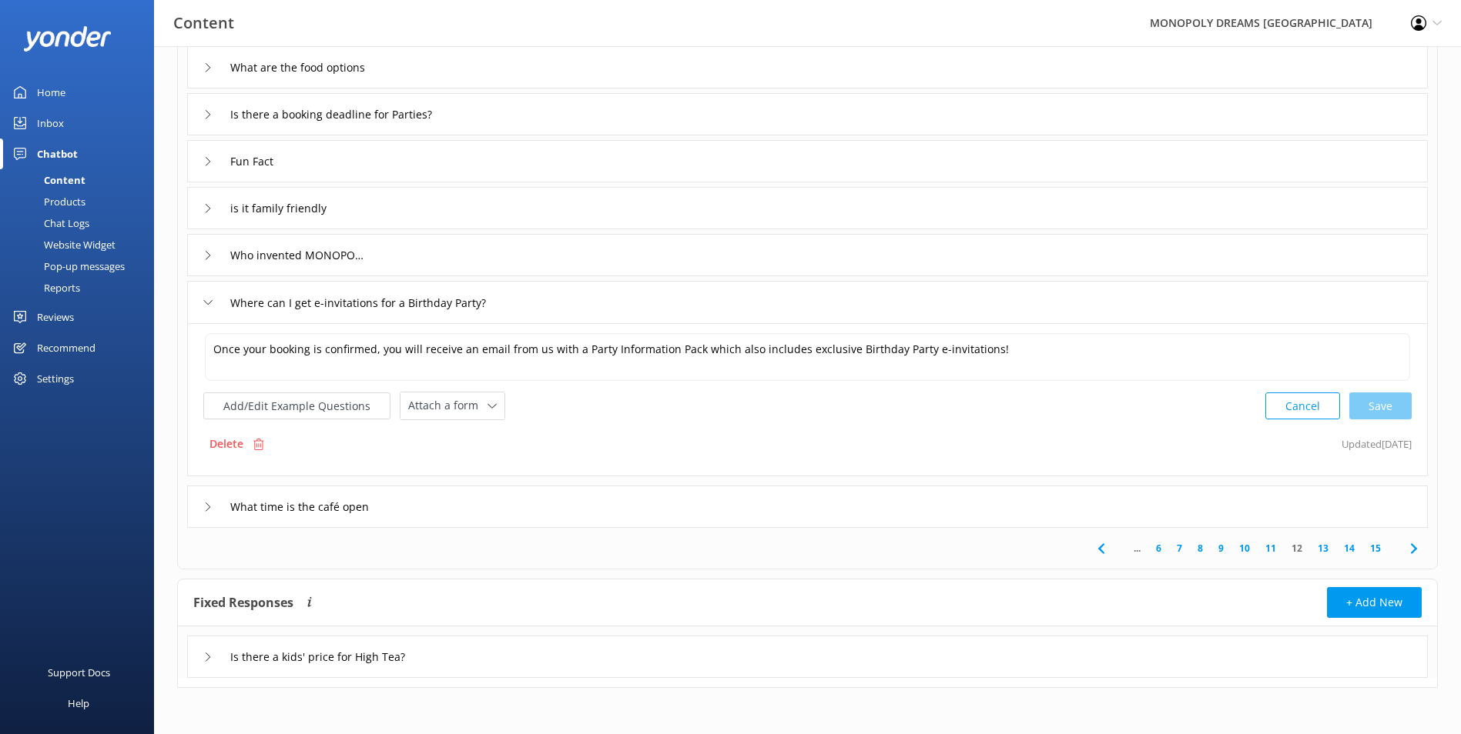
click at [1250, 553] on link "10" at bounding box center [1244, 548] width 26 height 15
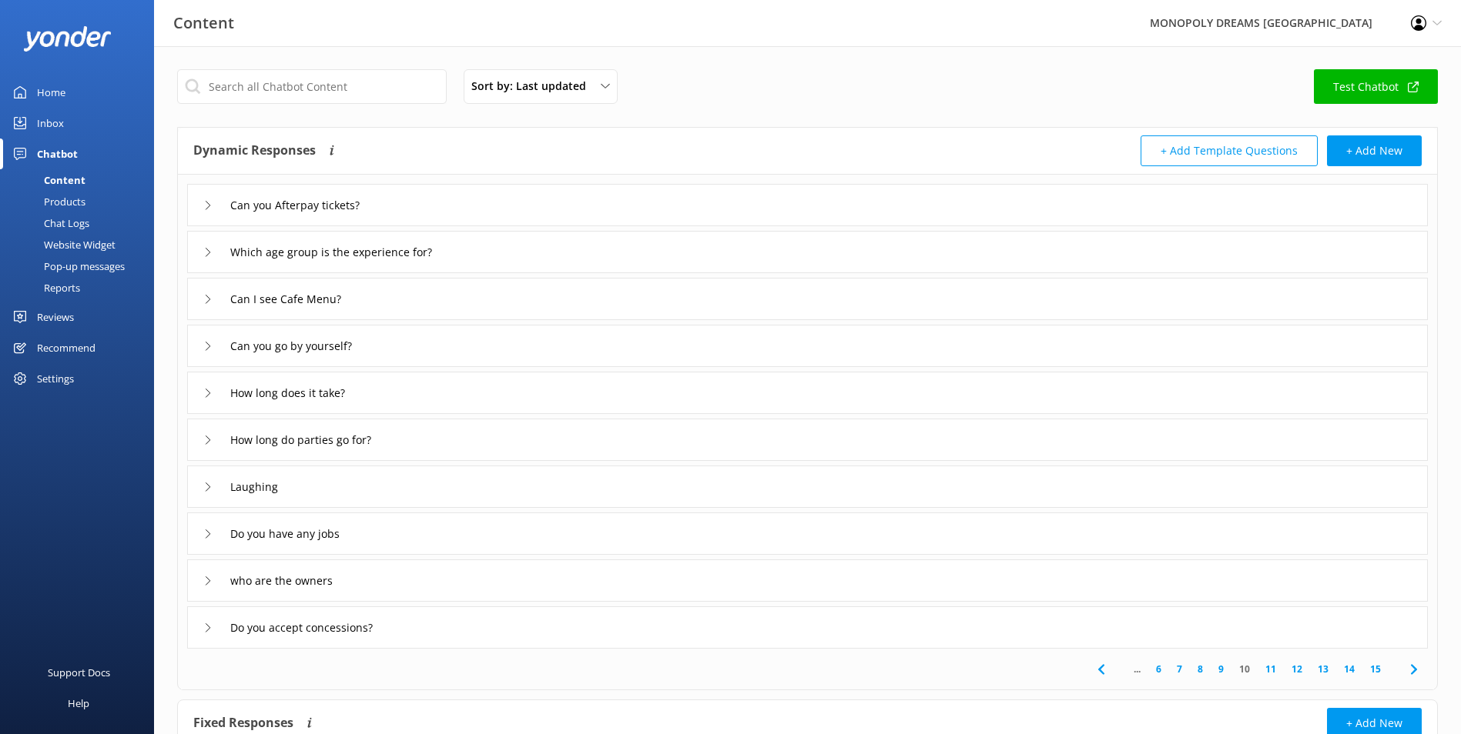
click at [473, 473] on div "Laughing" at bounding box center [807, 487] width 1240 height 42
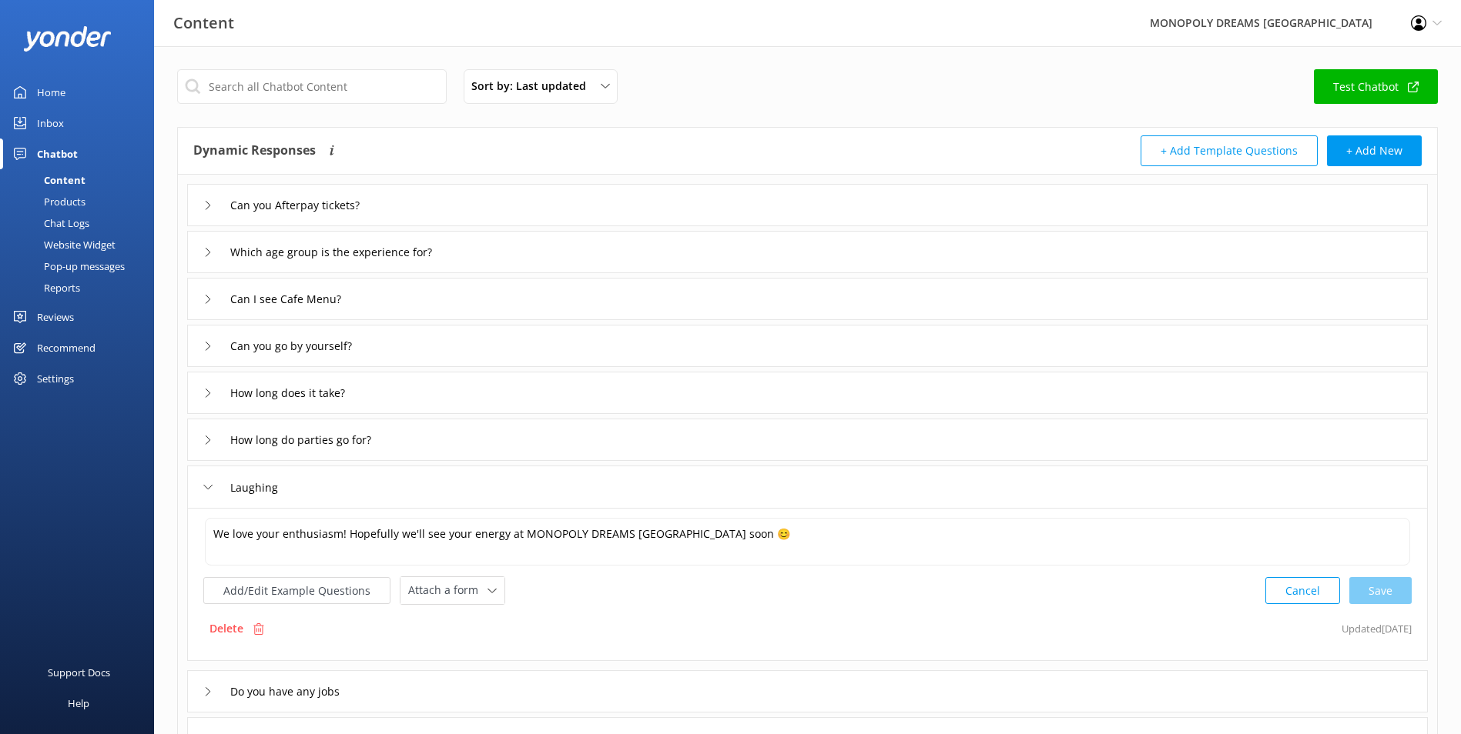
click at [813, 483] on div "Laughing" at bounding box center [807, 487] width 1240 height 42
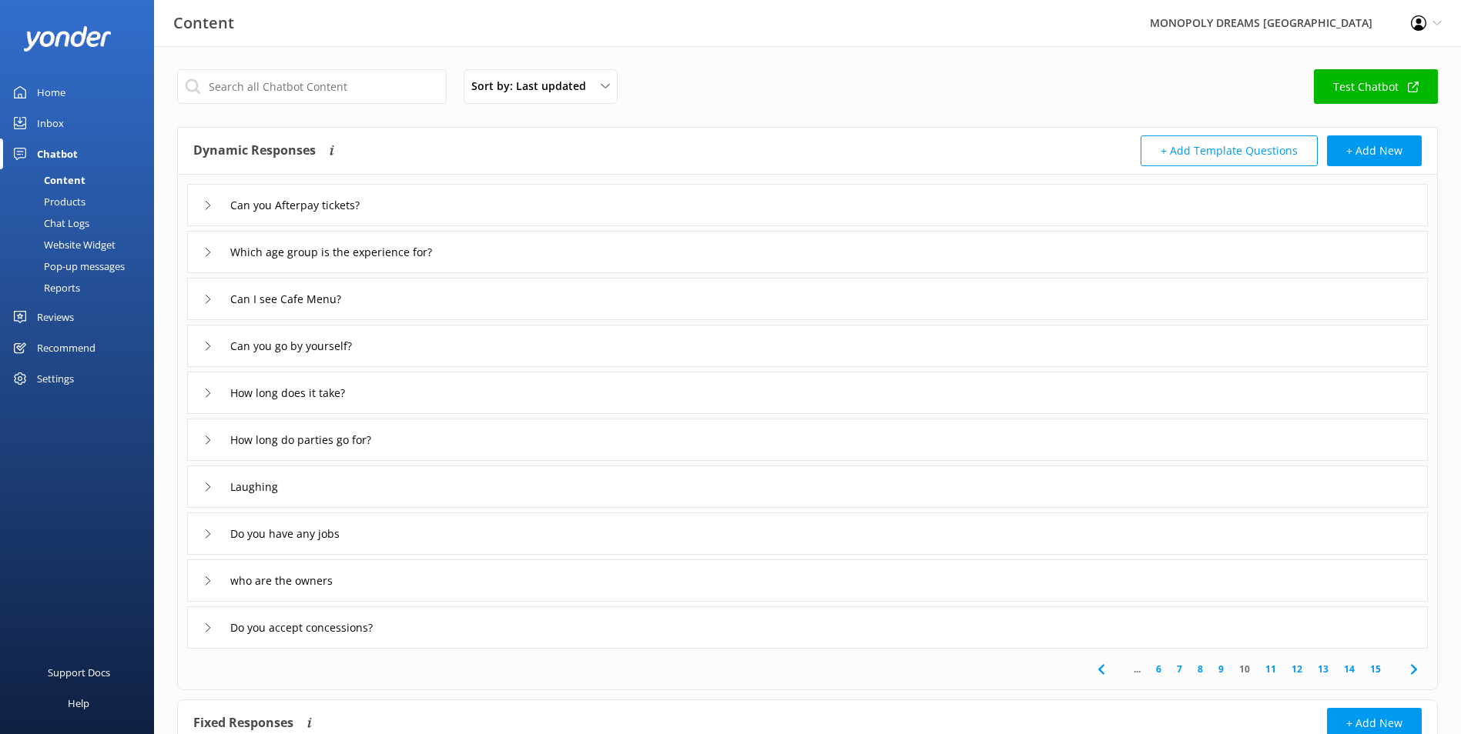
click at [781, 423] on div "How long do parties go for?" at bounding box center [807, 440] width 1240 height 42
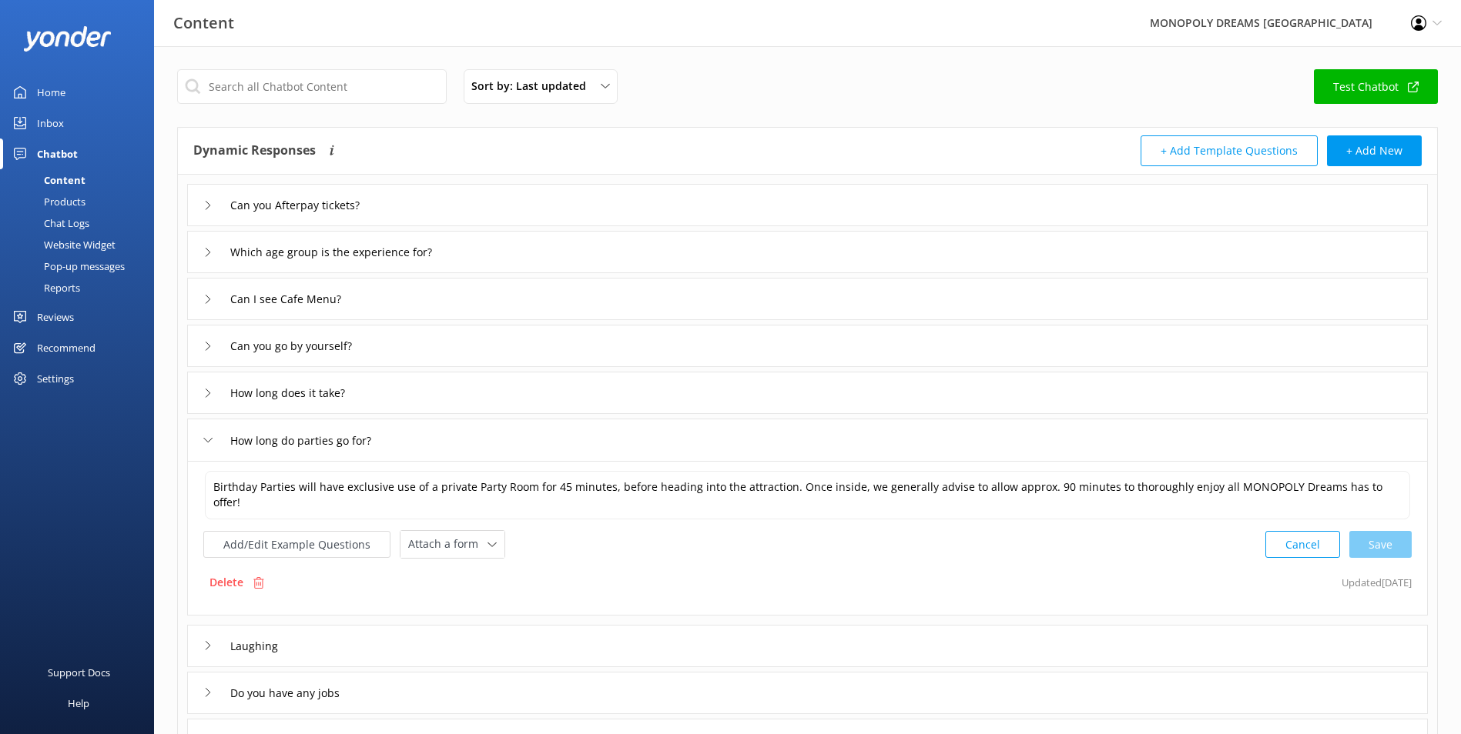
click at [835, 360] on div "Can you go by yourself?" at bounding box center [807, 346] width 1240 height 42
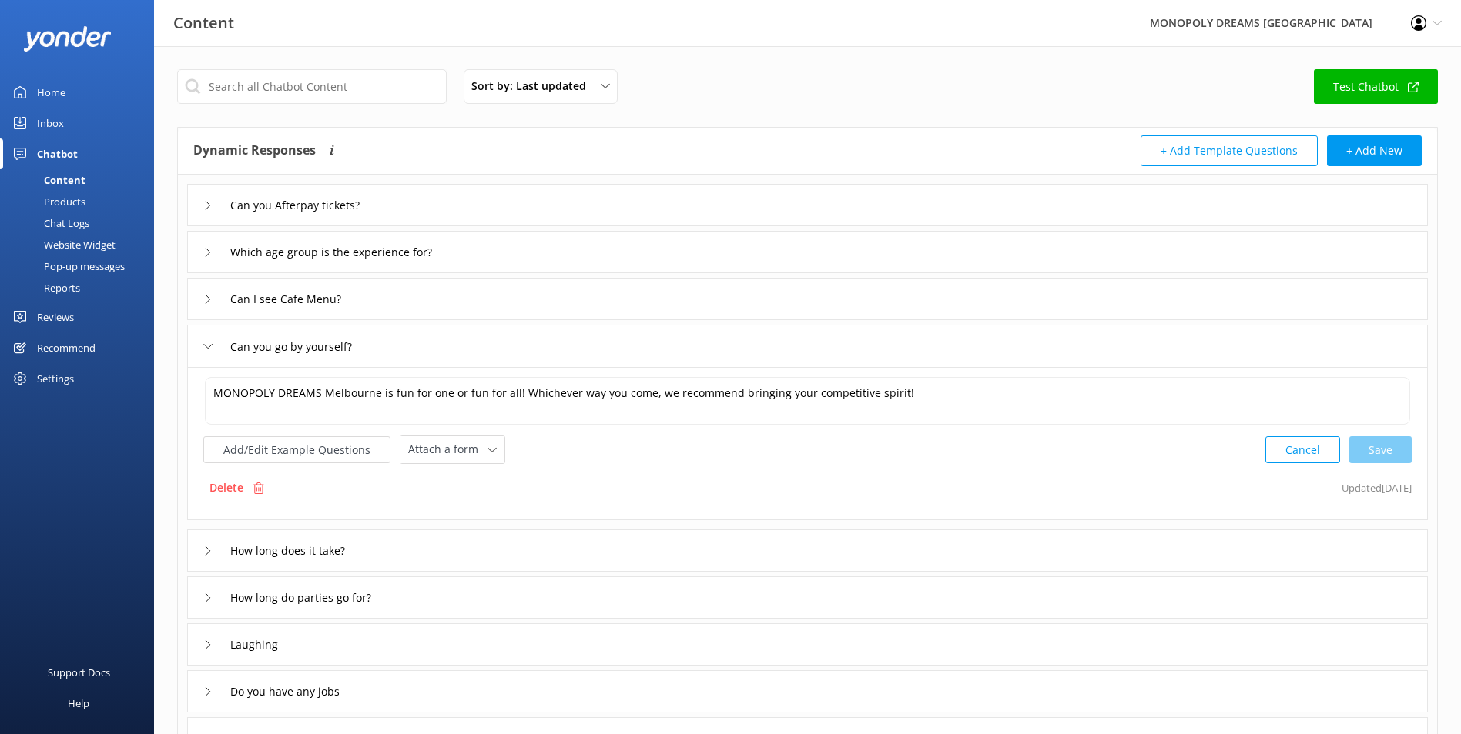
scroll to position [279, 0]
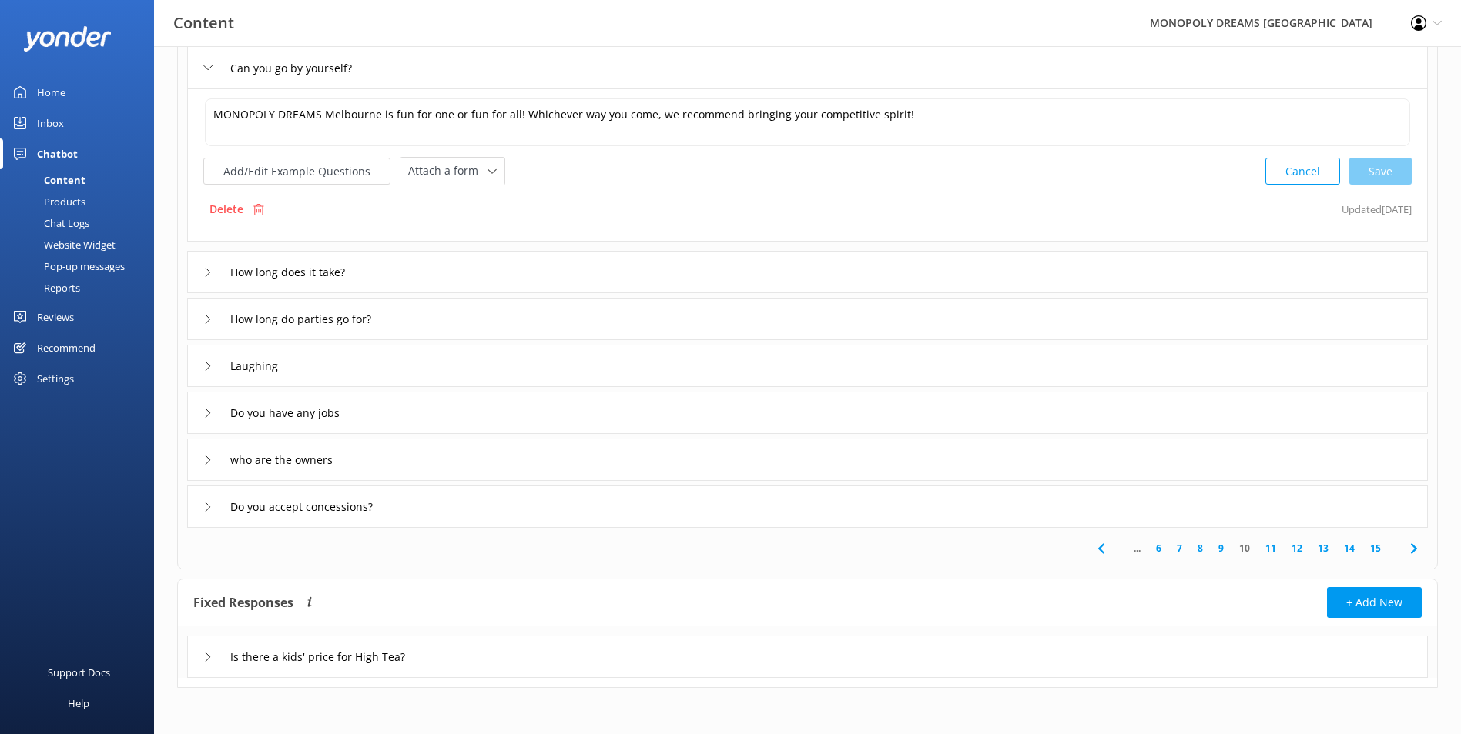
click at [456, 469] on div "who are the owners" at bounding box center [807, 460] width 1240 height 42
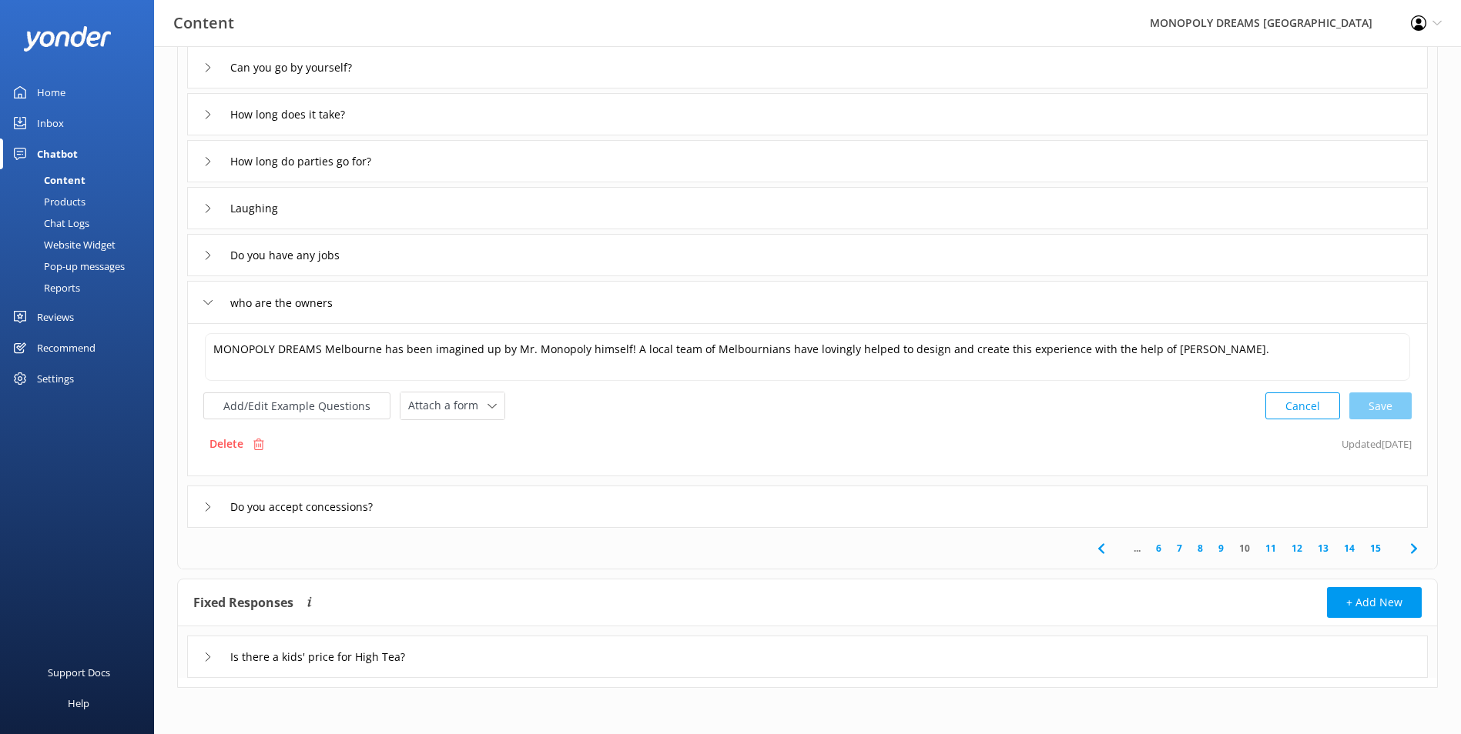
click at [27, 119] on link "Inbox" at bounding box center [77, 123] width 154 height 31
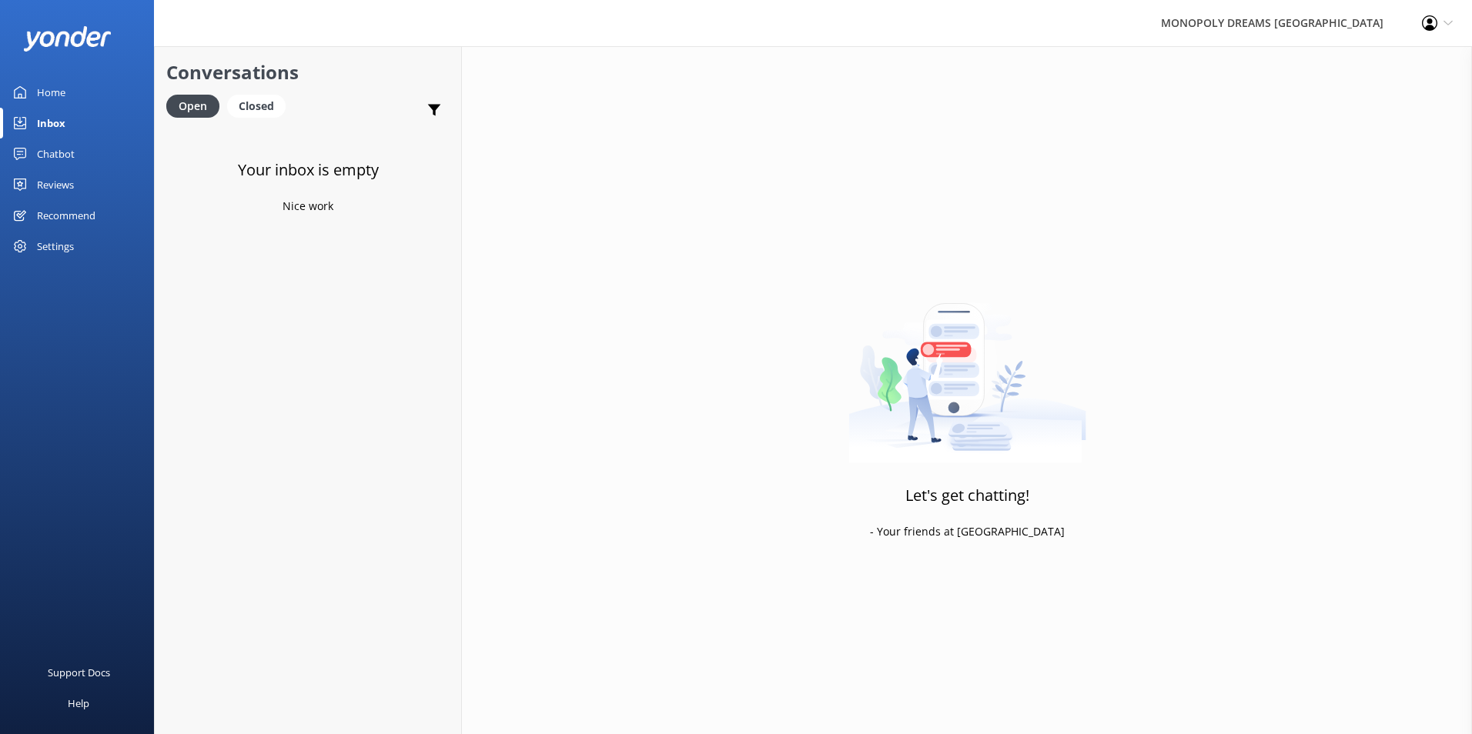
click at [32, 85] on link "Home" at bounding box center [77, 92] width 154 height 31
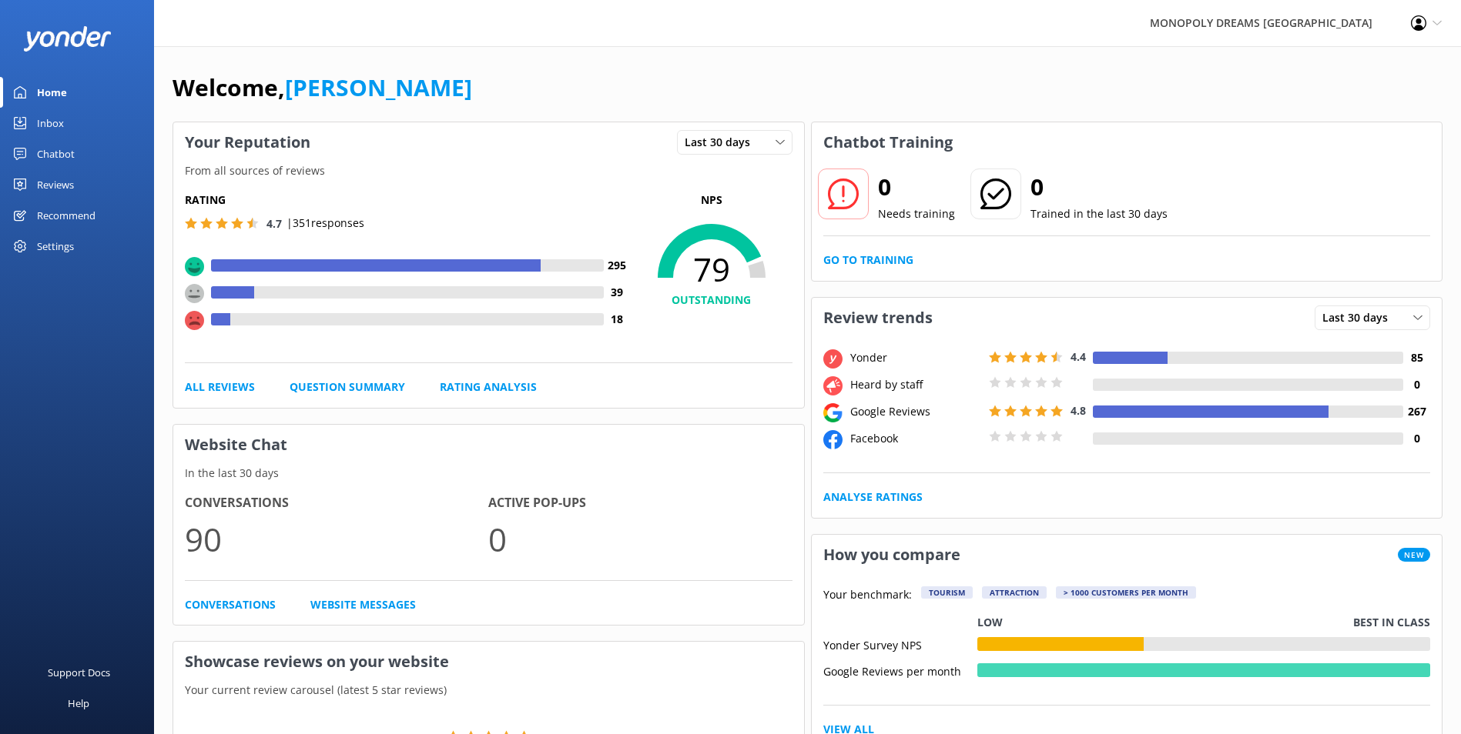
click at [74, 187] on div "Reviews" at bounding box center [55, 184] width 37 height 31
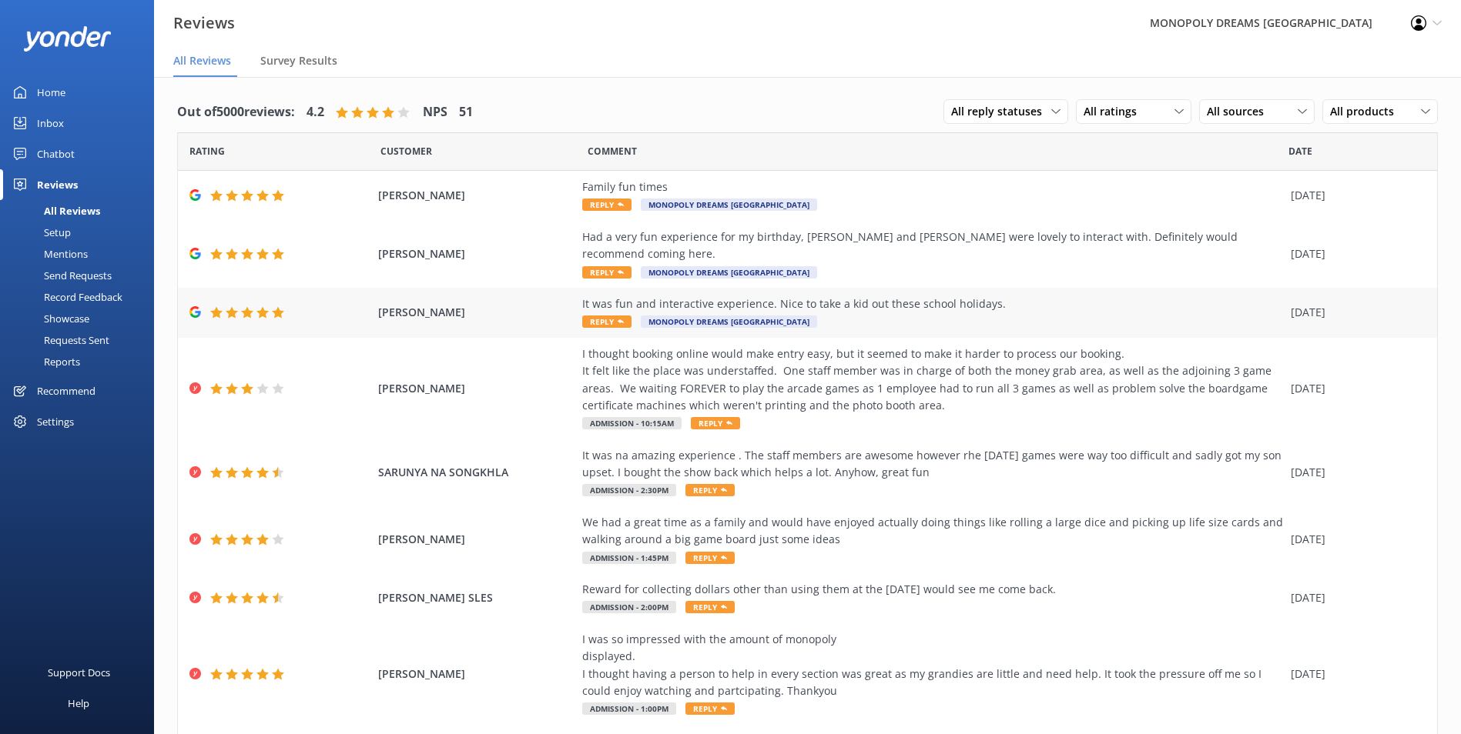
click at [1166, 310] on div "It was fun and interactive experience. Nice to take a kid out these school holi…" at bounding box center [932, 313] width 701 height 35
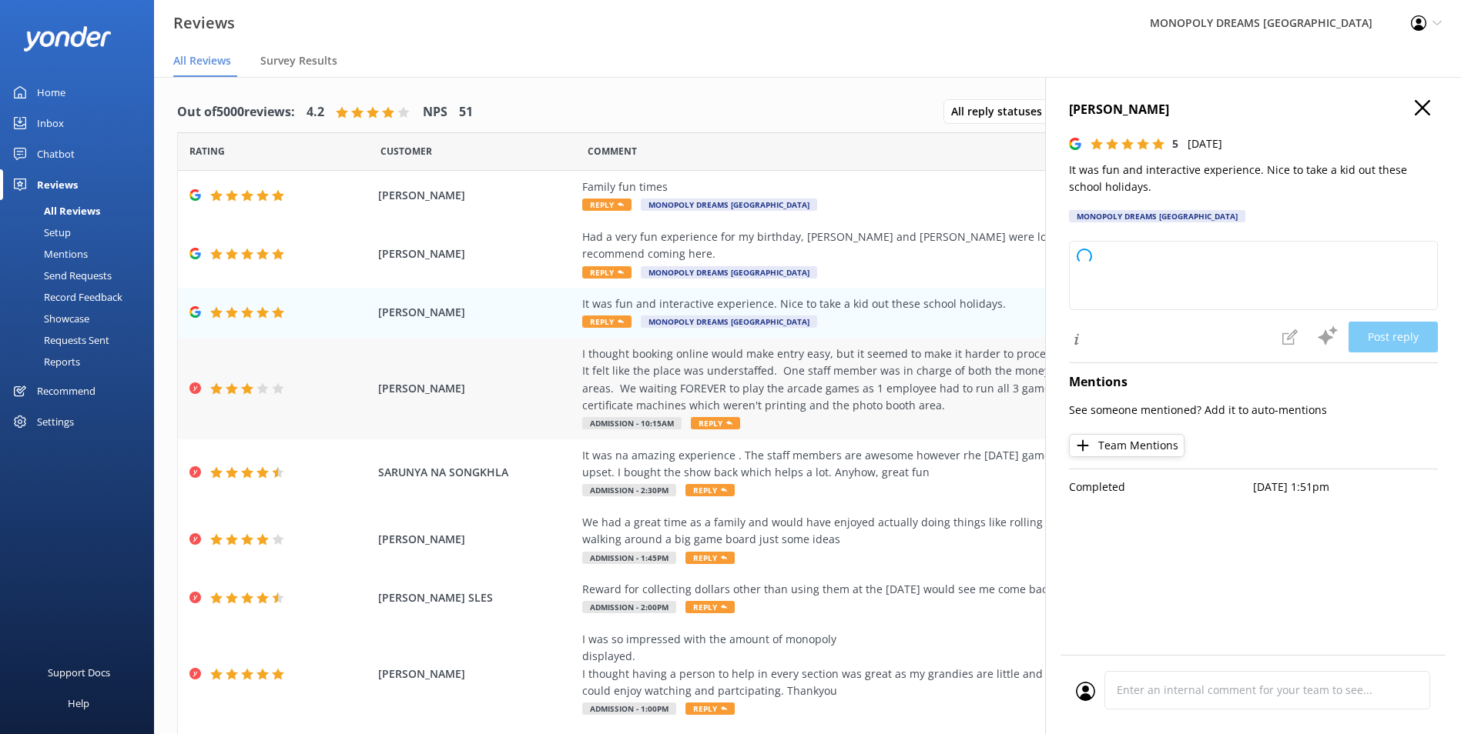
click at [998, 374] on div "I thought booking online would make entry easy, but it seemed to make it harder…" at bounding box center [932, 380] width 701 height 69
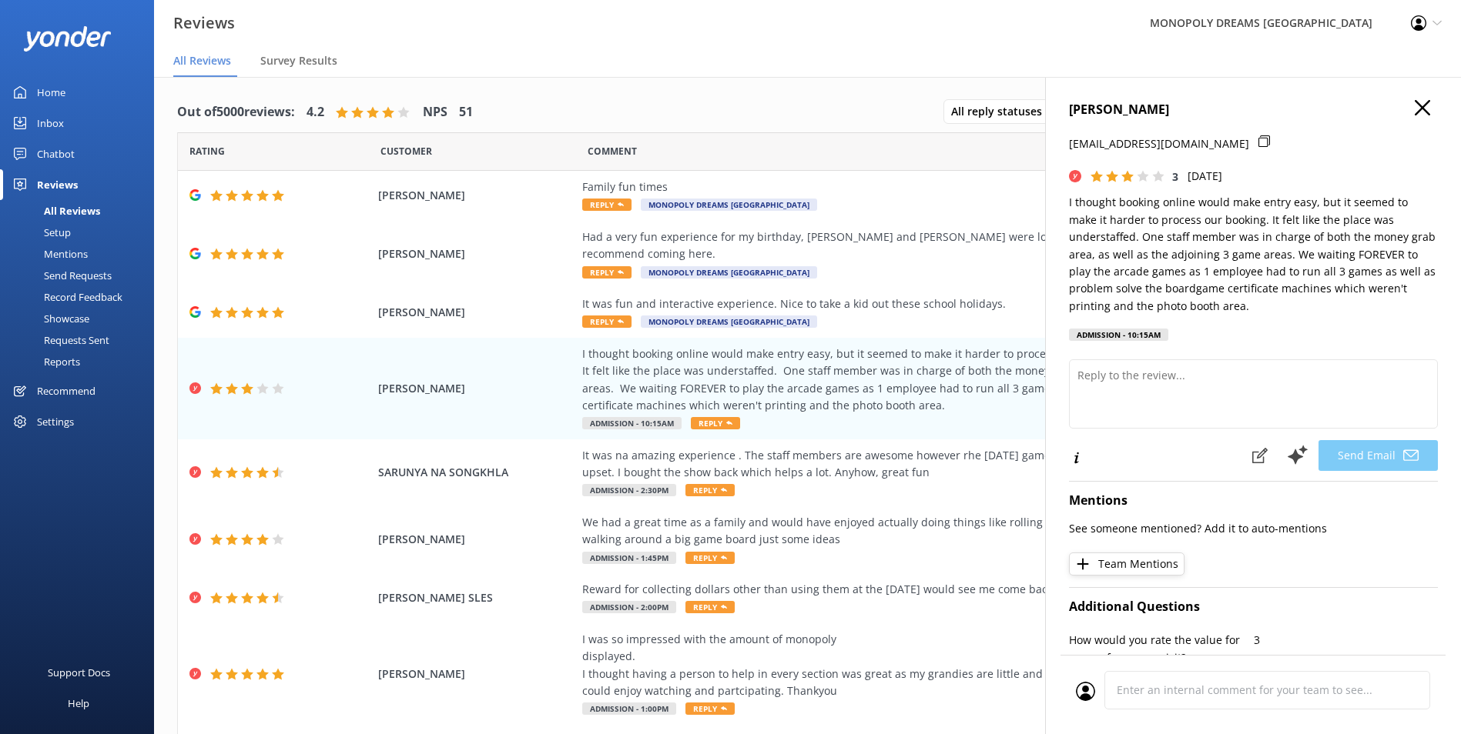
type textarea "Hi Kaye, Thank you for sharing your feedback and for letting us know about your…"
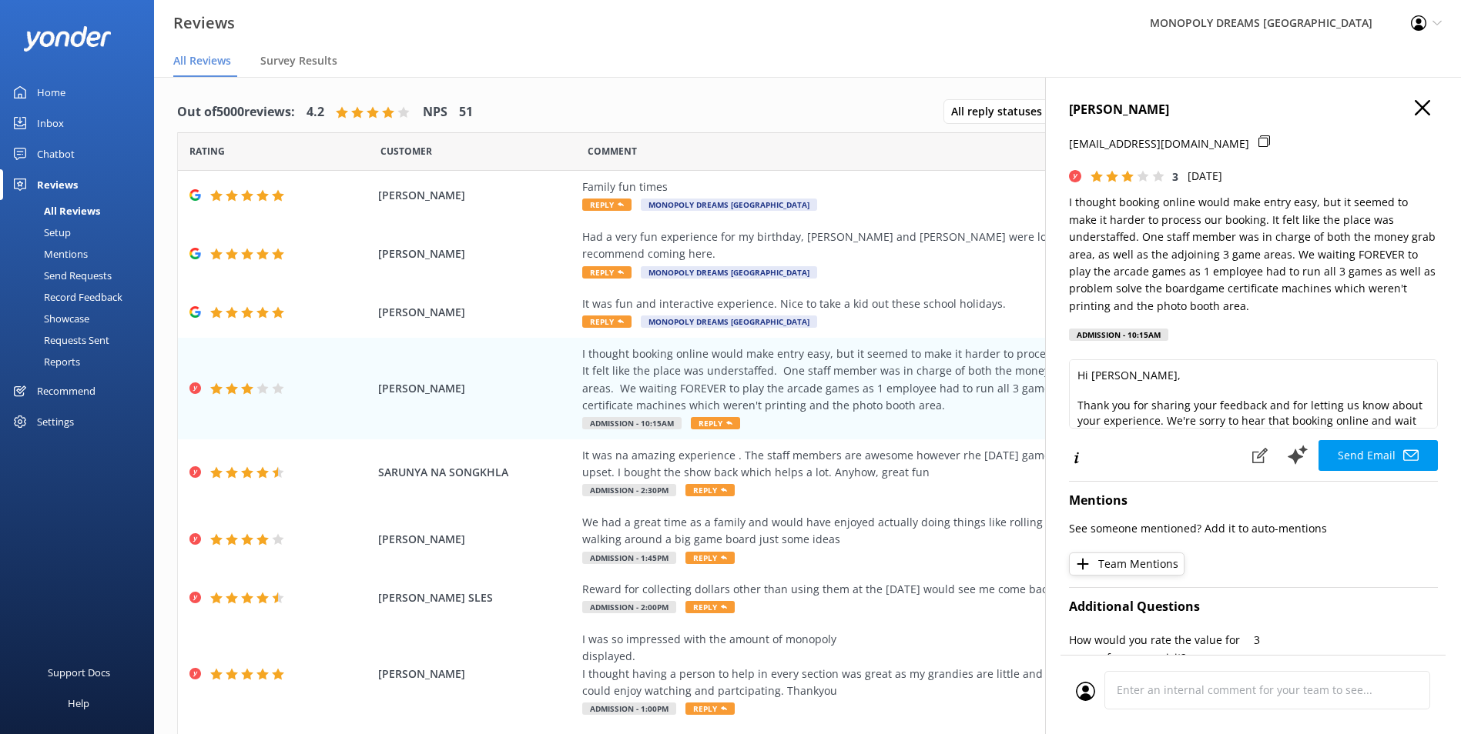
click at [1414, 105] on use "button" at bounding box center [1421, 107] width 15 height 15
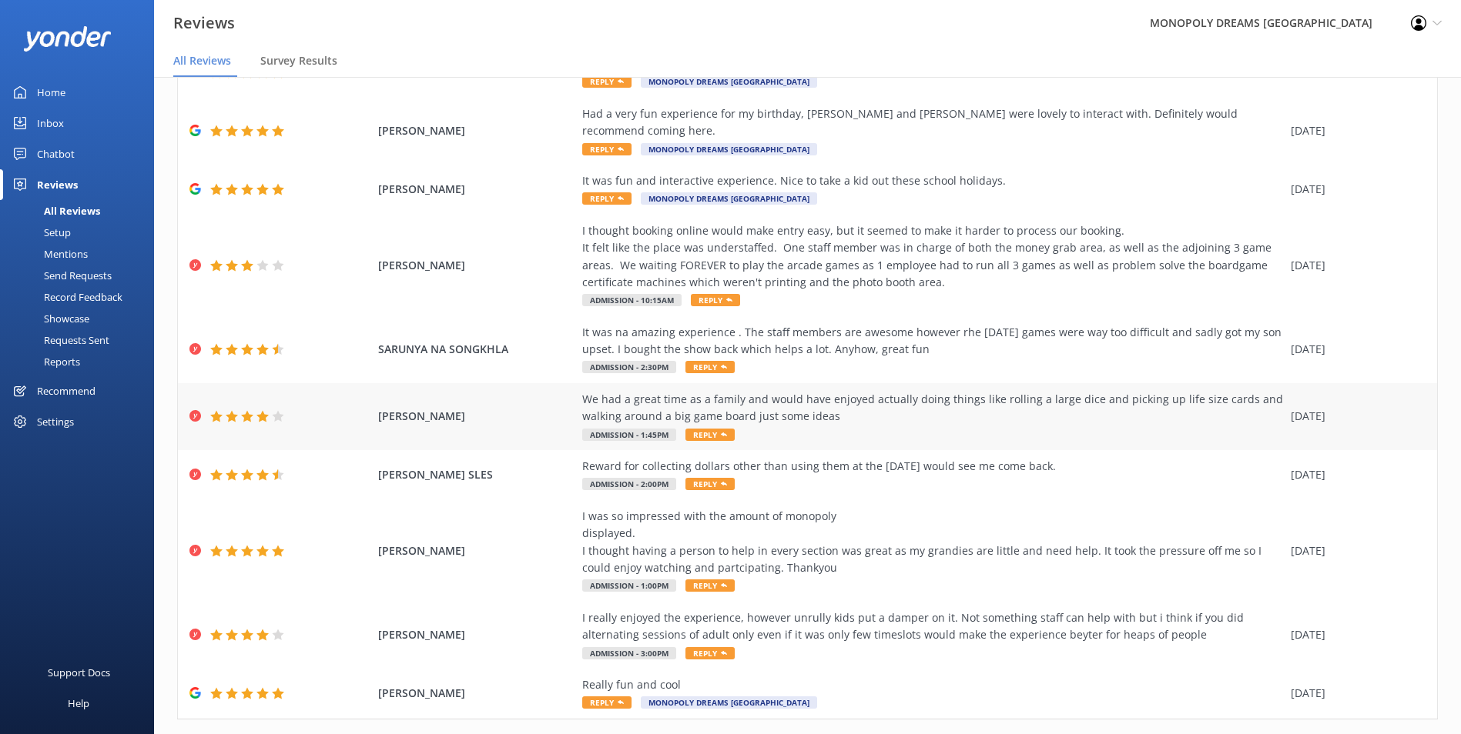
scroll to position [141, 0]
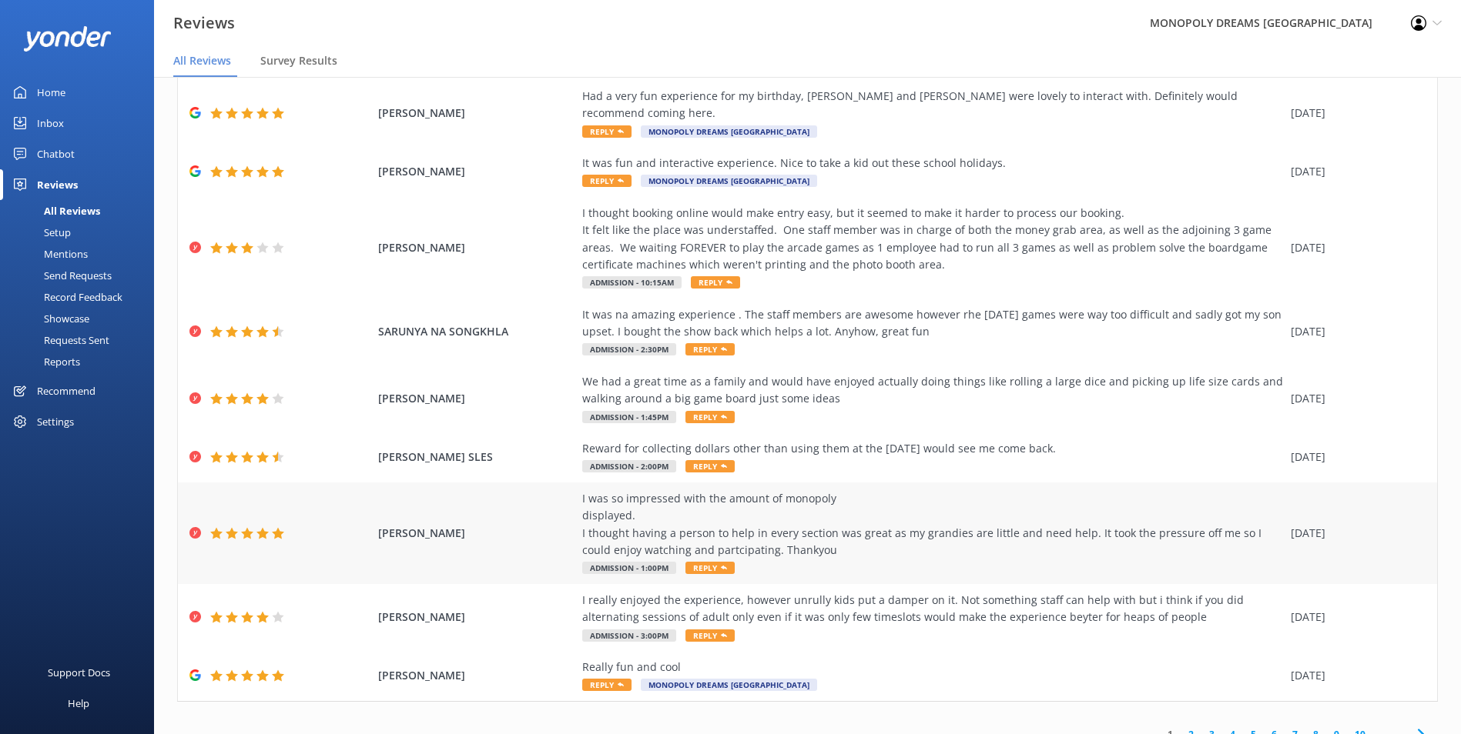
click at [1024, 522] on div "I was so impressed with the amount of monopoly displayed. I thought having a pe…" at bounding box center [932, 524] width 701 height 69
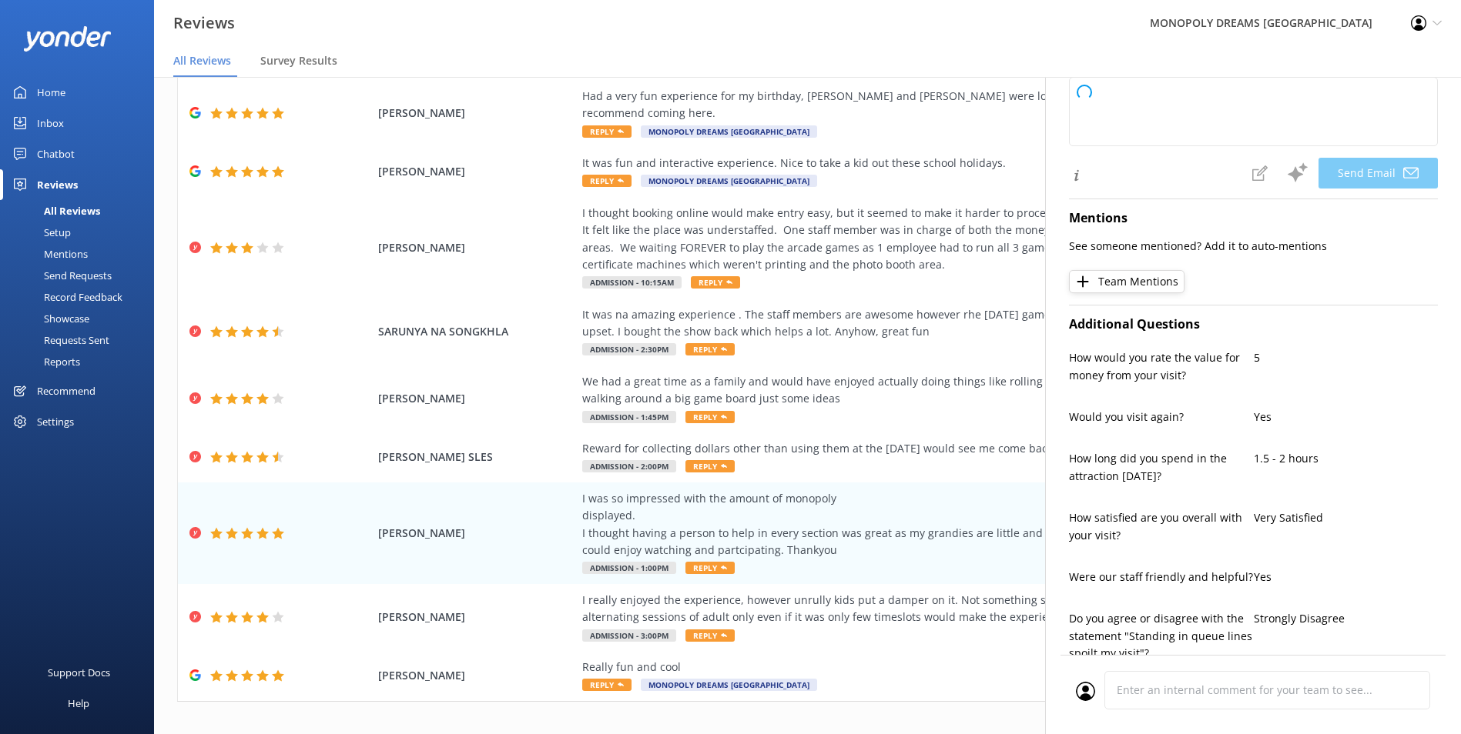
type textarea "Thank you so much for your wonderful review, Ann! We're delighted to hear you a…"
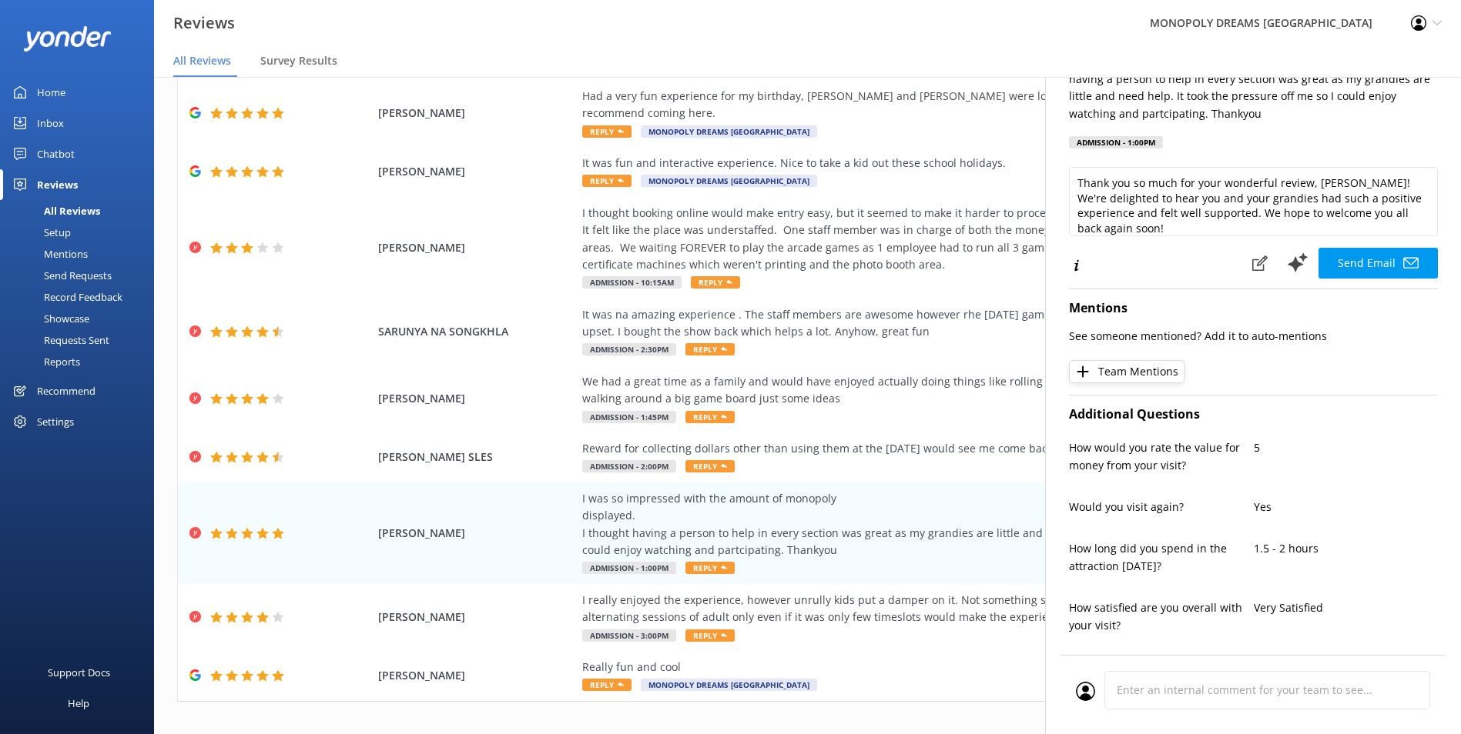
scroll to position [0, 0]
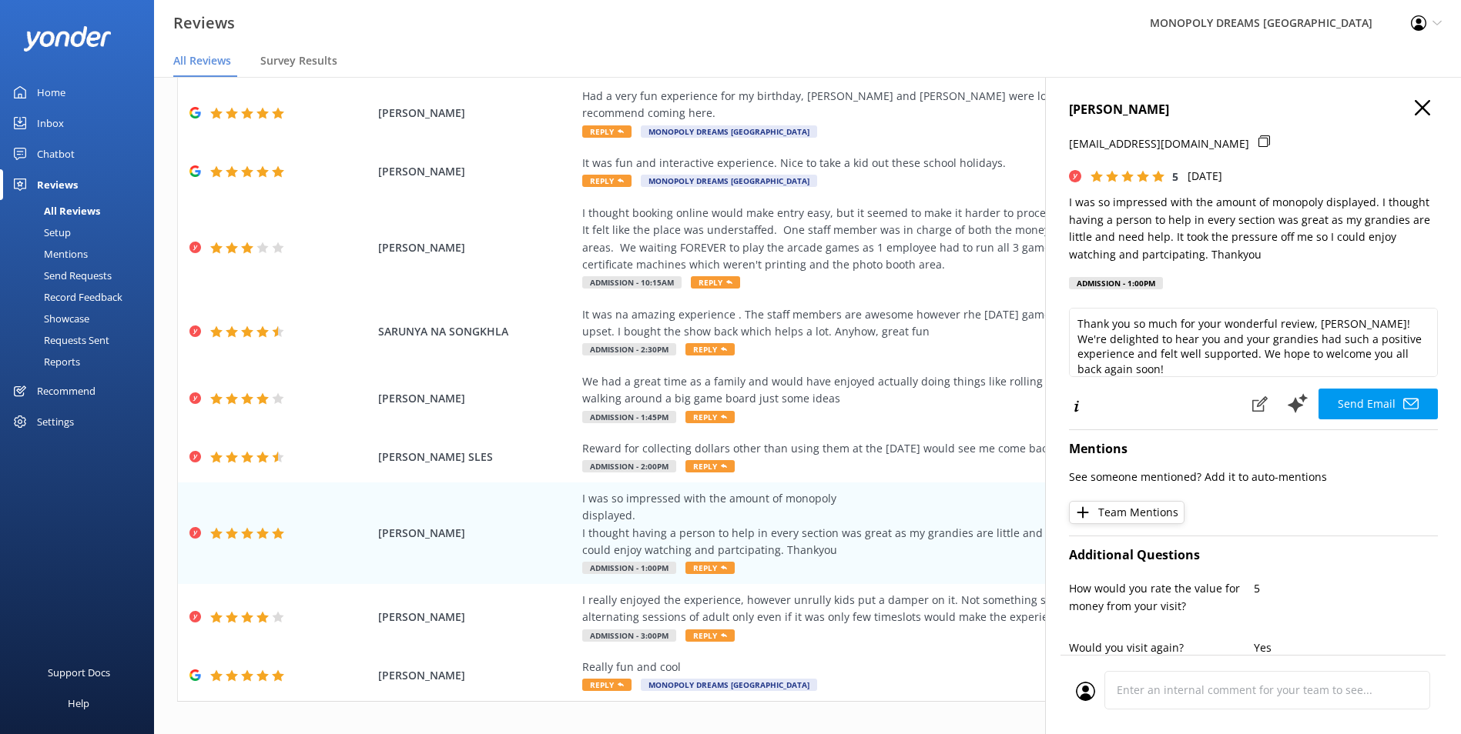
click at [1400, 109] on h4 "ANN POWER" at bounding box center [1253, 110] width 369 height 20
click at [1414, 105] on use "button" at bounding box center [1421, 107] width 15 height 15
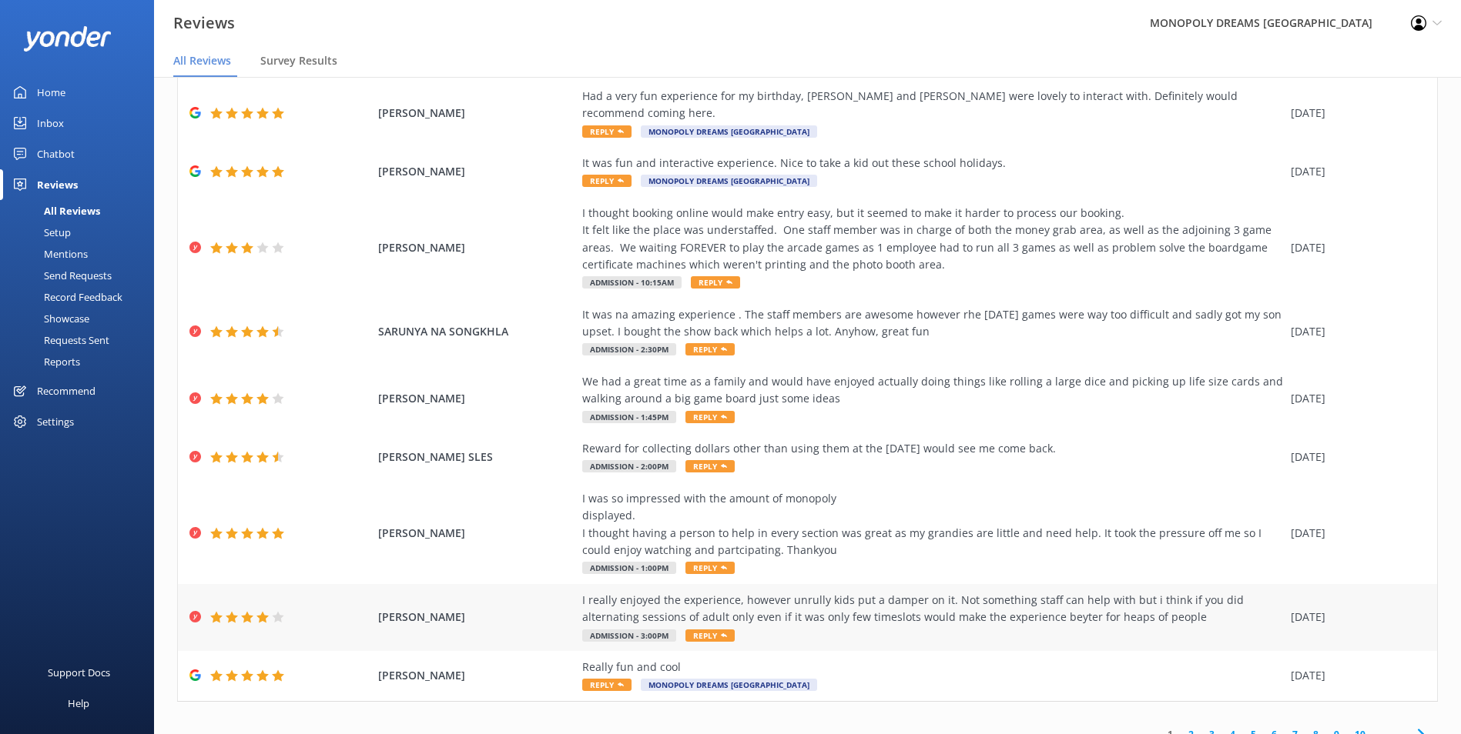
click at [1037, 604] on div "I really enjoyed the experience, however unrully kids put a damper on it. Not s…" at bounding box center [932, 609] width 701 height 35
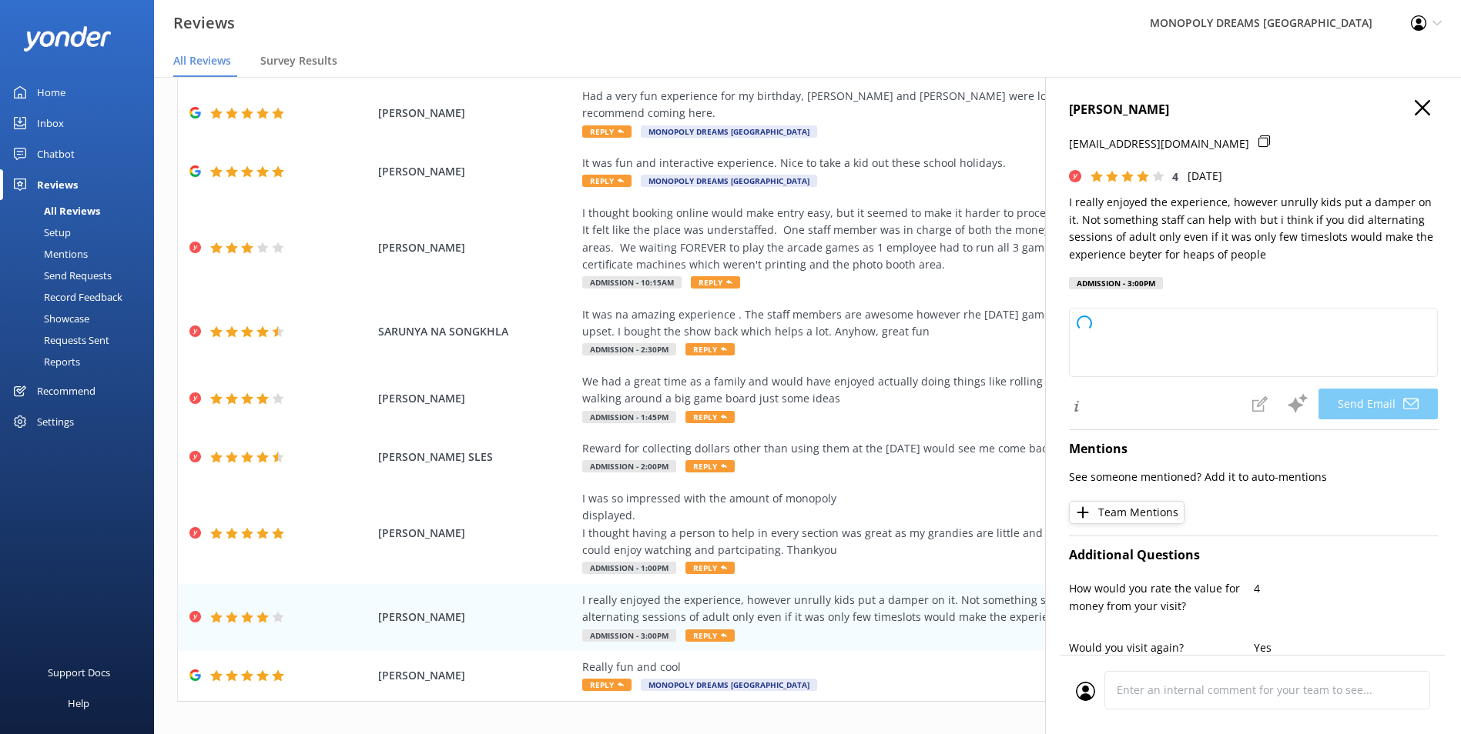
type textarea "Thank you so much for your feedback, Dekotah! We’re glad you enjoyed your exper…"
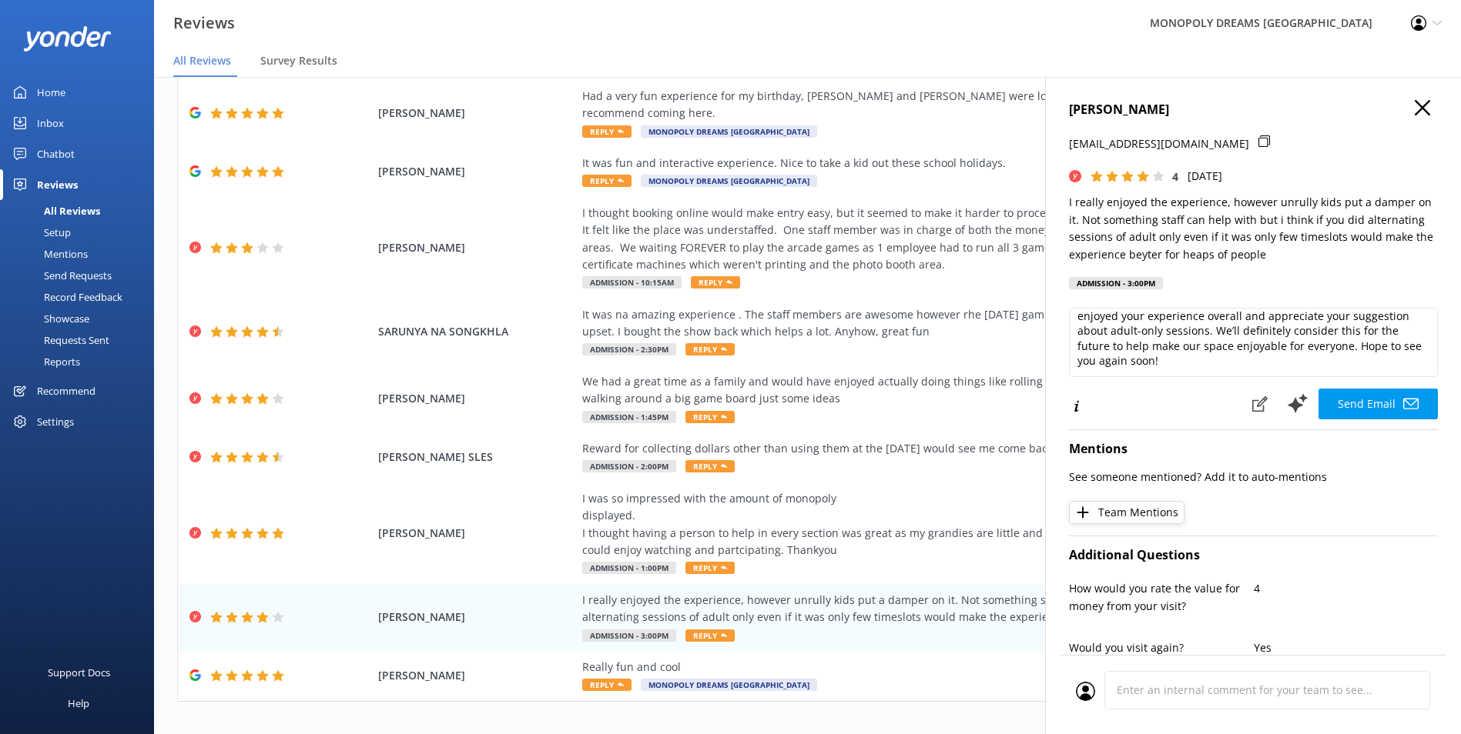
click at [1414, 111] on use "button" at bounding box center [1421, 107] width 15 height 15
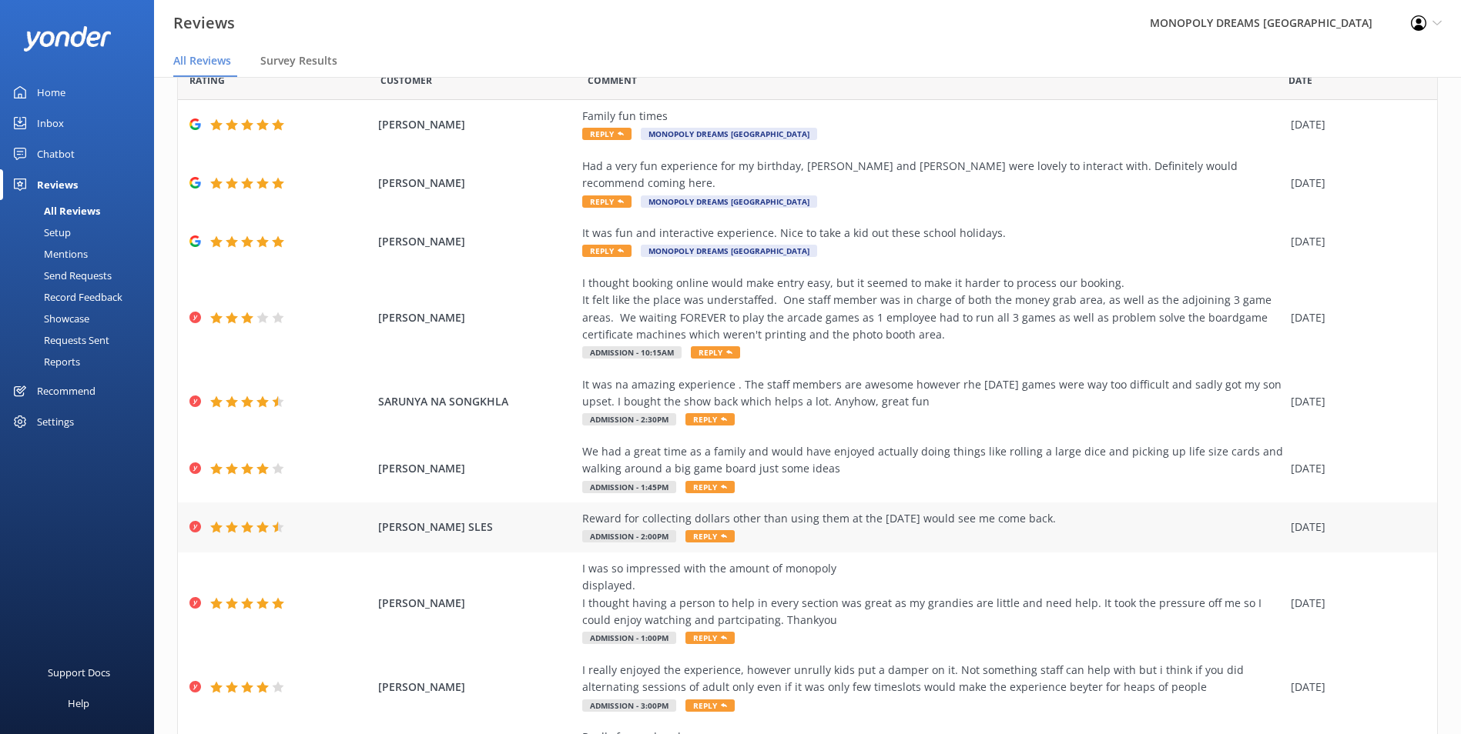
scroll to position [141, 0]
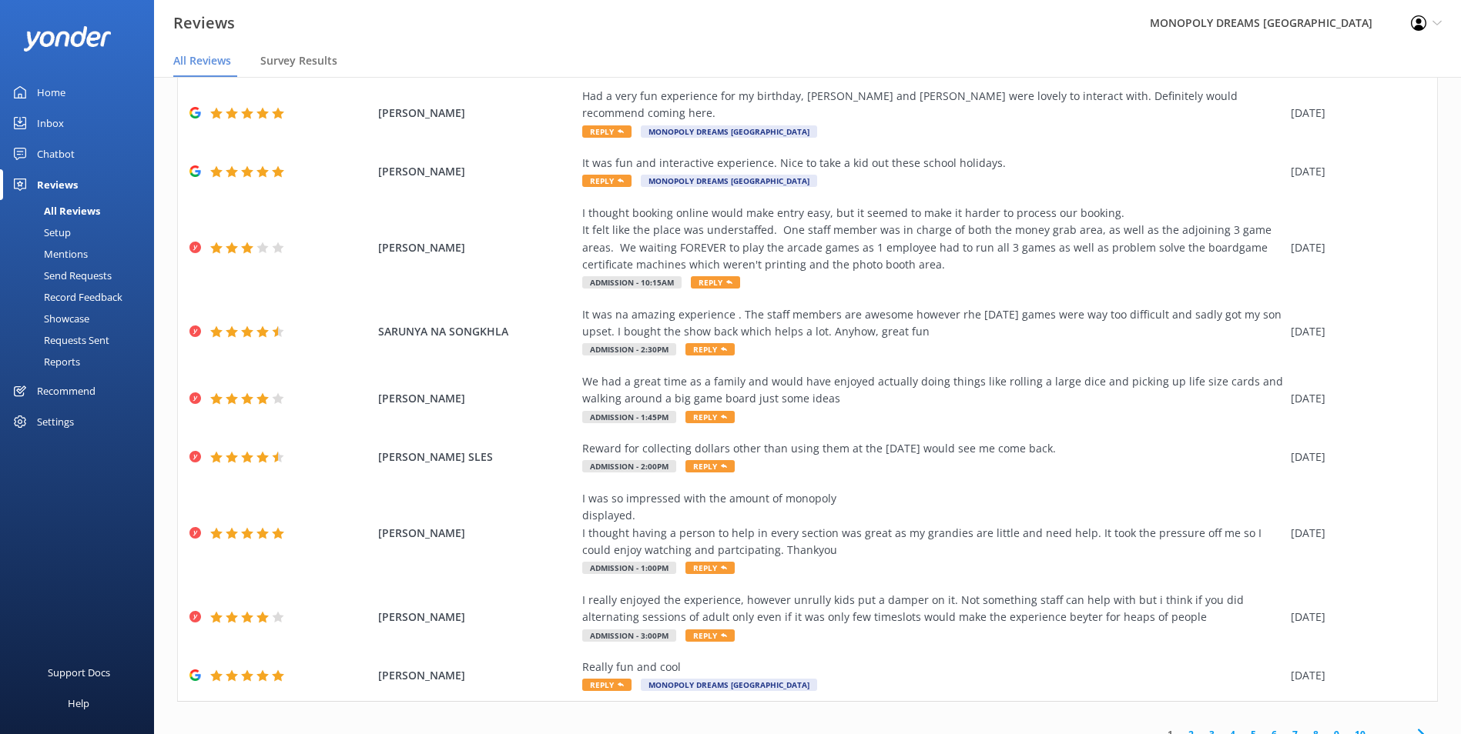
click at [1417, 730] on use at bounding box center [1420, 735] width 6 height 10
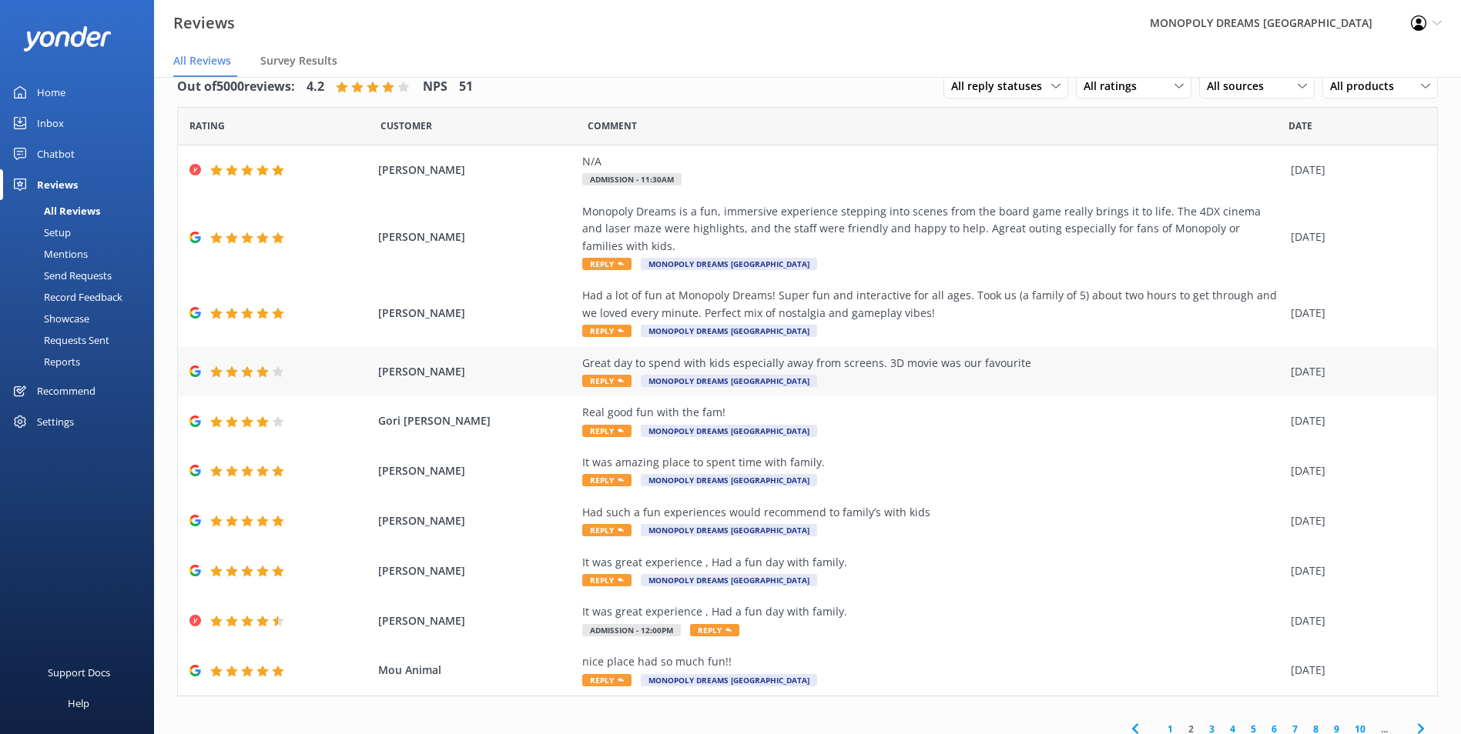
scroll to position [38, 0]
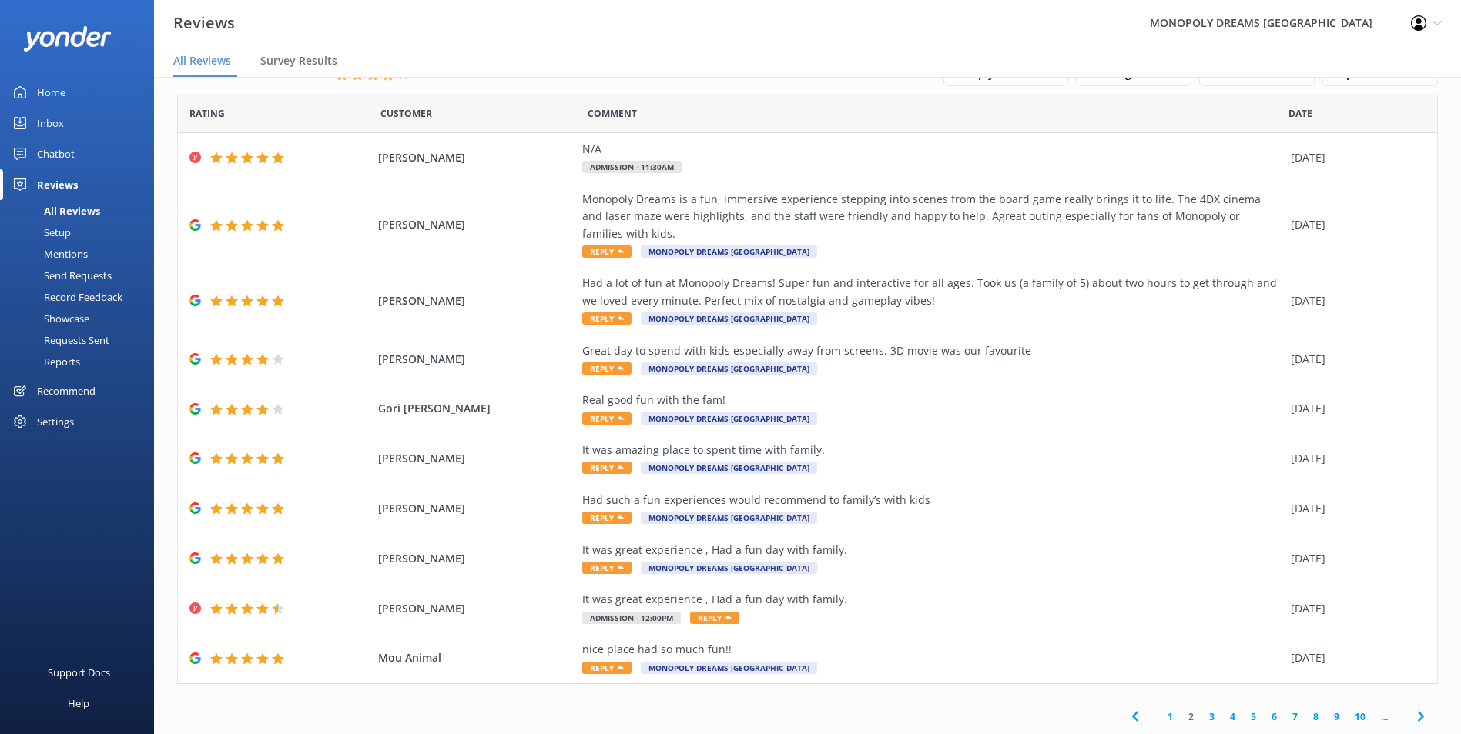
click at [1417, 715] on icon at bounding box center [1420, 717] width 18 height 18
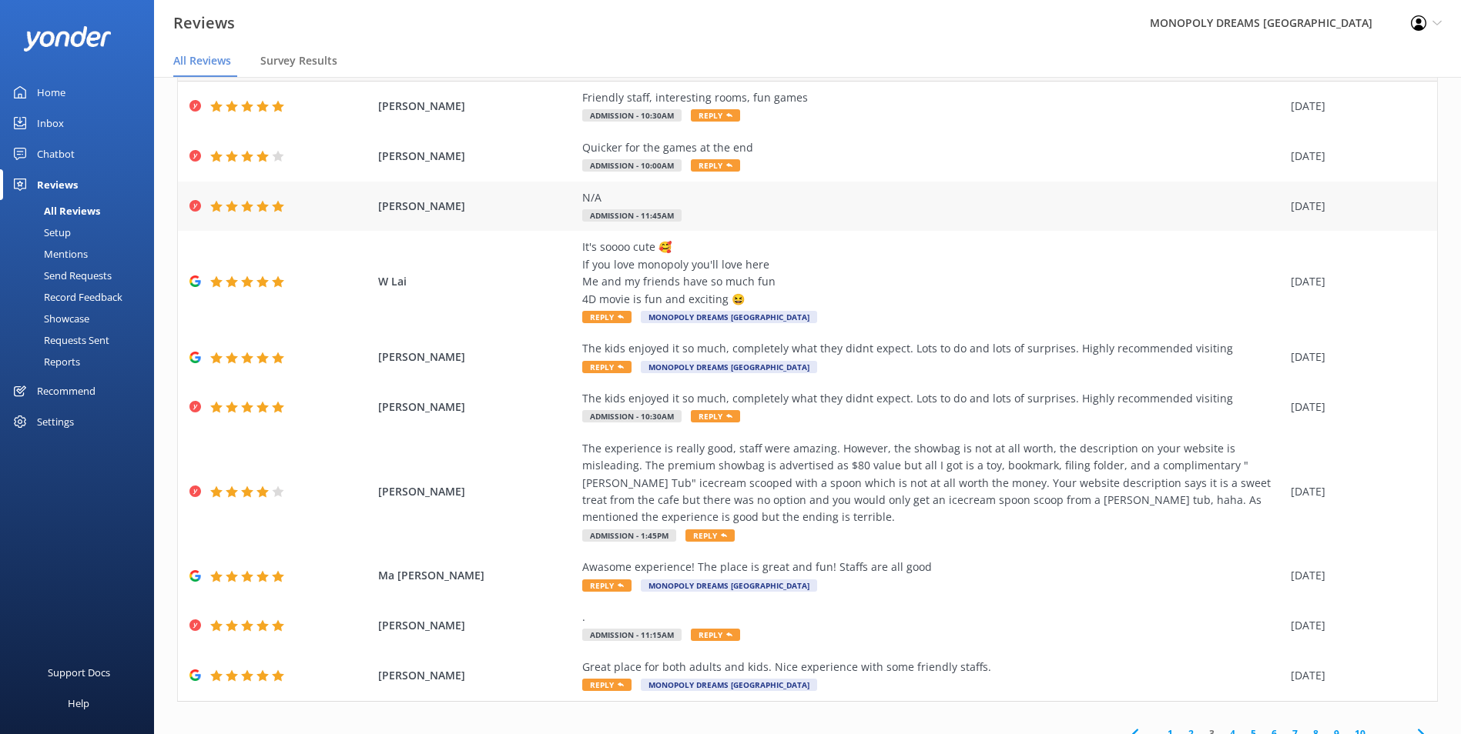
scroll to position [107, 0]
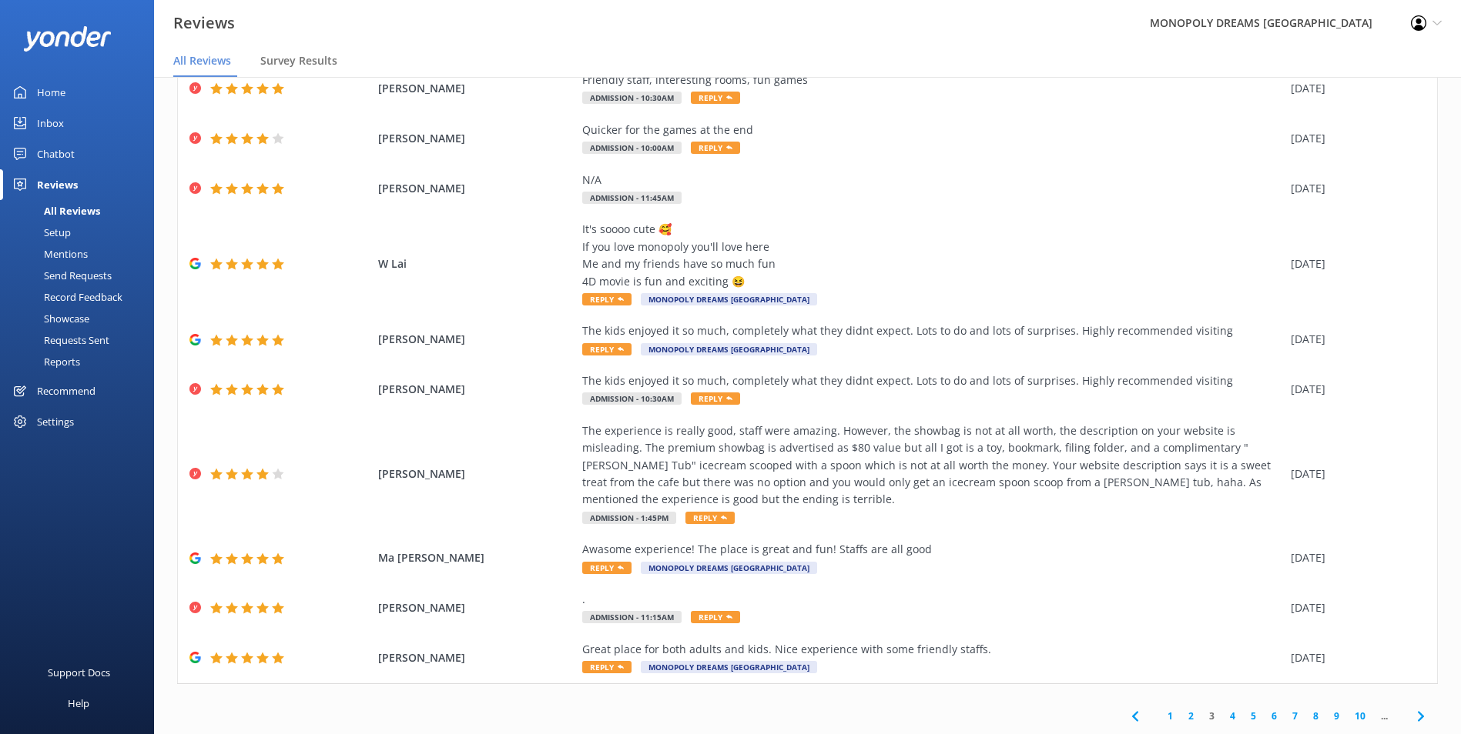
click at [1412, 710] on icon at bounding box center [1420, 717] width 18 height 18
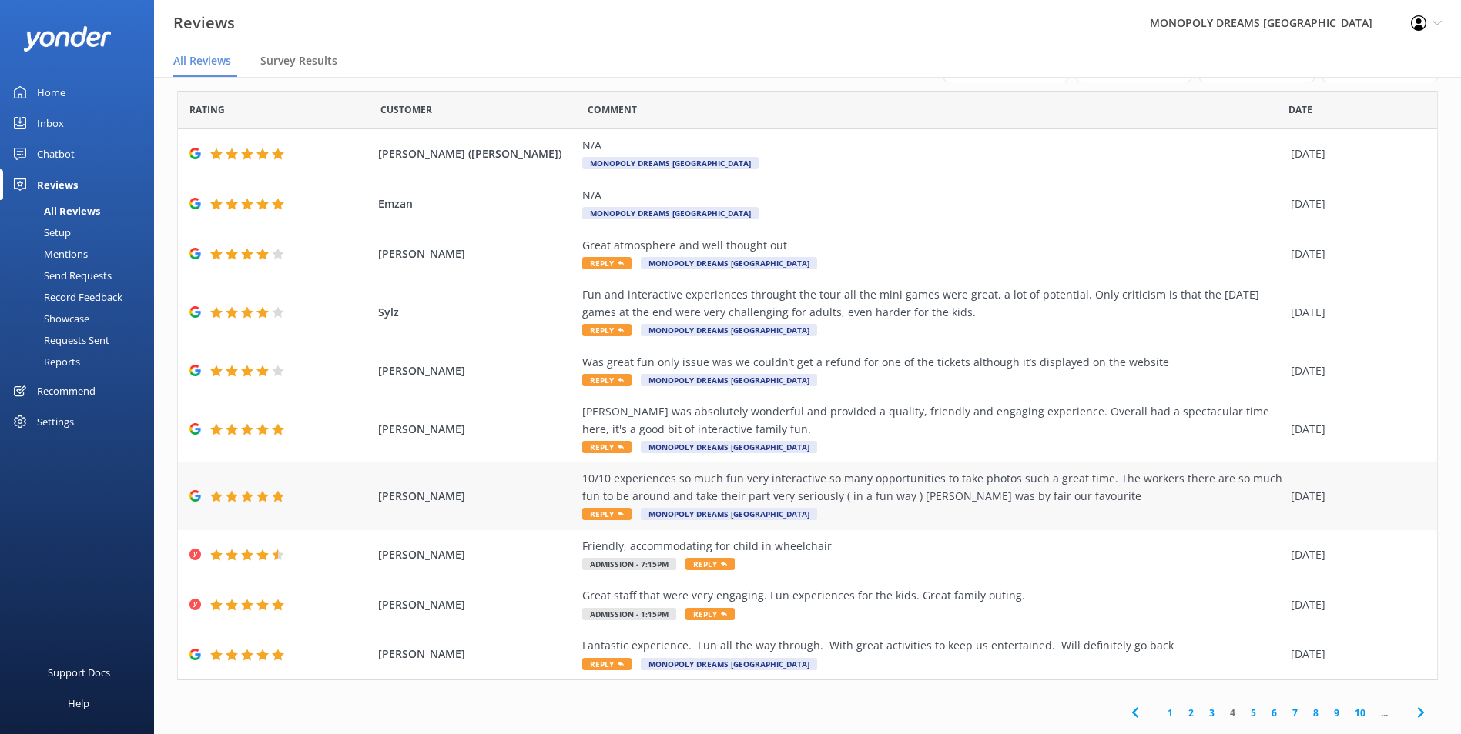
scroll to position [31, 0]
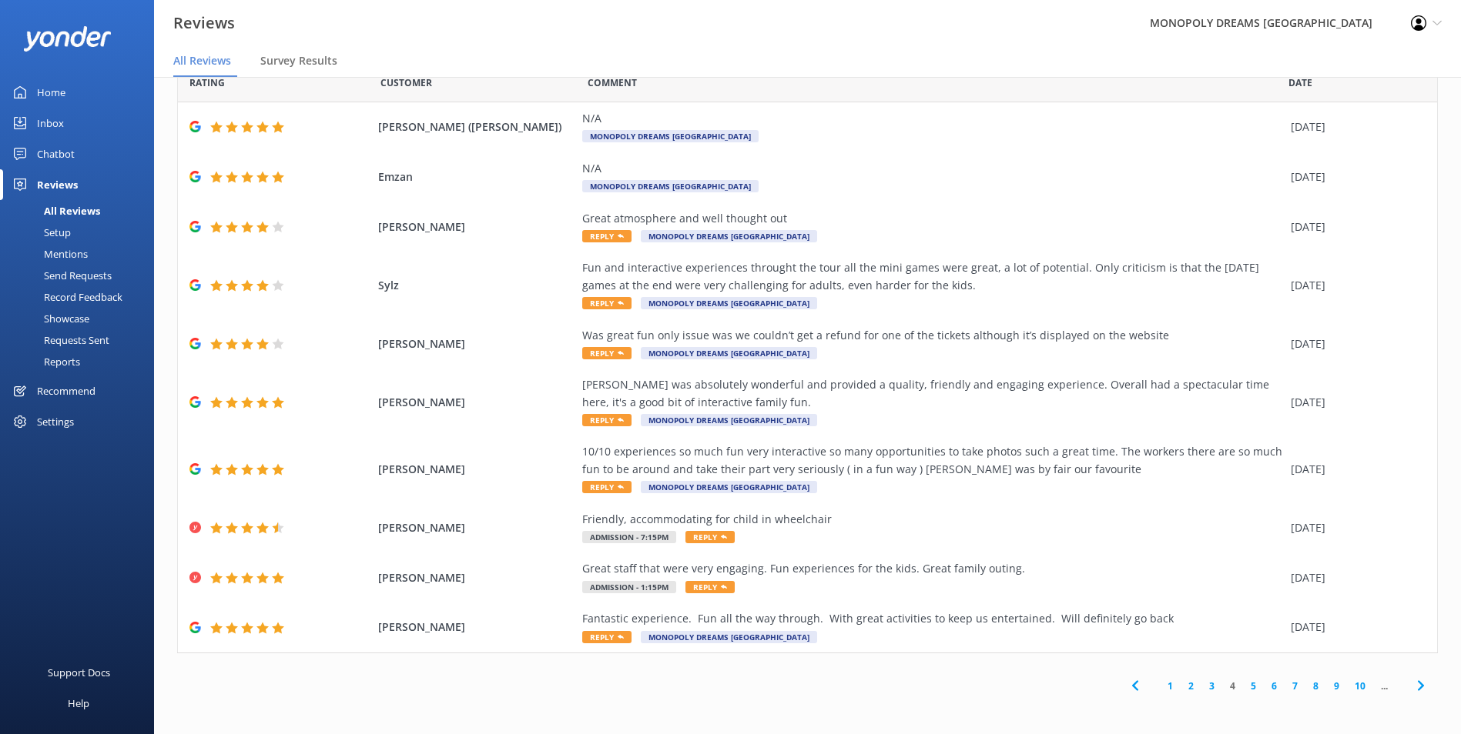
click at [1413, 687] on icon at bounding box center [1420, 686] width 18 height 18
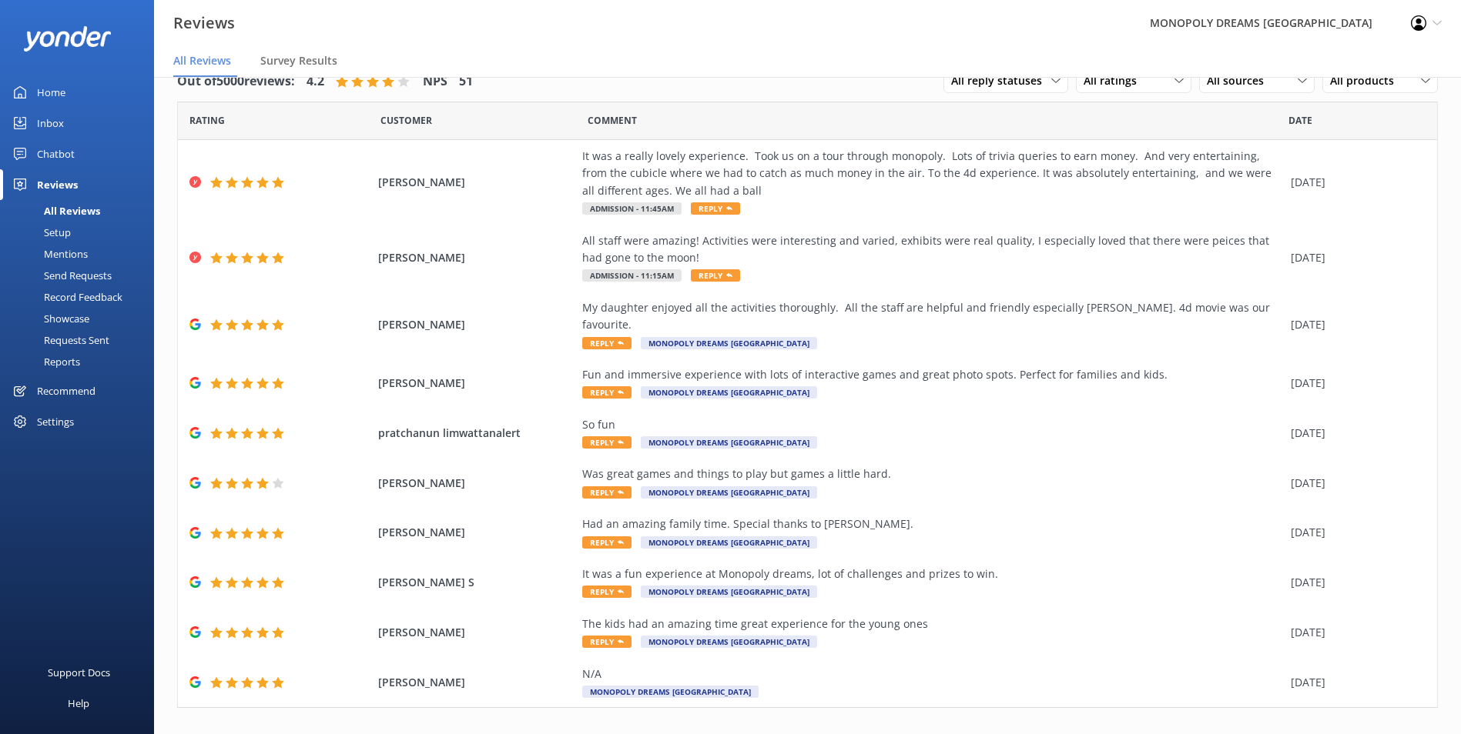
click at [1417, 732] on icon at bounding box center [1420, 741] width 18 height 18
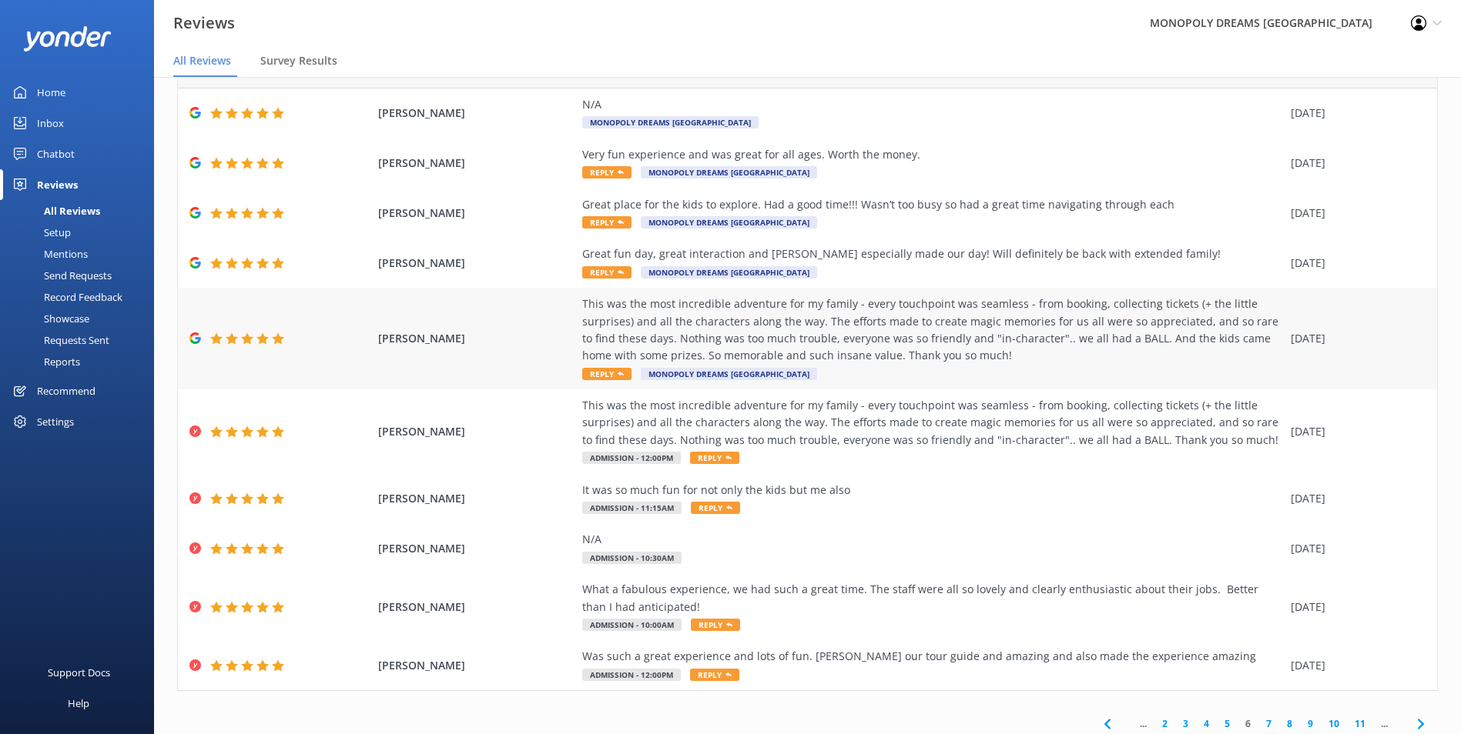
scroll to position [89, 0]
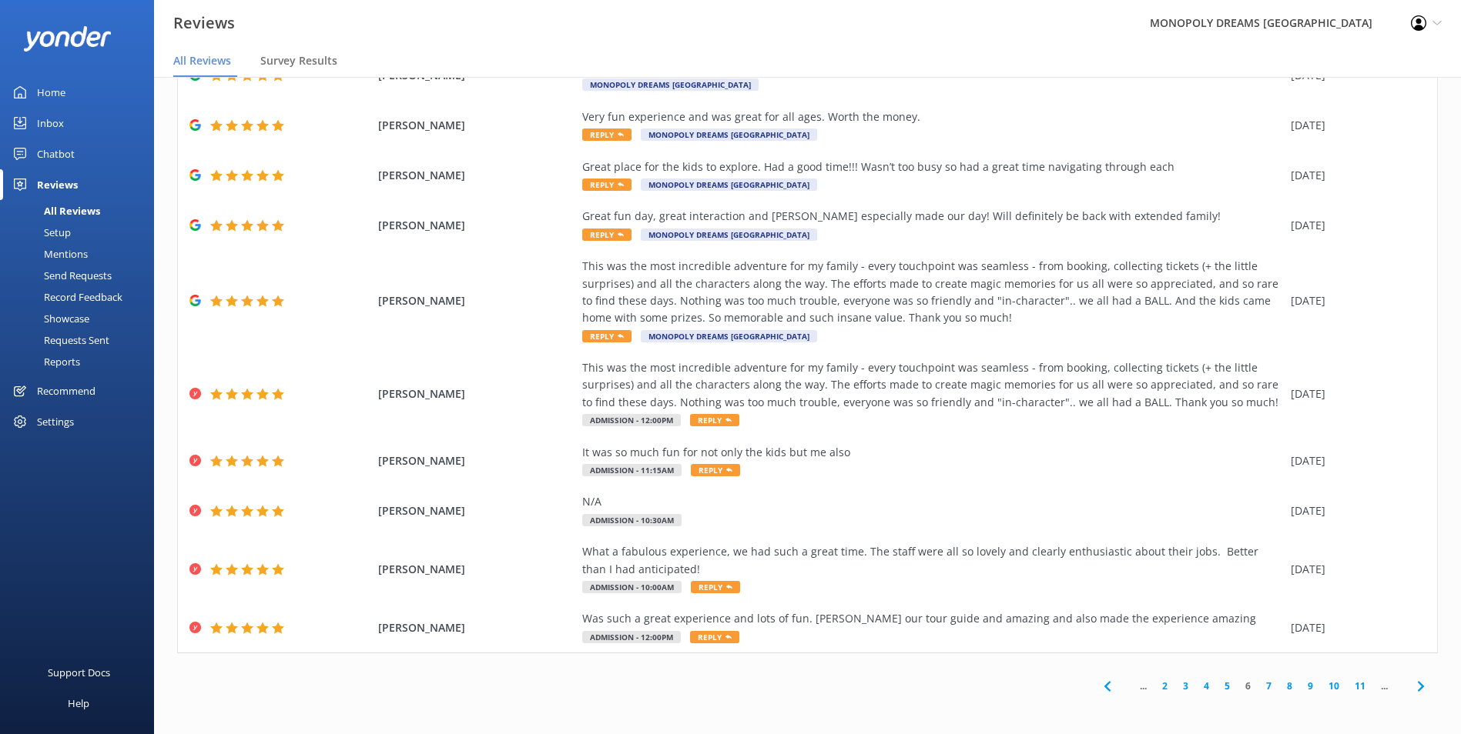
click at [1411, 689] on icon at bounding box center [1420, 687] width 18 height 18
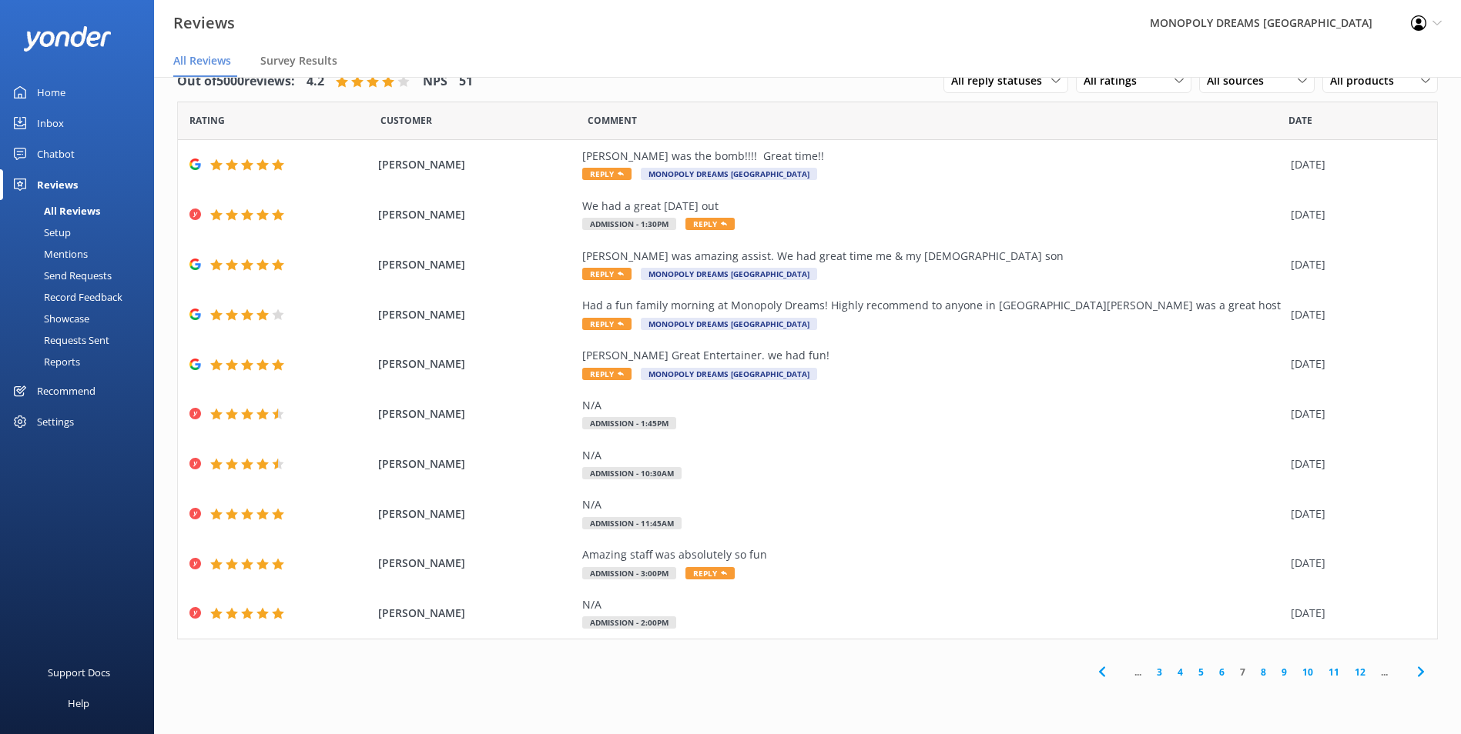
click at [1411, 681] on icon at bounding box center [1420, 672] width 18 height 18
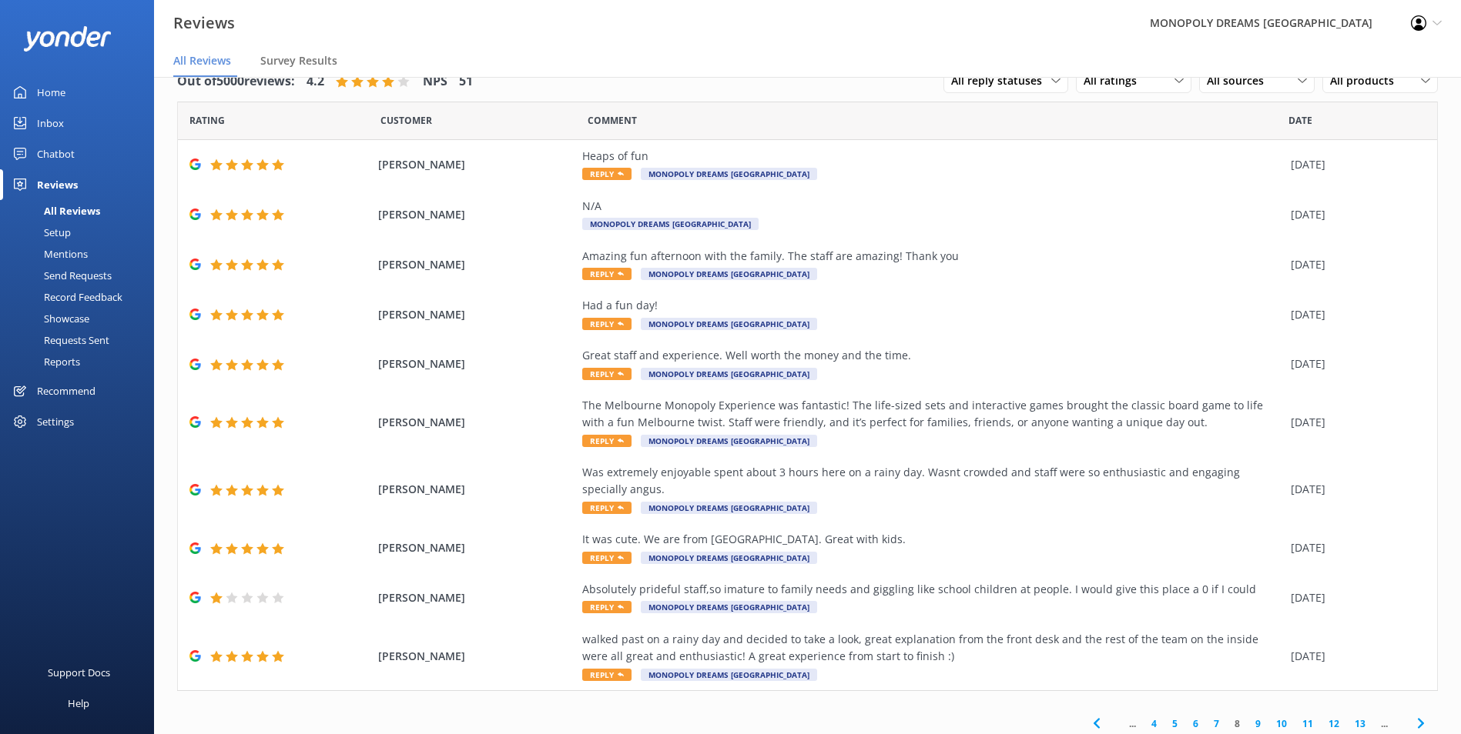
click at [1093, 721] on use at bounding box center [1096, 724] width 6 height 10
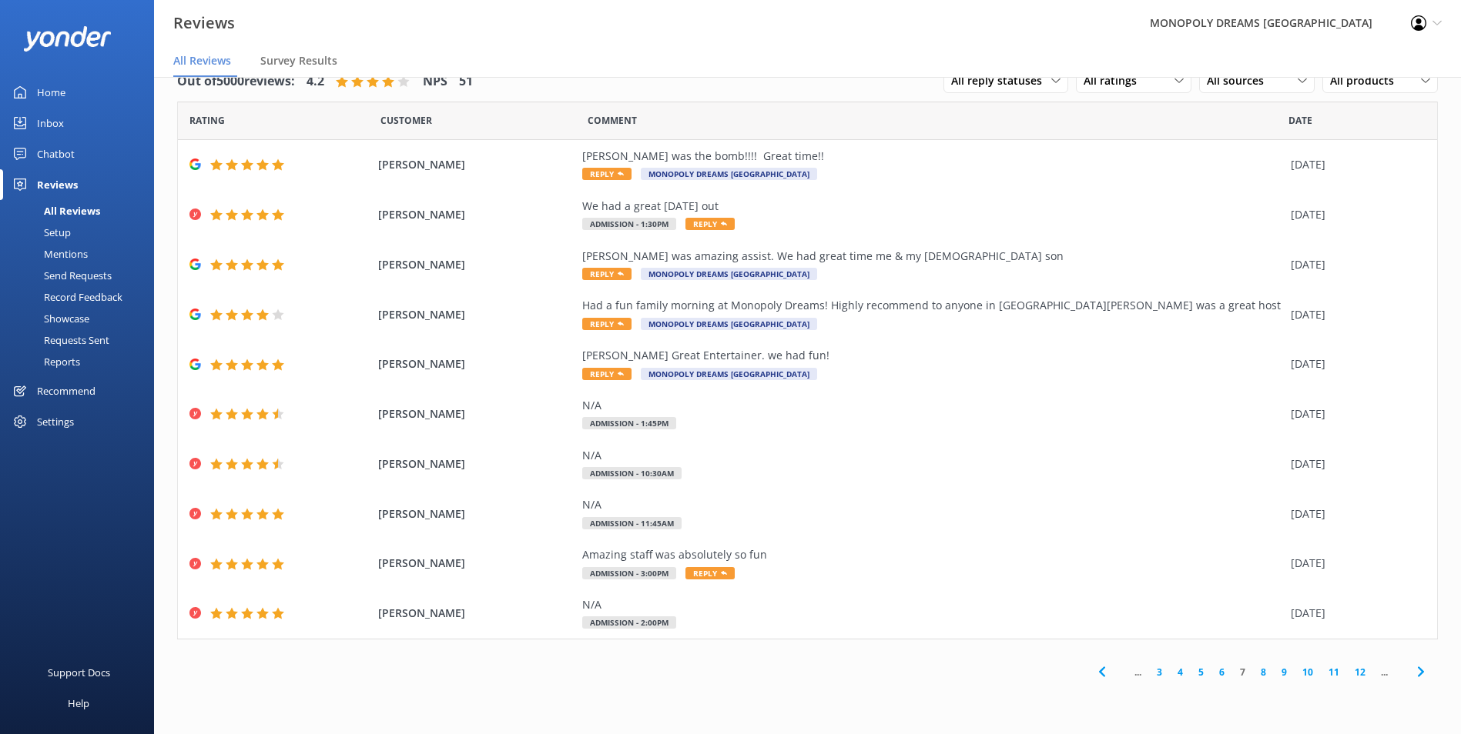
click at [1098, 678] on use at bounding box center [1101, 673] width 6 height 10
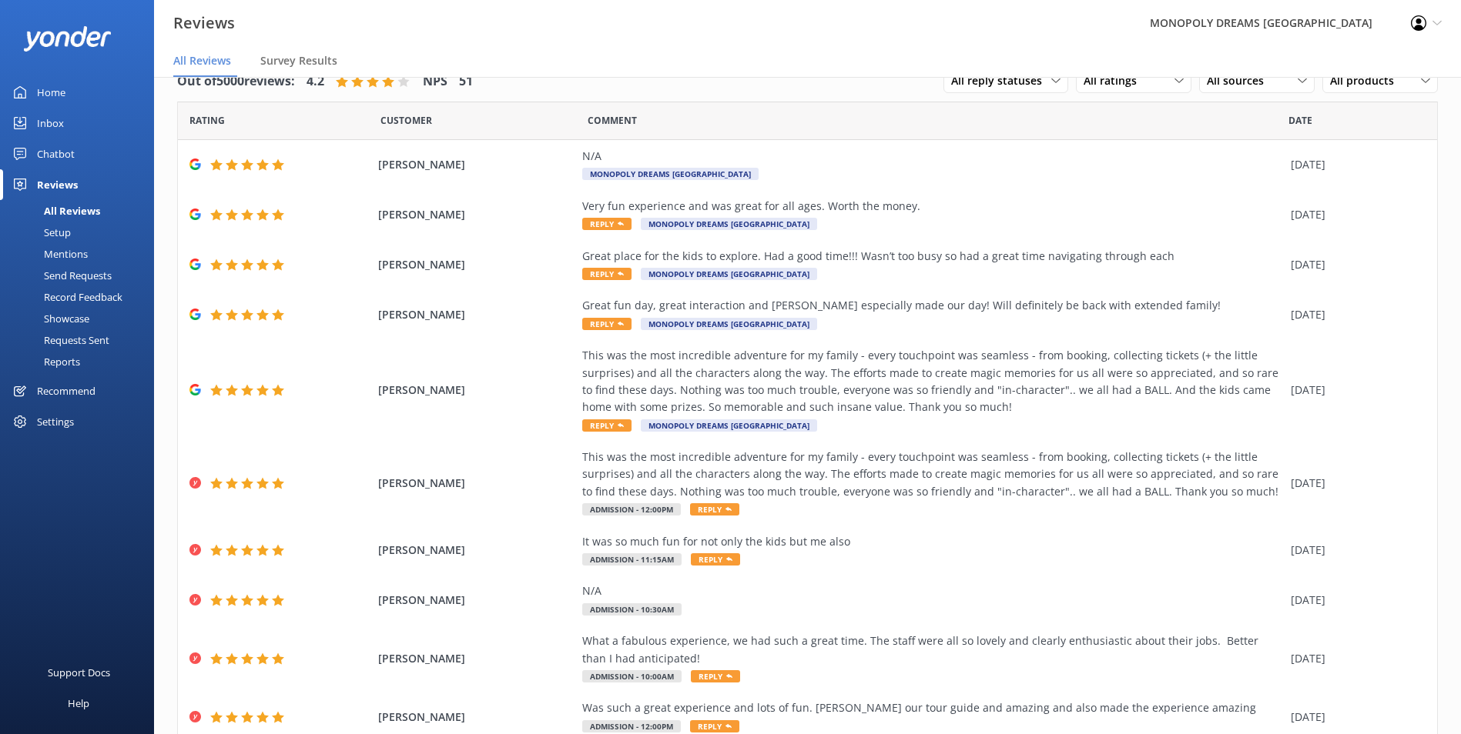
click at [40, 97] on div "Home" at bounding box center [51, 92] width 28 height 31
